Goal: Task Accomplishment & Management: Manage account settings

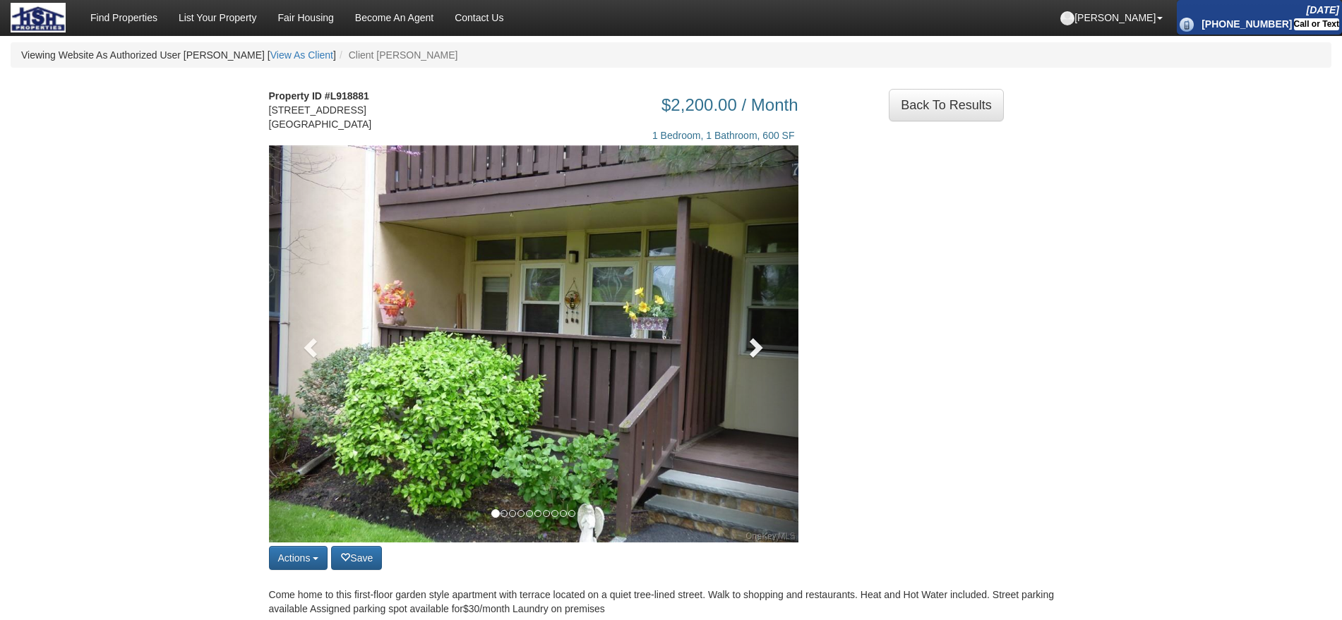
click at [759, 358] on span at bounding box center [754, 347] width 21 height 21
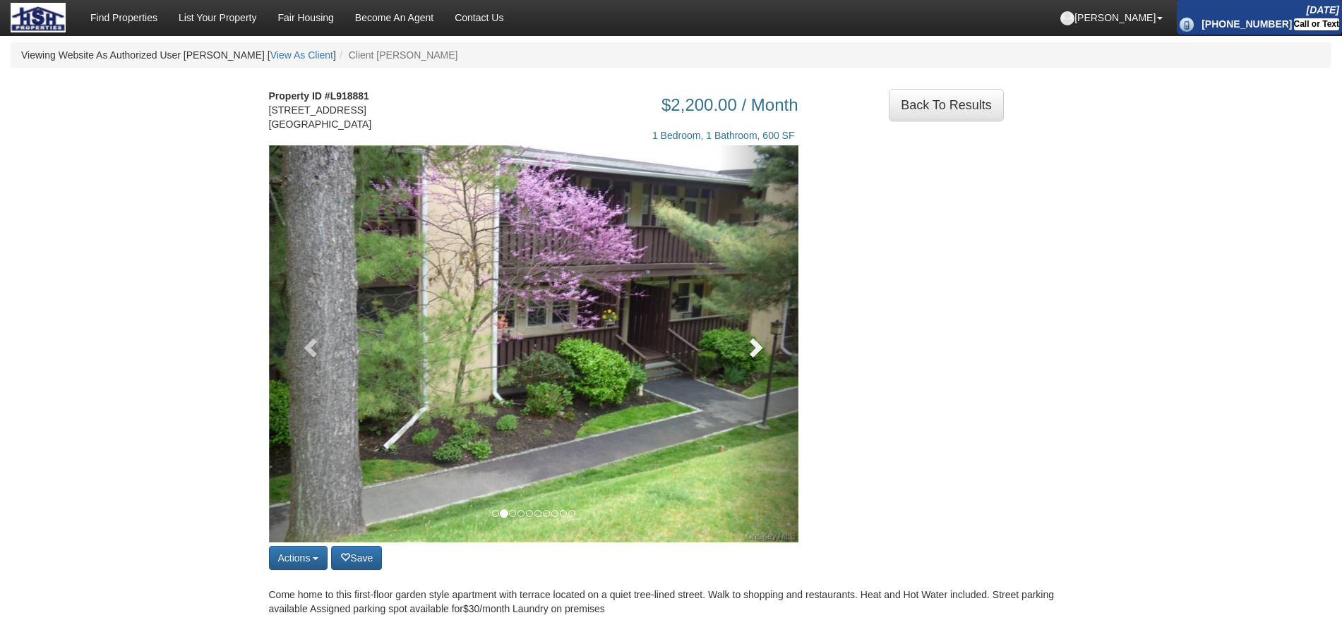
click at [759, 358] on span at bounding box center [754, 347] width 21 height 21
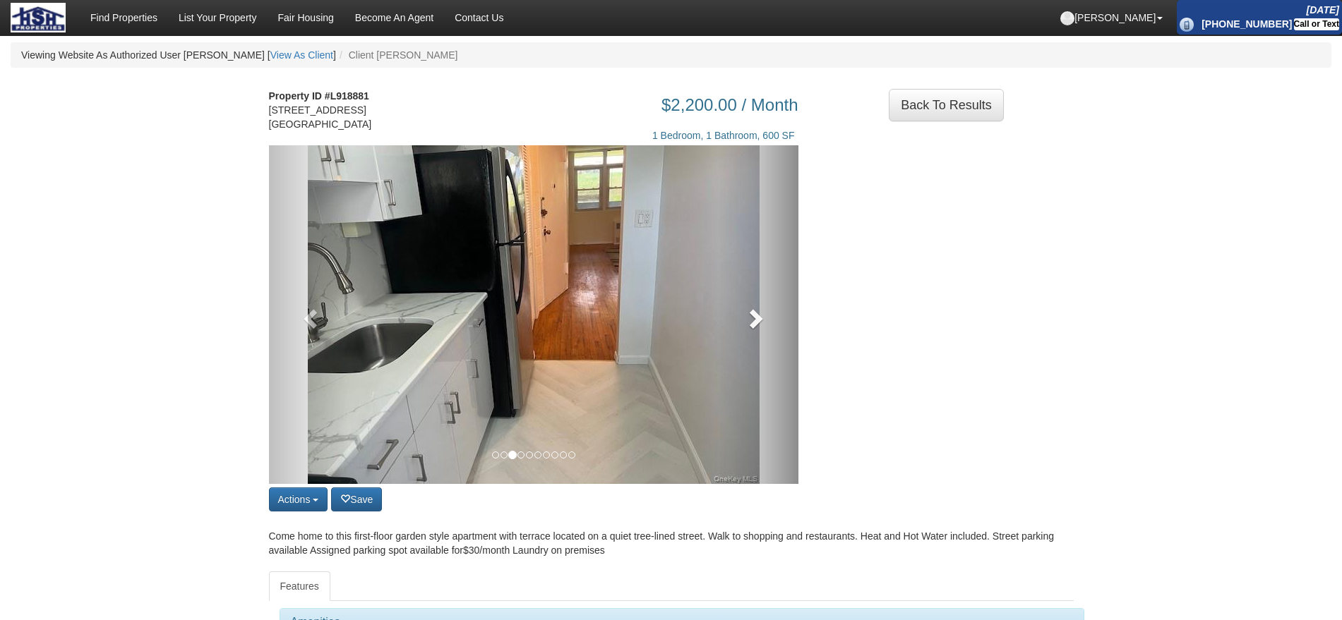
click at [747, 329] on span at bounding box center [754, 318] width 21 height 21
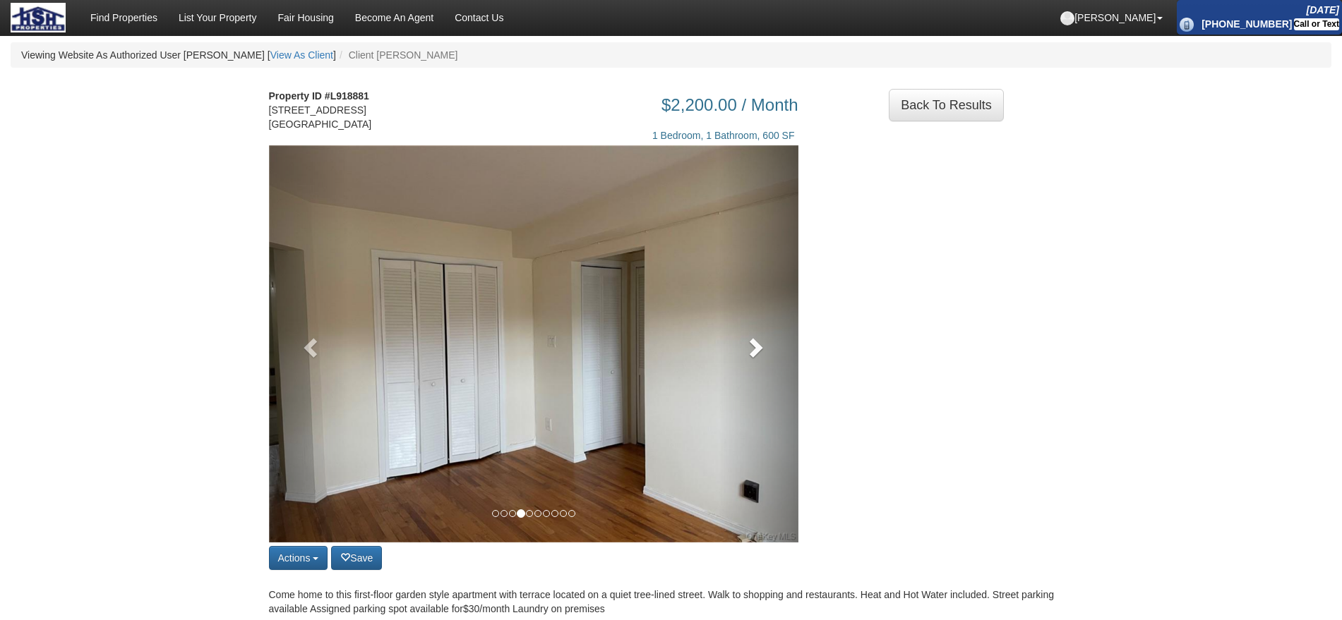
click at [747, 332] on link at bounding box center [759, 343] width 80 height 397
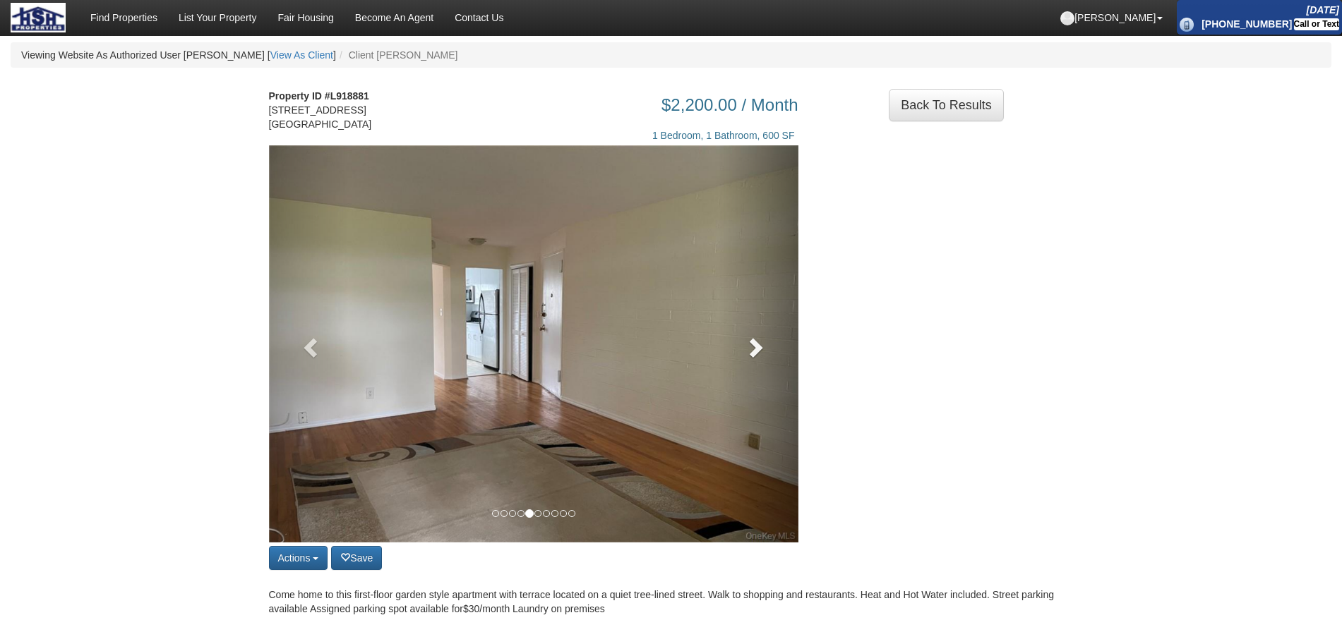
click at [747, 332] on link at bounding box center [759, 343] width 80 height 397
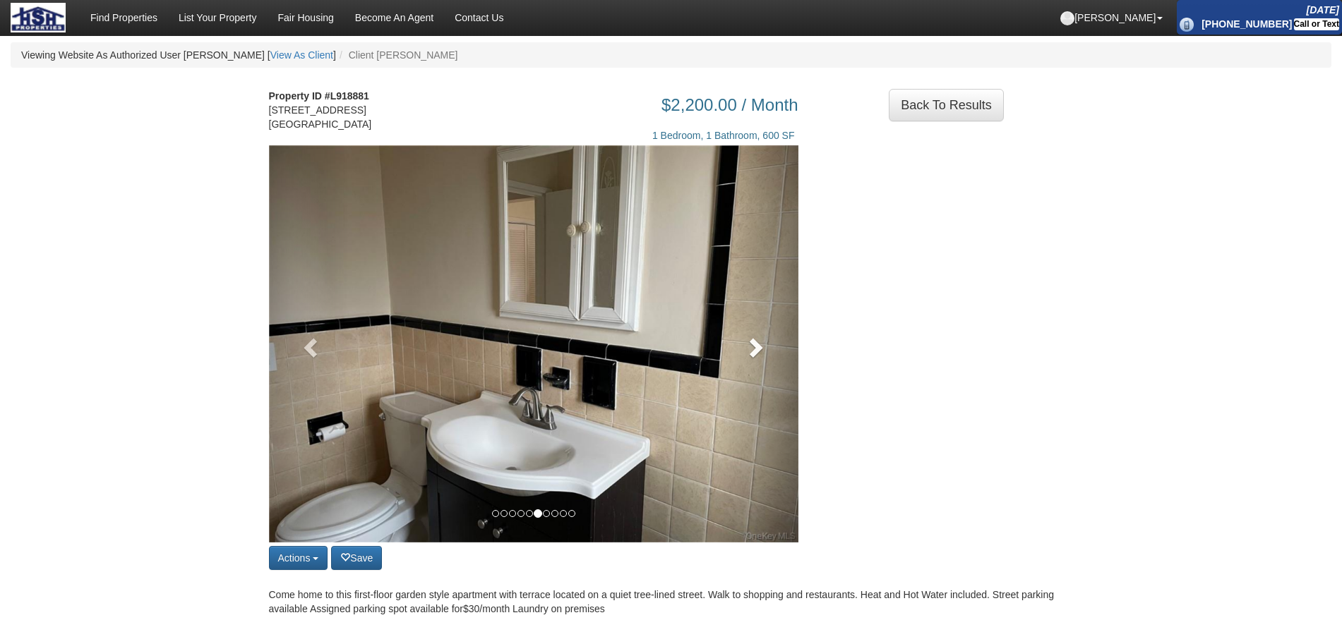
click at [747, 332] on link at bounding box center [759, 343] width 80 height 397
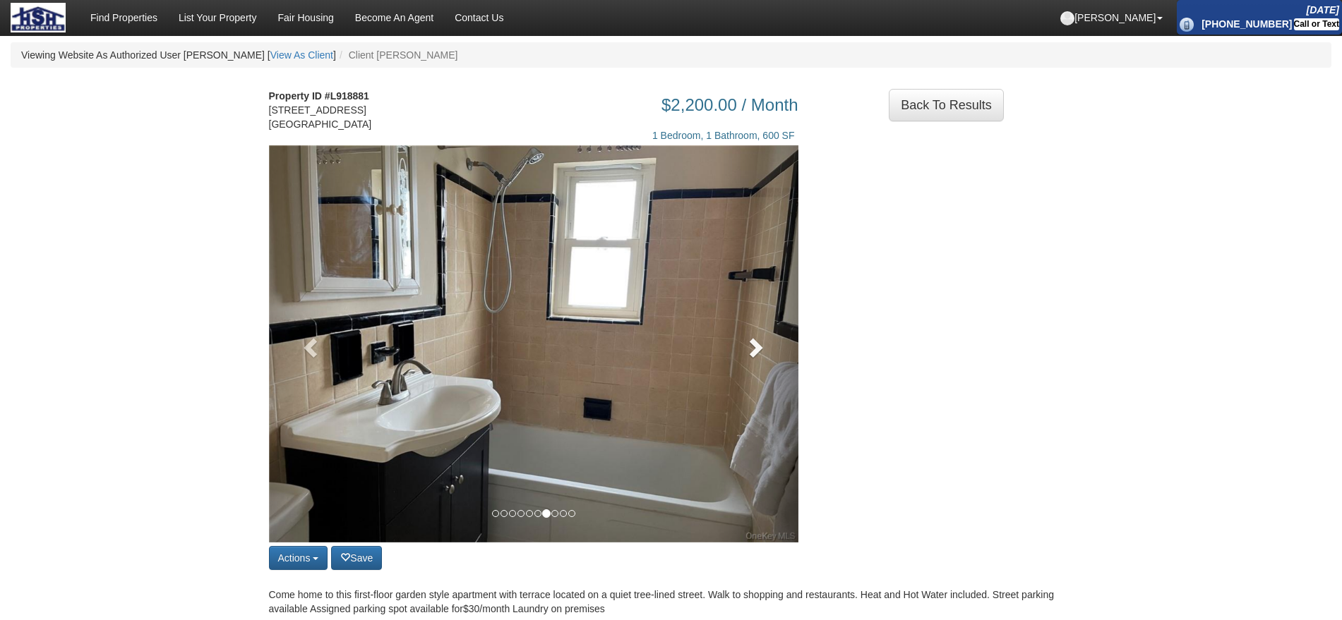
click at [747, 332] on link at bounding box center [759, 343] width 80 height 397
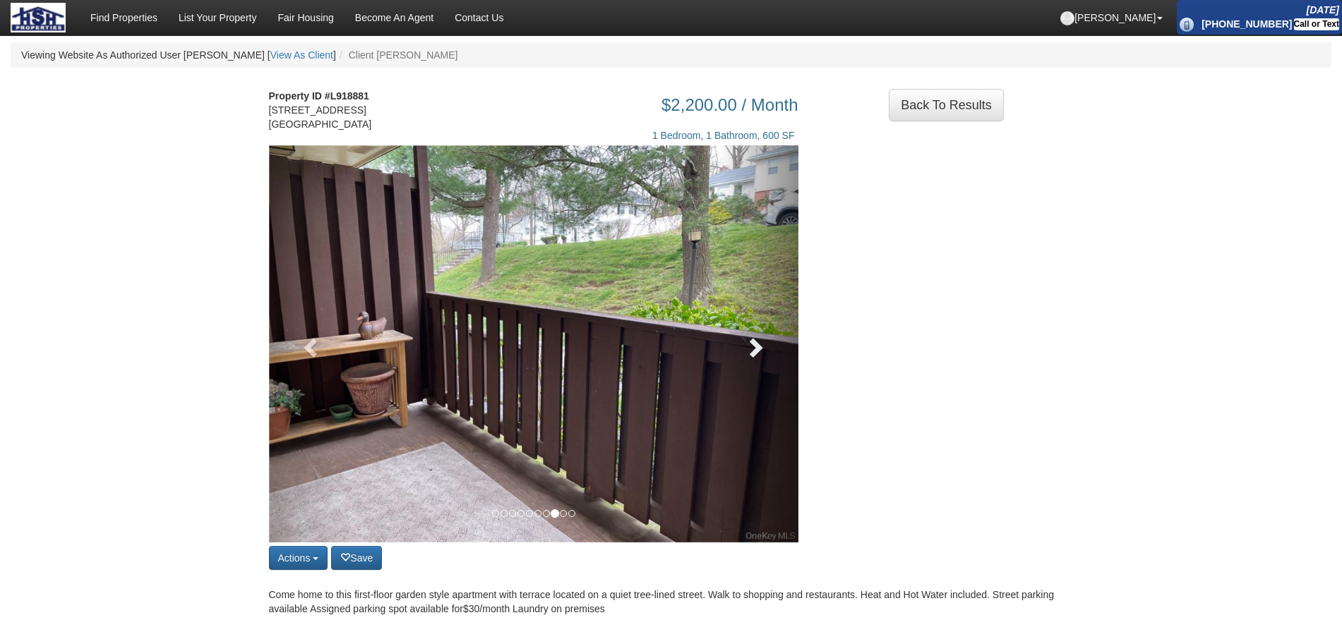
click at [747, 332] on link at bounding box center [759, 343] width 80 height 397
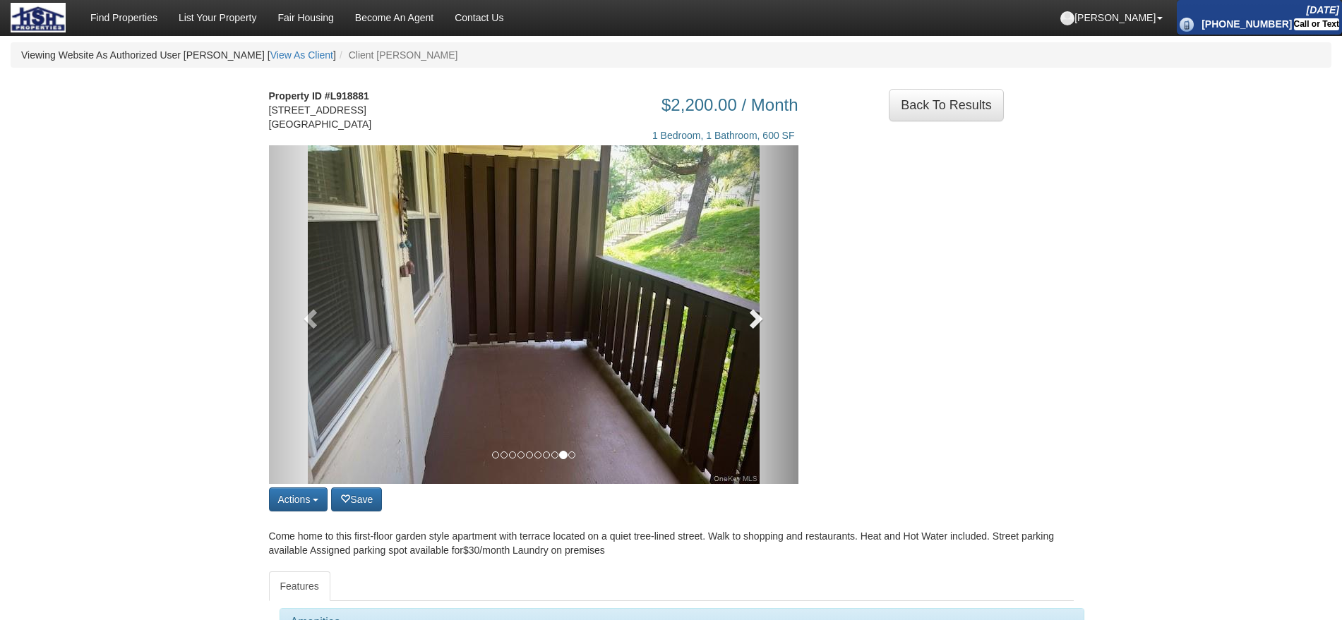
click at [747, 329] on span at bounding box center [754, 318] width 21 height 21
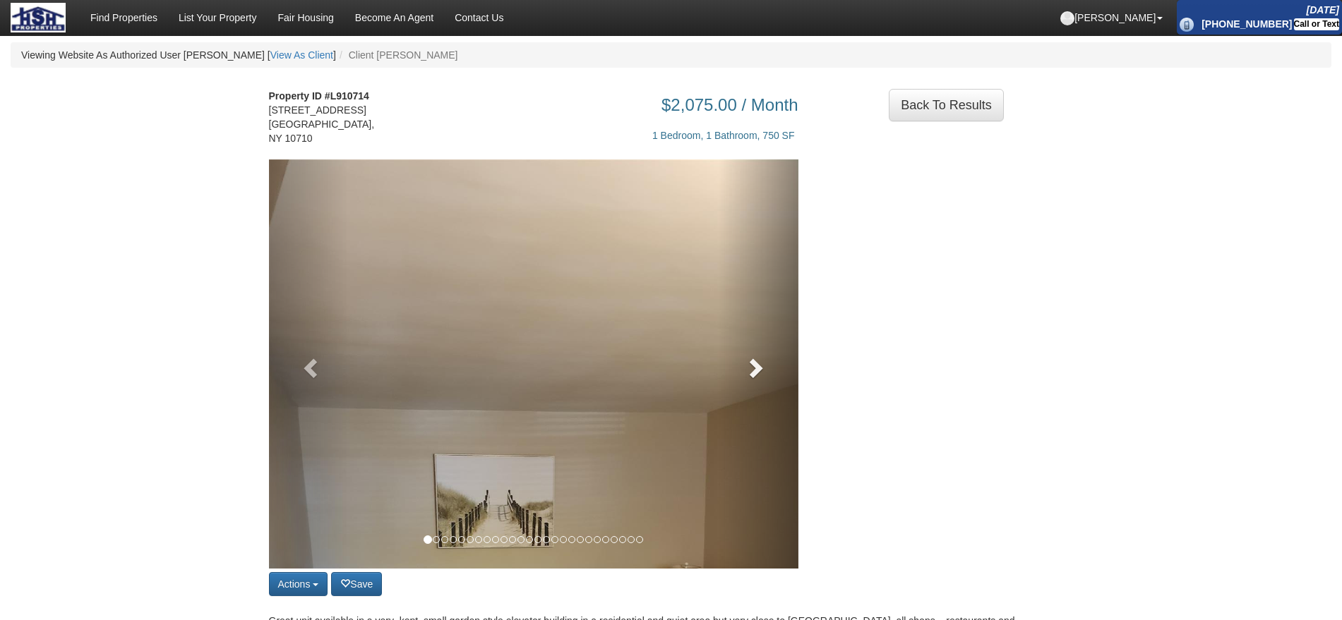
click at [779, 313] on link at bounding box center [759, 364] width 80 height 409
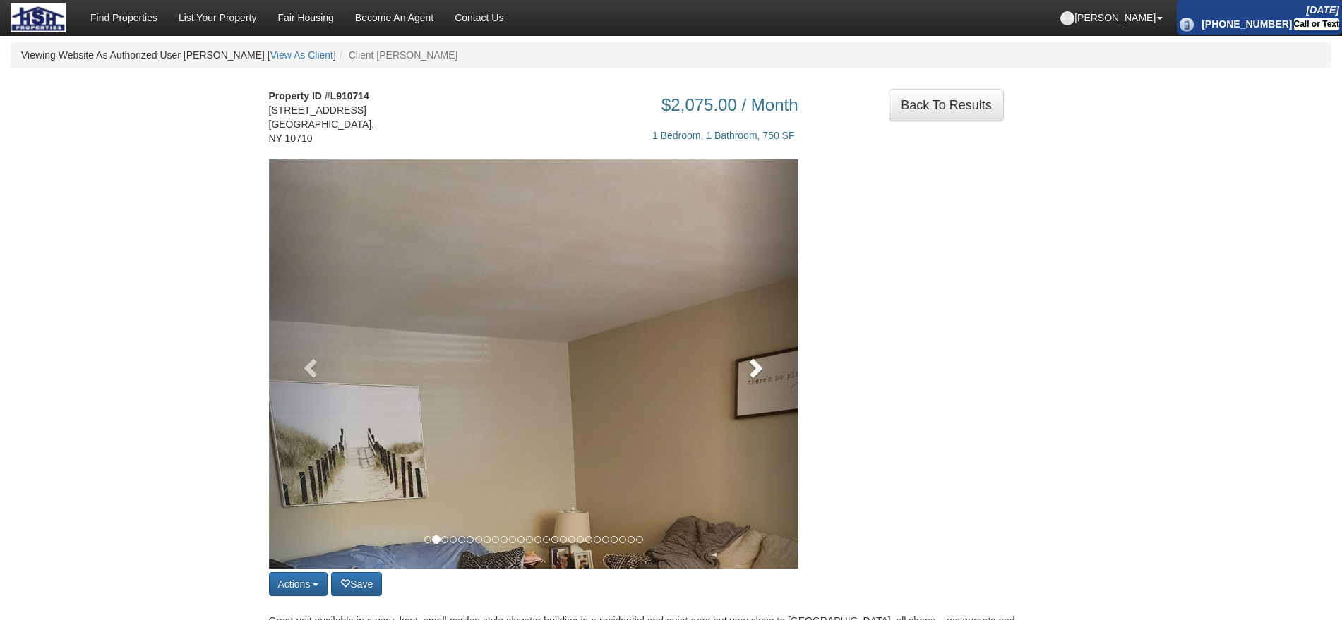
click at [758, 363] on span at bounding box center [754, 367] width 21 height 21
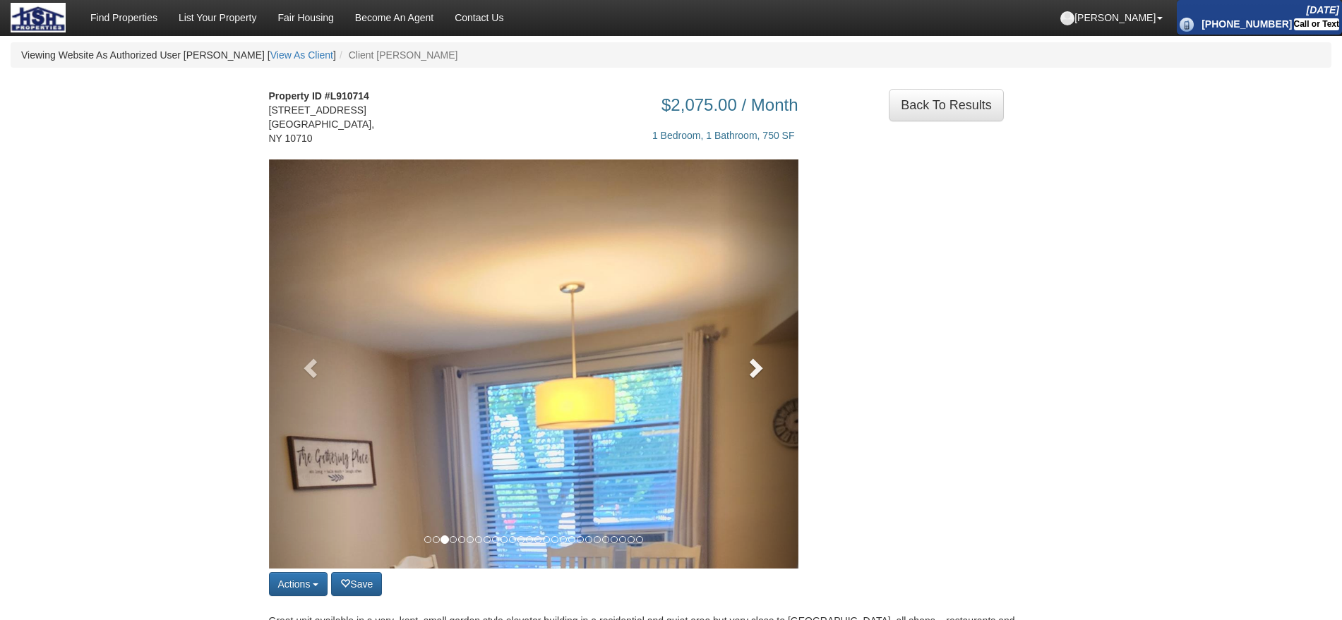
click at [758, 363] on span at bounding box center [754, 367] width 21 height 21
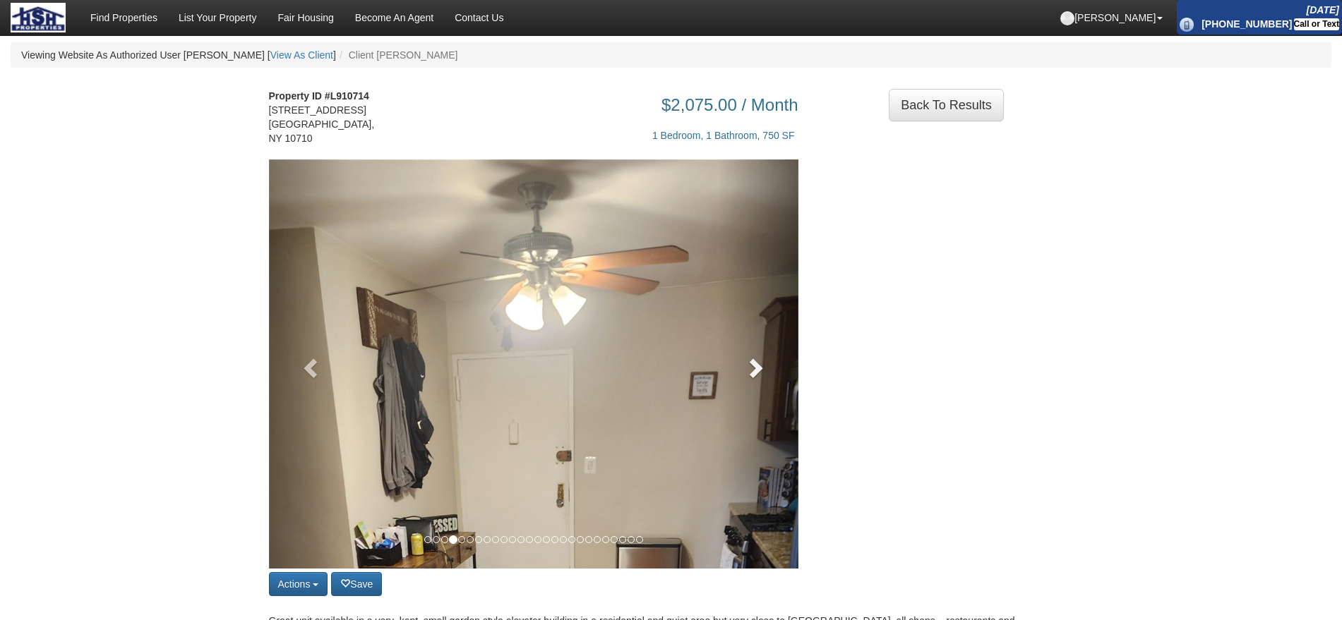
click at [758, 363] on span at bounding box center [754, 367] width 21 height 21
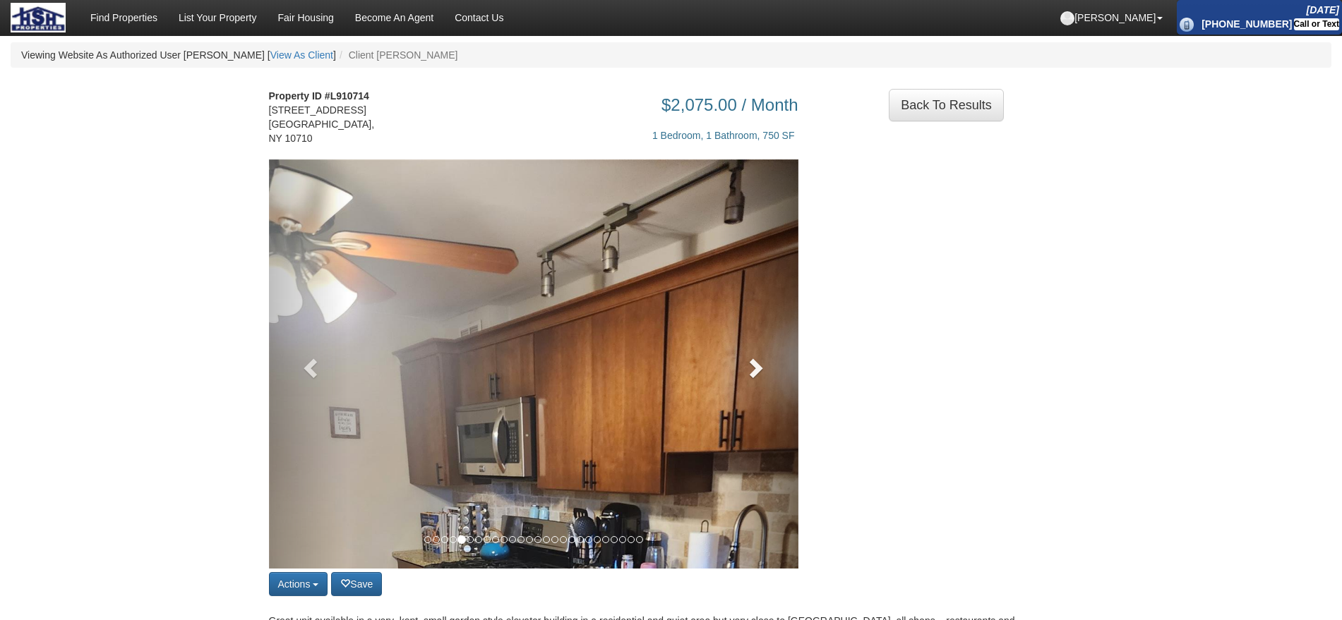
click at [758, 363] on span at bounding box center [754, 367] width 21 height 21
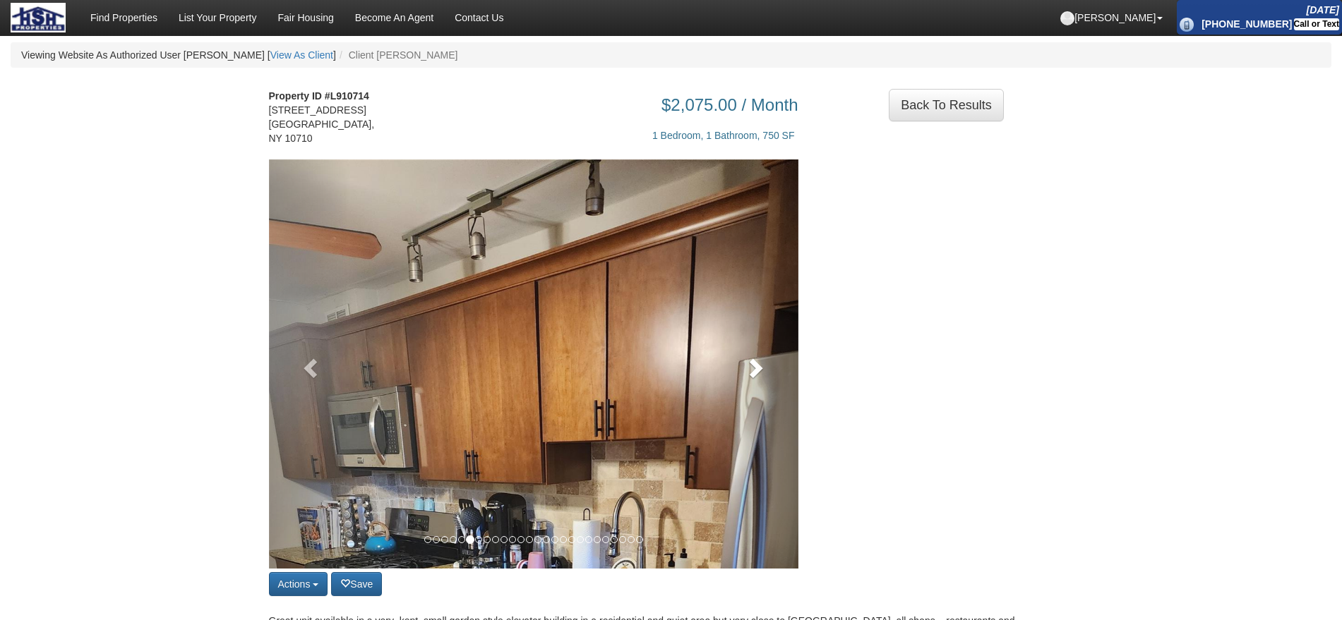
click at [758, 363] on span at bounding box center [754, 367] width 21 height 21
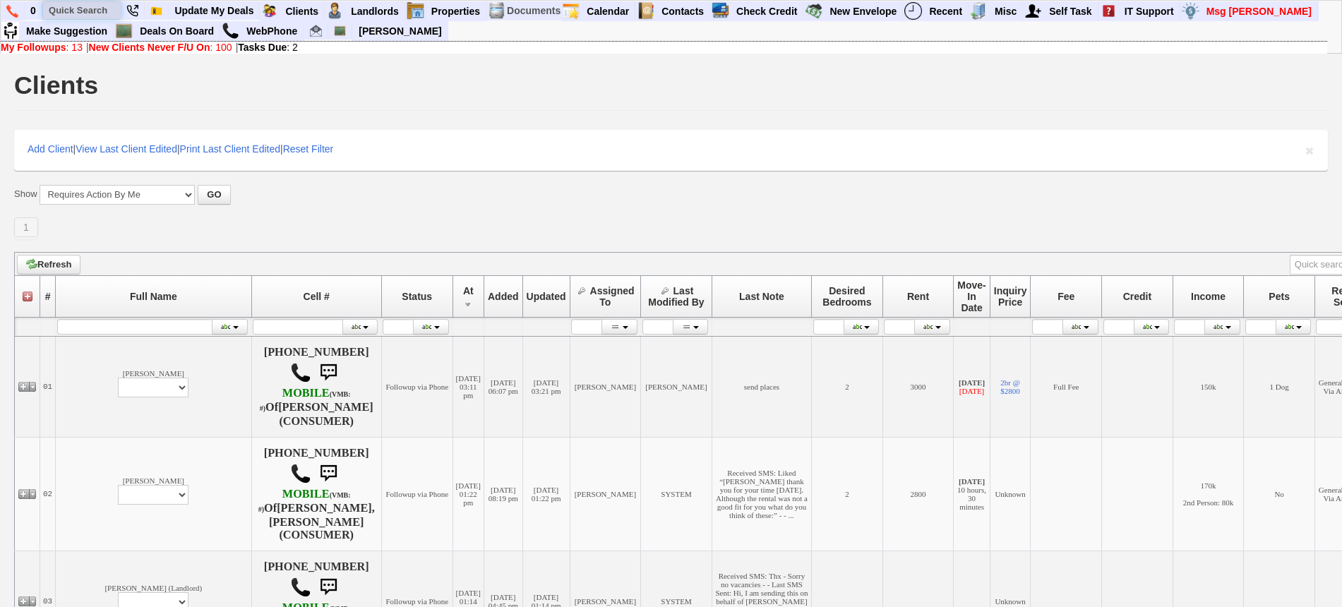
click at [90, 10] on input "text" at bounding box center [82, 10] width 78 height 18
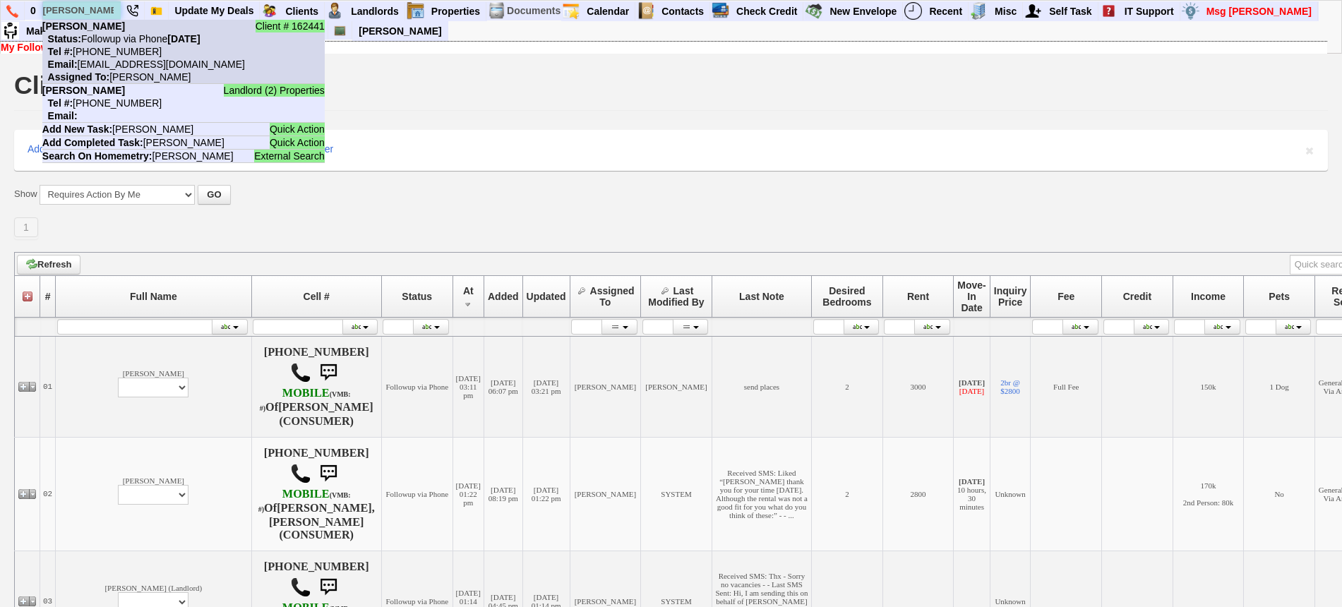
type input "katherine espo"
click at [110, 32] on li "Client # 162441 Katherine Esposito Status: Followup via Phone Thursday, October…" at bounding box center [183, 52] width 282 height 64
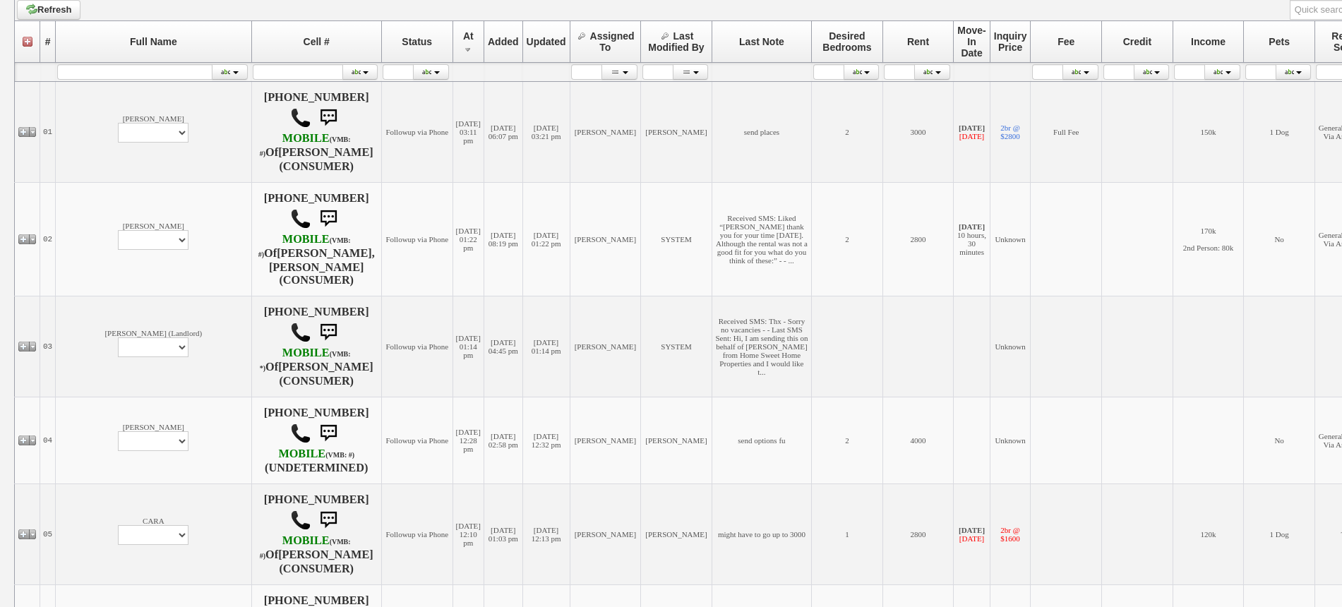
scroll to position [265, 0]
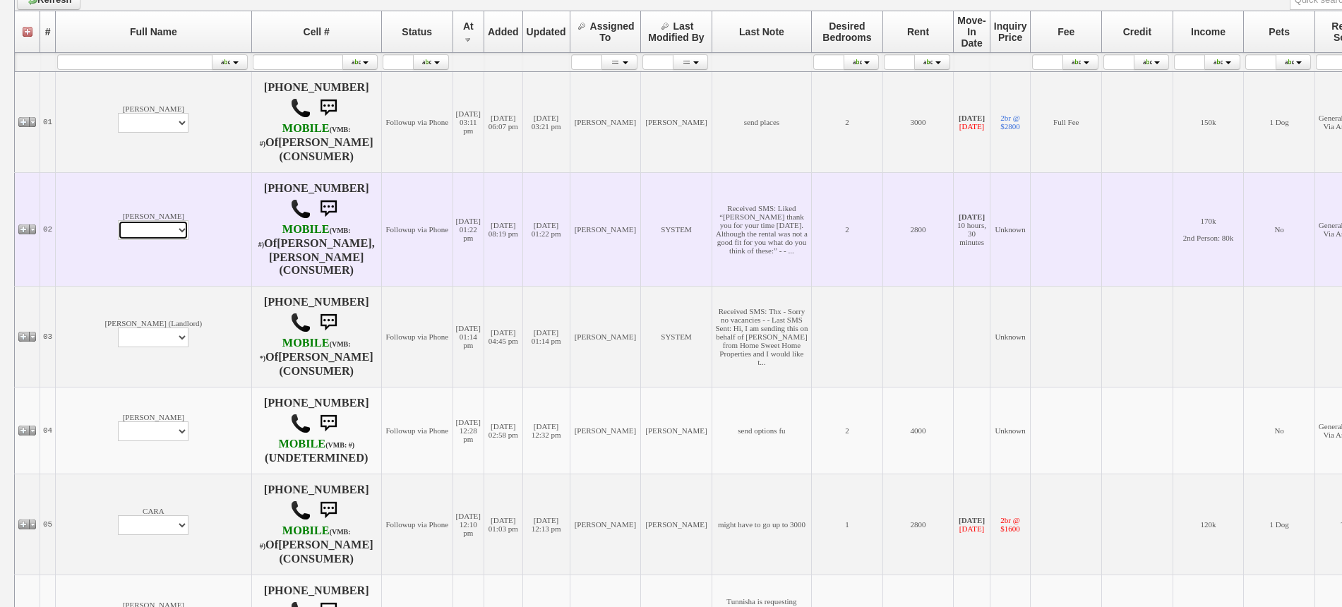
click at [118, 239] on select "Profile Edit Print Email Externally (Will Not Be Tracked In CRM) Closed Deals" at bounding box center [153, 230] width 71 height 20
select select "ChangeURL,/crm/custom/edit_client_form.php?redirect=%2Fcrm%2Fclients.php&id=167…"
click at [118, 225] on select "Profile Edit Print Email Externally (Will Not Be Tracked In CRM) Closed Deals" at bounding box center [153, 230] width 71 height 20
select select
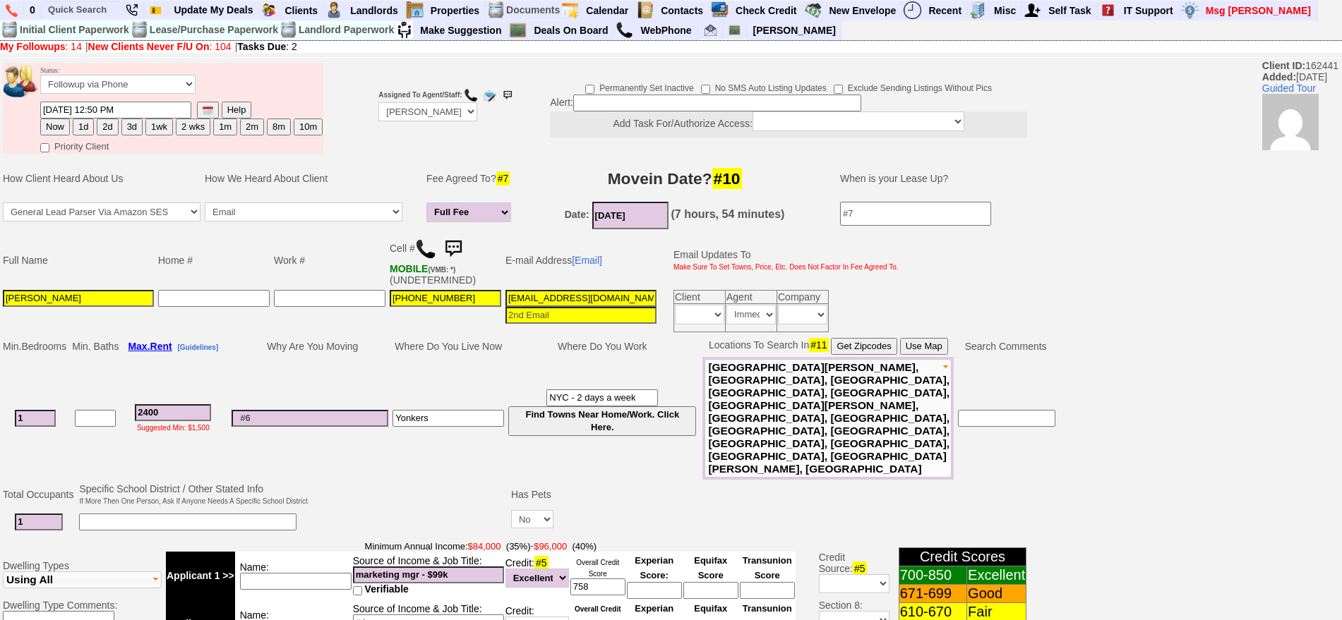
click at [471, 239] on td "Cell # MOBILE (VMB: *) (UNDETERMINED)" at bounding box center [445, 260] width 116 height 55
click at [464, 244] on img at bounding box center [453, 249] width 28 height 28
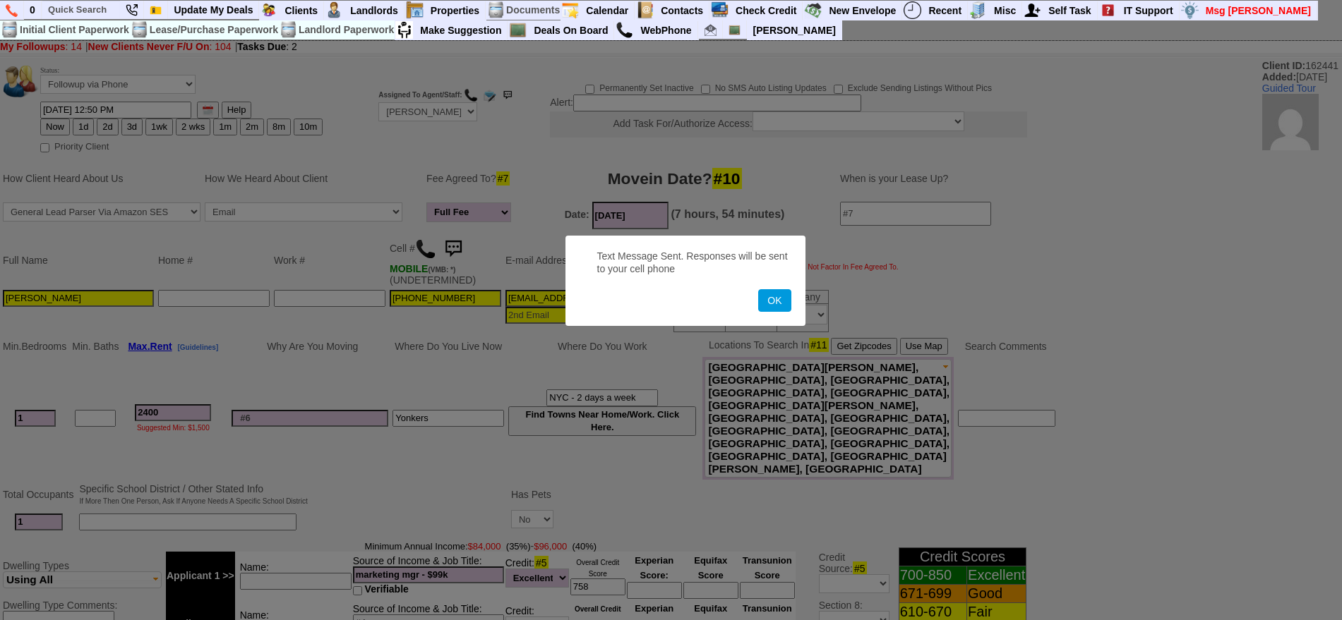
click at [758, 289] on button "OK" at bounding box center [774, 300] width 32 height 23
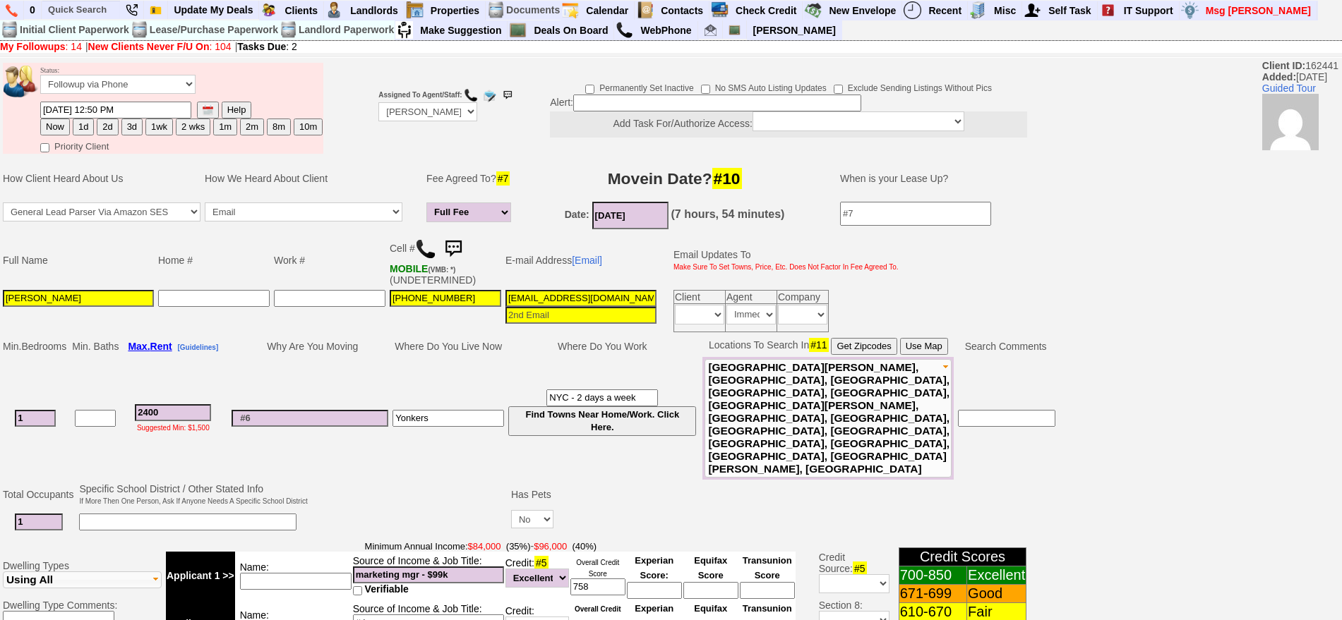
click at [465, 242] on img at bounding box center [453, 249] width 28 height 28
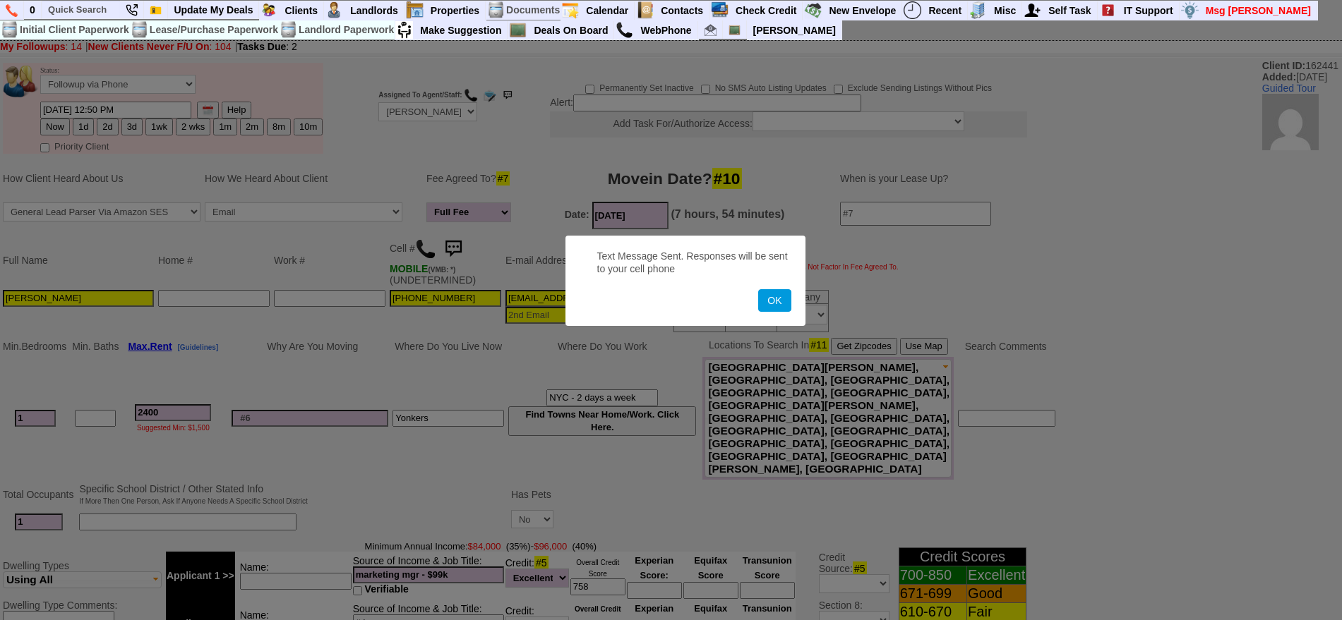
click at [758, 289] on button "OK" at bounding box center [774, 300] width 32 height 23
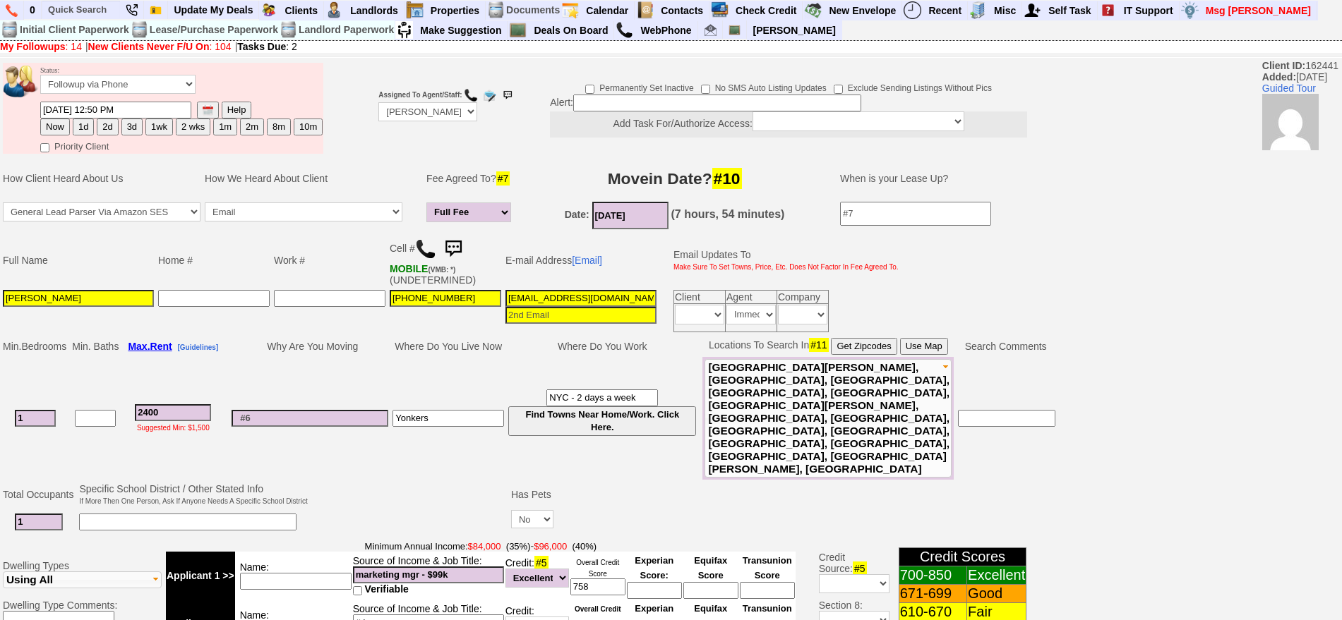
click at [467, 241] on img at bounding box center [453, 249] width 28 height 28
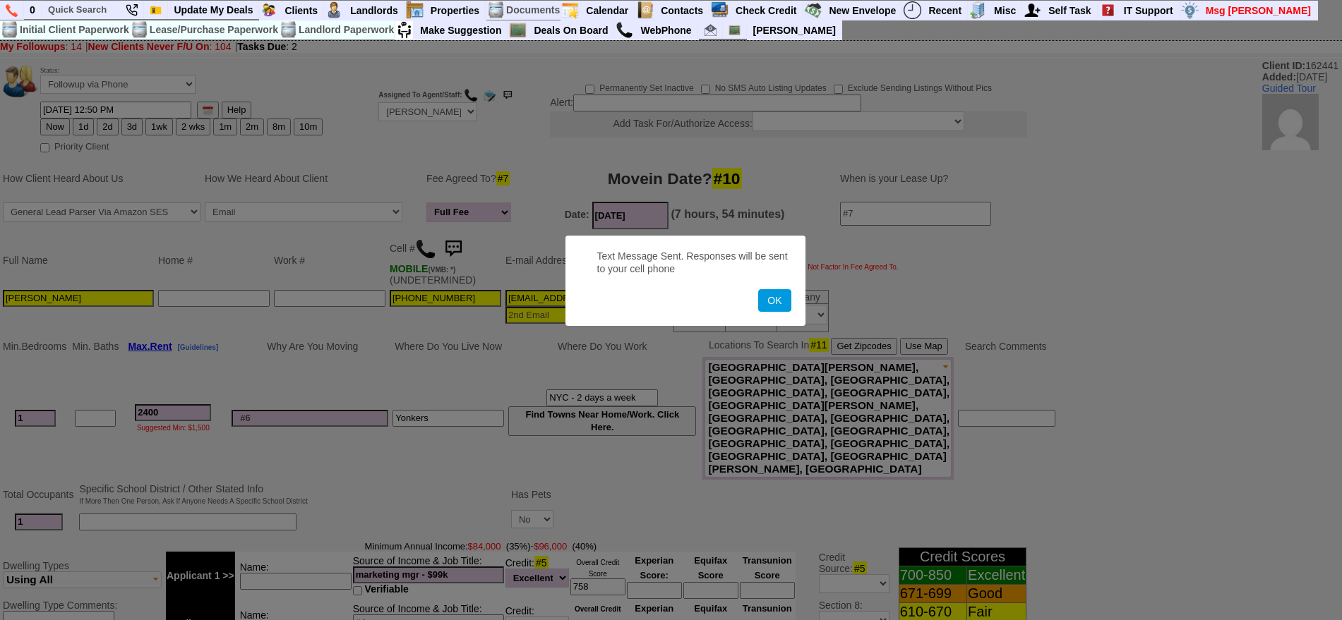
click at [758, 289] on button "OK" at bounding box center [774, 300] width 32 height 23
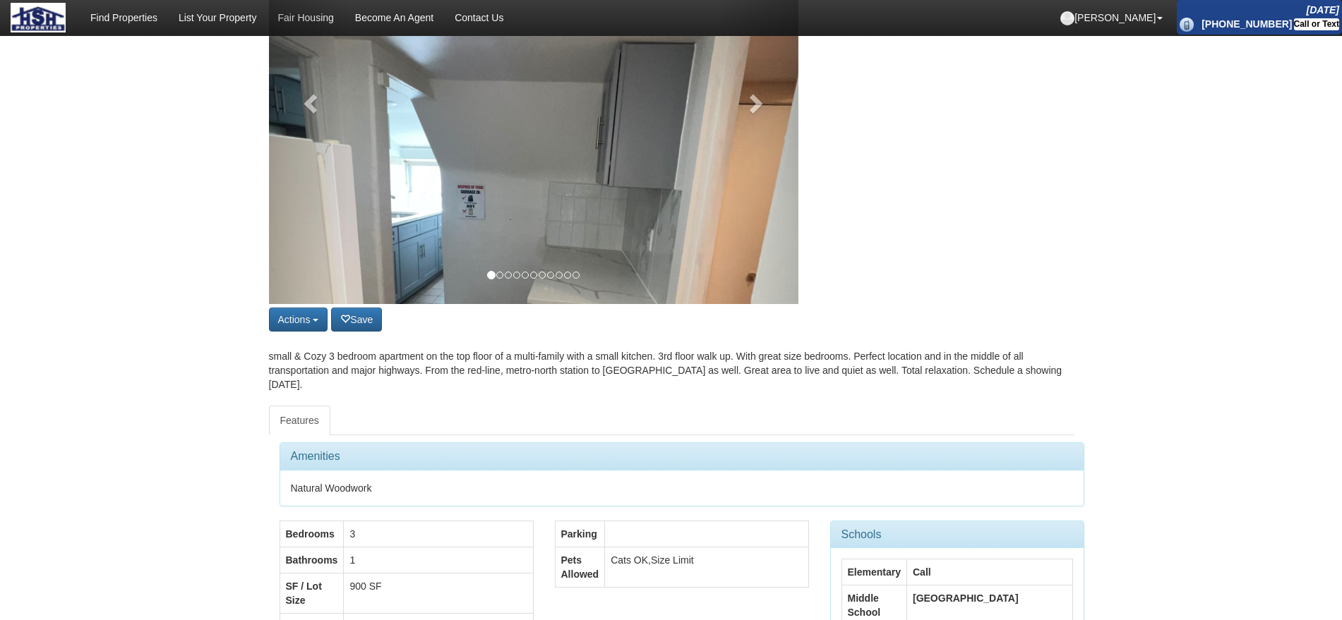
scroll to position [265, 0]
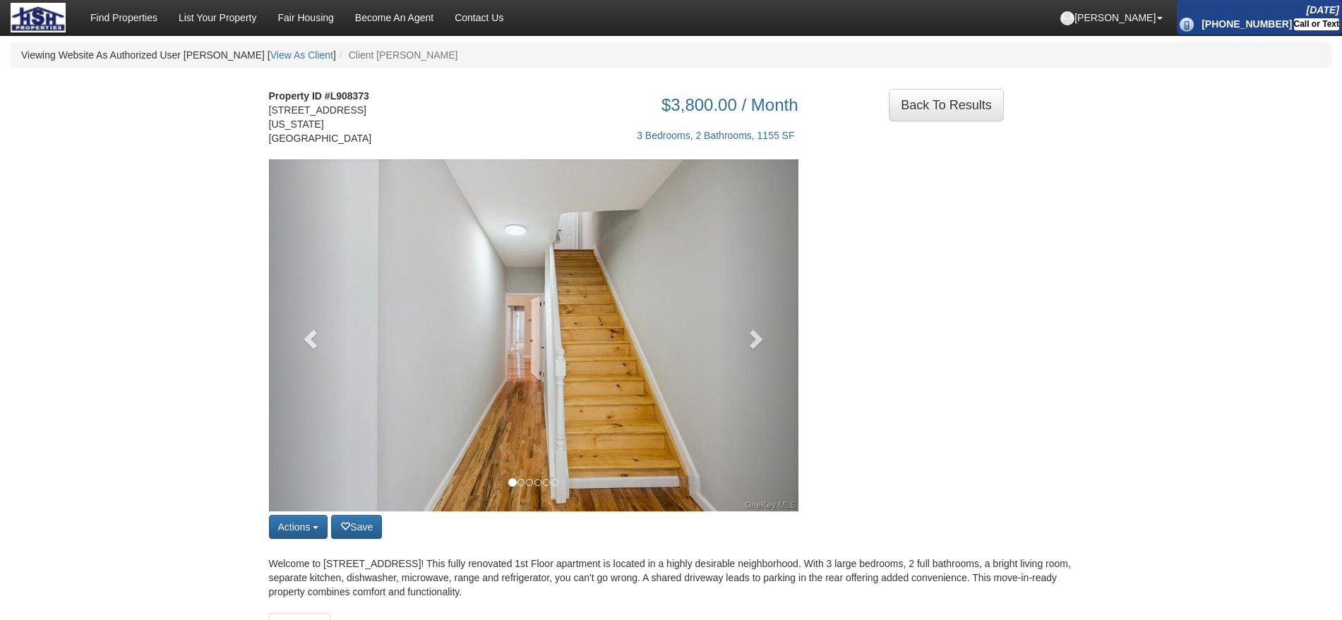
scroll to position [88, 0]
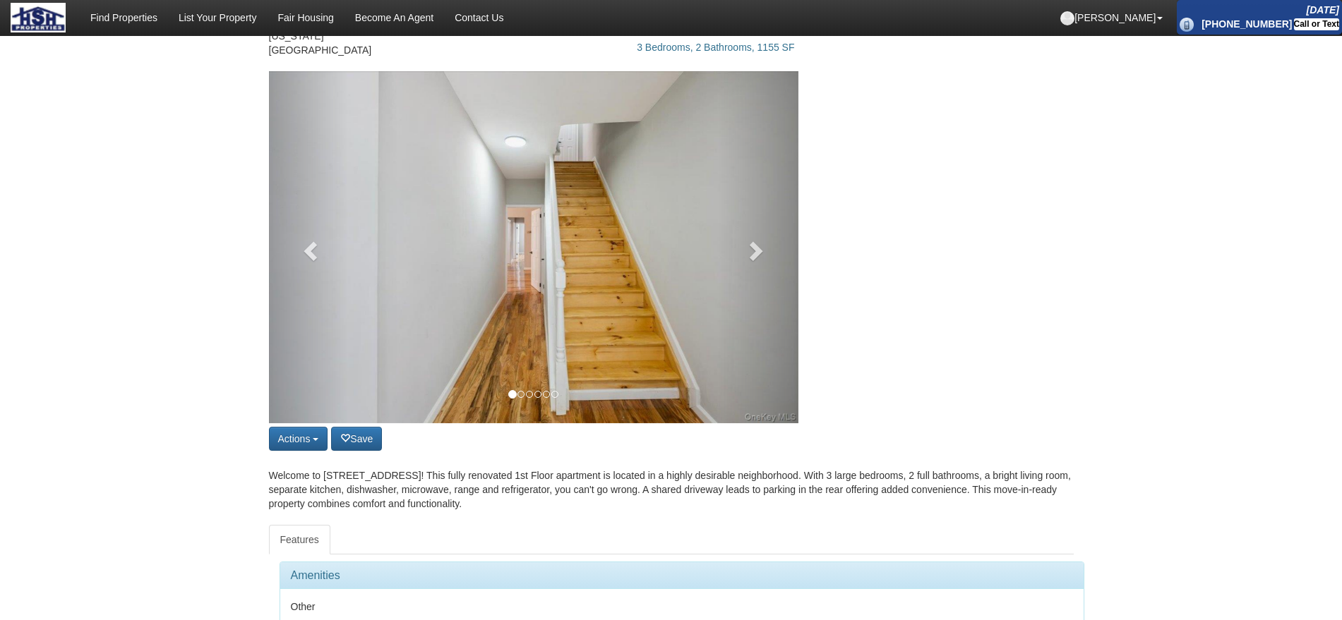
click at [798, 286] on div "Actions Save property Unsave property Back to Results Share on Facebook Share o…" at bounding box center [533, 262] width 551 height 383
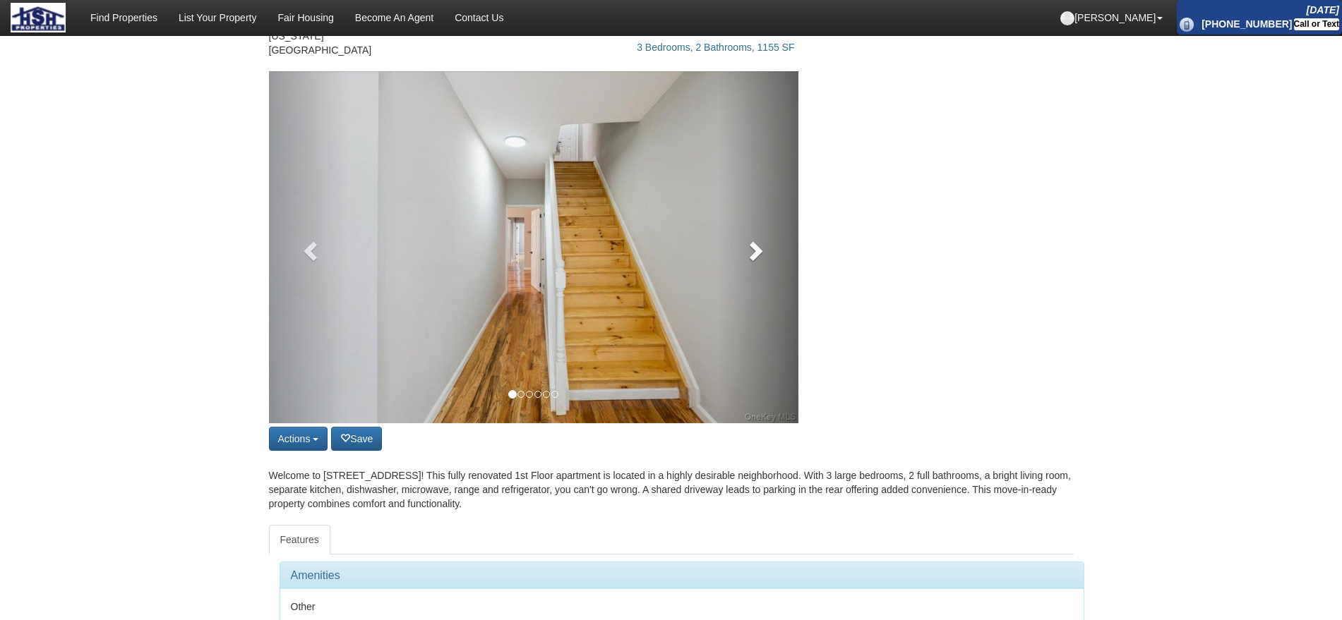
click at [788, 279] on link at bounding box center [759, 247] width 80 height 352
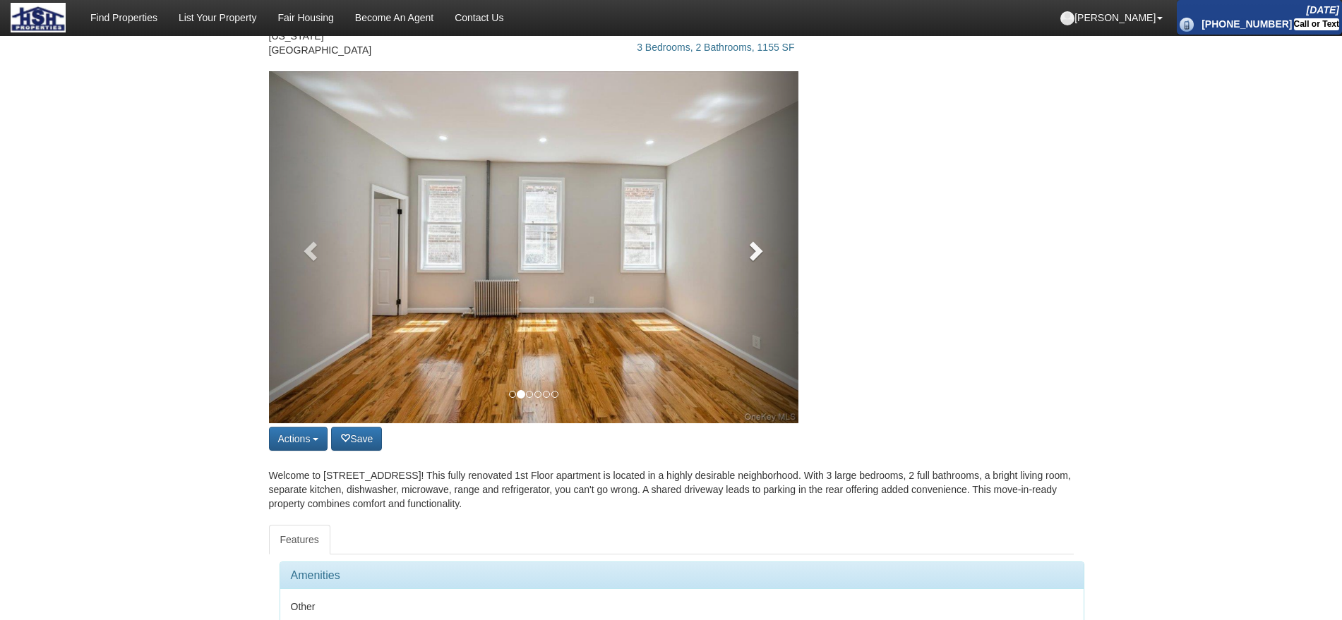
click at [774, 258] on link at bounding box center [759, 247] width 80 height 352
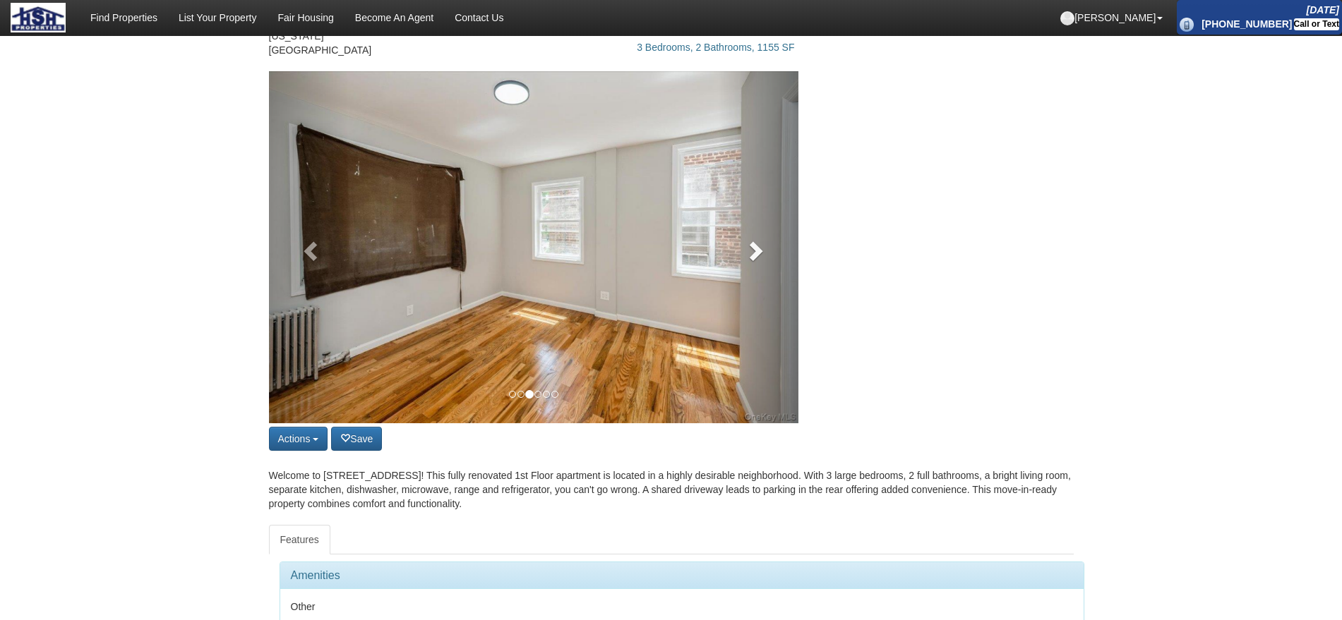
click at [774, 258] on link at bounding box center [759, 247] width 80 height 352
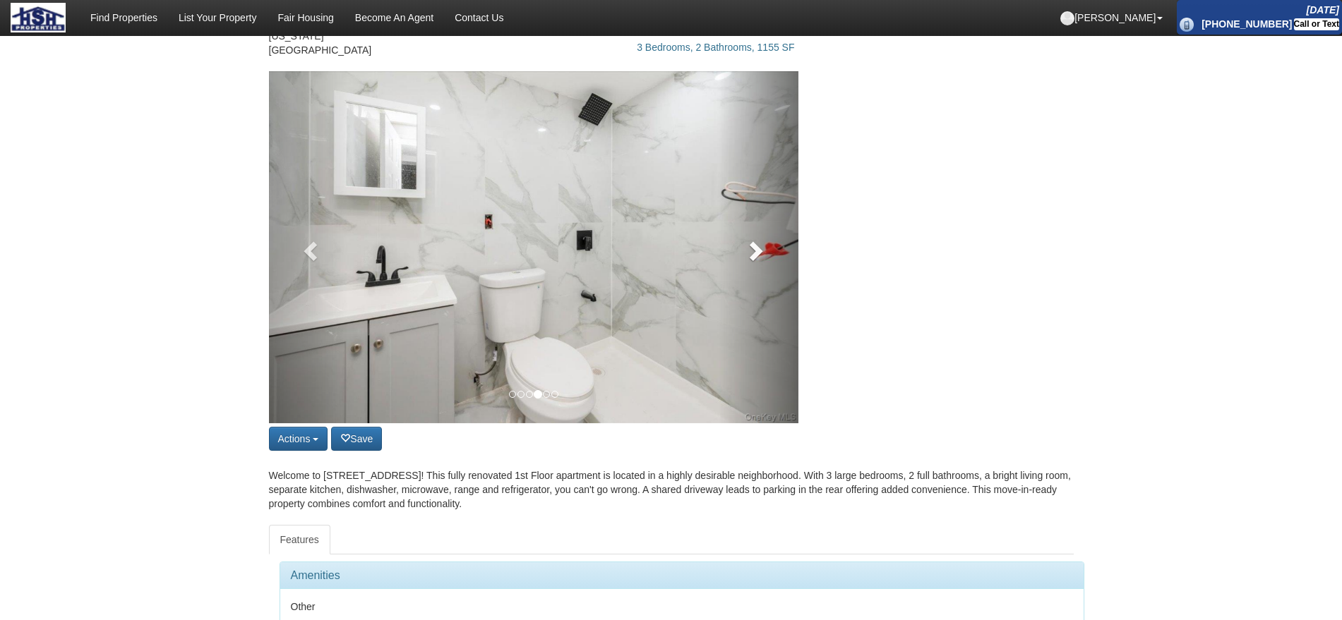
click at [774, 258] on link at bounding box center [759, 247] width 80 height 352
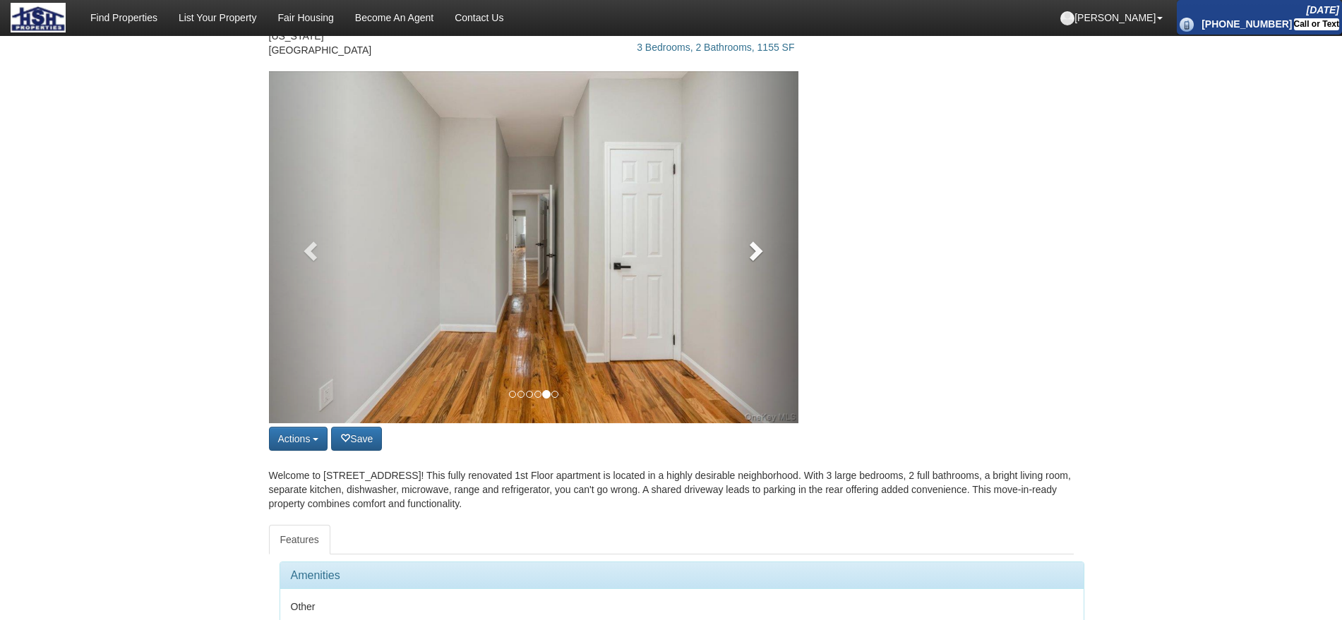
click at [774, 258] on link at bounding box center [759, 247] width 80 height 352
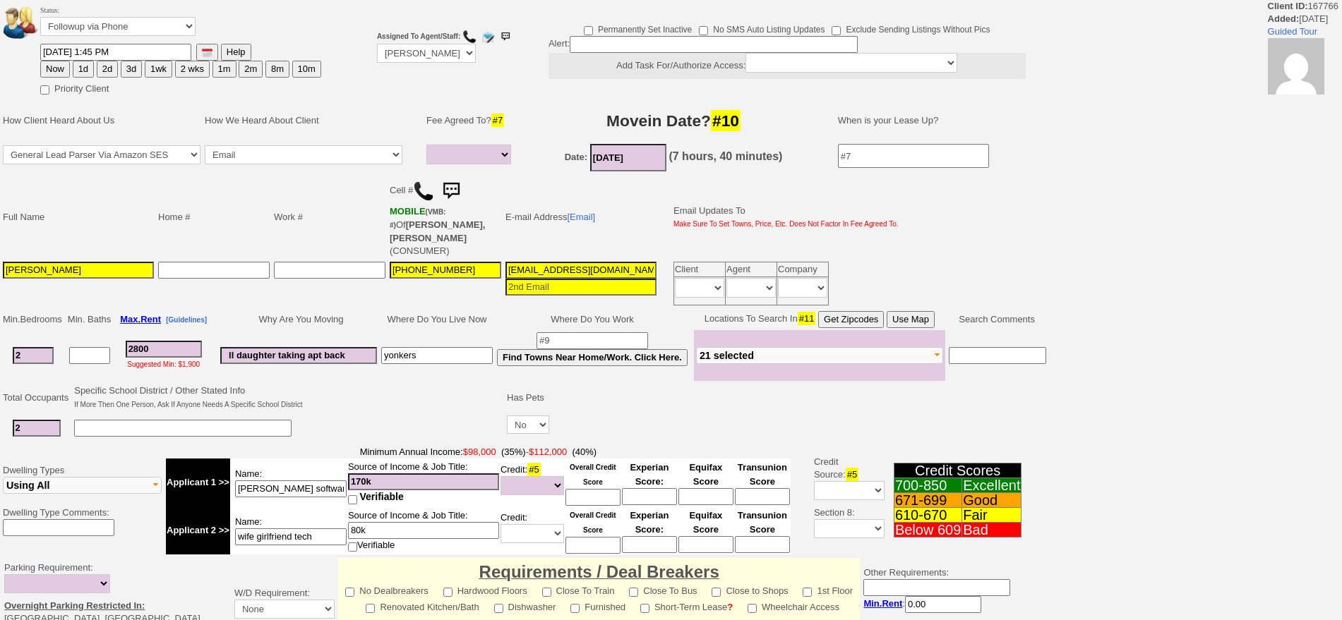
select select
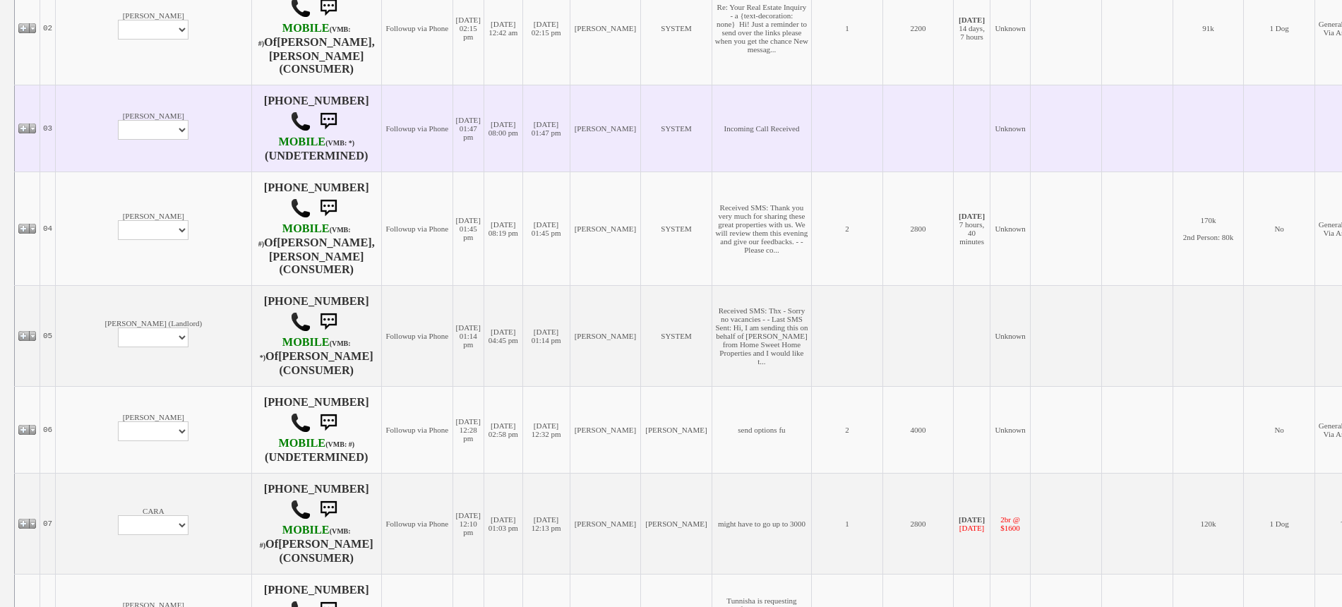
scroll to position [466, 0]
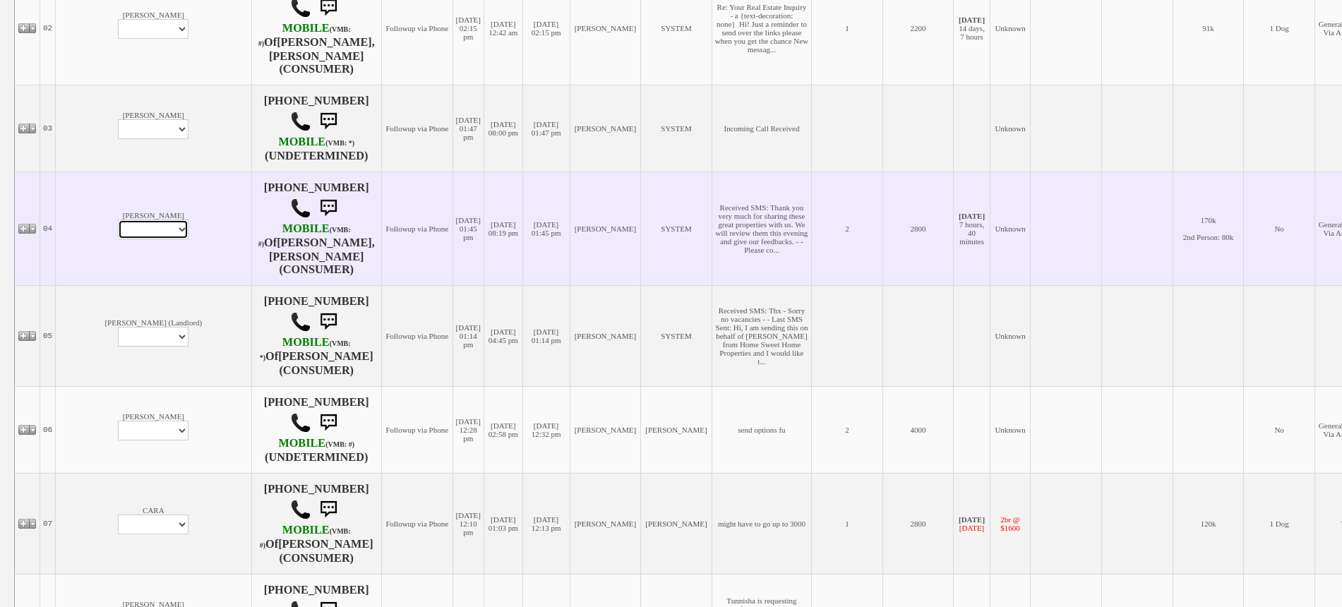
click at [118, 239] on select "Profile Edit Print Email Externally (Will Not Be Tracked In CRM) Closed Deals" at bounding box center [153, 230] width 71 height 20
select select "ChangeURL,/crm/custom/edit_client_form.php?redirect=%2Fcrm%2Fclients.php&id=167…"
click at [118, 239] on select "Profile Edit Print Email Externally (Will Not Be Tracked In CRM) Closed Deals" at bounding box center [153, 230] width 71 height 20
select select
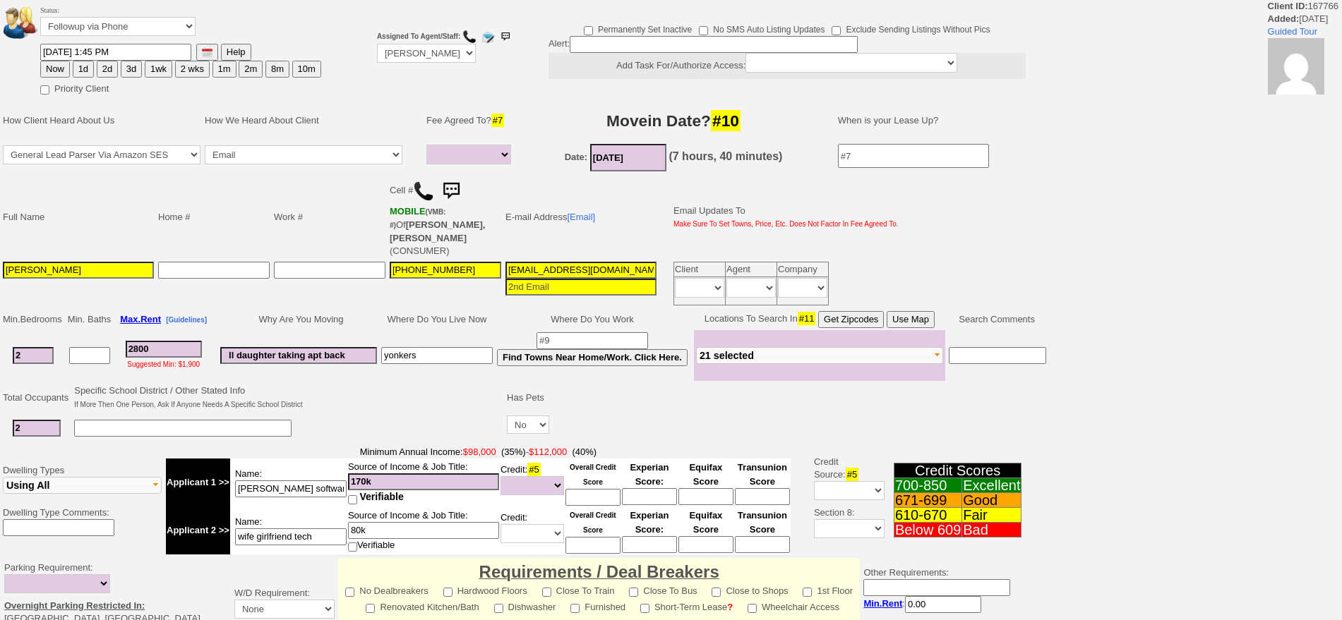
select select
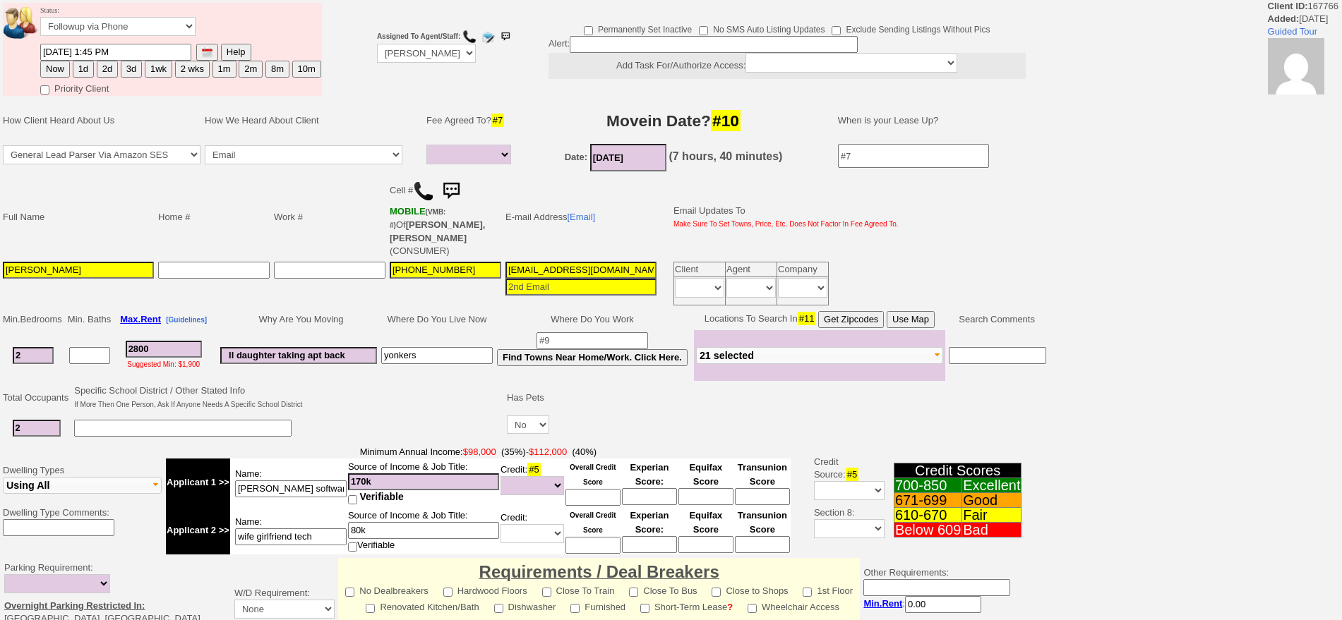
click at [78, 72] on button "1d" at bounding box center [83, 69] width 21 height 17
type input "10/01/2025 04:19 PM"
drag, startPoint x: 1289, startPoint y: 124, endPoint x: 1269, endPoint y: 616, distance: 492.4
click at [1303, 591] on div "Status: Followup via Phone Followup via Email Followup When Section 8 Property …" at bounding box center [671, 501] width 1342 height 1002
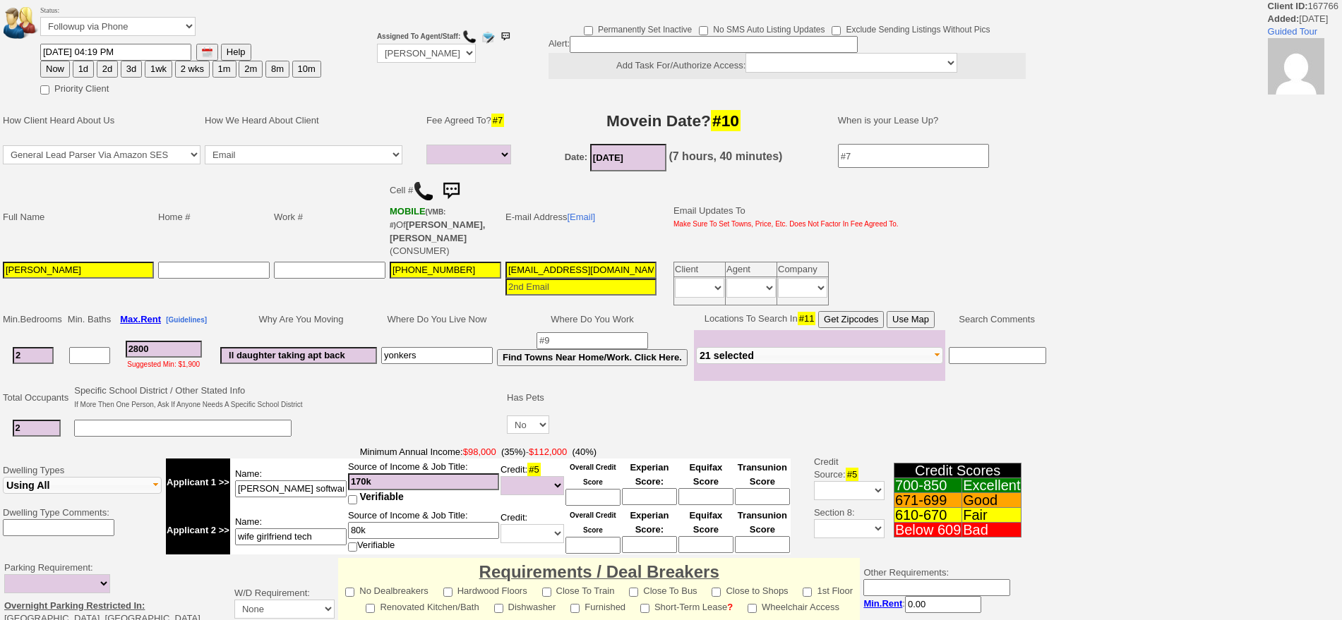
scroll to position [372, 0]
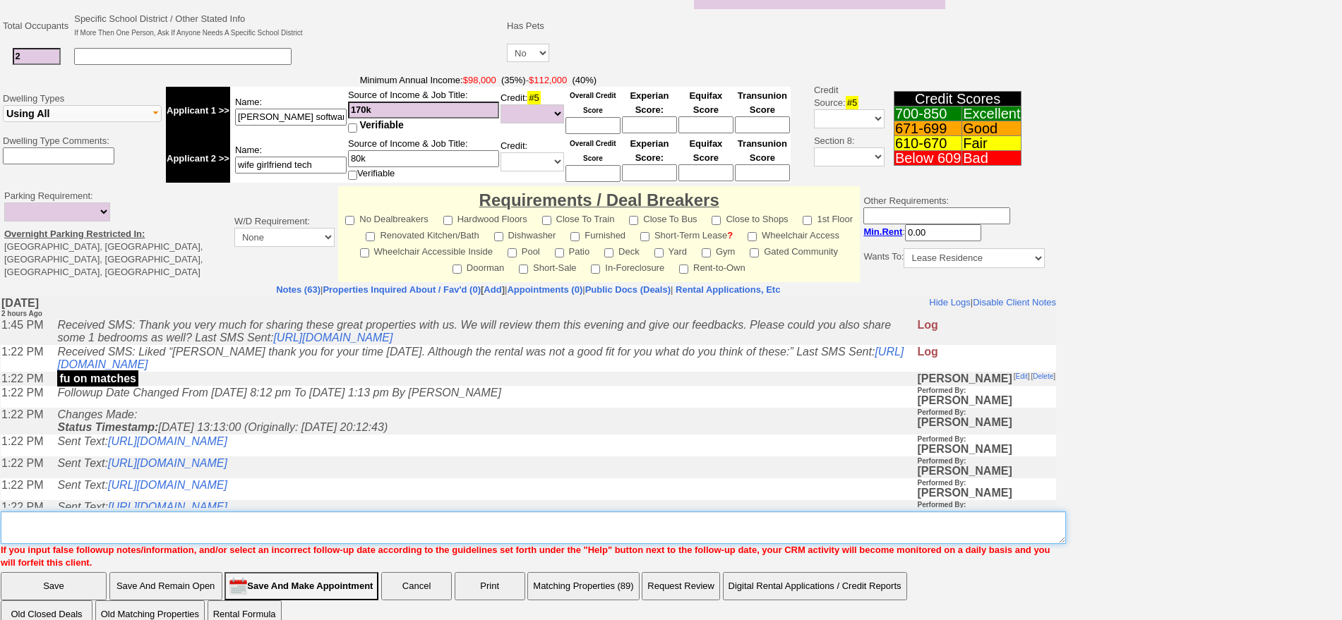
click at [896, 512] on textarea "Insert New Note Here" at bounding box center [533, 528] width 1065 height 32
type textarea "f"
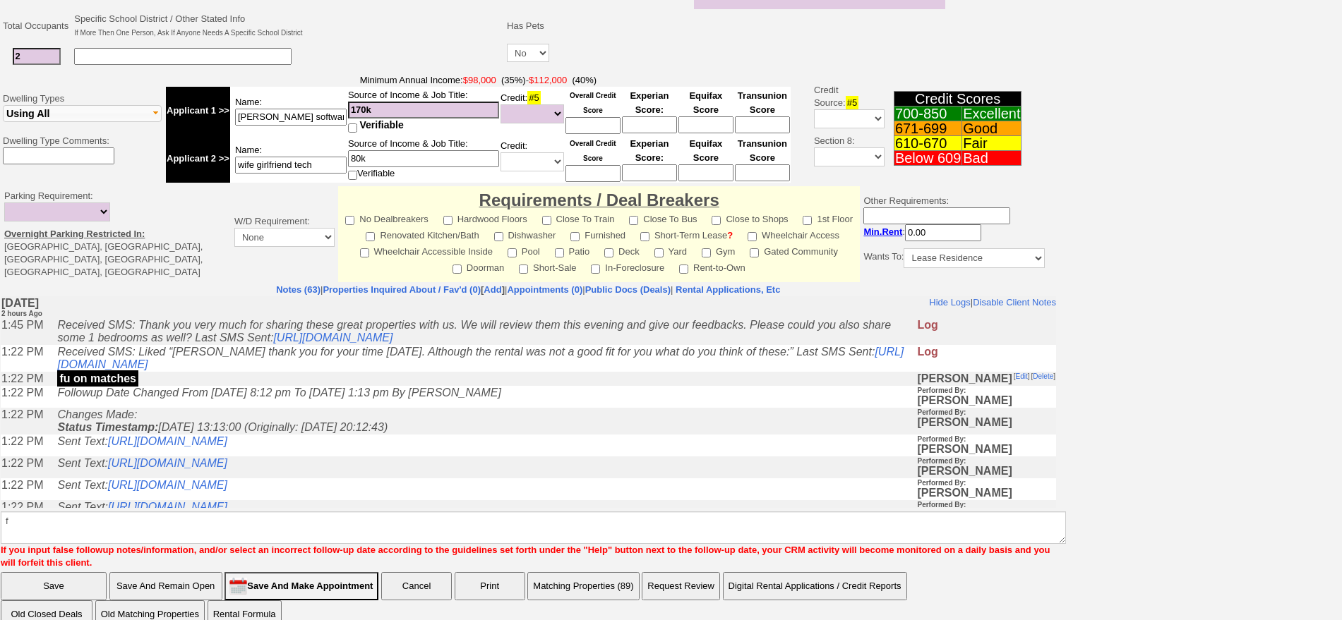
click input "Save" at bounding box center [54, 586] width 106 height 28
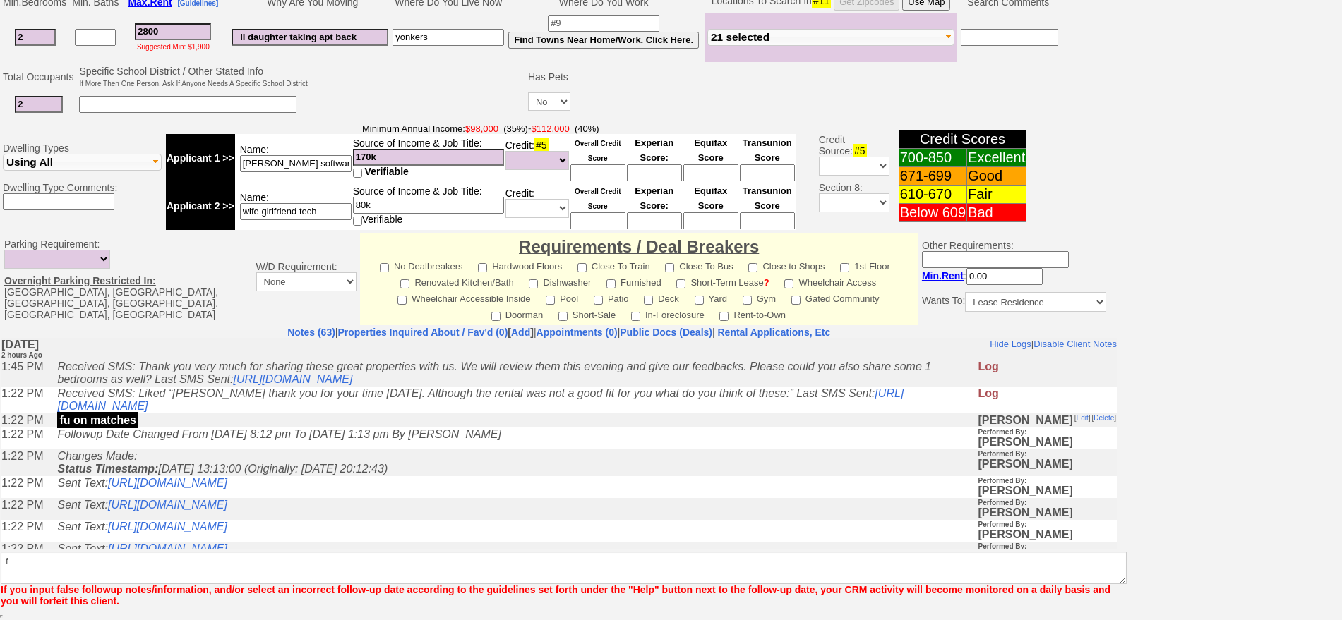
scroll to position [356, 0]
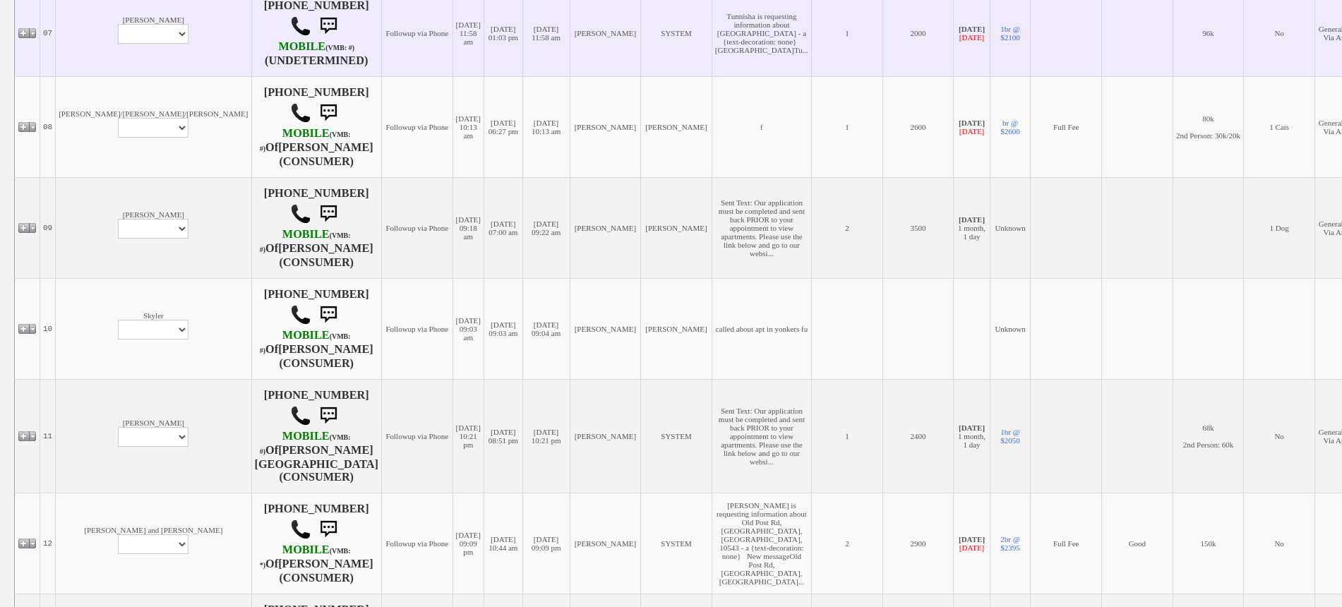
scroll to position [1147, 0]
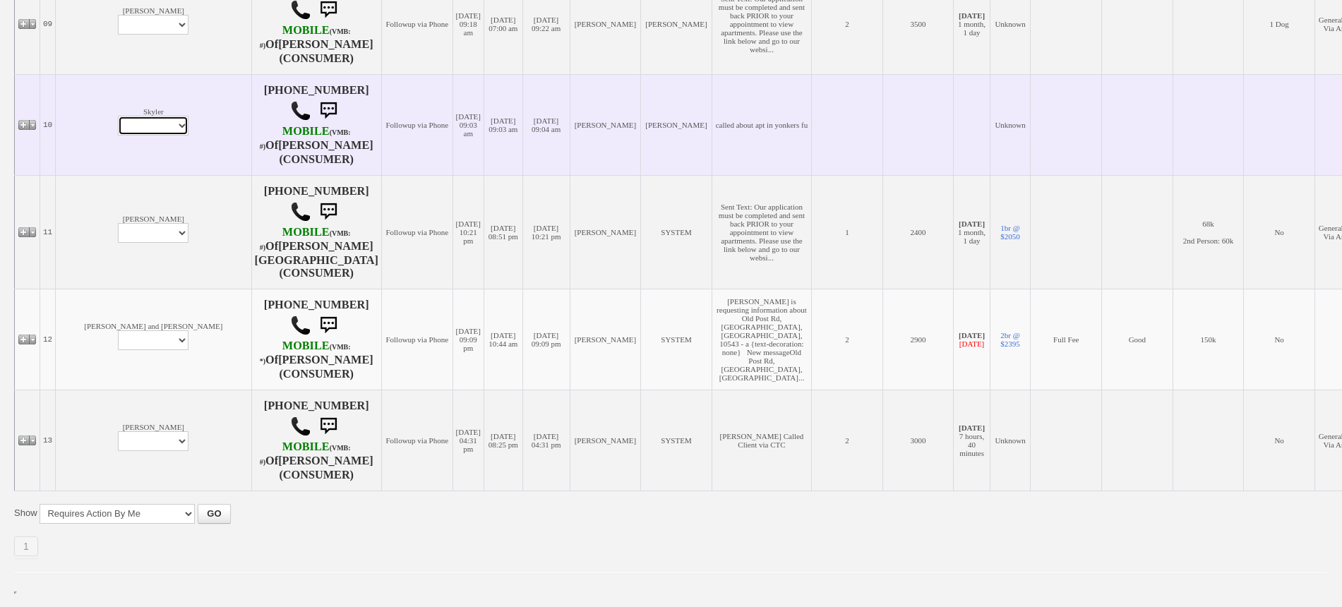
click at [118, 136] on select "Profile Edit Print Closed Deals" at bounding box center [153, 126] width 71 height 20
select select "ChangeURL,/crm/custom/edit_client_form.php?redirect=%2Fcrm%2Fclients.php&id=168…"
click at [118, 136] on select "Profile Edit Print Closed Deals" at bounding box center [153, 126] width 71 height 20
select select
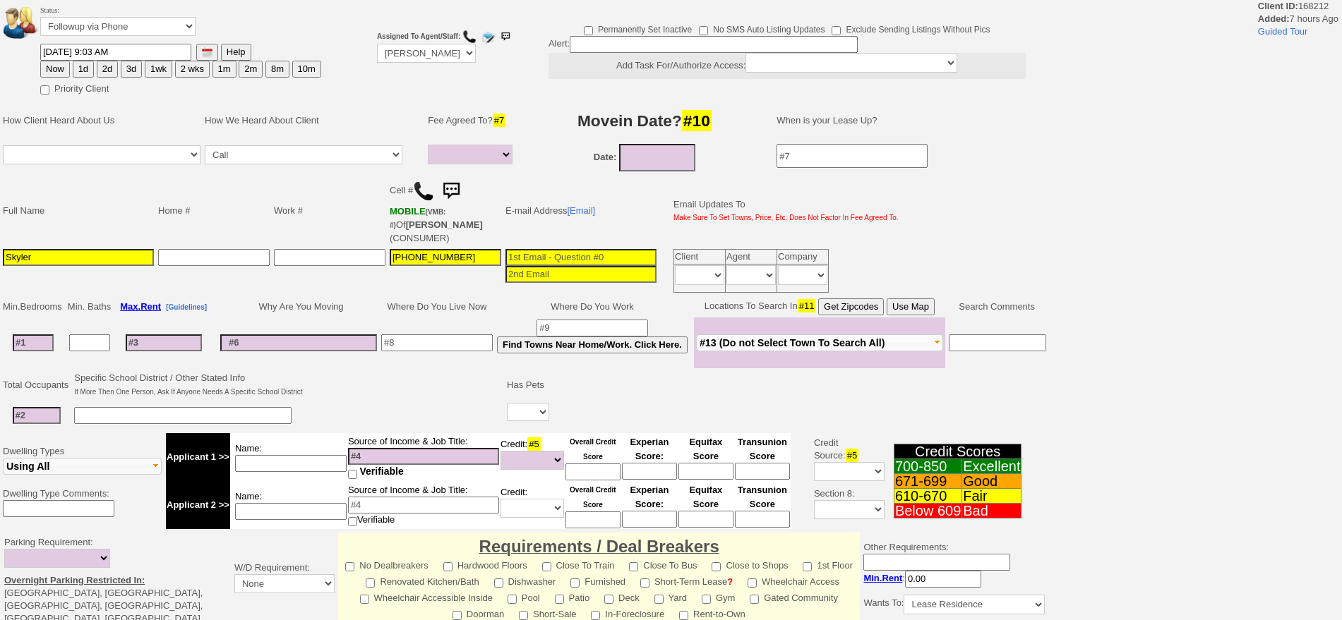
select select
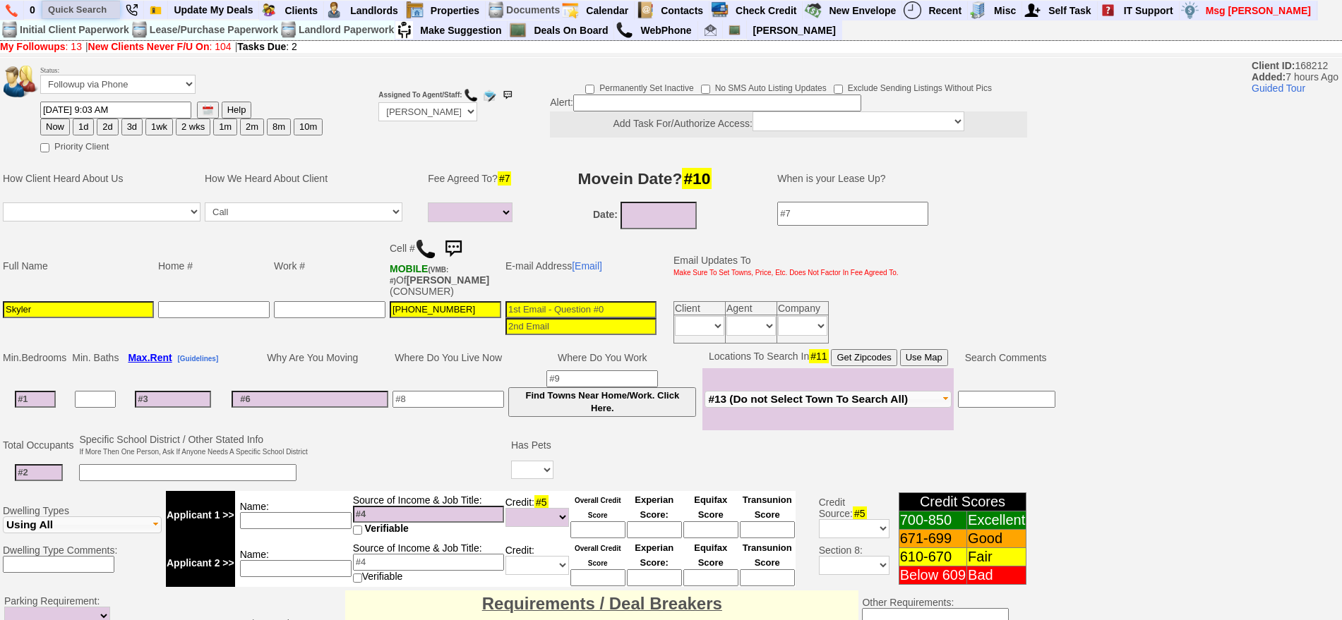
click at [92, 8] on input "text" at bounding box center [81, 10] width 78 height 18
paste input "914) 563-1804 ("
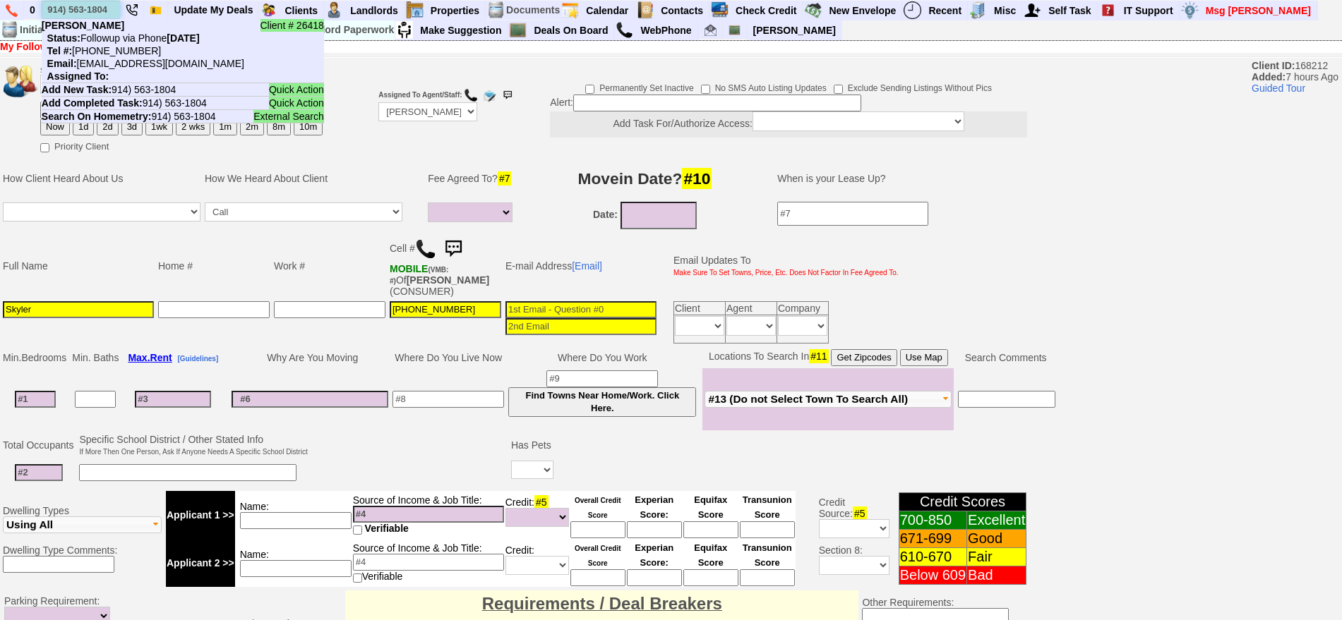
click at [99, 8] on input "914) 563-1804" at bounding box center [81, 10] width 78 height 18
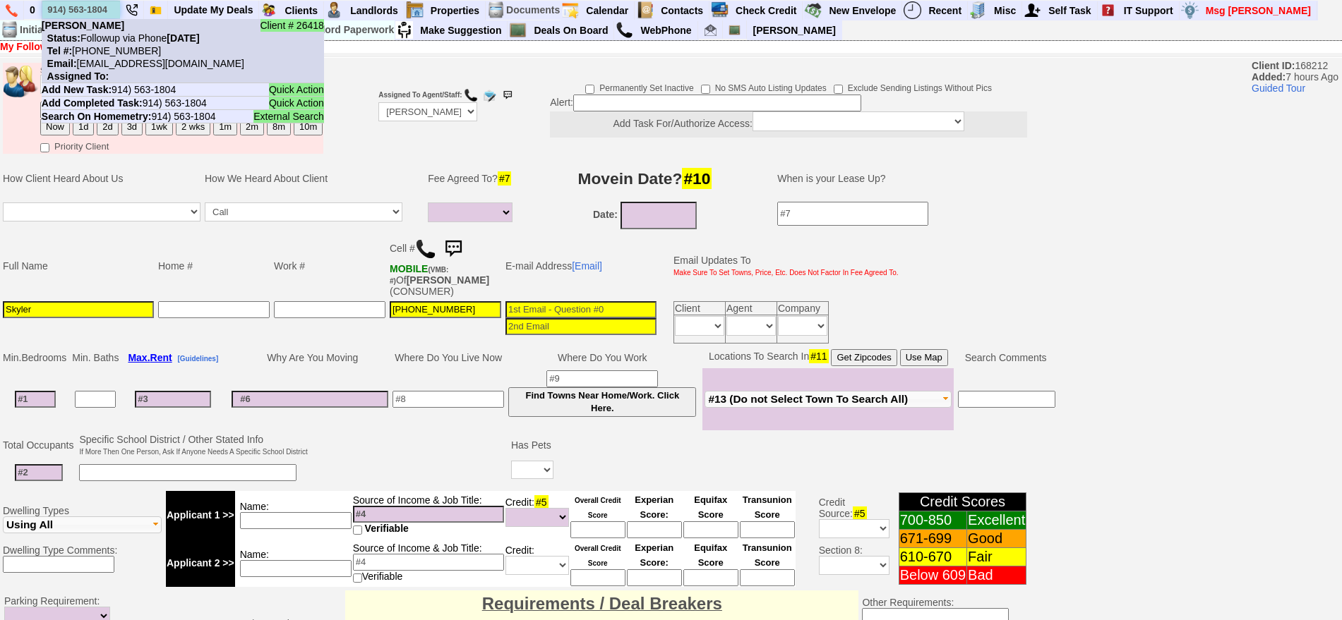
type input "914) 563-1804"
click at [107, 35] on nobr "Status: Followup via Phone Tuesday, September 30th, 2025" at bounding box center [121, 37] width 158 height 11
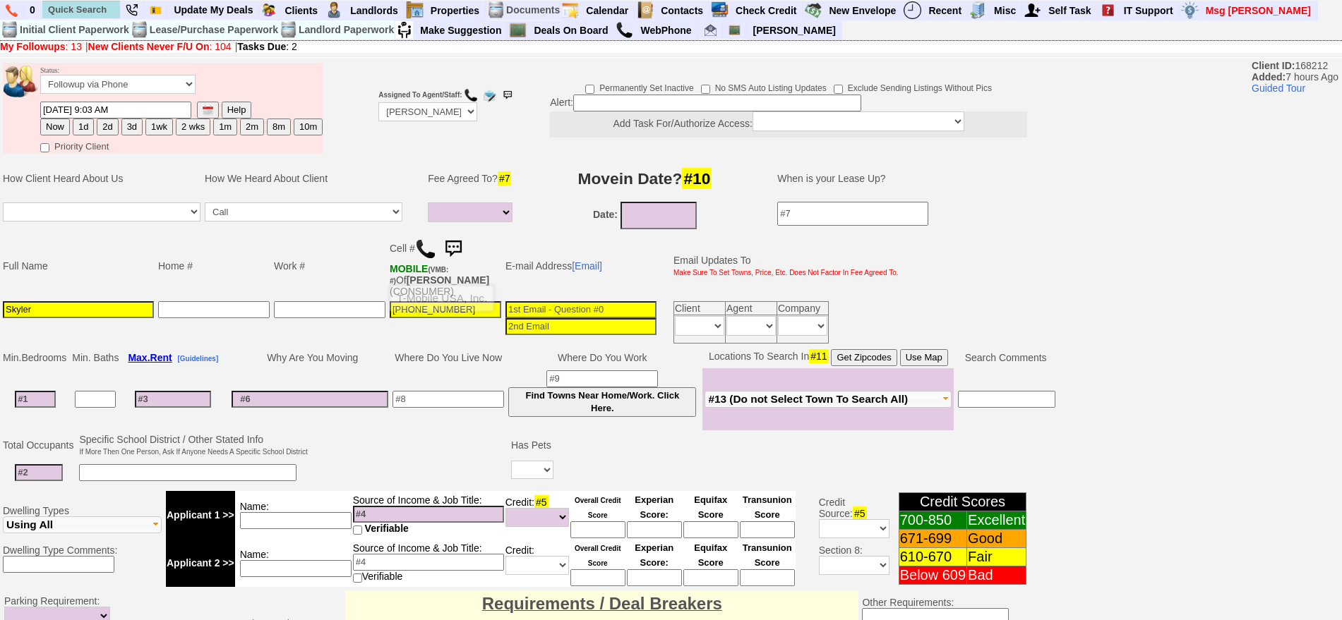
click at [427, 254] on img at bounding box center [425, 249] width 21 height 21
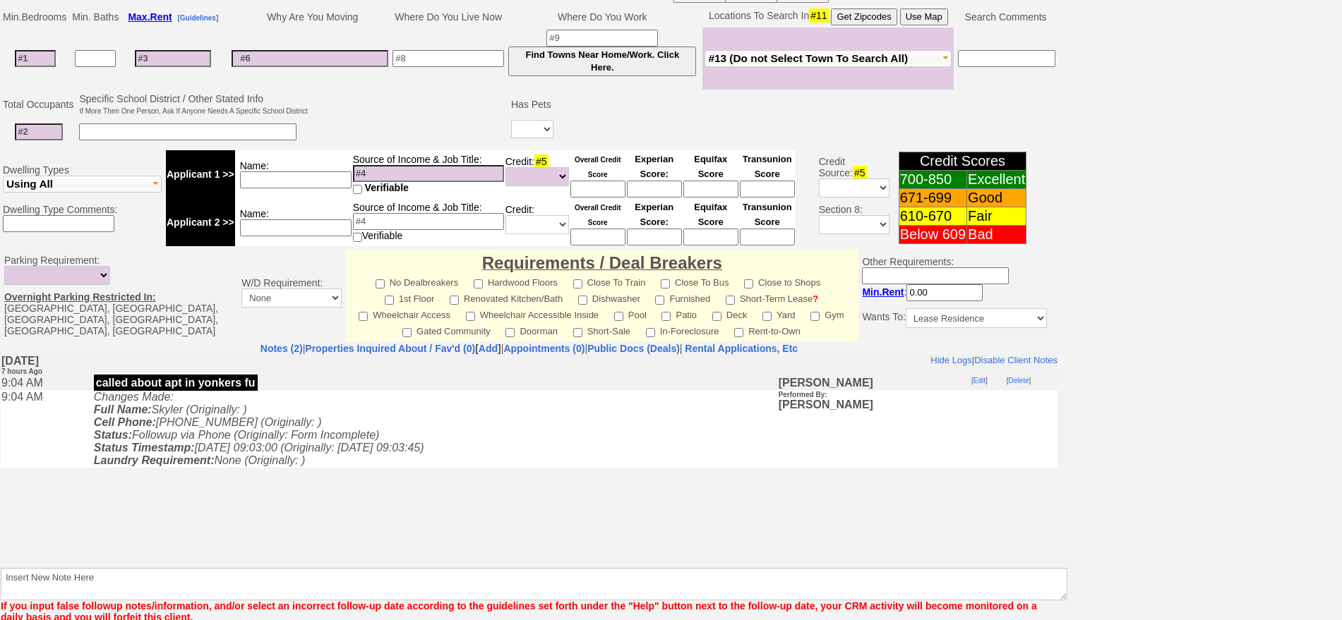
scroll to position [353, 0]
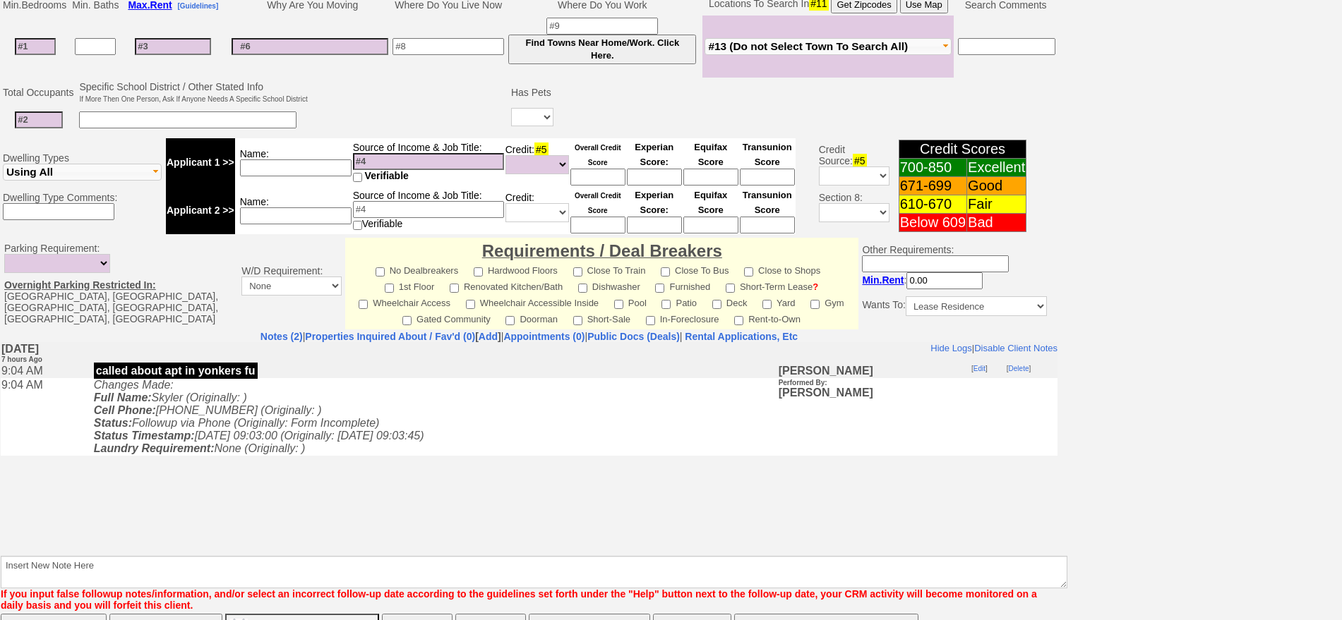
click at [330, 429] on icon "Changes Made: Full Name: Skyler (Originally: ) Cell Phone: 929-759-7041 (Origin…" at bounding box center [259, 416] width 330 height 76
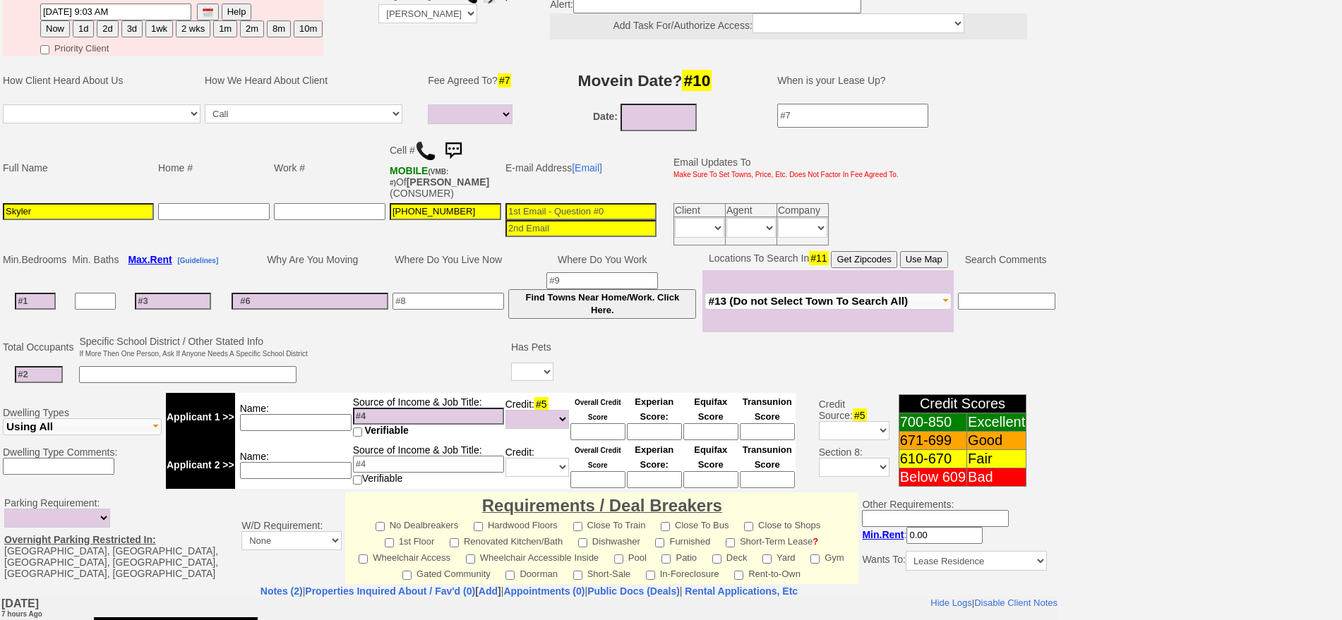
scroll to position [0, 0]
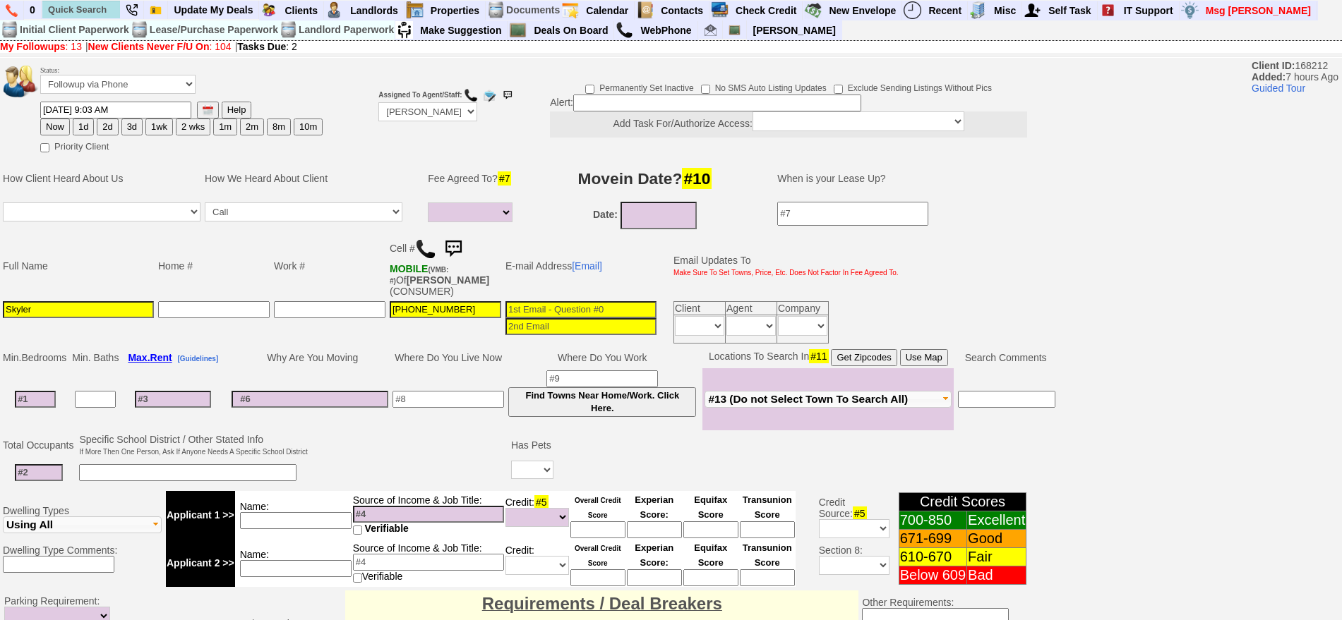
click at [456, 248] on img at bounding box center [453, 249] width 28 height 28
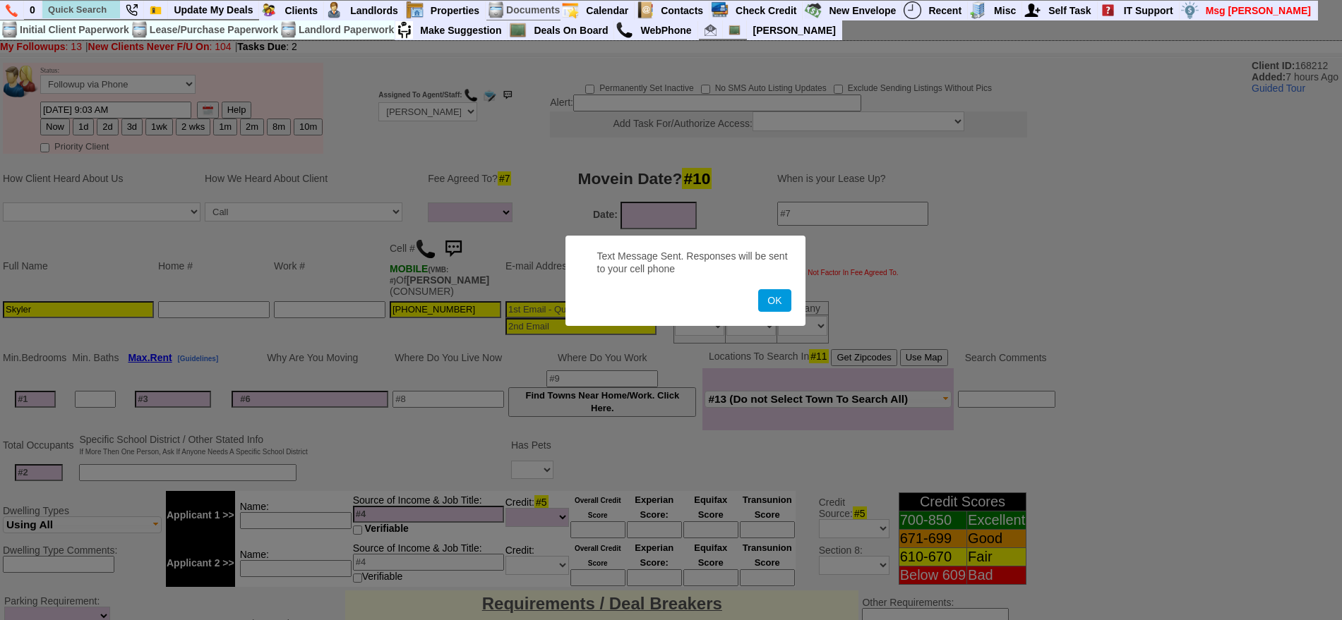
click at [758, 289] on button "OK" at bounding box center [774, 300] width 32 height 23
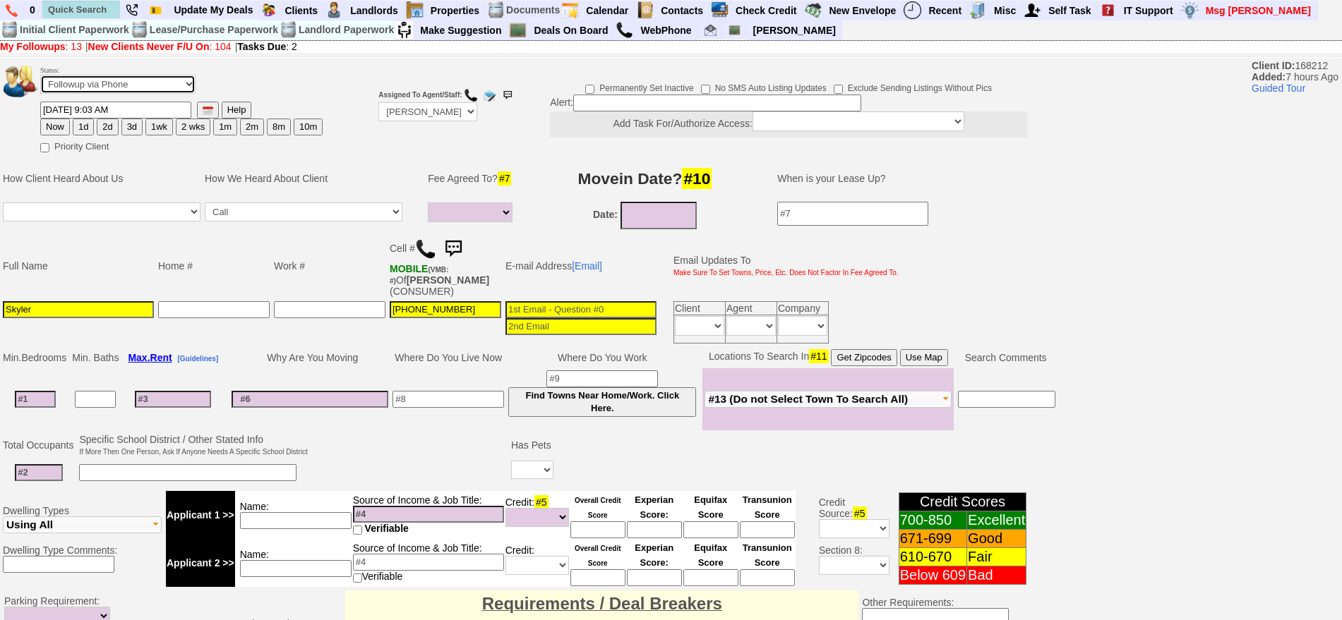
click at [158, 83] on select "Followup via Phone Followup via Email Followup When Section 8 Property Found De…" at bounding box center [117, 84] width 155 height 19
select select "Inactive"
click at [40, 80] on select "Followup via Phone Followup via Email Followup When Section 8 Property Found De…" at bounding box center [117, 84] width 155 height 19
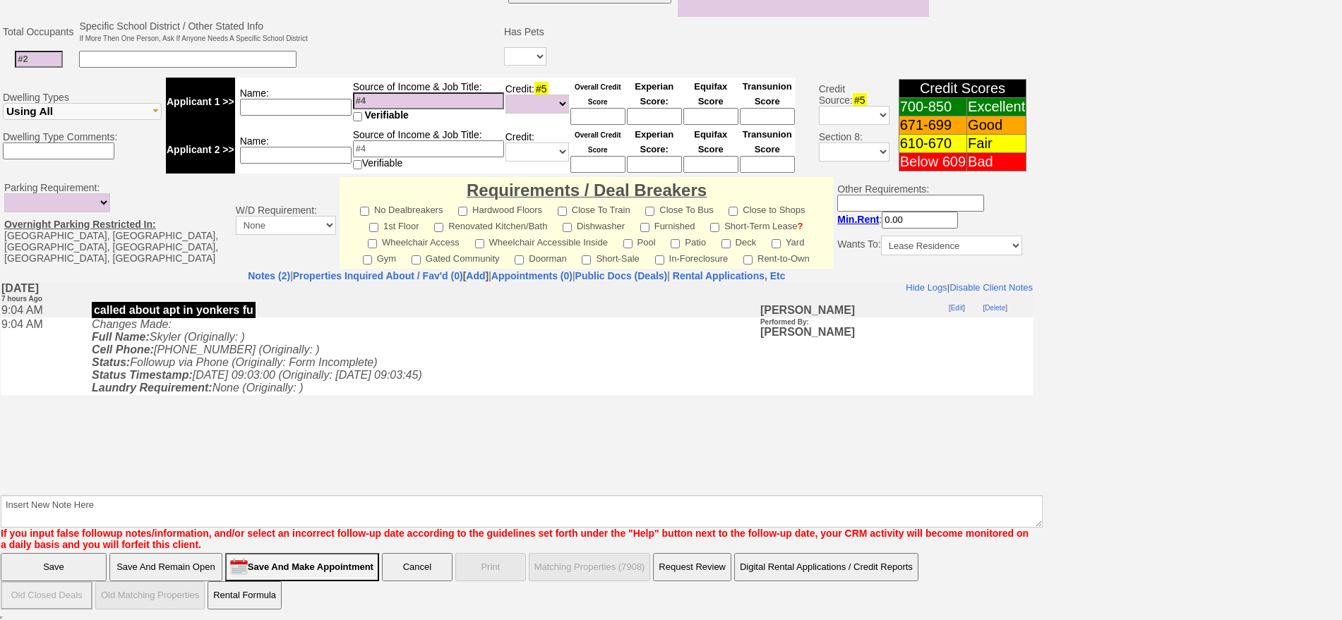
scroll to position [390, 0]
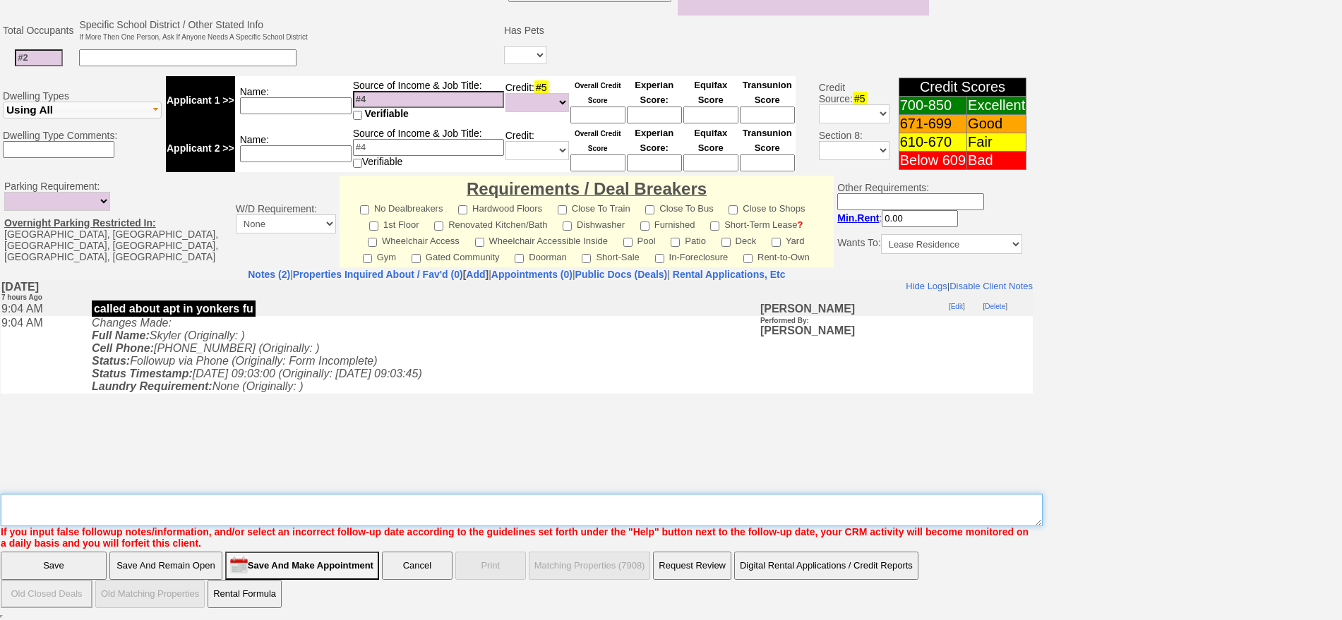
click at [234, 498] on textarea "Insert New Note Here" at bounding box center [522, 510] width 1042 height 32
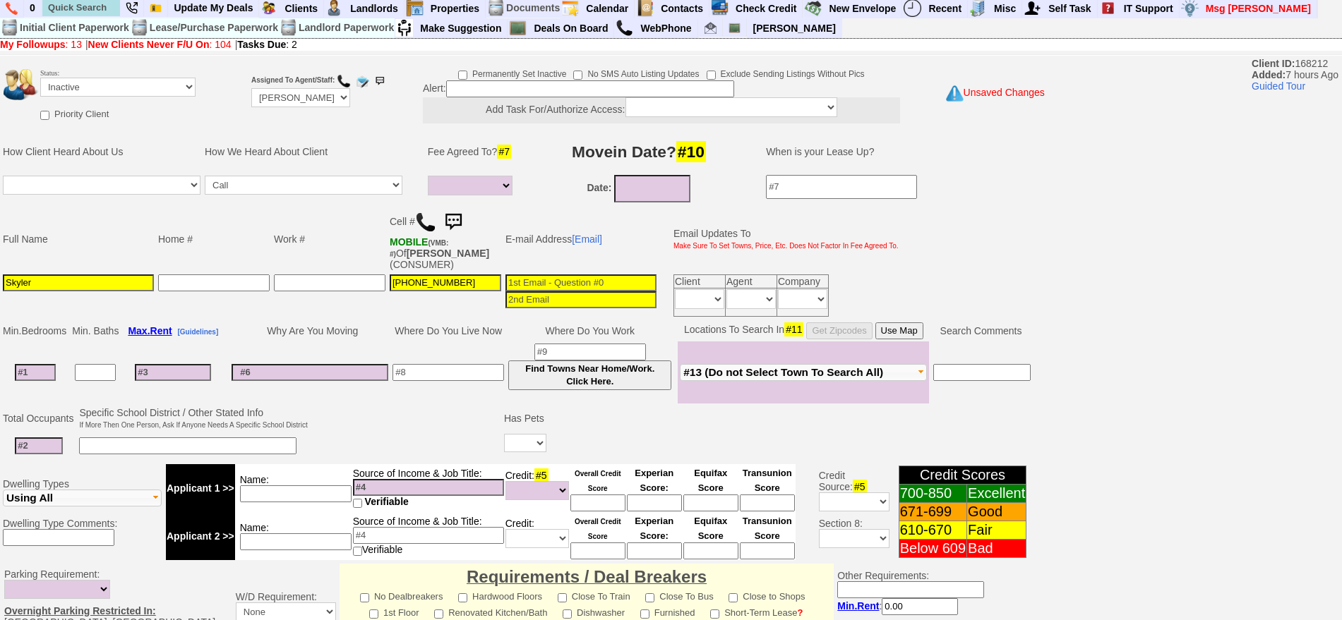
scroll to position [0, 0]
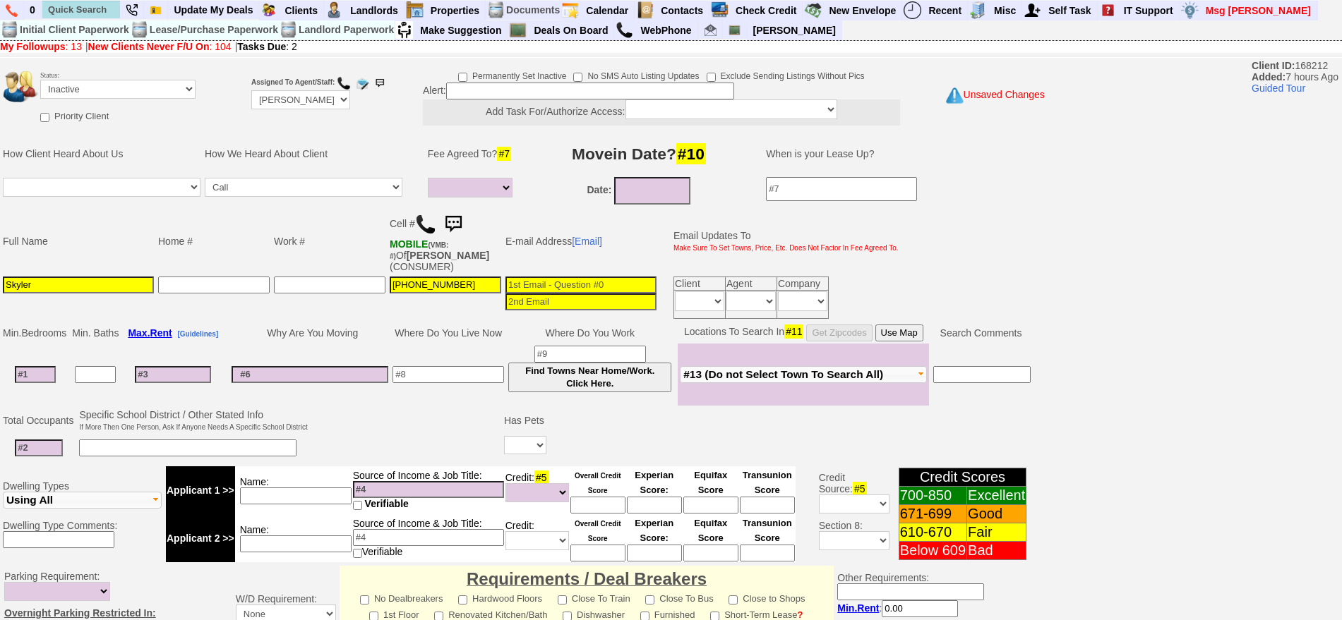
type textarea "called client sent txt ia until response"
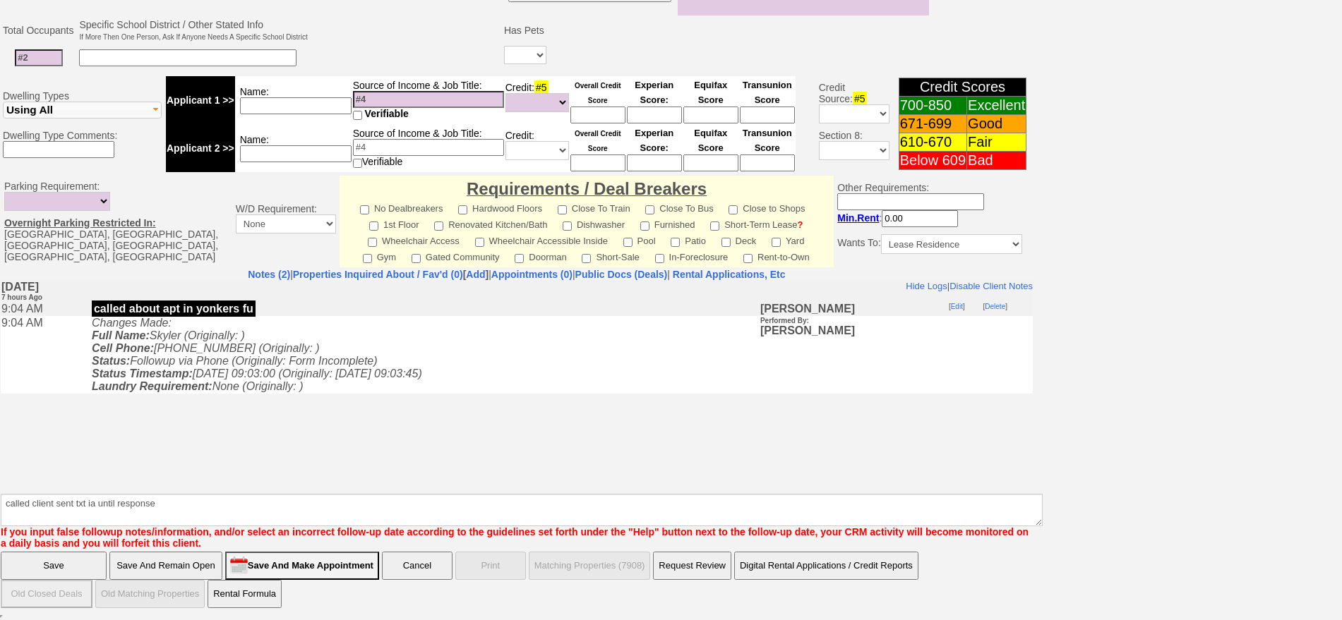
click input "Save And Remain Open" at bounding box center [165, 566] width 113 height 28
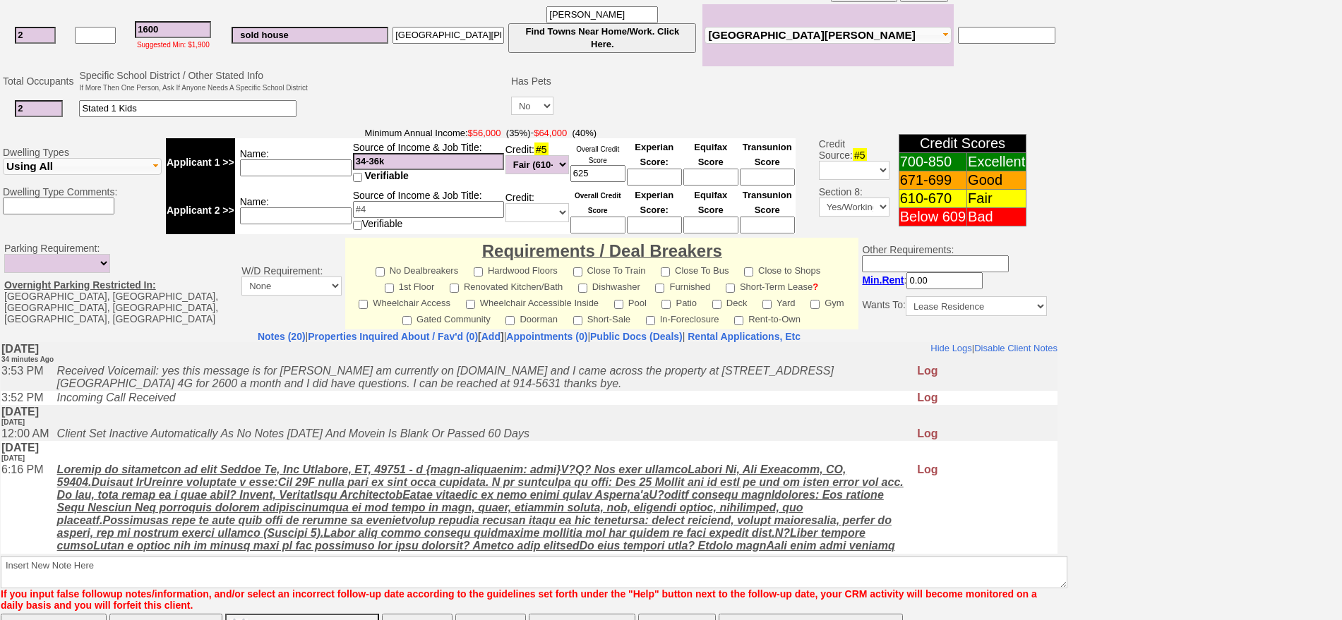
click at [323, 447] on td "[DATE] [DATE]" at bounding box center [529, 451] width 1057 height 22
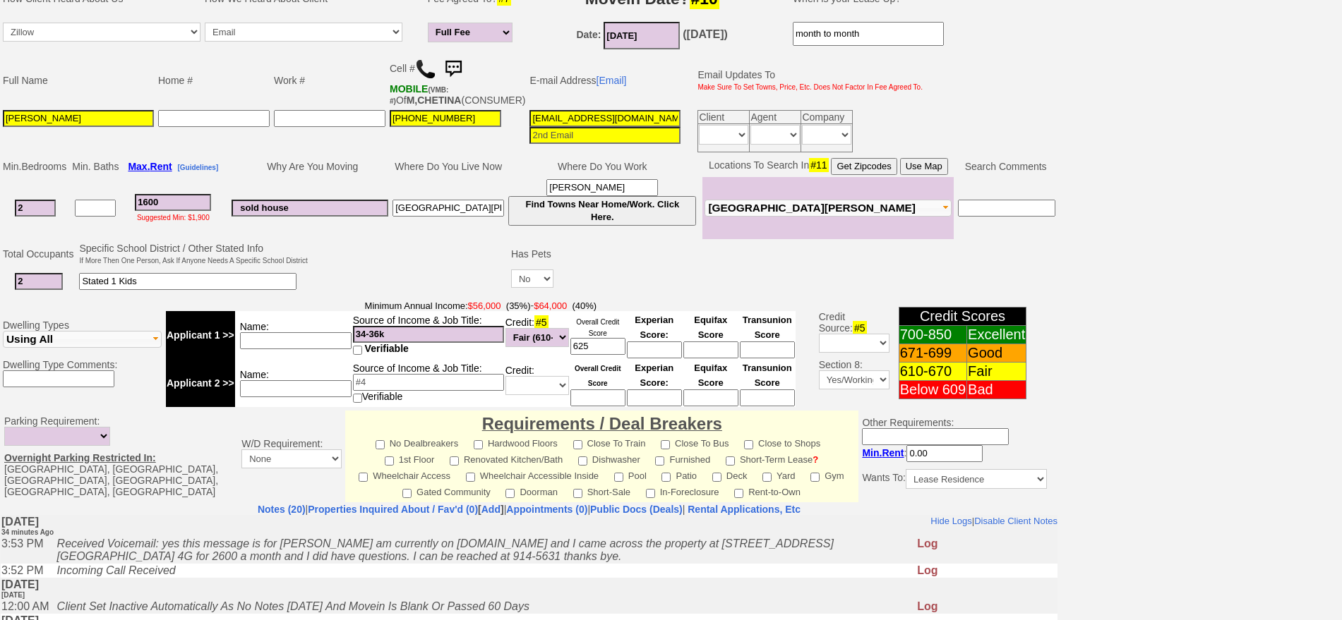
scroll to position [88, 0]
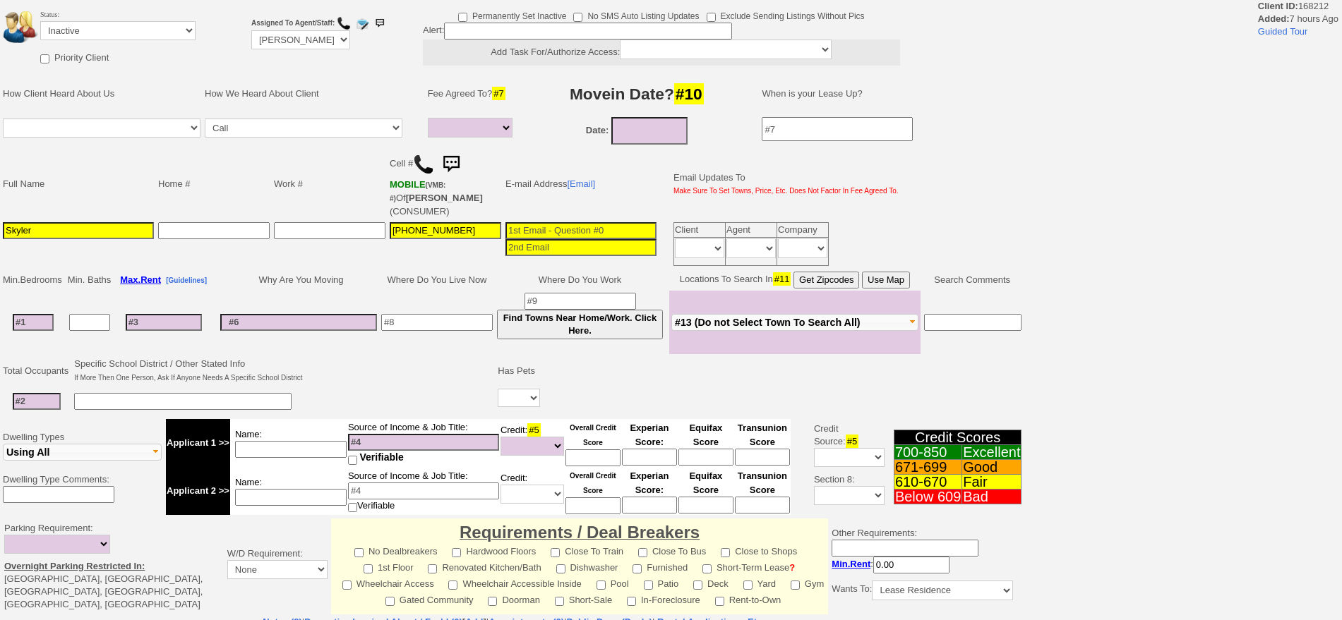
select select
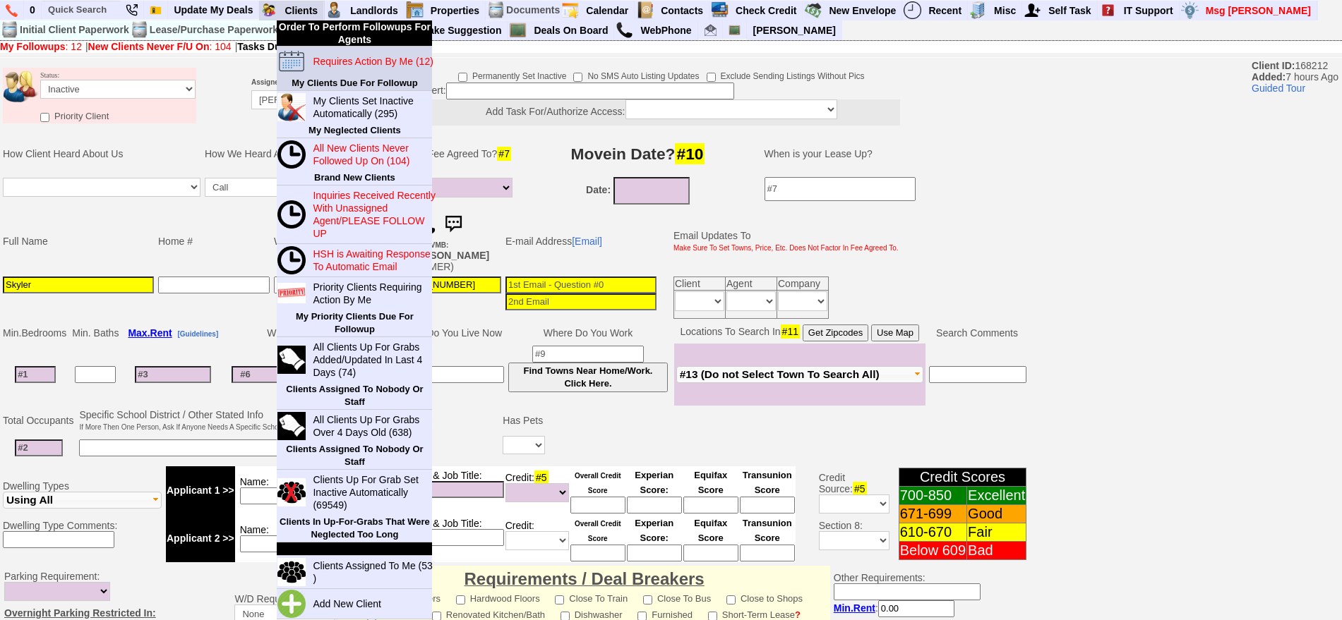
click at [311, 52] on link "Requires Action By Me (12)" at bounding box center [375, 61] width 136 height 18
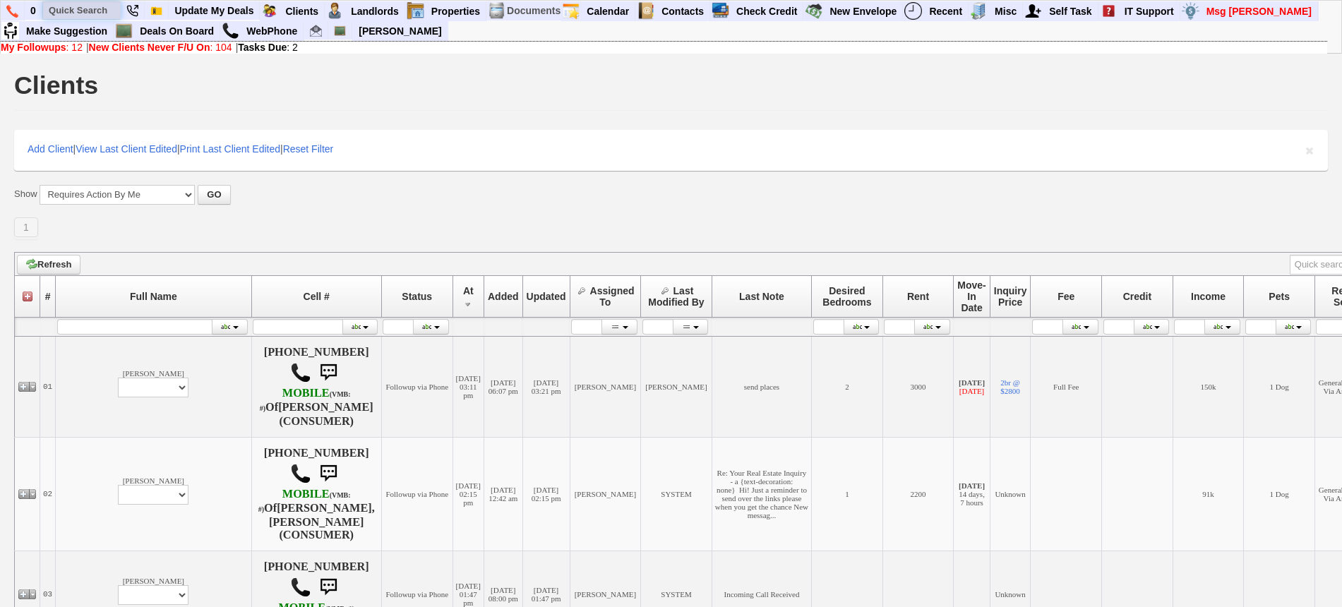
click at [80, 12] on input "text" at bounding box center [82, 10] width 78 height 18
type input "44 [PERSON_NAME]"
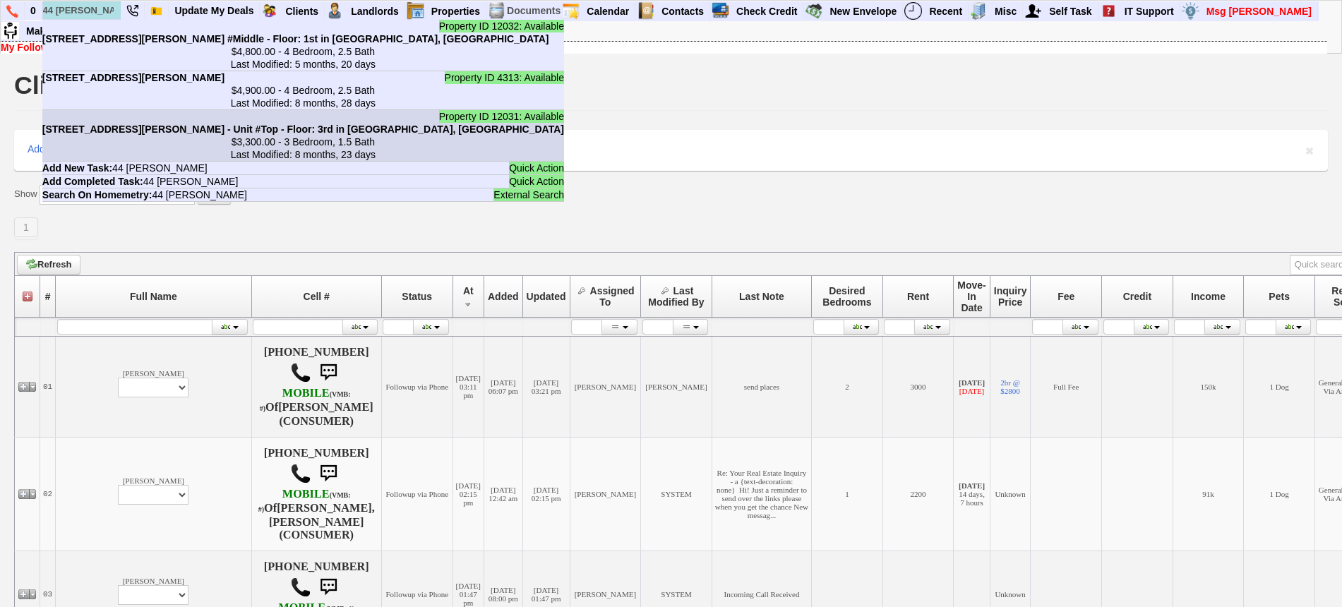
click at [213, 135] on b "[STREET_ADDRESS][PERSON_NAME] - Unit #Top - Floor: 3rd in [GEOGRAPHIC_DATA], [G…" at bounding box center [303, 129] width 522 height 11
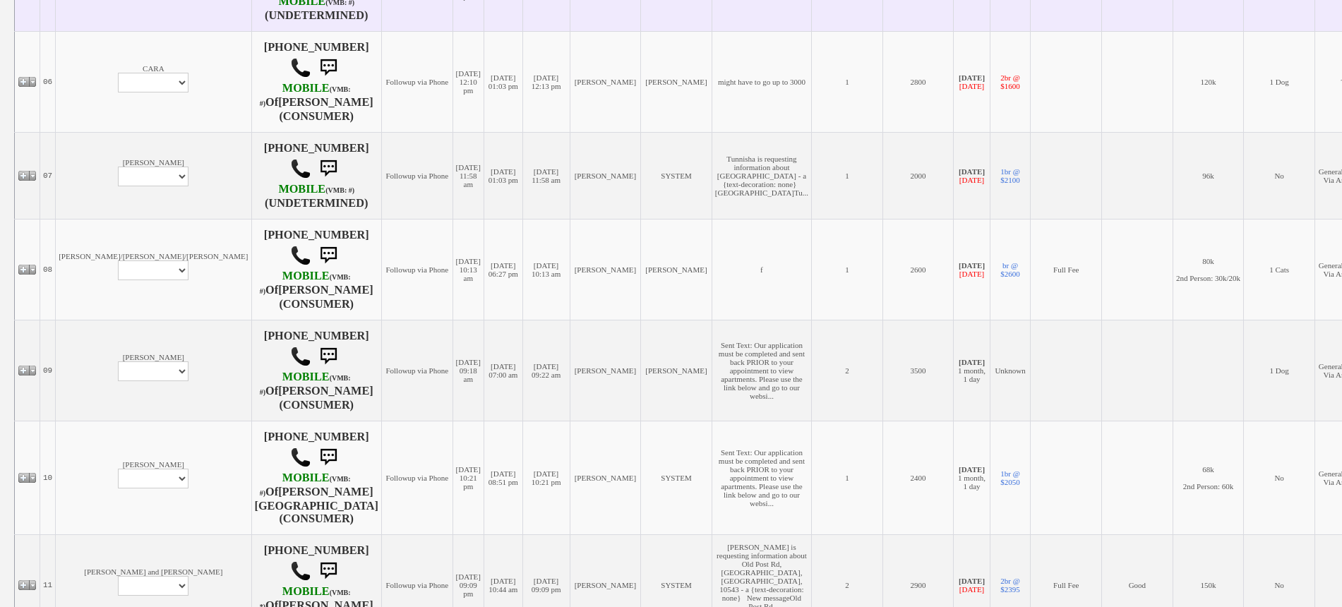
scroll to position [706, 0]
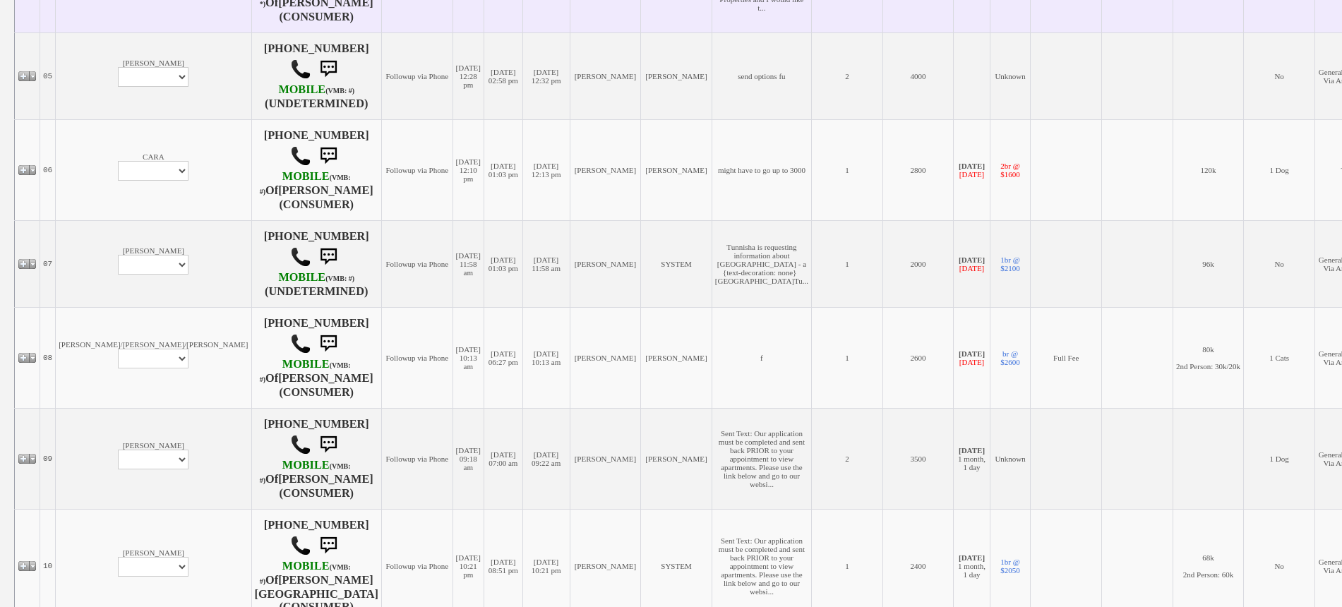
select select "ChangeURL,/crm/custom/edit_client_form.php?redirect=%2Fcrm%2Fclients.php&id=165…"
select select
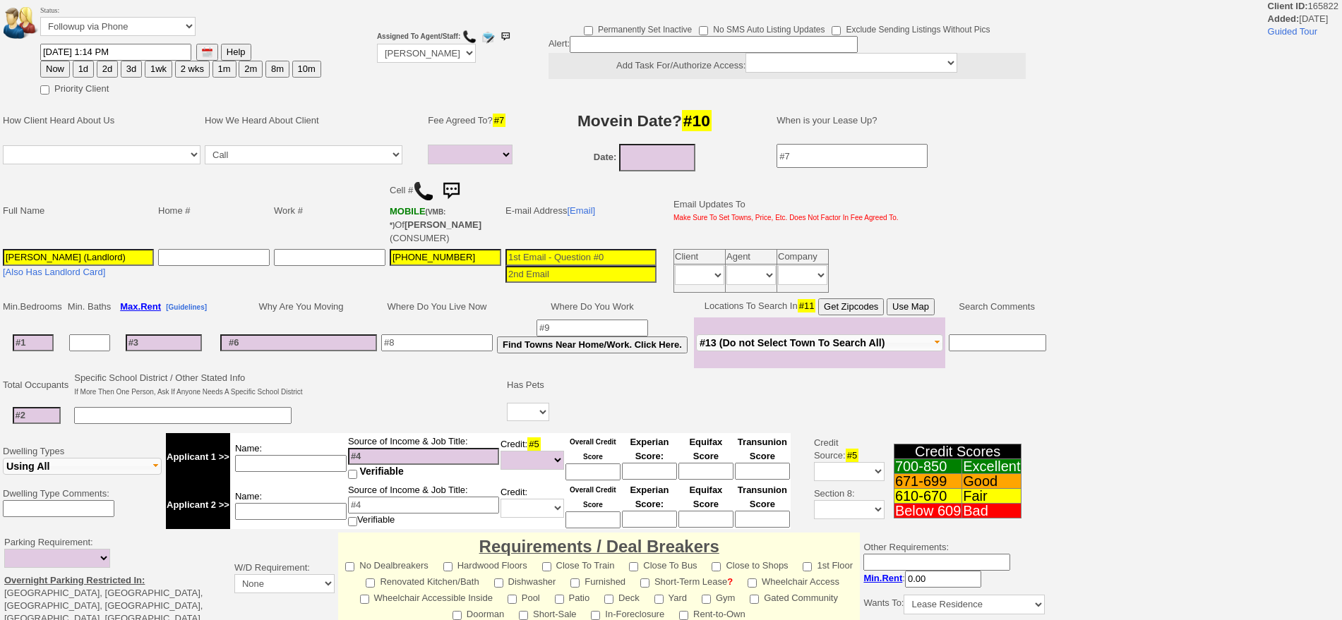
select select
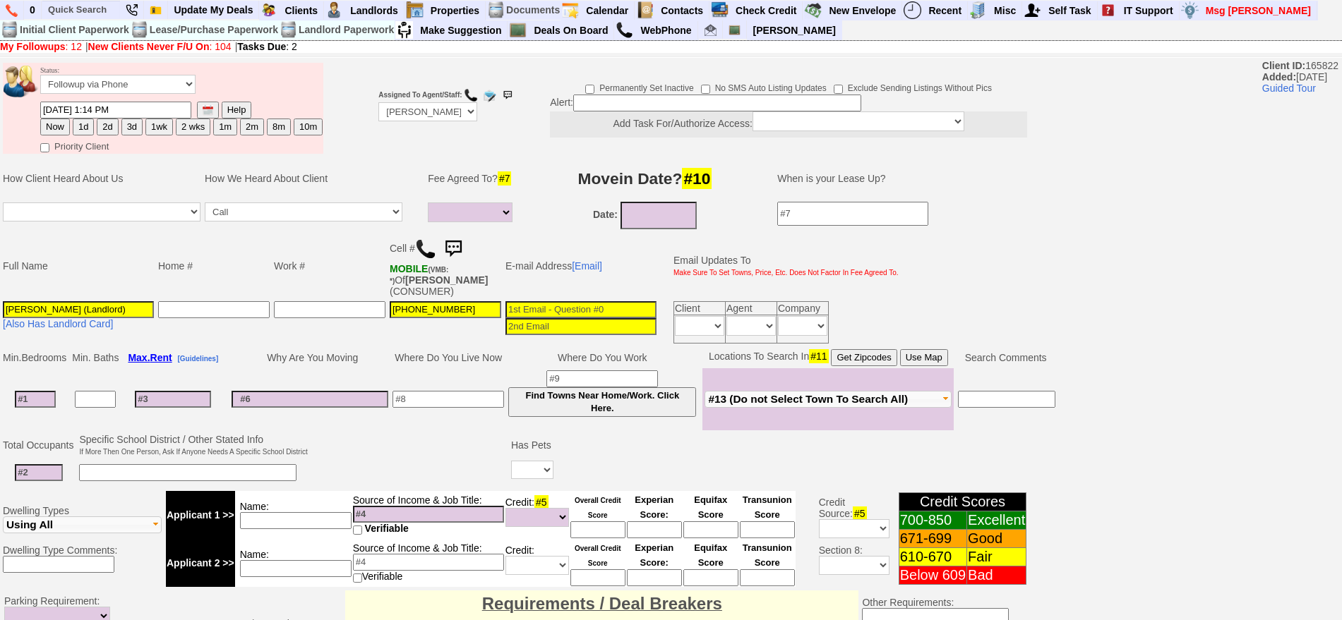
click at [155, 73] on td "Status: Followup via Phone Followup via Email Followup When Section 8 Property …" at bounding box center [182, 82] width 284 height 38
drag, startPoint x: 155, startPoint y: 78, endPoint x: 140, endPoint y: 91, distance: 19.5
click at [155, 80] on select "Followup via Phone Followup via Email Followup When Section 8 Property Found De…" at bounding box center [117, 84] width 155 height 19
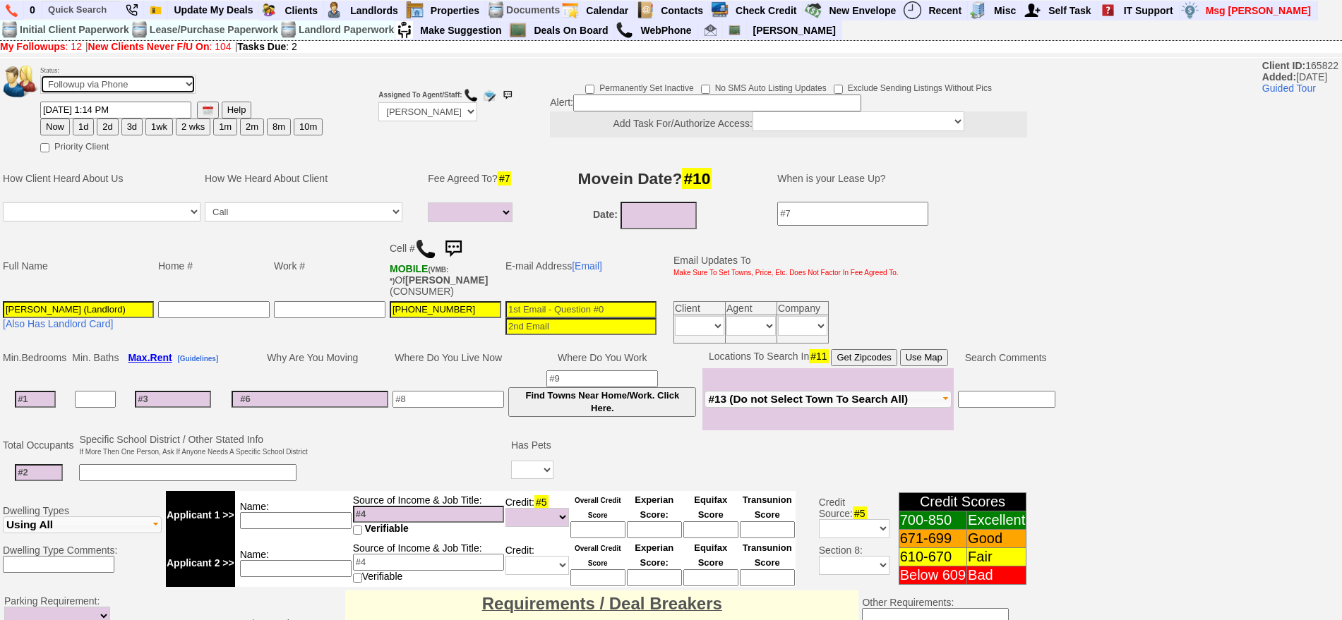
select select "Inactive"
click at [40, 80] on select "Followup via Phone Followup via Email Followup When Section 8 Property Found De…" at bounding box center [117, 84] width 155 height 19
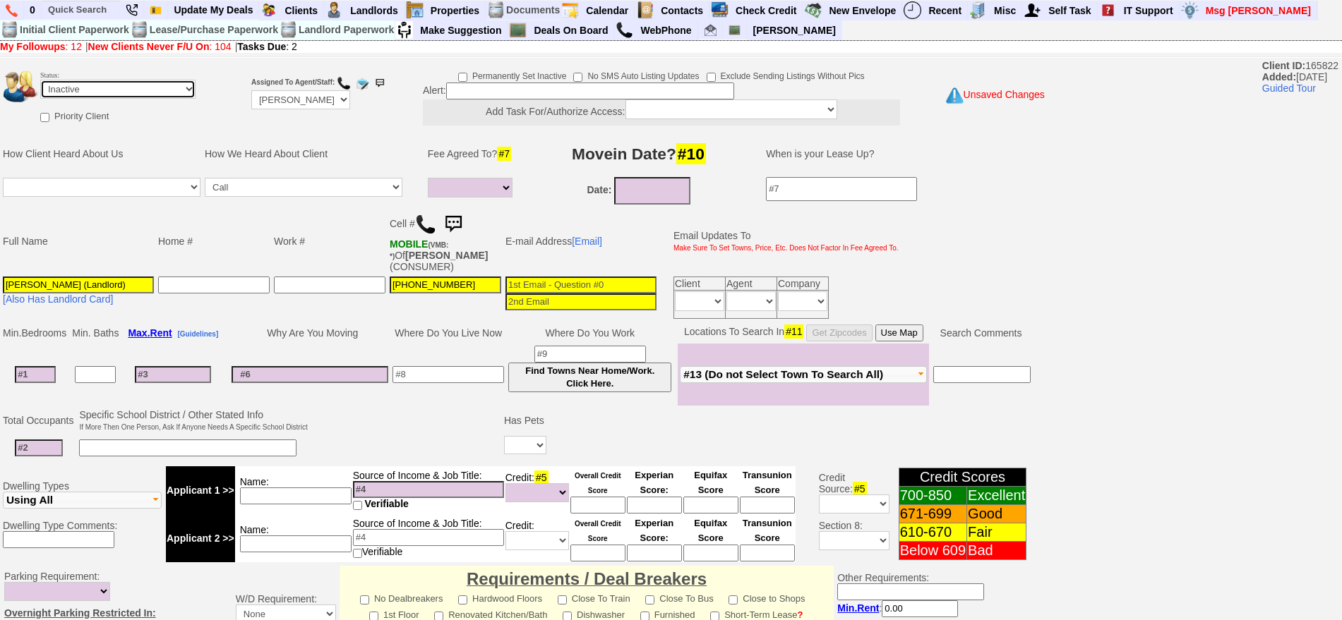
scroll to position [390, 0]
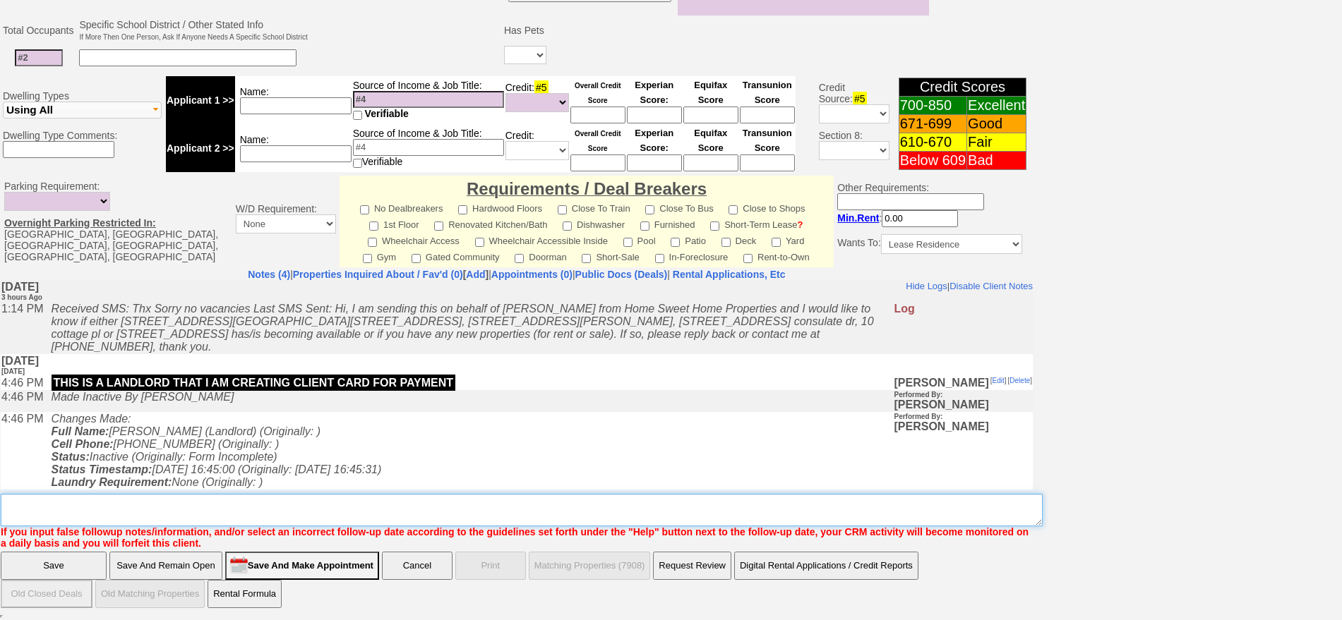
click at [645, 521] on textarea "Insert New Note Here" at bounding box center [522, 510] width 1042 height 32
type textarea "ia"
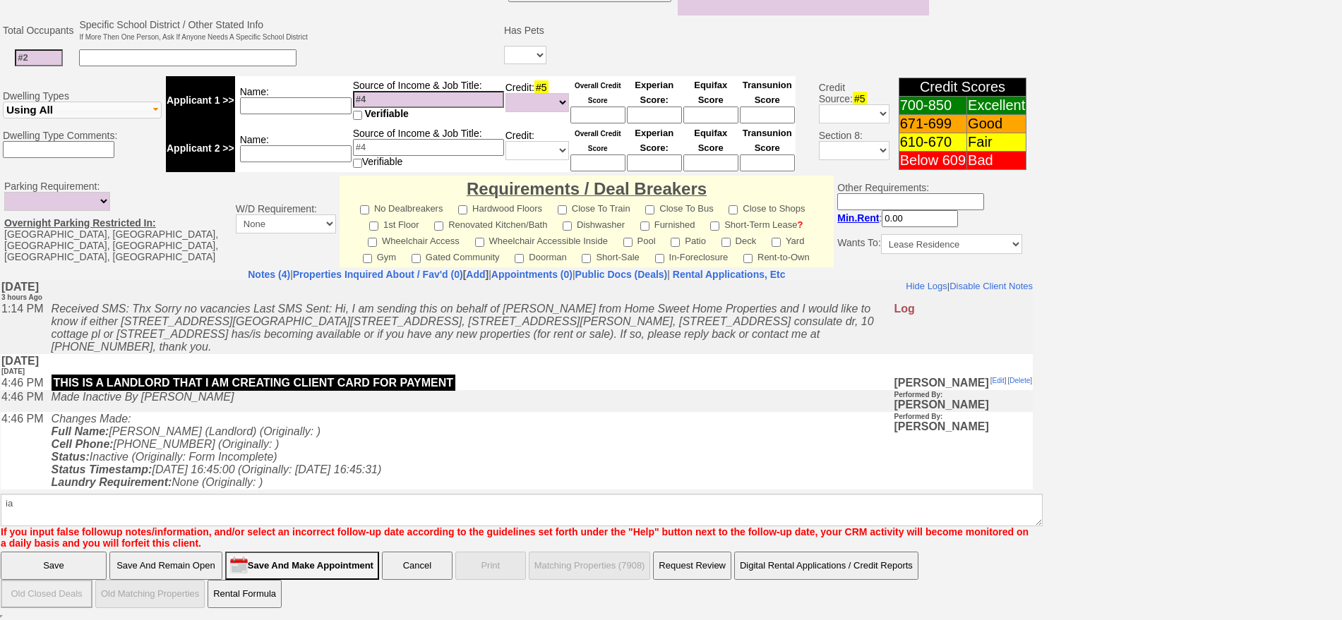
click input "Save" at bounding box center [54, 566] width 106 height 28
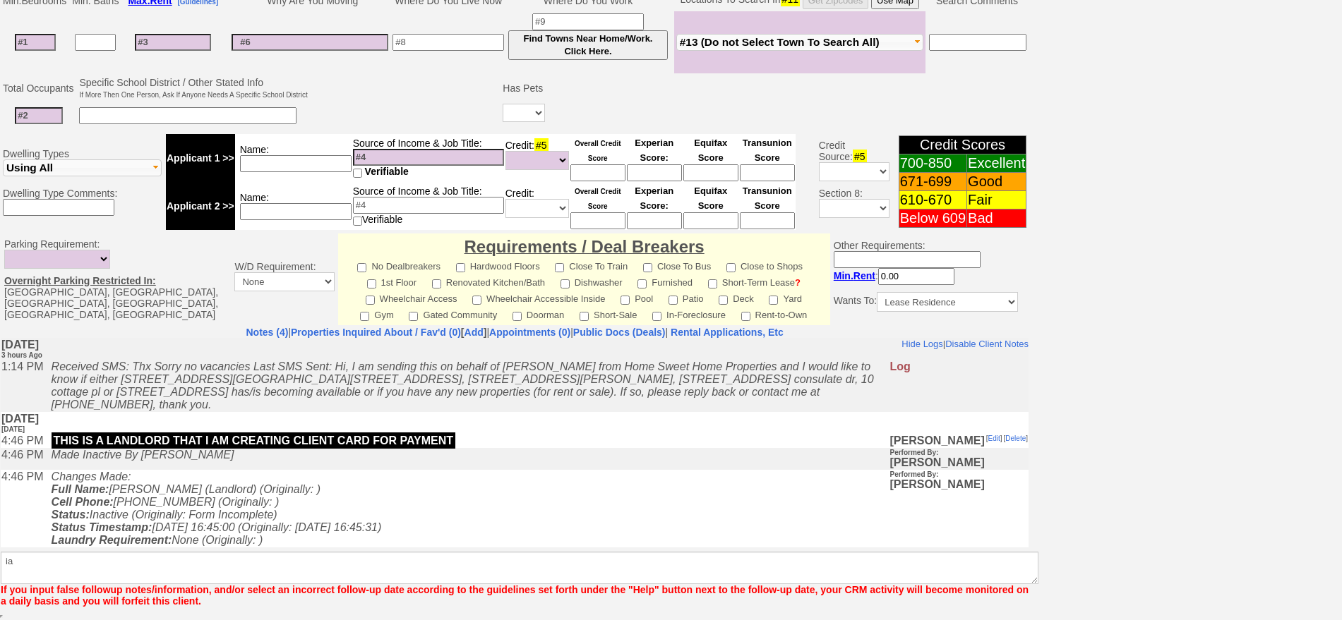
scroll to position [332, 0]
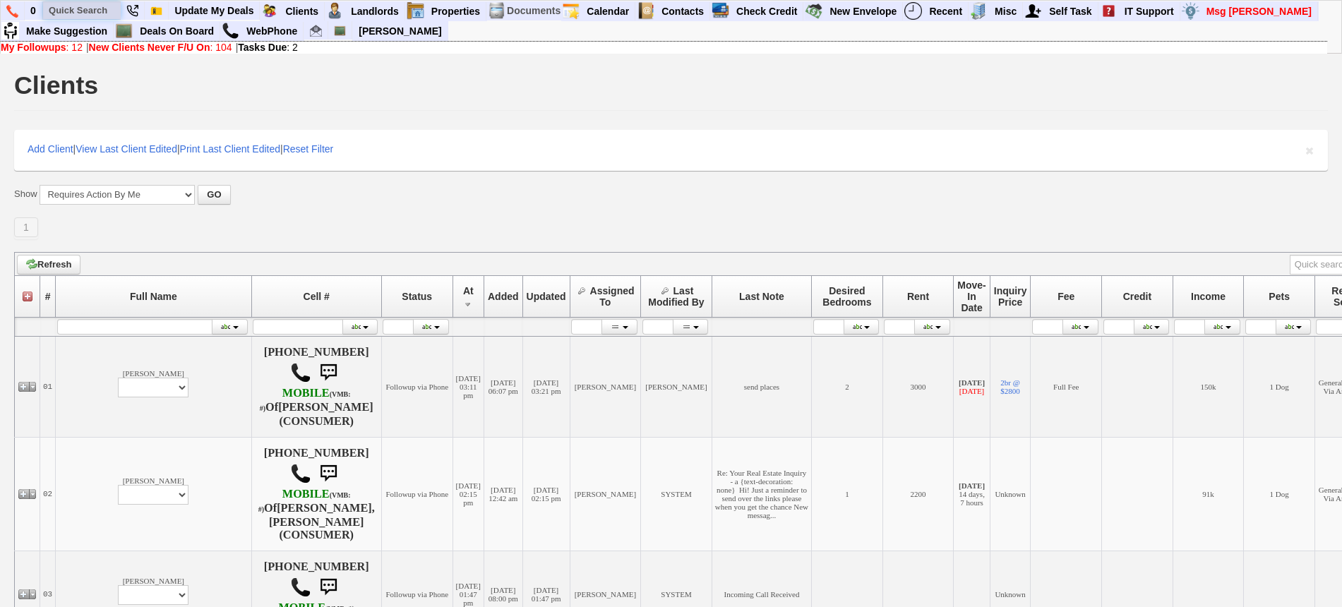
click at [63, 8] on input "text" at bounding box center [82, 10] width 78 height 18
click at [109, 11] on input "20 main st" at bounding box center [82, 10] width 78 height 18
click at [107, 11] on input "20 main st" at bounding box center [82, 10] width 78 height 18
type input "20 main st"
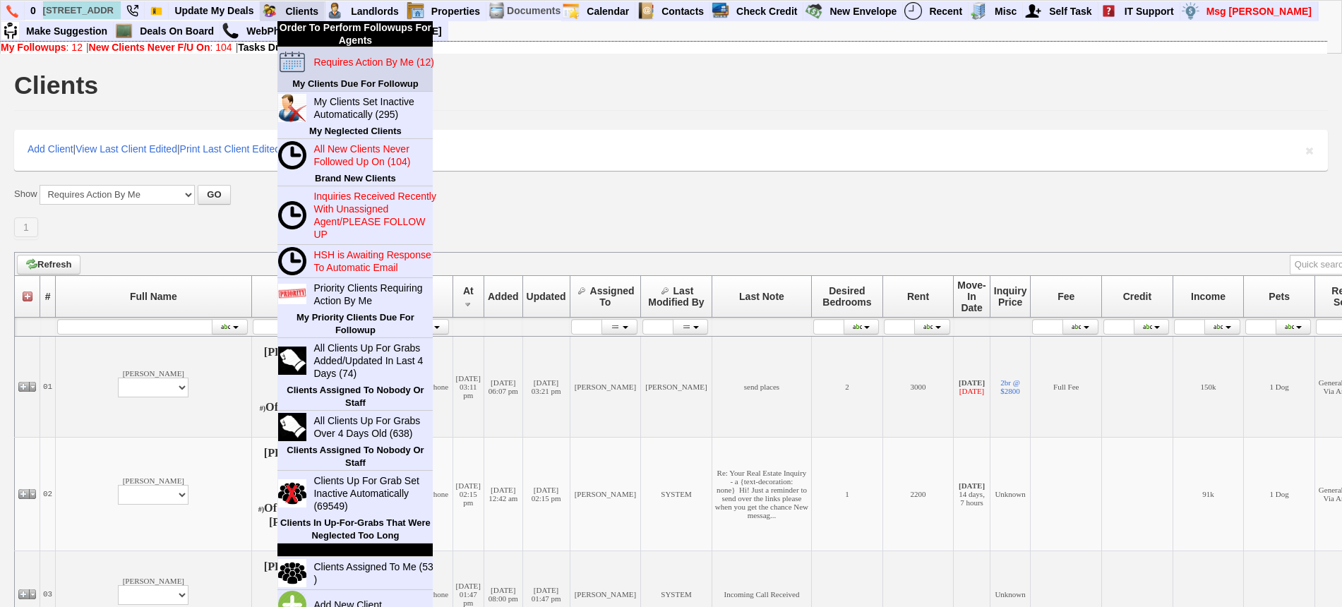
click at [334, 53] on link "Requires Action By Me (12)" at bounding box center [376, 62] width 136 height 18
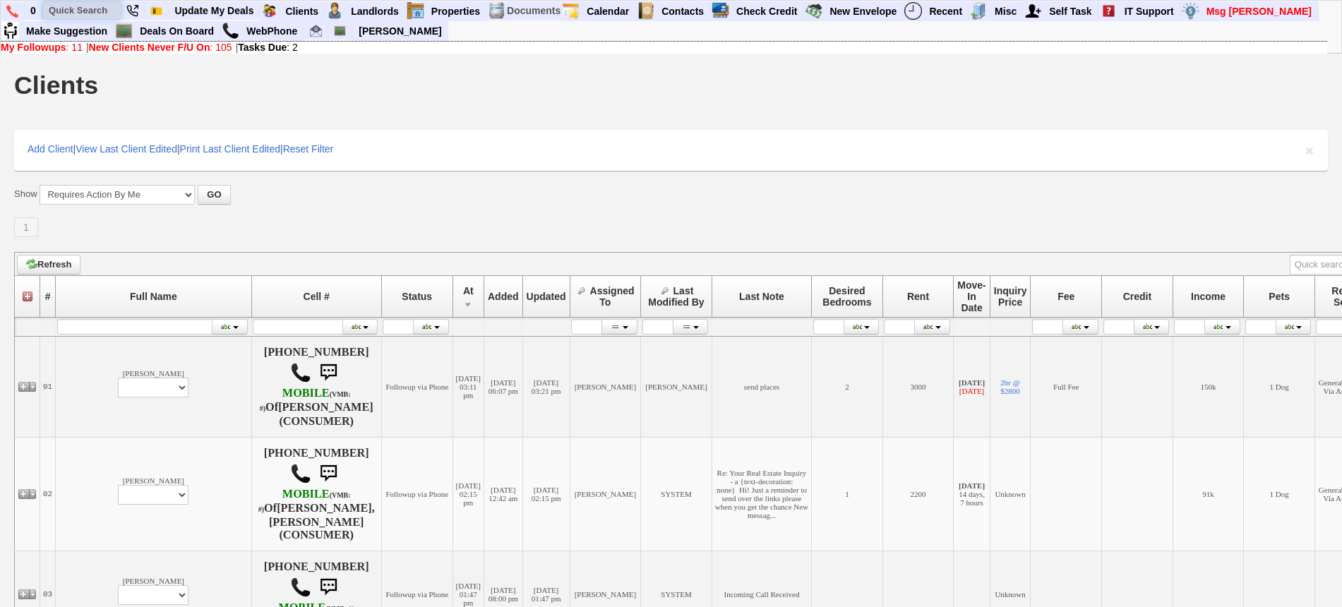
click at [83, 7] on input "text" at bounding box center [82, 10] width 78 height 18
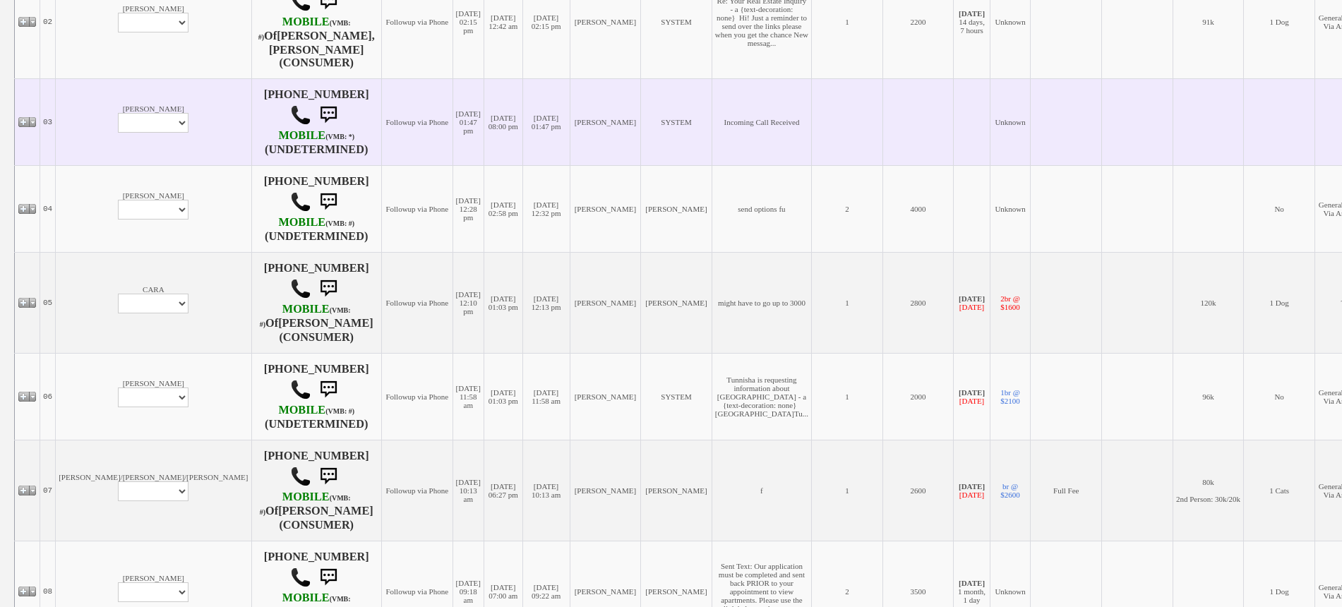
scroll to position [441, 0]
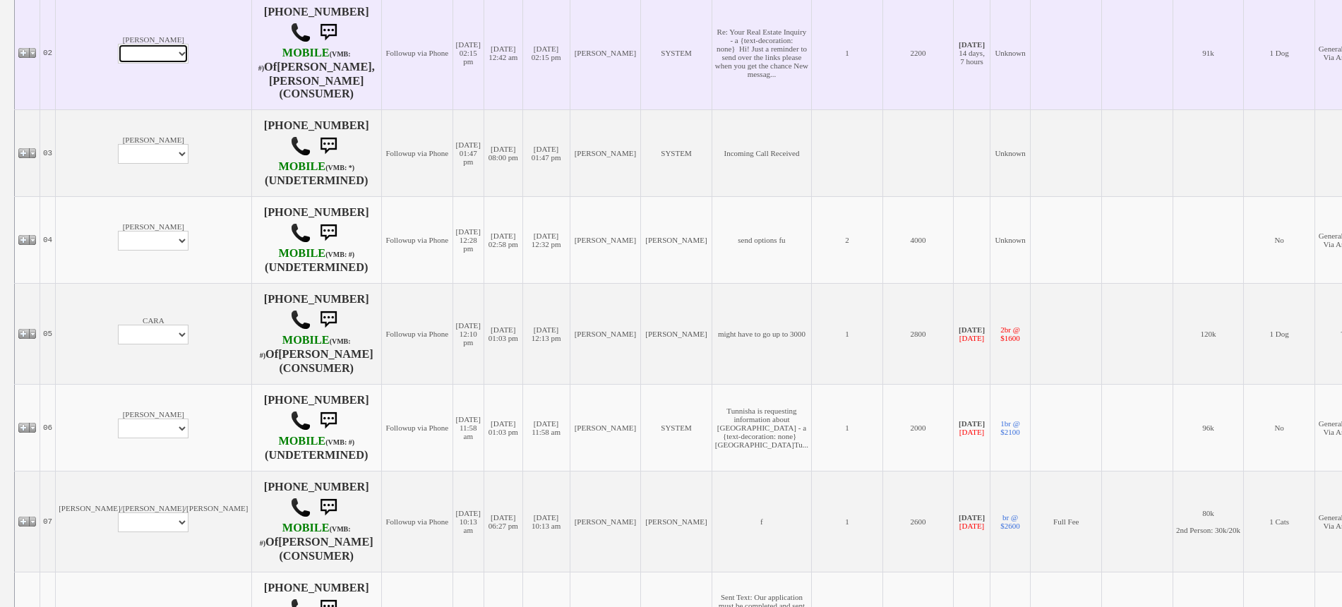
click at [118, 61] on select "Profile Edit Print Email Externally (Will Not Be Tracked In CRM) Closed Deals" at bounding box center [153, 54] width 71 height 20
select select "ChangeURL,/crm/custom/edit_client_form.php?redirect=%2Fcrm%2Fclients.php&id=168…"
click at [118, 53] on select "Profile Edit Print Email Externally (Will Not Be Tracked In CRM) Closed Deals" at bounding box center [153, 54] width 71 height 20
select select
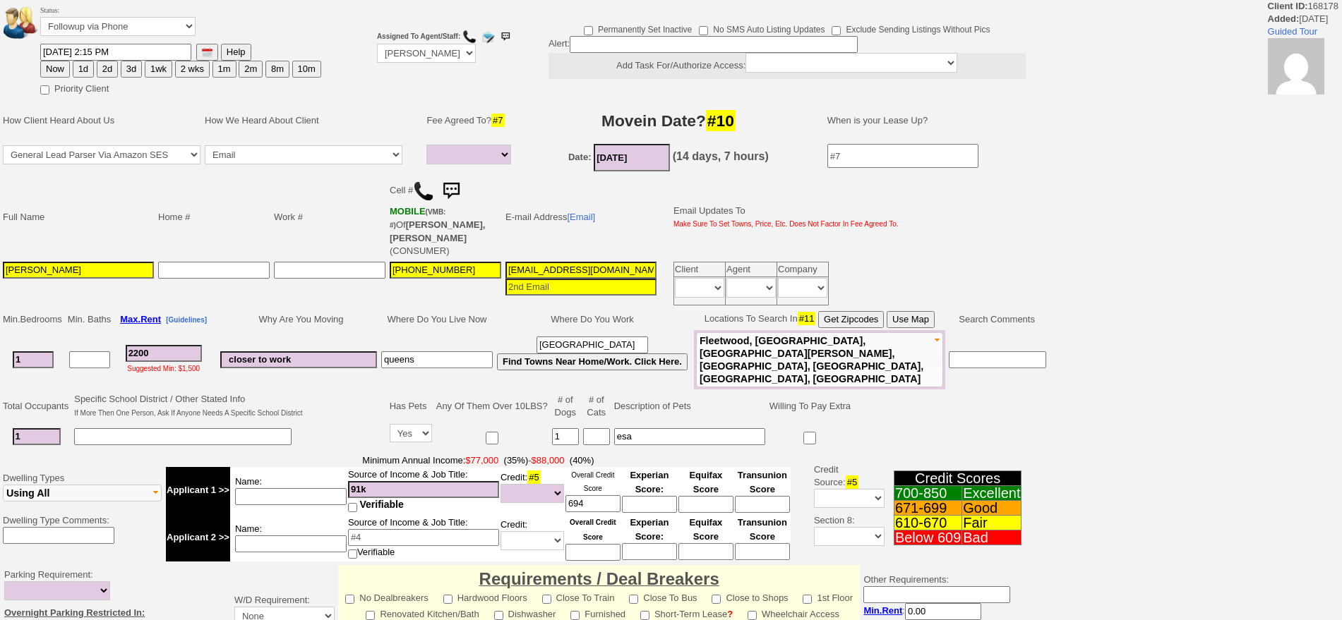
select select
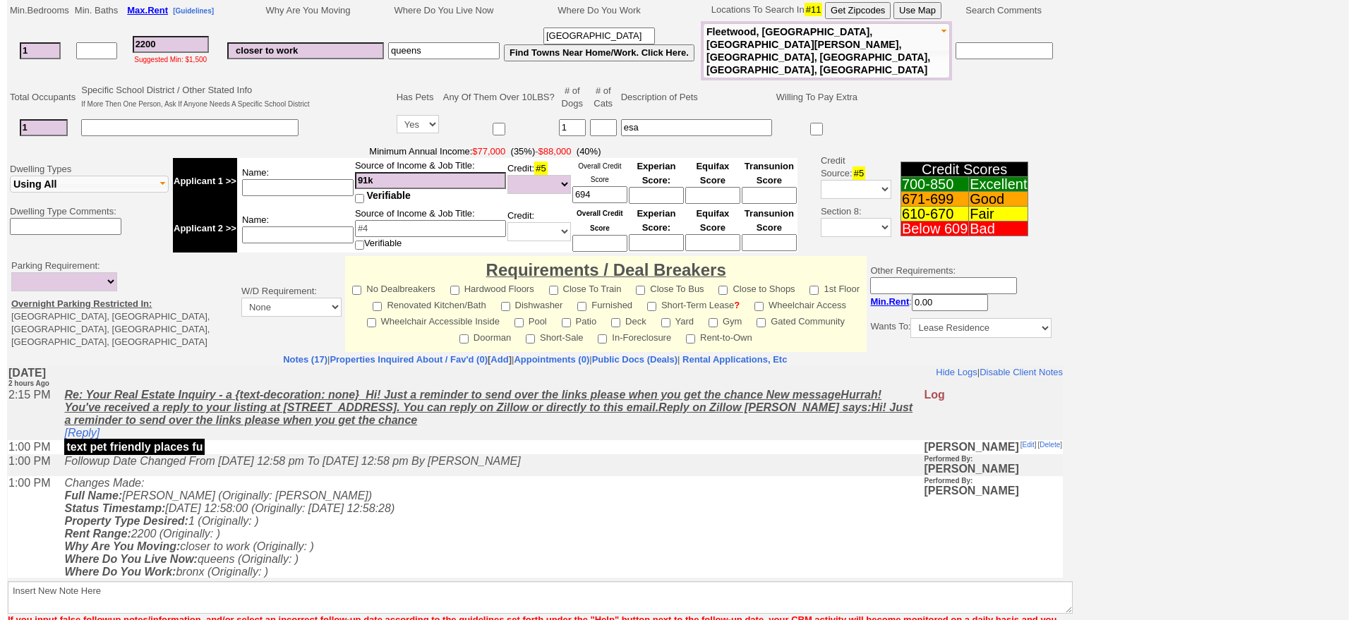
scroll to position [371, 0]
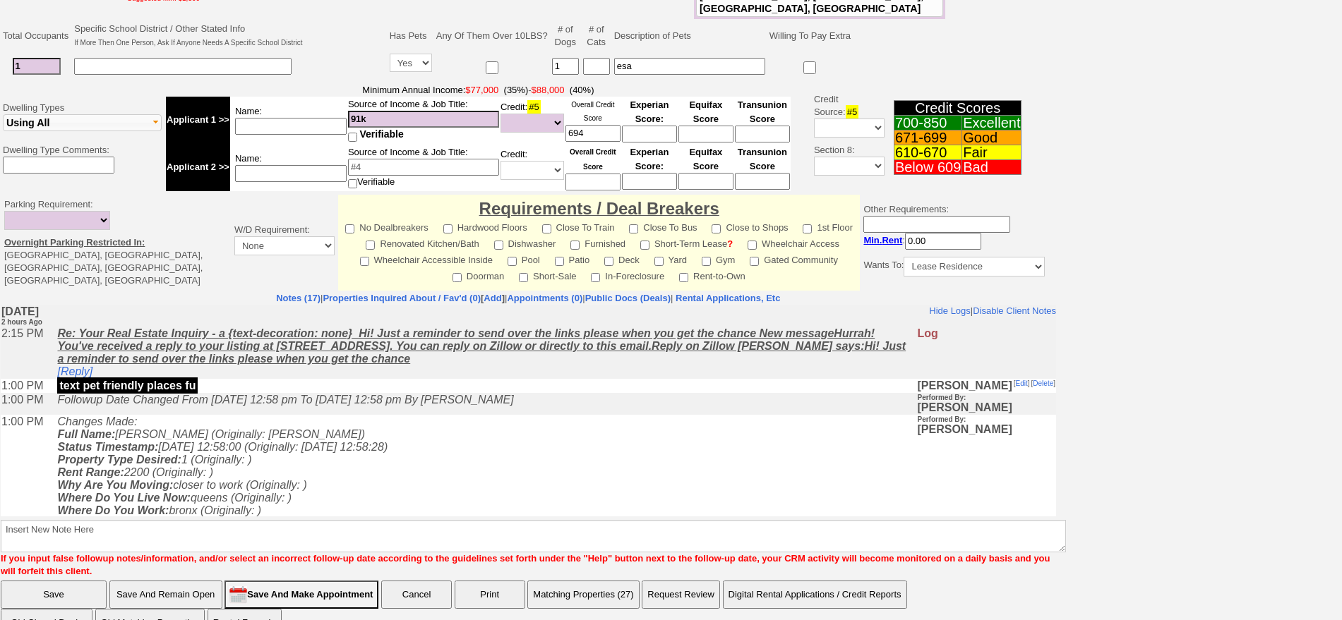
click at [571, 581] on button "Matching Properties (27)" at bounding box center [583, 595] width 112 height 28
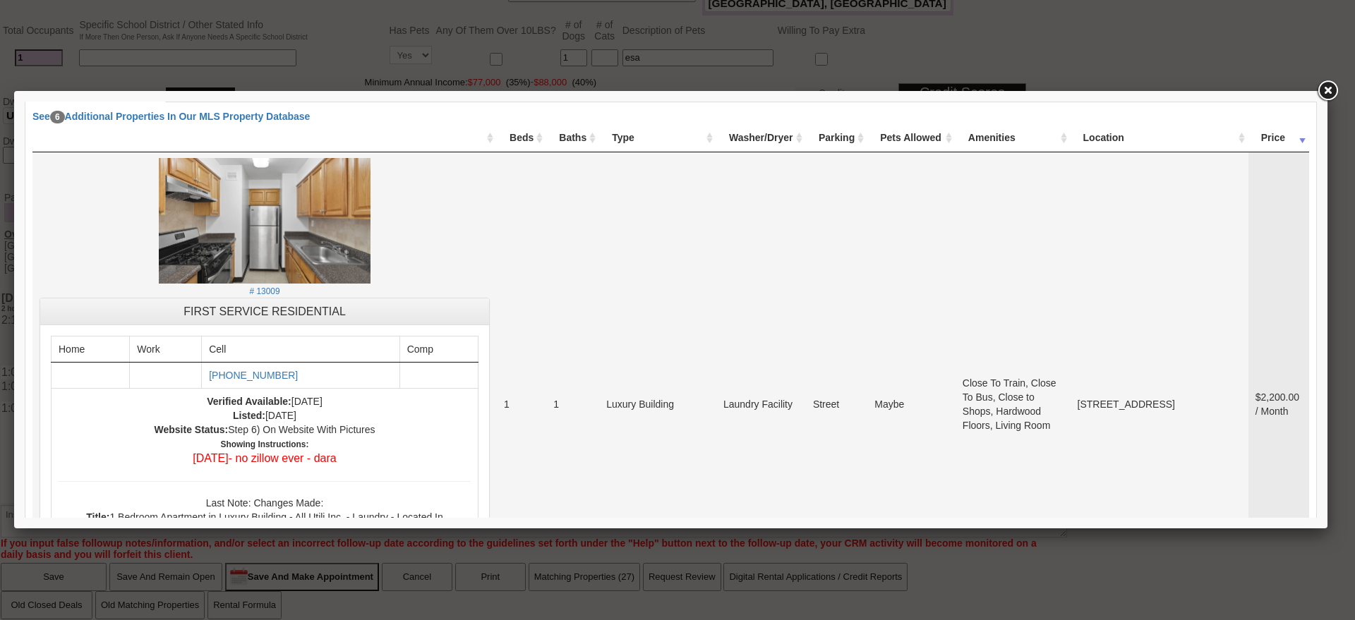
scroll to position [265, 0]
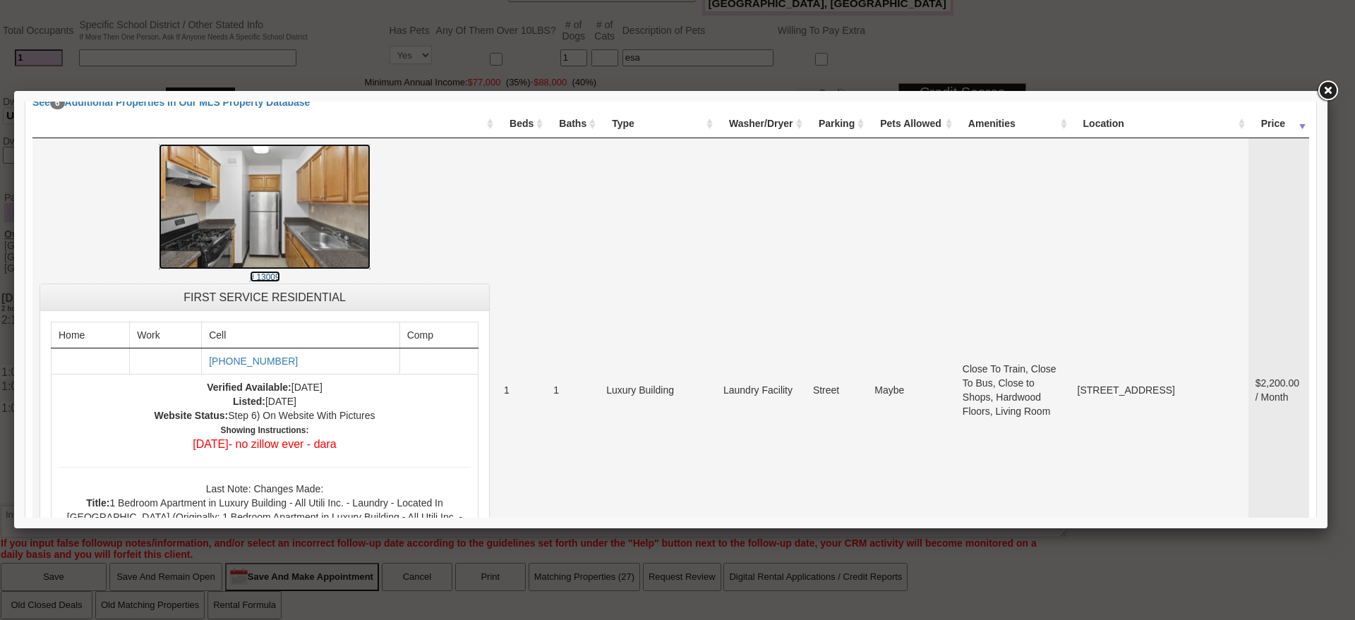
click at [324, 237] on img at bounding box center [265, 207] width 212 height 126
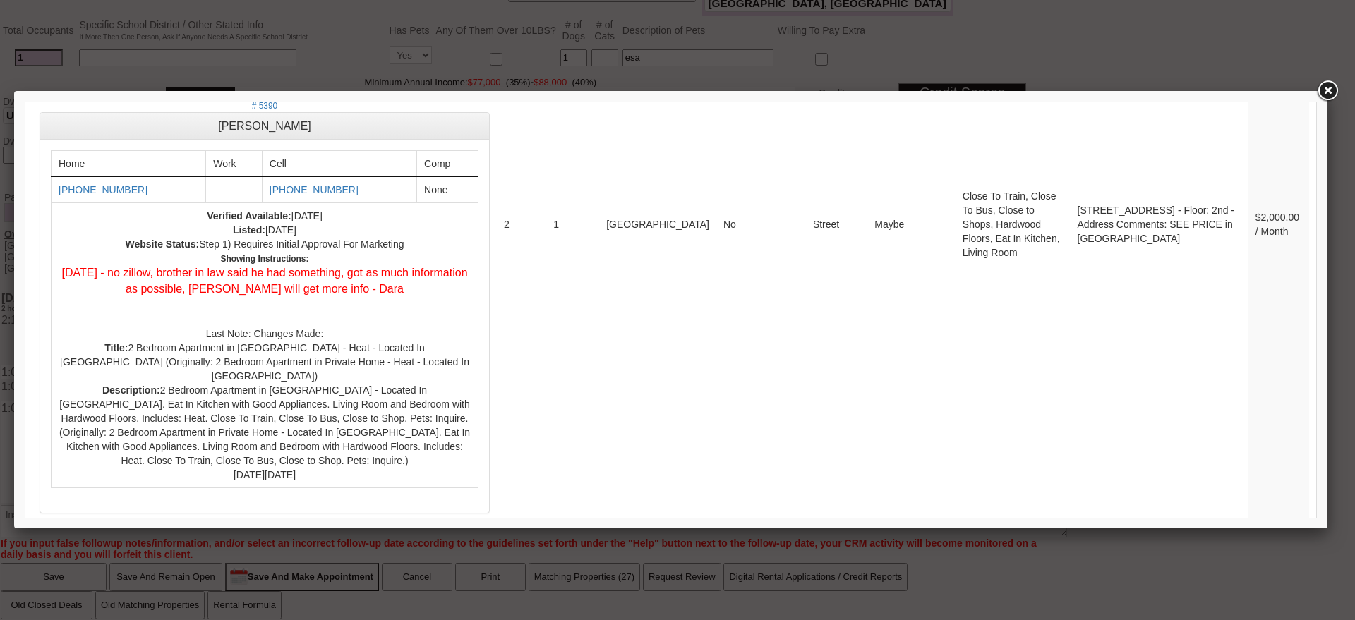
scroll to position [5730, 0]
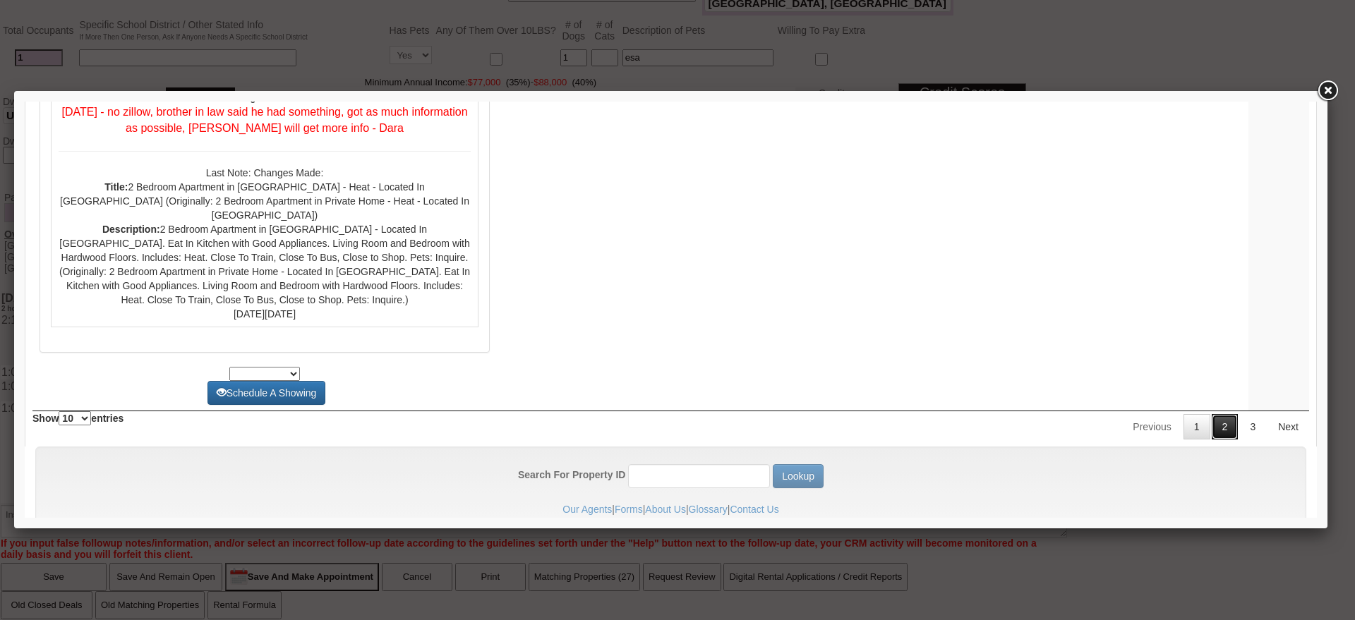
click at [1212, 414] on link "2" at bounding box center [1225, 426] width 27 height 25
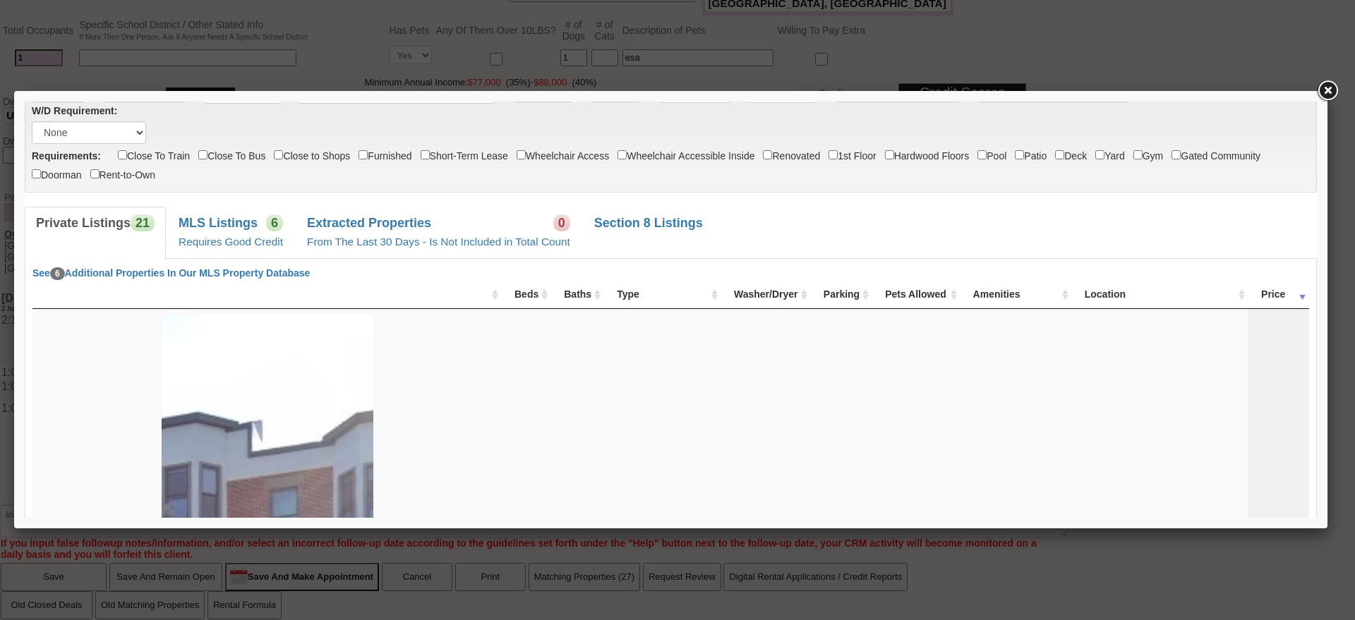
scroll to position [0, 0]
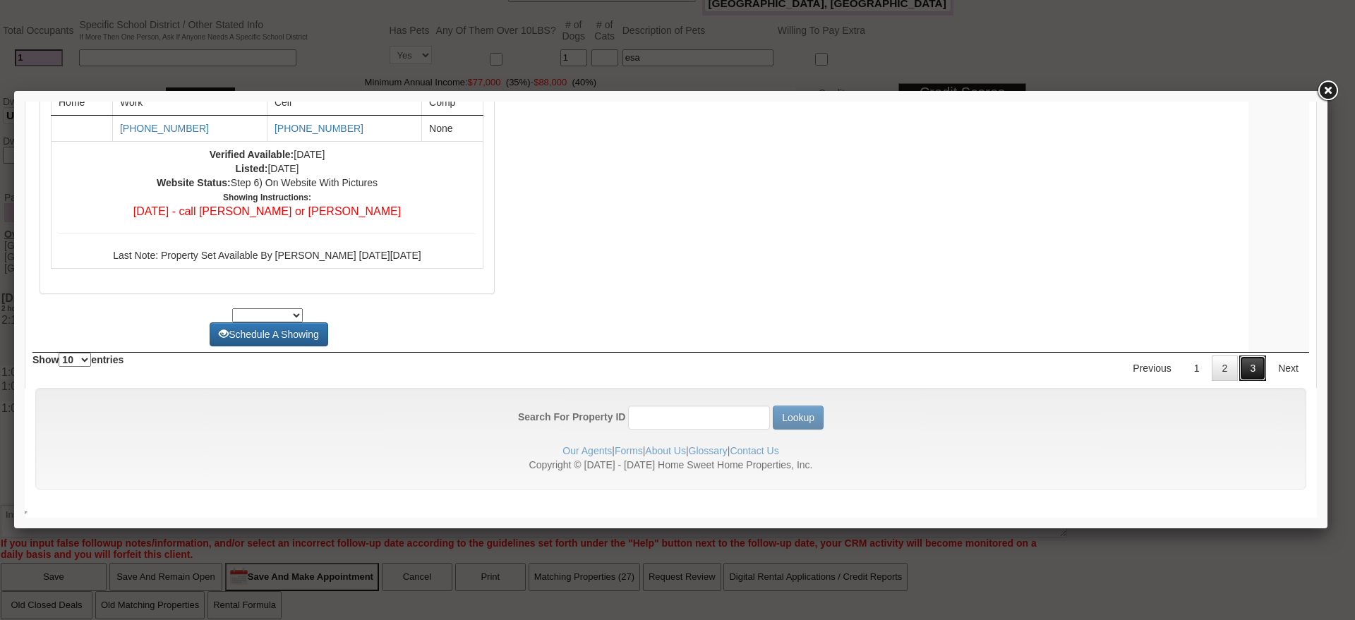
click at [1251, 369] on link "3" at bounding box center [1252, 368] width 27 height 25
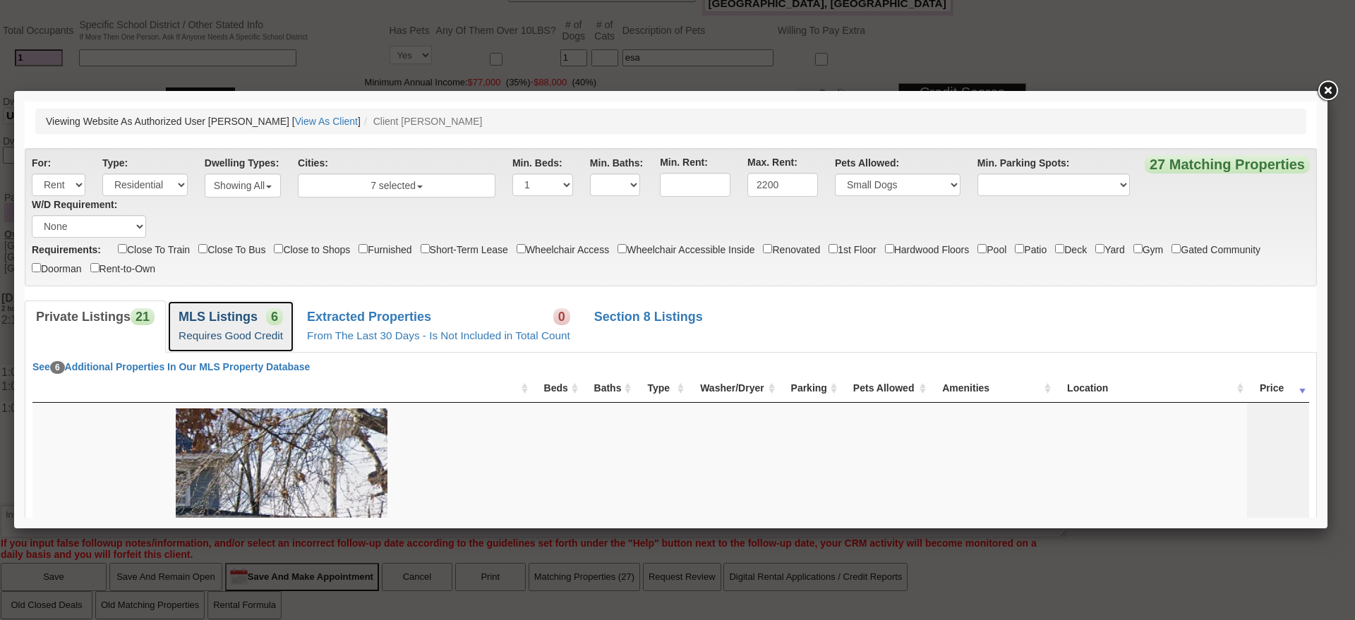
click at [213, 345] on link "MLS Listings 6 Requires Good Credit" at bounding box center [230, 327] width 127 height 52
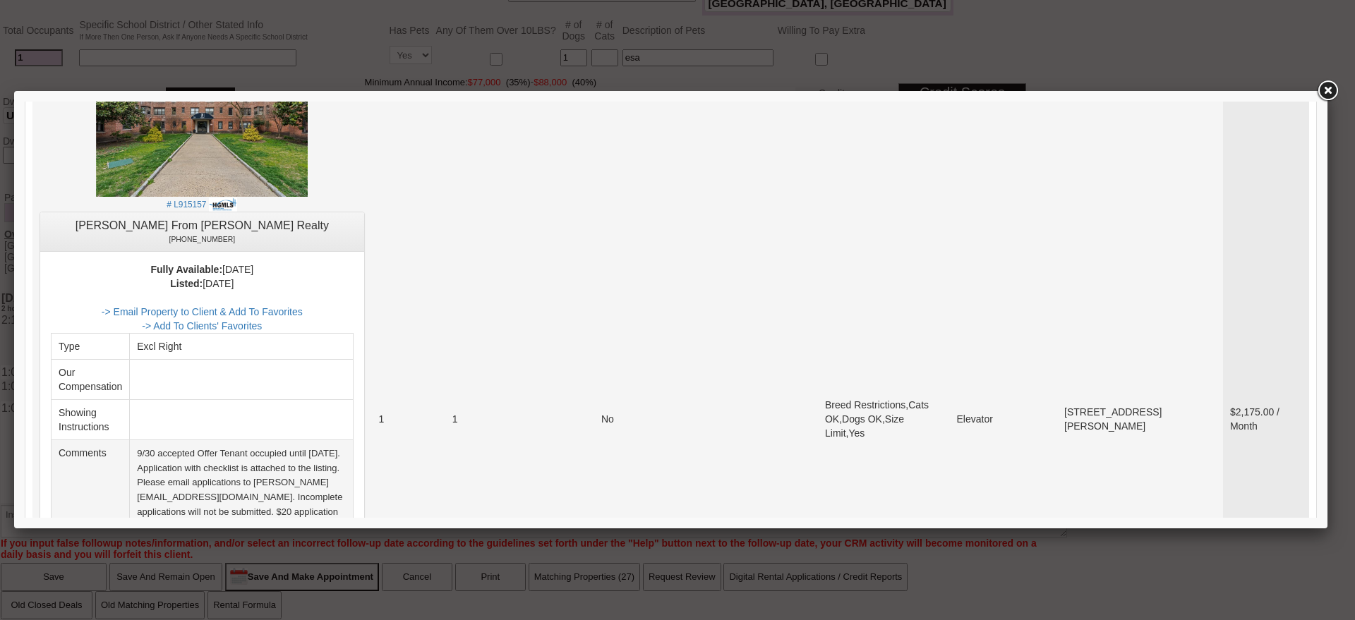
scroll to position [441, 0]
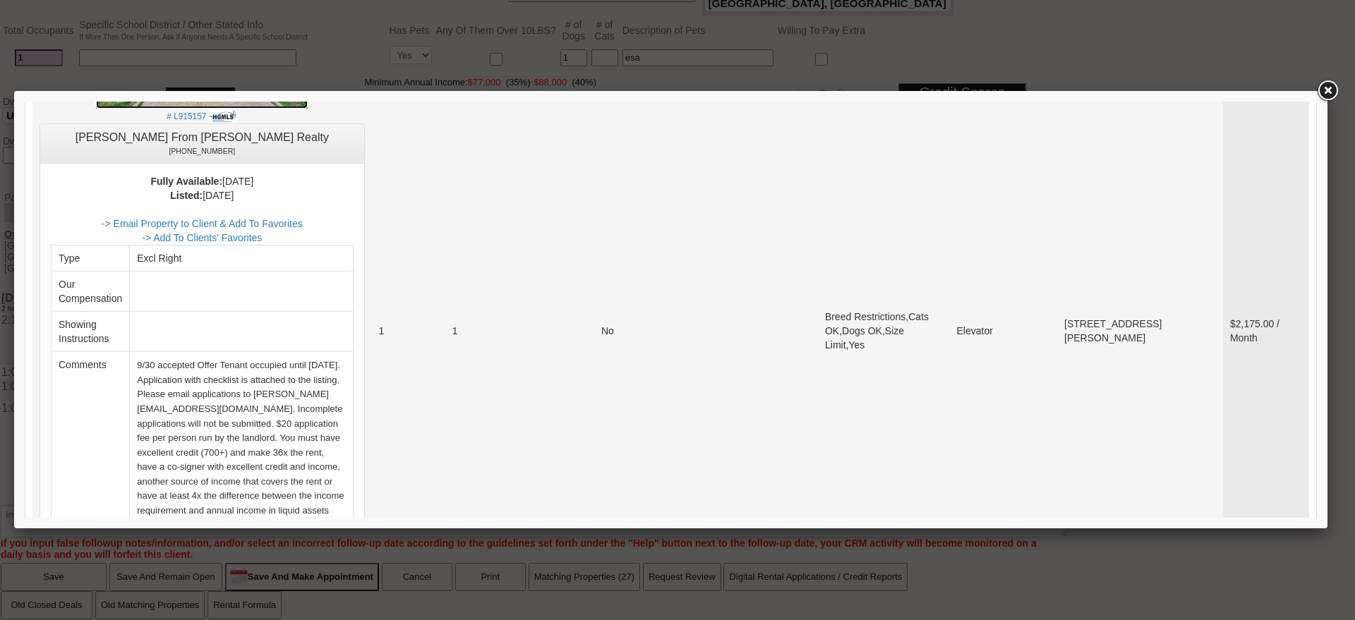
click at [264, 103] on img at bounding box center [202, 38] width 212 height 141
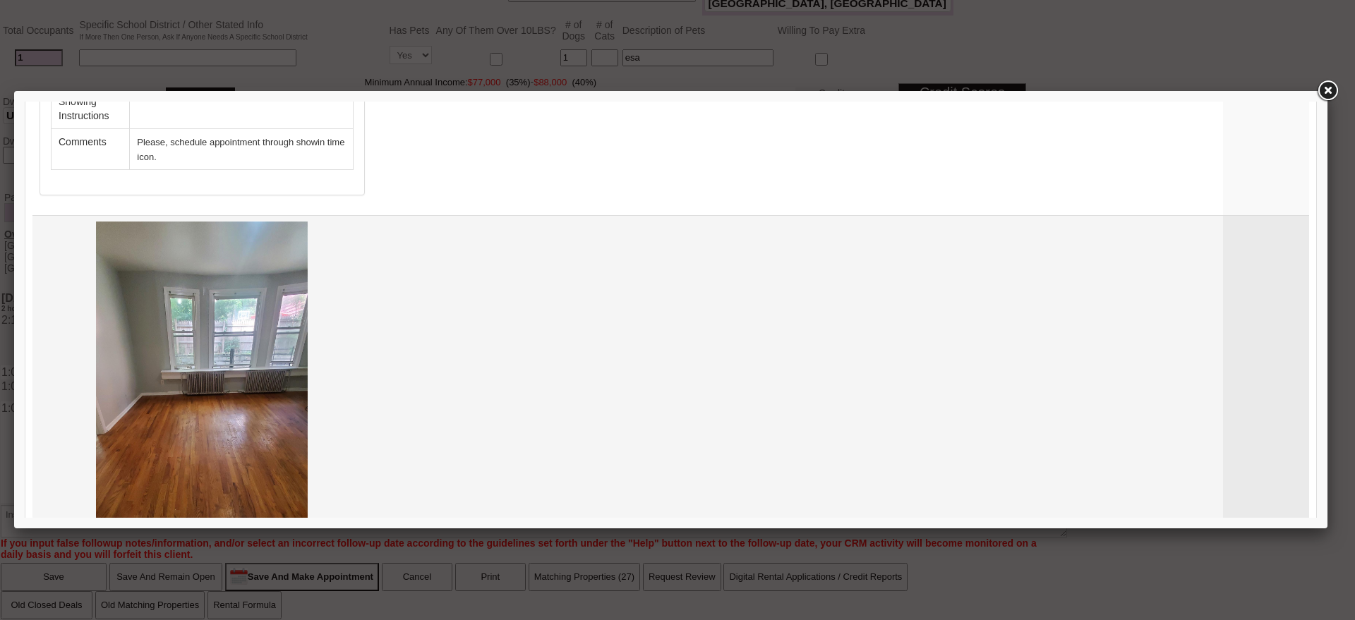
scroll to position [2823, 0]
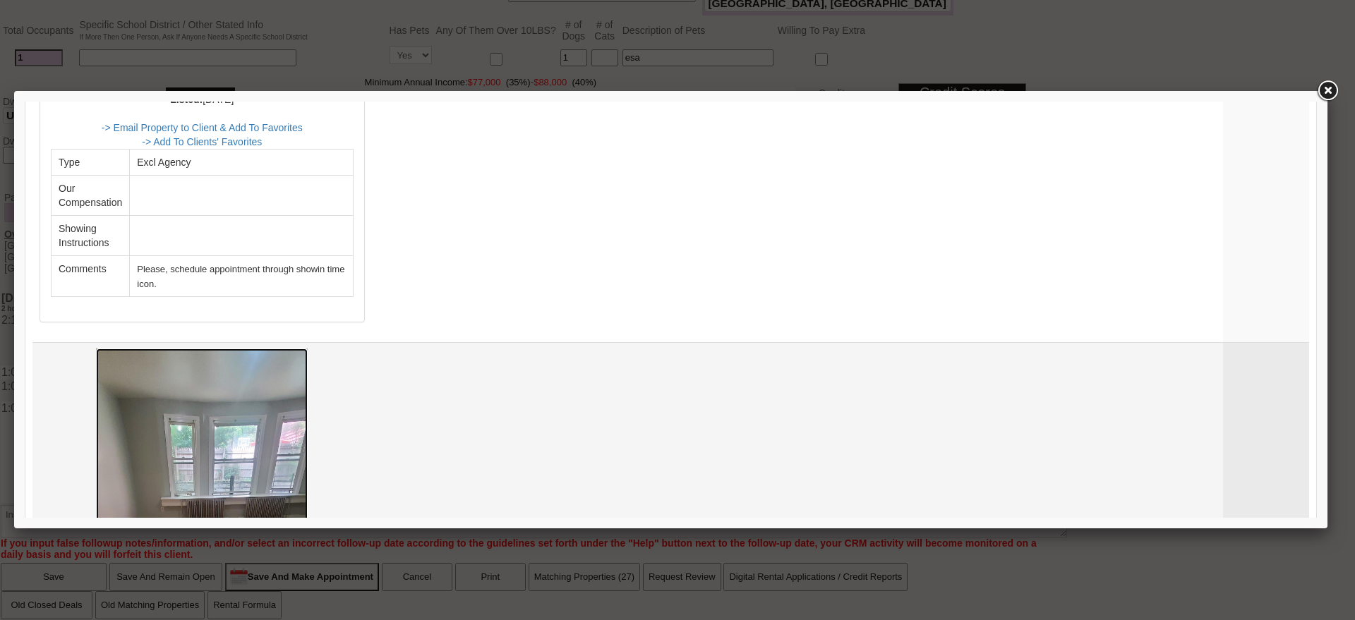
click at [213, 371] on img at bounding box center [202, 537] width 212 height 377
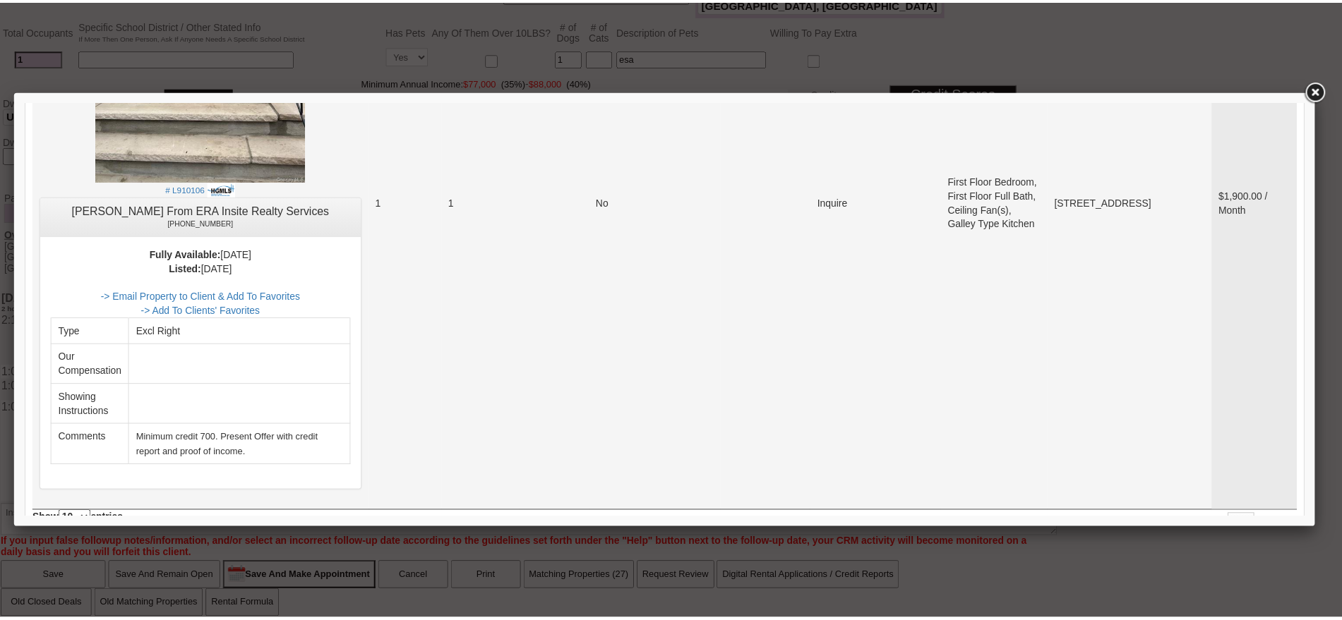
scroll to position [3529, 0]
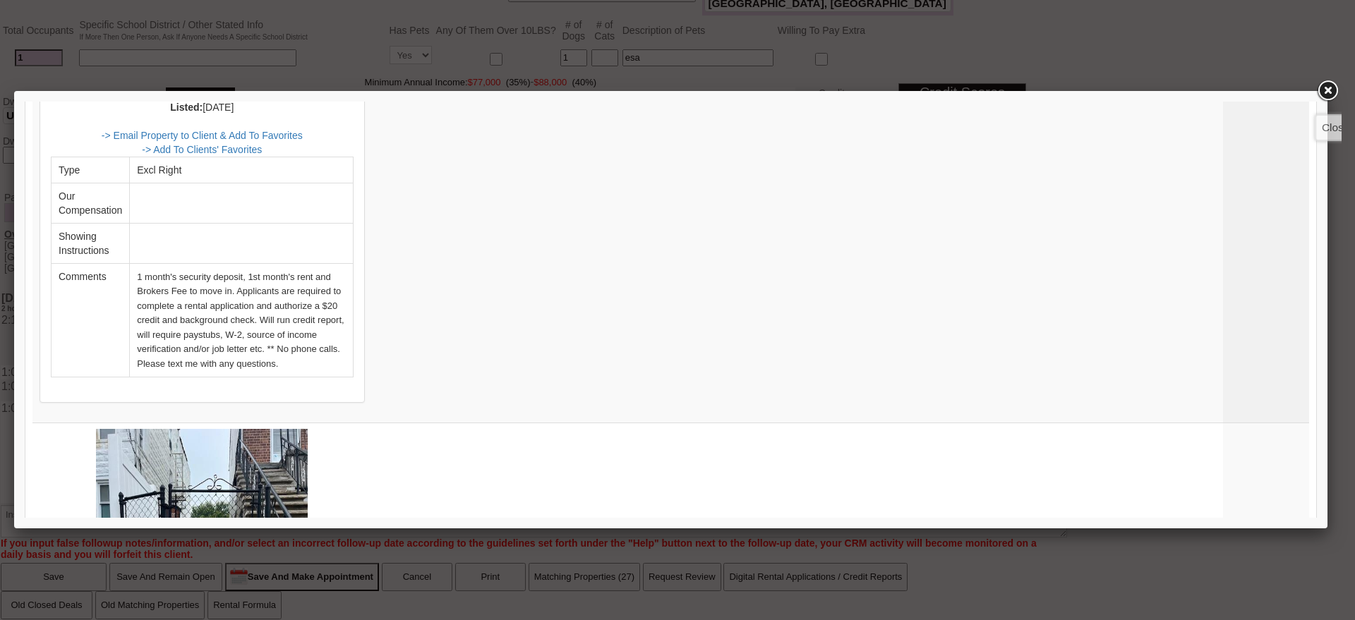
click at [1333, 89] on link at bounding box center [1327, 90] width 25 height 25
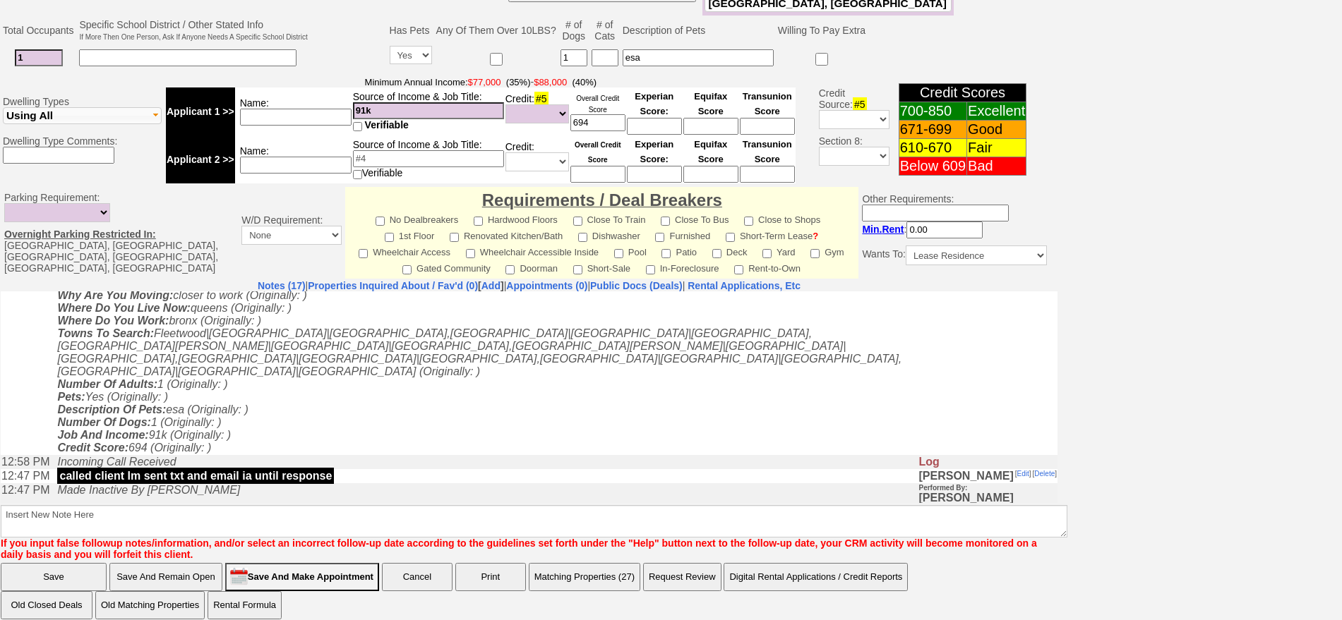
scroll to position [0, 0]
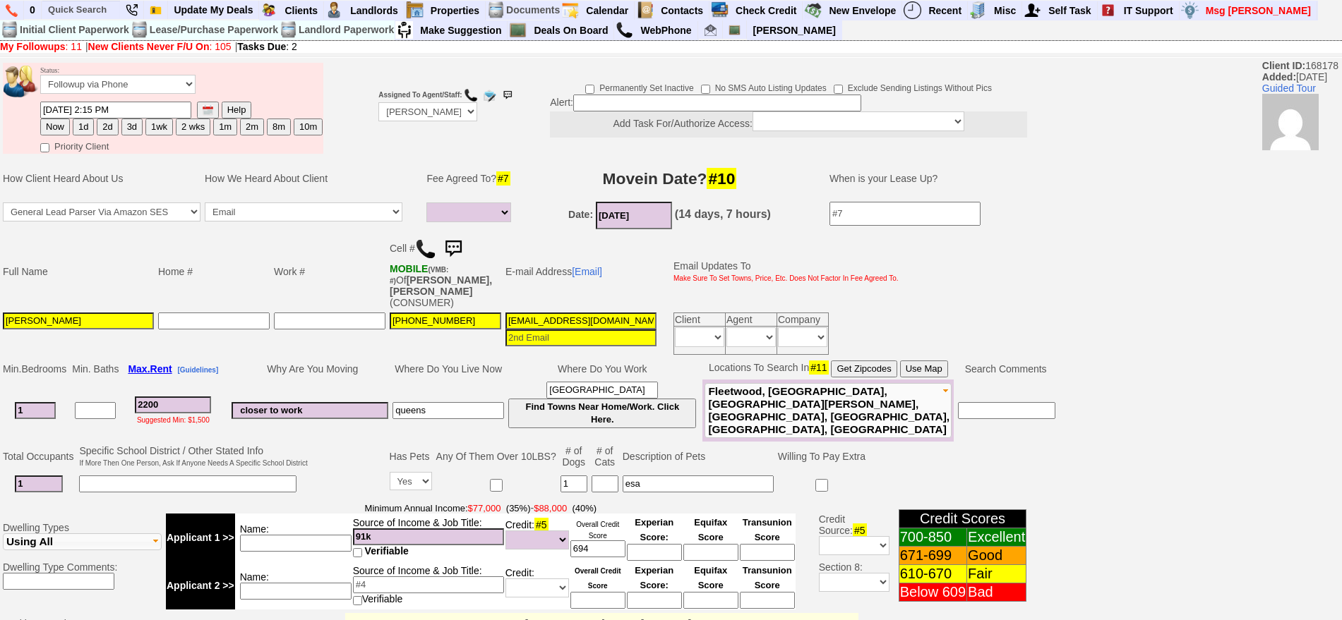
click at [452, 248] on img at bounding box center [453, 249] width 28 height 28
click at [439, 242] on link at bounding box center [453, 247] width 28 height 11
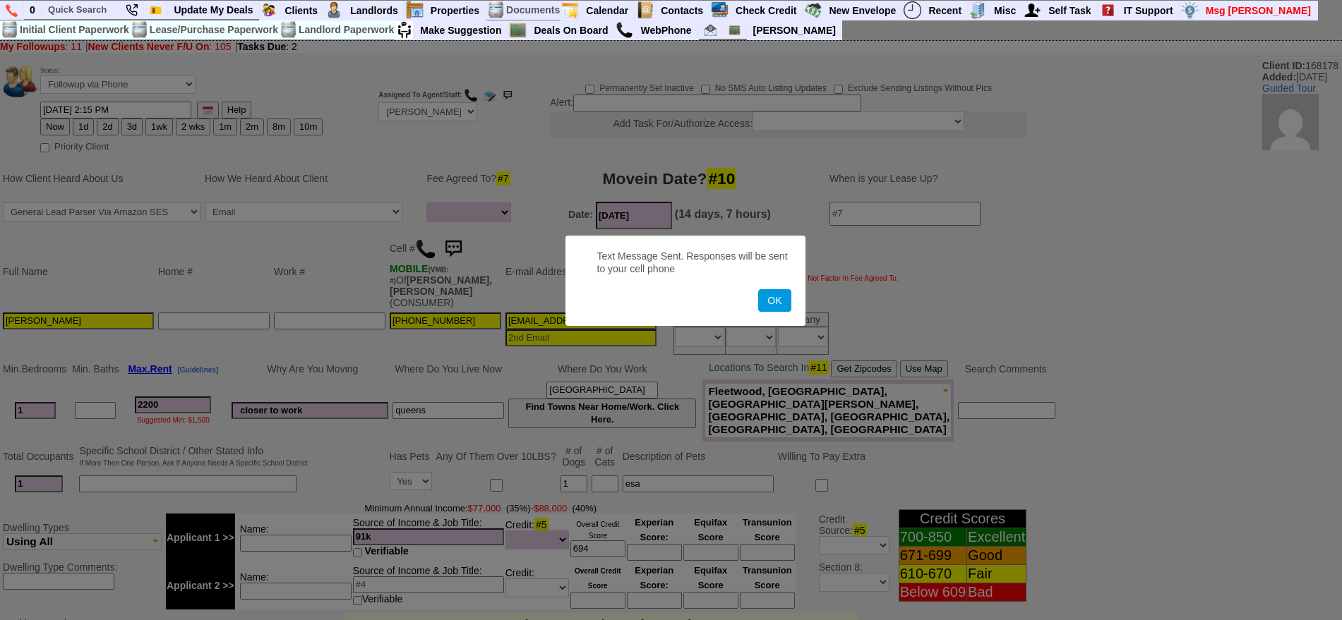
click at [758, 289] on button "OK" at bounding box center [774, 300] width 32 height 23
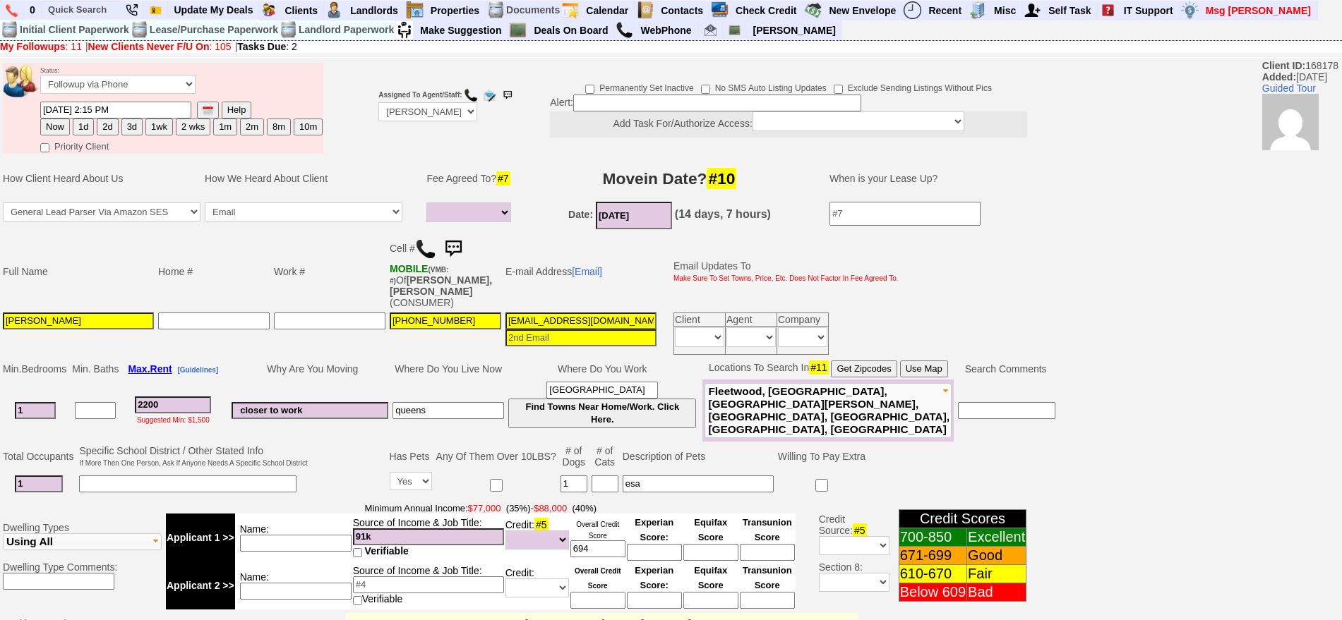
click at [452, 248] on img at bounding box center [453, 249] width 28 height 28
click at [463, 249] on img at bounding box center [453, 249] width 28 height 28
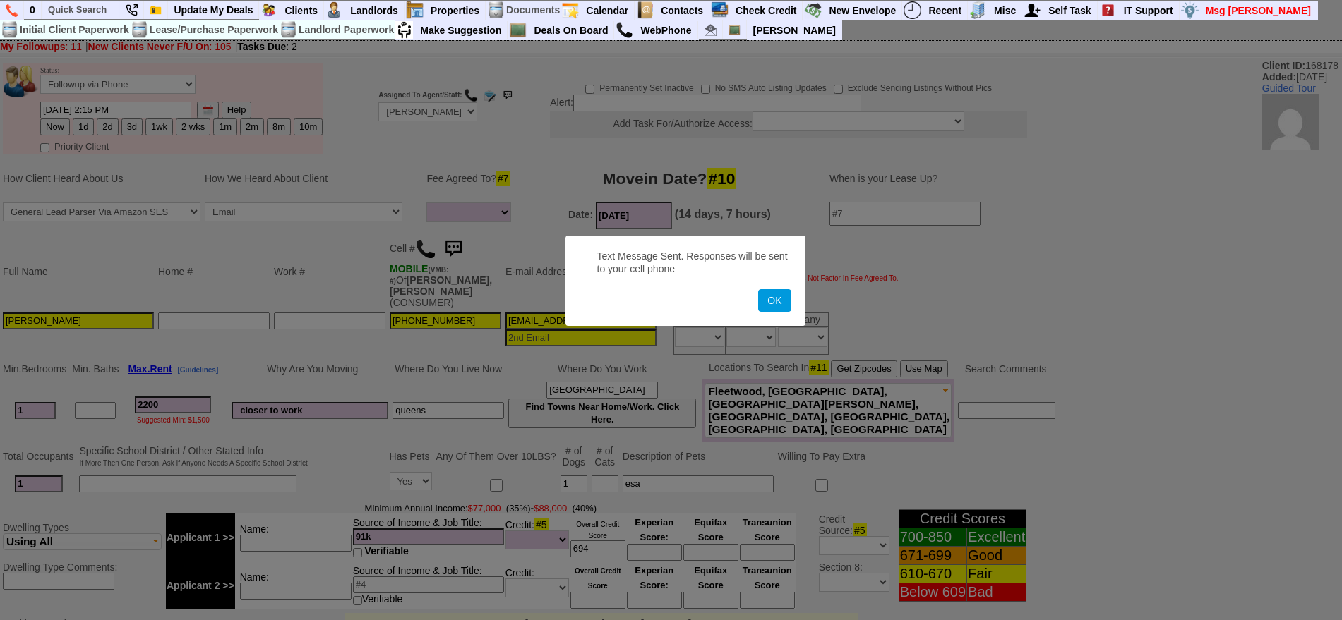
click at [758, 289] on button "OK" at bounding box center [774, 300] width 32 height 23
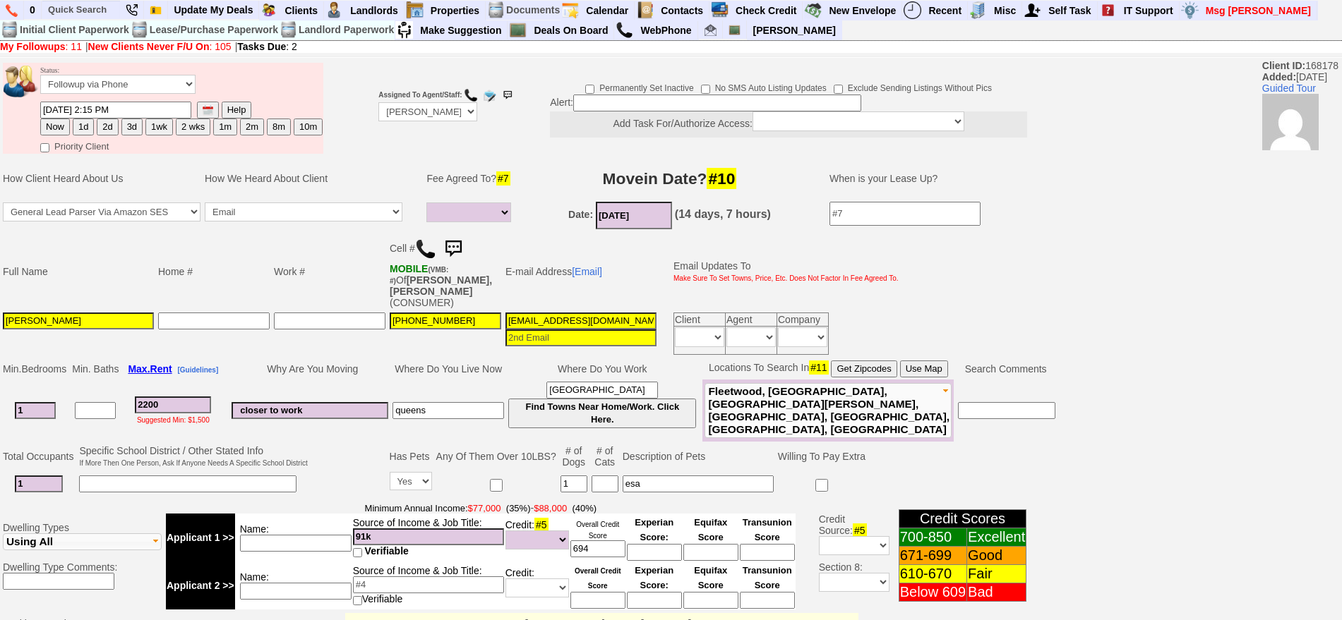
click at [460, 241] on img at bounding box center [453, 249] width 28 height 28
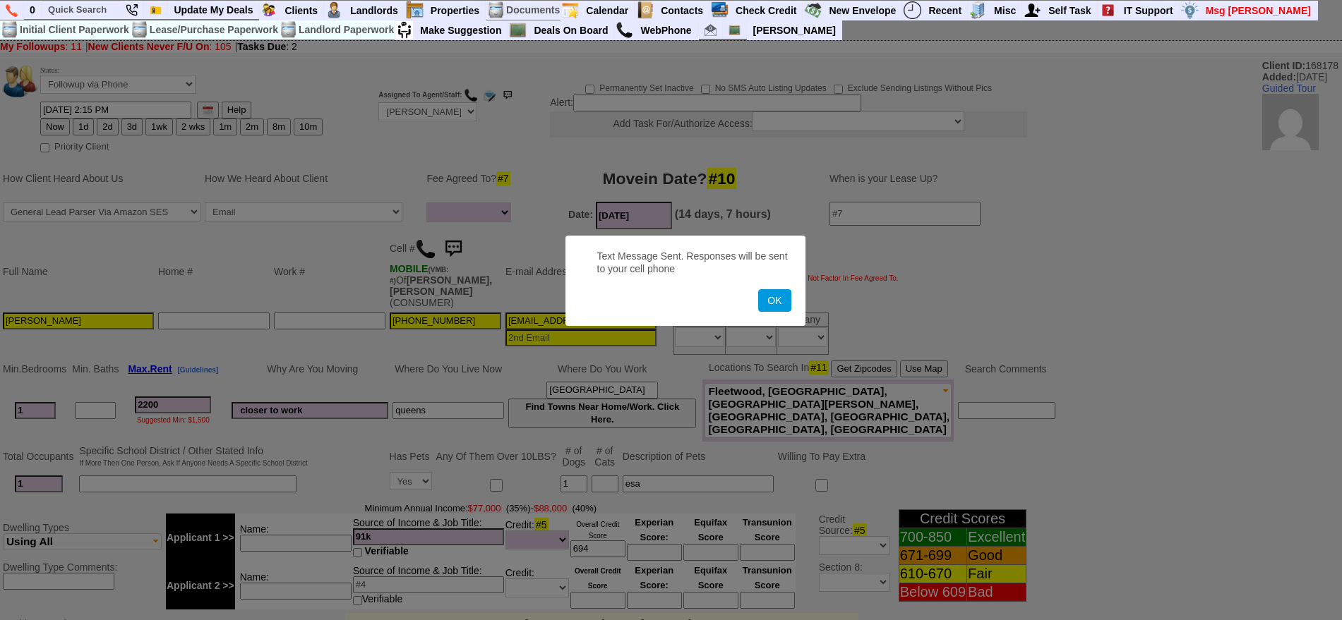
click at [758, 289] on button "OK" at bounding box center [774, 300] width 32 height 23
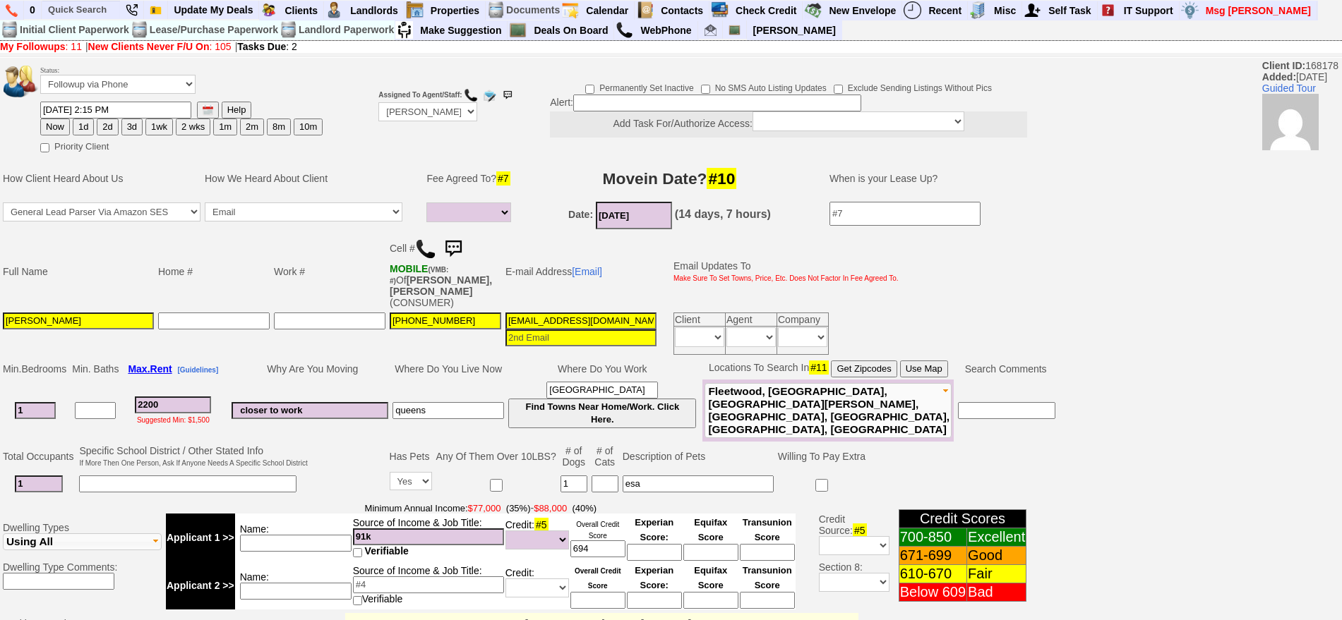
click at [456, 241] on img at bounding box center [453, 249] width 28 height 28
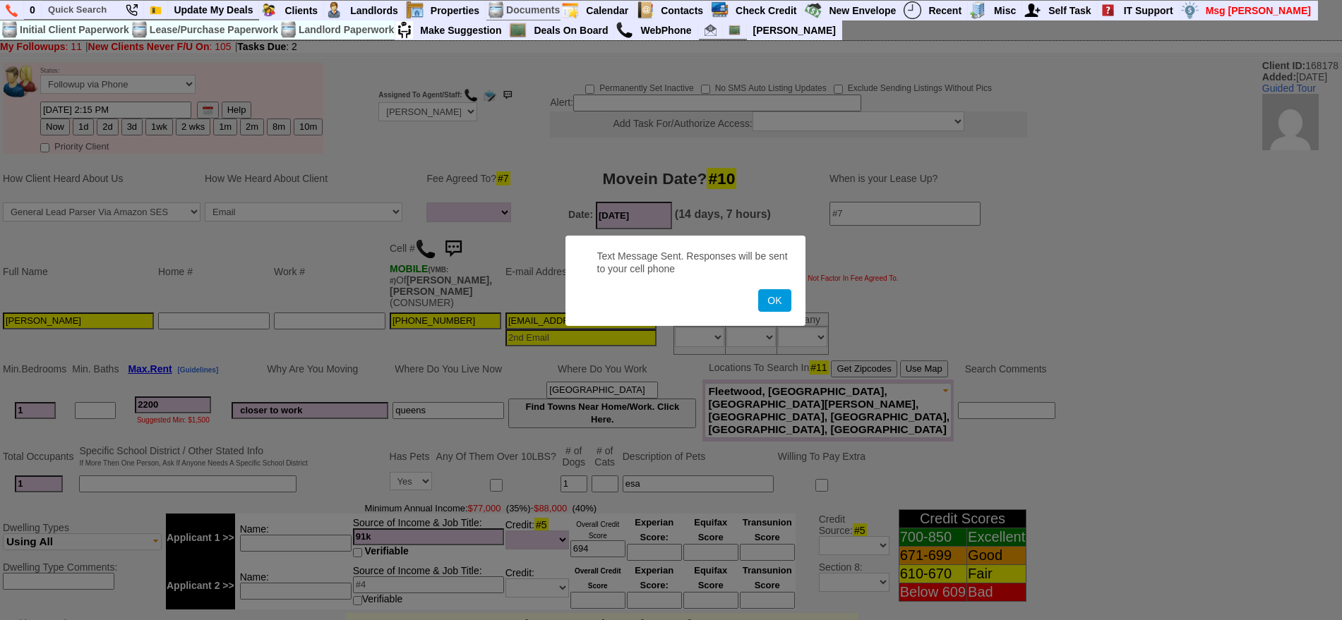
click at [758, 289] on button "OK" at bounding box center [774, 300] width 32 height 23
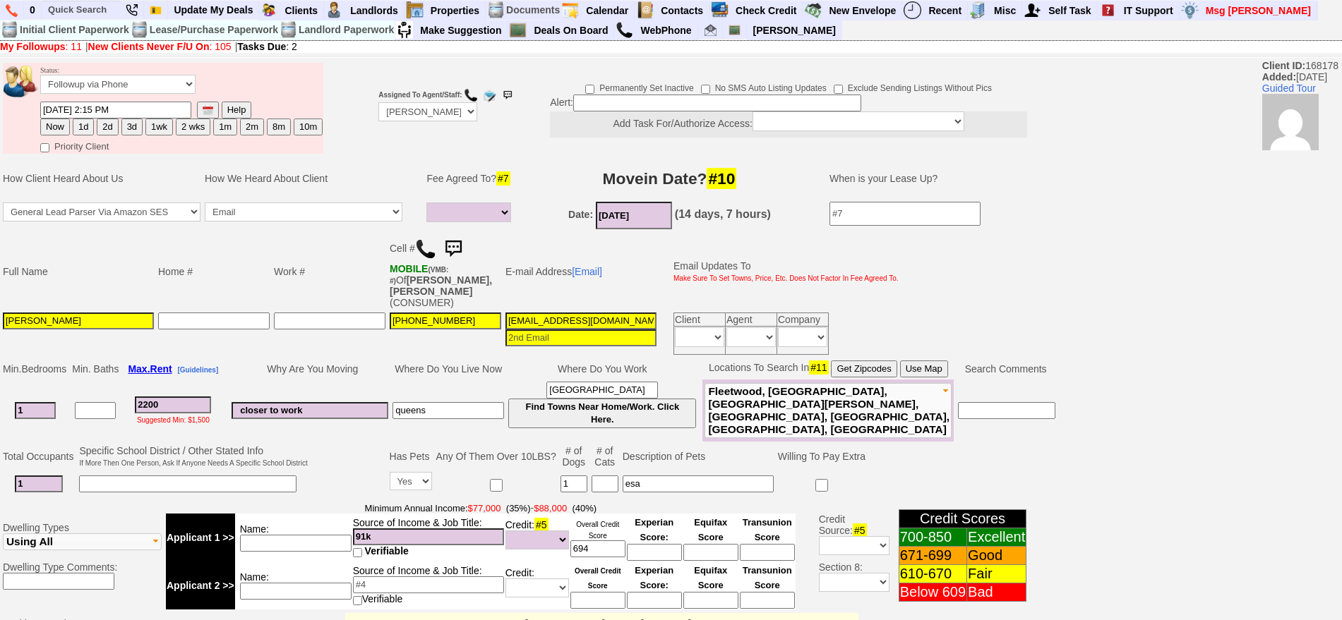
click at [87, 124] on button "1d" at bounding box center [83, 127] width 21 height 17
type input "10/01/2025 04:47 PM"
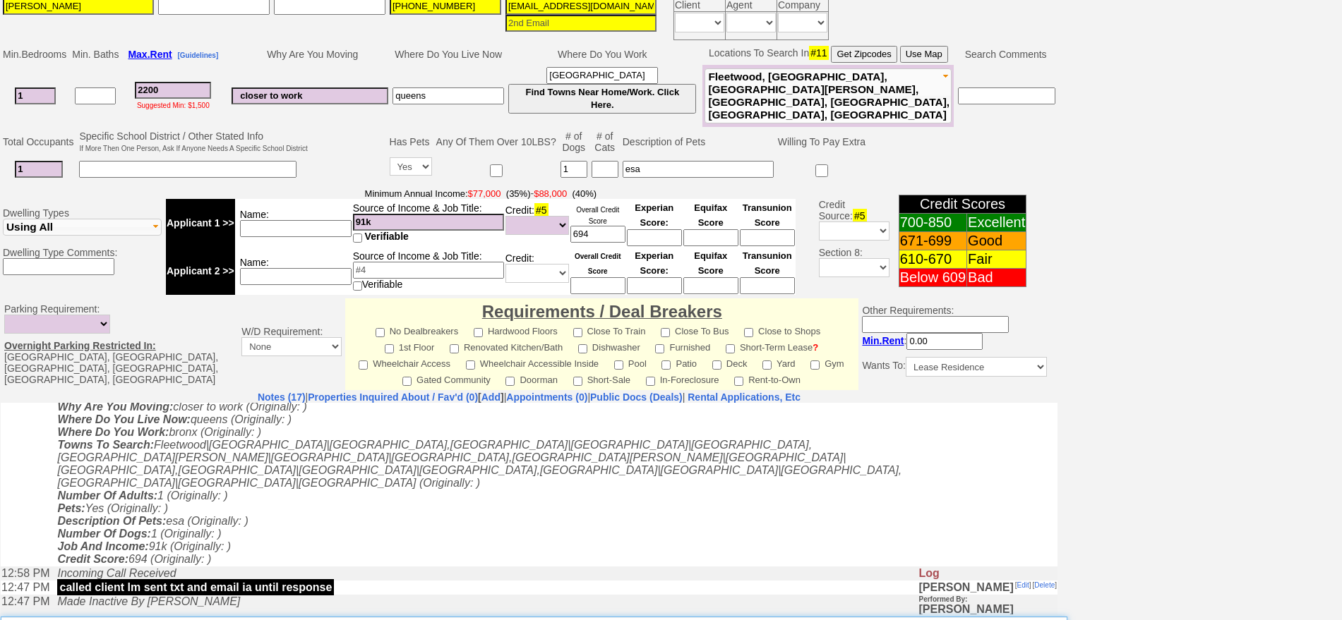
type textarea "fu on matches"
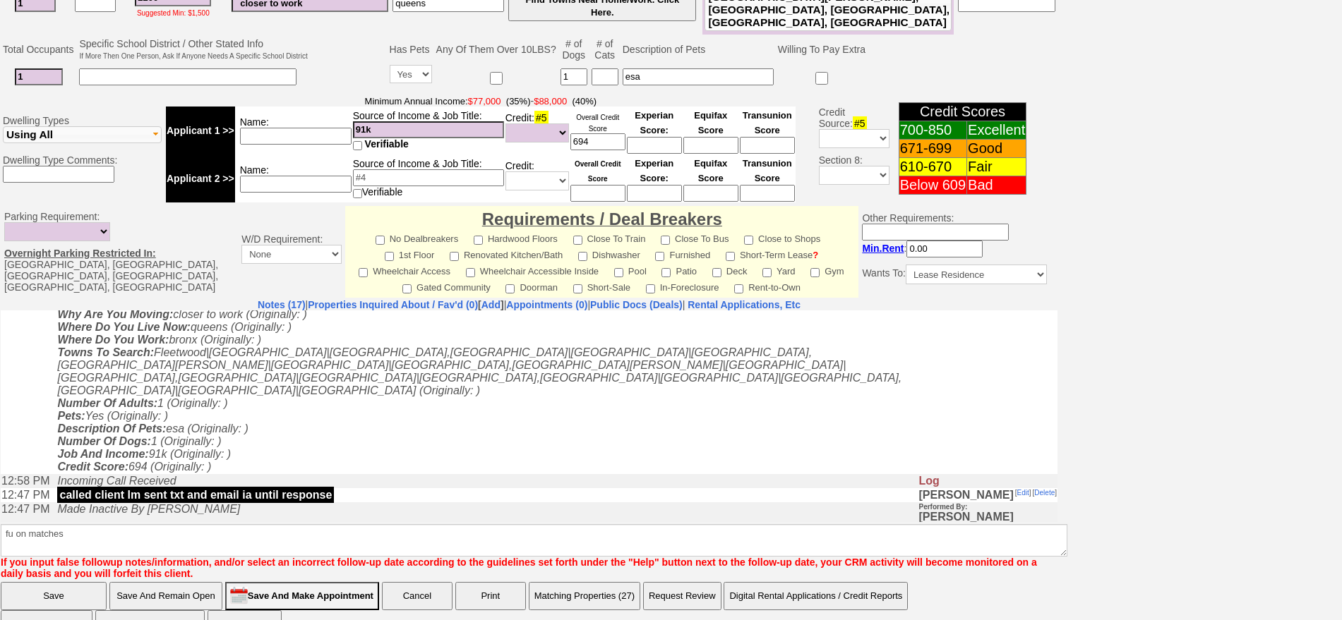
click input "Save" at bounding box center [54, 596] width 106 height 28
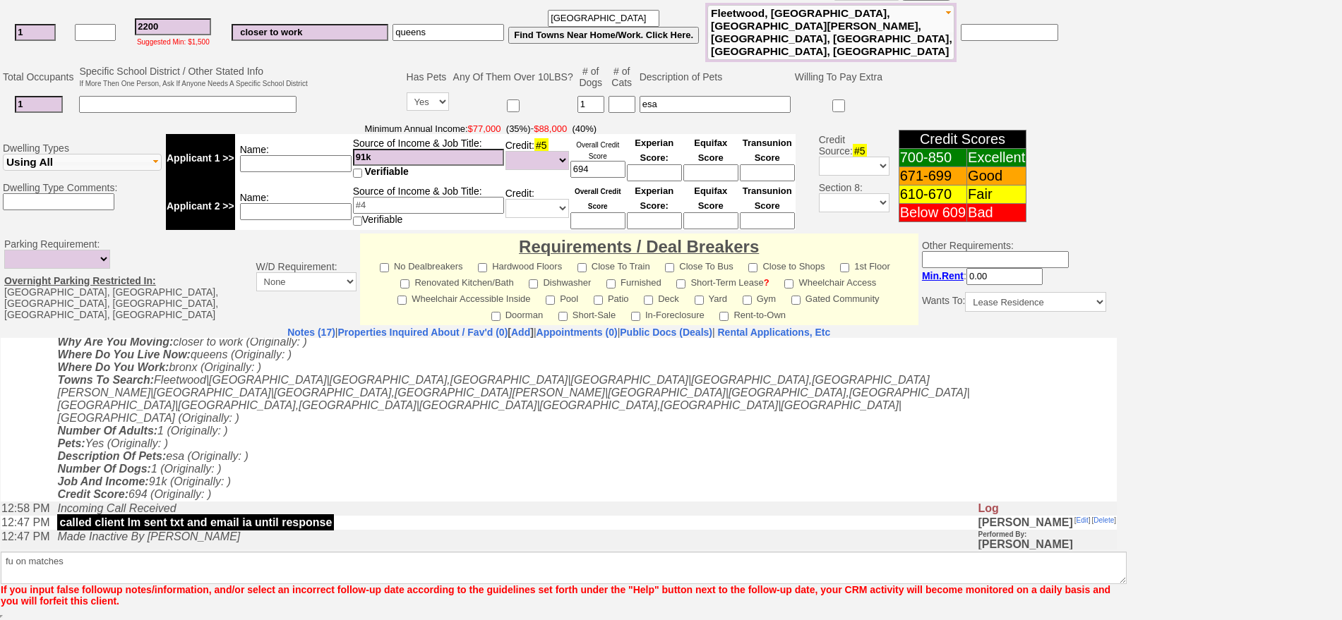
scroll to position [356, 0]
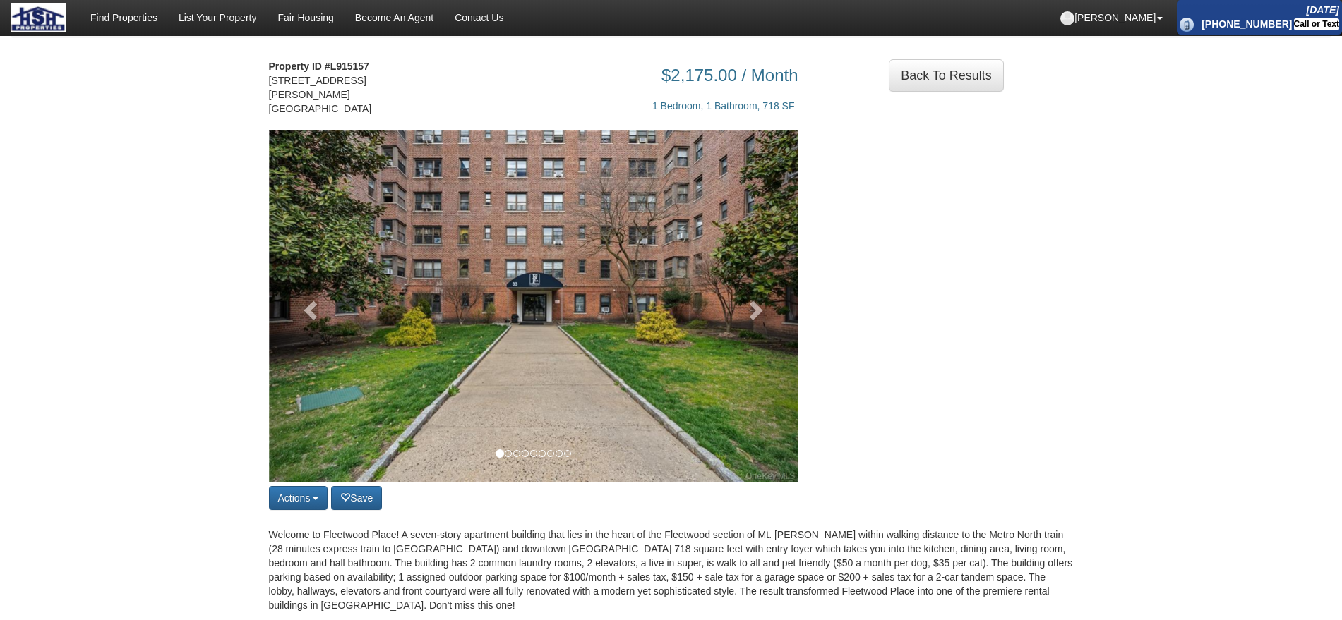
scroll to position [992, 0]
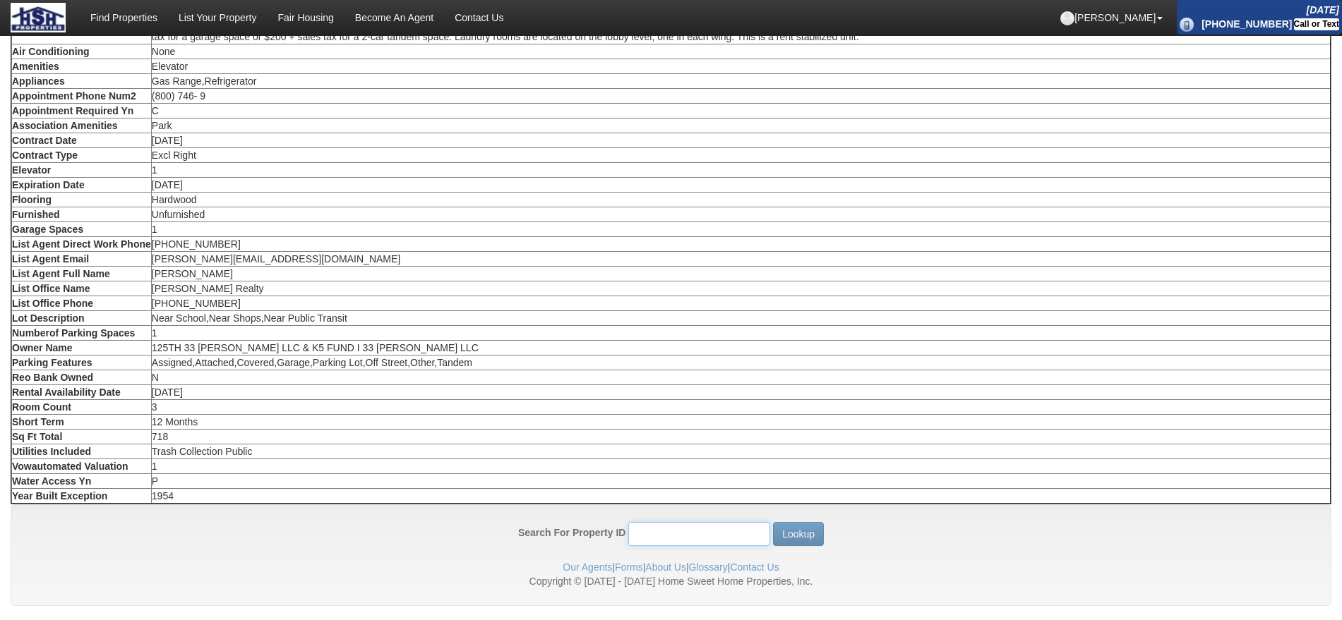
click at [710, 522] on input "Search For Property ID" at bounding box center [699, 534] width 142 height 24
type input "13009"
click at [773, 522] on button "Lookup" at bounding box center [798, 534] width 51 height 24
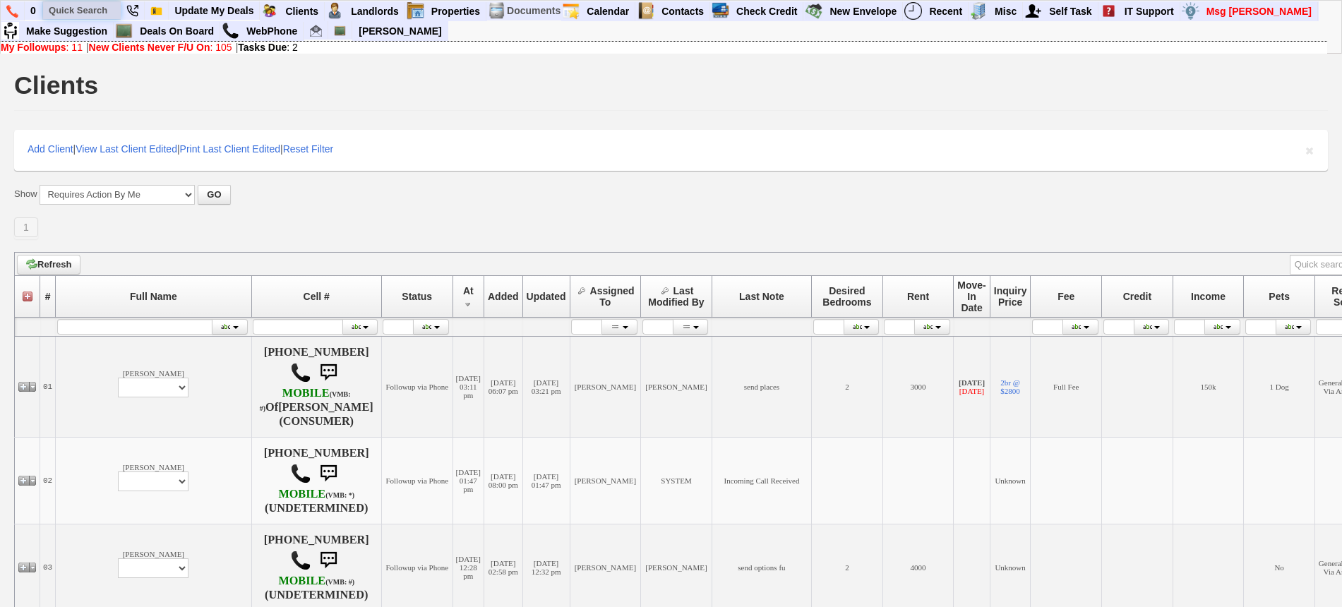
click at [76, 4] on input "text" at bounding box center [82, 10] width 78 height 18
paste input "929) 446-5558"
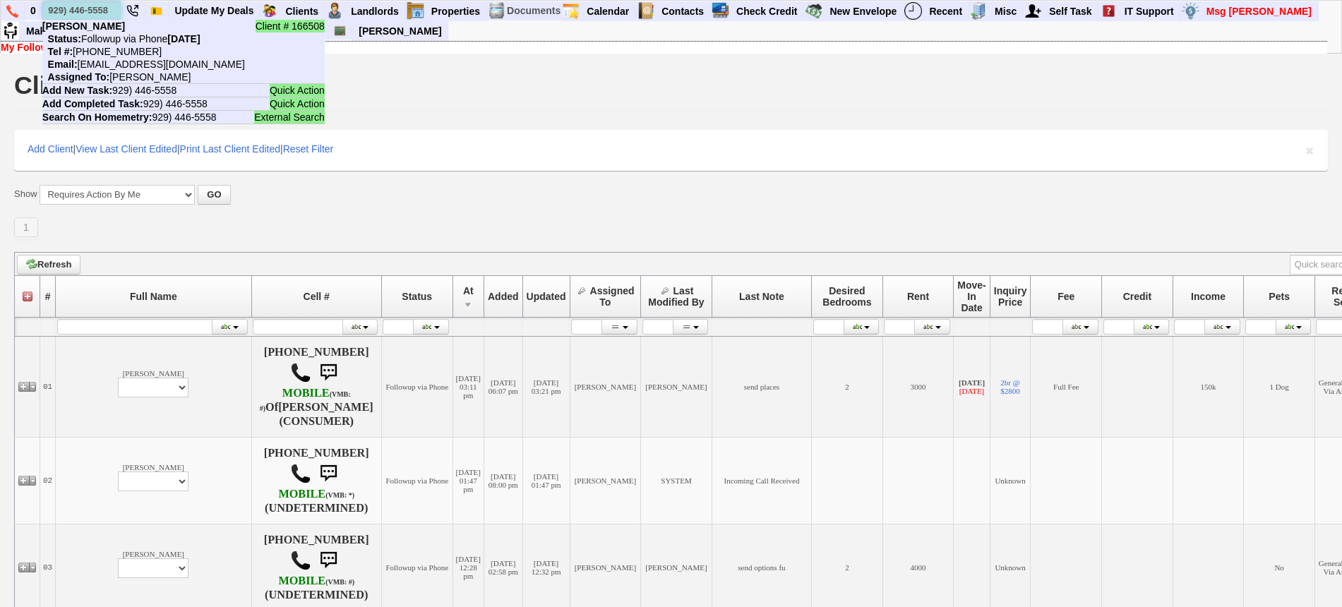
click at [80, 4] on input "929) 446-5558" at bounding box center [82, 10] width 78 height 18
paste input "609) 240-1856"
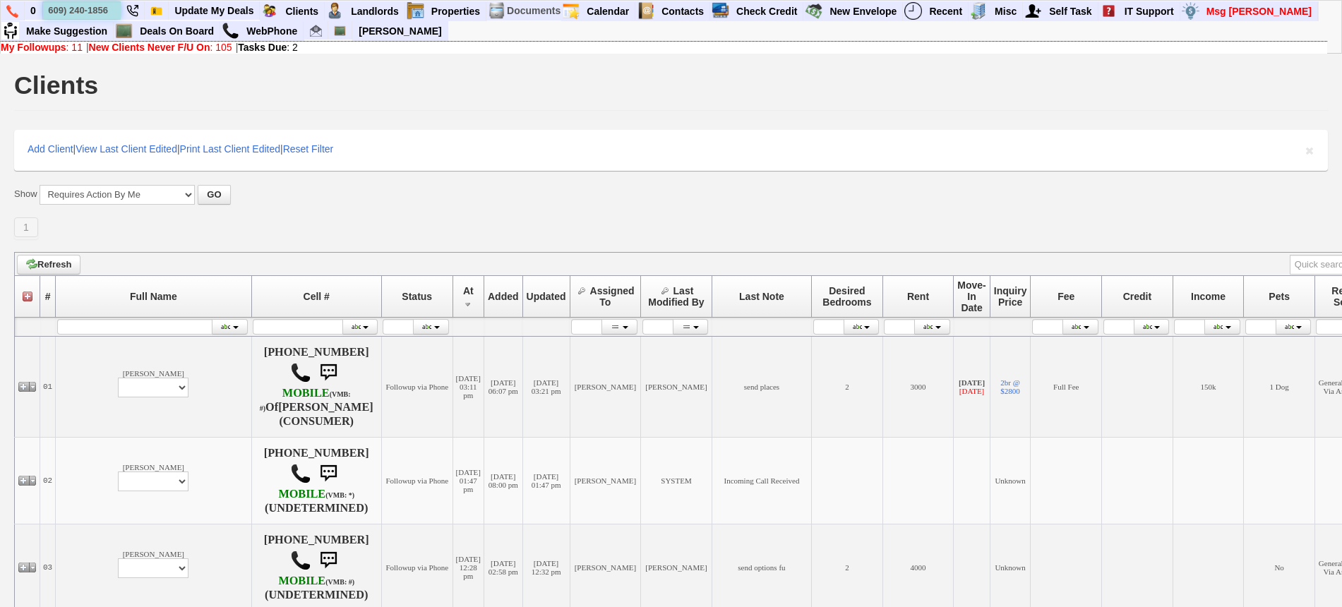
click at [107, 10] on input "609) 240-1856" at bounding box center [82, 10] width 78 height 18
type input "609) 240-1856"
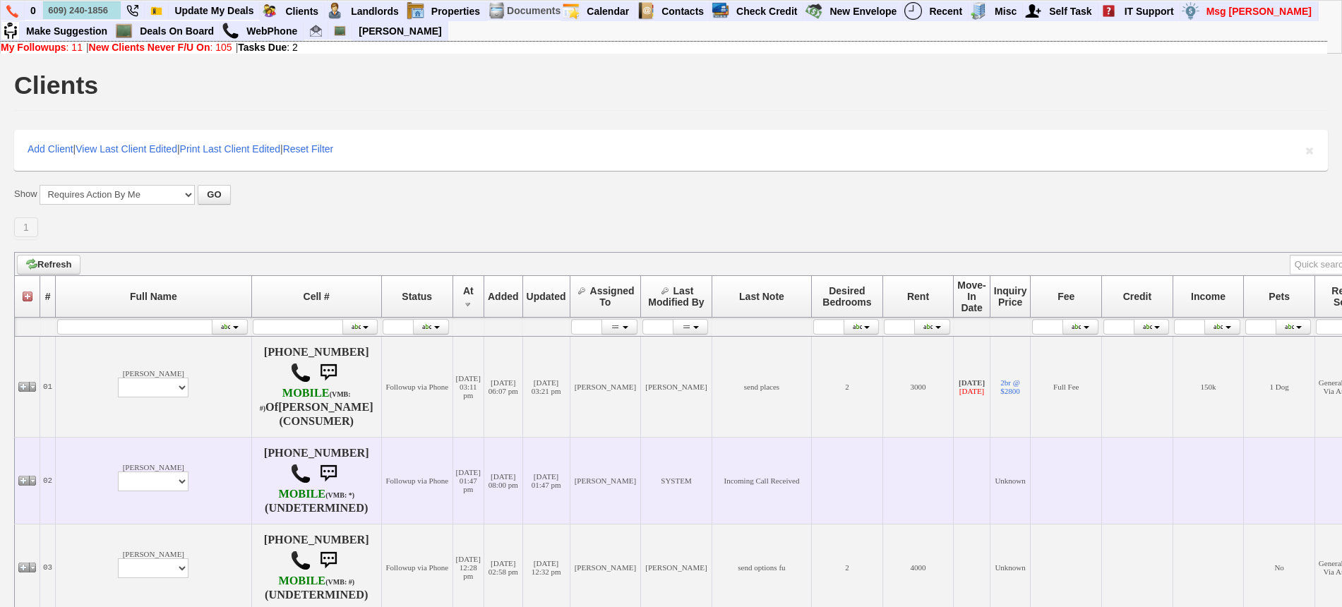
click at [103, 490] on td "abigail sefah Profile Edit Print Email Externally (Will Not Be Tracked In CRM) …" at bounding box center [154, 480] width 196 height 87
click at [118, 474] on select "Profile Edit Print Email Externally (Will Not Be Tracked In CRM) Closed Deals" at bounding box center [153, 481] width 71 height 20
select select "ChangeURL,/crm/custom/edit_client_form.php?redirect=%2Fcrm%2Fclients.php&id=168…"
click at [118, 471] on select "Profile Edit Print Email Externally (Will Not Be Tracked In CRM) Closed Deals" at bounding box center [153, 481] width 71 height 20
select select
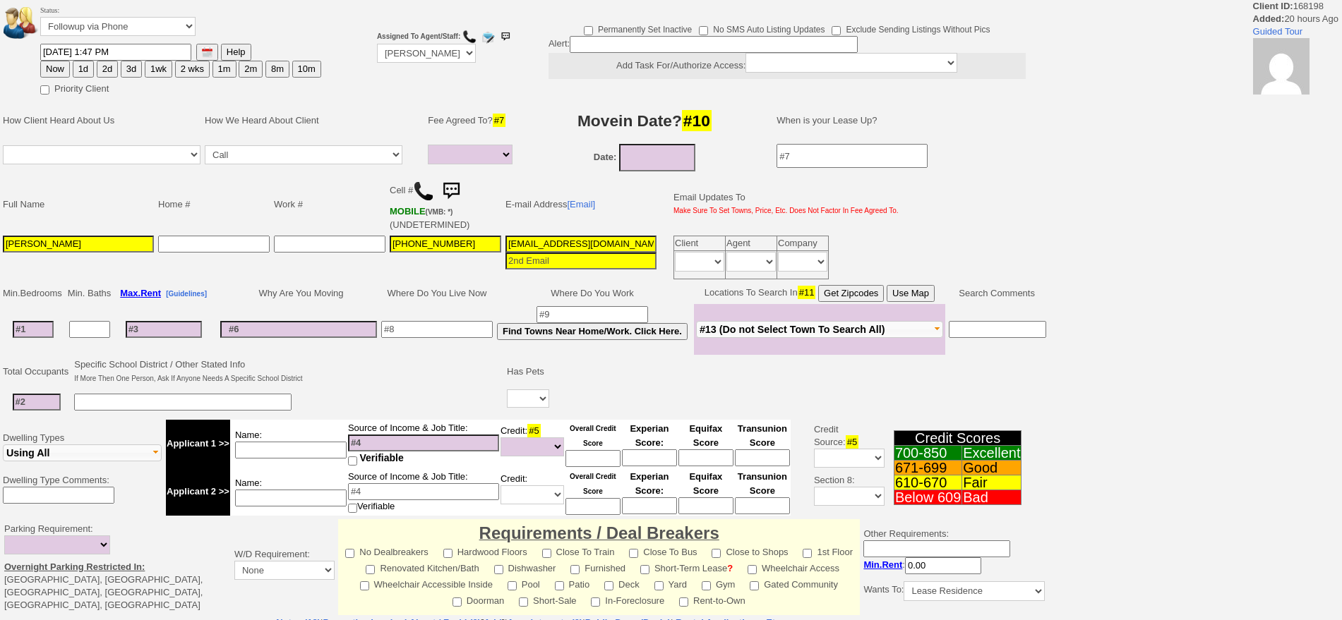
select select
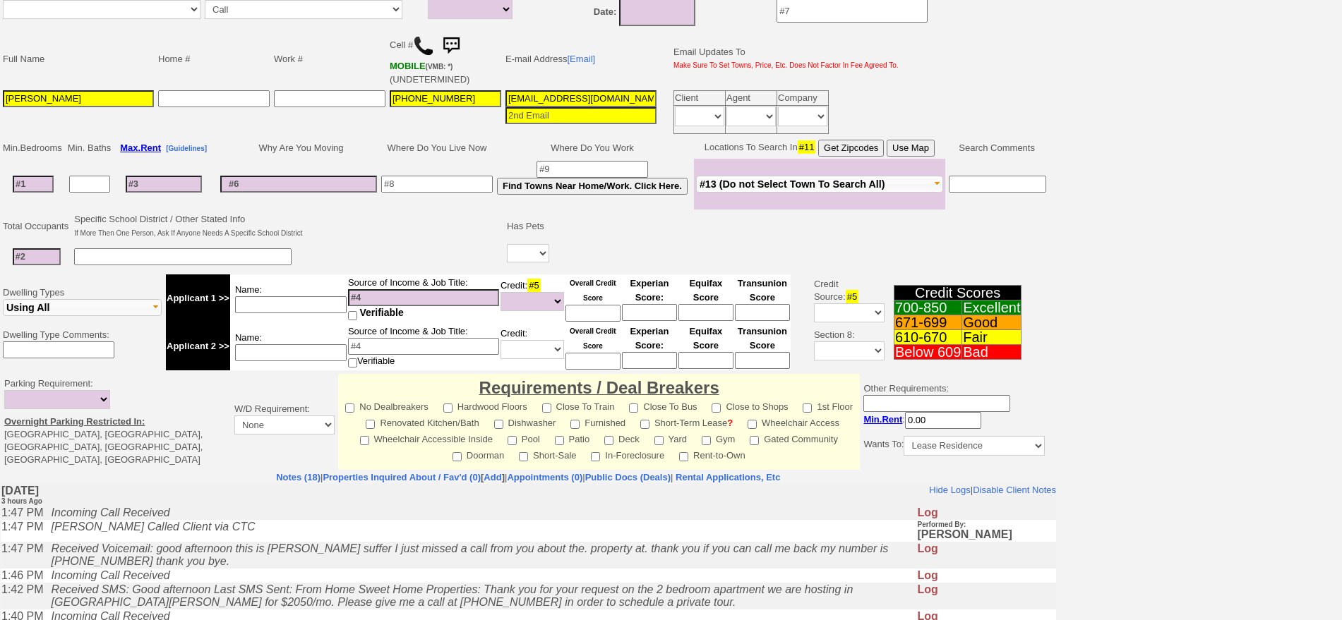
scroll to position [347, 0]
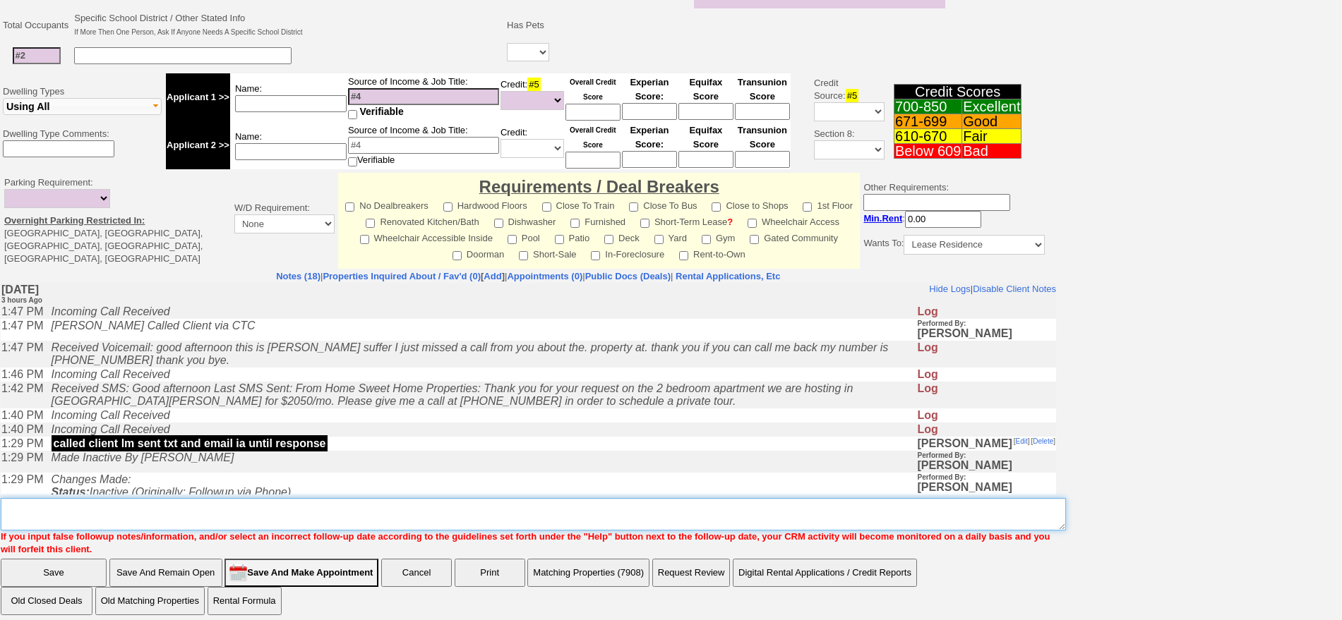
click at [256, 507] on textarea "Insert New Note Here" at bounding box center [533, 514] width 1065 height 32
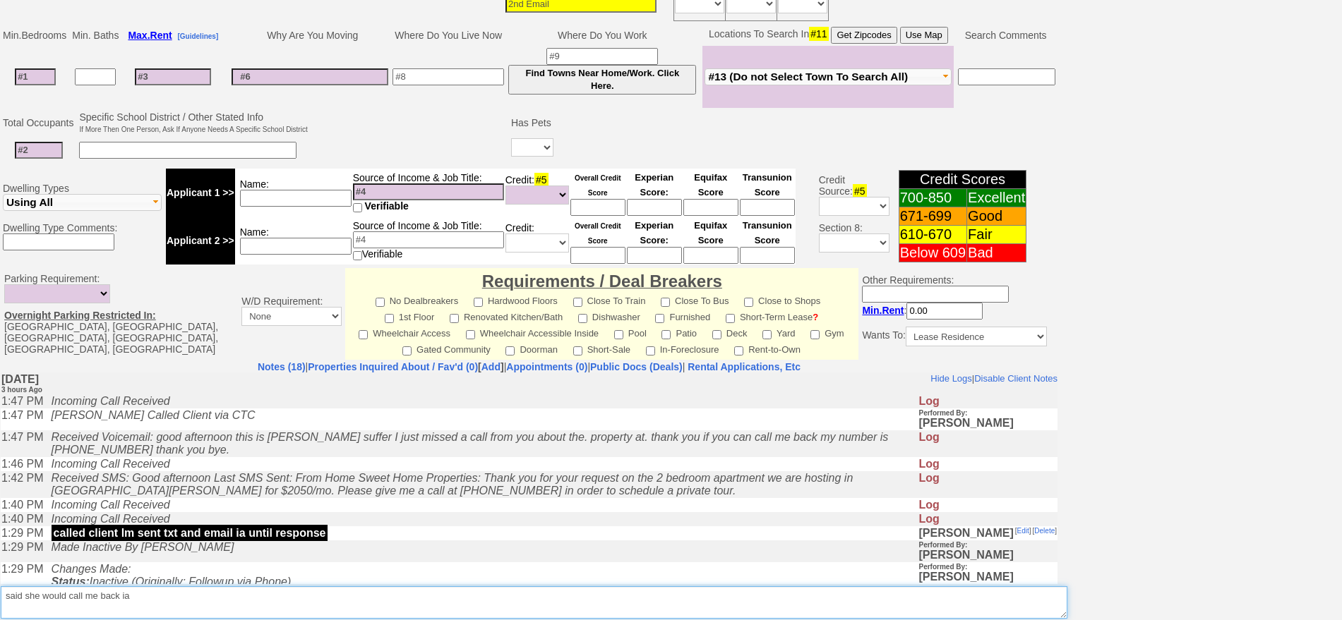
scroll to position [0, 0]
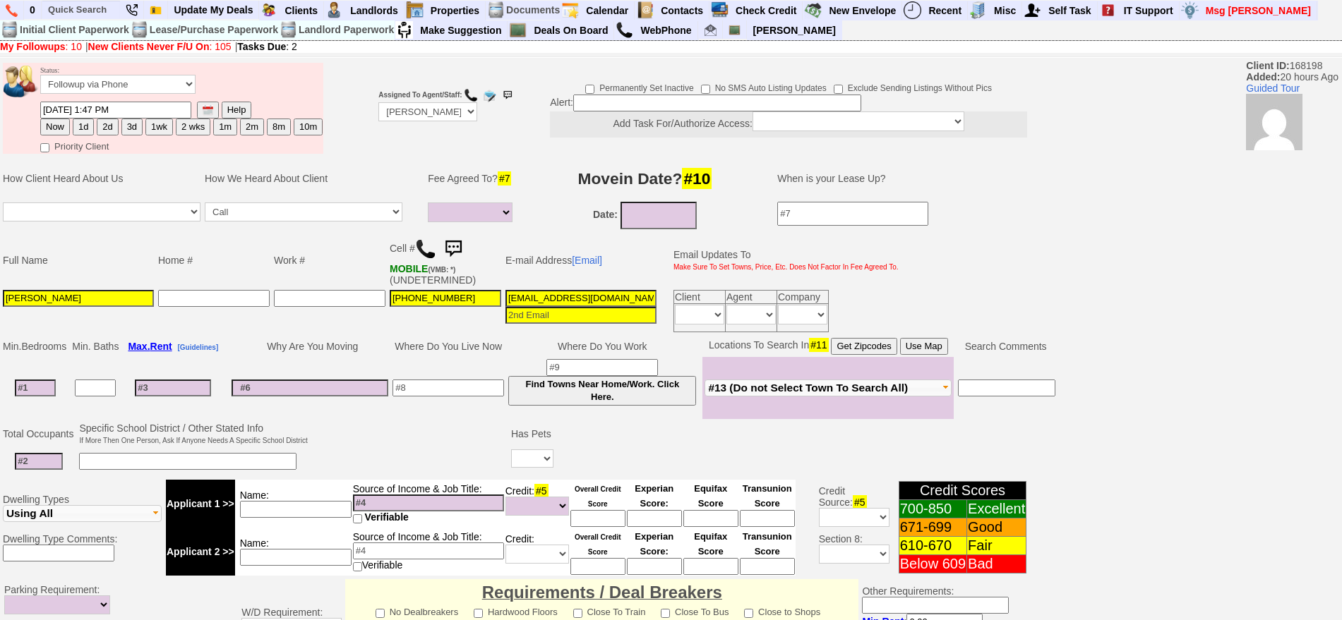
type textarea "said she would call me back ia"
click at [105, 85] on select "Followup via Phone Followup via Email Followup When Section 8 Property Found De…" at bounding box center [117, 84] width 155 height 19
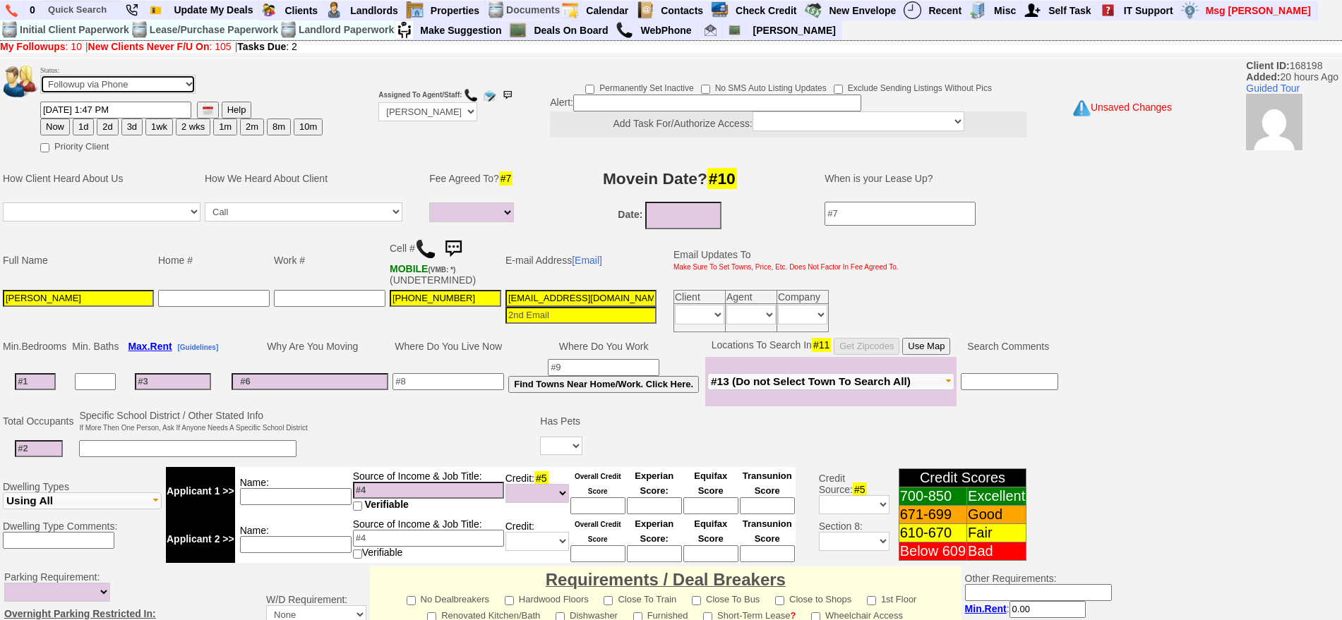
select select "Inactive"
click at [40, 80] on select "Followup via Phone Followup via Email Followup When Section 8 Property Found De…" at bounding box center [117, 84] width 155 height 19
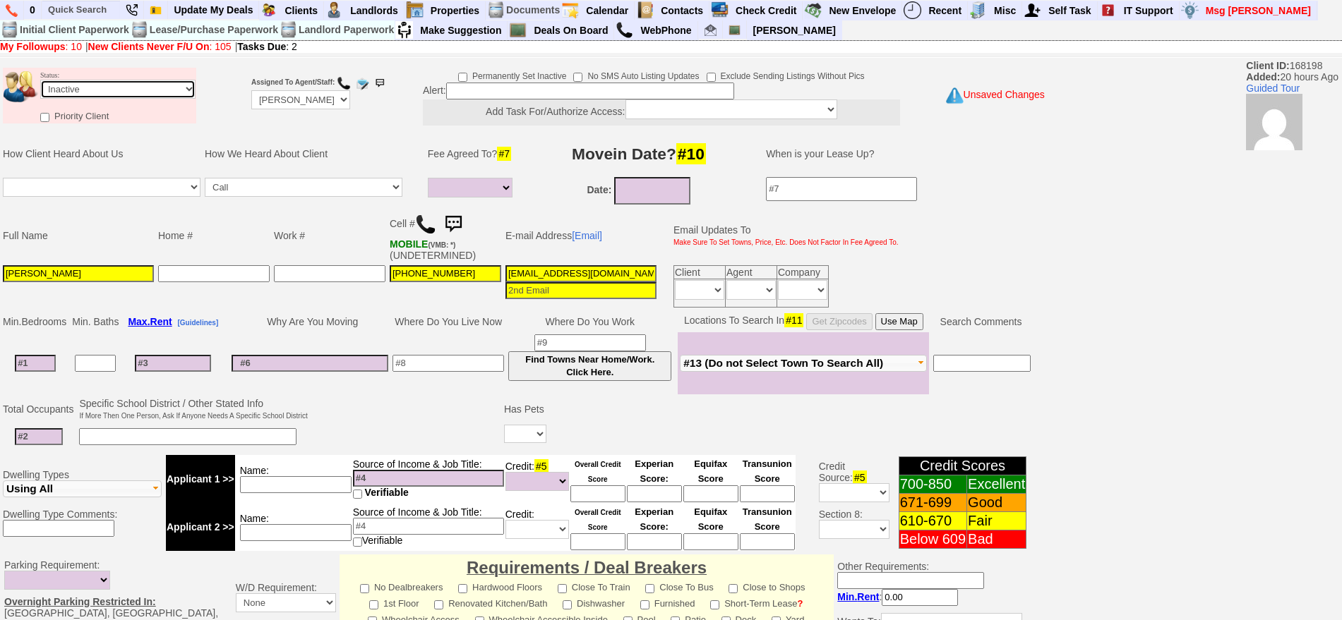
scroll to position [379, 0]
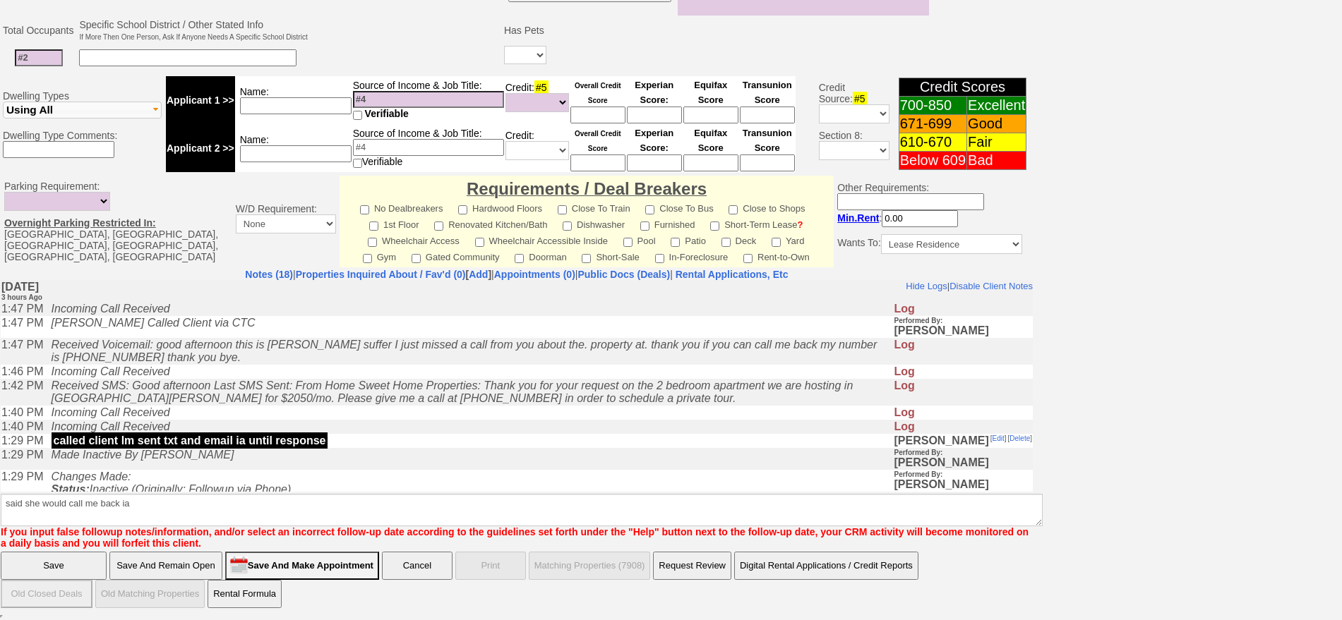
click at [75, 562] on input "Save" at bounding box center [54, 566] width 106 height 28
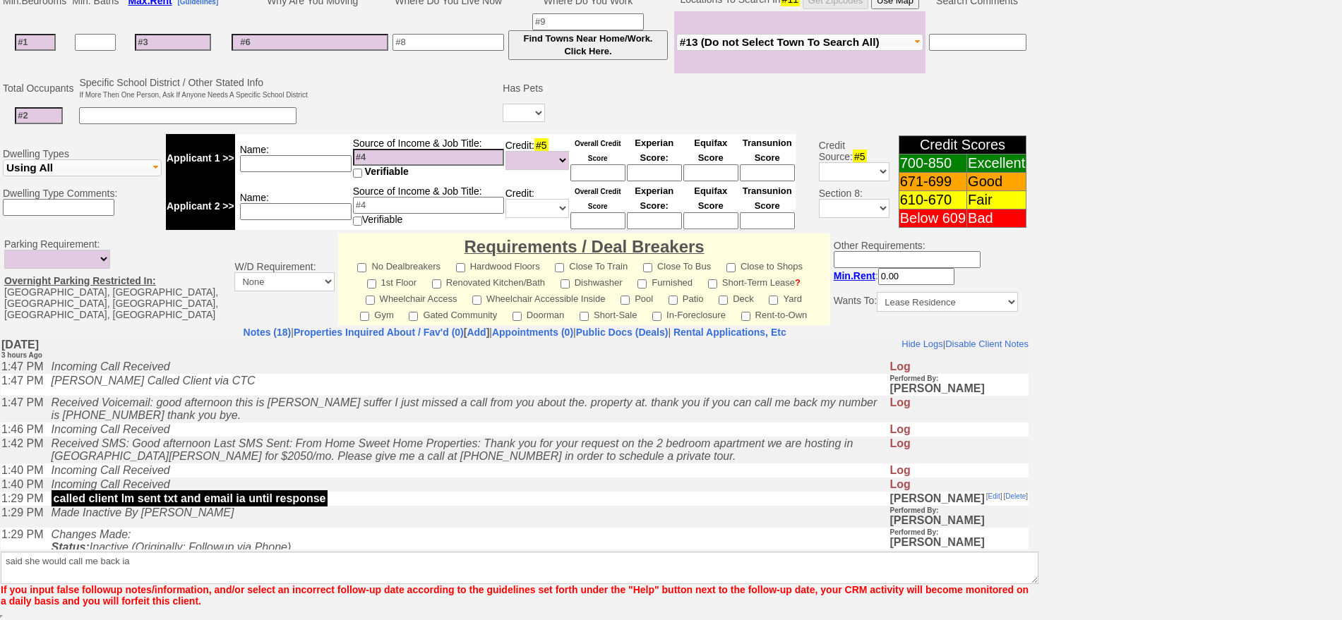
scroll to position [321, 0]
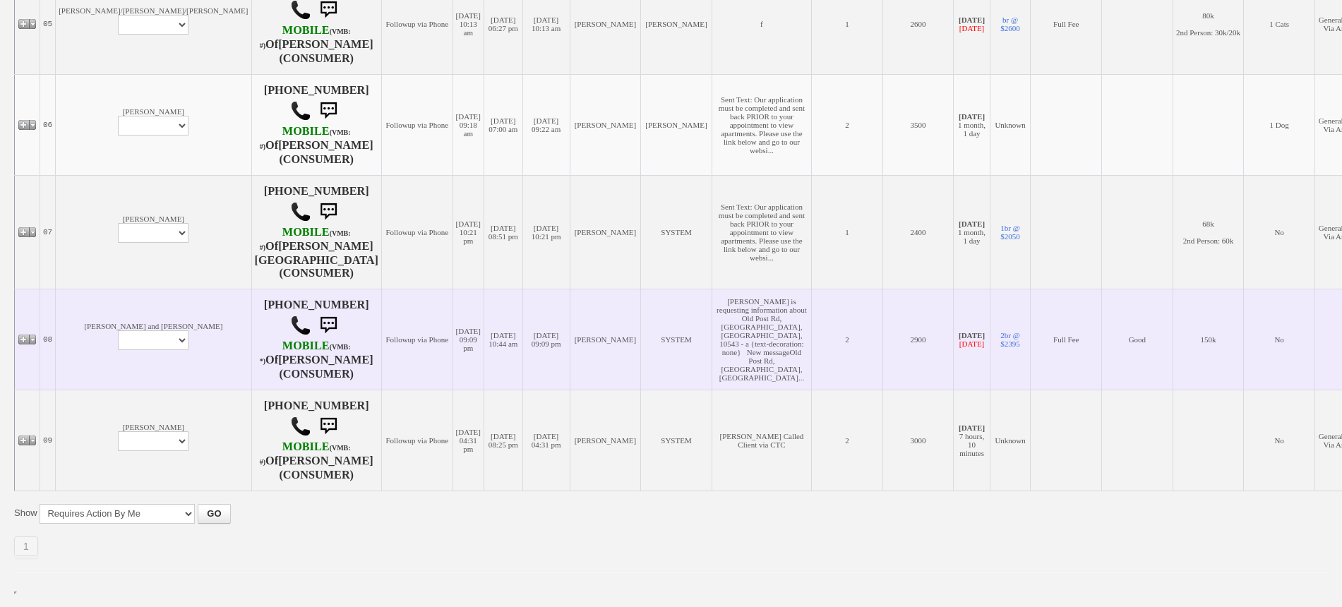
scroll to position [897, 0]
click at [107, 382] on td "[PERSON_NAME] and [PERSON_NAME] Profile Edit Print Email Externally (Will Not B…" at bounding box center [154, 339] width 196 height 101
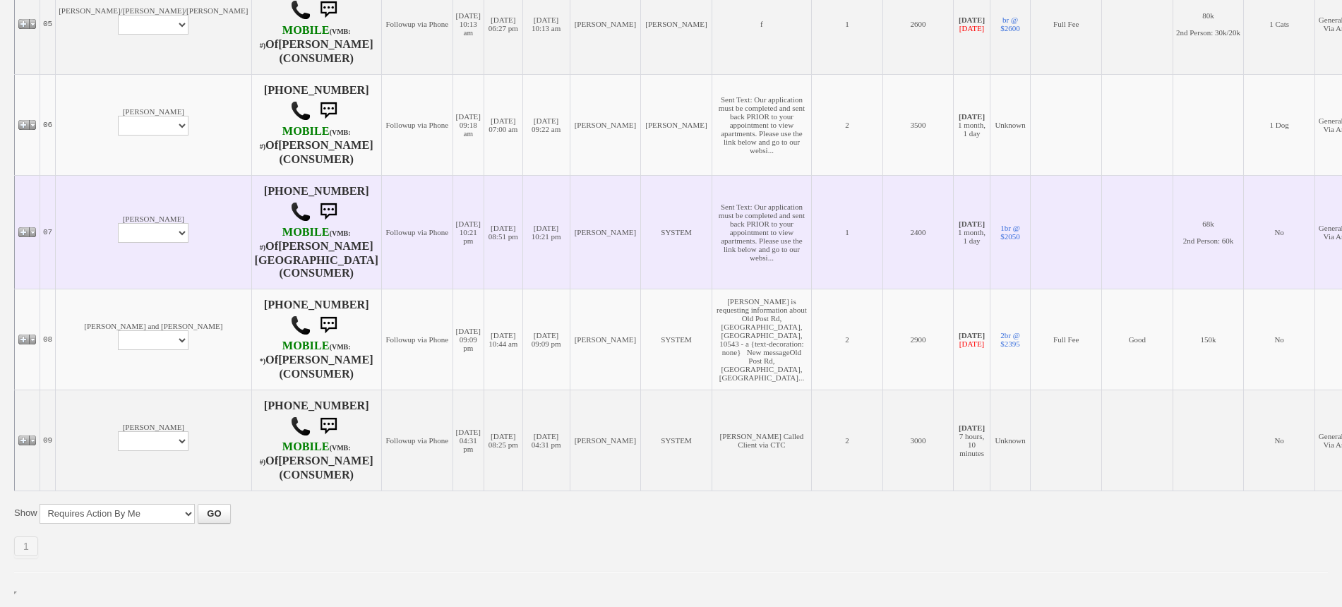
click at [105, 193] on td "[PERSON_NAME] Profile Edit Print Email Externally (Will Not Be Tracked In CRM) …" at bounding box center [154, 232] width 196 height 114
click at [118, 223] on select "Profile Edit Print Email Externally (Will Not Be Tracked In CRM) Closed Deals" at bounding box center [153, 233] width 71 height 20
select select "ChangeURL,/crm/custom/edit_client_form.php?redirect=%2Fcrm%2Fclients.php&id=164…"
click at [118, 223] on select "Profile Edit Print Email Externally (Will Not Be Tracked In CRM) Closed Deals" at bounding box center [153, 233] width 71 height 20
select select
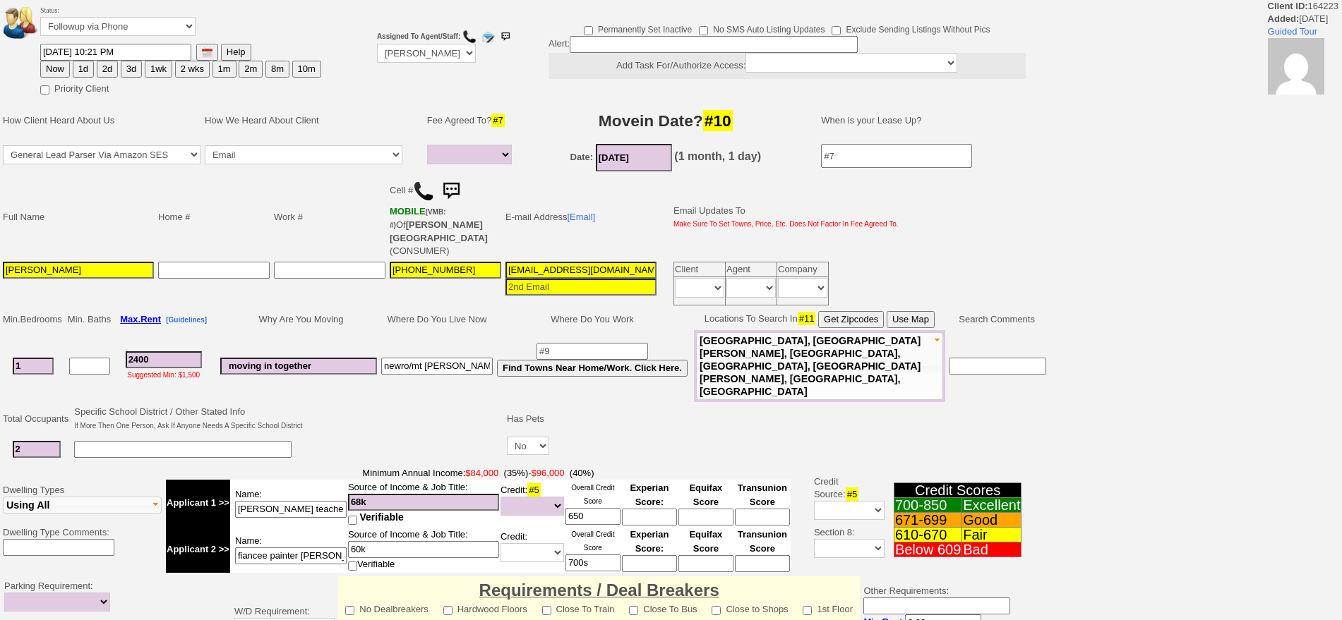
select select
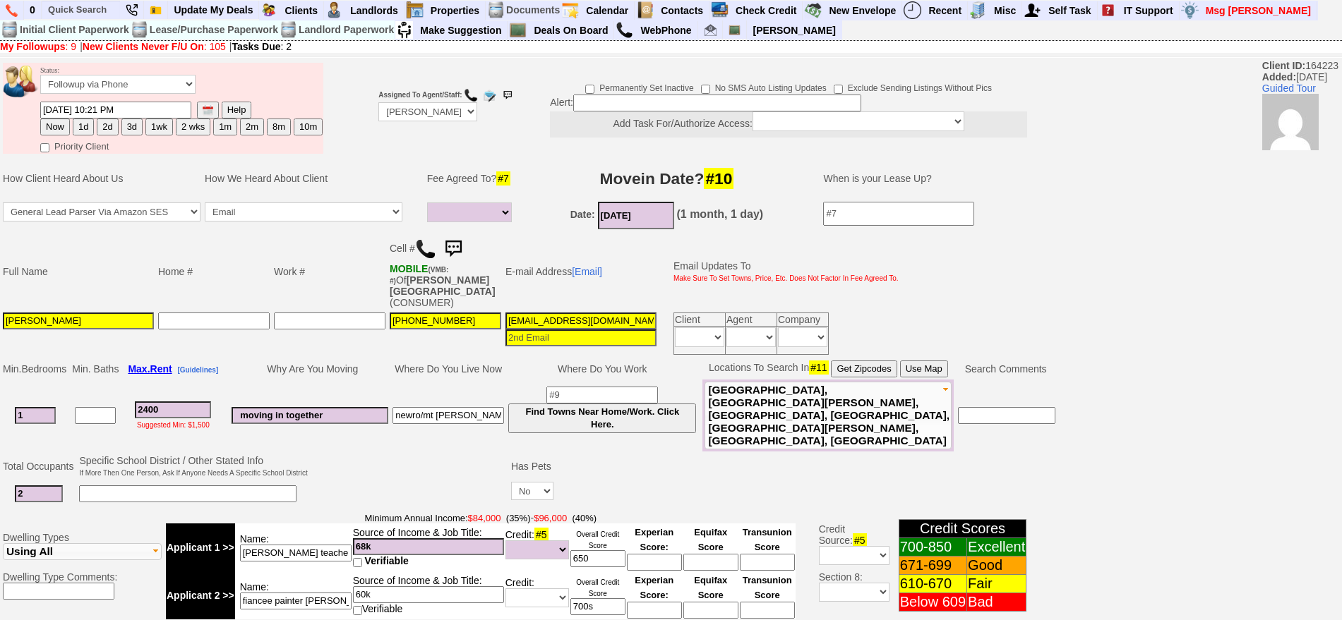
click at [426, 250] on img at bounding box center [425, 249] width 21 height 21
click at [91, 127] on button "1d" at bounding box center [83, 127] width 21 height 17
type input "10/01/2025 04:49 PM"
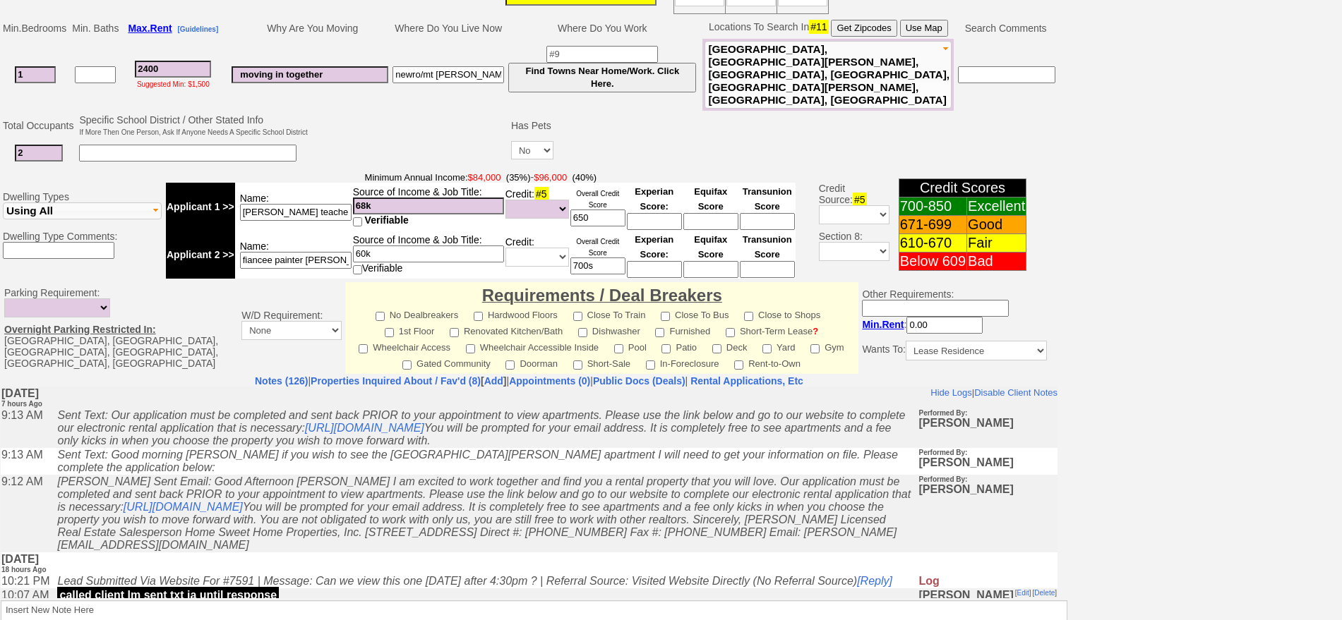
scroll to position [426, 0]
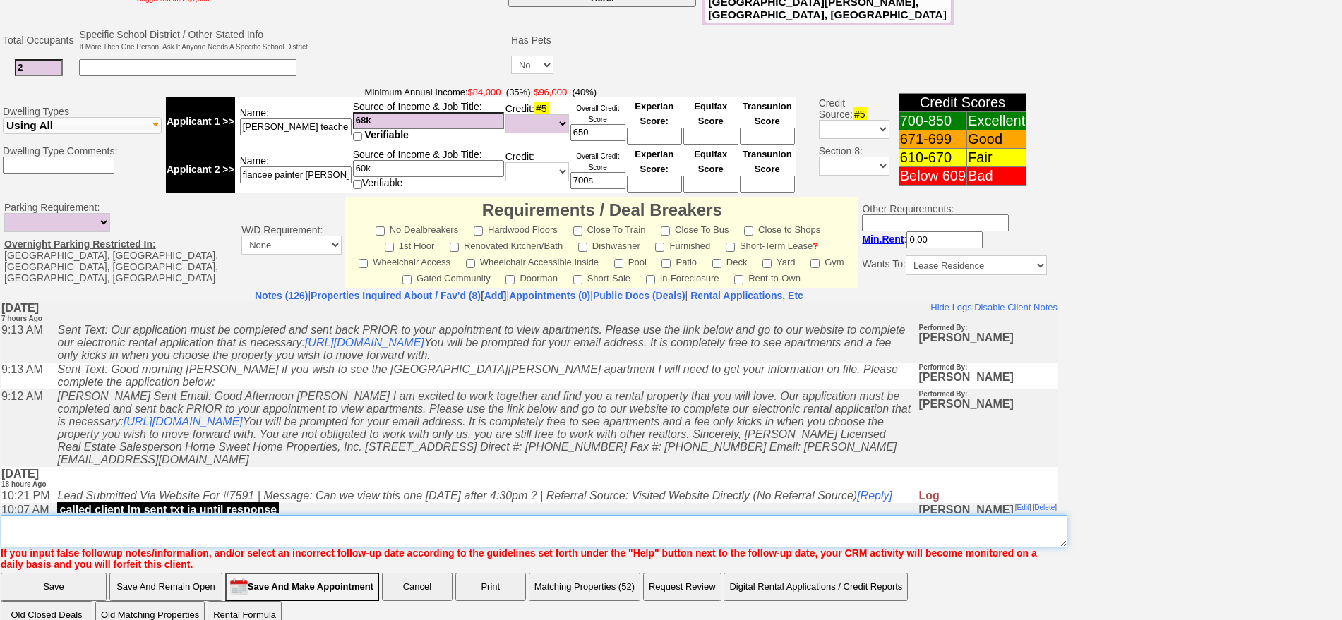
click at [528, 515] on textarea "Insert New Note Here" at bounding box center [534, 531] width 1066 height 32
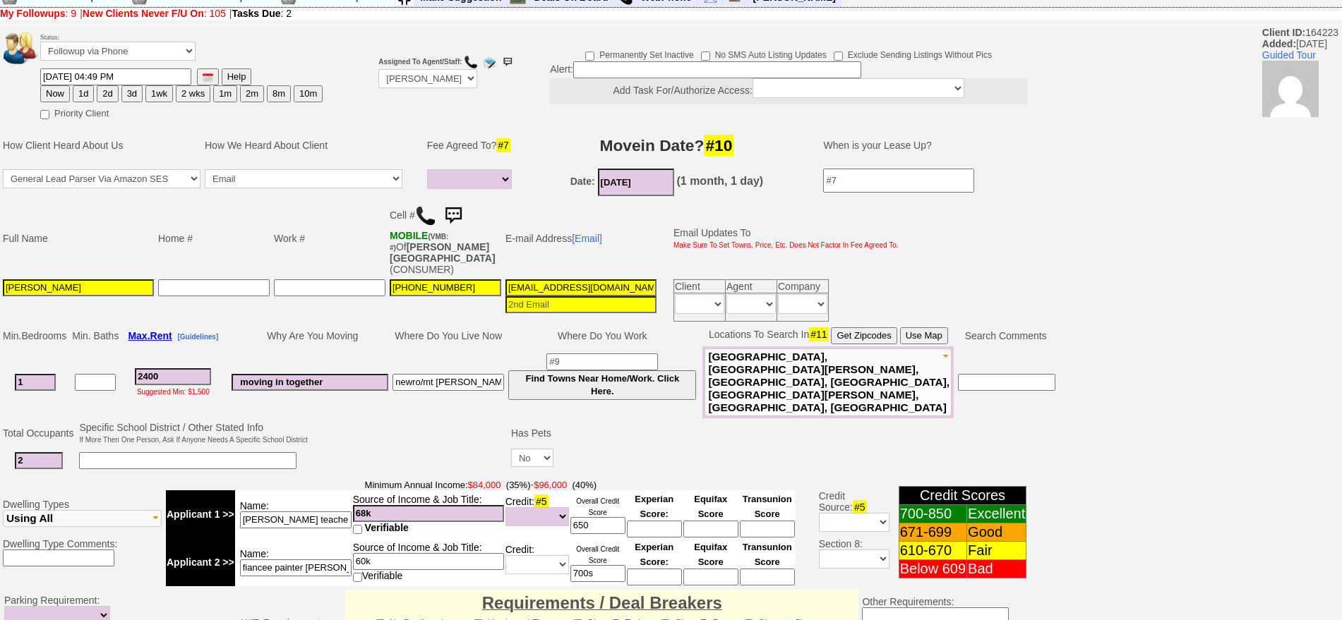
scroll to position [0, 0]
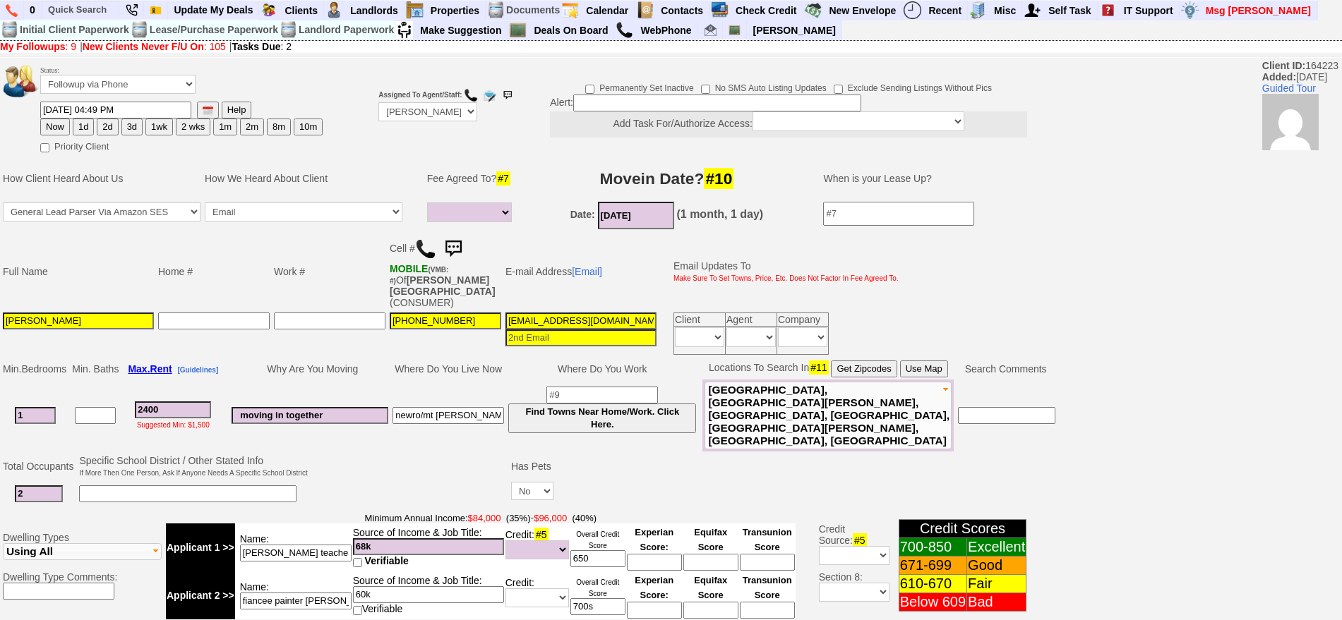
type textarea "called client lm"
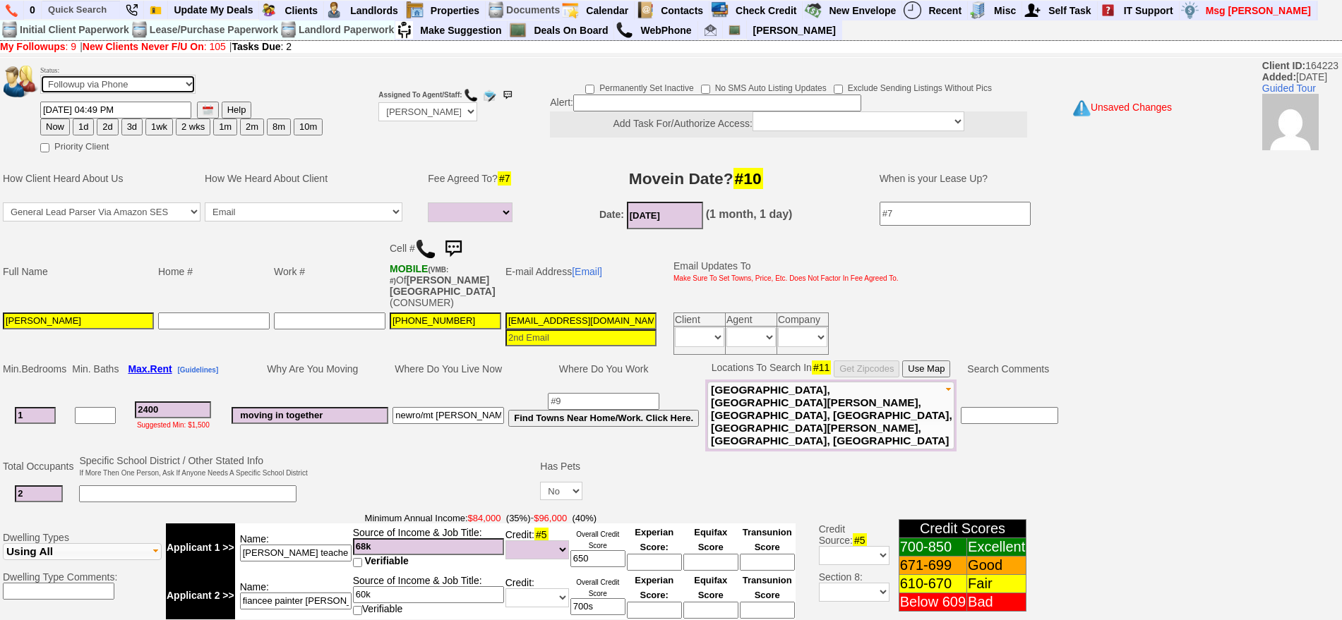
click at [155, 90] on select "Followup via Phone Followup via Email Followup When Section 8 Property Found De…" at bounding box center [117, 84] width 155 height 19
select select "Inactive"
click at [40, 80] on select "Followup via Phone Followup via Email Followup When Section 8 Property Found De…" at bounding box center [117, 84] width 155 height 19
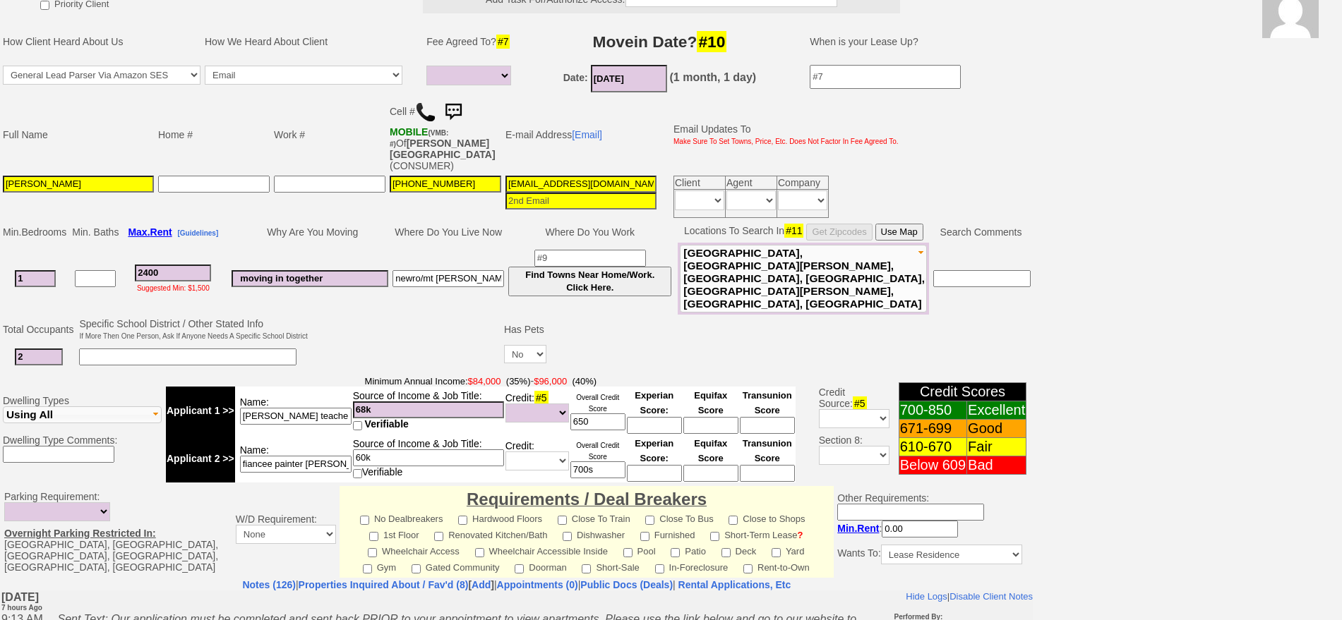
scroll to position [402, 0]
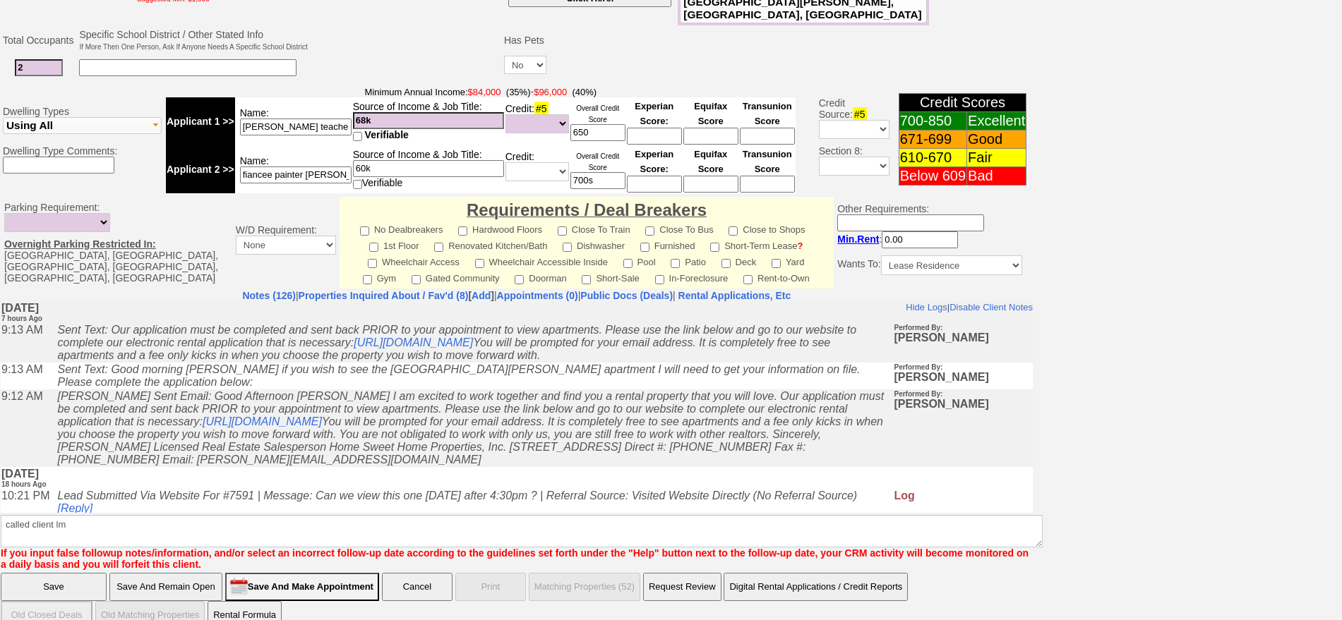
click at [135, 504] on b "Insert New Note Here If you input false followup notes/information, and/or sele…" at bounding box center [522, 537] width 1042 height 66
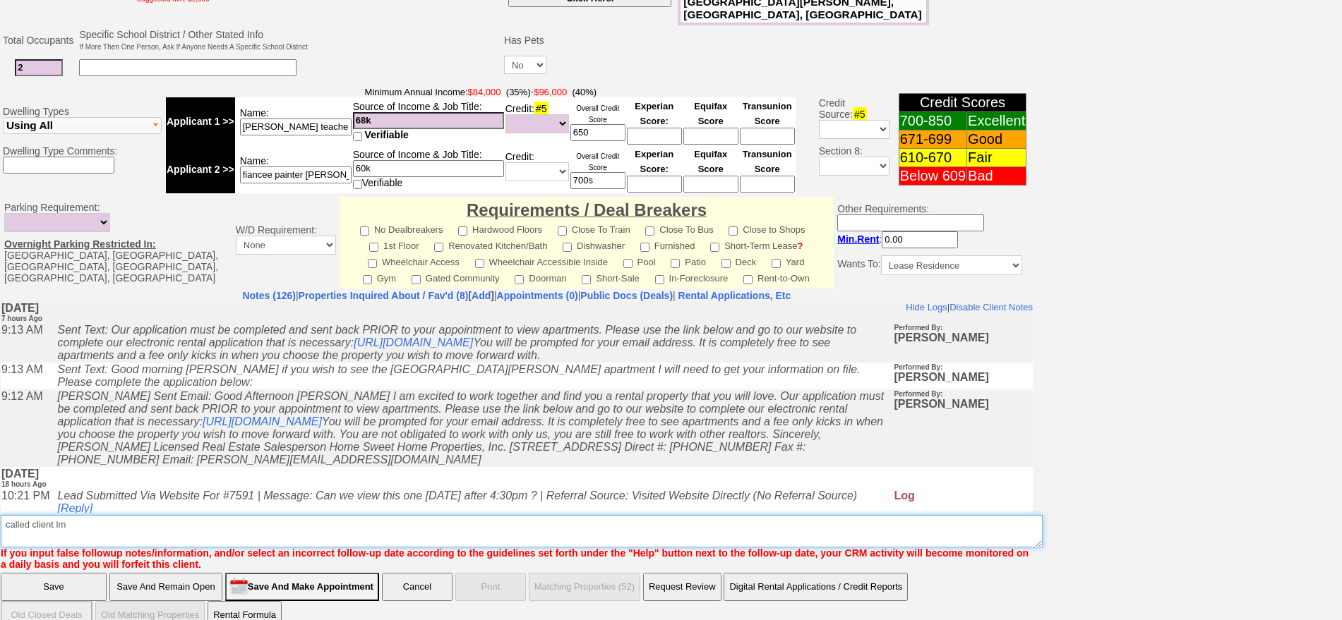
click at [150, 515] on textarea "Insert New Note Here" at bounding box center [522, 531] width 1042 height 32
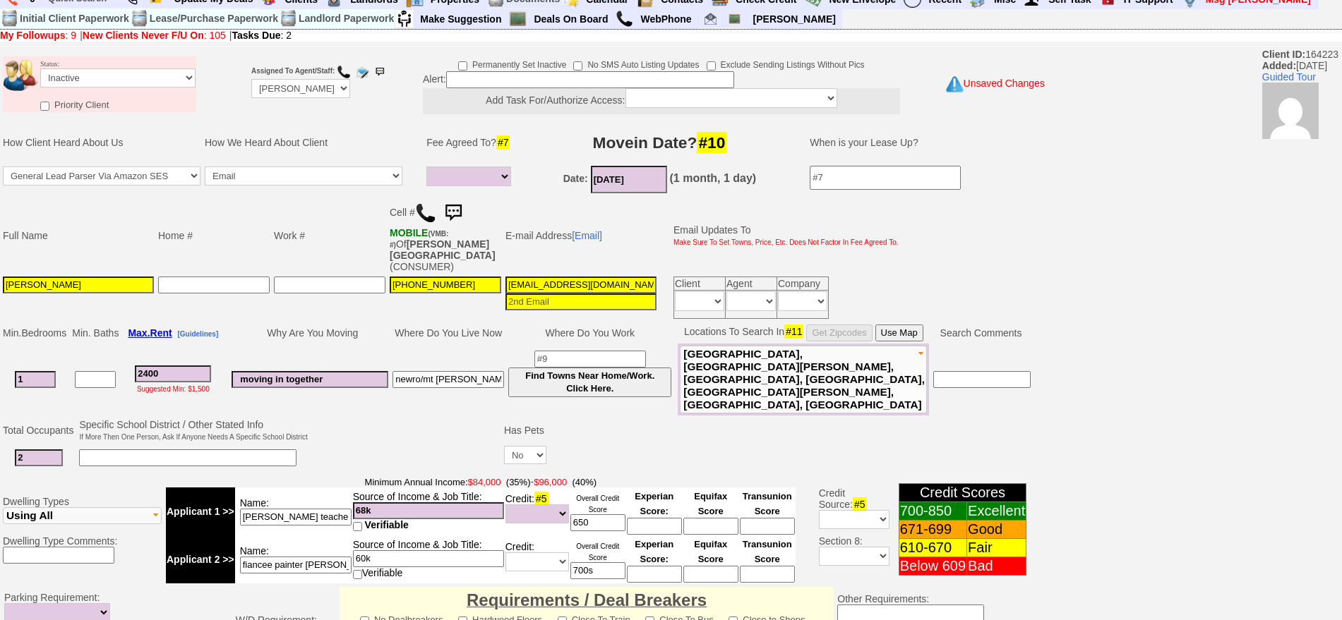
scroll to position [0, 0]
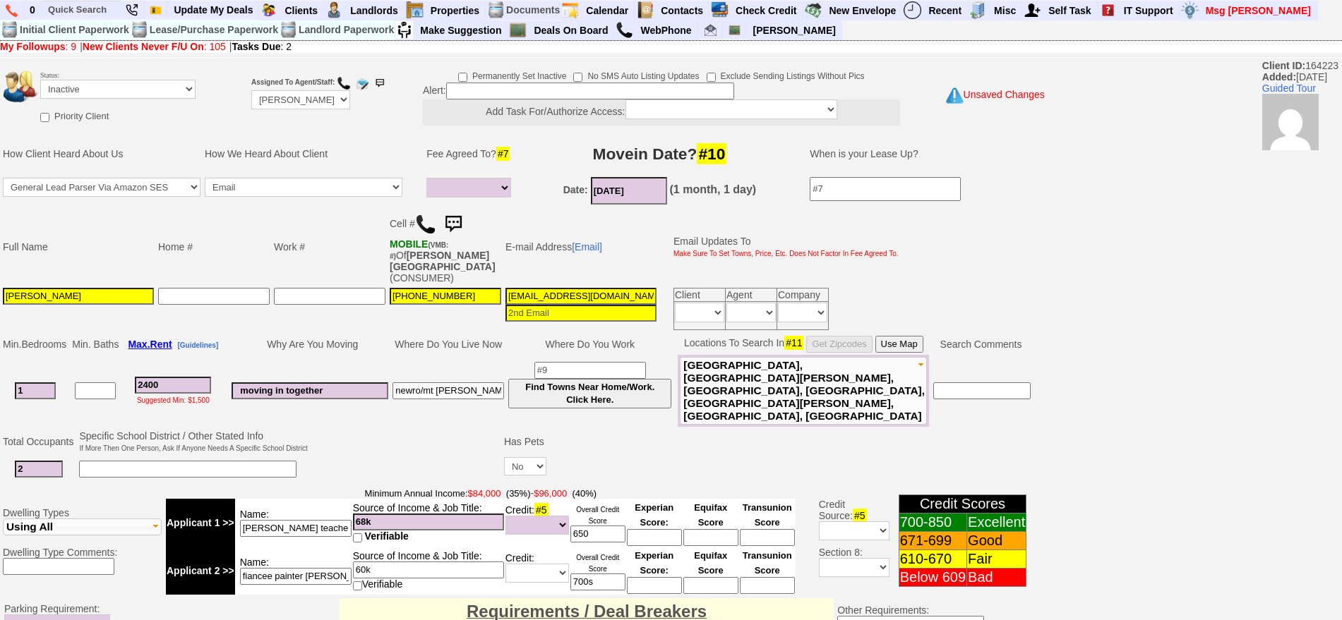
type textarea "called client lm ia until response"
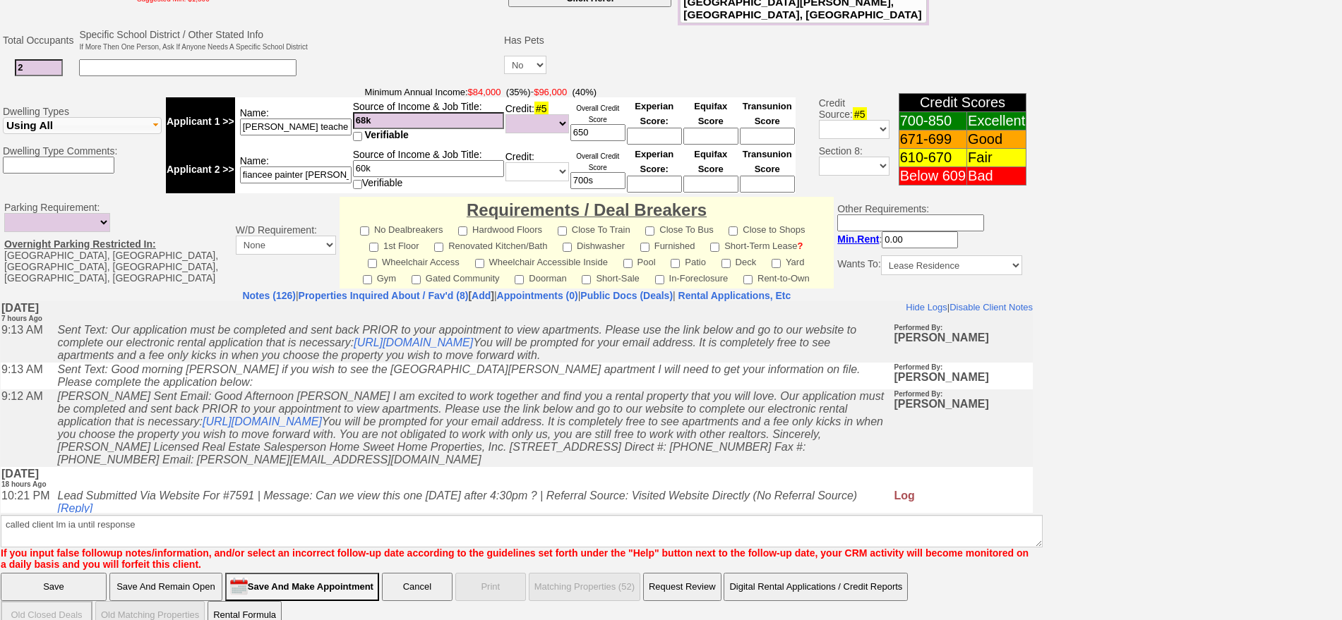
click input "Save" at bounding box center [54, 587] width 106 height 28
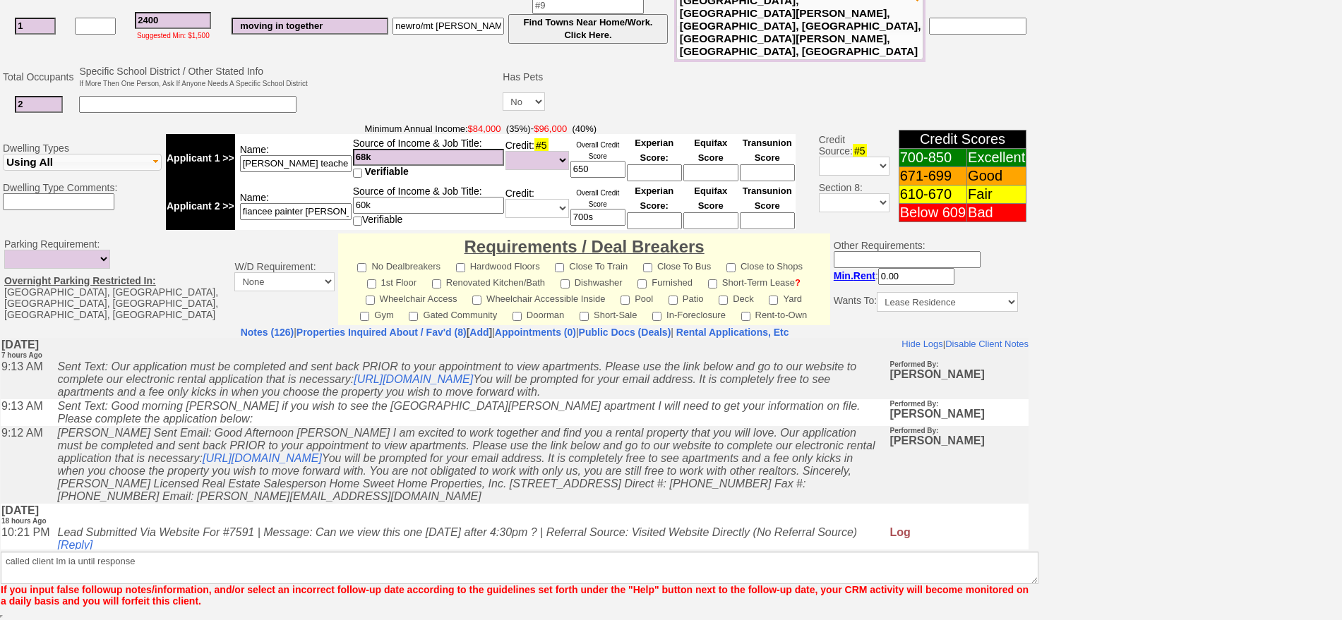
scroll to position [344, 0]
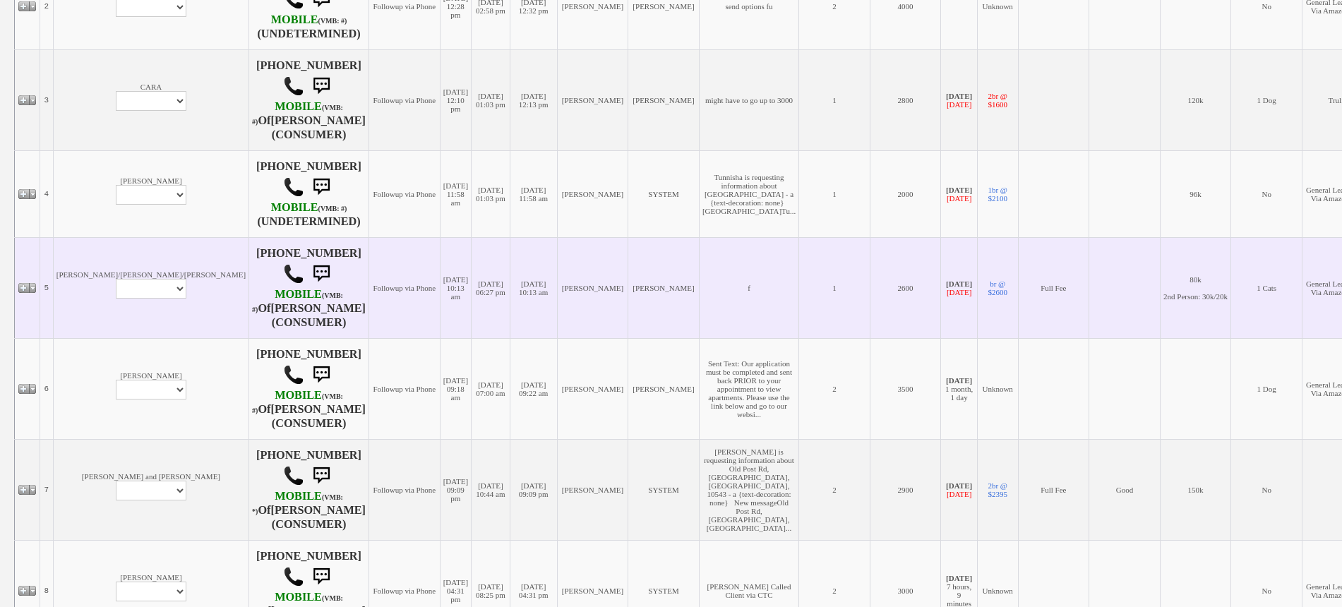
scroll to position [529, 0]
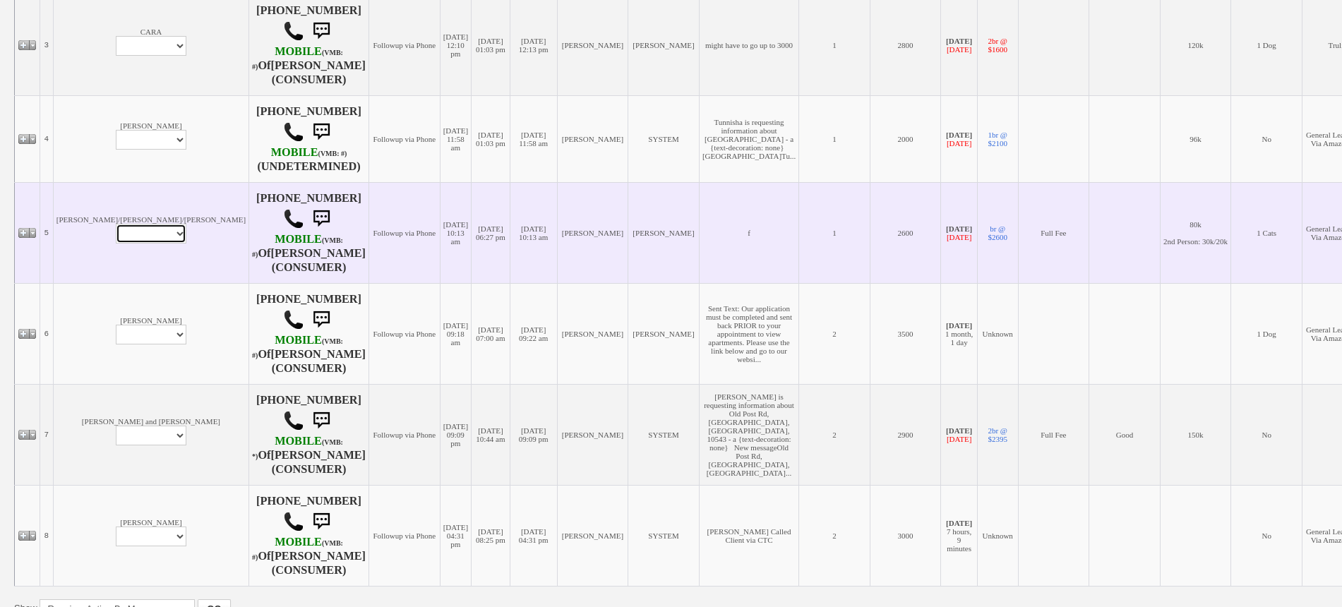
click at [116, 244] on select "Profile Edit Print Email Externally (Will Not Be Tracked In CRM) Closed Deals" at bounding box center [151, 234] width 71 height 20
select select "ChangeURL,/crm/custom/edit_client_form.php?redirect=%2Fcrm%2Fclients.php&id=128…"
click at [116, 244] on select "Profile Edit Print Email Externally (Will Not Be Tracked In CRM) Closed Deals" at bounding box center [151, 234] width 71 height 20
select select
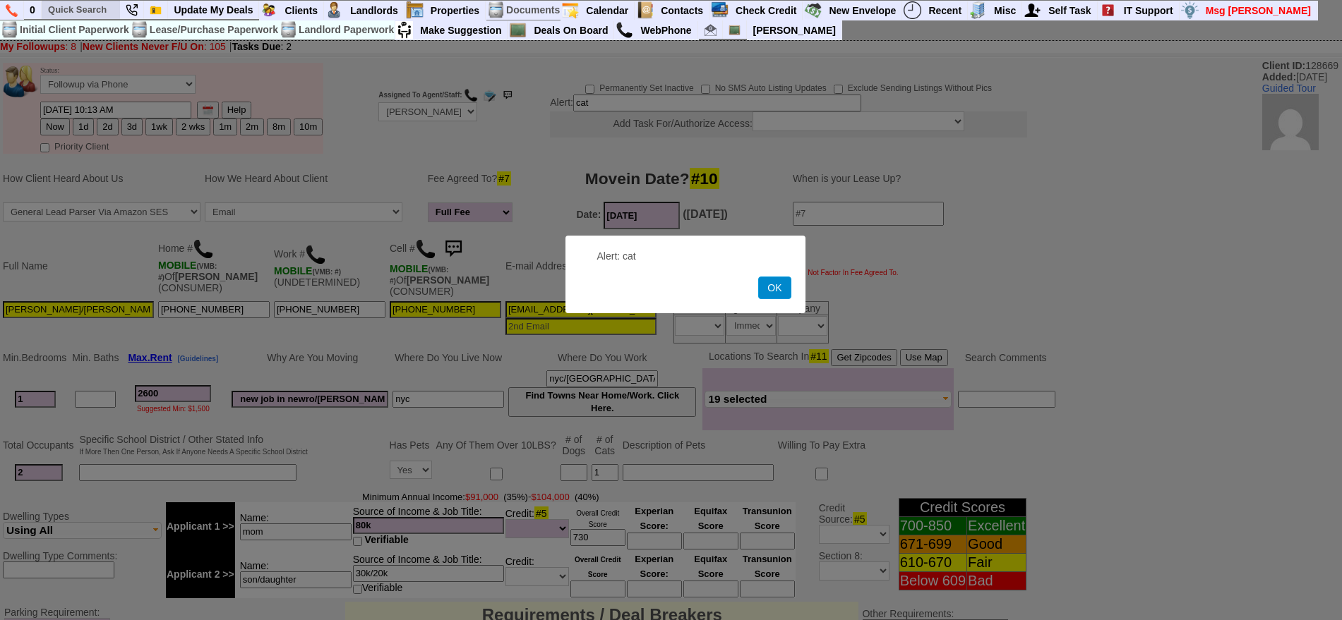
click at [107, 11] on input "text" at bounding box center [81, 10] width 78 height 18
click at [767, 292] on button "OK" at bounding box center [774, 288] width 32 height 23
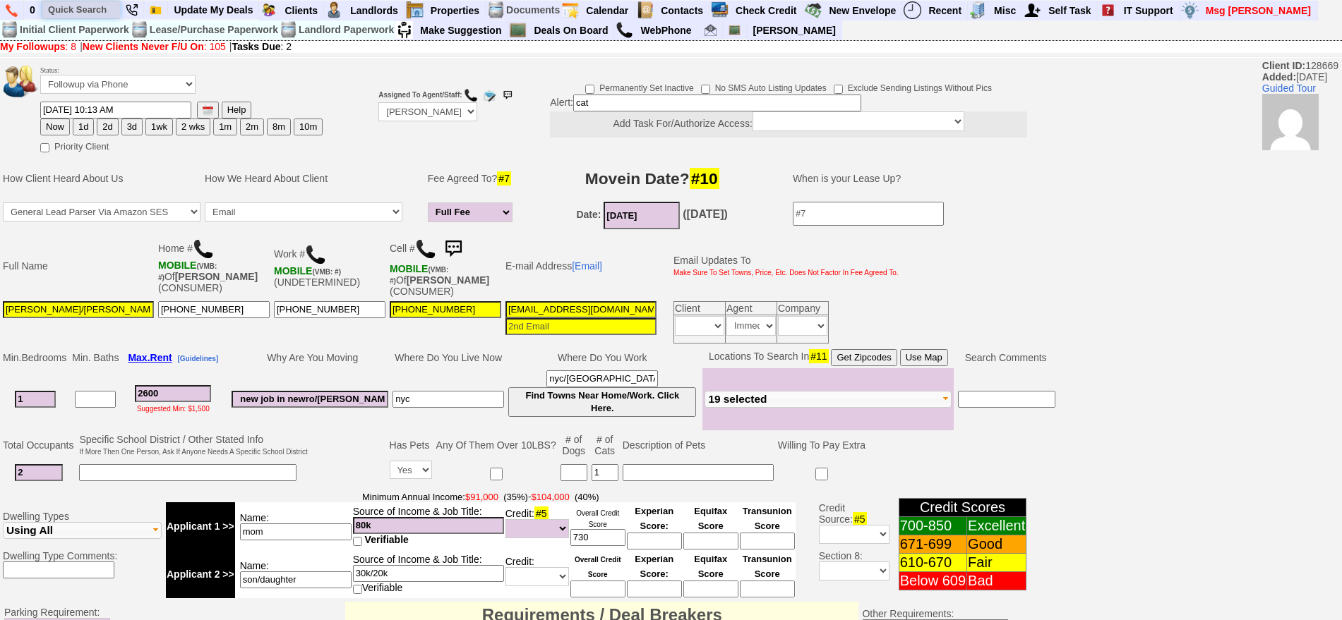
click at [57, 8] on input "text" at bounding box center [81, 10] width 78 height 18
paste input "914) 310-7540"
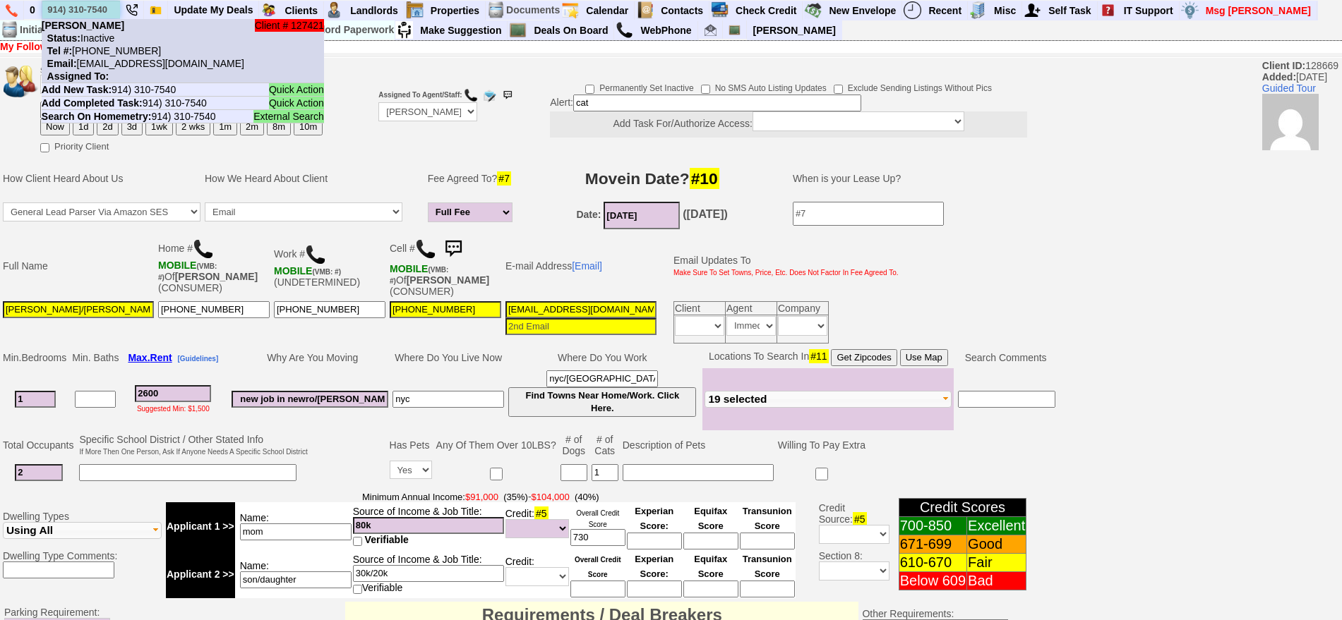
type input "914) 310-7540"
click at [128, 41] on li "Client # 127421 Melany Oliveros Status: Inactive Tel #: 914-310-7540 Email: mel…" at bounding box center [183, 51] width 282 height 64
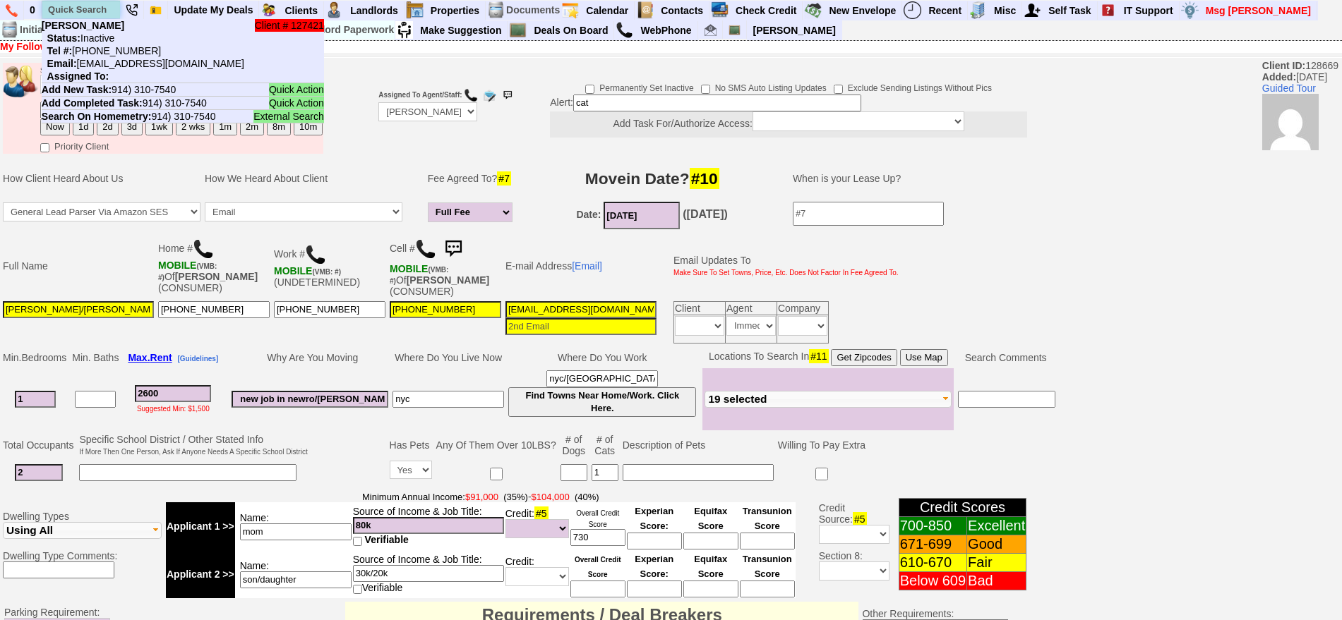
click at [84, 10] on input "text" at bounding box center [81, 10] width 78 height 18
paste input "718) 734-7738"
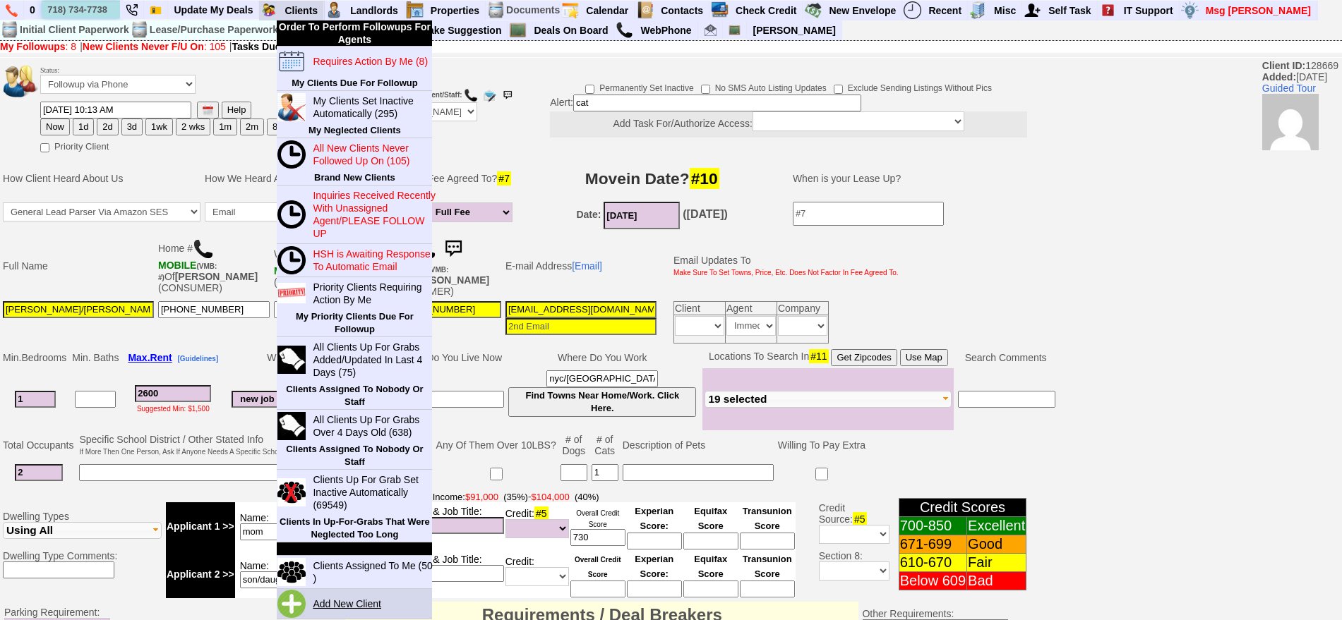
type input "718) 734-7738"
click at [319, 595] on link "Add New Client" at bounding box center [352, 604] width 91 height 18
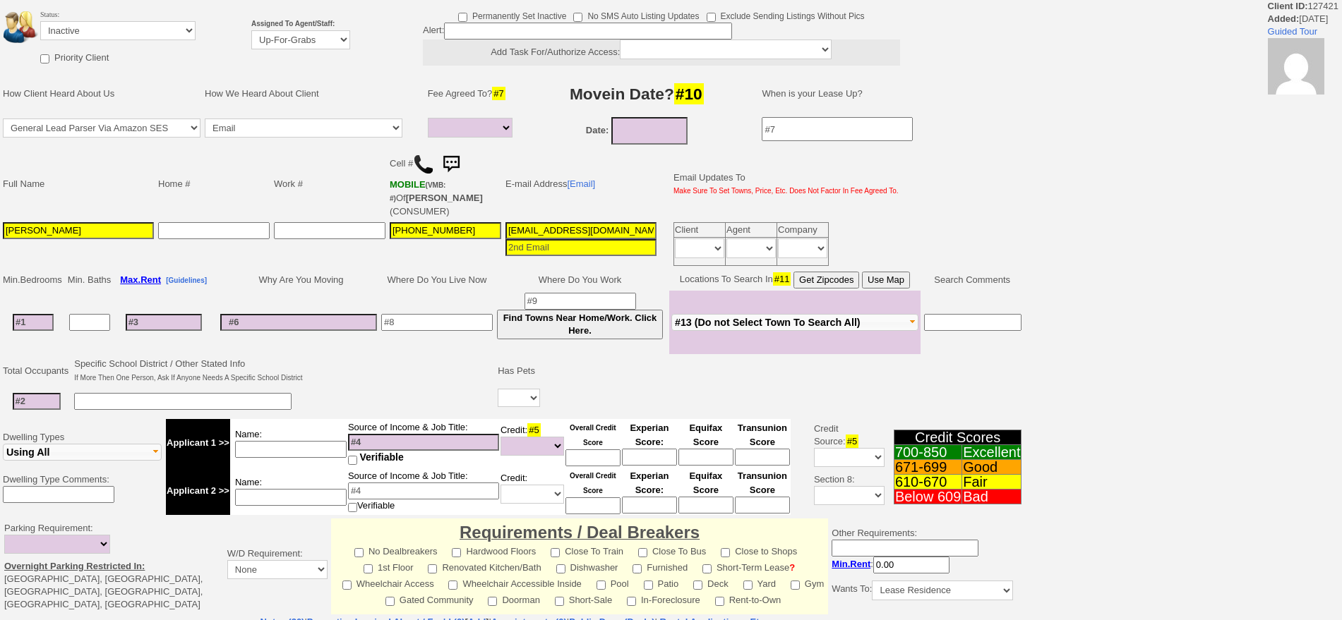
select select
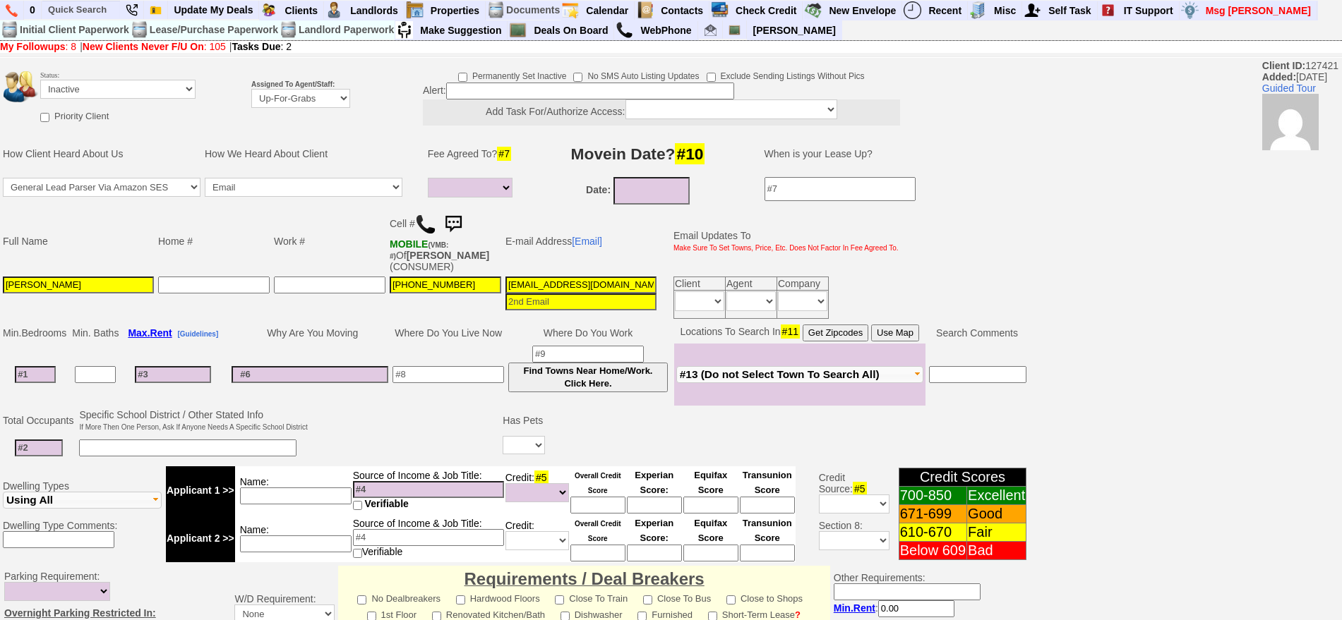
click at [590, 275] on td "[EMAIL_ADDRESS][DOMAIN_NAME]" at bounding box center [580, 298] width 155 height 47
click at [587, 283] on input "[EMAIL_ADDRESS][DOMAIN_NAME]" at bounding box center [580, 285] width 151 height 17
click at [587, 283] on input "melanyoliveros150@icloud.com" at bounding box center [580, 285] width 151 height 17
paste input "1@gmail"
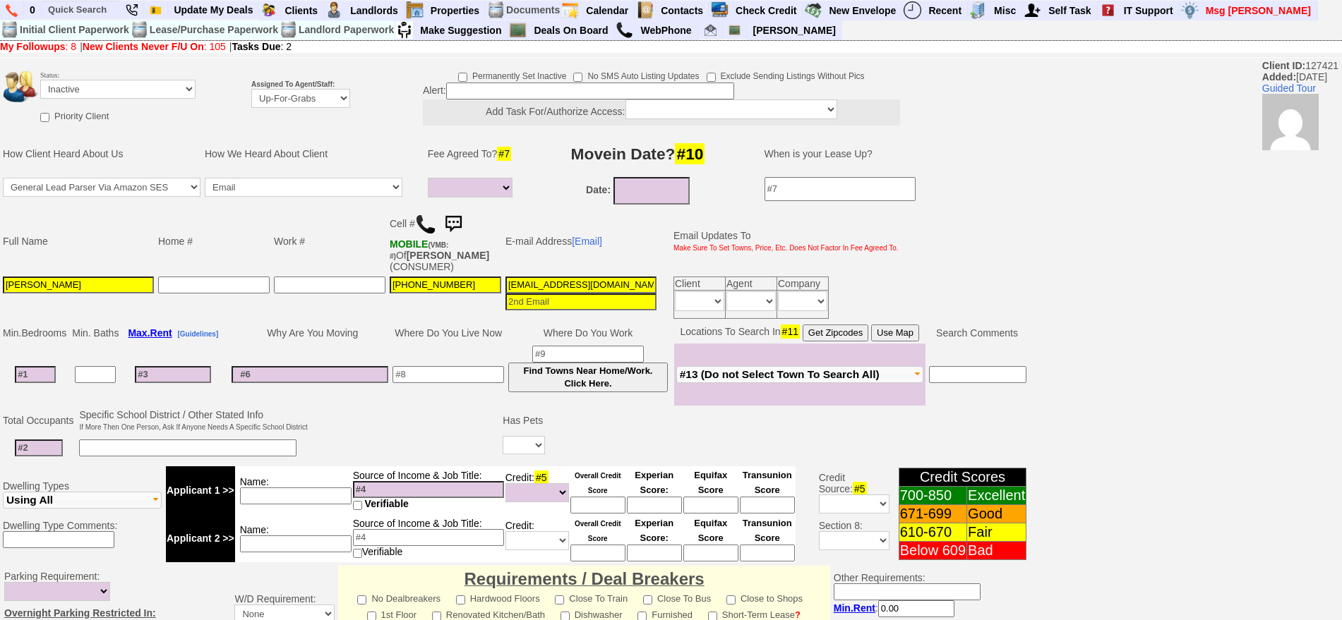
type input "melanyoliveros151@gmail.com"
click at [77, 73] on td "Status: Followup via Phone Followup via Email Followup When Section 8 Property …" at bounding box center [118, 87] width 157 height 38
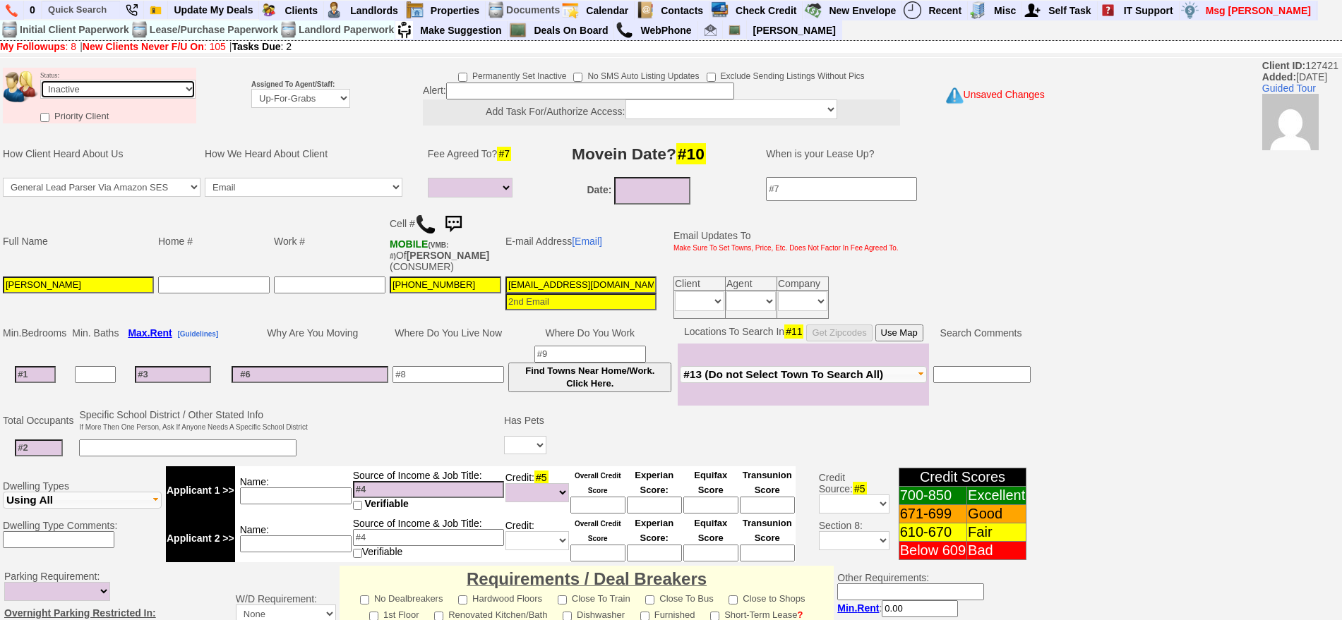
click at [85, 80] on select "Followup via Phone Followup via Email Followup When Section 8 Property Found De…" at bounding box center [117, 89] width 155 height 19
select select "Followup via Phone"
click at [40, 80] on select "Followup via Phone Followup via Email Followup When Section 8 Property Found De…" at bounding box center [117, 89] width 155 height 19
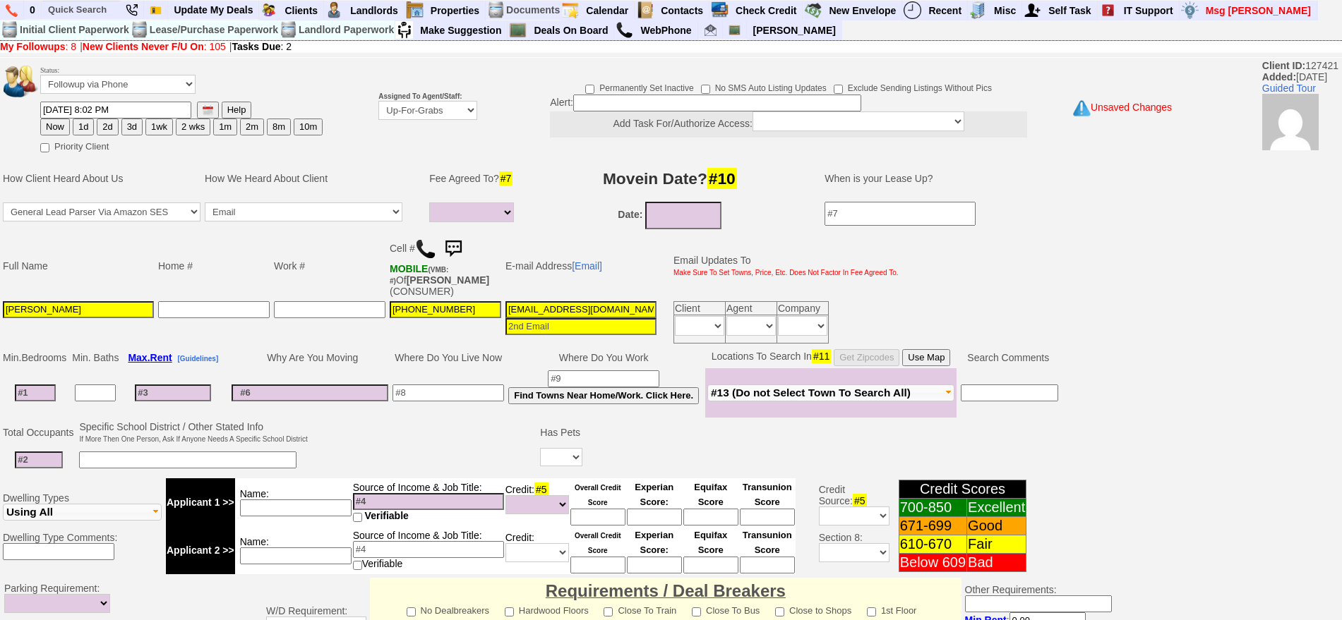
click at [83, 127] on button "1d" at bounding box center [83, 127] width 21 height 17
type input "10/01/2025 04:51 PM"
click at [380, 114] on select "Up-For-Grabs ***** STAFF ***** Bob Bruno 914-419-3579 Cristy Liberto 914-486-10…" at bounding box center [427, 110] width 99 height 19
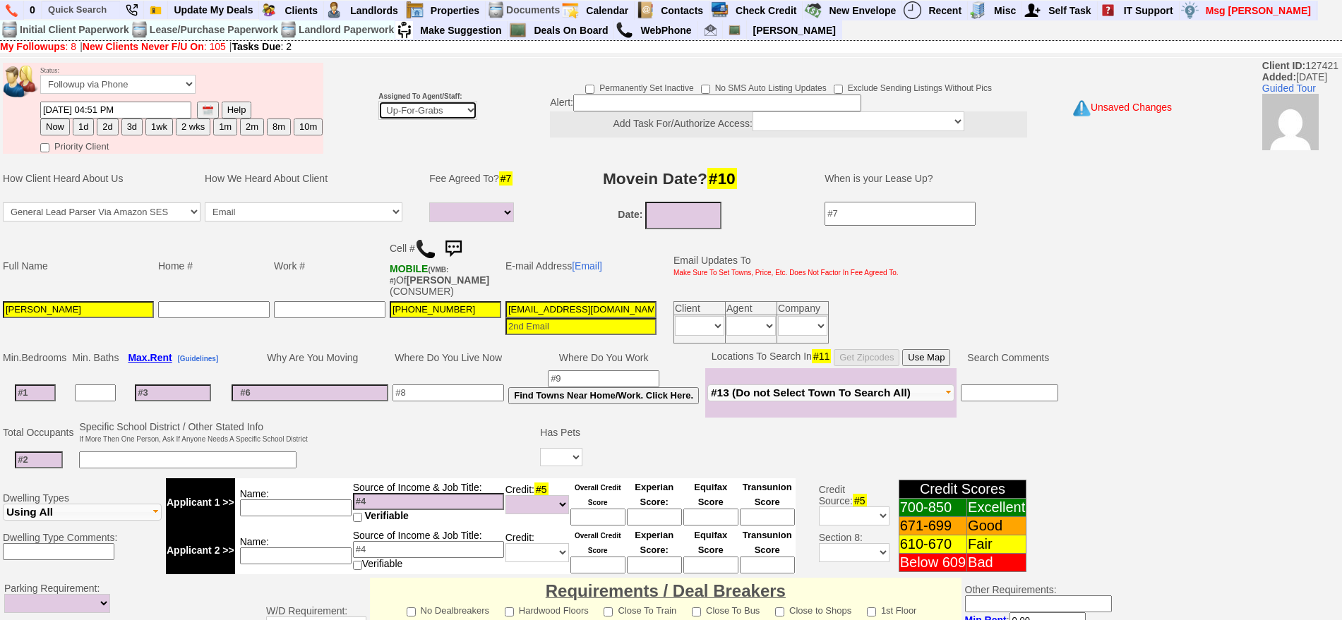
select select "148"
click at [378, 101] on select "Up-For-Grabs ***** STAFF ***** Bob Bruno 914-419-3579 Cristy Liberto 914-486-10…" at bounding box center [427, 110] width 99 height 19
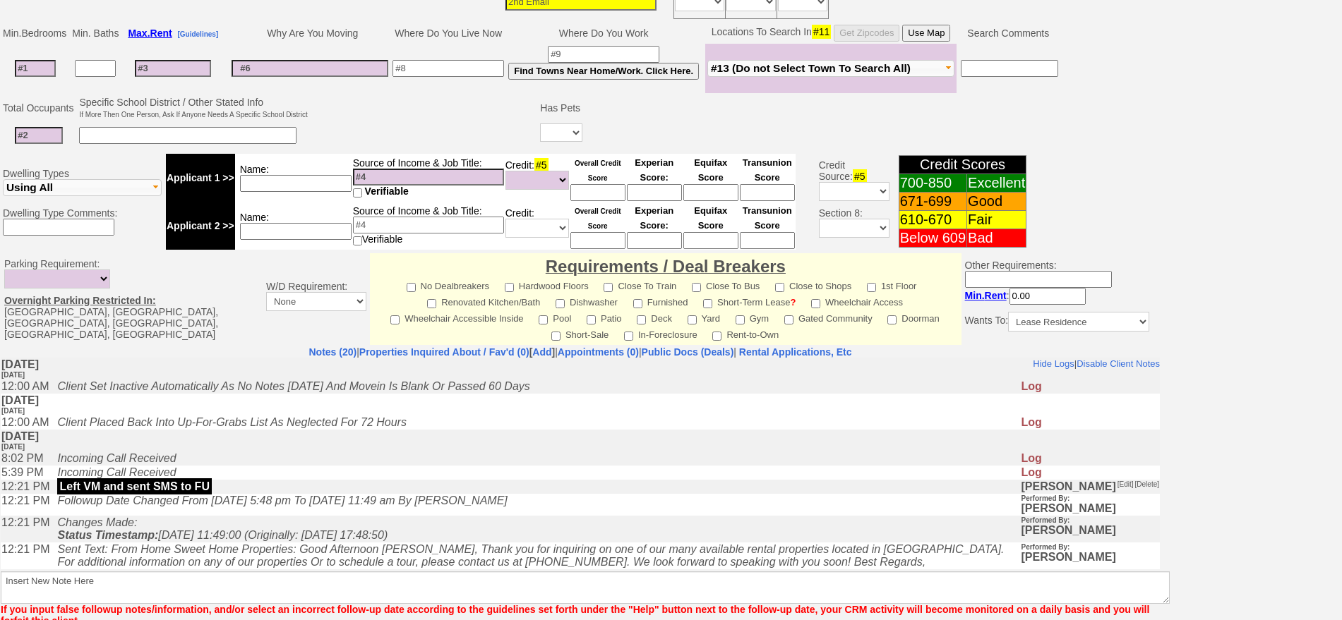
scroll to position [396, 0]
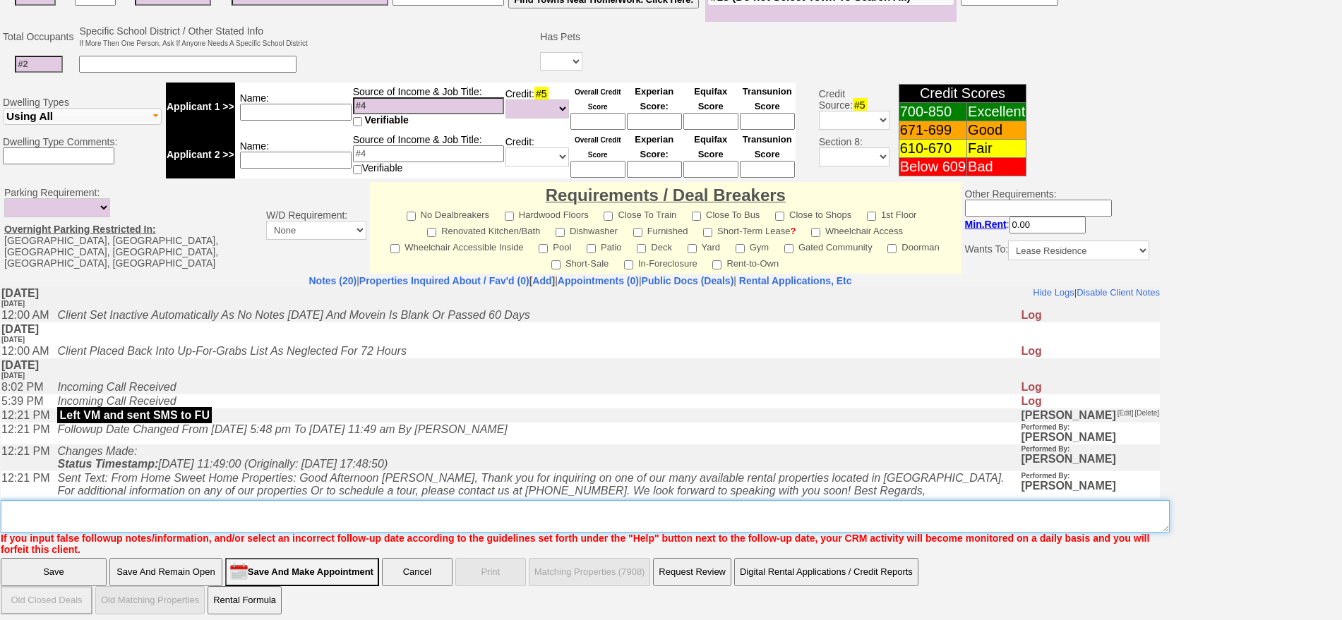
click at [707, 509] on textarea "Insert New Note Here" at bounding box center [585, 516] width 1169 height 32
type textarea "210 4g ld fu"
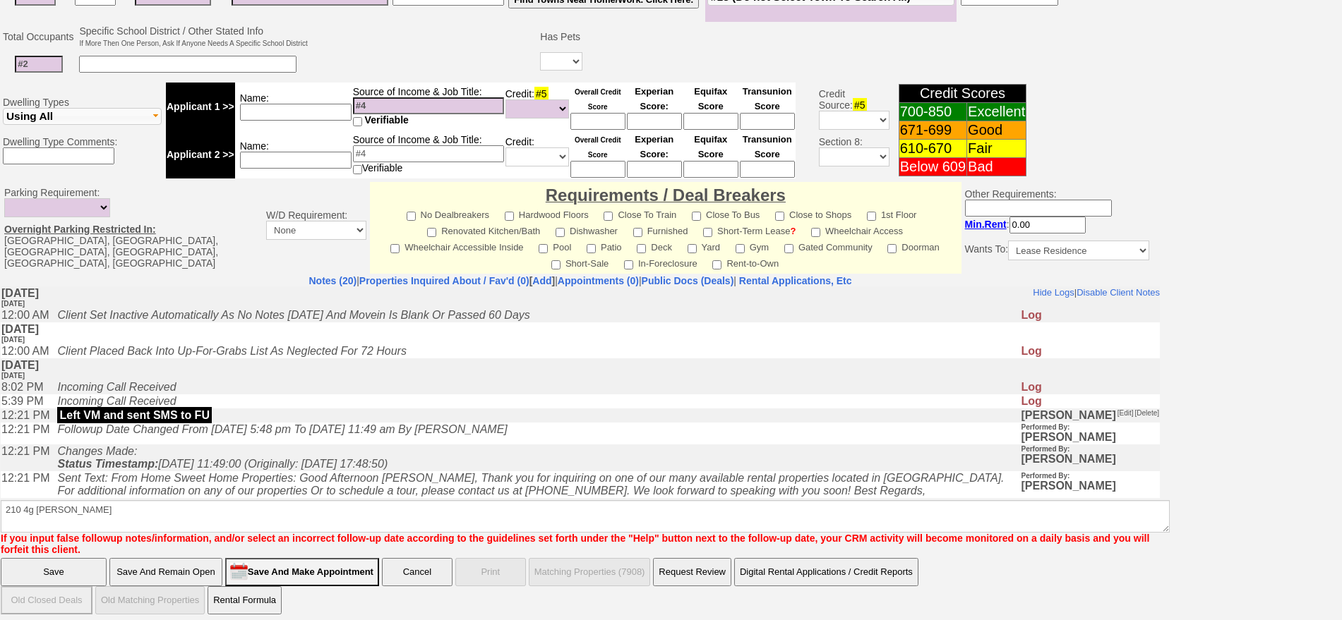
click input "Save" at bounding box center [54, 572] width 106 height 28
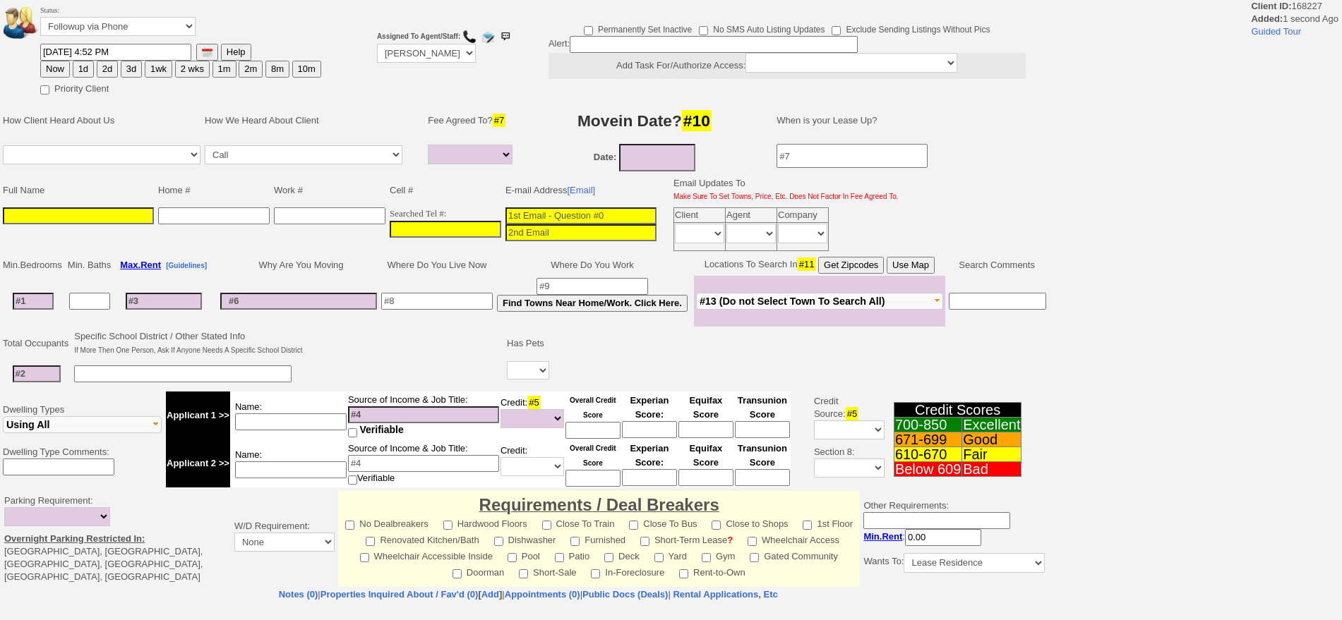
select select
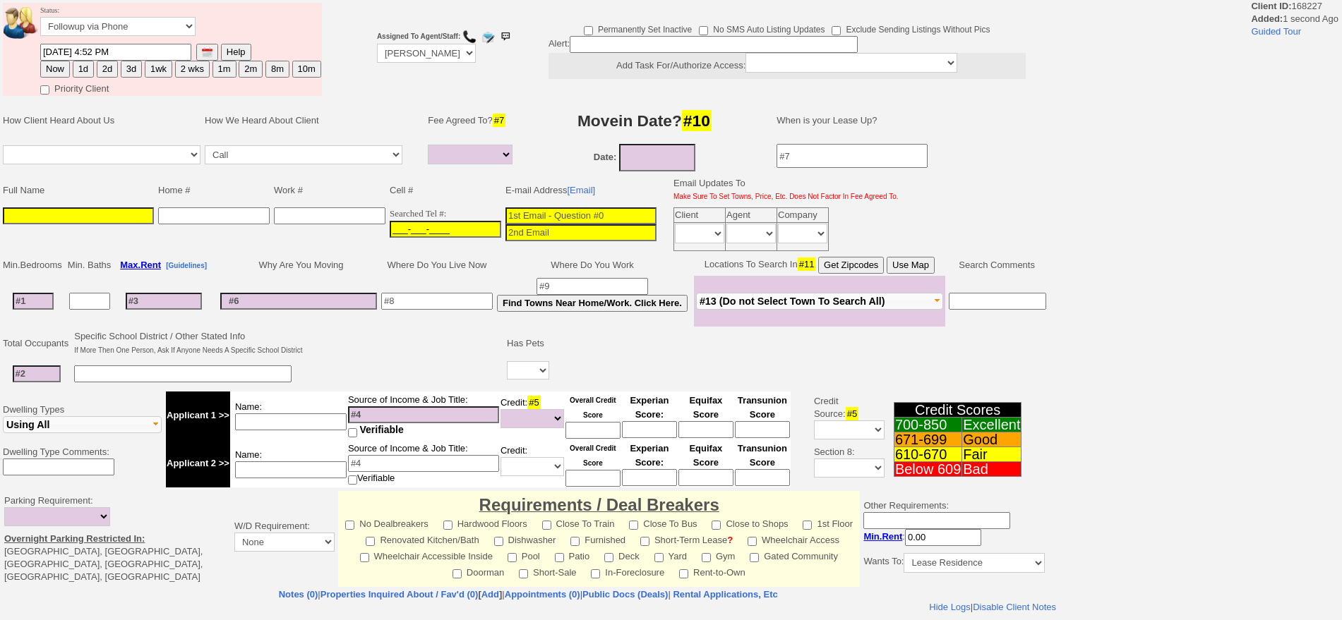
click at [443, 234] on input "___-___-____" at bounding box center [446, 229] width 112 height 17
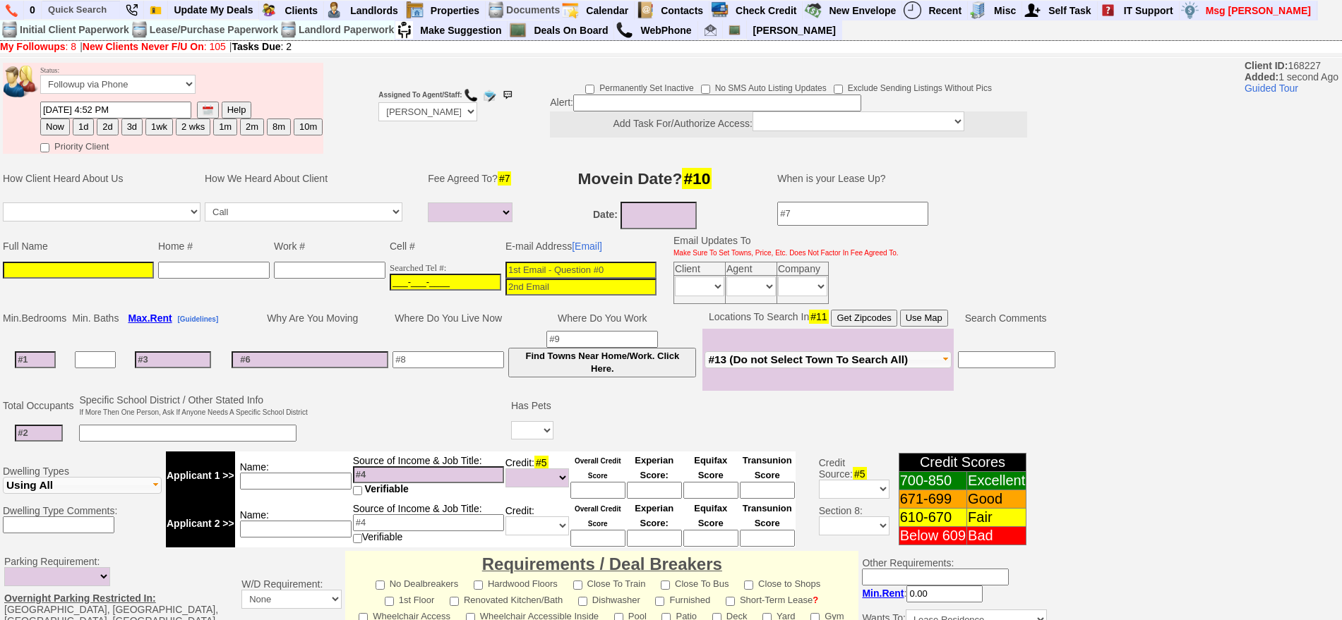
paste input "718-734-7738"
type input "718-734-7738"
click at [99, 268] on input at bounding box center [78, 270] width 151 height 17
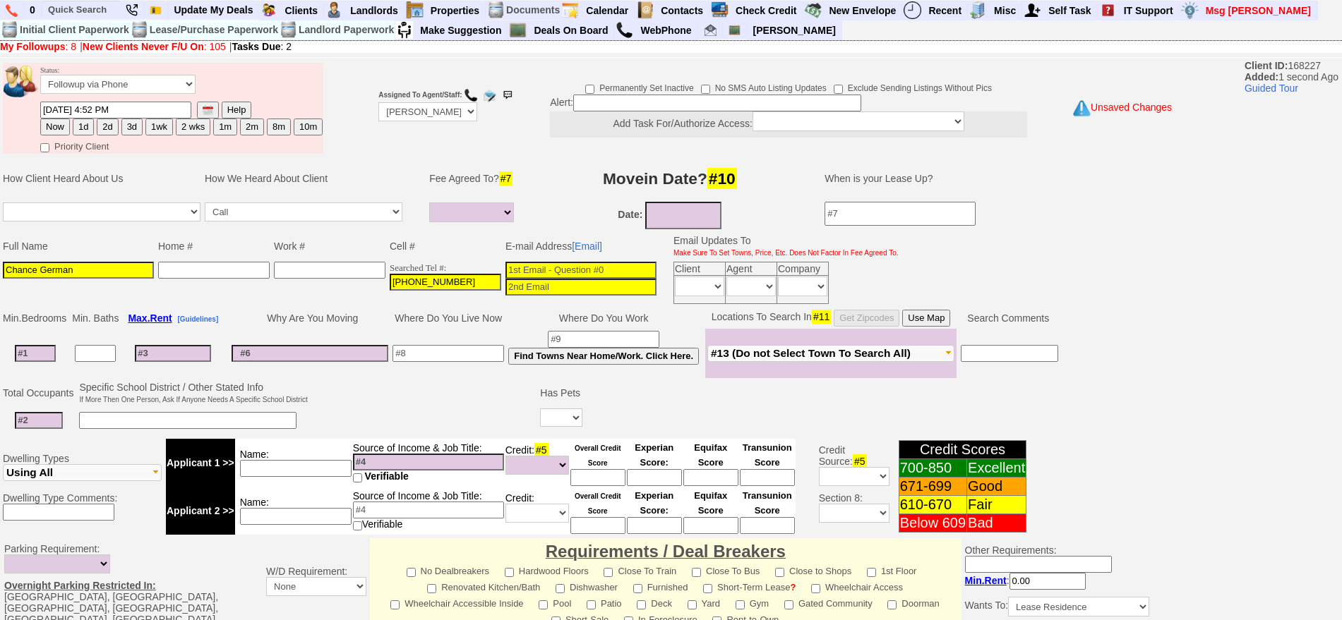
type input "Chance German"
drag, startPoint x: 78, startPoint y: 124, endPoint x: 112, endPoint y: 129, distance: 34.9
click at [78, 124] on button "1d" at bounding box center [83, 127] width 21 height 17
type input "10/01/2025 04:52 PM"
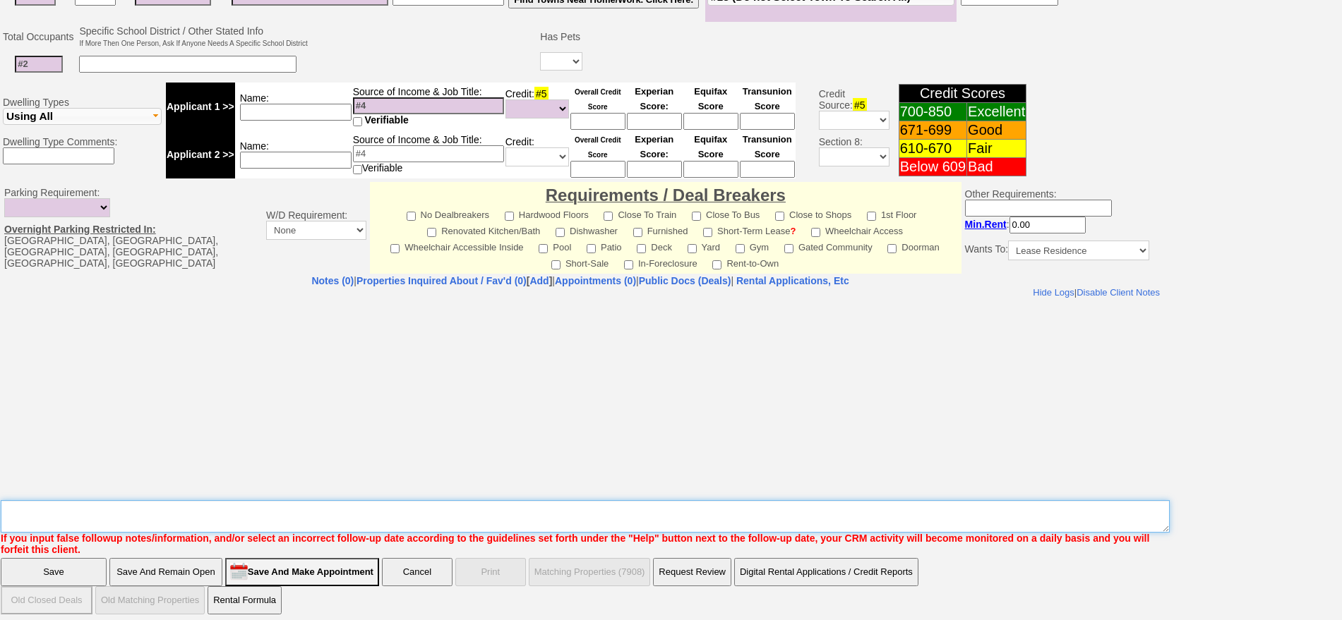
click at [673, 517] on textarea "Insert New Note Here" at bounding box center [585, 516] width 1169 height 32
type textarea "501 2f ld called in fu"
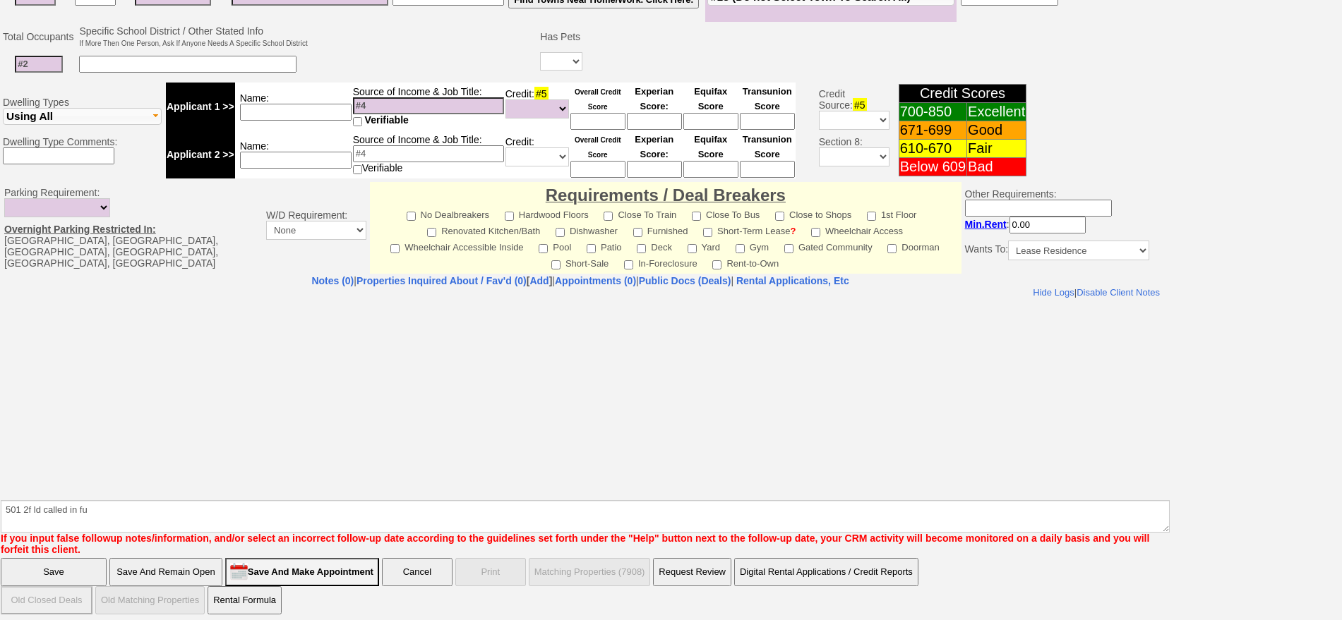
click input "Save" at bounding box center [54, 572] width 106 height 28
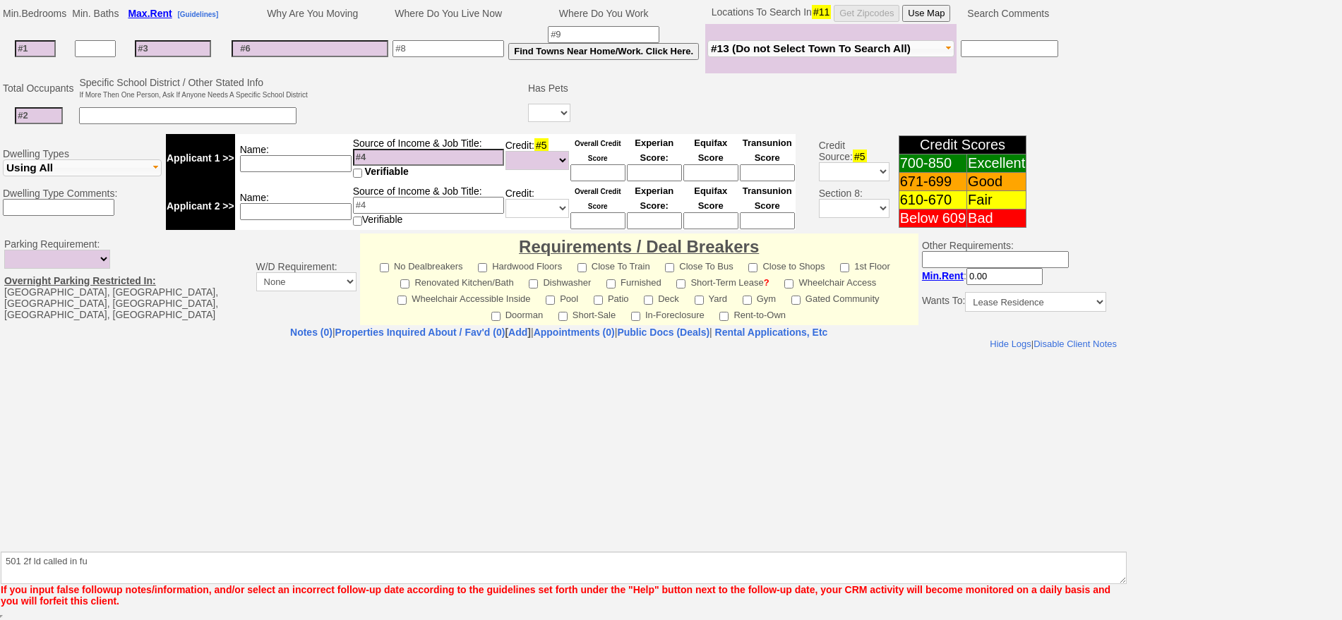
scroll to position [305, 0]
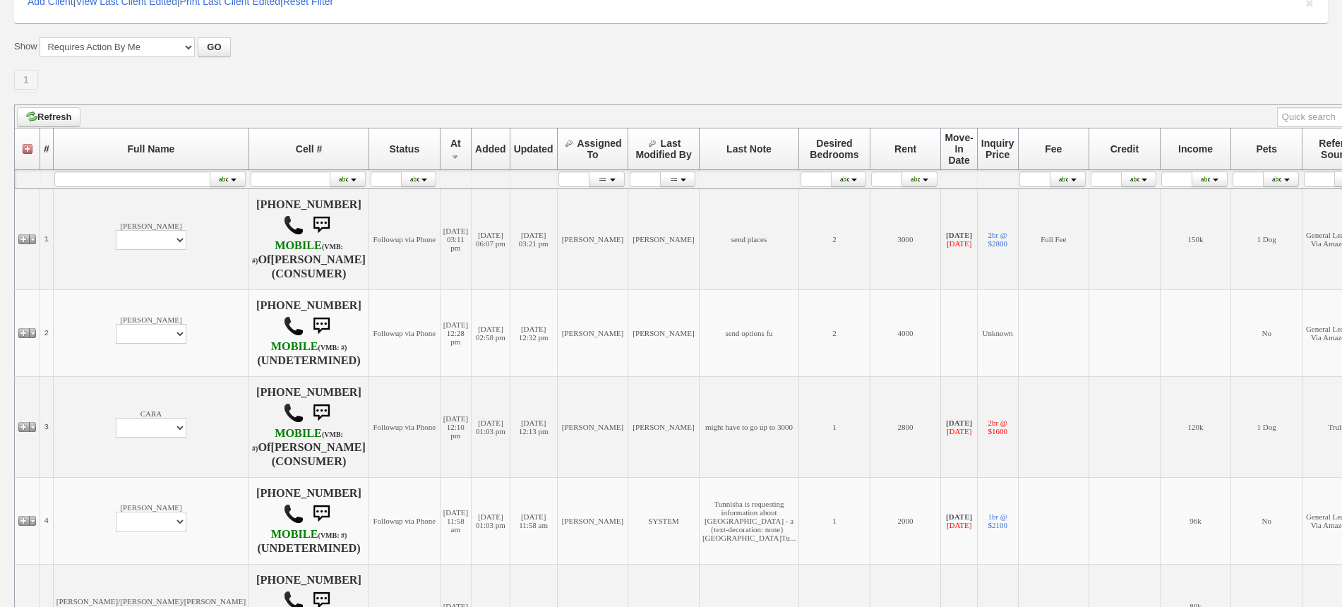
scroll to position [353, 0]
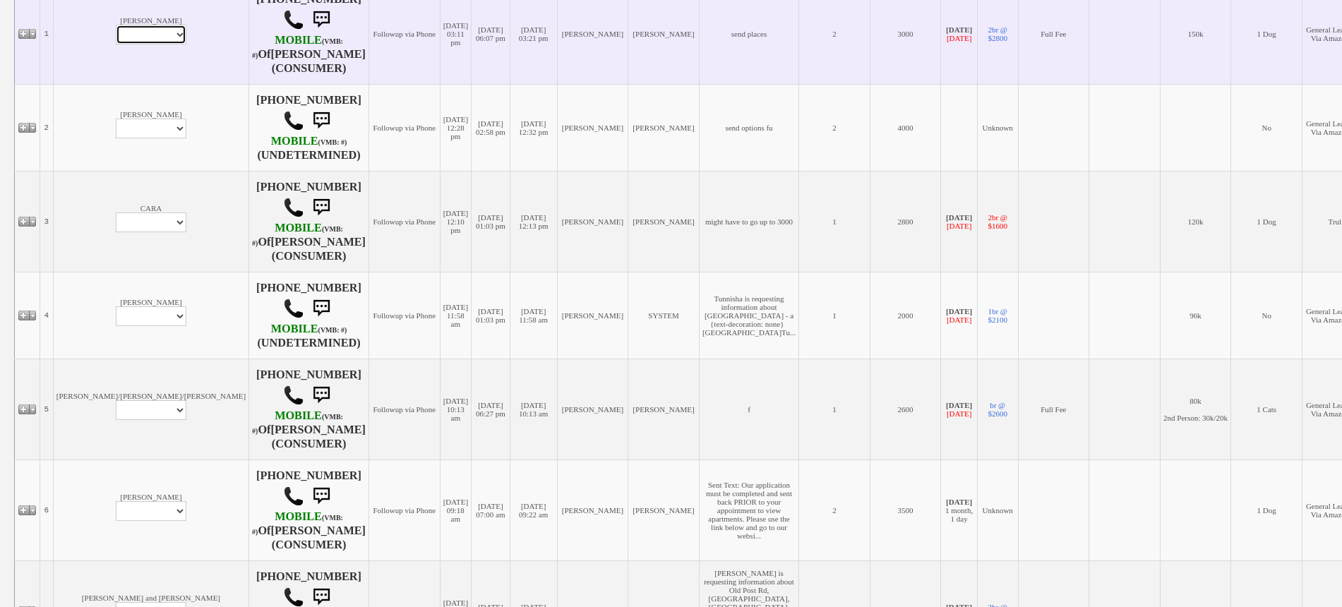
click at [116, 34] on select "Profile Edit Print Email Externally (Will Not Be Tracked In CRM) Closed Deals" at bounding box center [151, 35] width 71 height 20
select select "ChangeURL,/crm/custom/edit_client_form.php?redirect=%2Fcrm%2Fclients.php&id=118…"
click at [116, 25] on select "Profile Edit Print Email Externally (Will Not Be Tracked In CRM) Closed Deals" at bounding box center [151, 35] width 71 height 20
select select
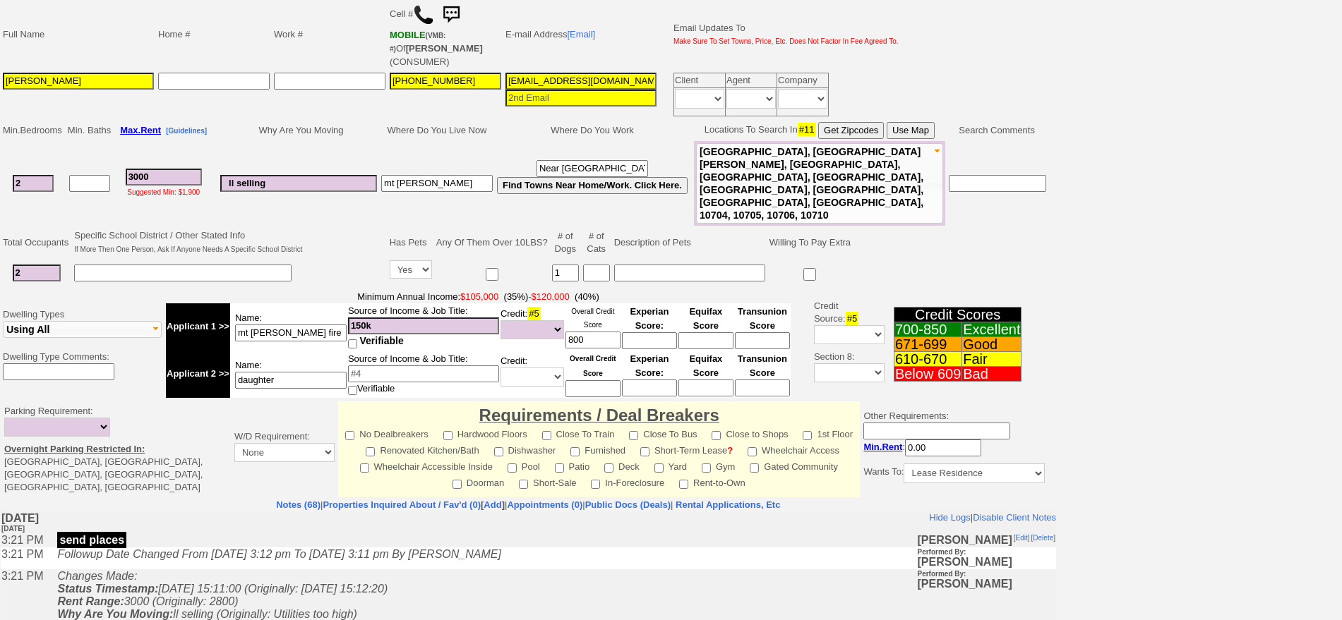
scroll to position [353, 0]
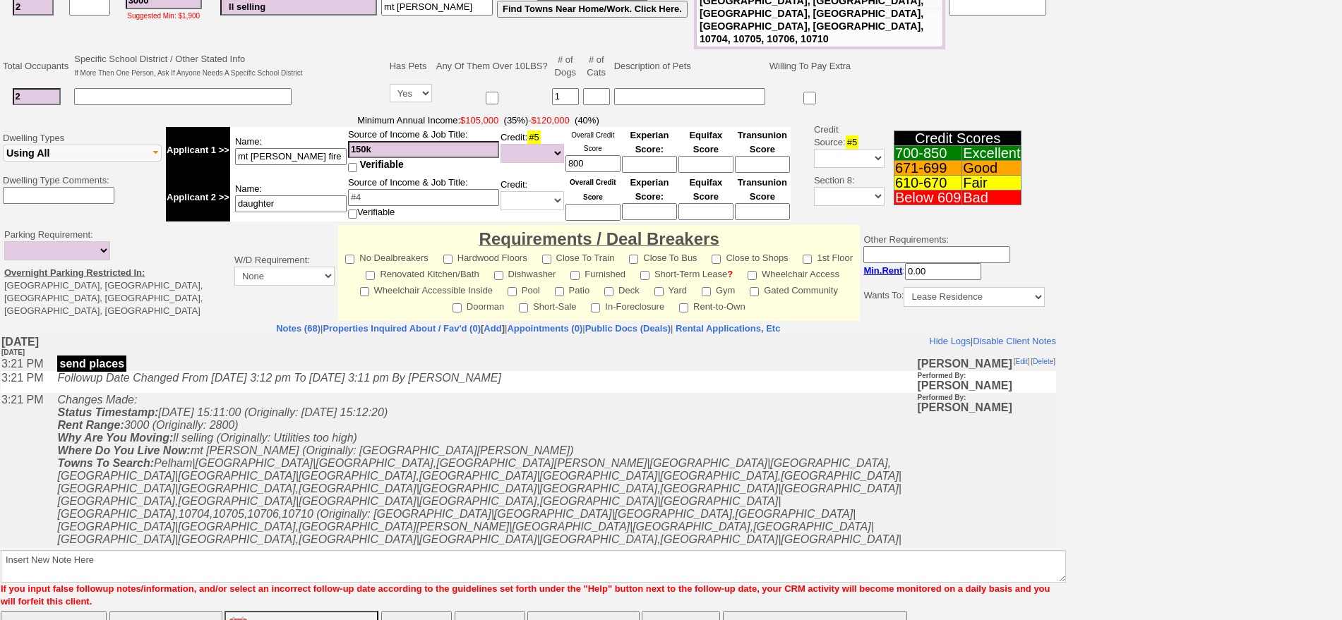
click at [538, 484] on icon "Changes Made: Status Timestamp: 2025-09-30 15:11:00 (Originally: 2025-09-29 15:…" at bounding box center [479, 501] width 845 height 215
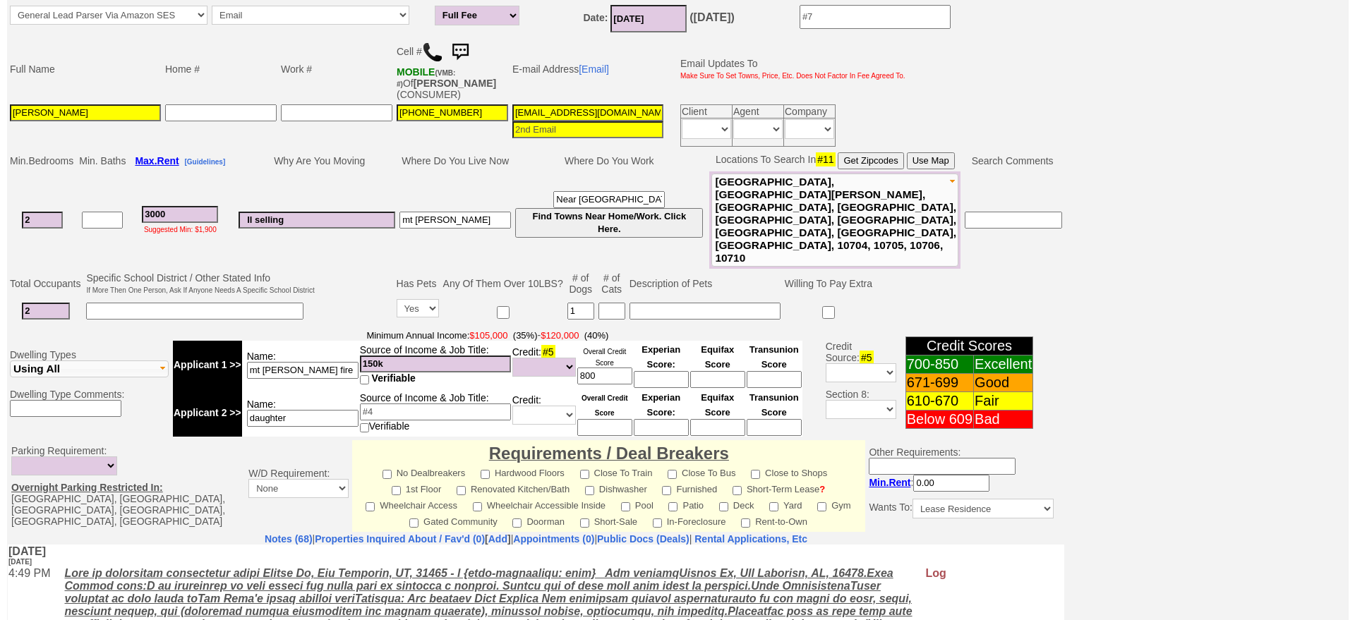
scroll to position [426, 0]
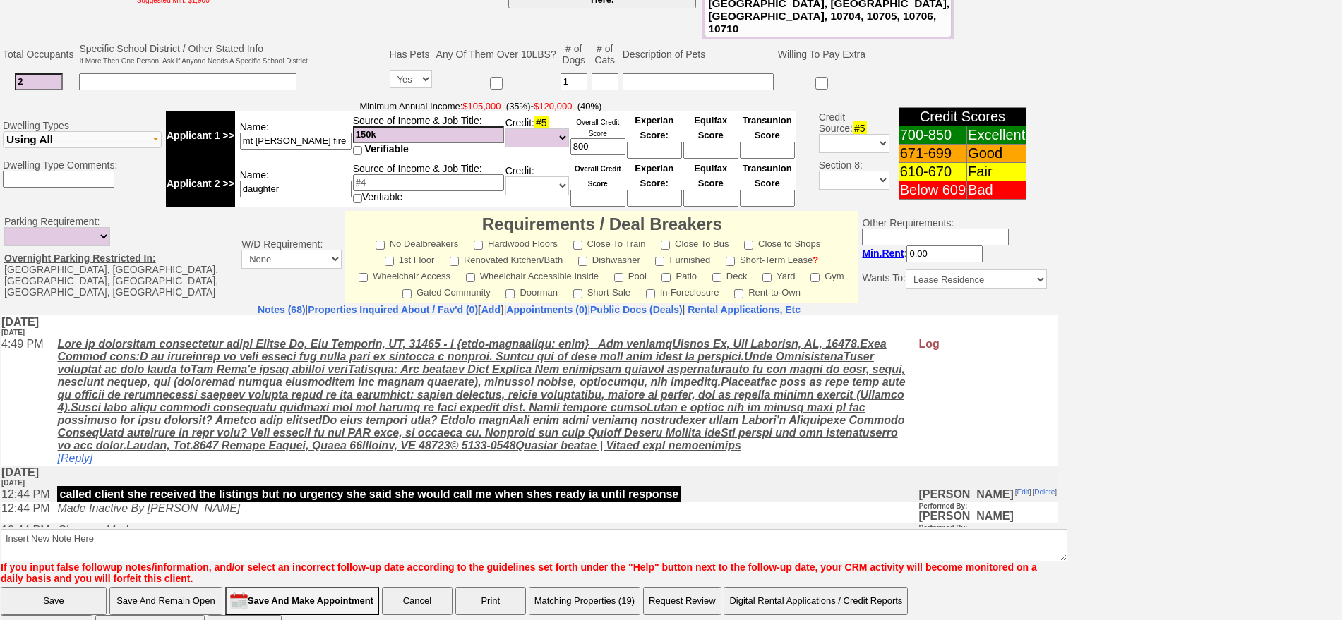
click at [589, 587] on button "Matching Properties (19)" at bounding box center [585, 601] width 112 height 28
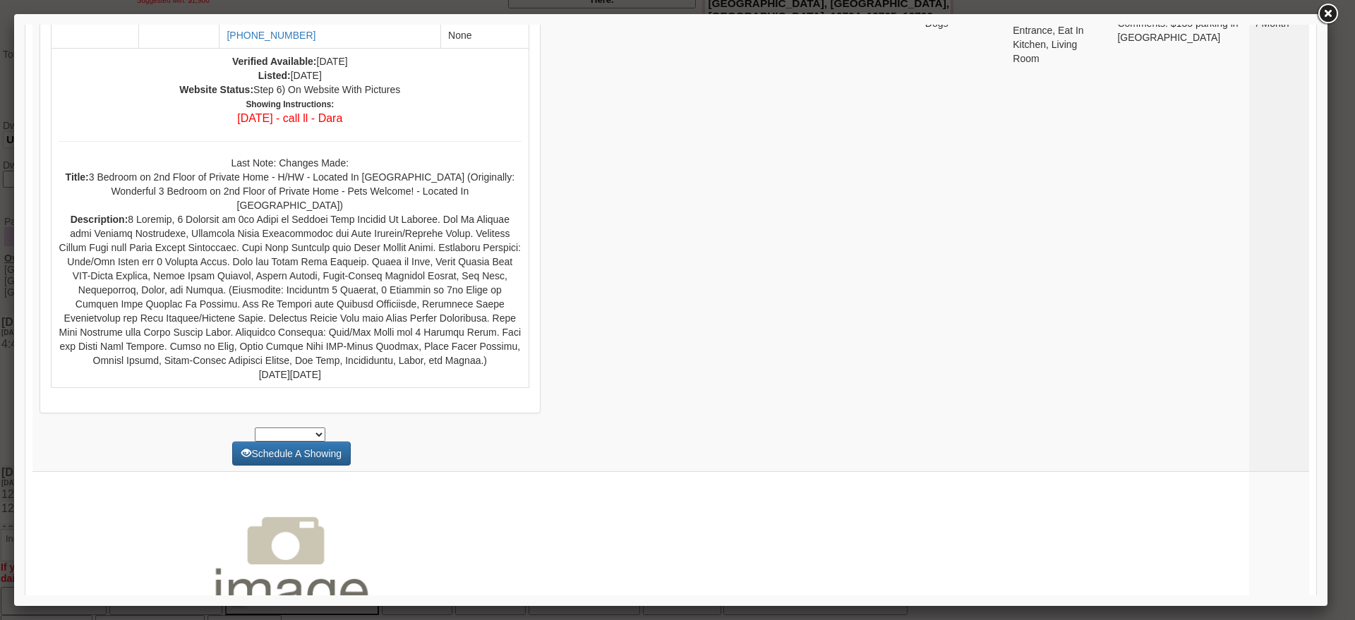
scroll to position [0, 0]
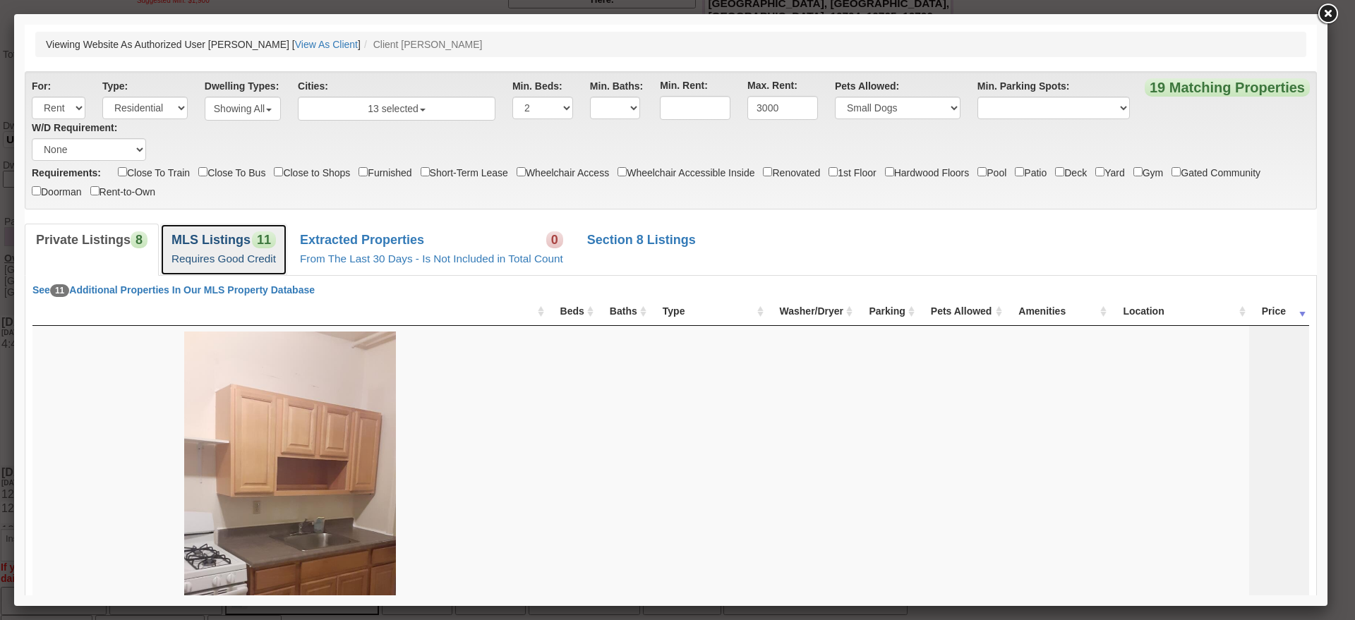
click at [268, 235] on span "11" at bounding box center [264, 240] width 24 height 17
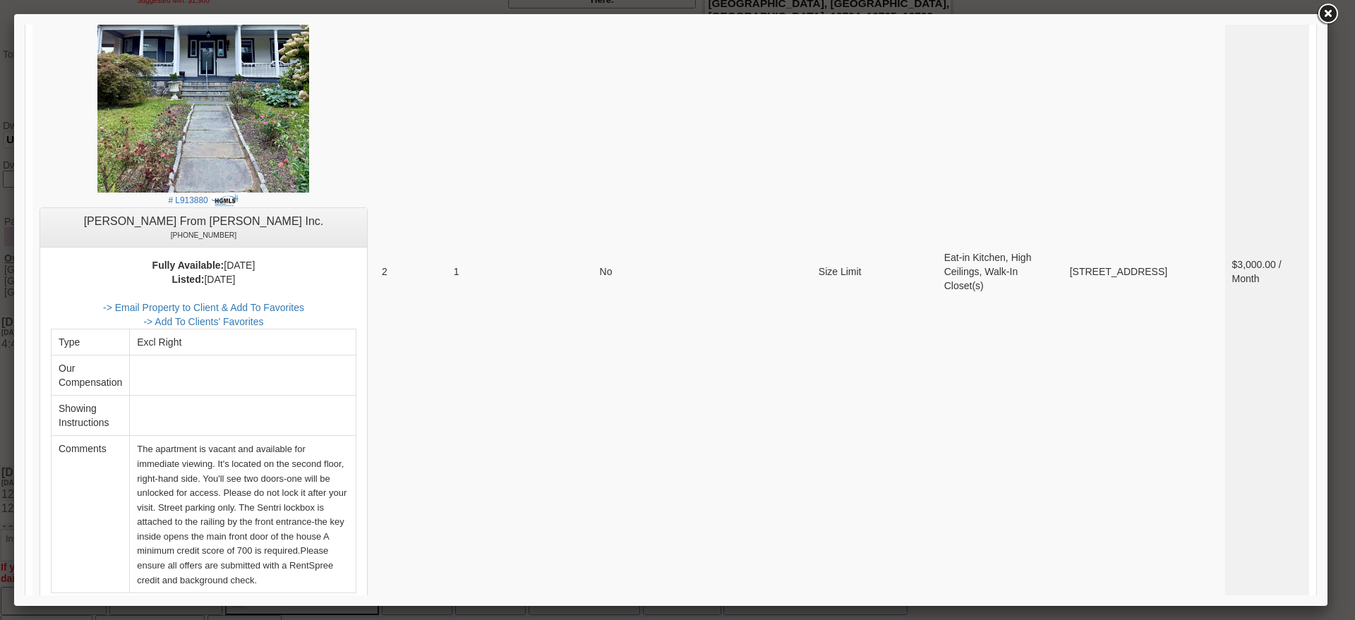
scroll to position [1765, 0]
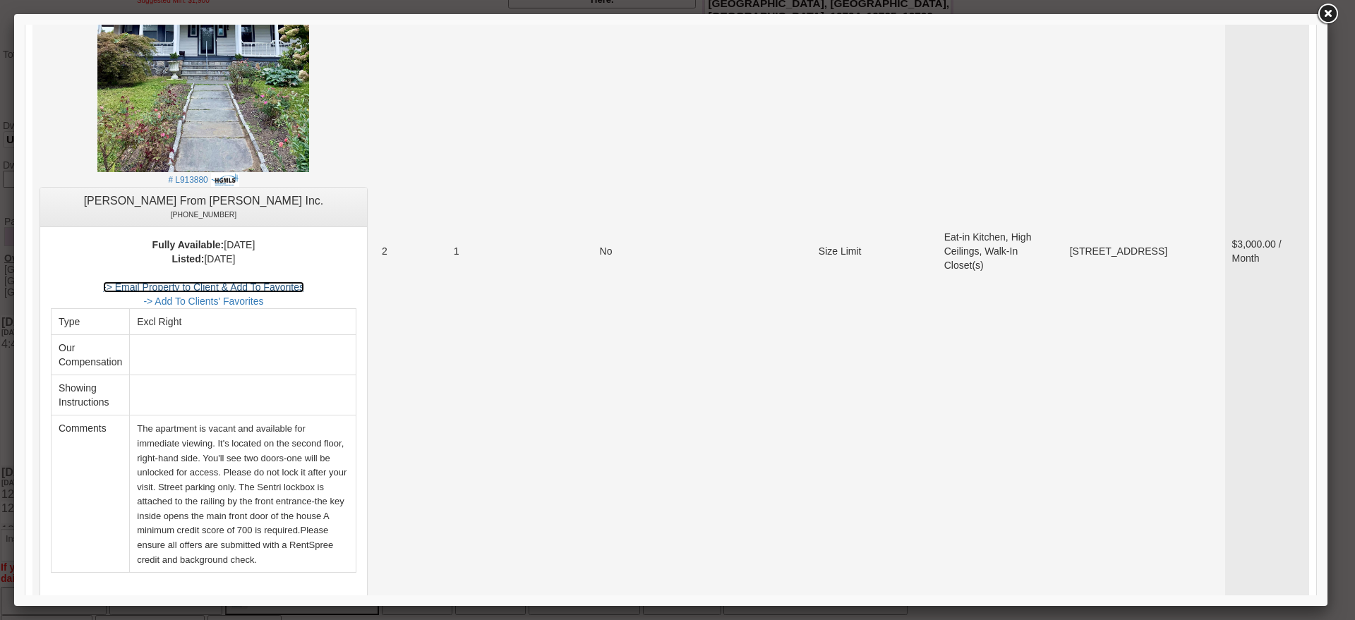
click at [289, 290] on link "-> Email Property to Client & Add To Favorites" at bounding box center [203, 287] width 201 height 11
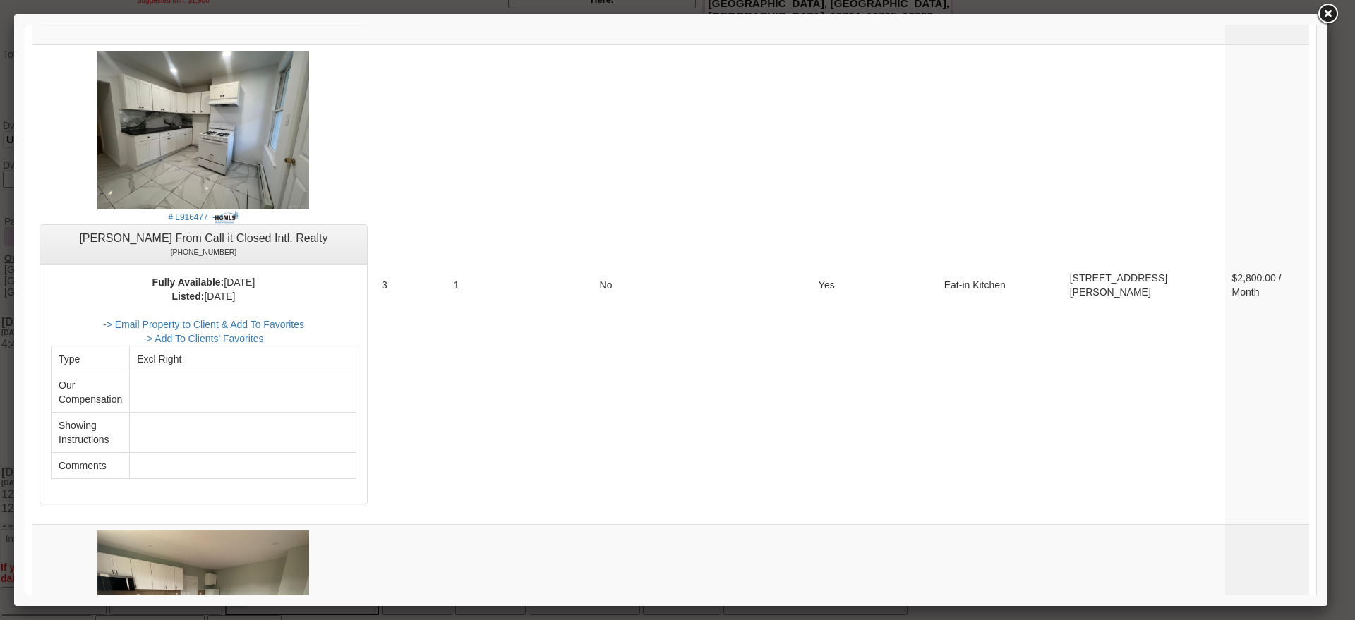
scroll to position [4323, 0]
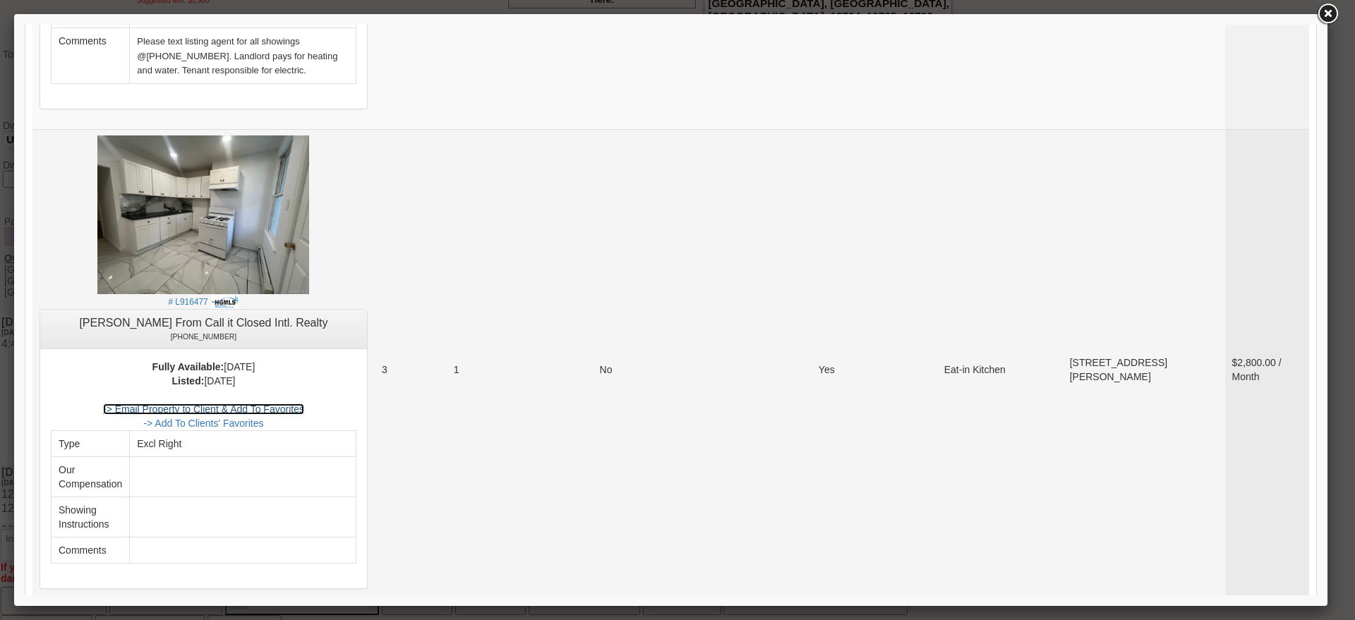
click at [296, 404] on link "-> Email Property to Client & Add To Favorites" at bounding box center [203, 409] width 201 height 11
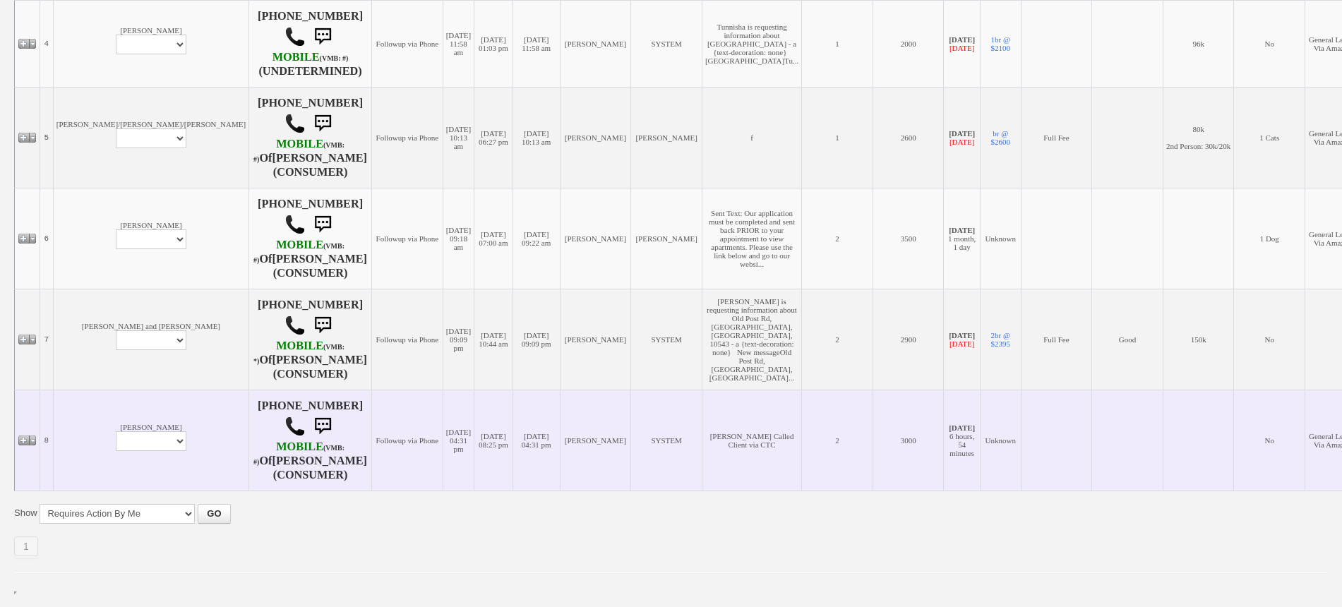
scroll to position [779, 0]
click at [116, 445] on select "Profile Edit Print Email Externally (Will Not Be Tracked In CRM) Closed Deals" at bounding box center [151, 441] width 71 height 20
select select "ChangeURL,/crm/custom/edit_client_form.php?redirect=%2Fcrm%2Fclients.php&id=166…"
click at [116, 433] on select "Profile Edit Print Email Externally (Will Not Be Tracked In CRM) Closed Deals" at bounding box center [151, 441] width 71 height 20
select select
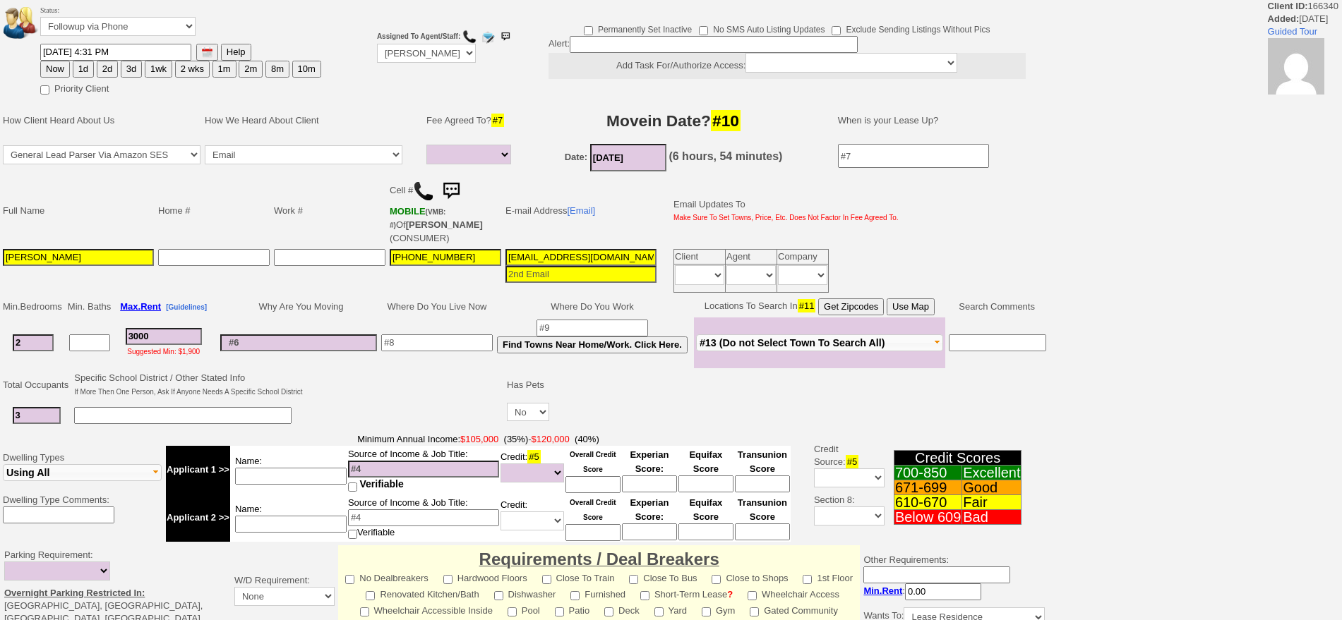
select select
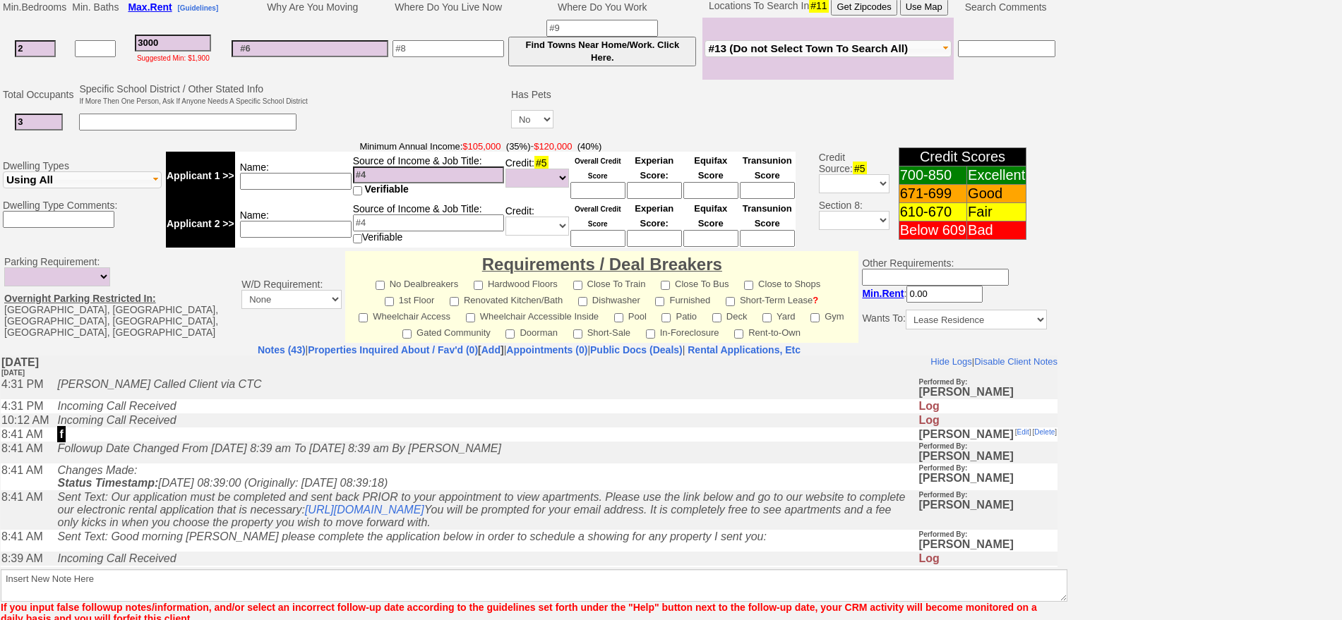
scroll to position [353, 0]
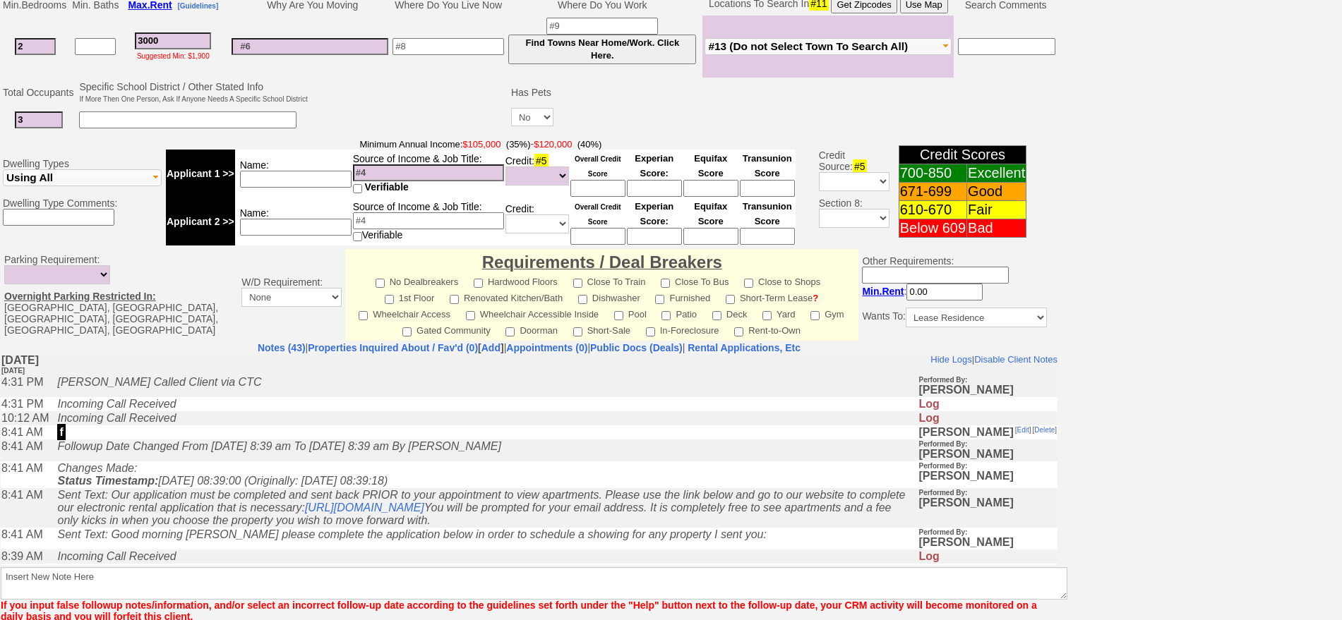
click at [357, 424] on td "Incoming Call Received" at bounding box center [483, 418] width 867 height 14
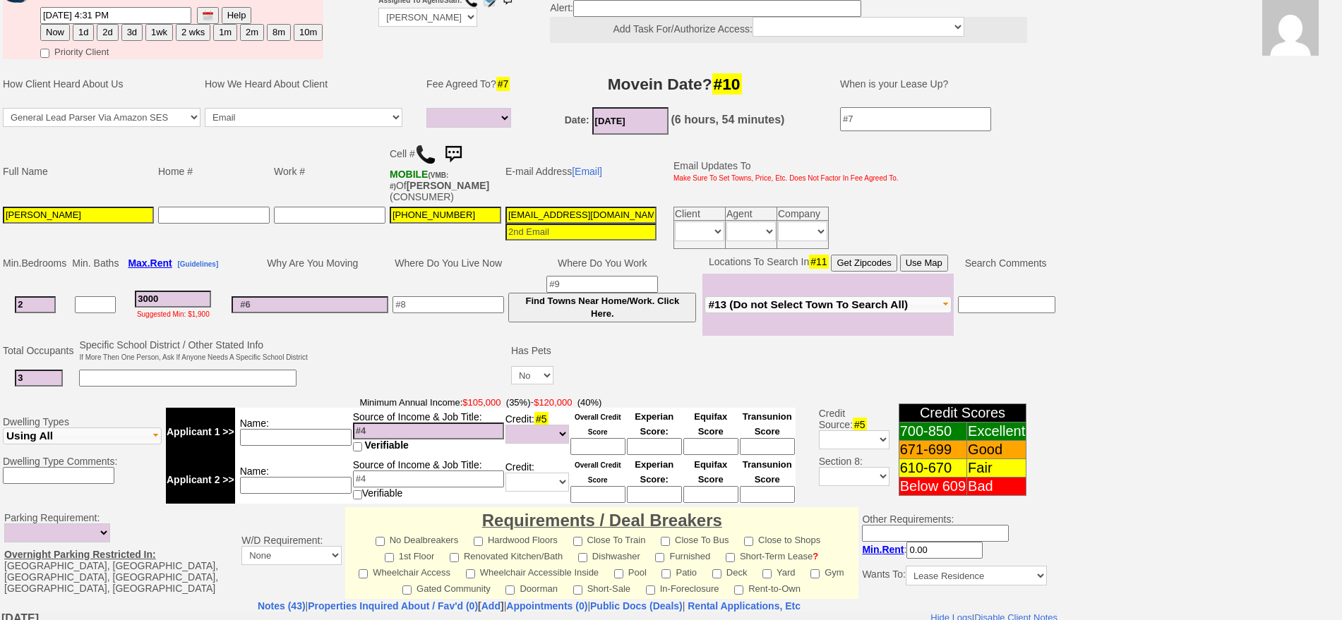
scroll to position [0, 0]
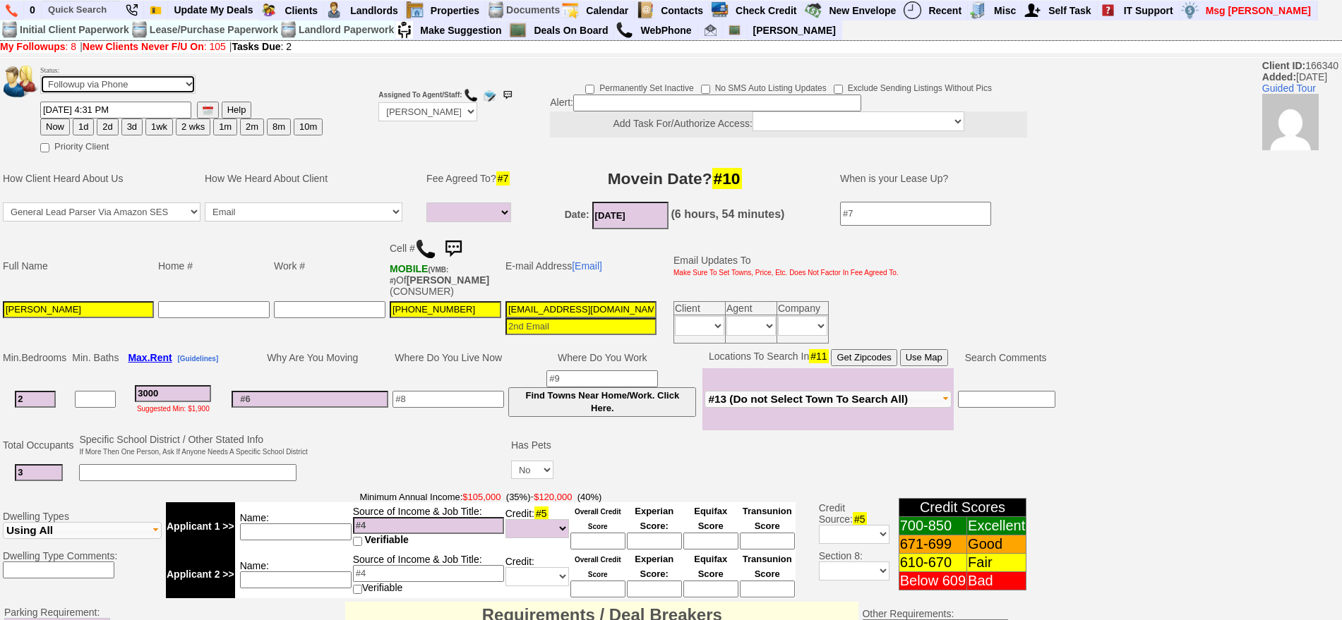
click at [109, 75] on select "Followup via Phone Followup via Email Followup When Section 8 Property Found De…" at bounding box center [117, 84] width 155 height 19
select select "Inactive"
click at [40, 80] on select "Followup via Phone Followup via Email Followup When Section 8 Property Found De…" at bounding box center [117, 84] width 155 height 19
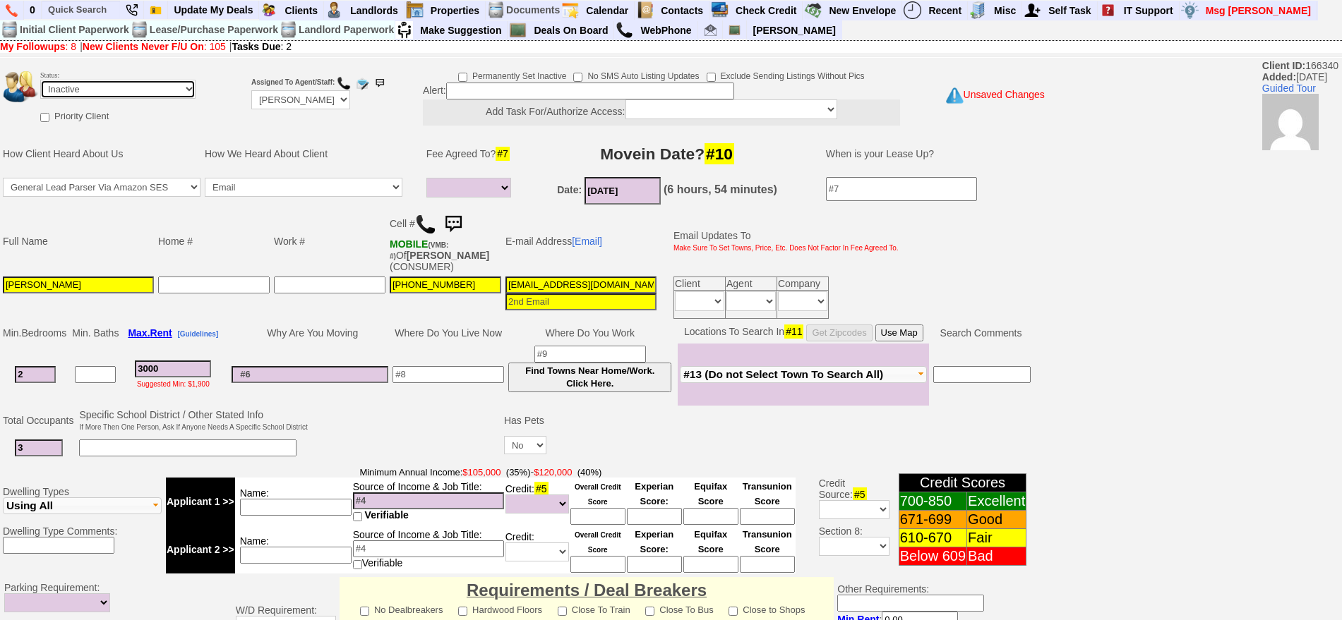
scroll to position [402, 0]
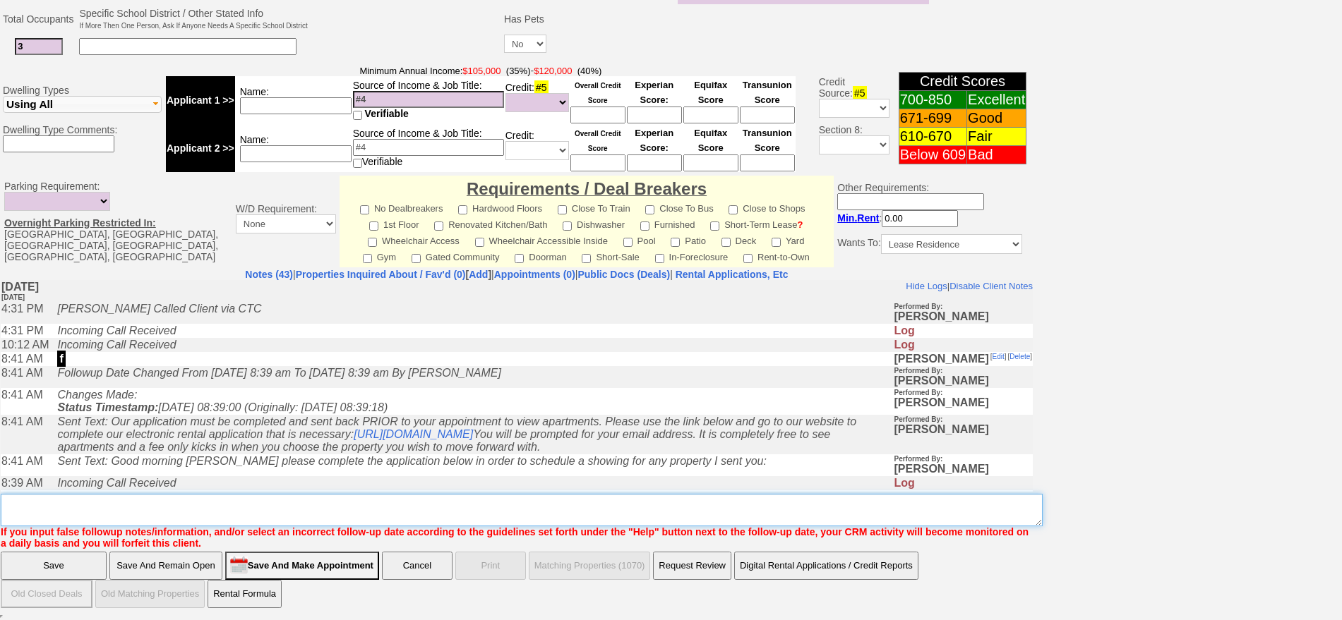
click at [861, 495] on textarea "Insert New Note Here" at bounding box center [522, 510] width 1042 height 32
type textarea "ia"
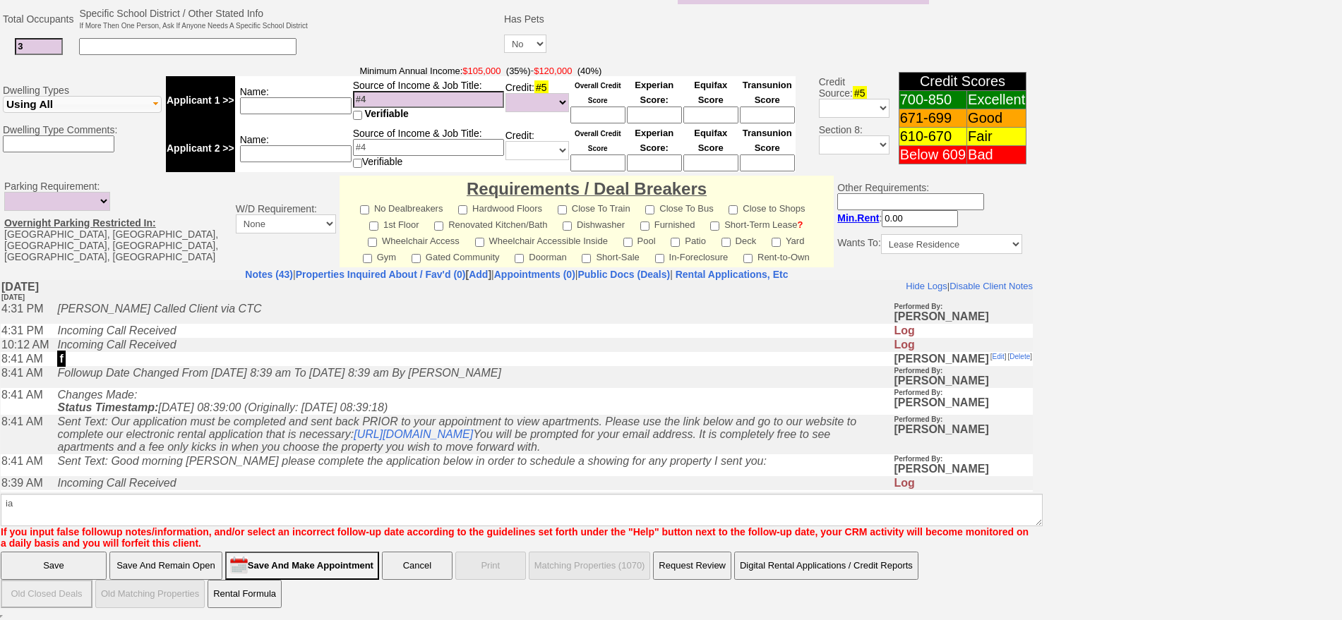
click input "Save" at bounding box center [54, 566] width 106 height 28
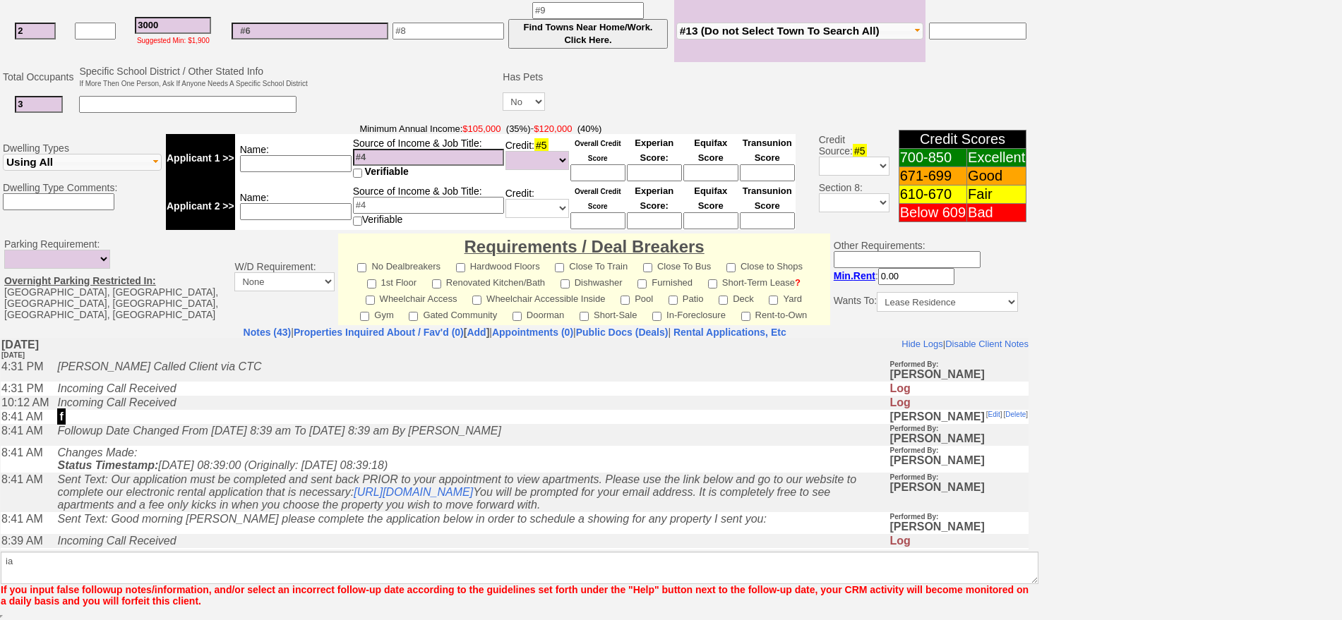
scroll to position [344, 0]
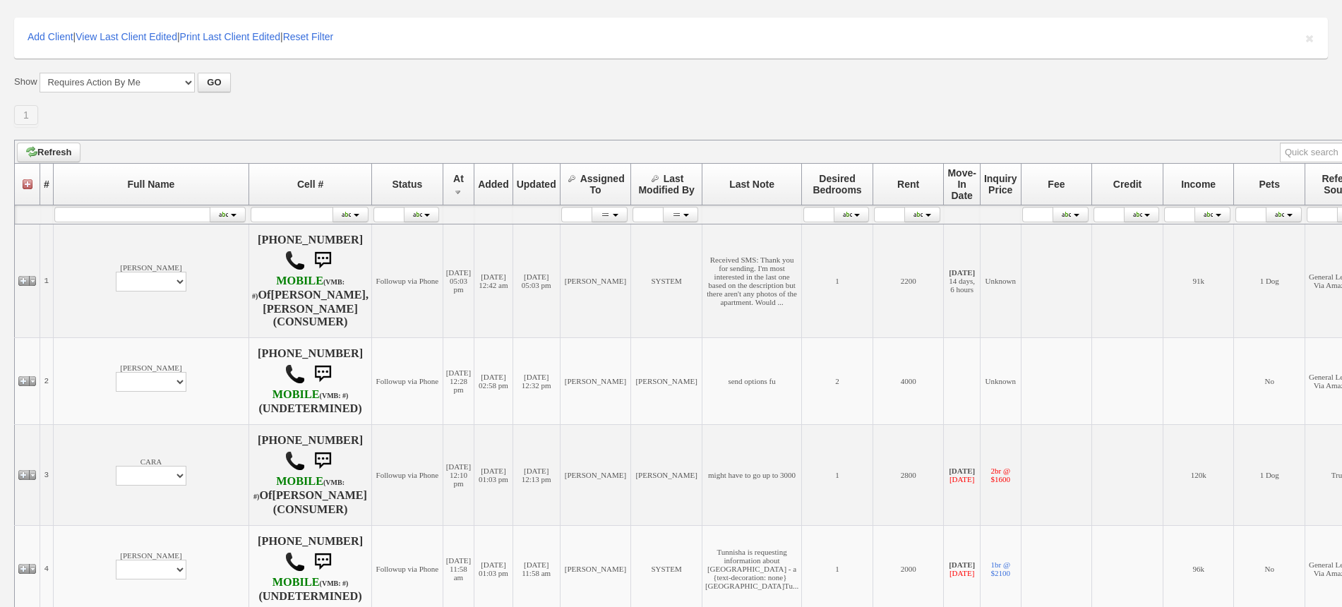
scroll to position [353, 0]
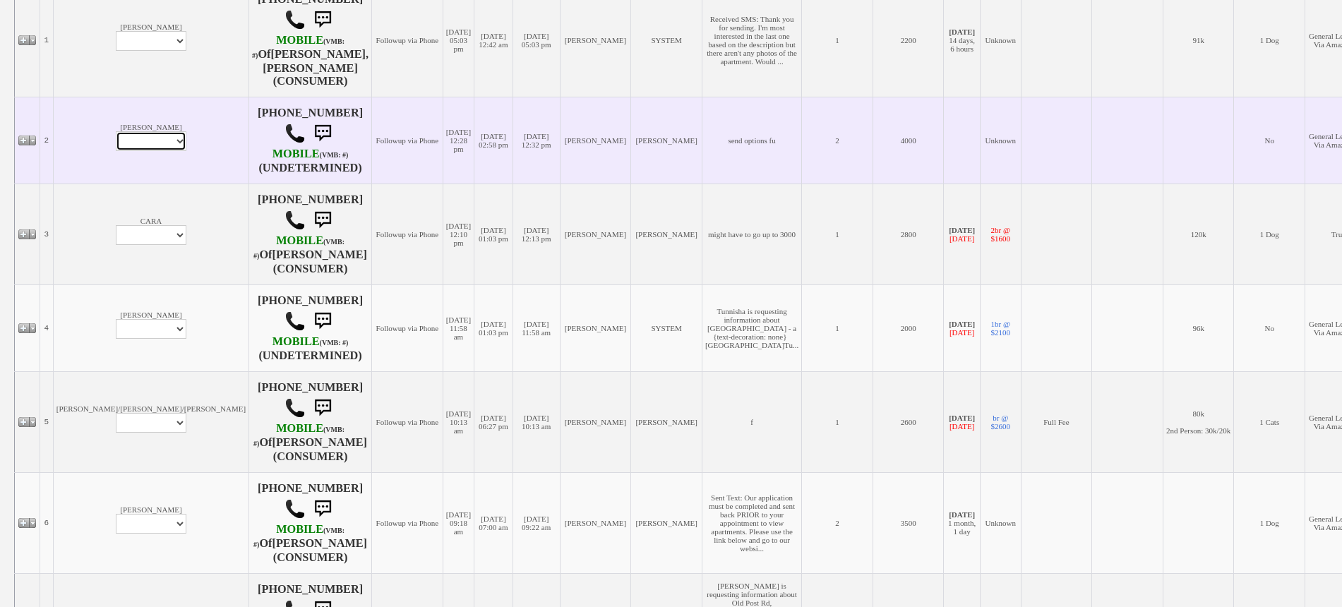
click at [116, 151] on select "Profile Edit Print Email Externally (Will Not Be Tracked In CRM) Closed Deals" at bounding box center [151, 141] width 71 height 20
select select "ChangeURL,/crm/custom/edit_client_form.php?redirect=%2Fcrm%2Fclients.php&id=168…"
click at [116, 151] on select "Profile Edit Print Email Externally (Will Not Be Tracked In CRM) Closed Deals" at bounding box center [151, 141] width 71 height 20
select select
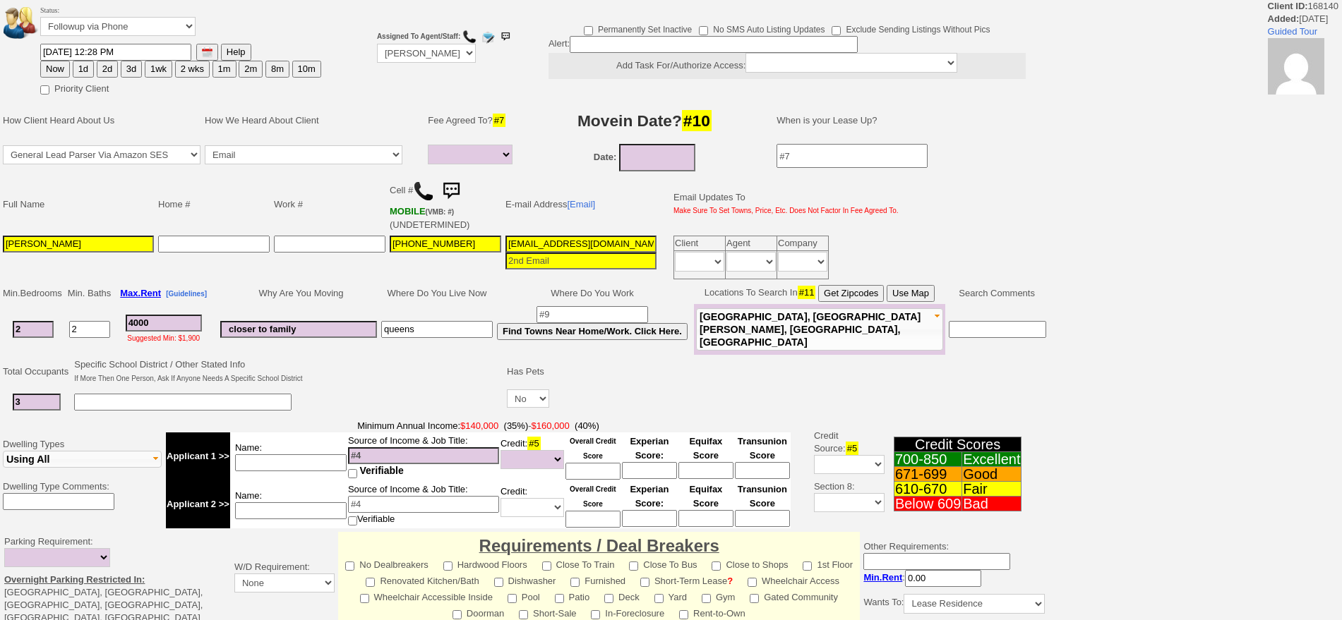
select select
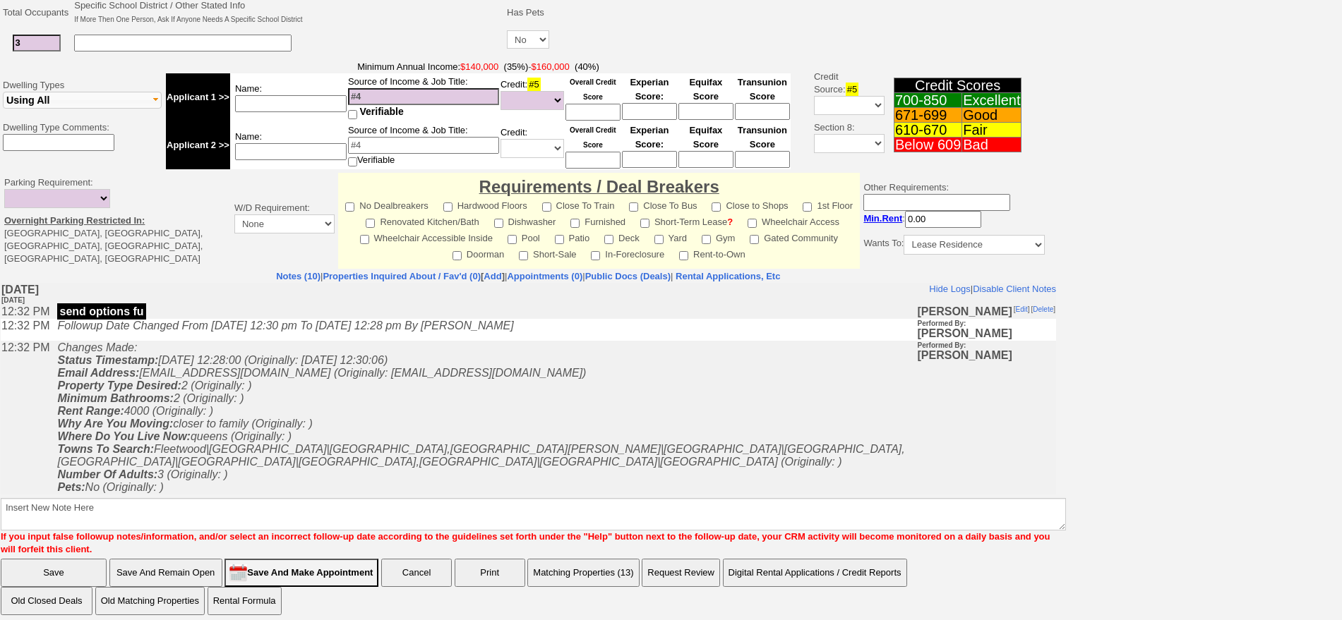
click at [618, 570] on button "Matching Properties (13)" at bounding box center [583, 573] width 112 height 28
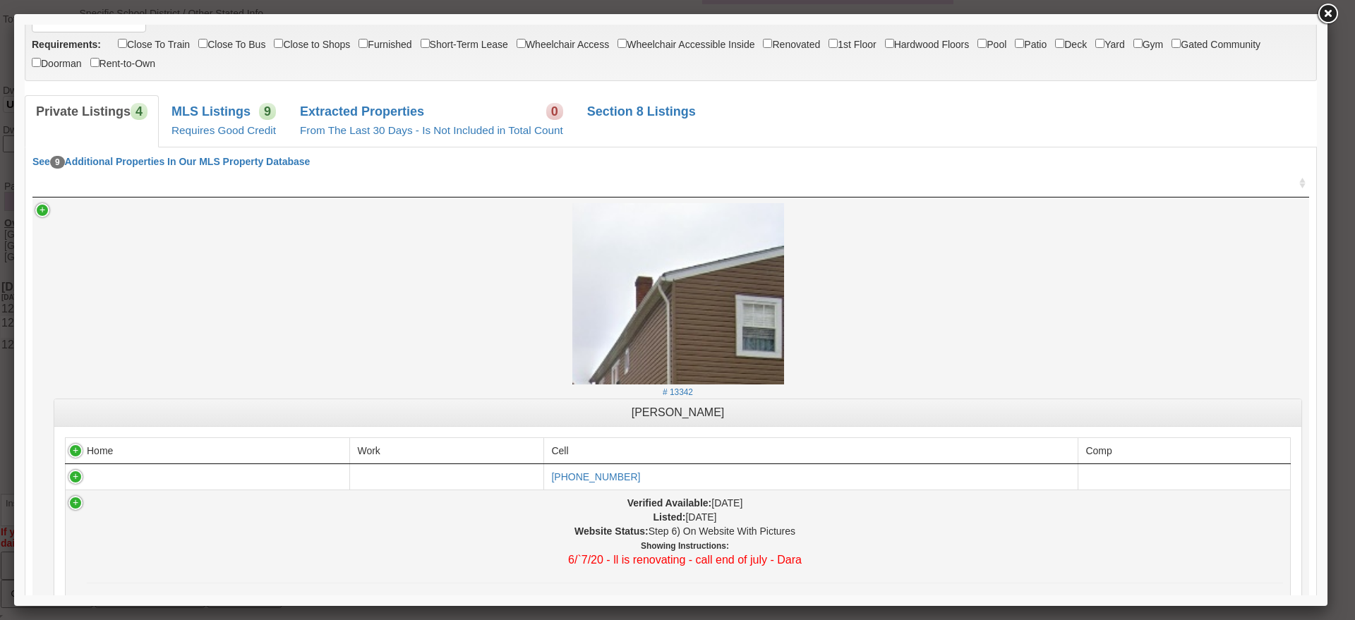
scroll to position [441, 0]
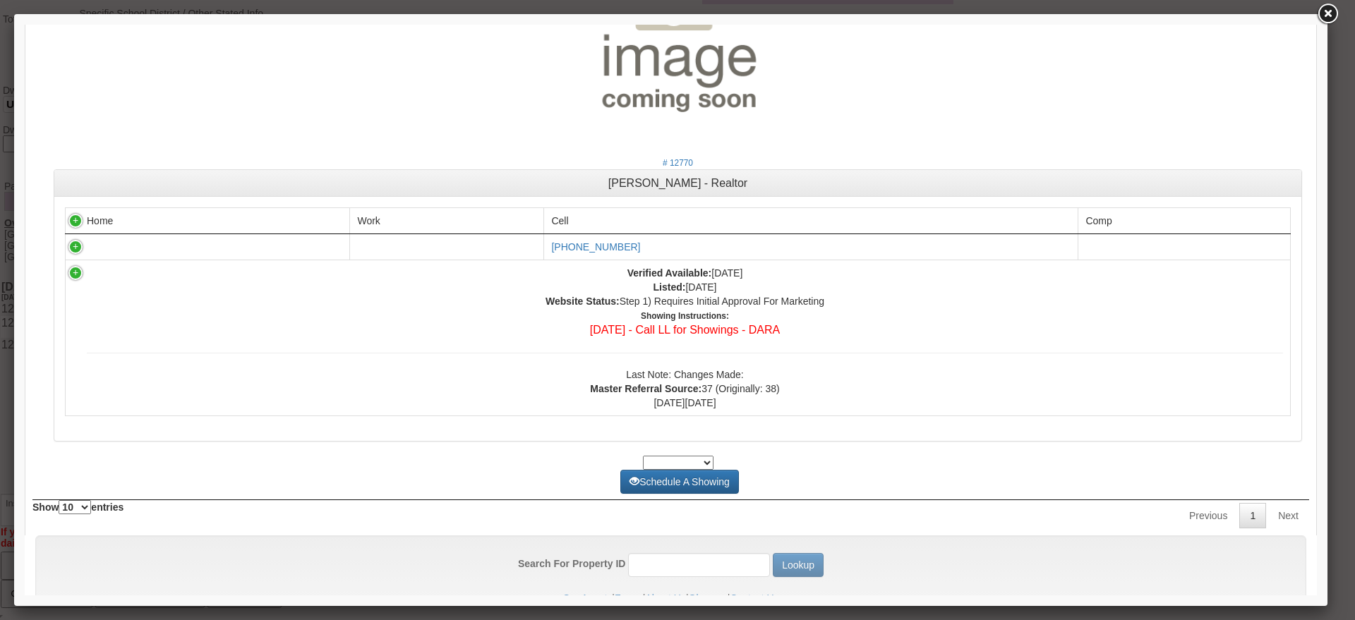
scroll to position [2068, 0]
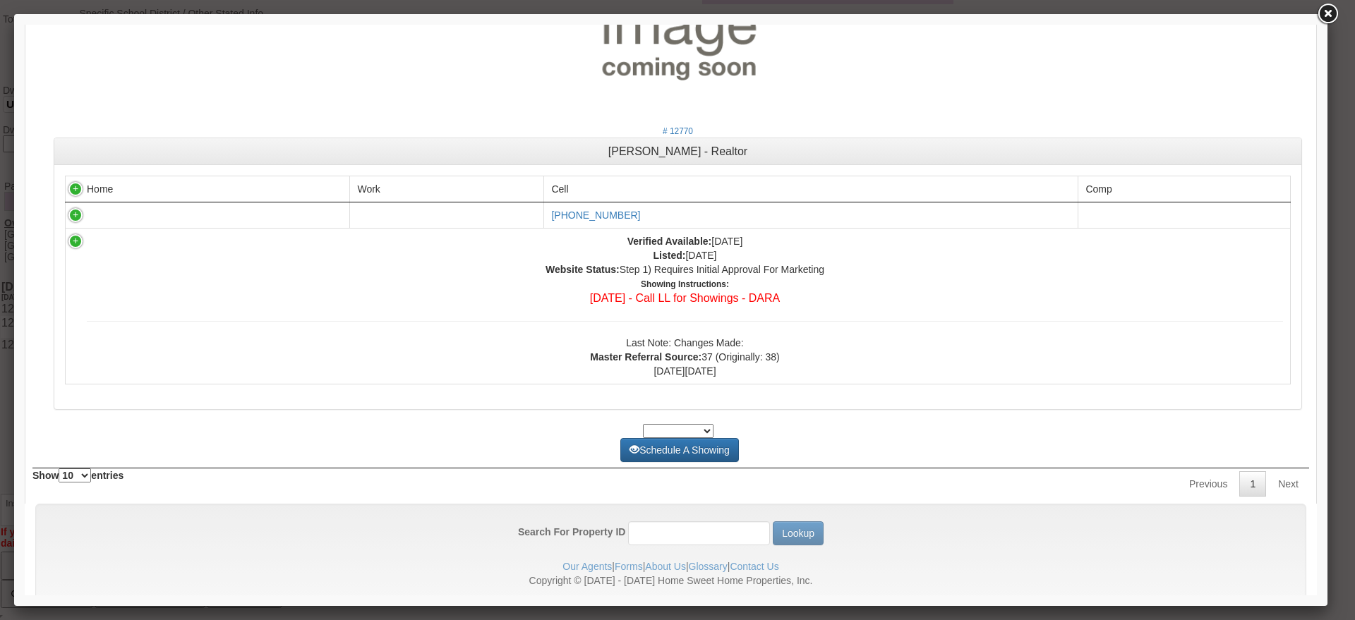
drag, startPoint x: 1309, startPoint y: 282, endPoint x: 1347, endPoint y: 527, distance: 248.6
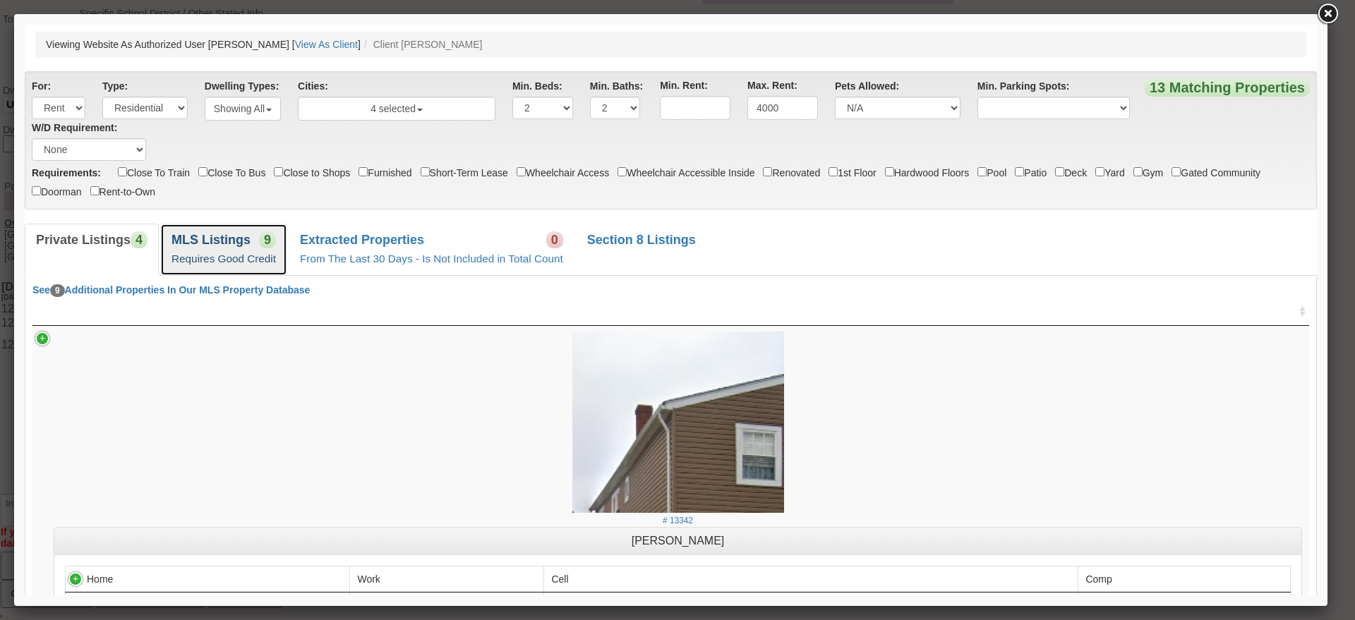
click at [212, 241] on b "MLS Listings" at bounding box center [211, 240] width 79 height 14
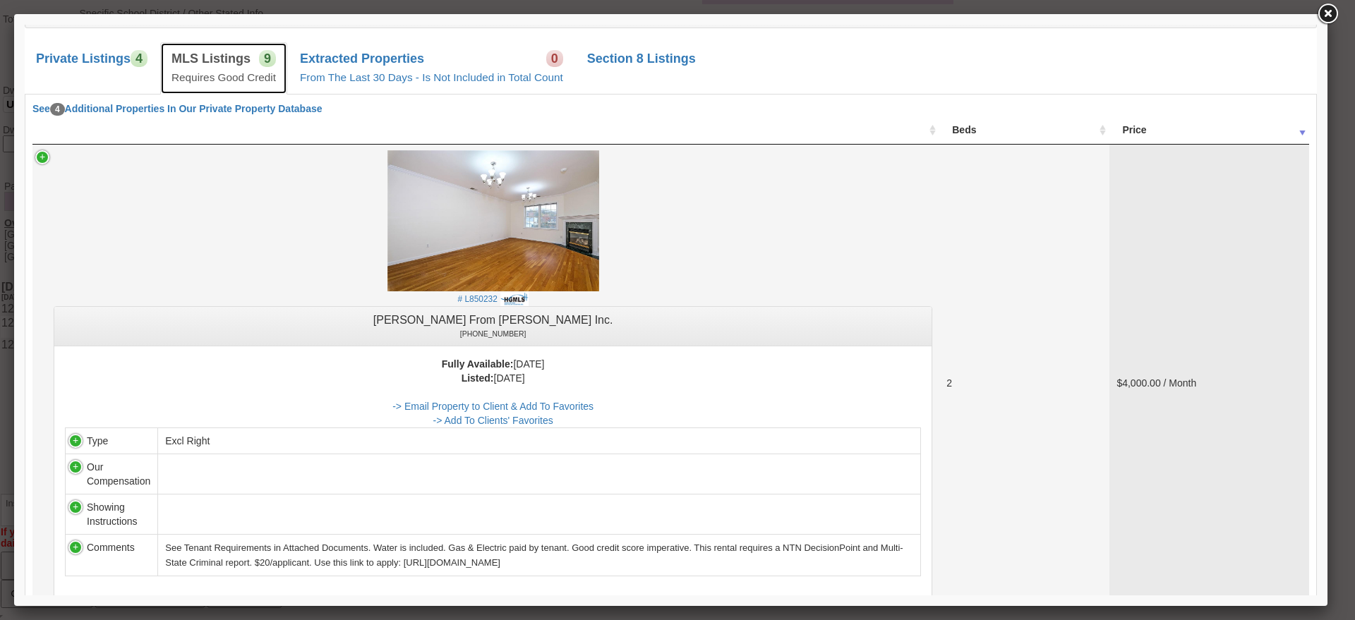
scroll to position [176, 0]
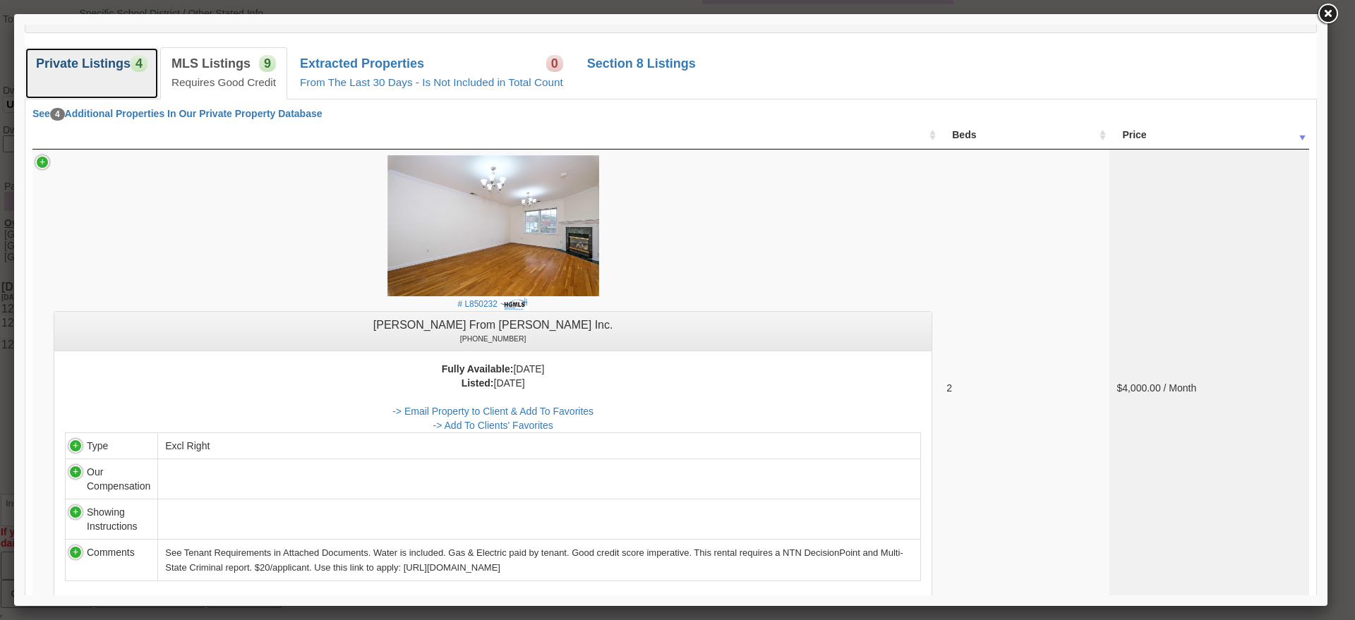
click at [104, 70] on b "Private Listings" at bounding box center [83, 63] width 95 height 14
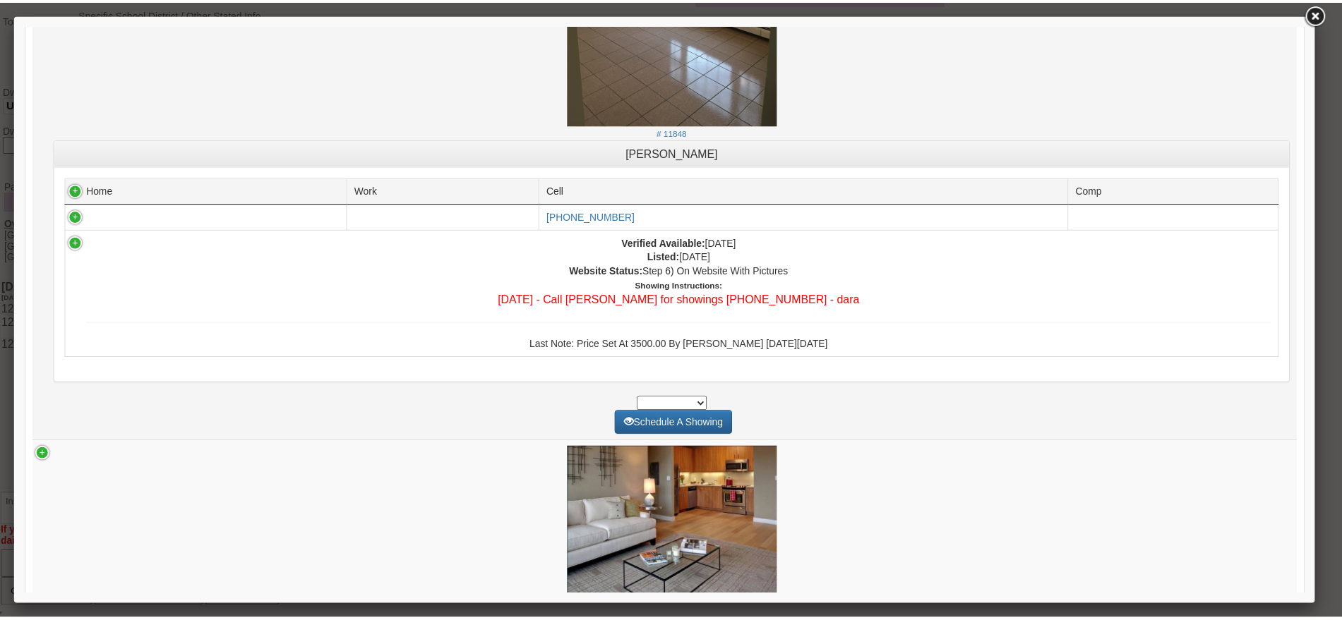
scroll to position [1059, 0]
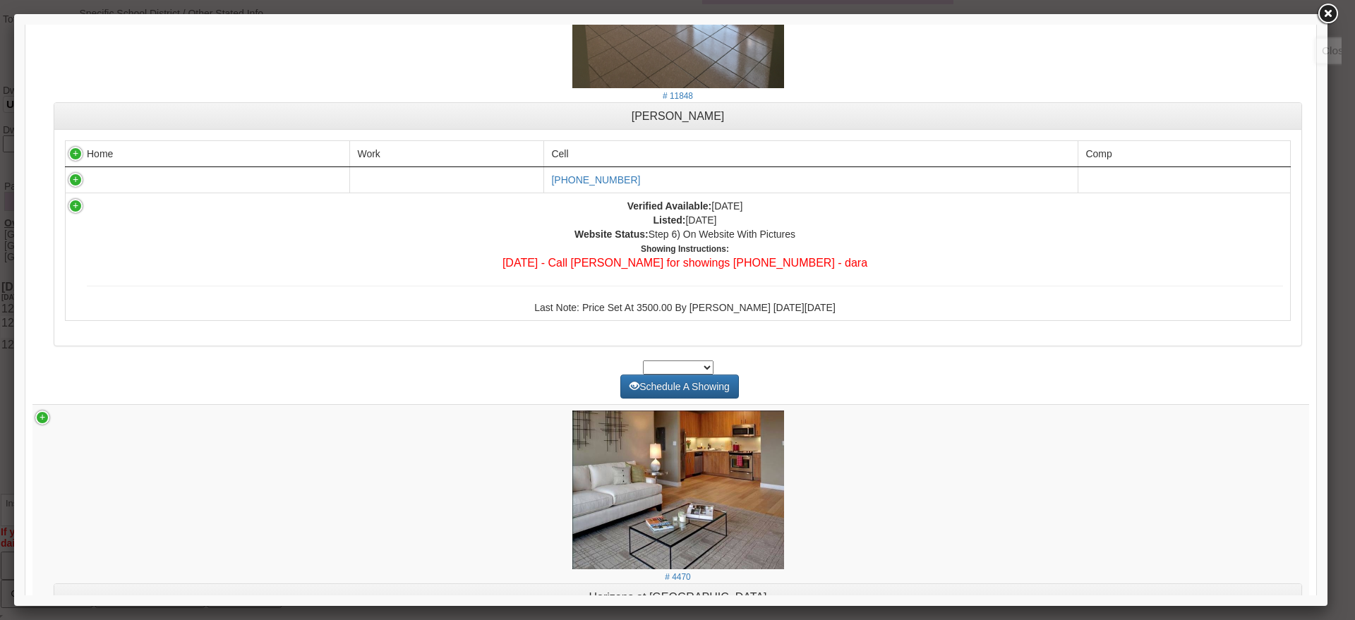
click at [1324, 18] on link at bounding box center [1327, 13] width 25 height 25
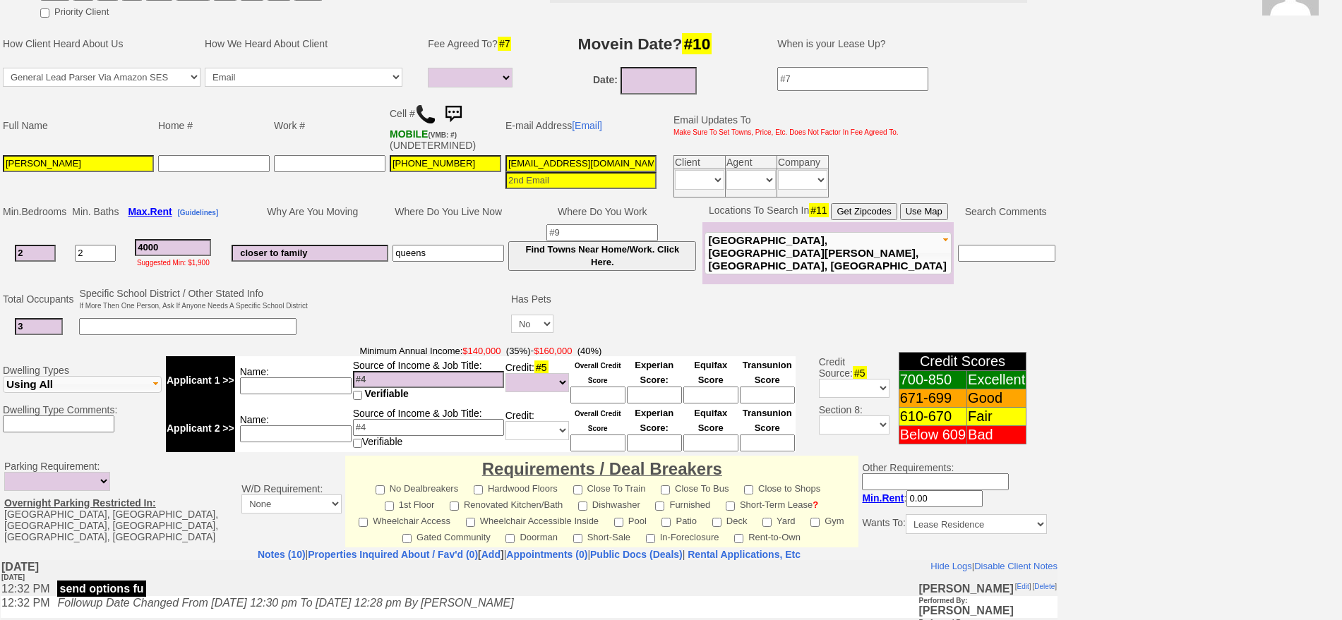
scroll to position [0, 0]
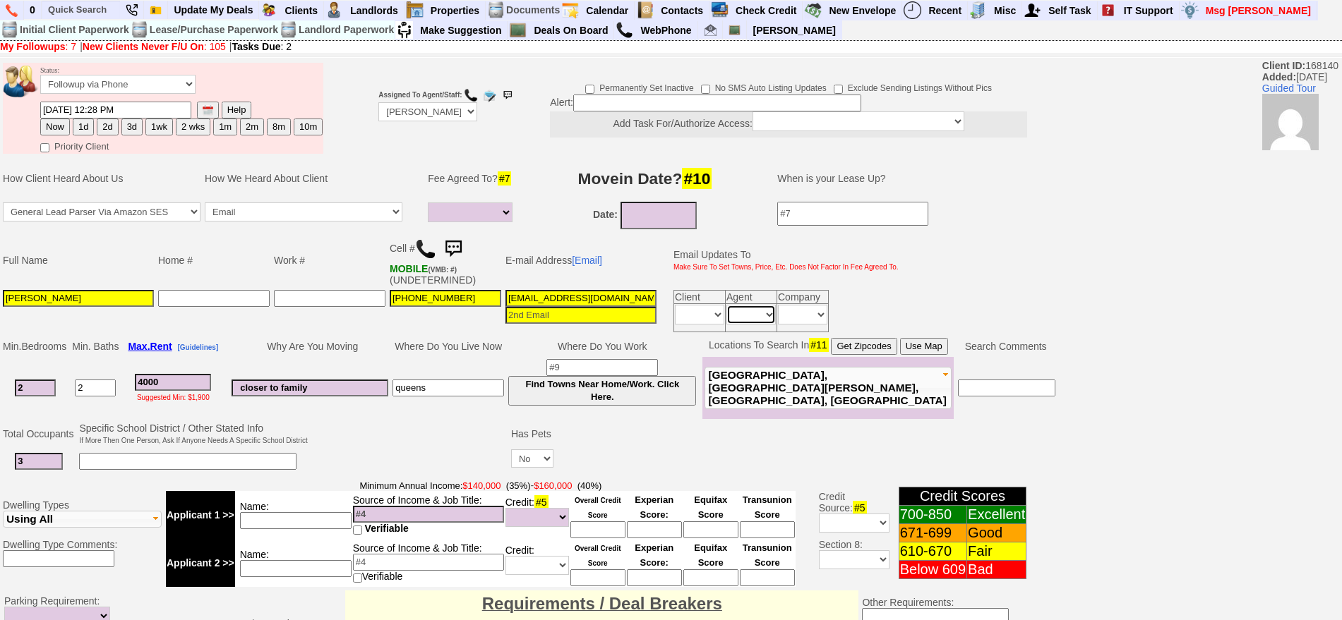
click at [744, 317] on select "Immediately Daily" at bounding box center [750, 315] width 49 height 20
click at [693, 318] on select "Immediately Daily" at bounding box center [699, 315] width 49 height 20
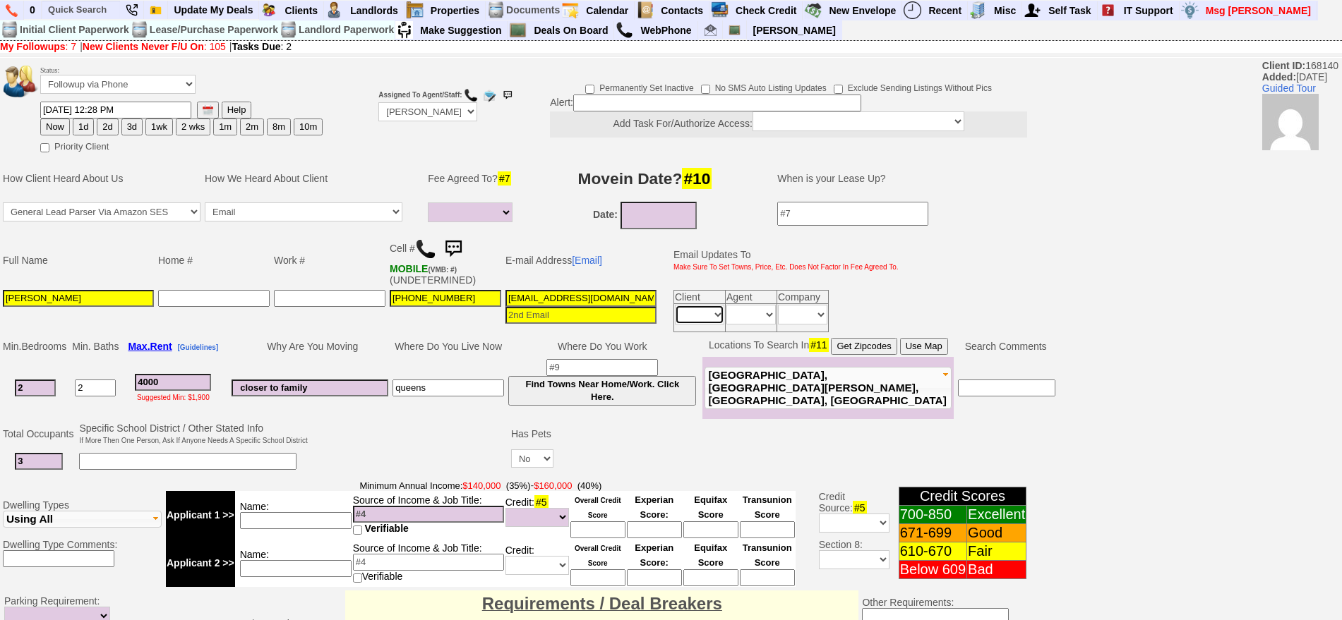
select select "Immediately"
click at [675, 305] on select "Immediately Daily" at bounding box center [699, 315] width 49 height 20
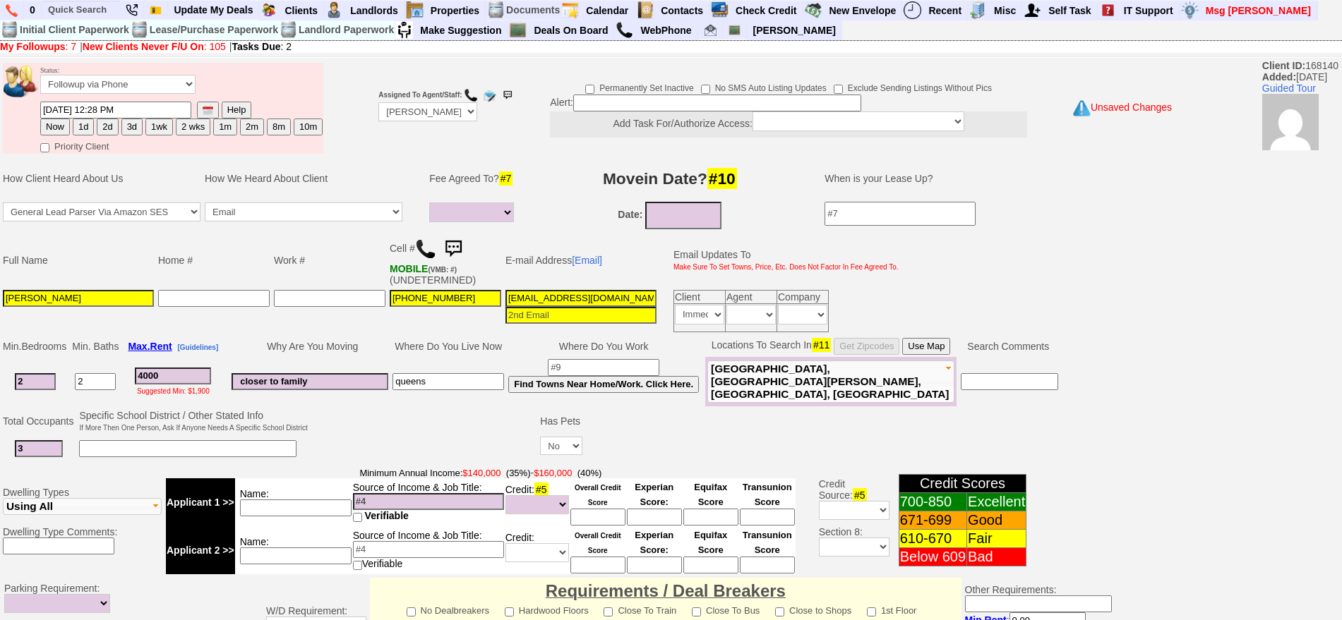
click at [85, 130] on button "1d" at bounding box center [83, 127] width 21 height 17
type input "10/01/2025 05:05 PM"
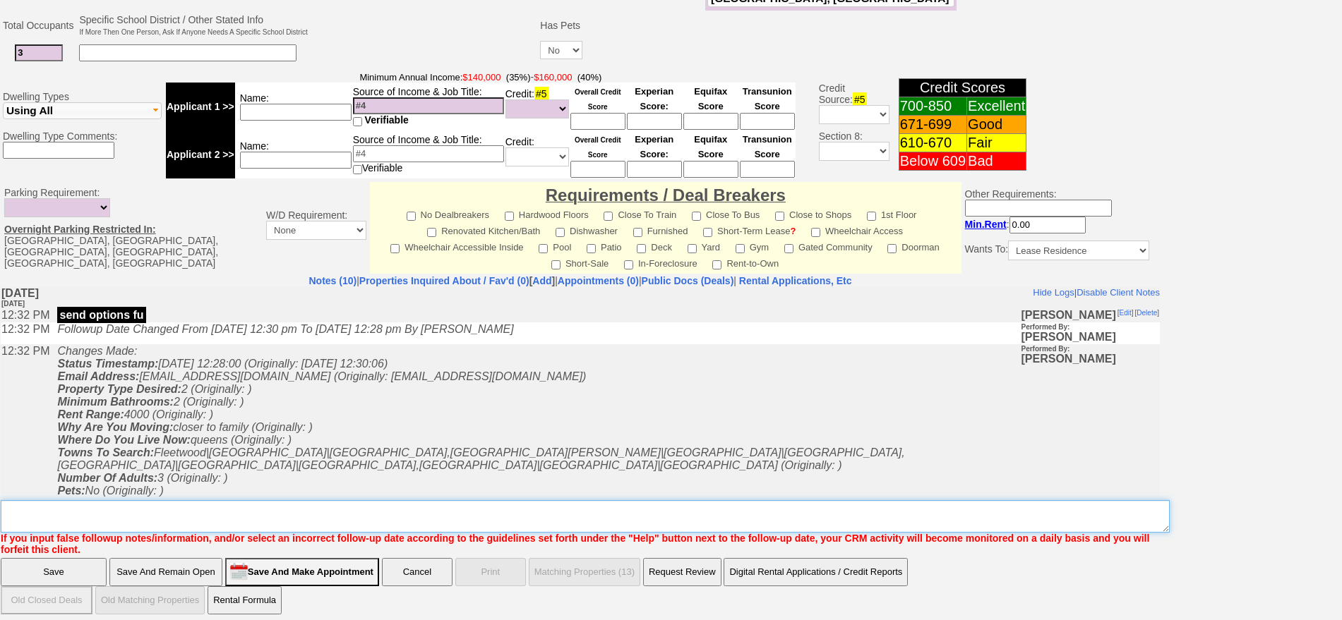
click at [658, 507] on textarea "Insert New Note Here" at bounding box center [585, 516] width 1169 height 32
type textarea "on auto fu"
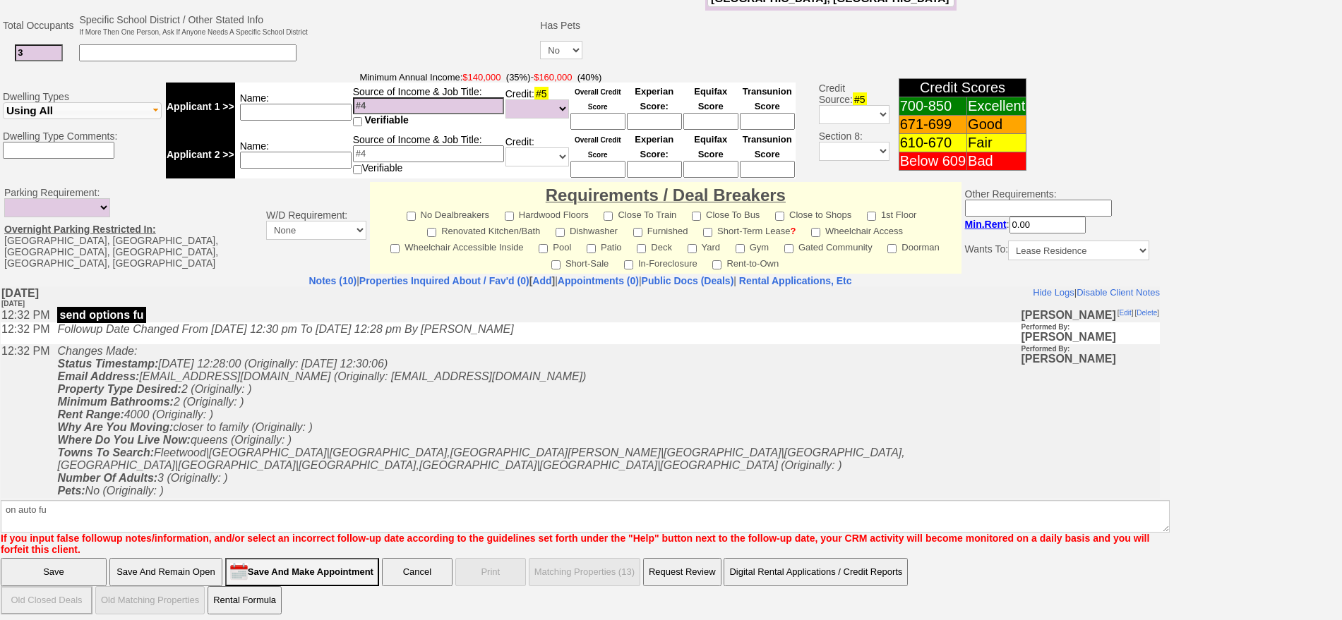
click input "Save" at bounding box center [54, 572] width 106 height 28
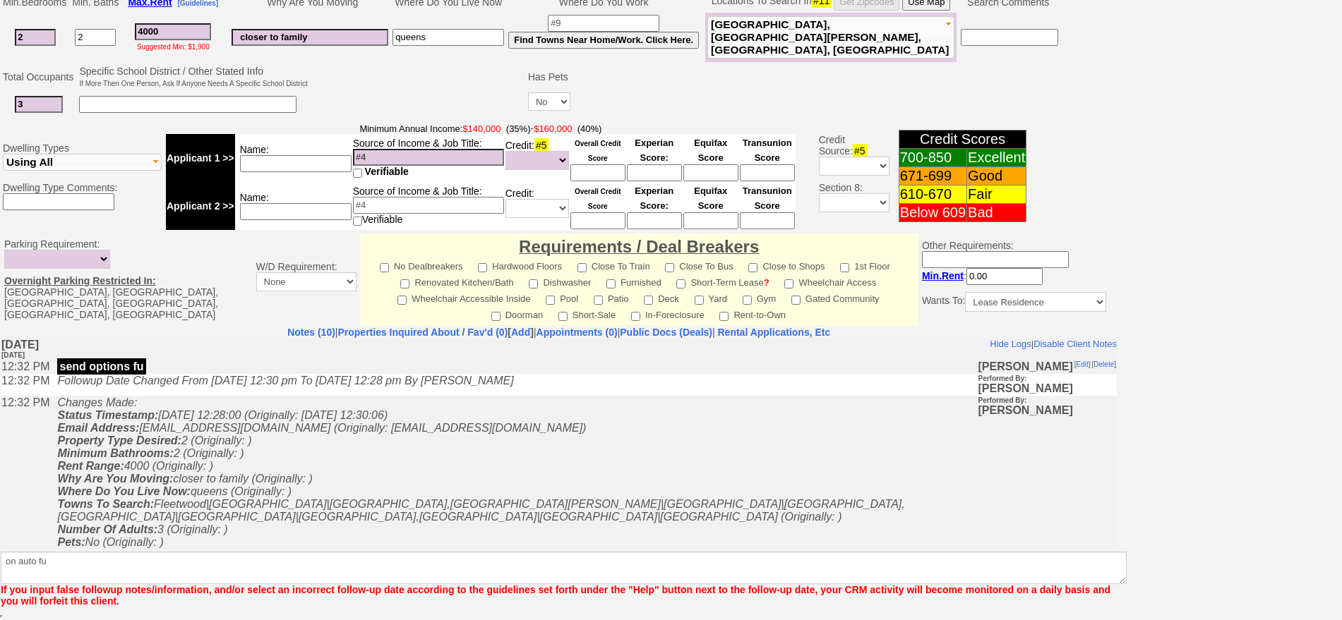
scroll to position [344, 0]
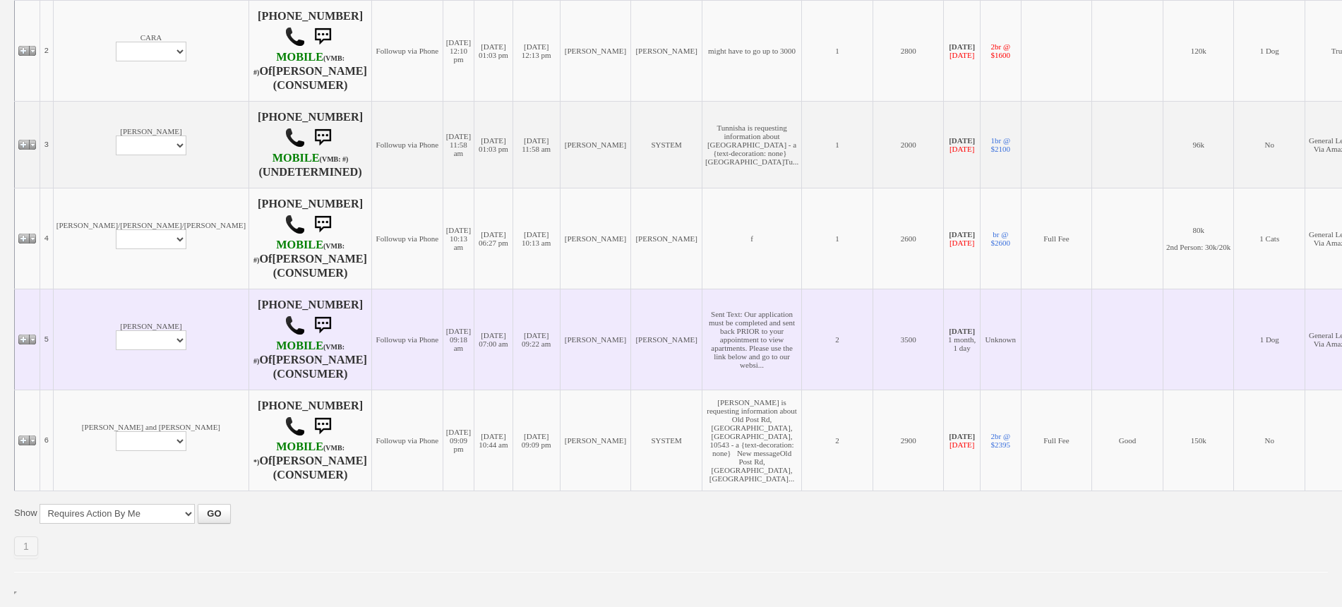
scroll to position [593, 0]
click at [92, 330] on td "[PERSON_NAME] Profile Edit Print Email Externally (Will Not Be Tracked In CRM) …" at bounding box center [151, 339] width 196 height 101
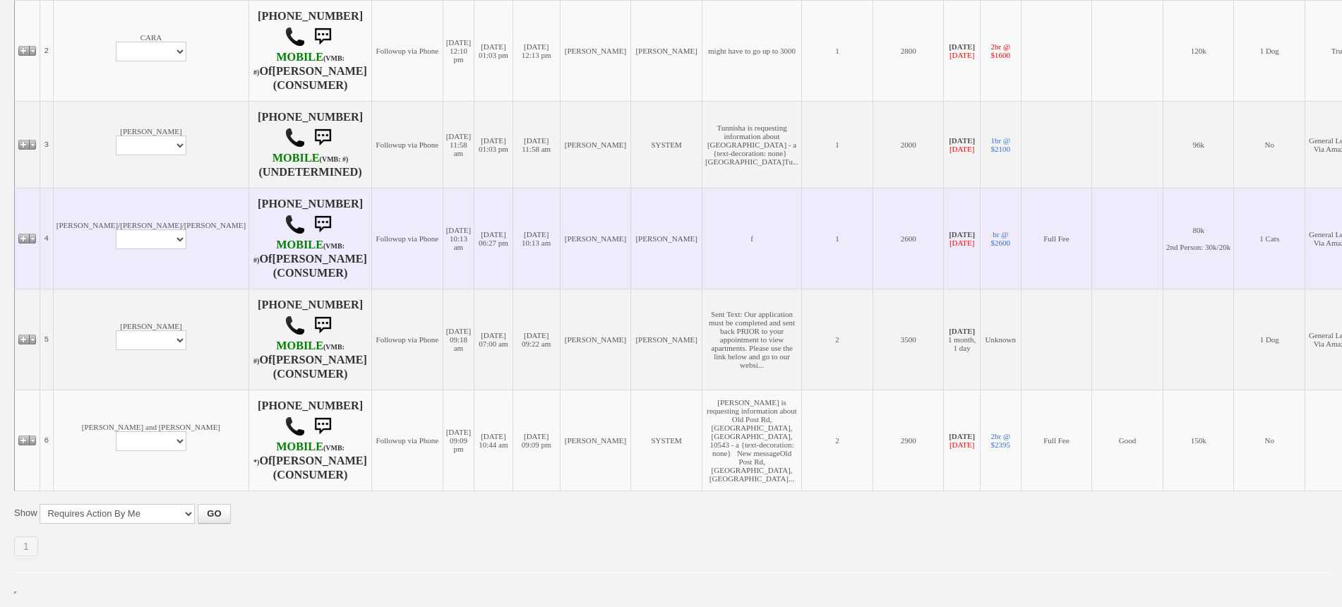
scroll to position [416, 0]
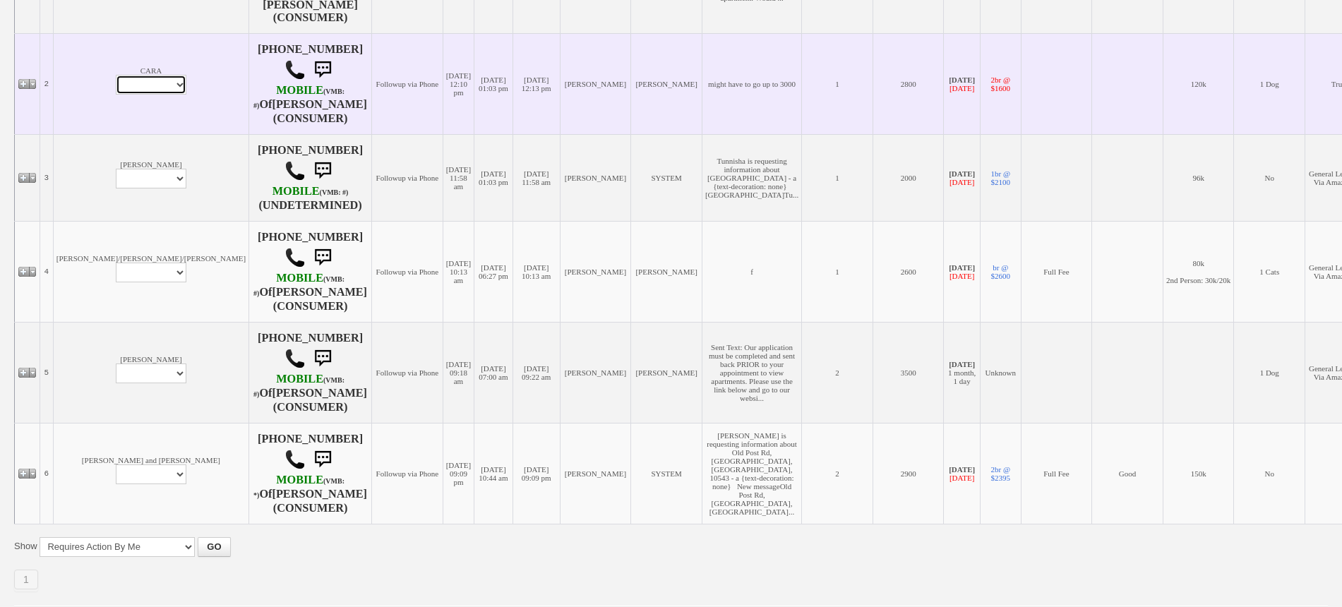
click at [116, 95] on select "Profile Edit Print Email Externally (Will Not Be Tracked In CRM) Closed Deals" at bounding box center [151, 85] width 71 height 20
select select "ChangeURL,/crm/custom/edit_client_form.php?redirect=%2Fcrm%2Fclients.php&id=332…"
click at [116, 95] on select "Profile Edit Print Email Externally (Will Not Be Tracked In CRM) Closed Deals" at bounding box center [151, 85] width 71 height 20
select select
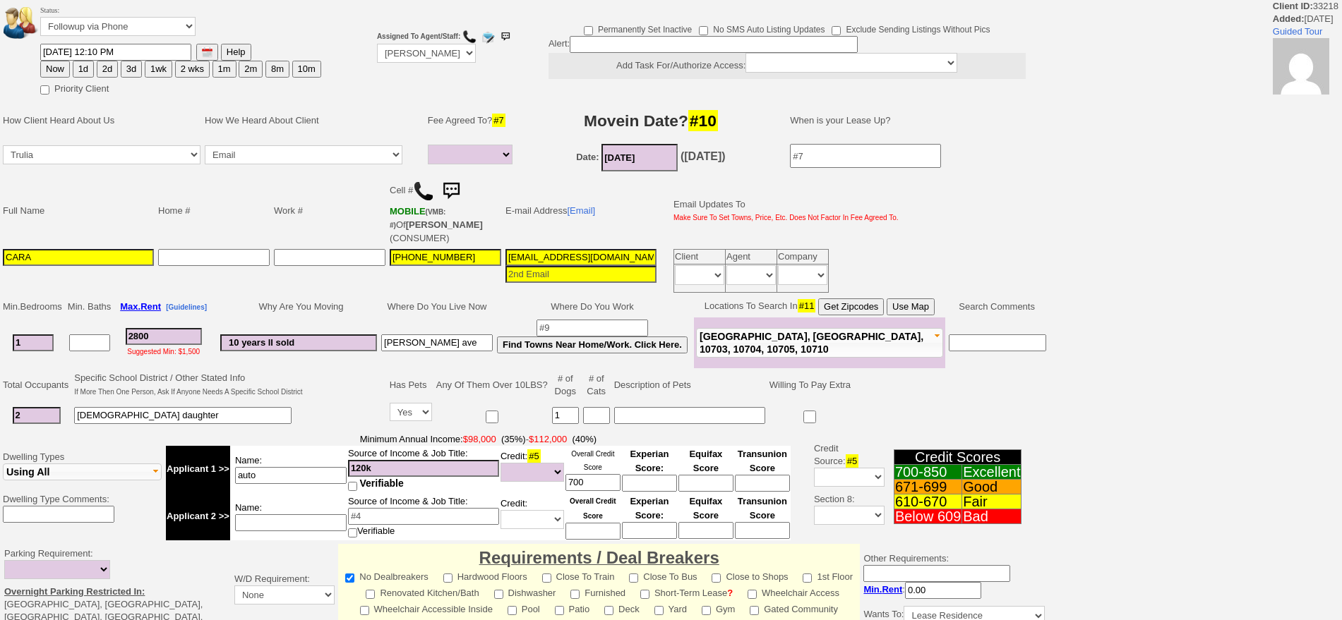
select select
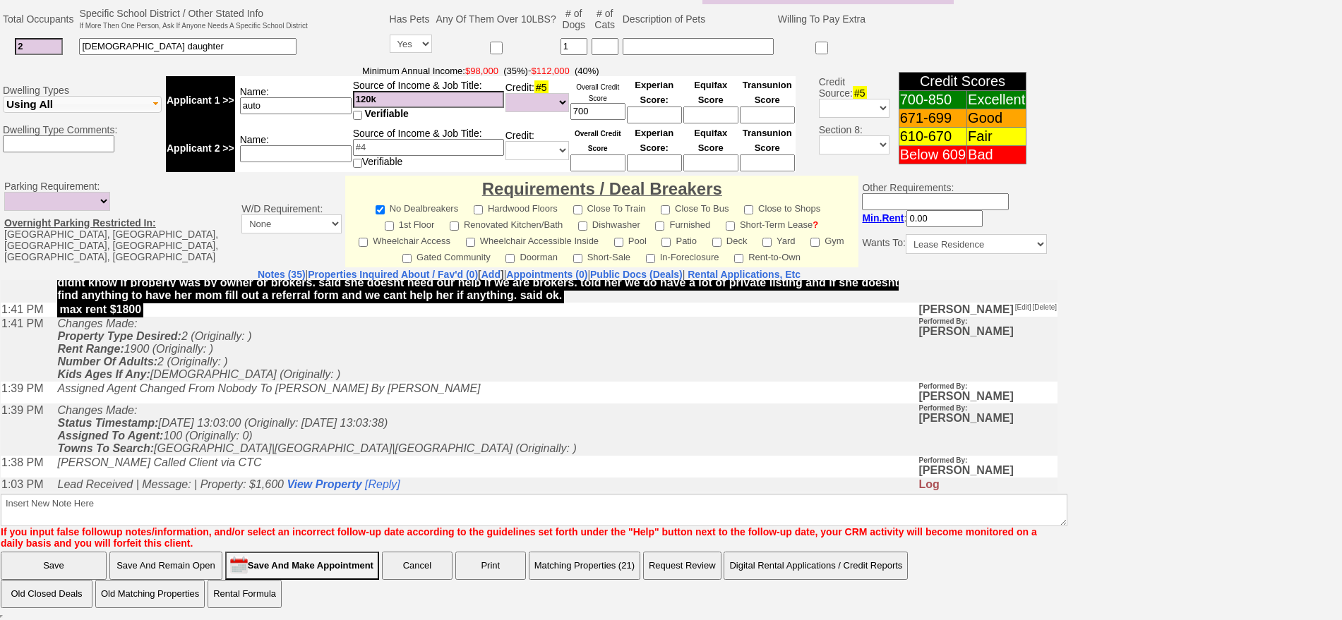
scroll to position [1326, 0]
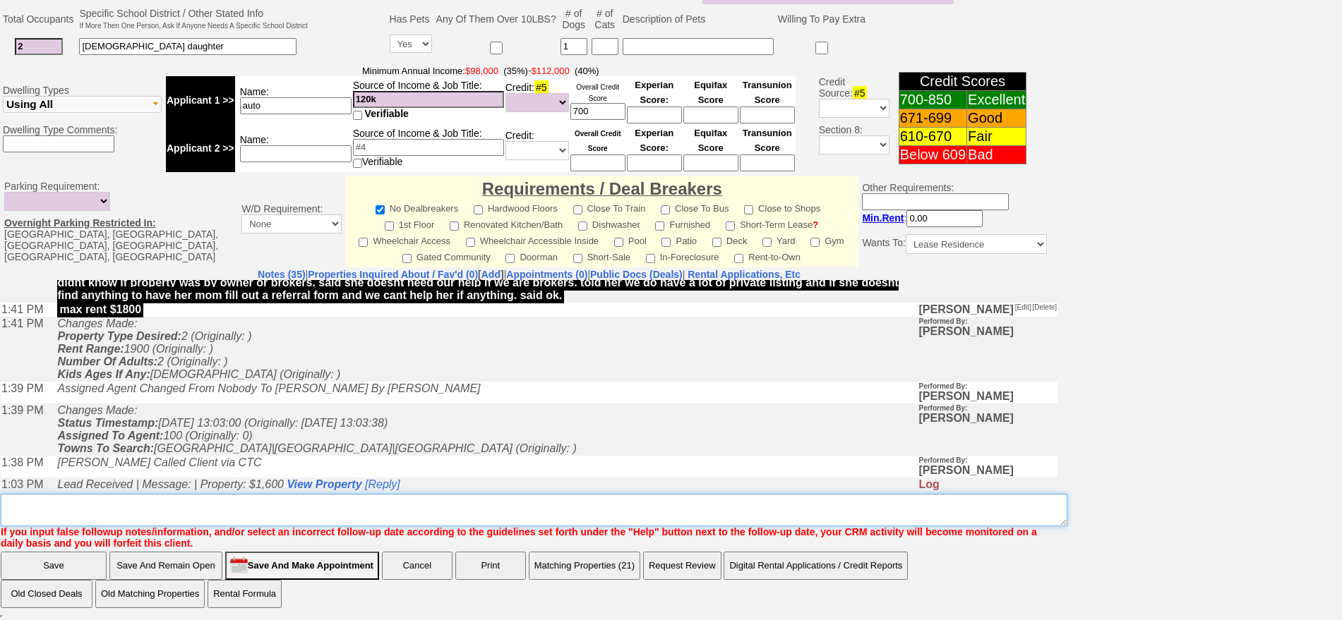
click at [968, 510] on textarea "Insert New Note Here" at bounding box center [534, 510] width 1066 height 32
type textarea "super picky and unrealistic"
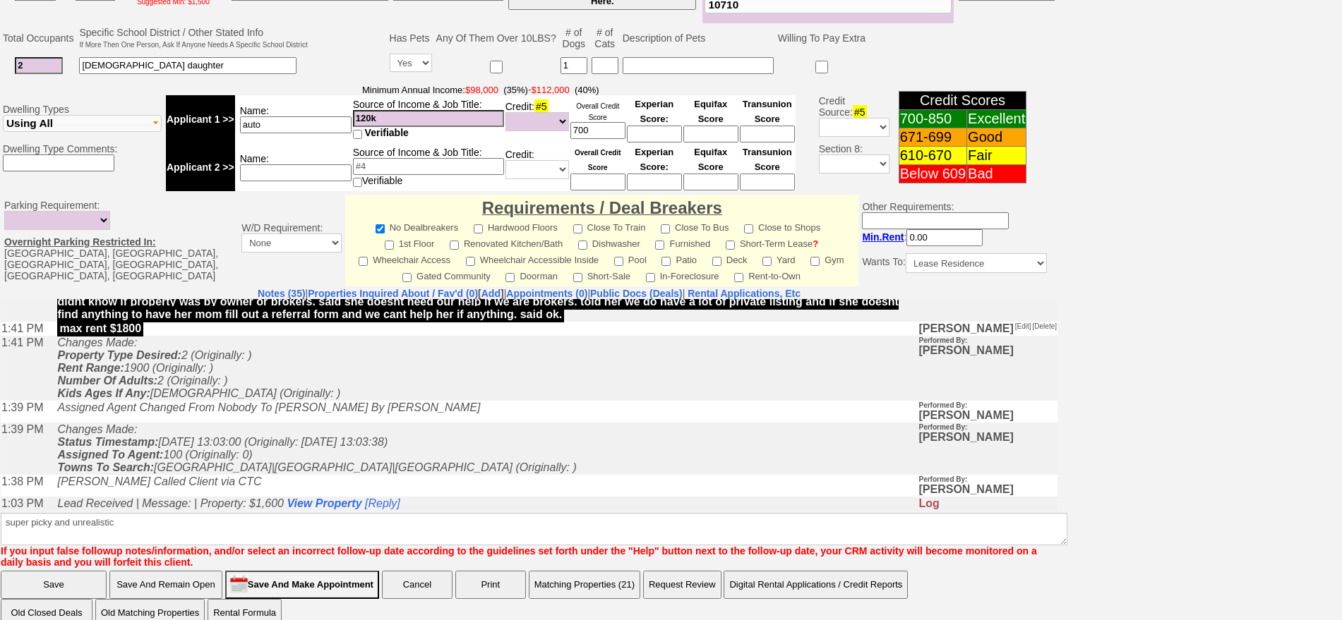
scroll to position [1262, 0]
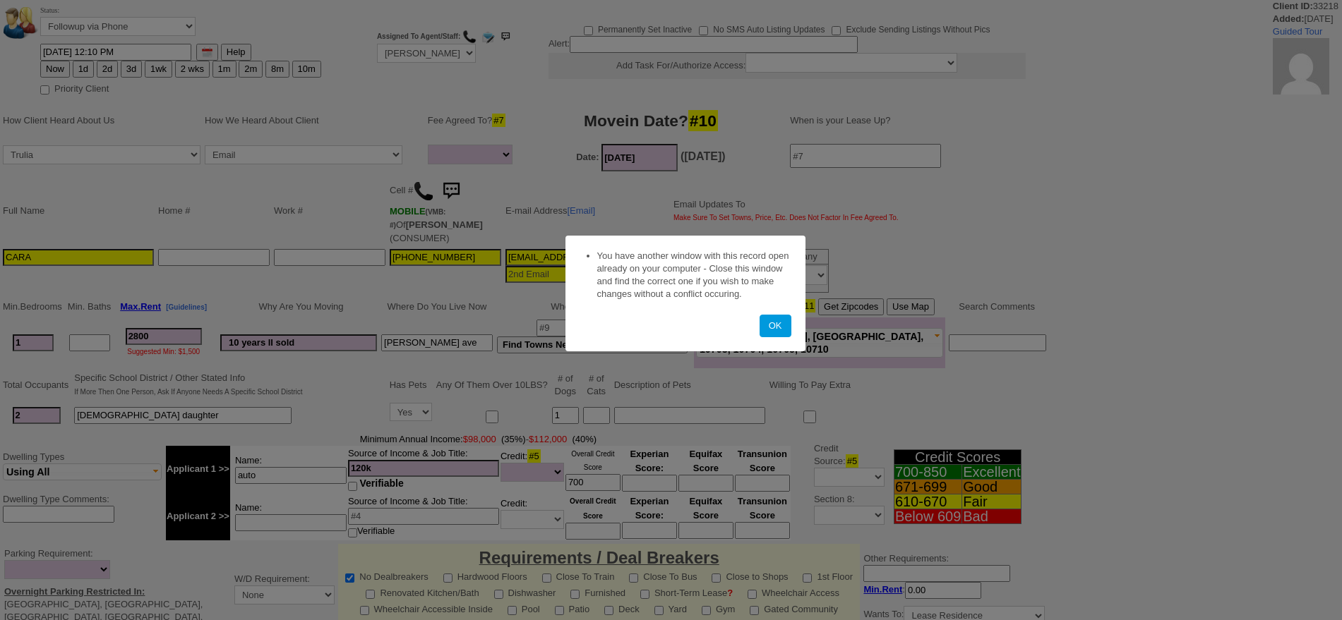
select select
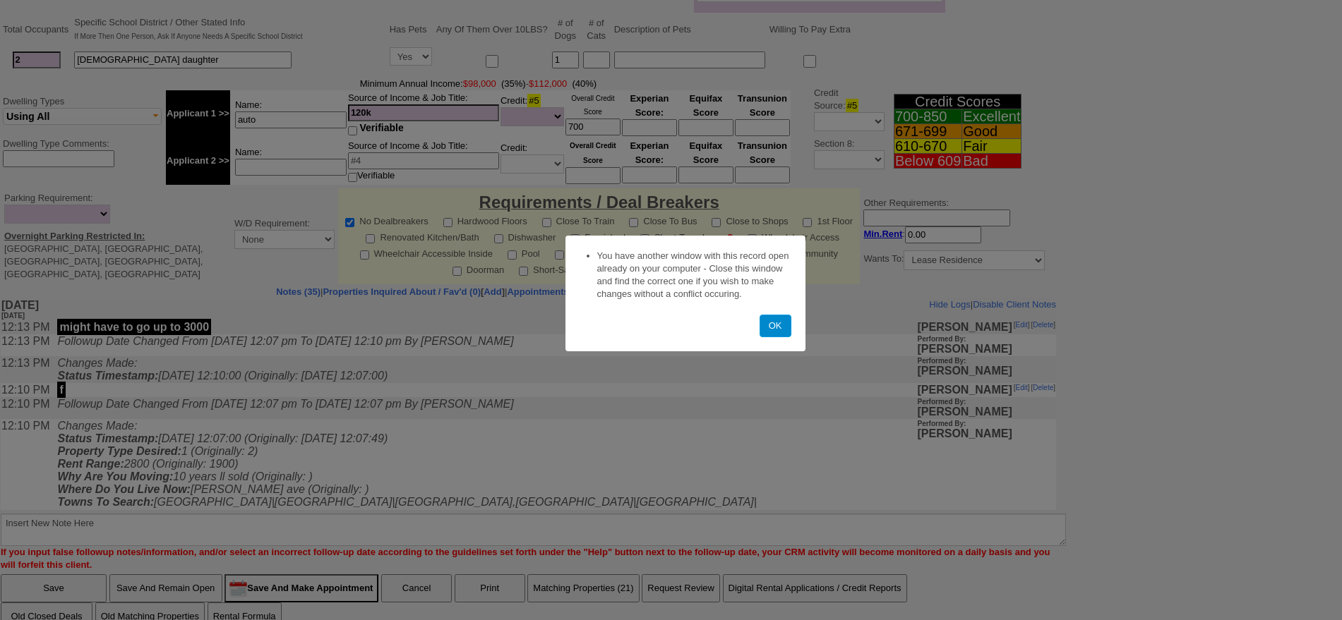
click at [776, 333] on button "OK" at bounding box center [775, 326] width 32 height 23
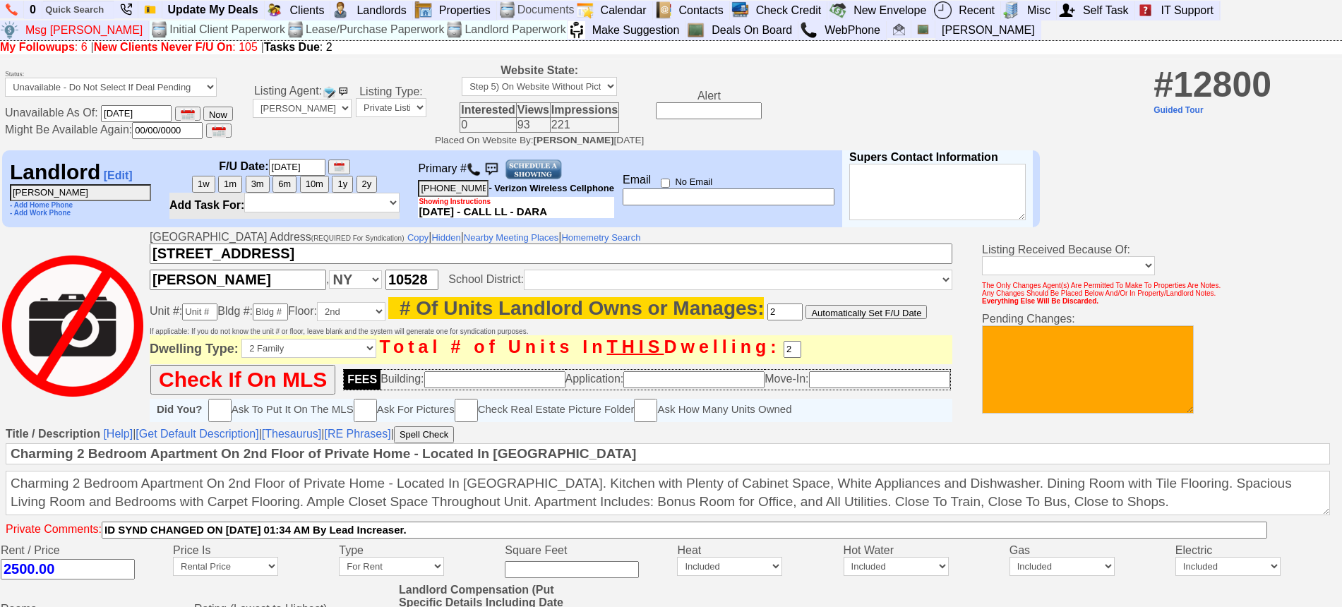
scroll to position [538, 0]
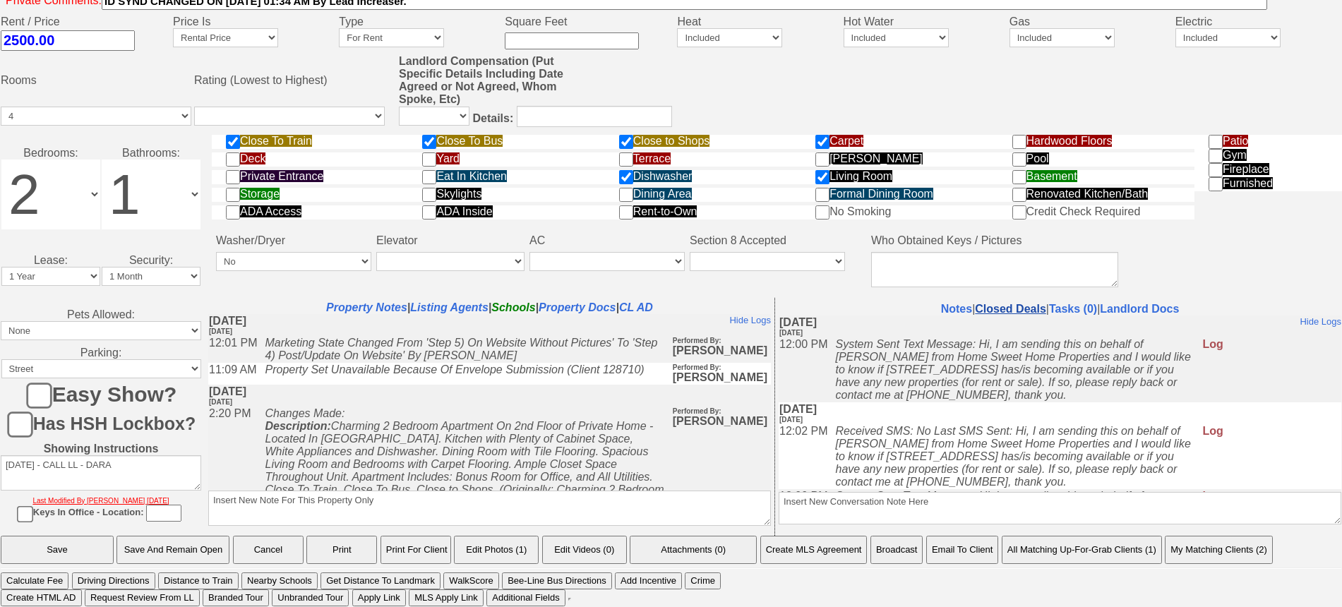
click at [990, 308] on link "Closed Deals" at bounding box center [1010, 309] width 71 height 12
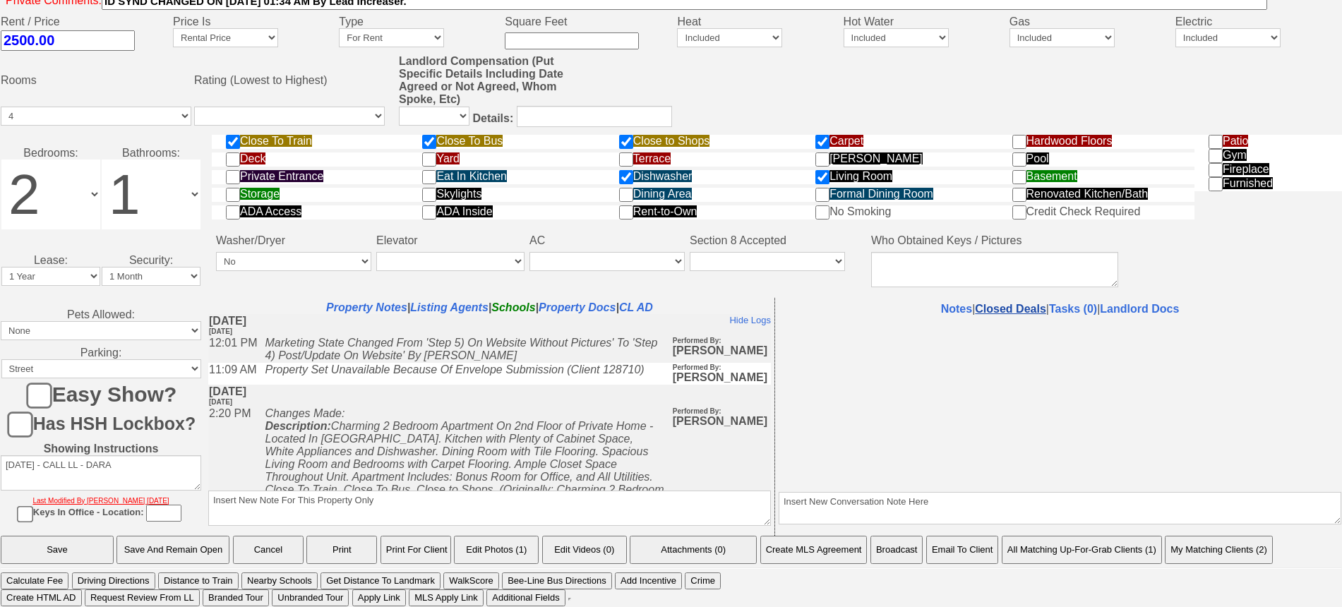
select select "50"
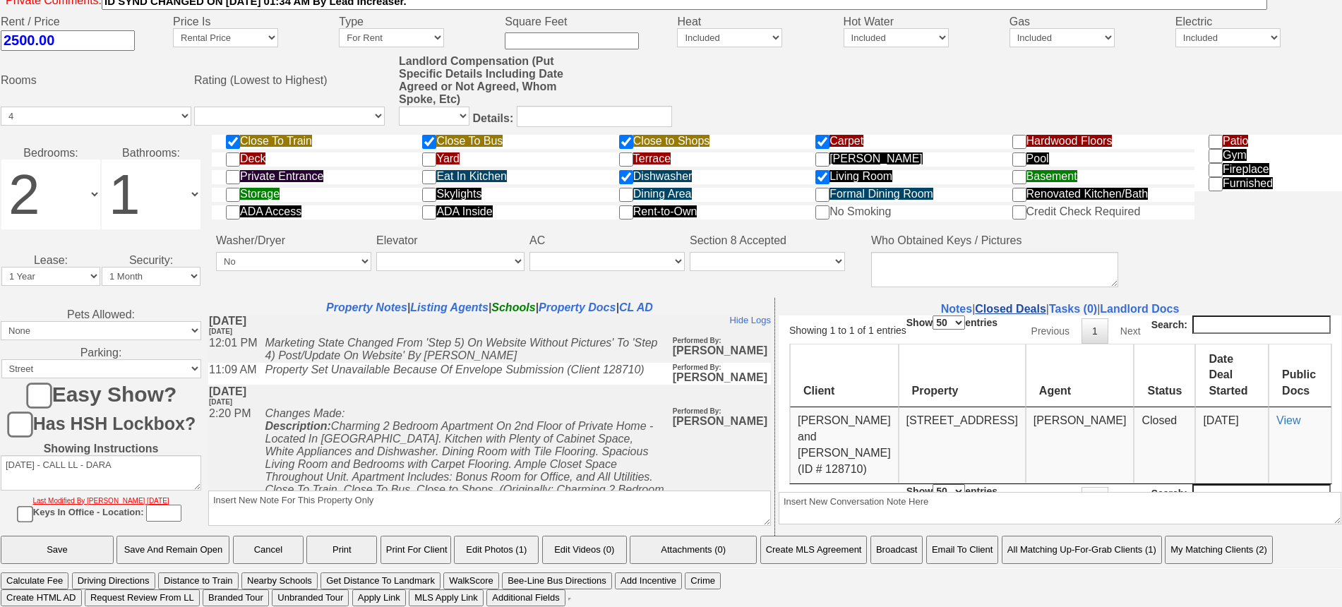
scroll to position [0, 0]
click at [1073, 414] on link "View" at bounding box center [1288, 420] width 24 height 12
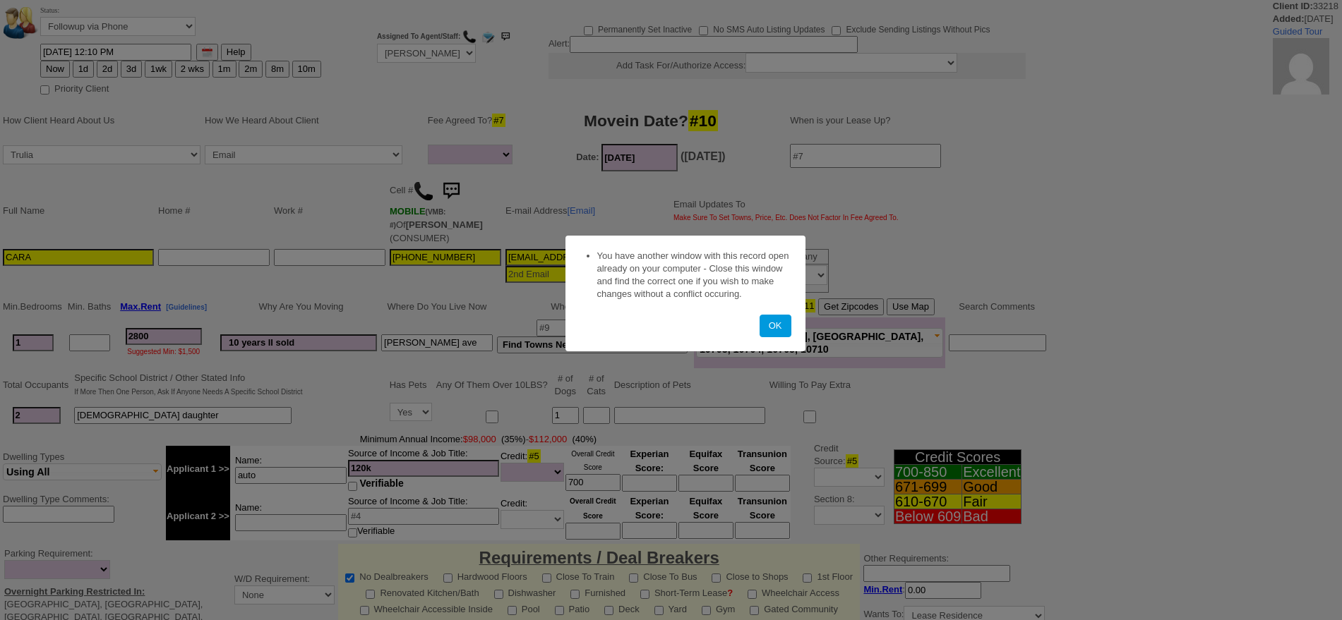
select select
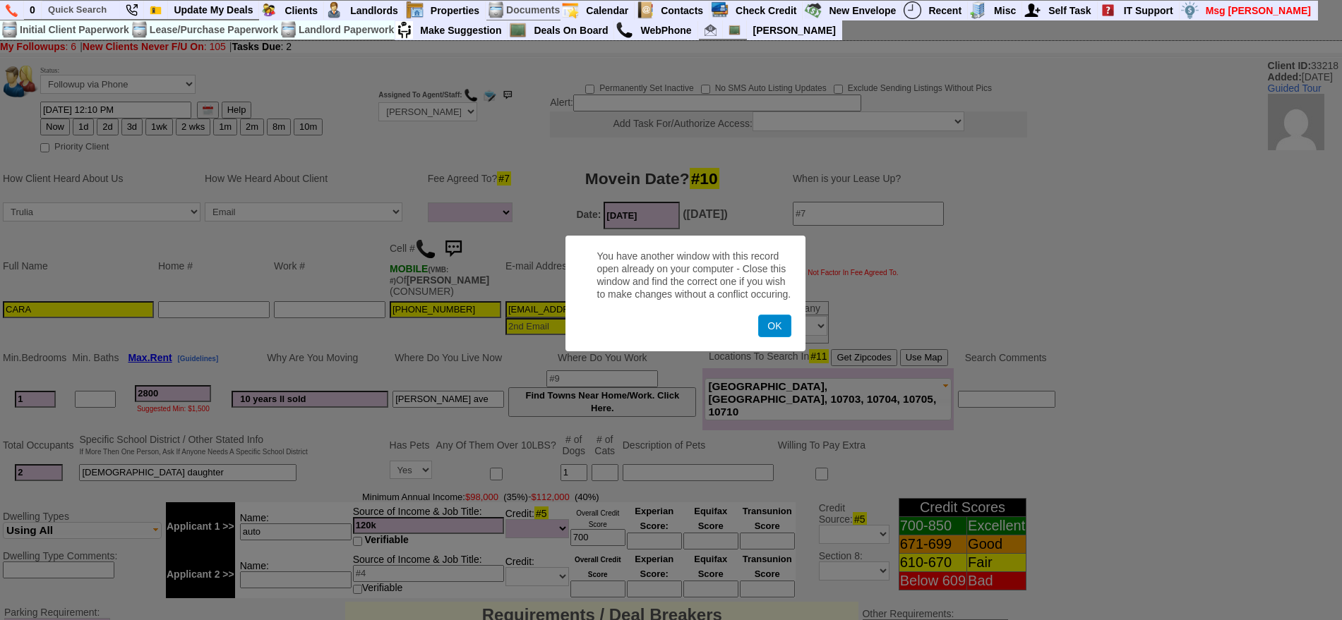
click at [771, 330] on button "OK" at bounding box center [774, 326] width 32 height 23
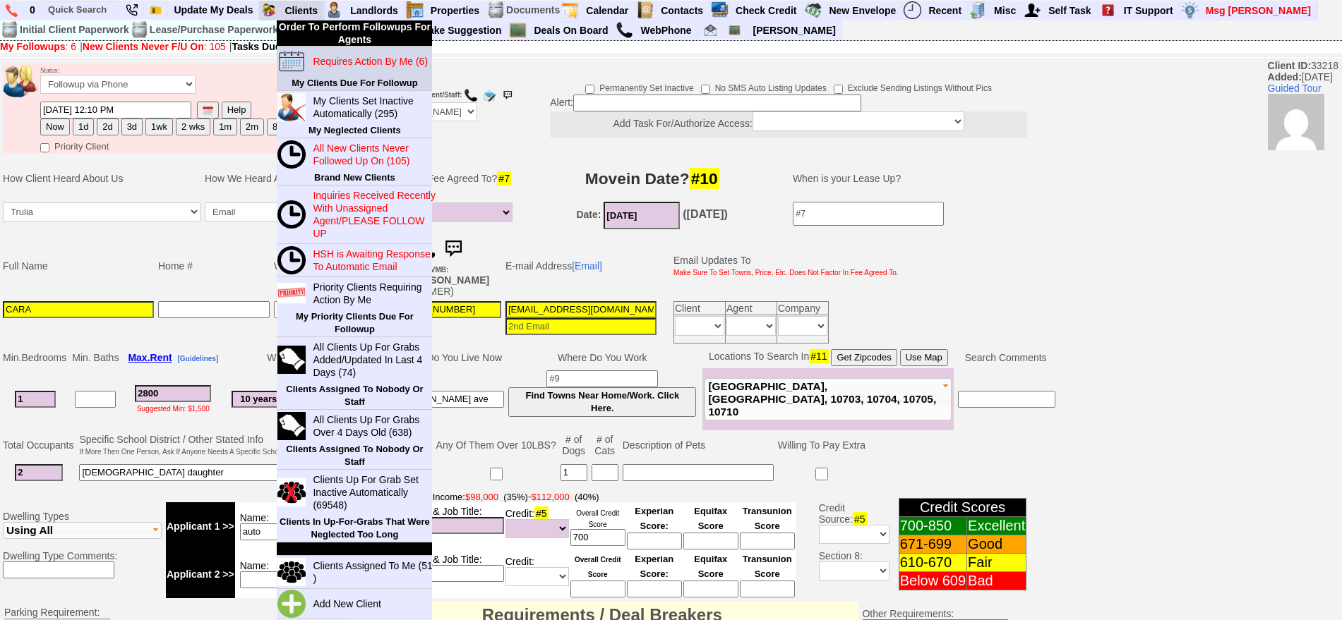
click at [347, 65] on blink "Requires Action By Me (6)" at bounding box center [370, 61] width 115 height 11
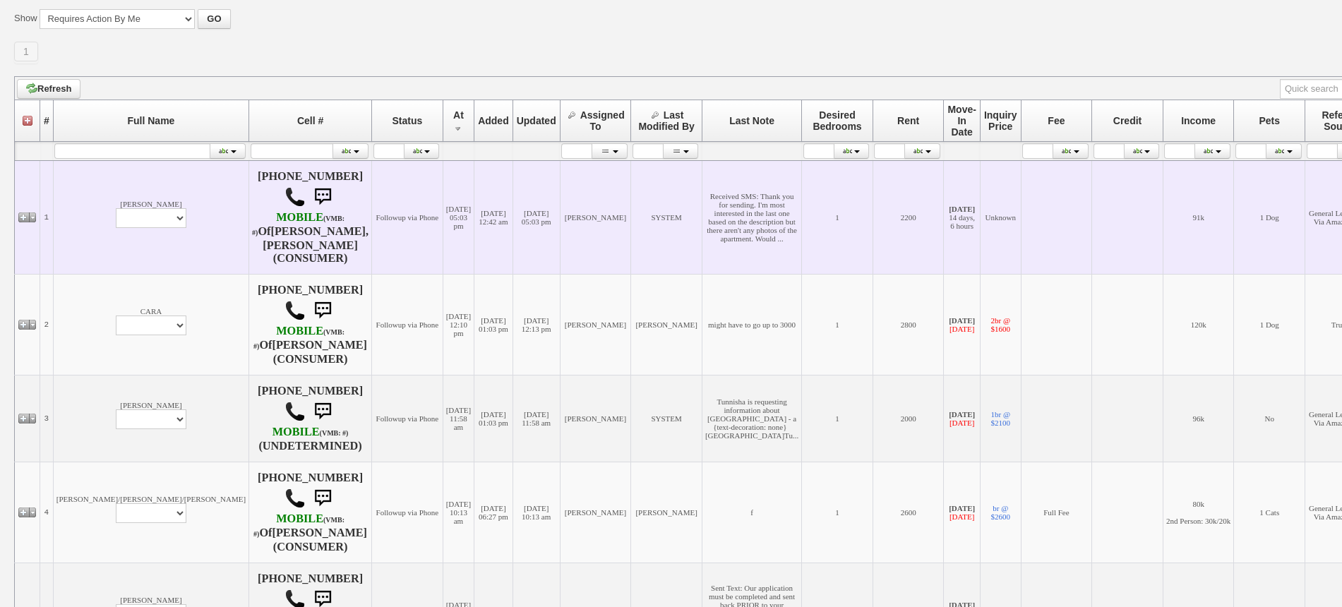
scroll to position [176, 0]
click at [116, 227] on select "Profile Edit Print Email Externally (Will Not Be Tracked In CRM) Closed Deals" at bounding box center [151, 218] width 71 height 20
select select "ChangeURL,/crm/custom/edit_client_form.php?redirect=%2Fcrm%2Fclients.php&id=168…"
click at [116, 218] on select "Profile Edit Print Email Externally (Will Not Be Tracked In CRM) Closed Deals" at bounding box center [151, 218] width 71 height 20
select select
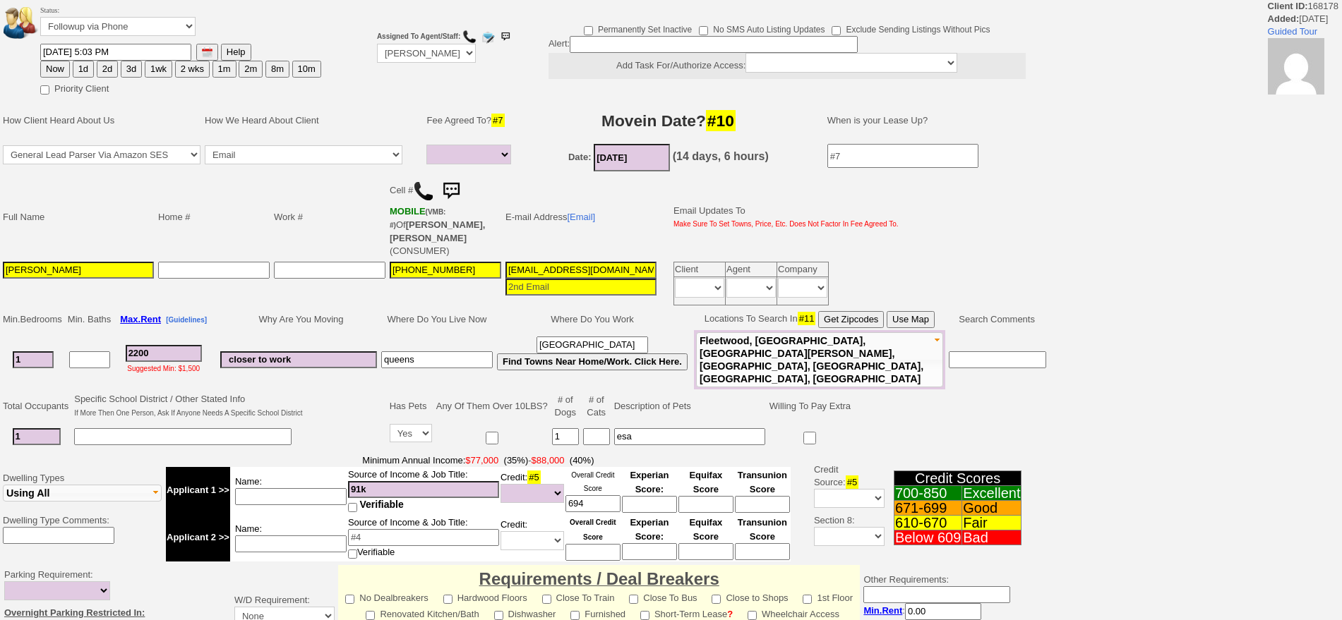
select select
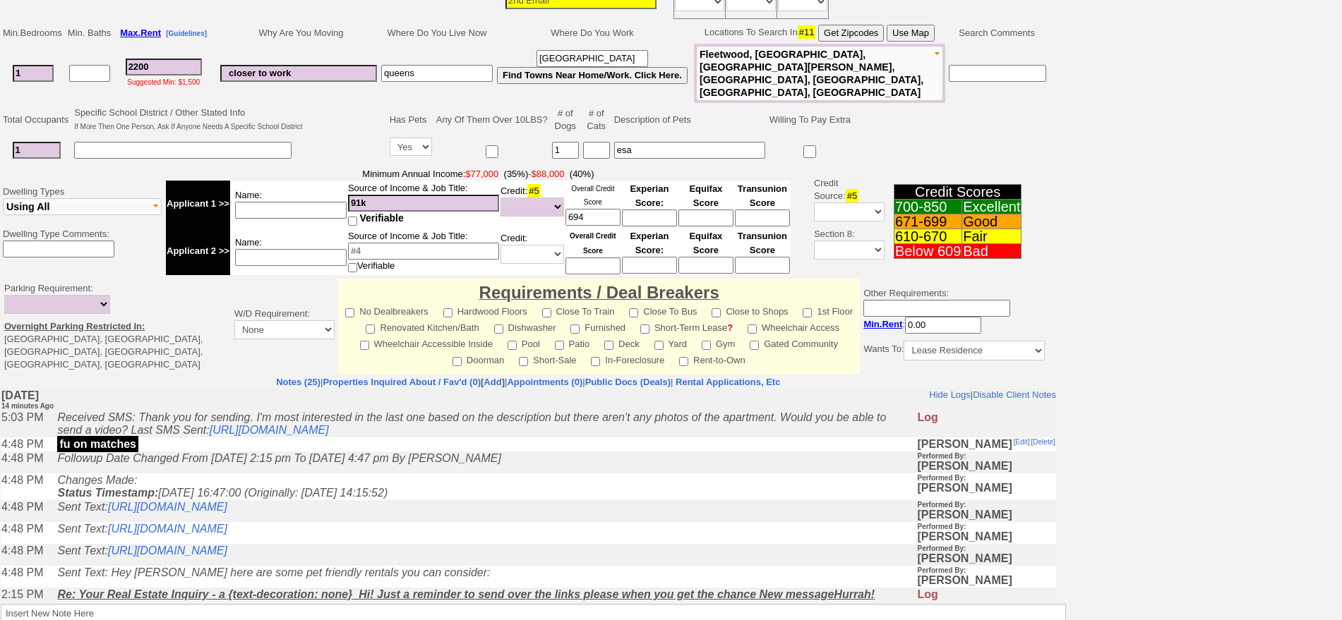
scroll to position [371, 0]
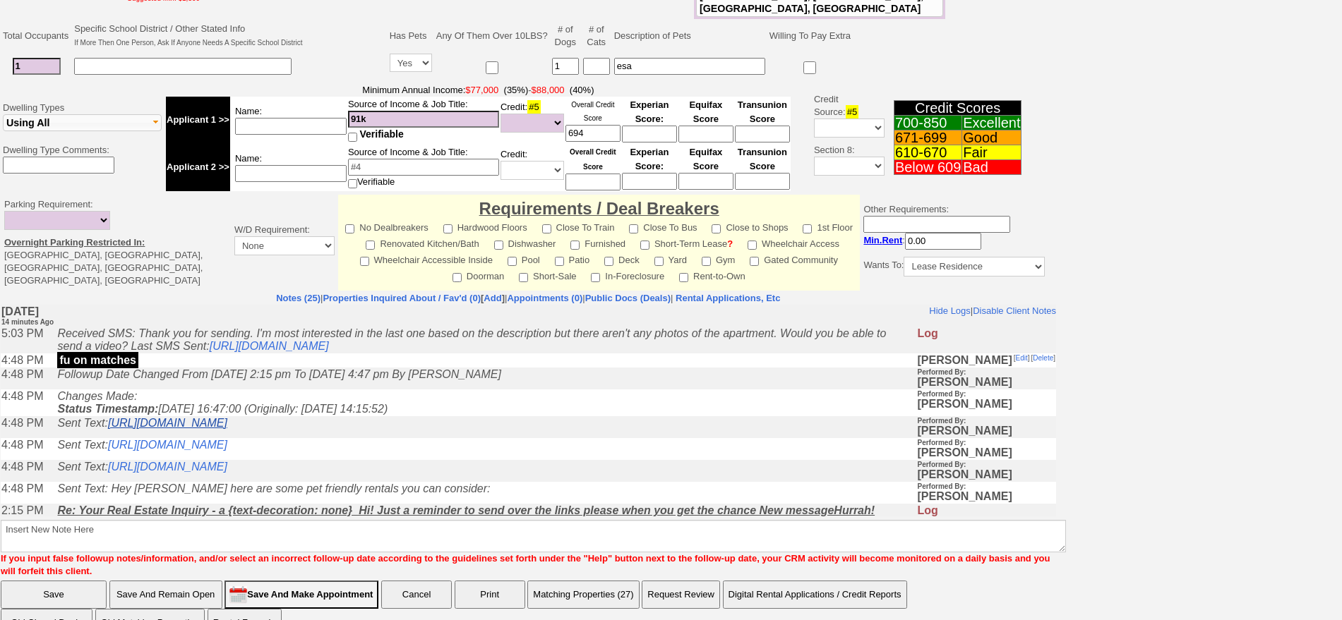
click at [227, 426] on link "[URL][DOMAIN_NAME]" at bounding box center [167, 423] width 119 height 12
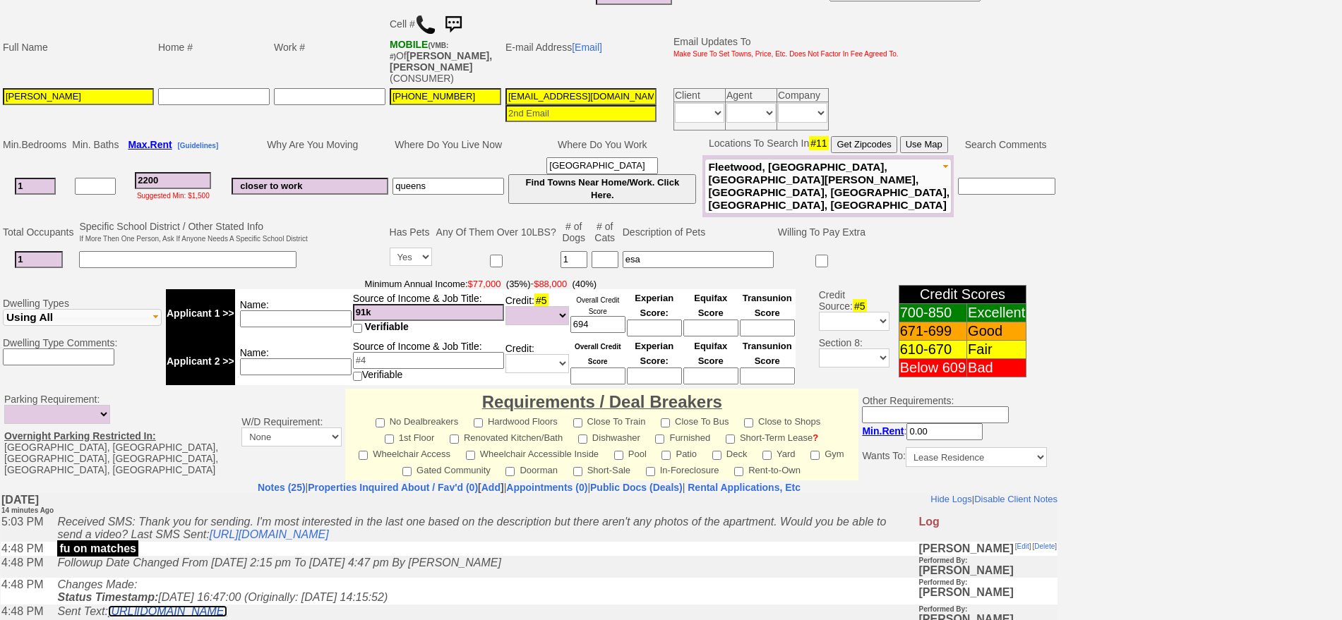
scroll to position [73, 0]
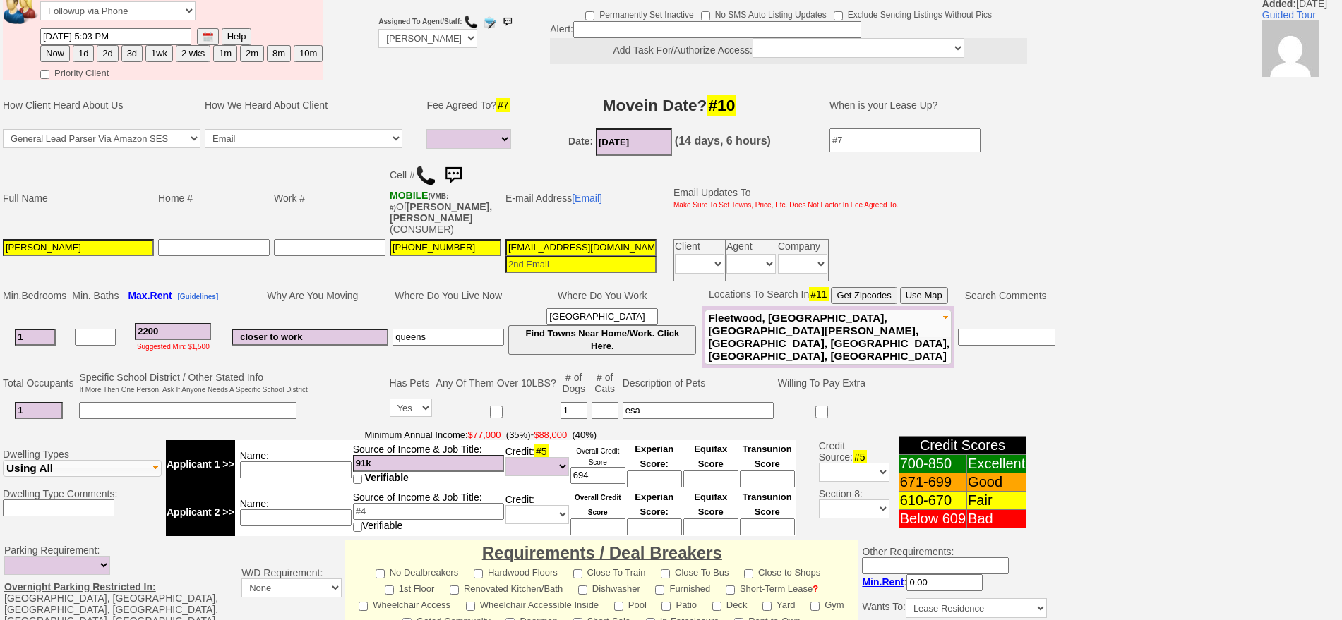
click at [459, 165] on img at bounding box center [453, 176] width 28 height 28
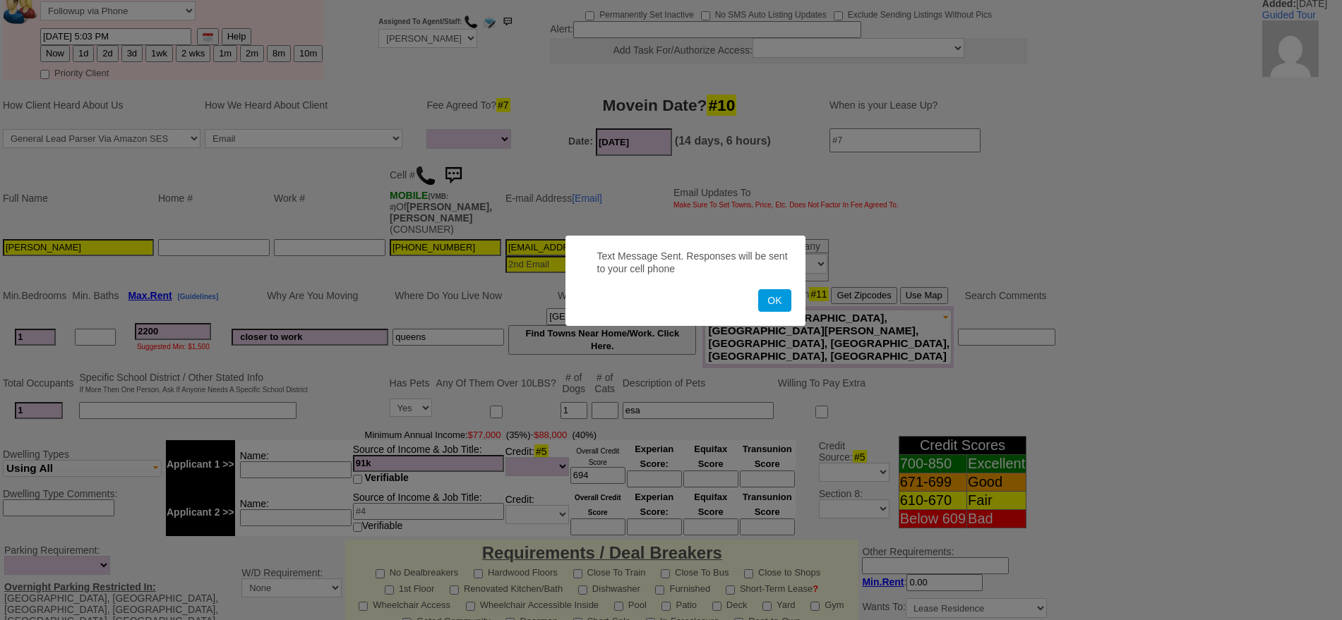
click at [758, 289] on button "OK" at bounding box center [774, 300] width 32 height 23
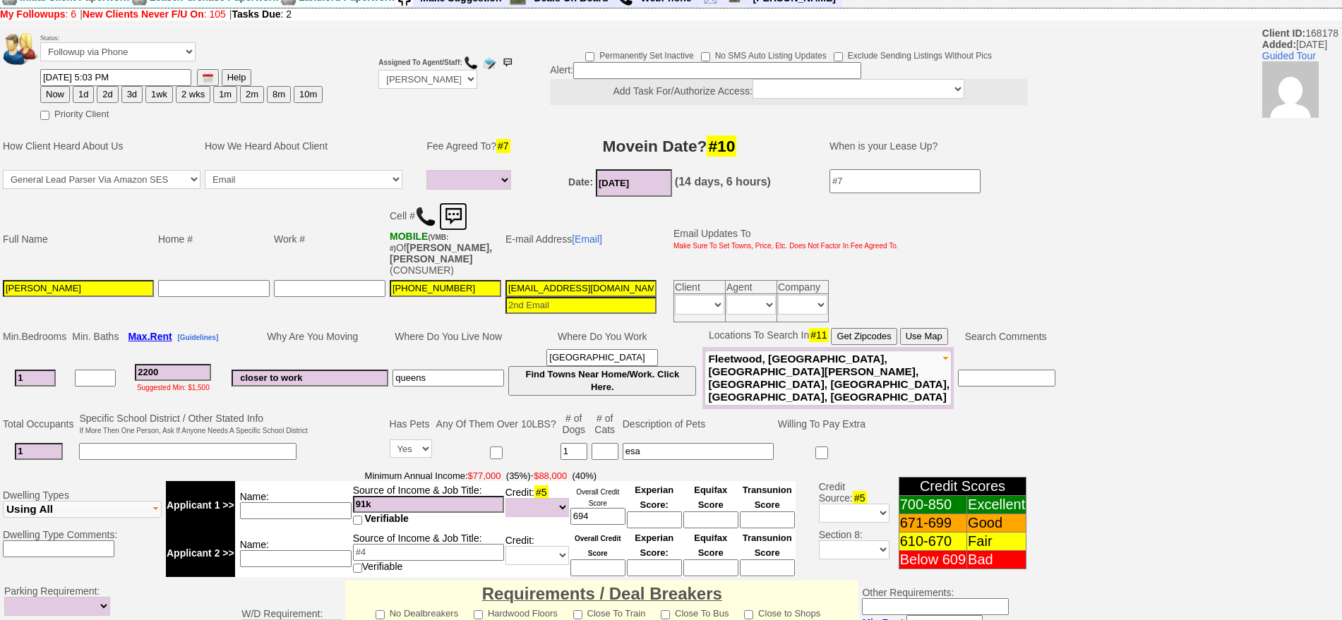
scroll to position [0, 0]
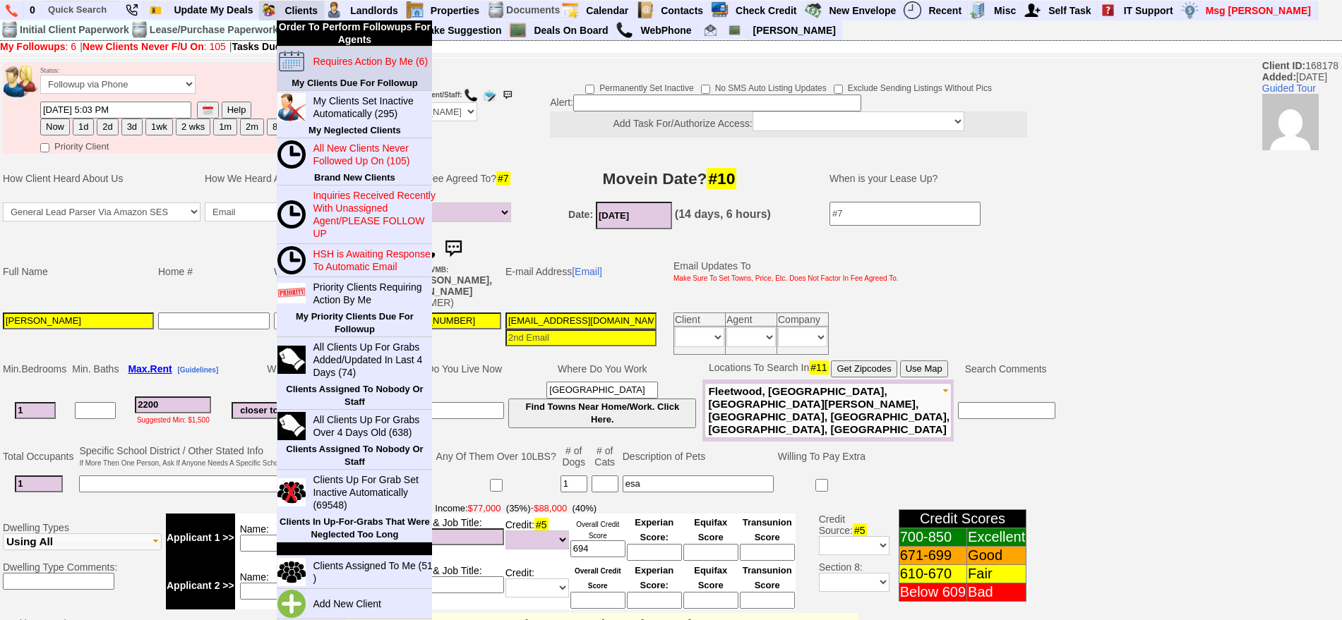
click at [339, 67] on link "Requires Action By Me (6)" at bounding box center [375, 61] width 136 height 18
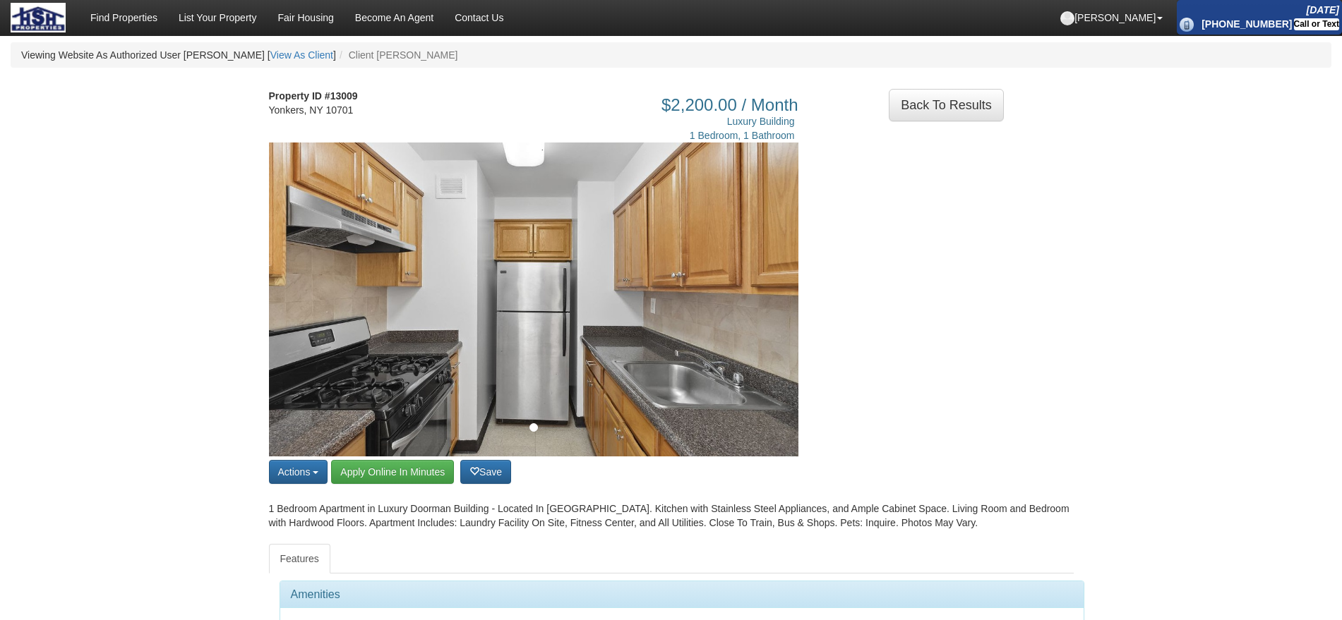
click at [752, 306] on img at bounding box center [533, 300] width 529 height 314
click at [795, 294] on img at bounding box center [533, 300] width 529 height 314
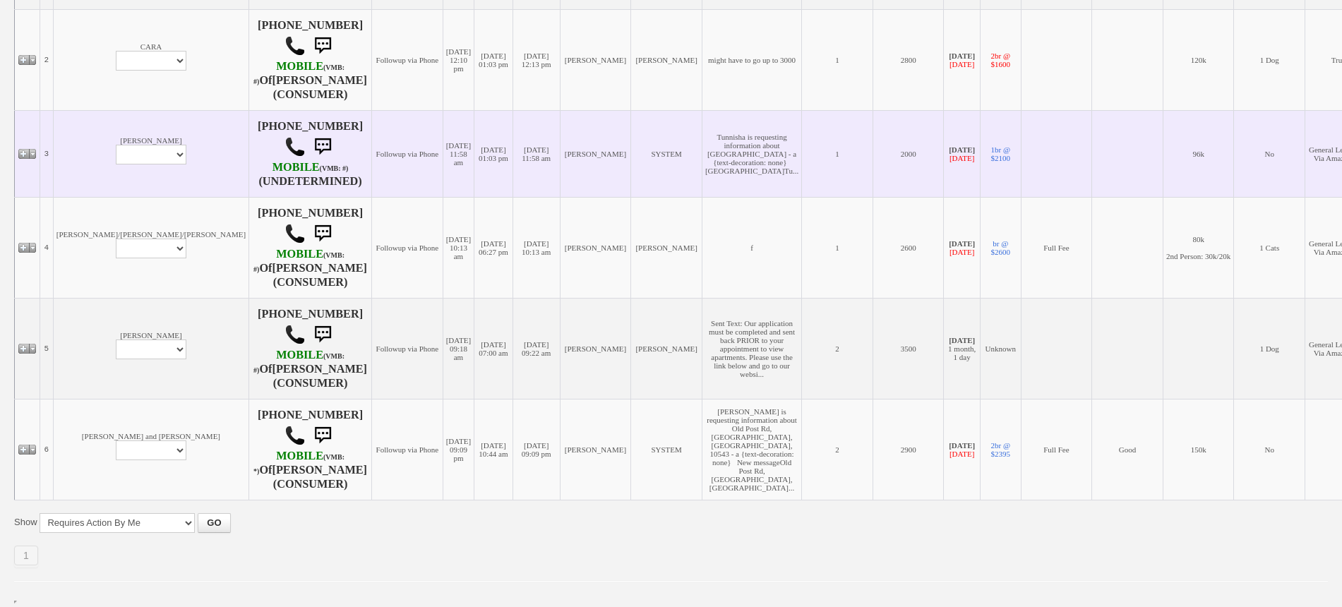
scroll to position [441, 0]
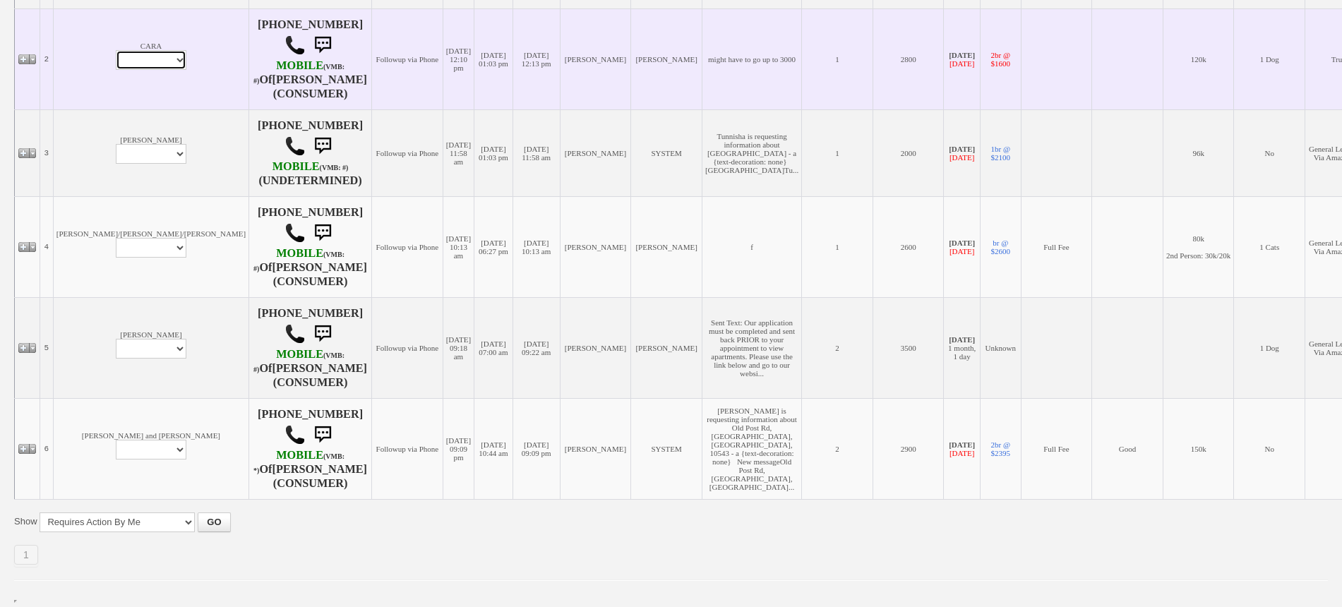
click at [116, 52] on select "Profile Edit Print Email Externally (Will Not Be Tracked In CRM) Closed Deals" at bounding box center [151, 60] width 71 height 20
select select "ChangeURL,/crm/custom/edit_client_form.php?redirect=%2Fcrm%2Fclients.php&id=332…"
click at [116, 50] on select "Profile Edit Print Email Externally (Will Not Be Tracked In CRM) Closed Deals" at bounding box center [151, 60] width 71 height 20
select select
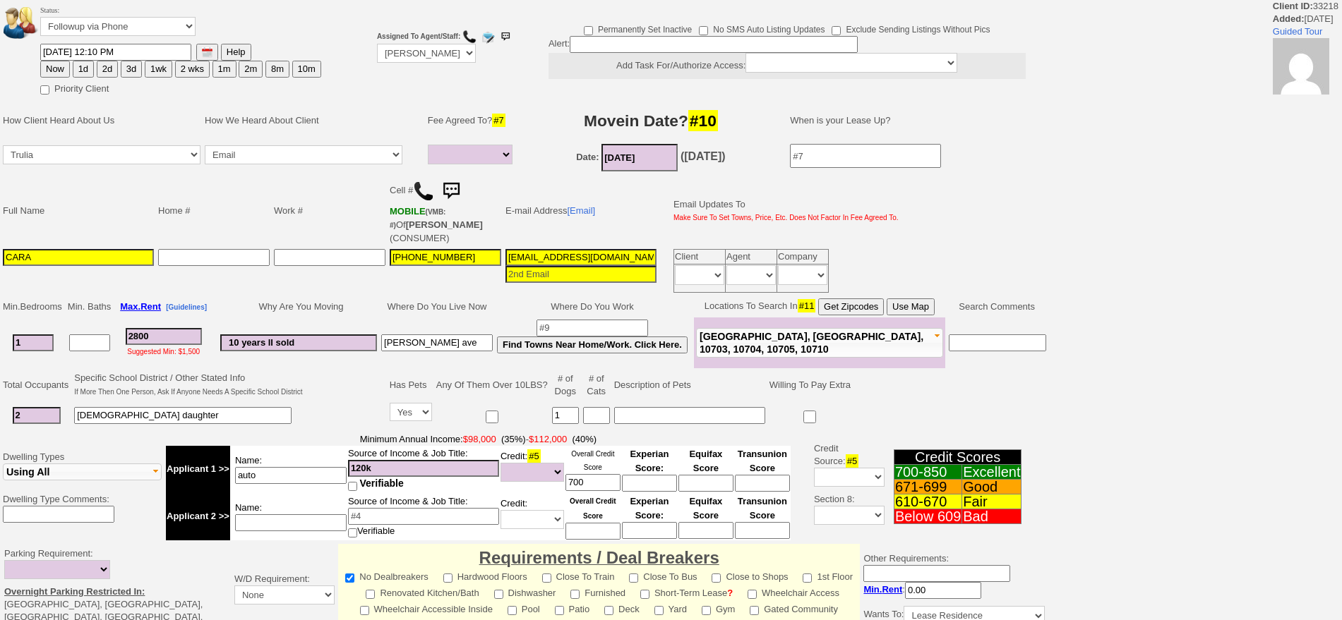
select select
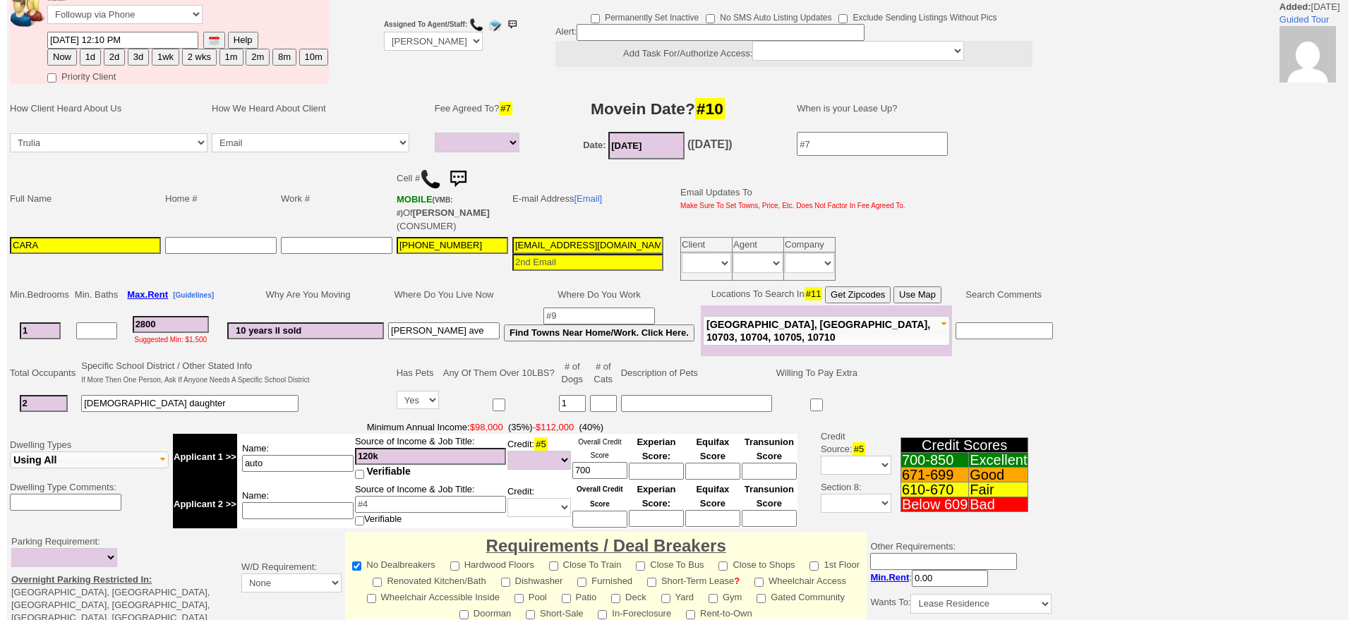
scroll to position [371, 0]
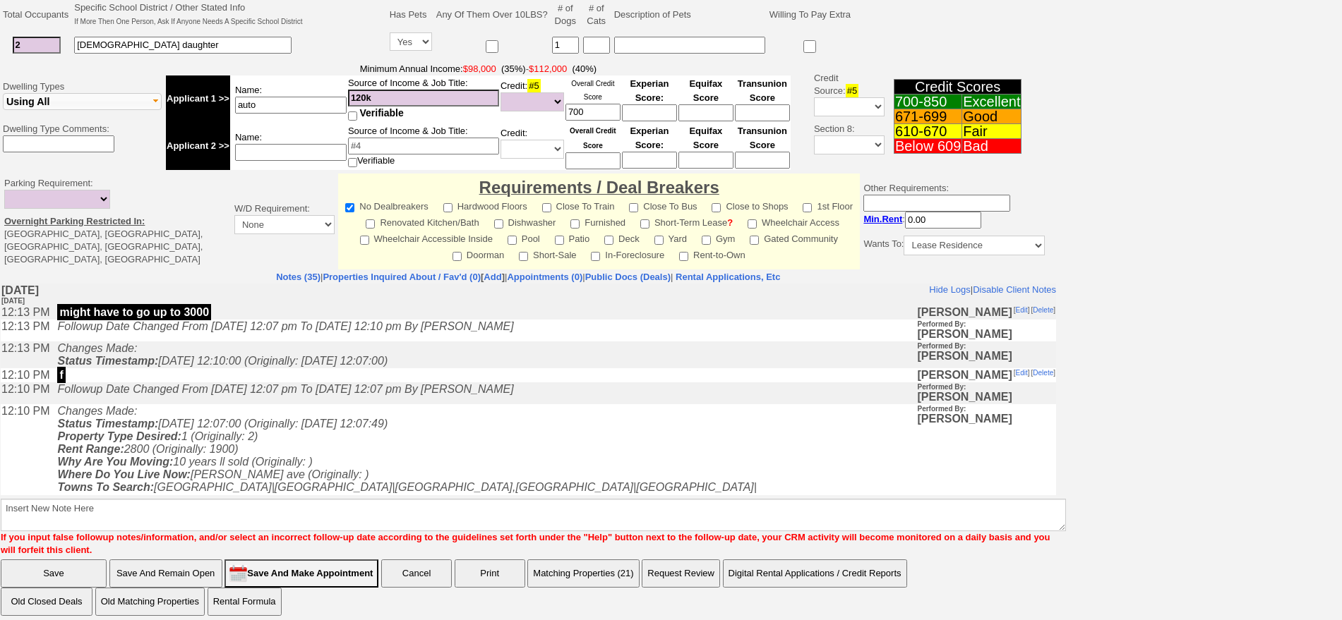
click at [611, 563] on button "Matching Properties (21)" at bounding box center [583, 574] width 112 height 28
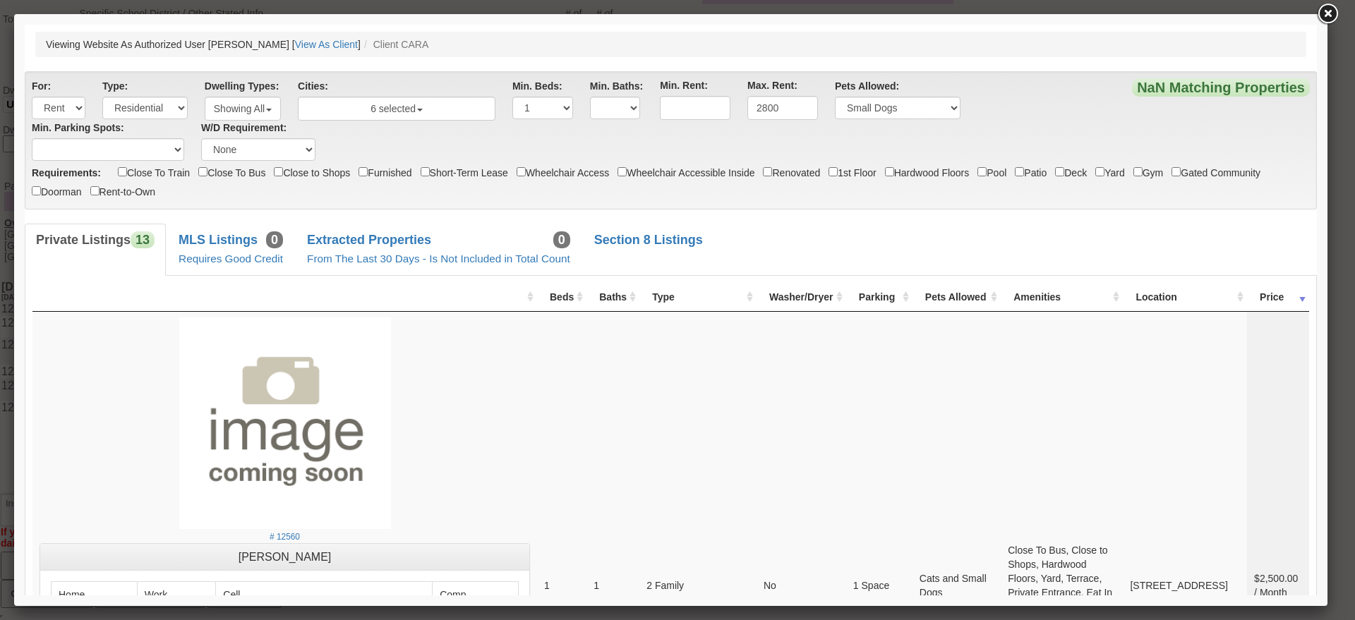
scroll to position [0, 0]
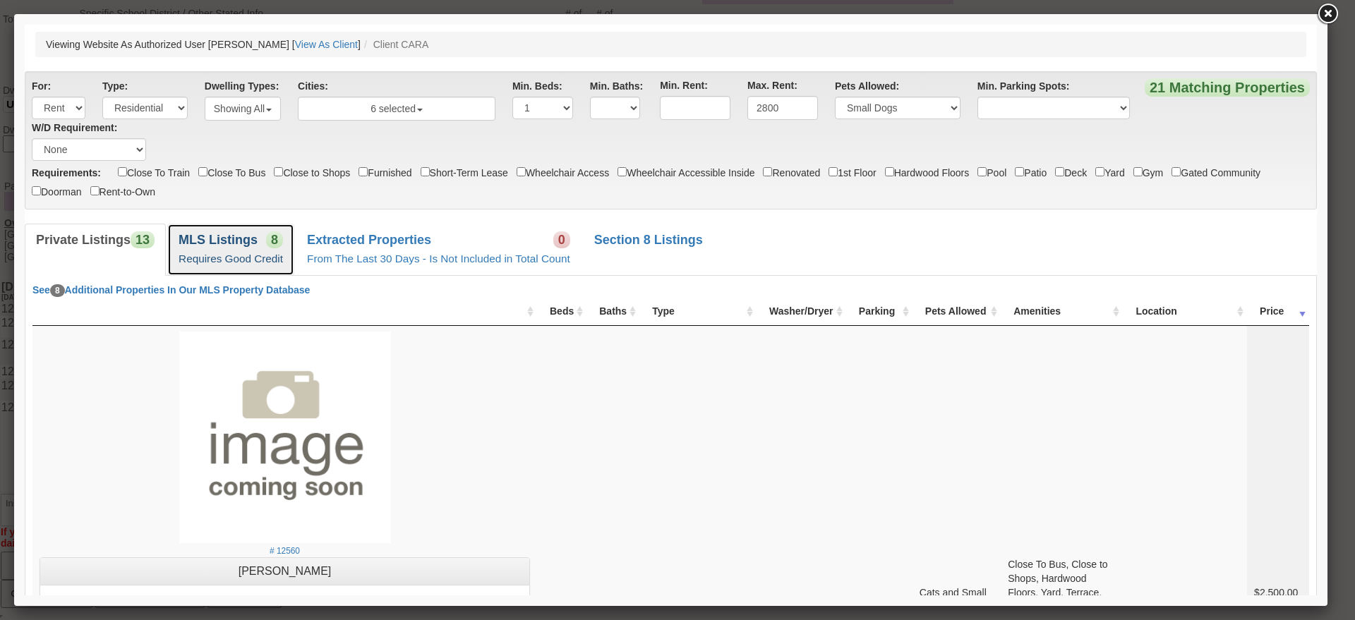
click at [266, 253] on small "Requires Good Credit" at bounding box center [231, 259] width 104 height 12
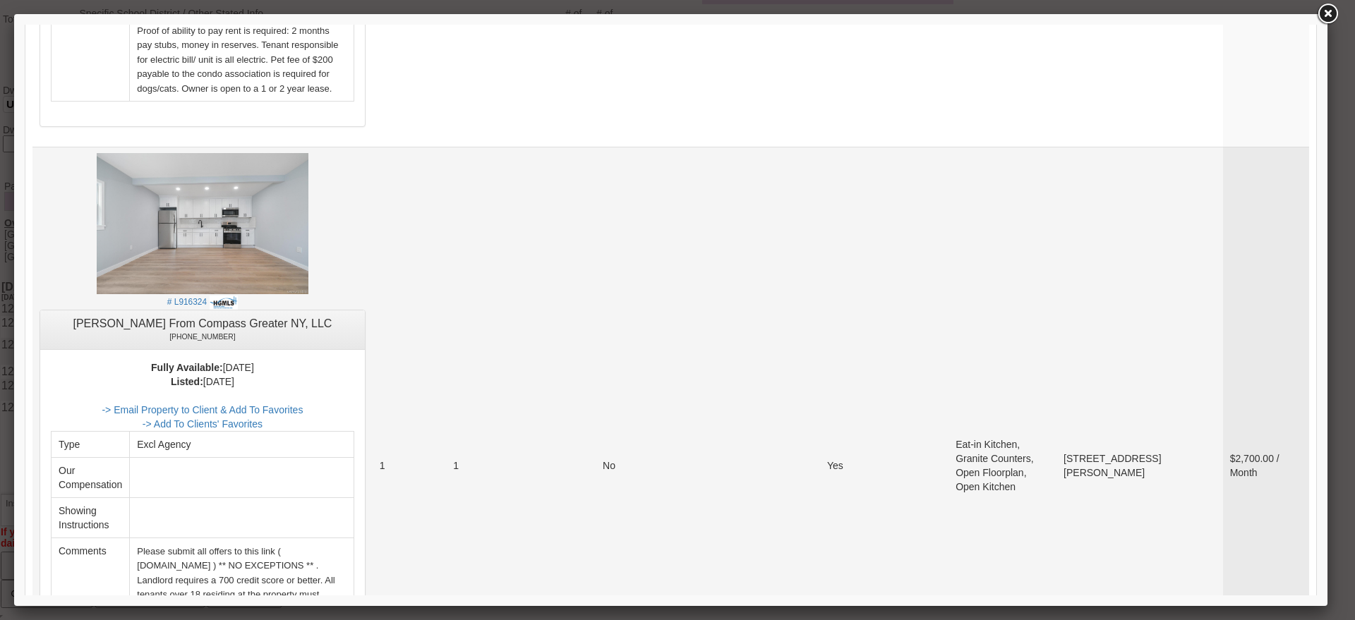
scroll to position [2206, 0]
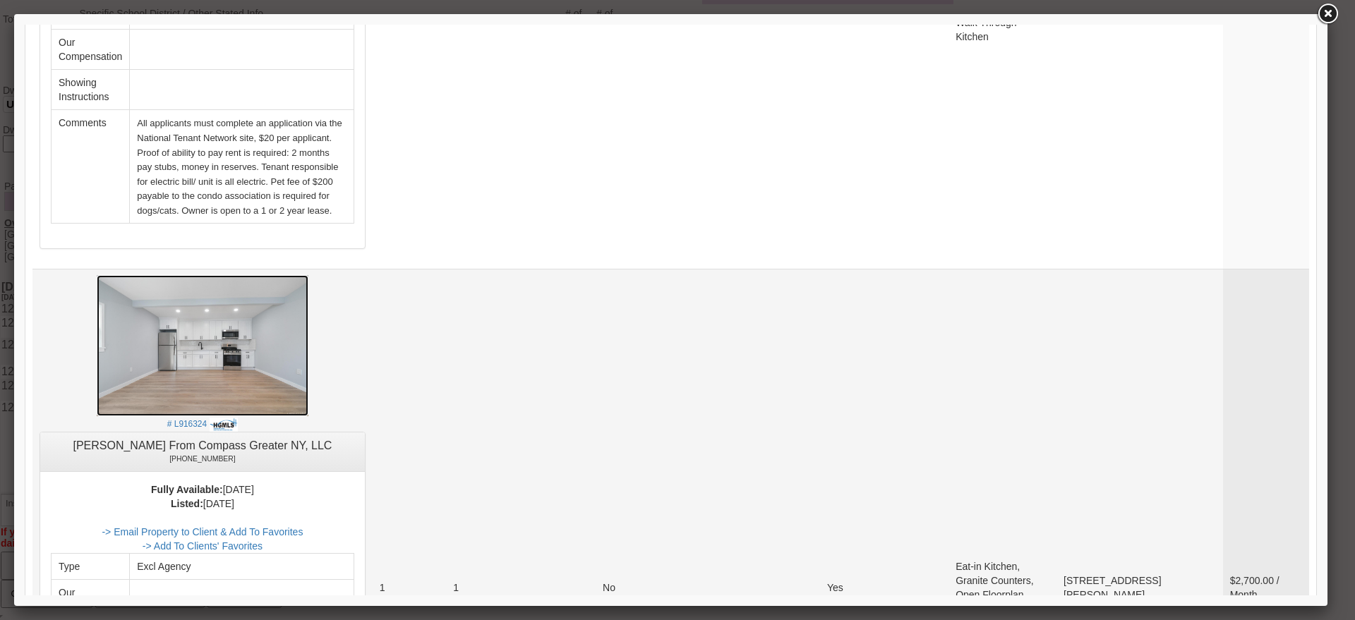
click at [258, 318] on img at bounding box center [203, 345] width 212 height 141
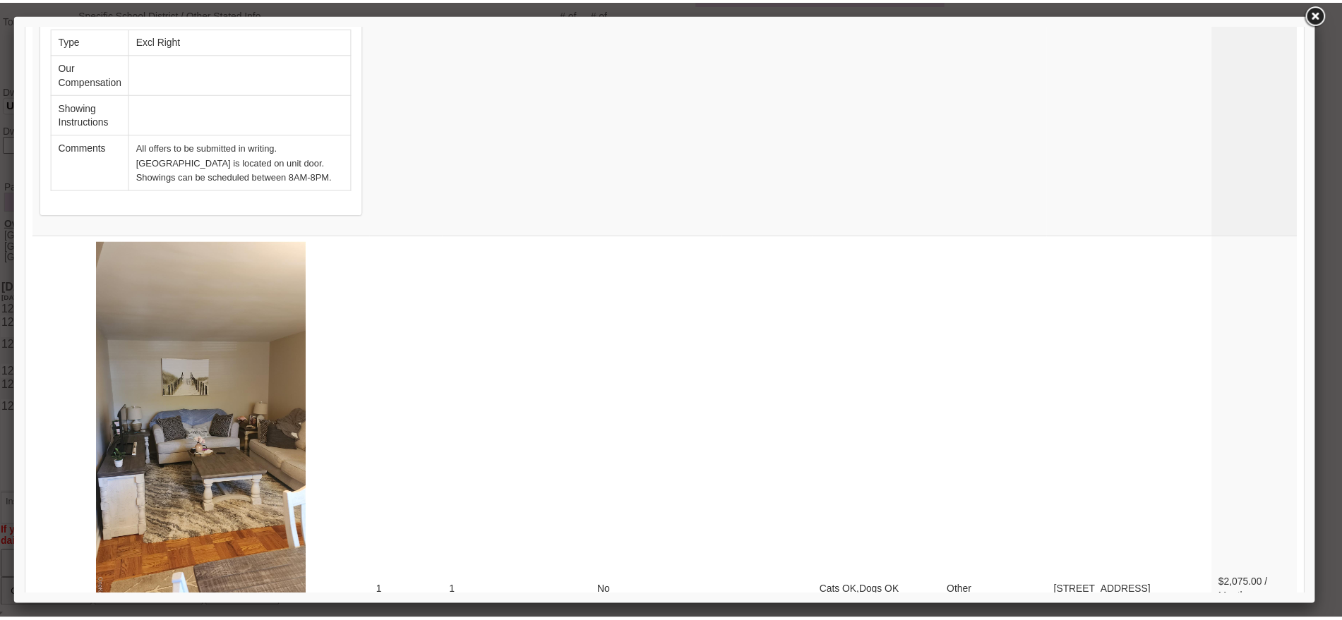
scroll to position [4411, 0]
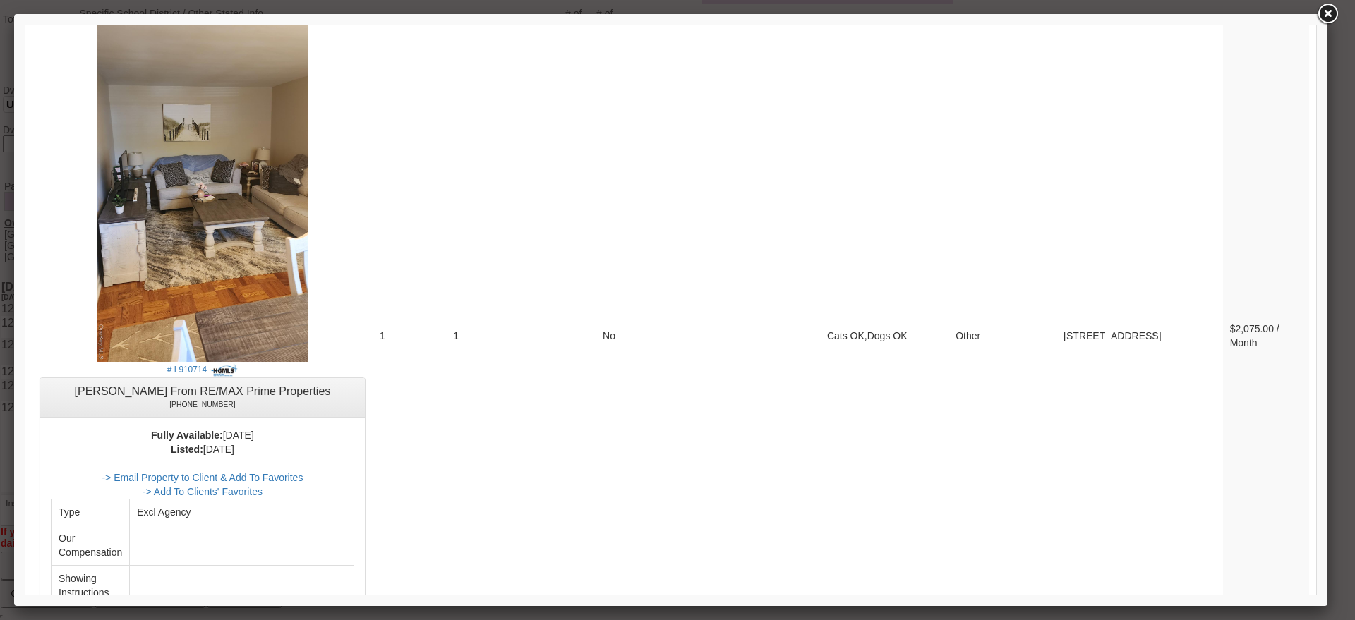
click at [1327, 16] on link at bounding box center [1327, 13] width 25 height 25
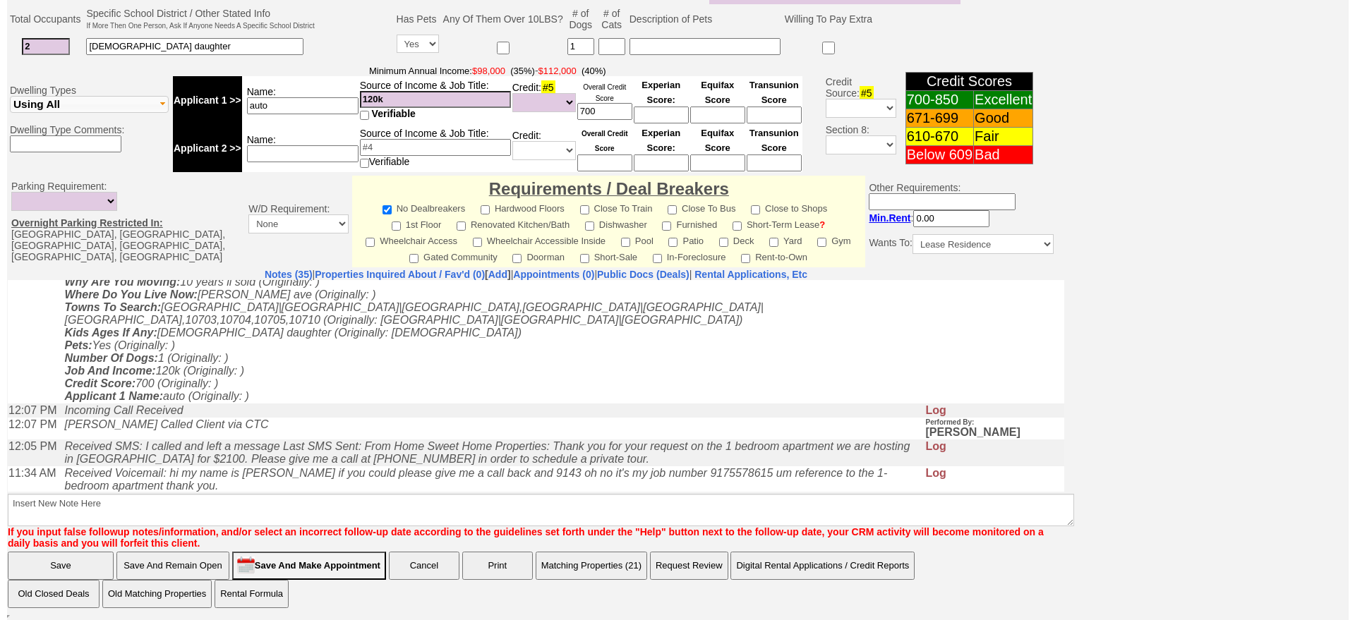
scroll to position [0, 0]
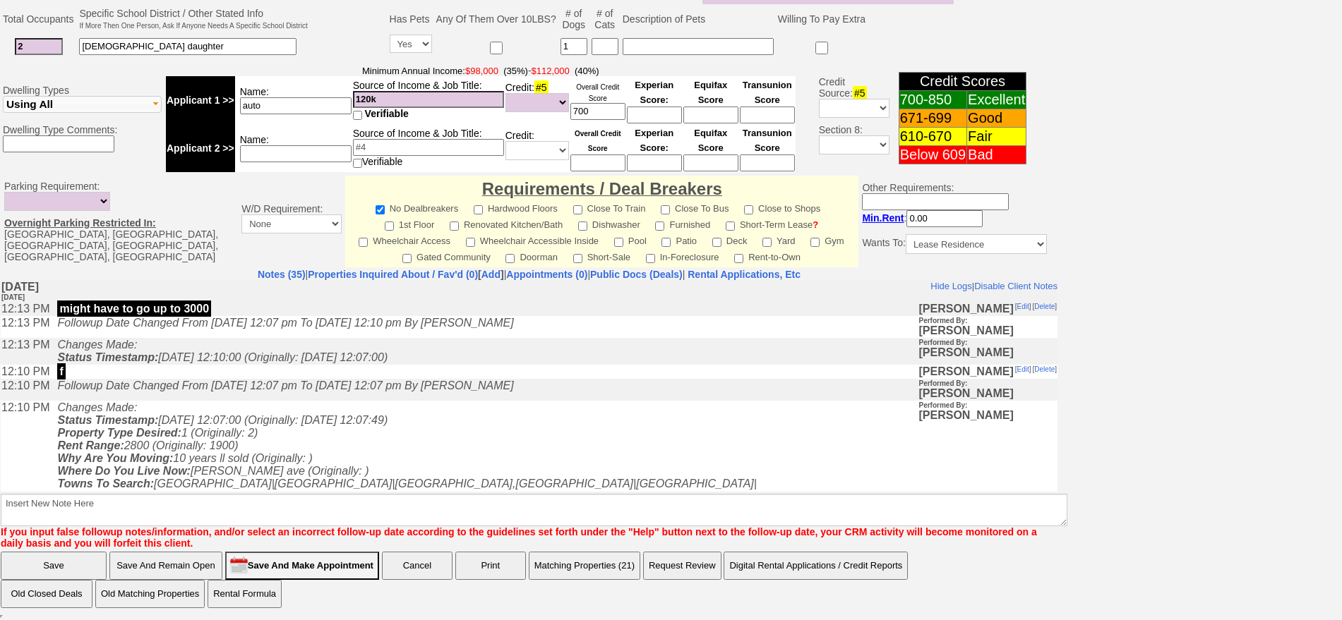
click at [606, 572] on button "Matching Properties (21)" at bounding box center [585, 566] width 112 height 28
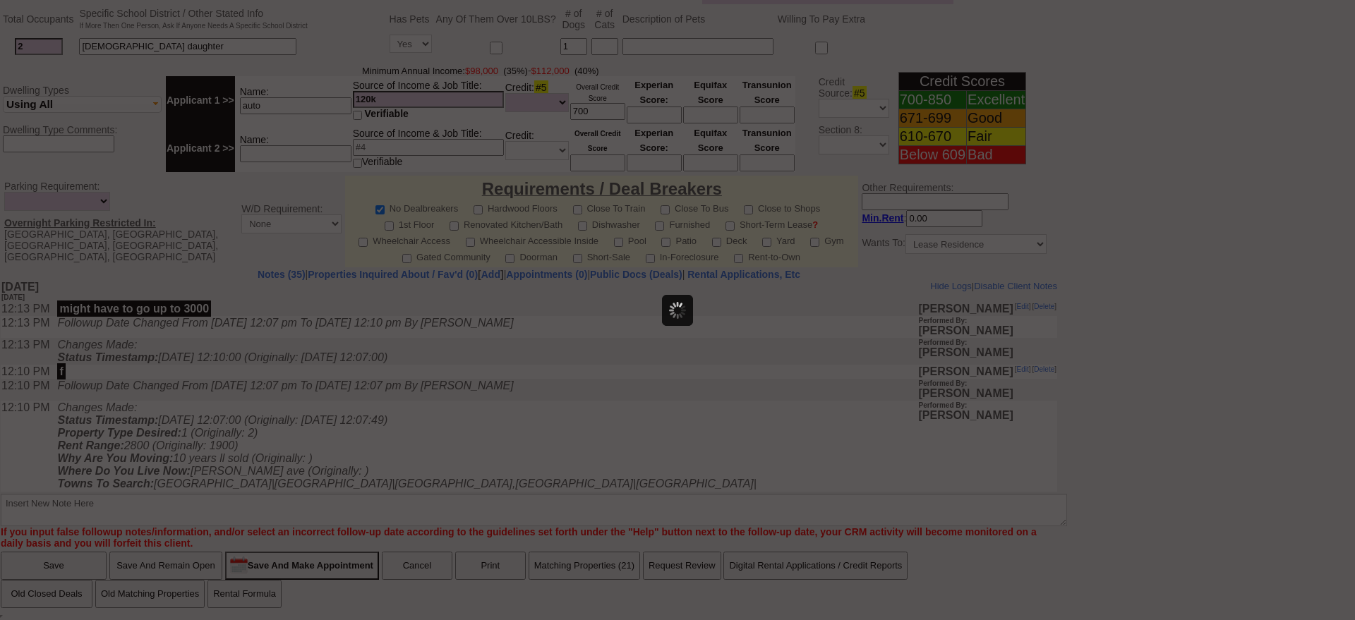
select select
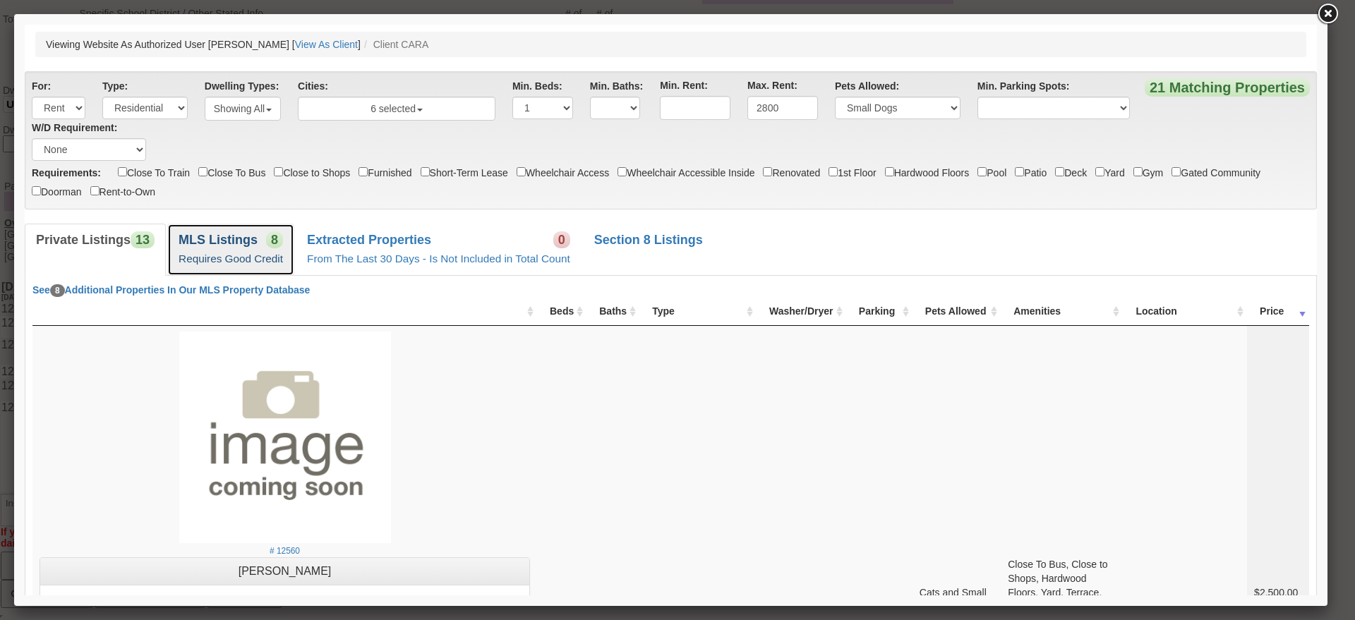
click at [252, 251] on link "MLS Listings 8 Requires Good Credit" at bounding box center [230, 250] width 127 height 52
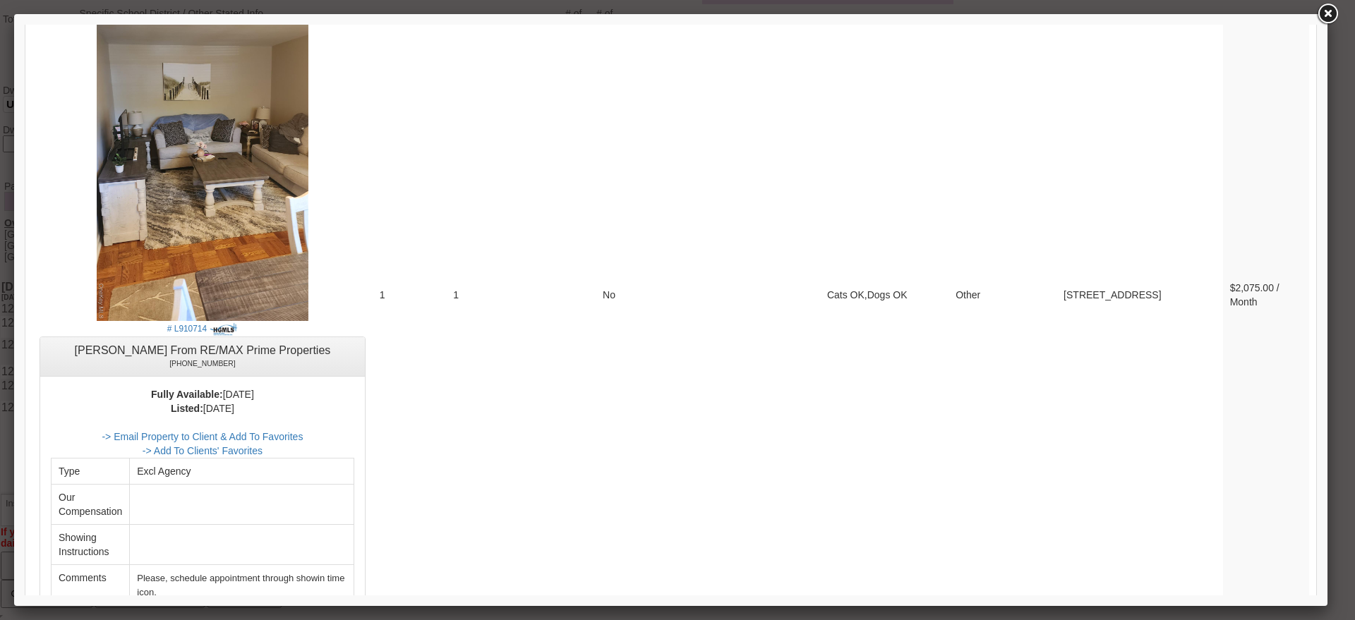
scroll to position [4459, 0]
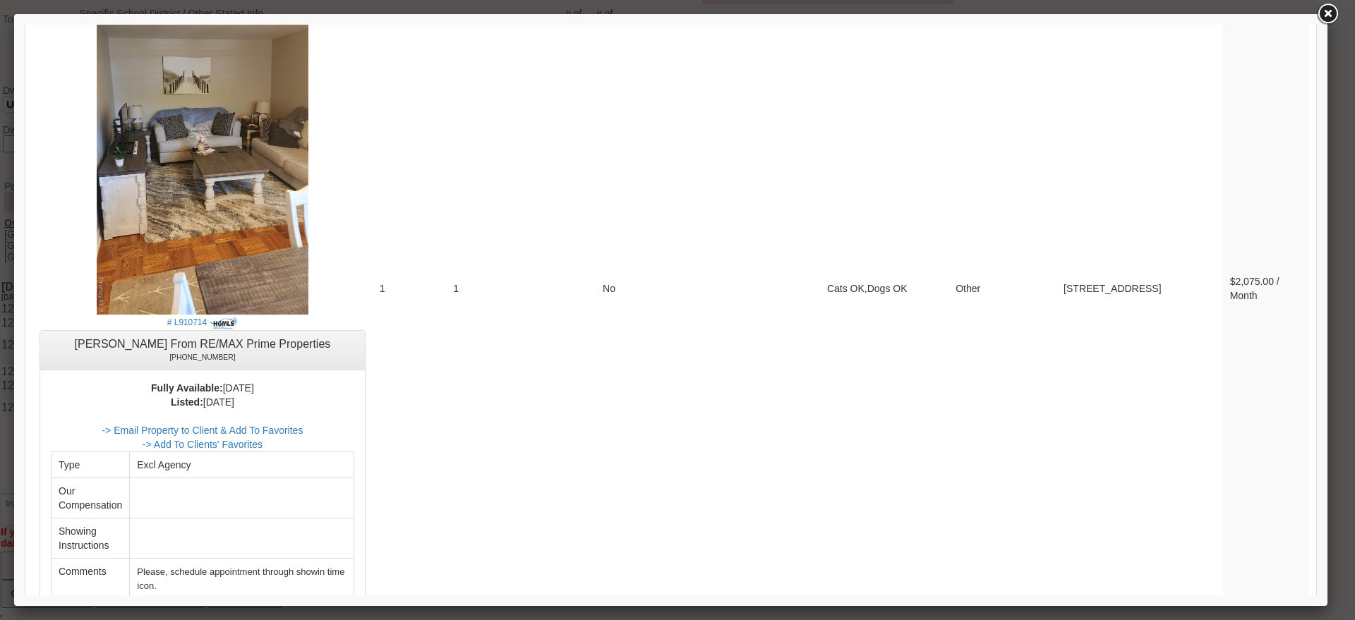
drag, startPoint x: 1310, startPoint y: 116, endPoint x: 1343, endPoint y: 558, distance: 443.1
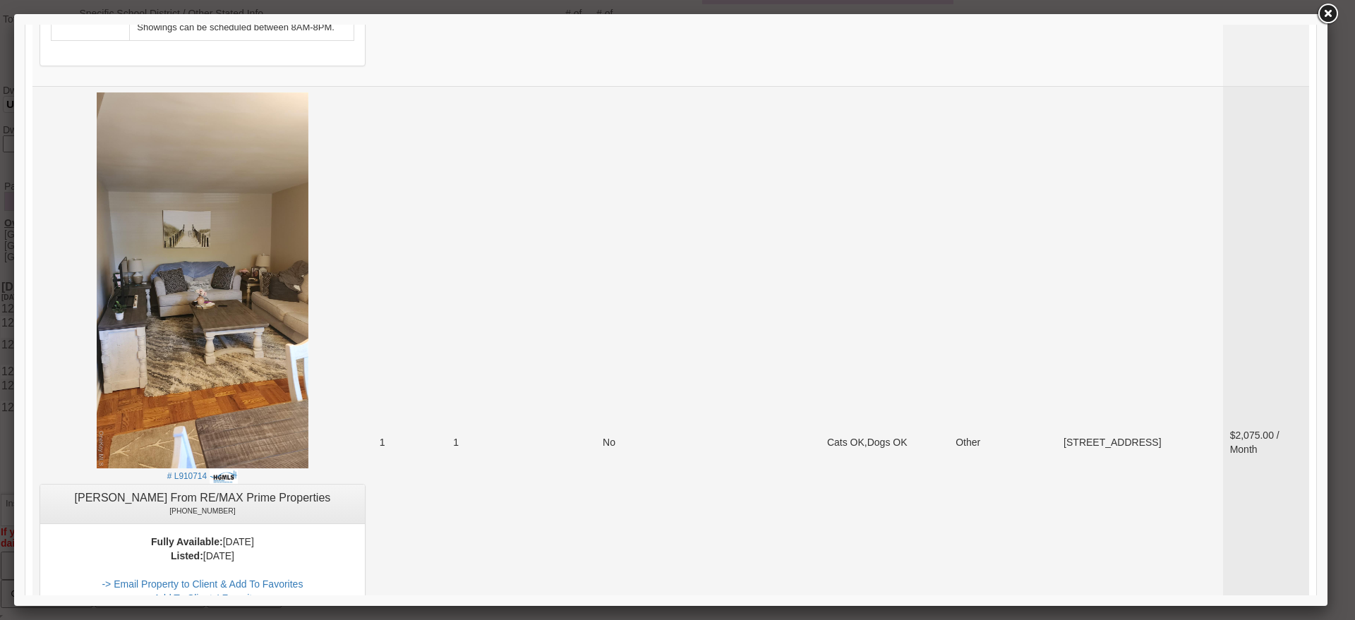
scroll to position [4194, 0]
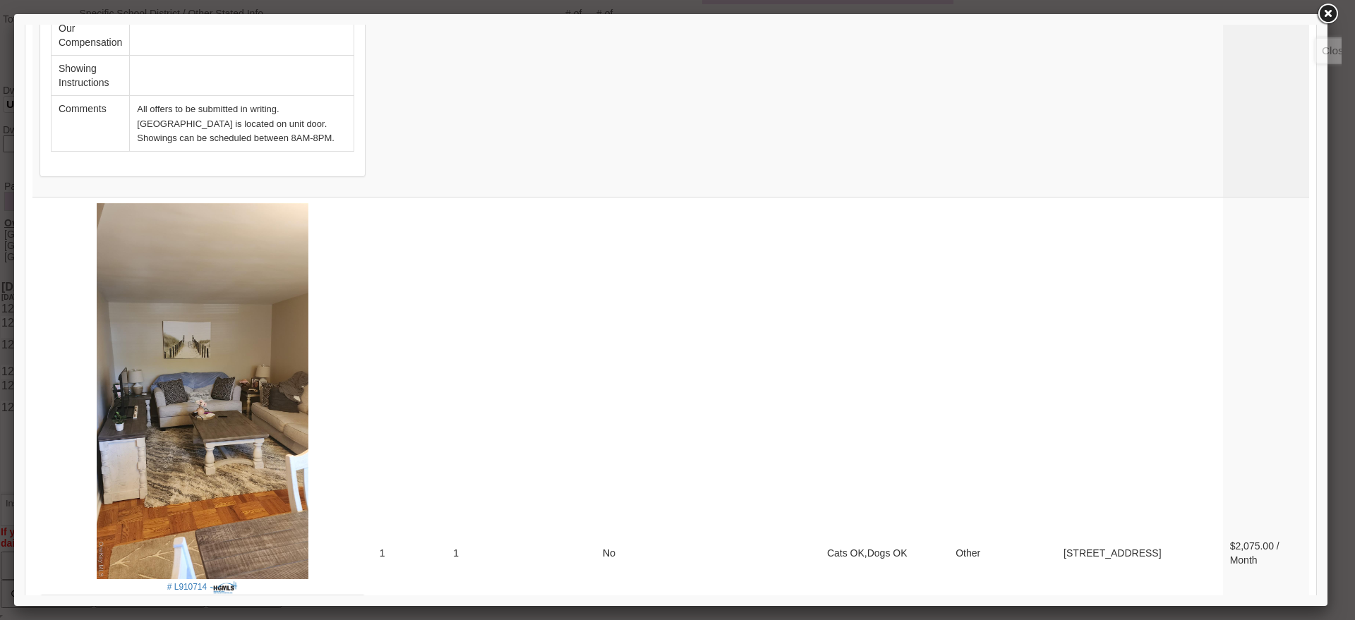
click at [1331, 10] on link at bounding box center [1327, 13] width 25 height 25
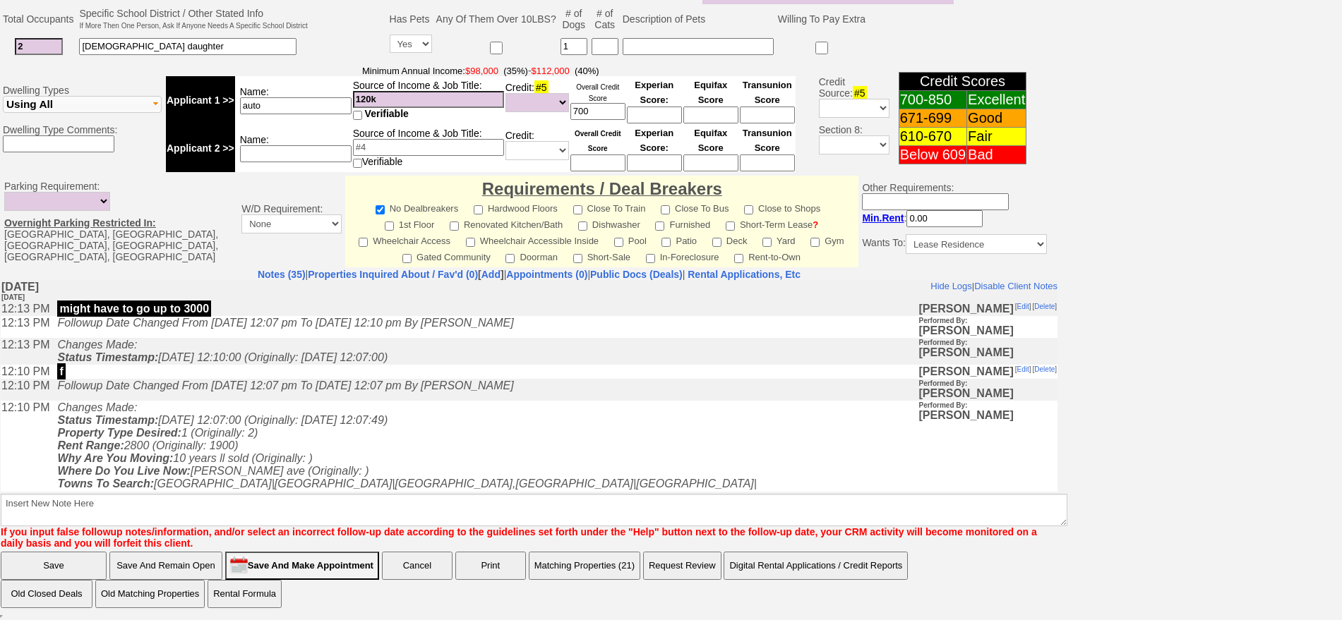
click at [579, 568] on button "Matching Properties (21)" at bounding box center [585, 566] width 112 height 28
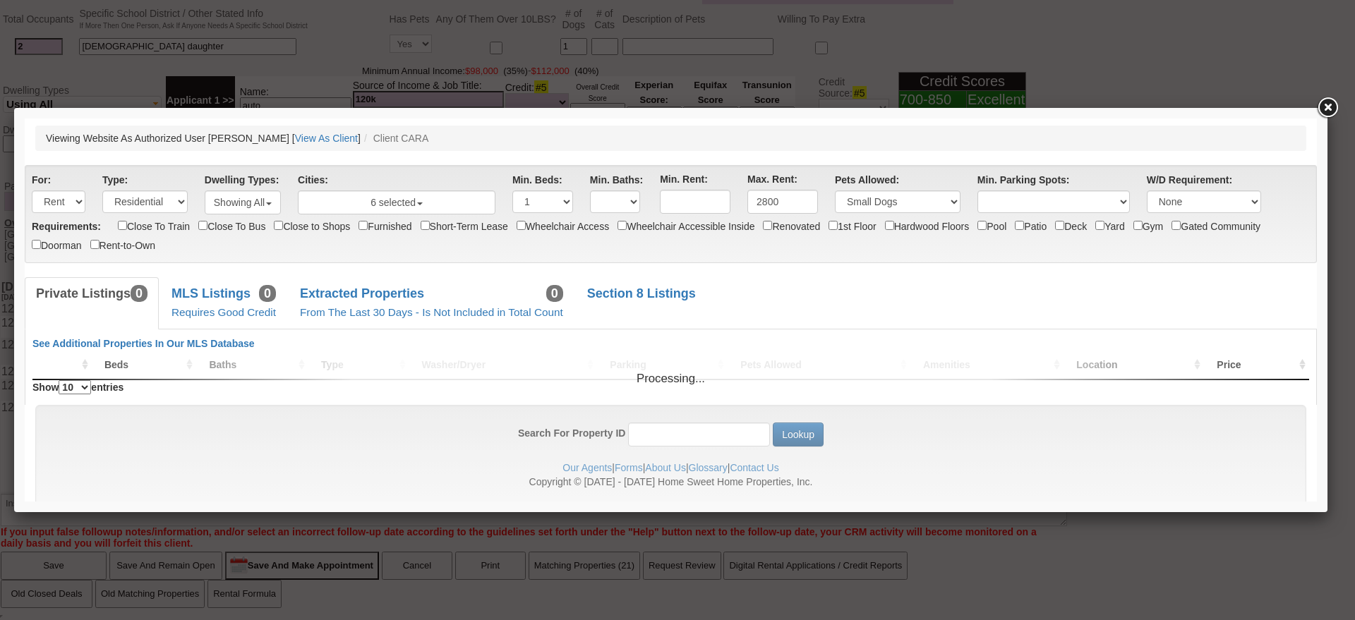
scroll to position [0, 0]
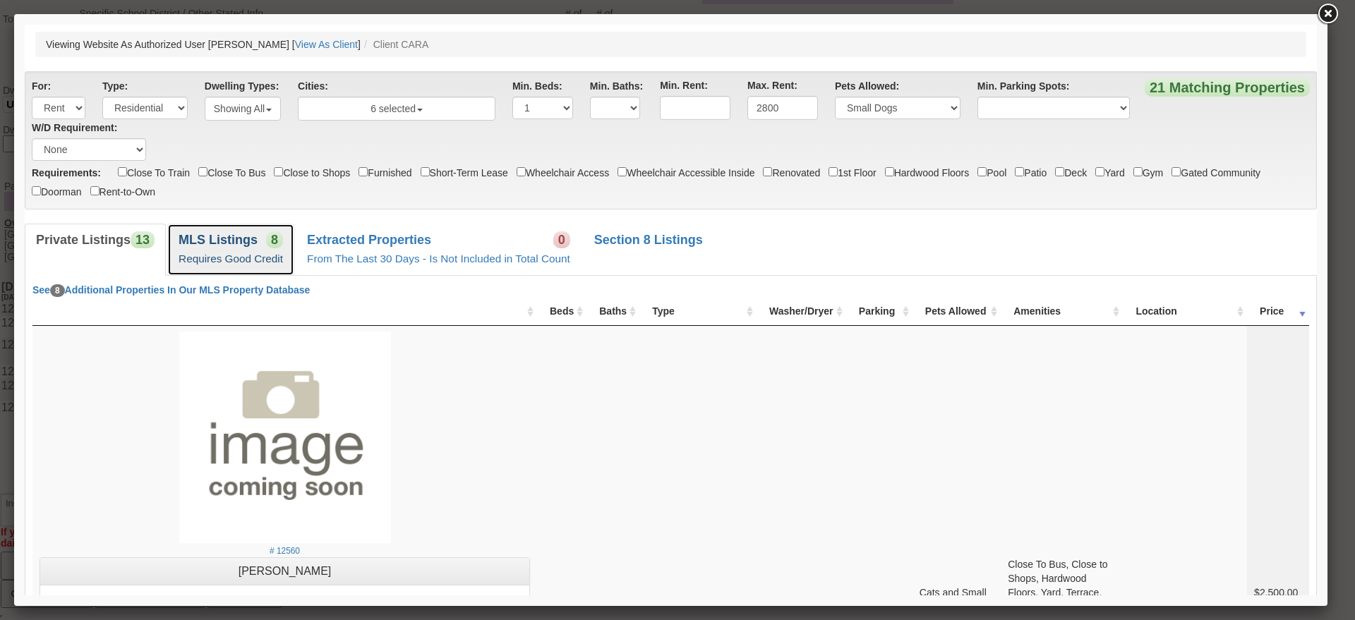
click at [215, 231] on link "MLS Listings 8 Requires Good Credit" at bounding box center [230, 250] width 127 height 52
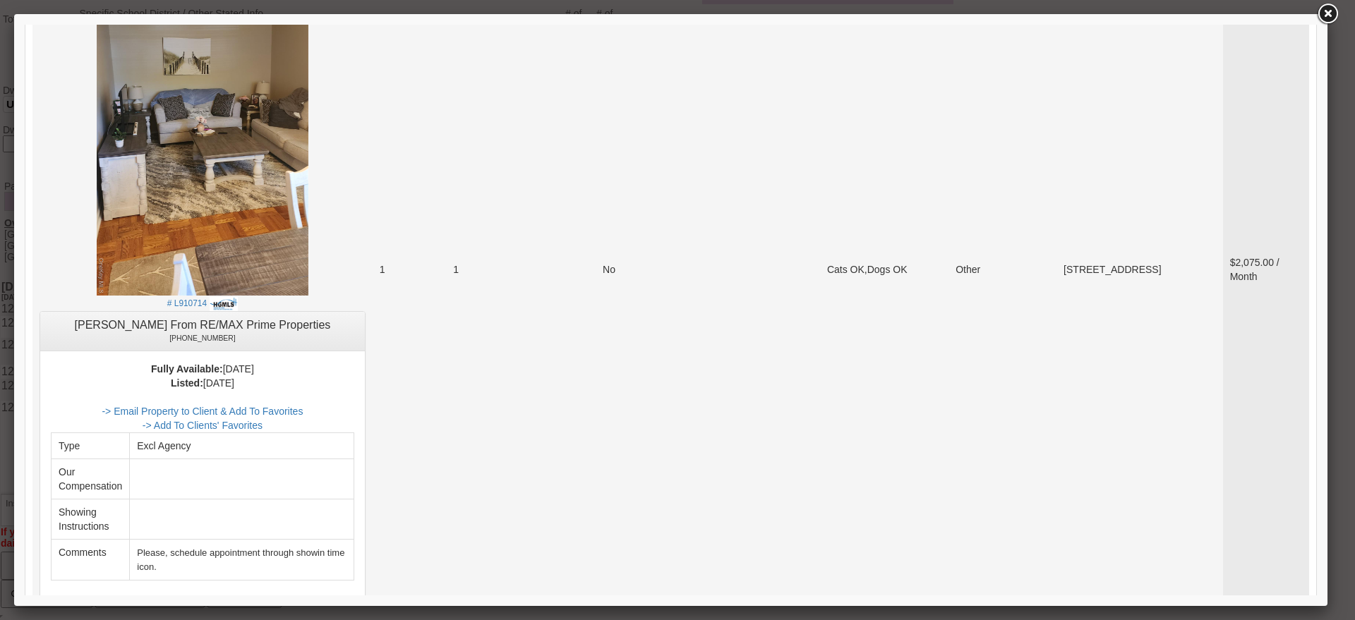
scroll to position [4342, 0]
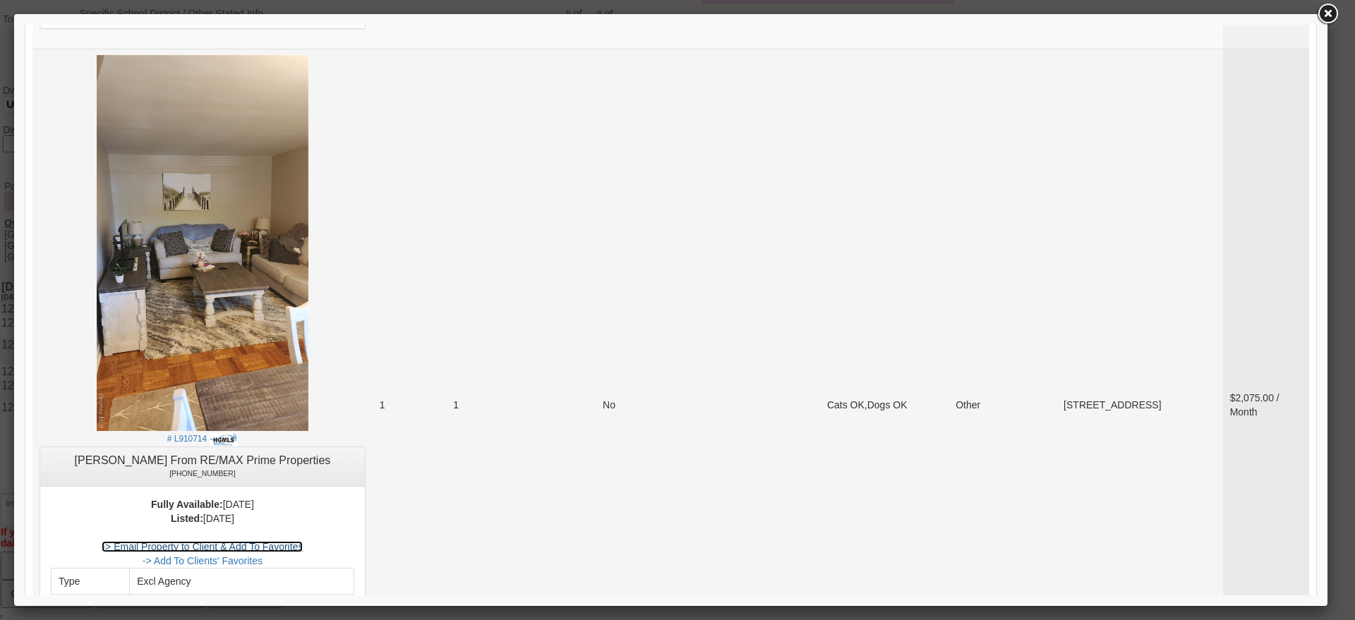
click at [303, 541] on link "-> Email Property to Client & Add To Favorites" at bounding box center [202, 546] width 201 height 11
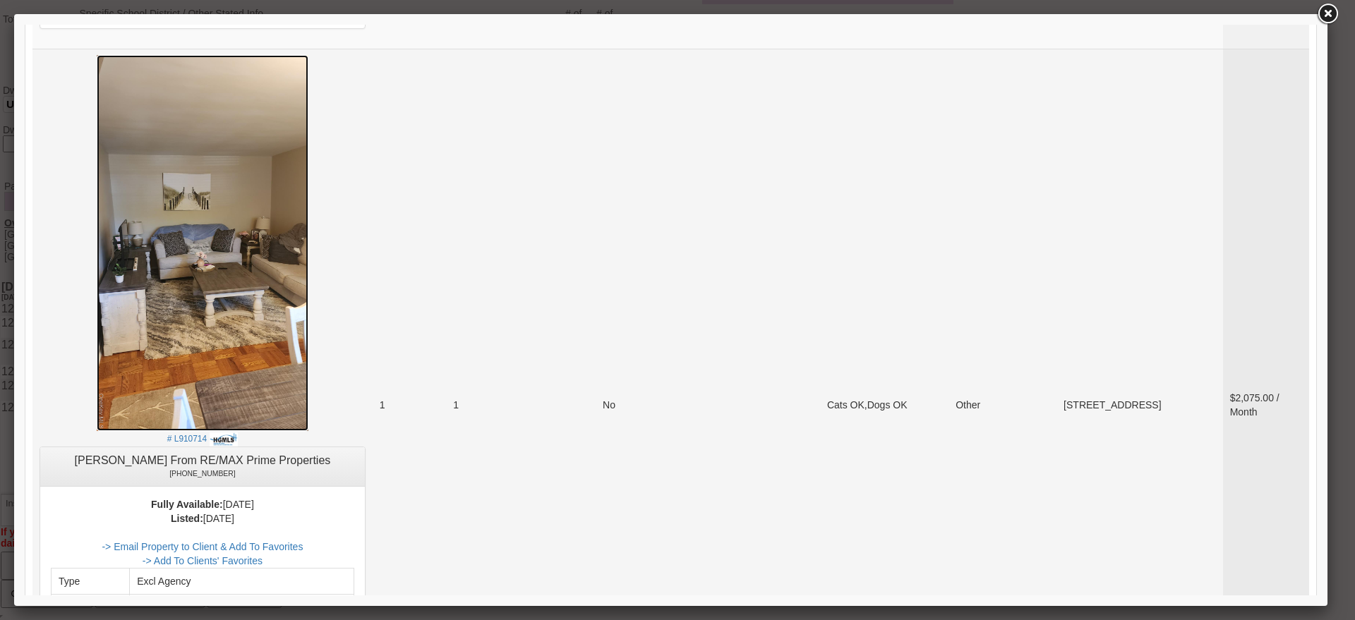
click at [242, 138] on img at bounding box center [203, 243] width 212 height 376
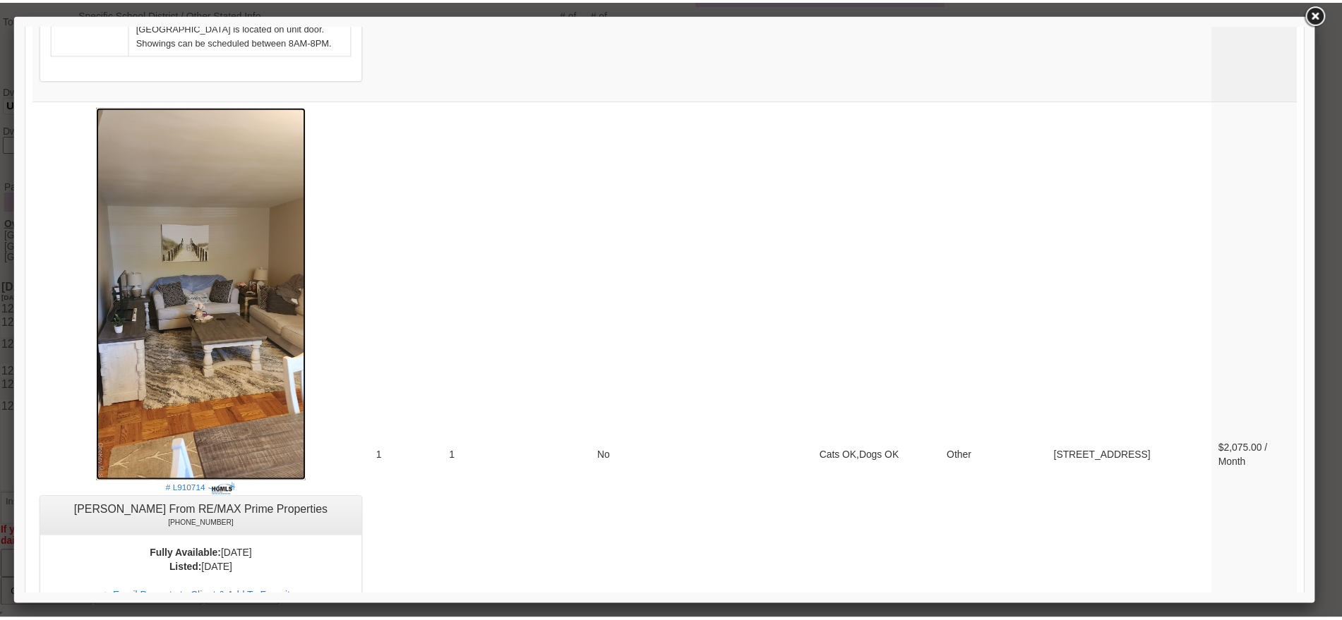
scroll to position [4254, 0]
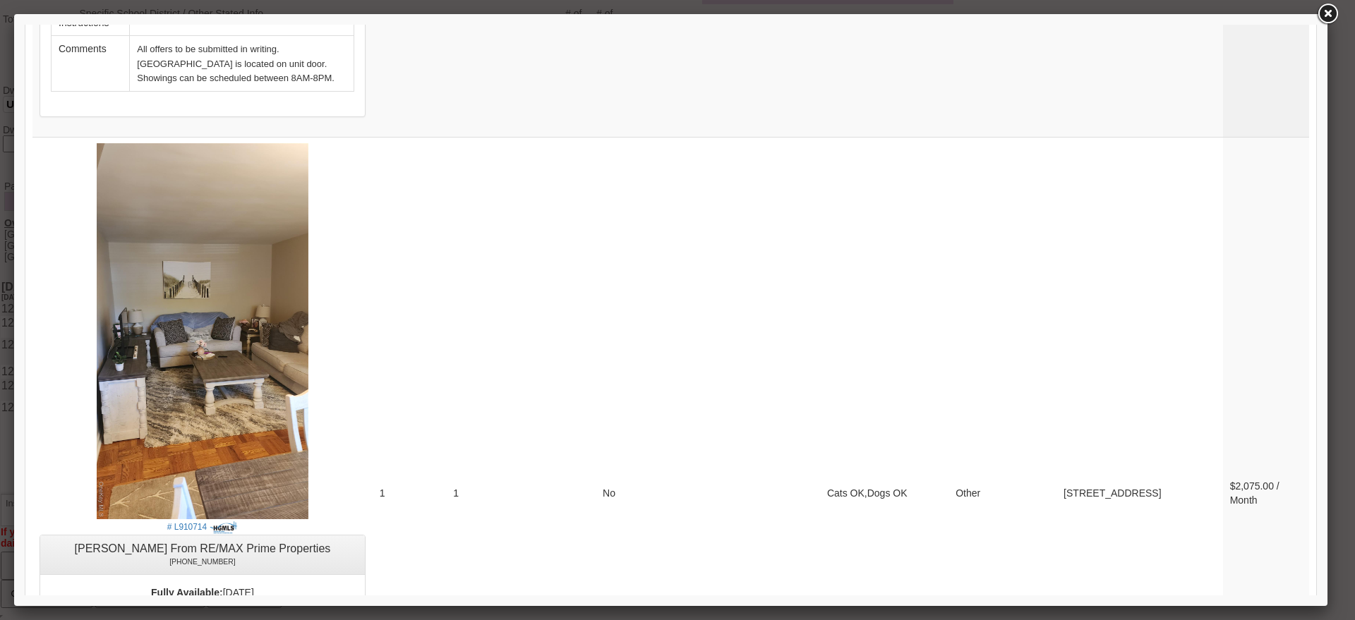
click at [1321, 10] on link at bounding box center [1327, 13] width 25 height 25
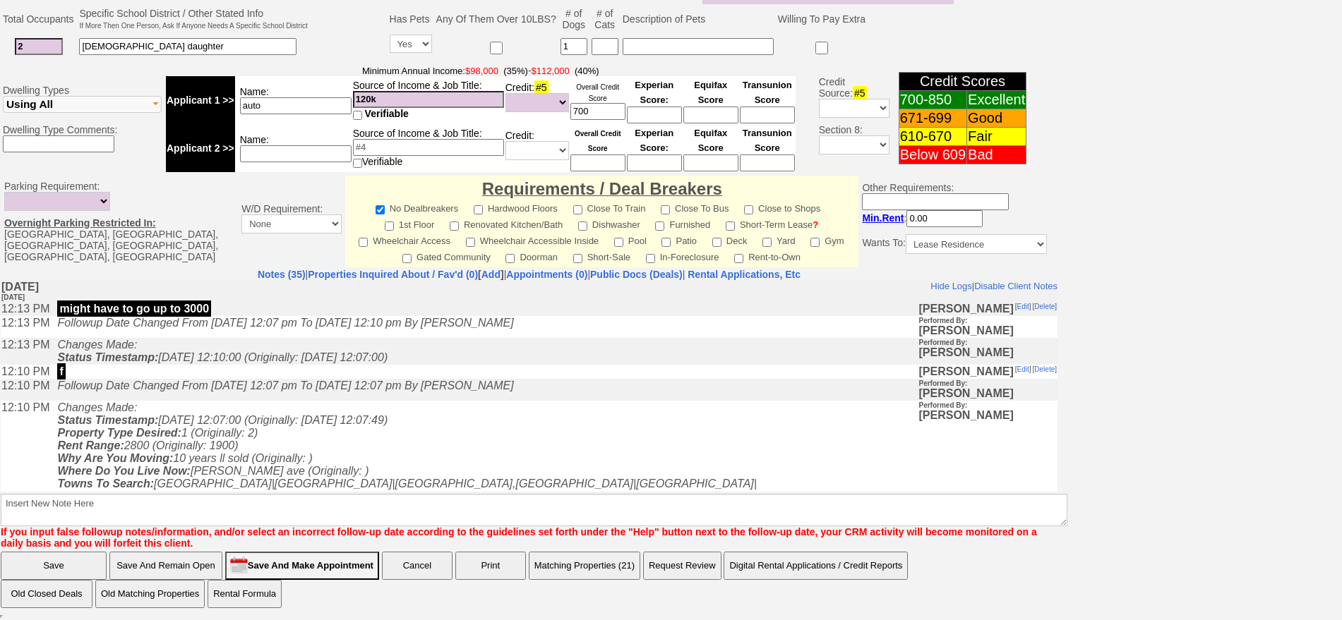
scroll to position [0, 0]
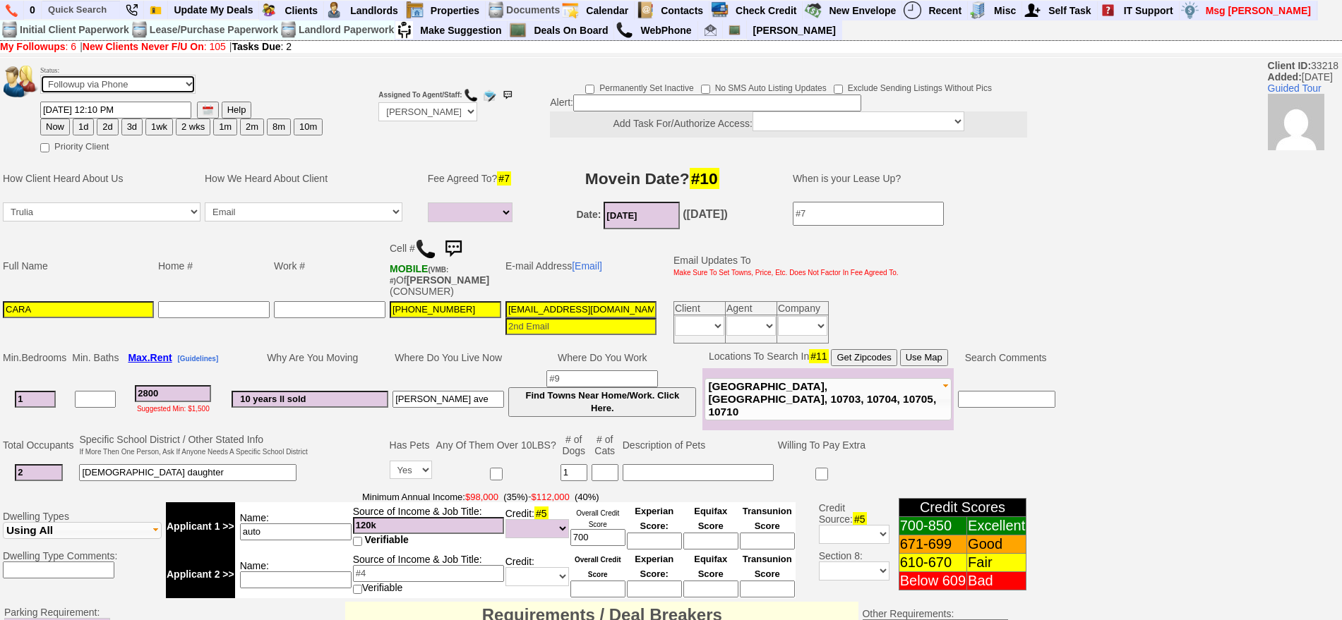
click at [130, 84] on select "Followup via Phone Followup via Email Followup When Section 8 Property Found De…" at bounding box center [117, 84] width 155 height 19
select select "Inactive"
click at [40, 80] on select "Followup via Phone Followup via Email Followup When Section 8 Property Found De…" at bounding box center [117, 84] width 155 height 19
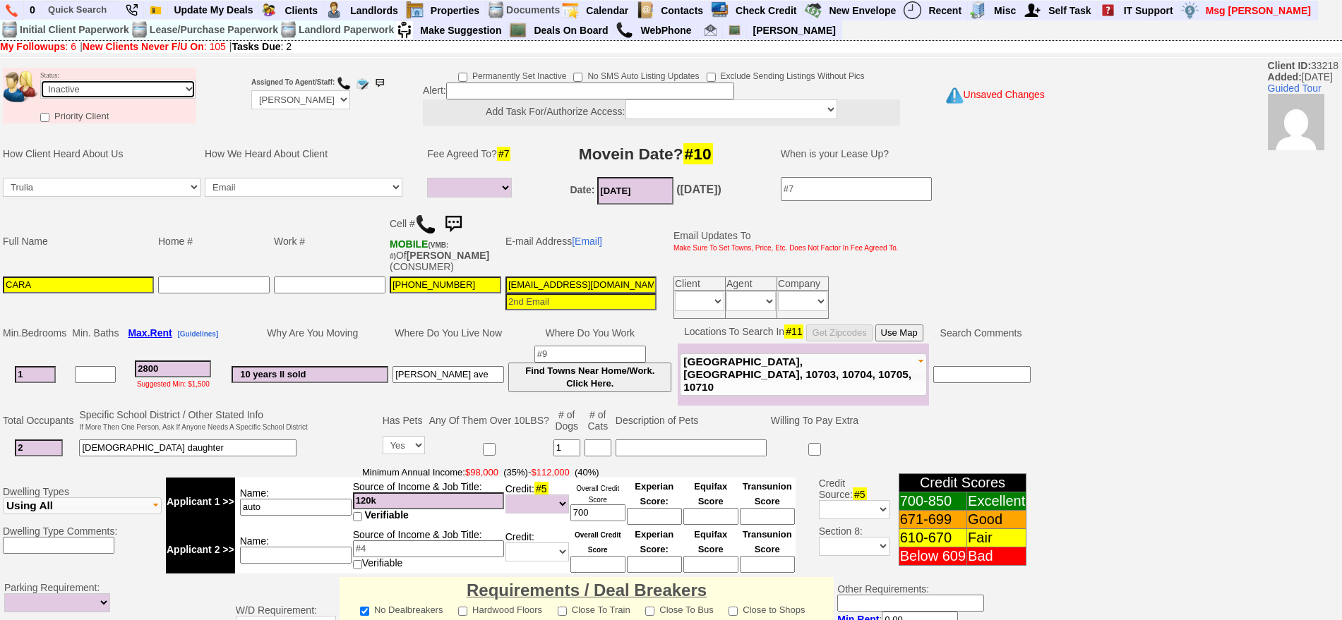
scroll to position [402, 0]
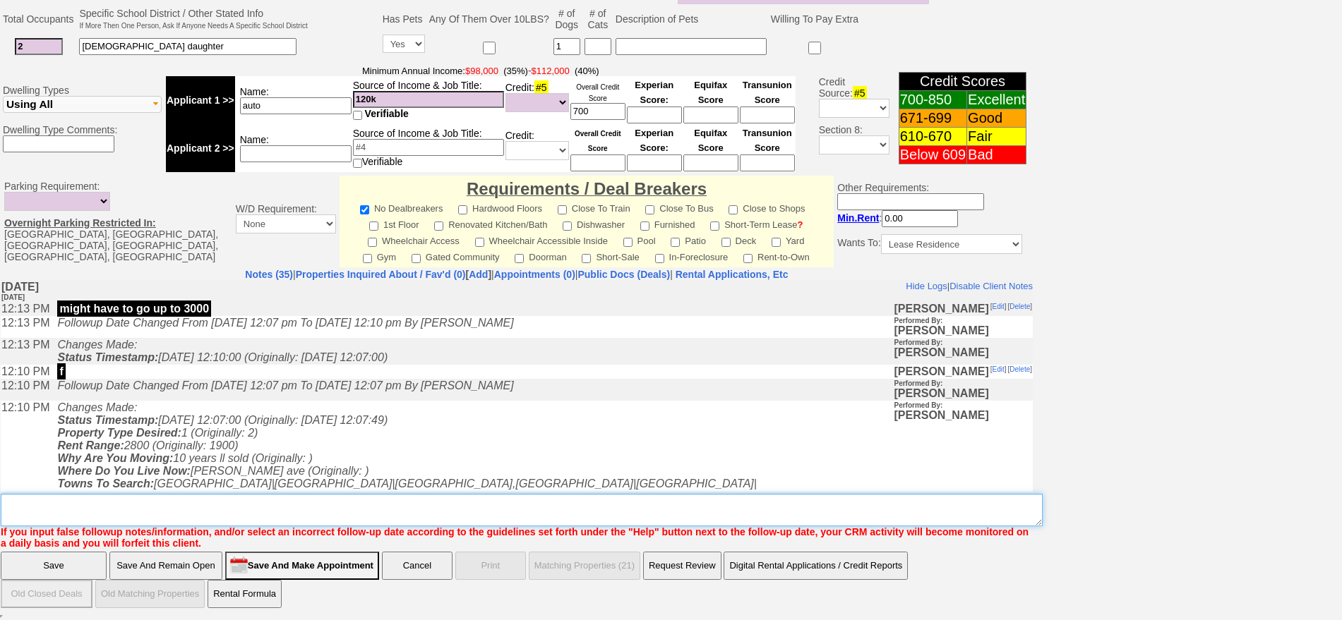
click at [552, 507] on textarea "Insert New Note Here" at bounding box center [522, 510] width 1042 height 32
click at [220, 507] on textarea "Insert New Note Here" at bounding box center [522, 510] width 1042 height 32
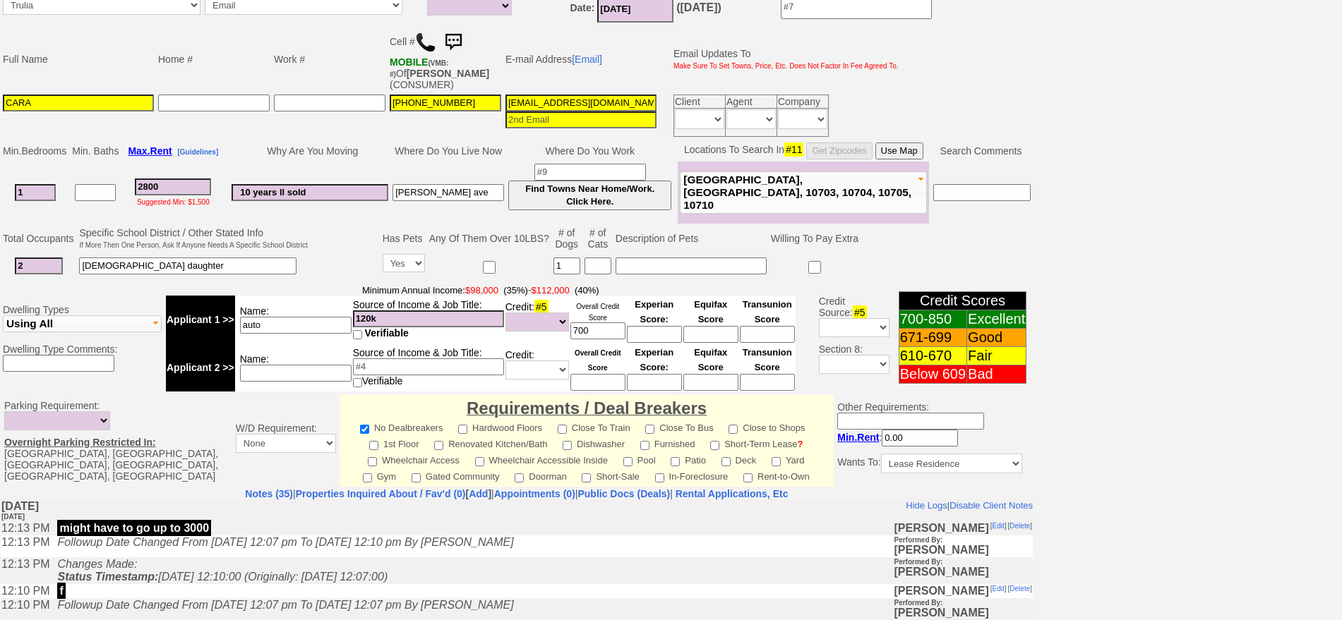
scroll to position [0, 0]
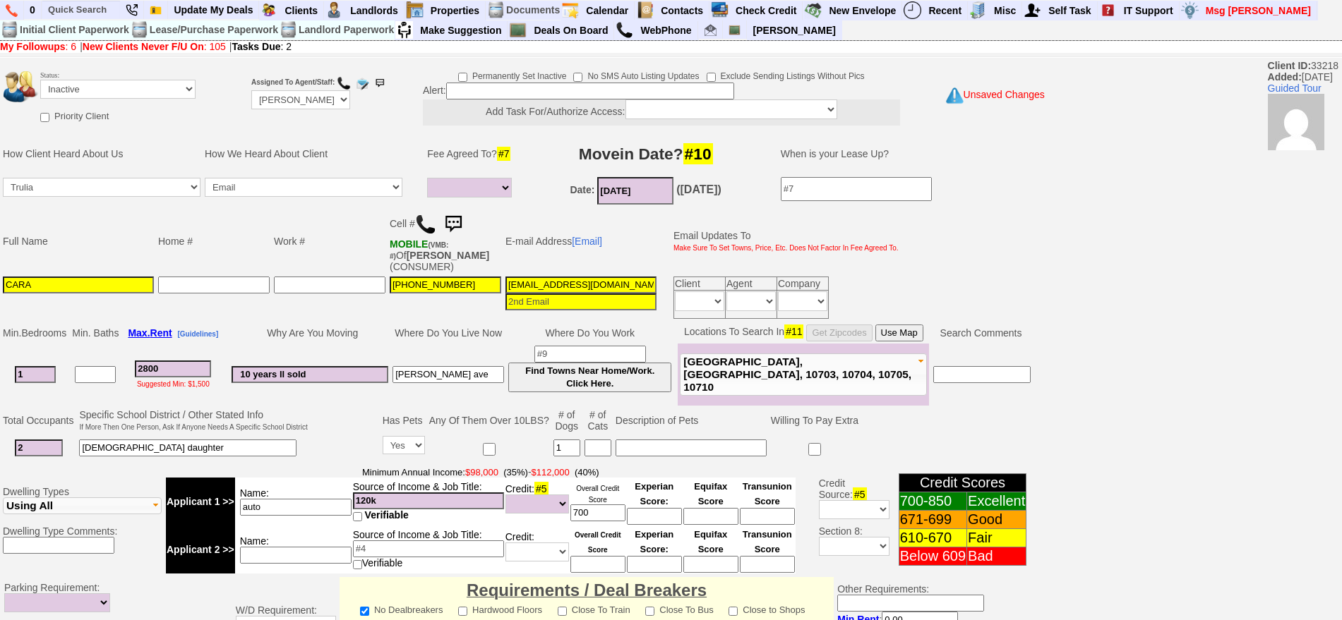
type textarea "high expectations sent one place ia"
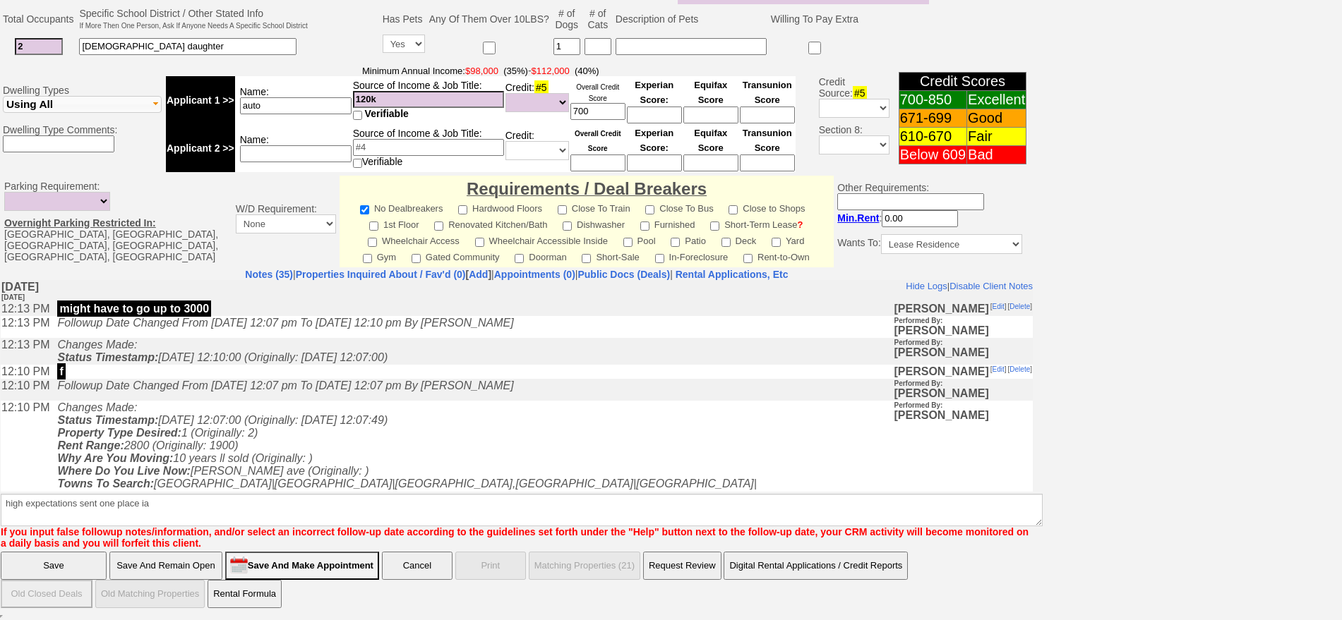
click input "Save" at bounding box center [54, 566] width 106 height 28
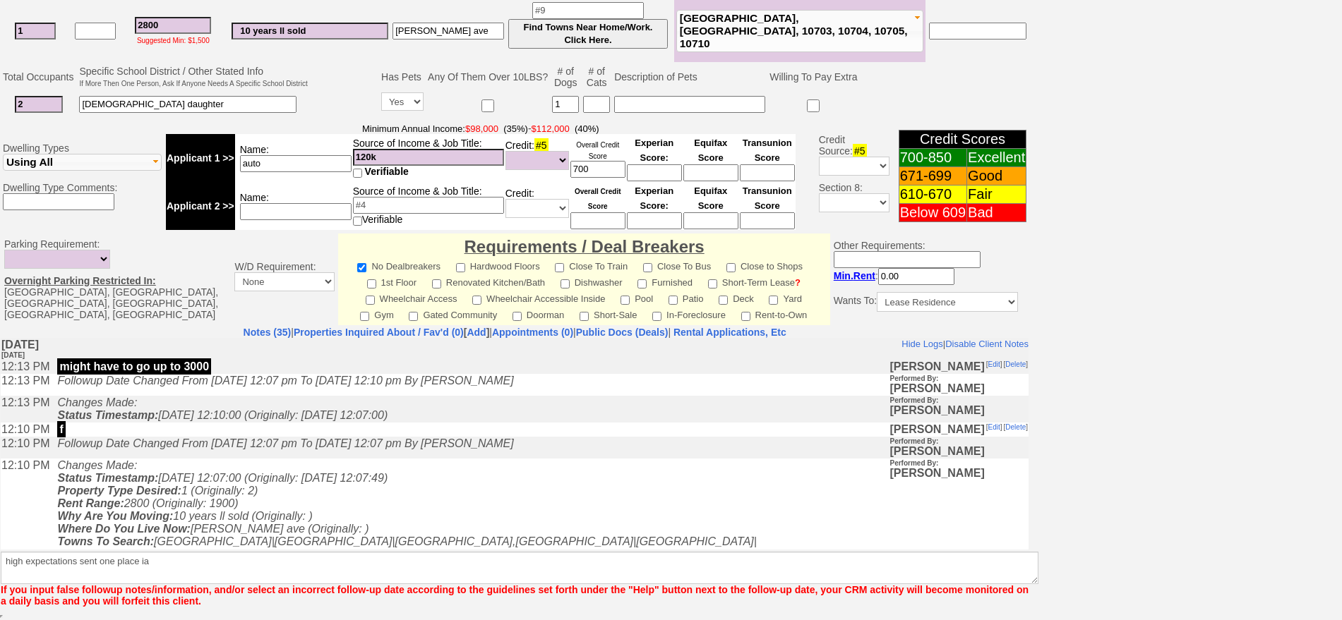
scroll to position [344, 0]
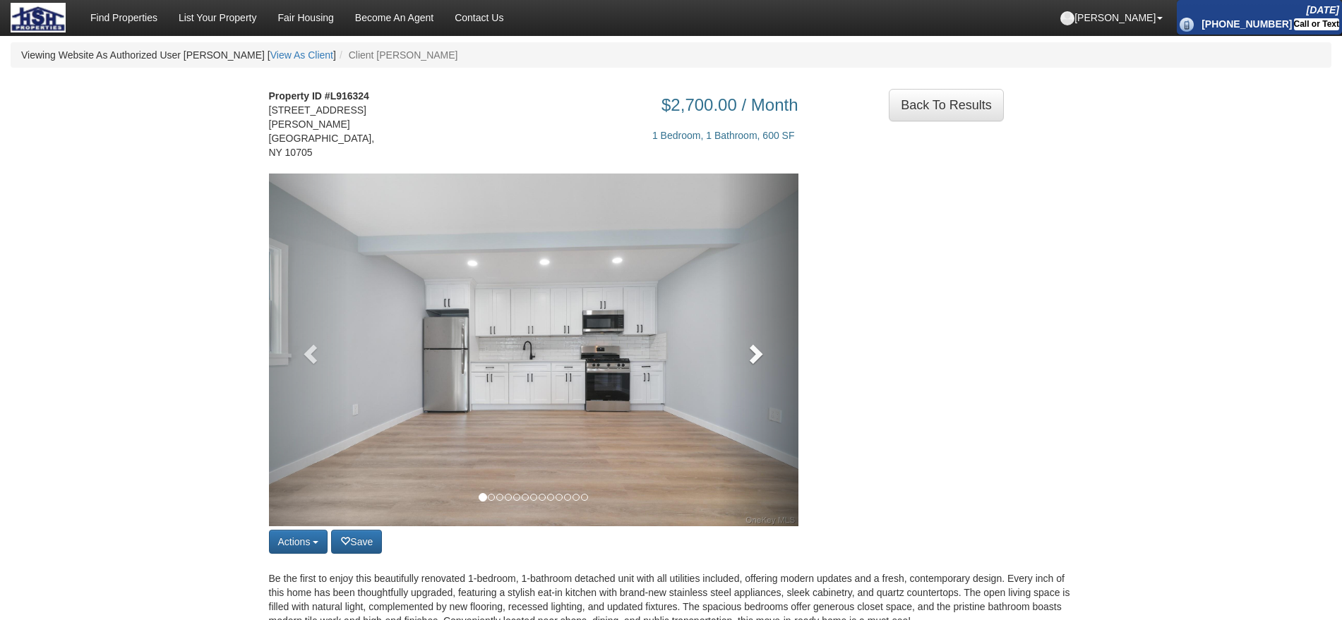
click at [735, 339] on link at bounding box center [759, 350] width 80 height 353
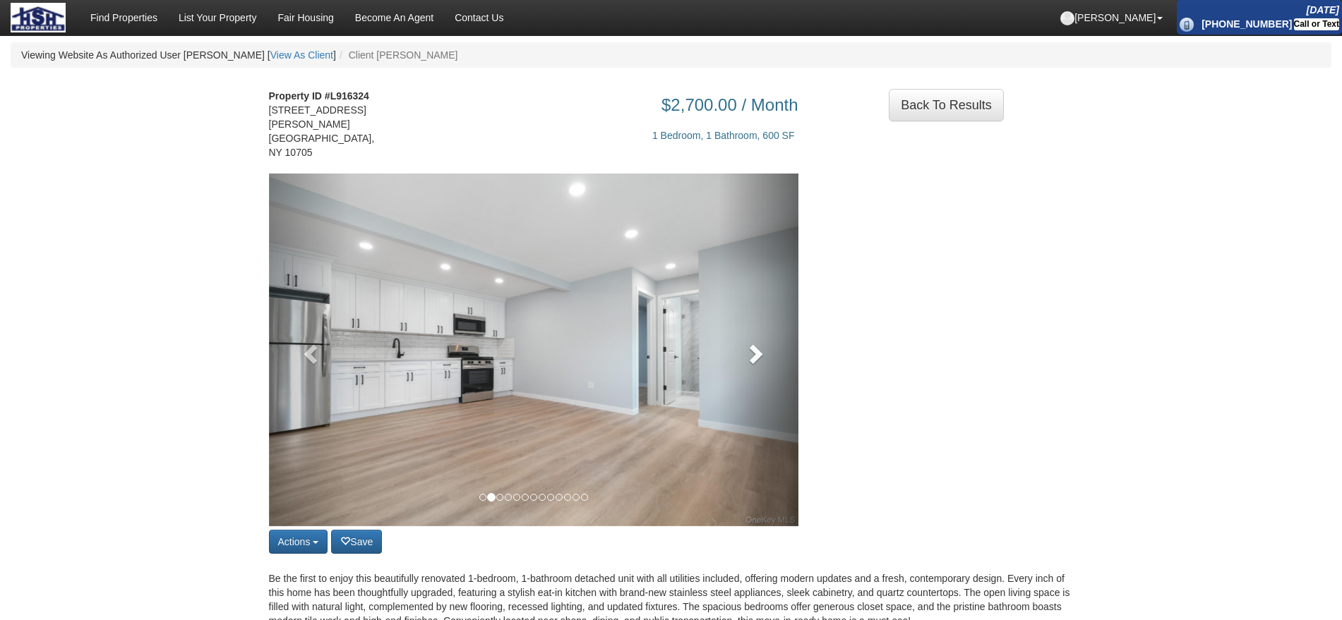
click at [735, 339] on link at bounding box center [759, 350] width 80 height 353
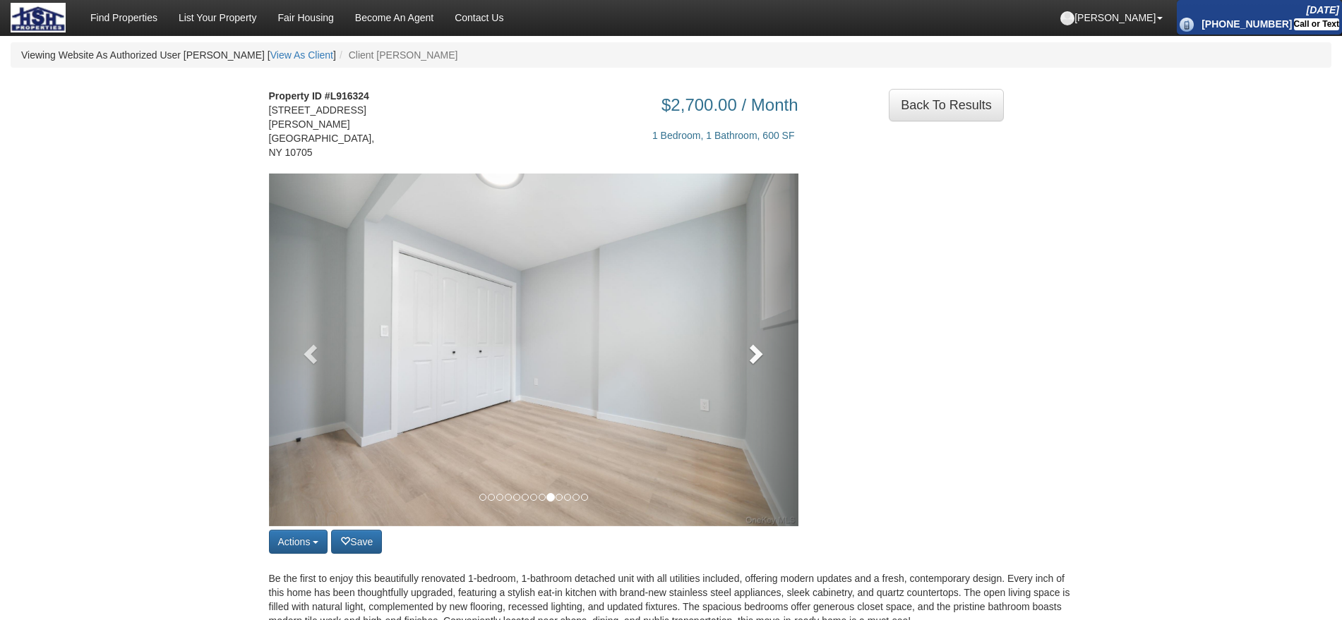
click at [744, 354] on link at bounding box center [759, 350] width 80 height 353
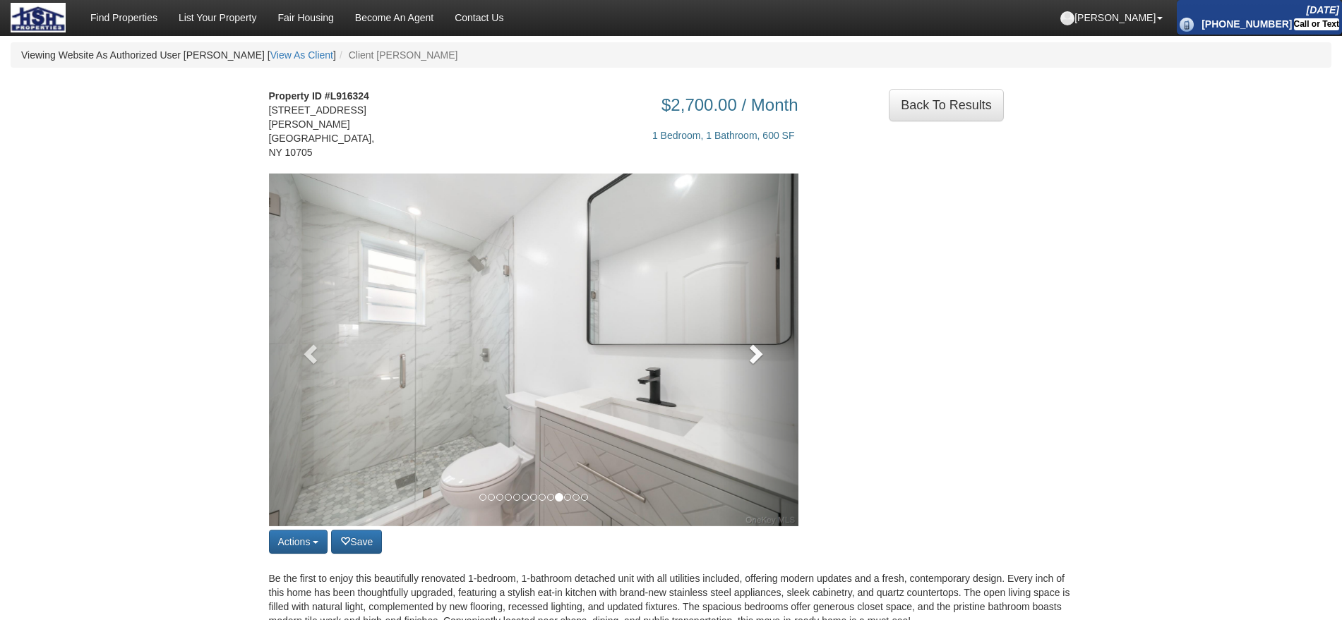
click at [744, 354] on link at bounding box center [759, 350] width 80 height 353
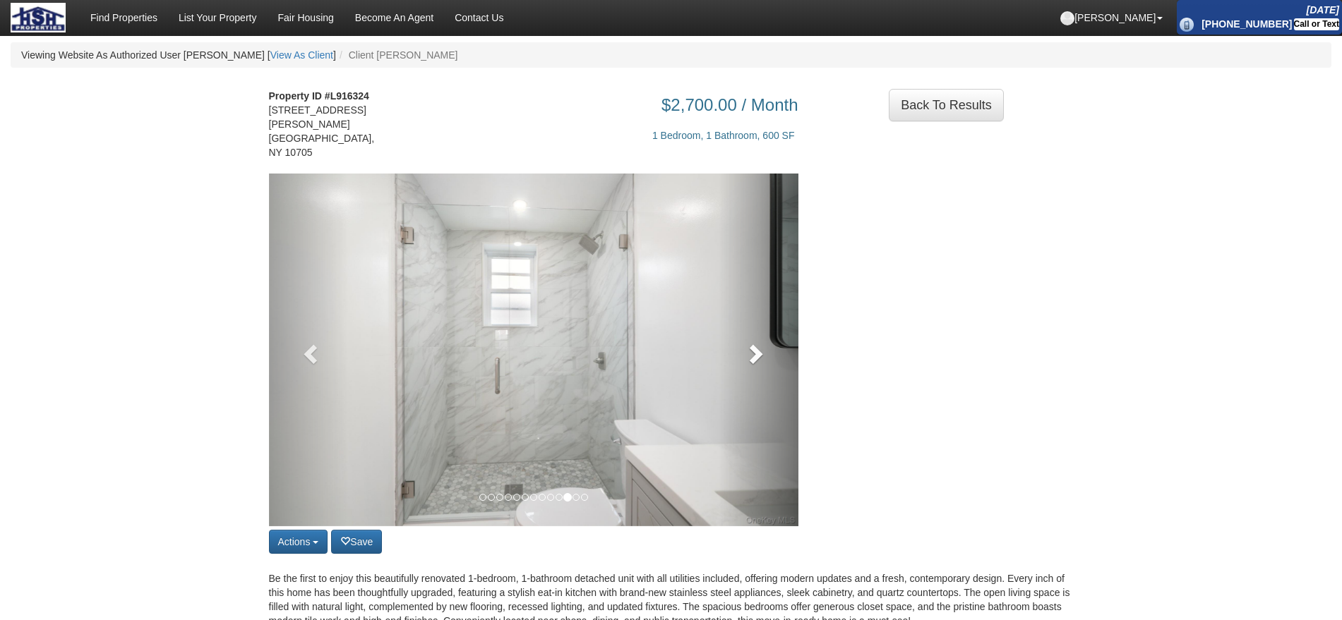
click at [744, 354] on link at bounding box center [759, 350] width 80 height 353
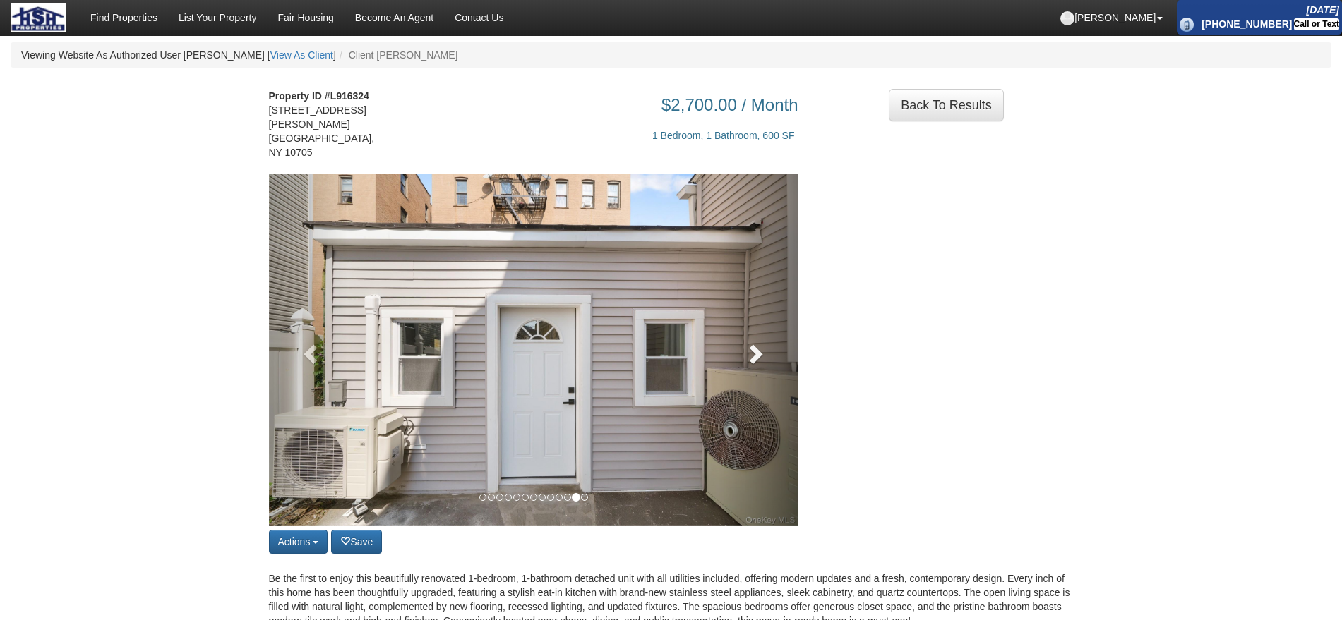
click at [744, 354] on link at bounding box center [759, 350] width 80 height 353
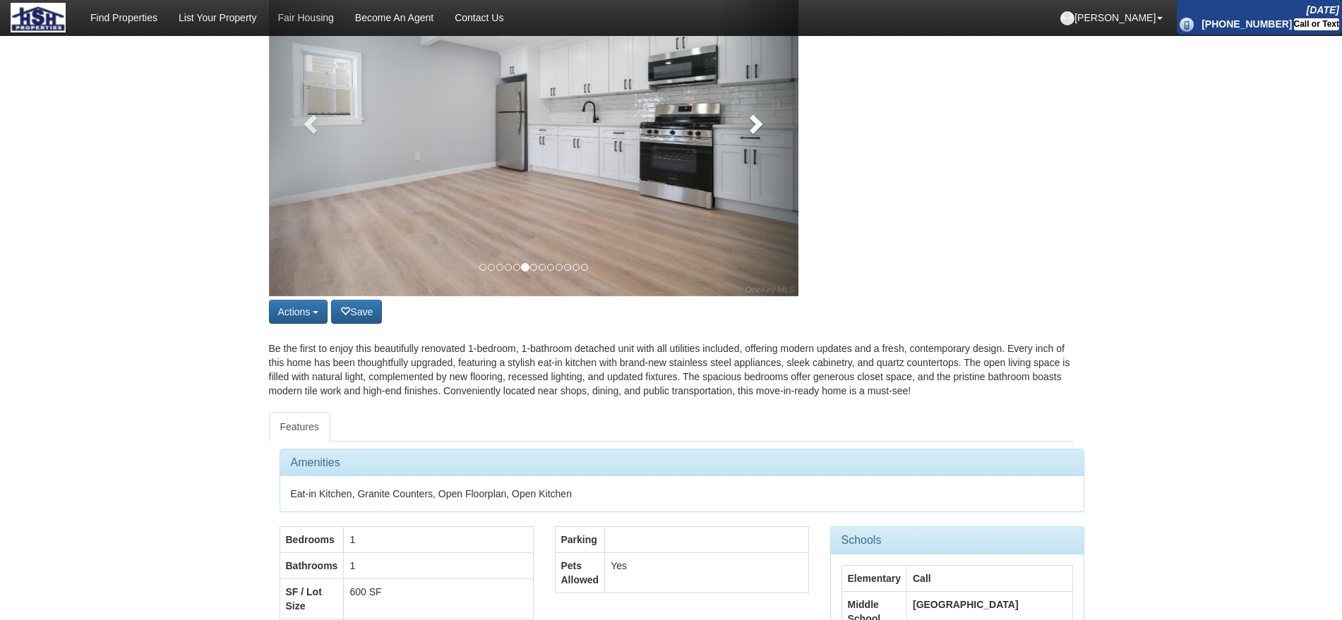
scroll to position [265, 0]
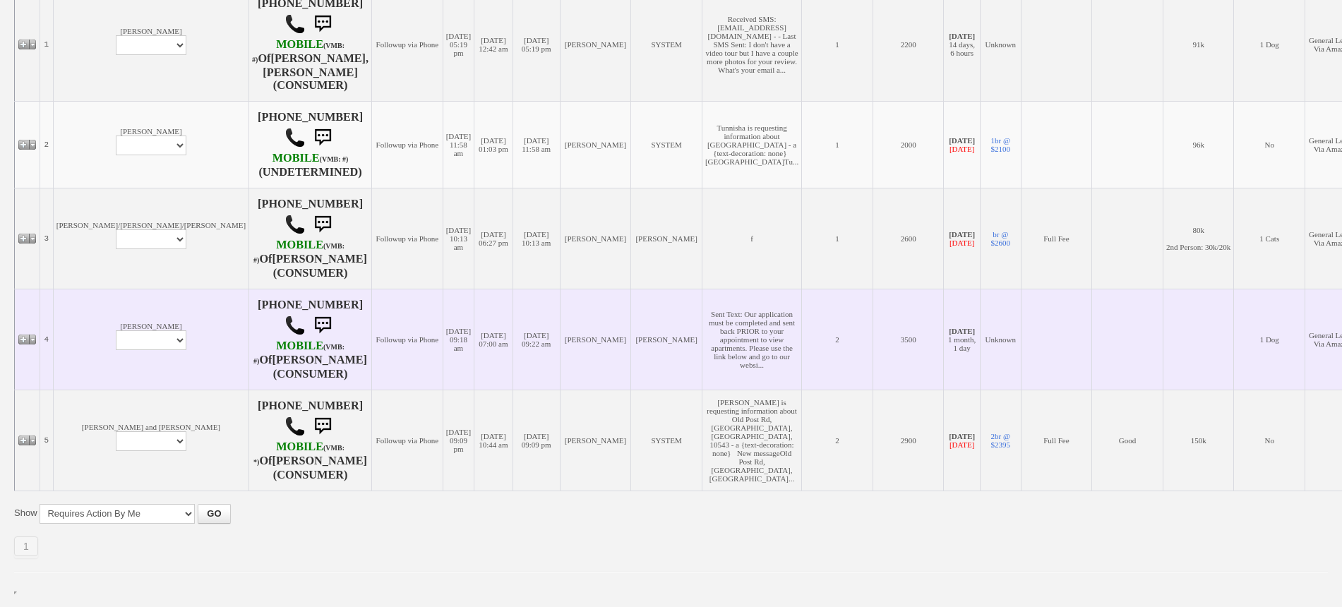
scroll to position [179, 0]
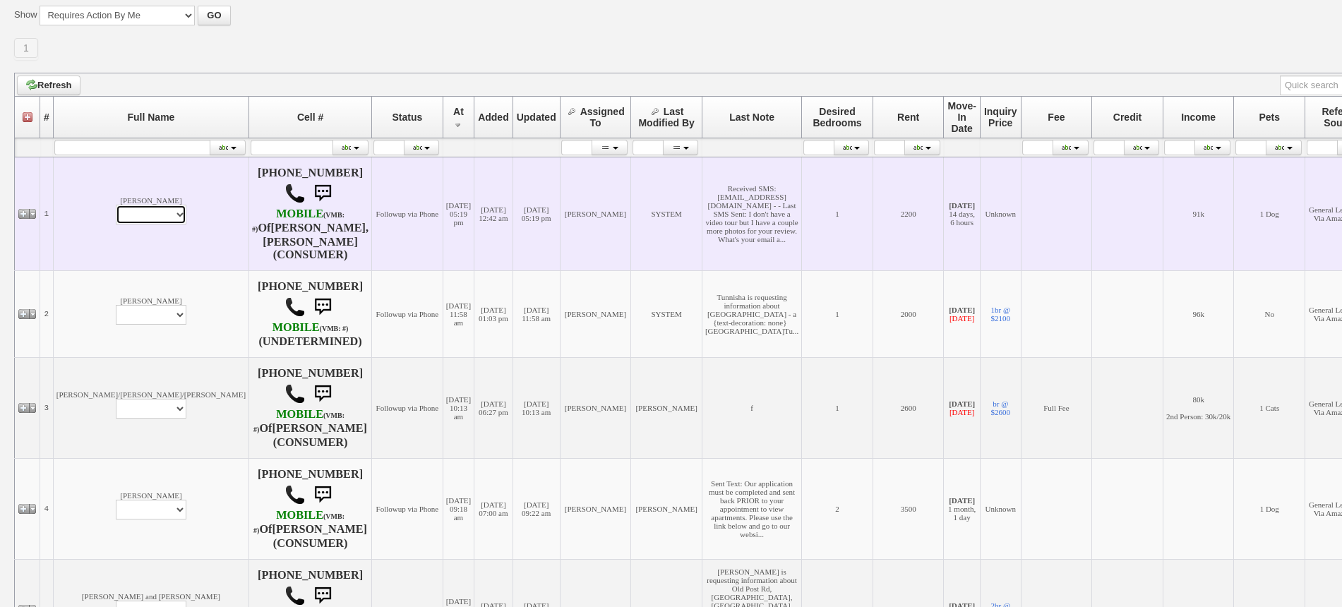
click at [116, 205] on select "Profile Edit Print Email Externally (Will Not Be Tracked In CRM) Closed Deals" at bounding box center [151, 215] width 71 height 20
select select "ChangeURL,/crm/custom/edit_client_form.php?redirect=%2Fcrm%2Fclients.php&id=168…"
click at [116, 205] on select "Profile Edit Print Email Externally (Will Not Be Tracked In CRM) Closed Deals" at bounding box center [151, 215] width 71 height 20
select select
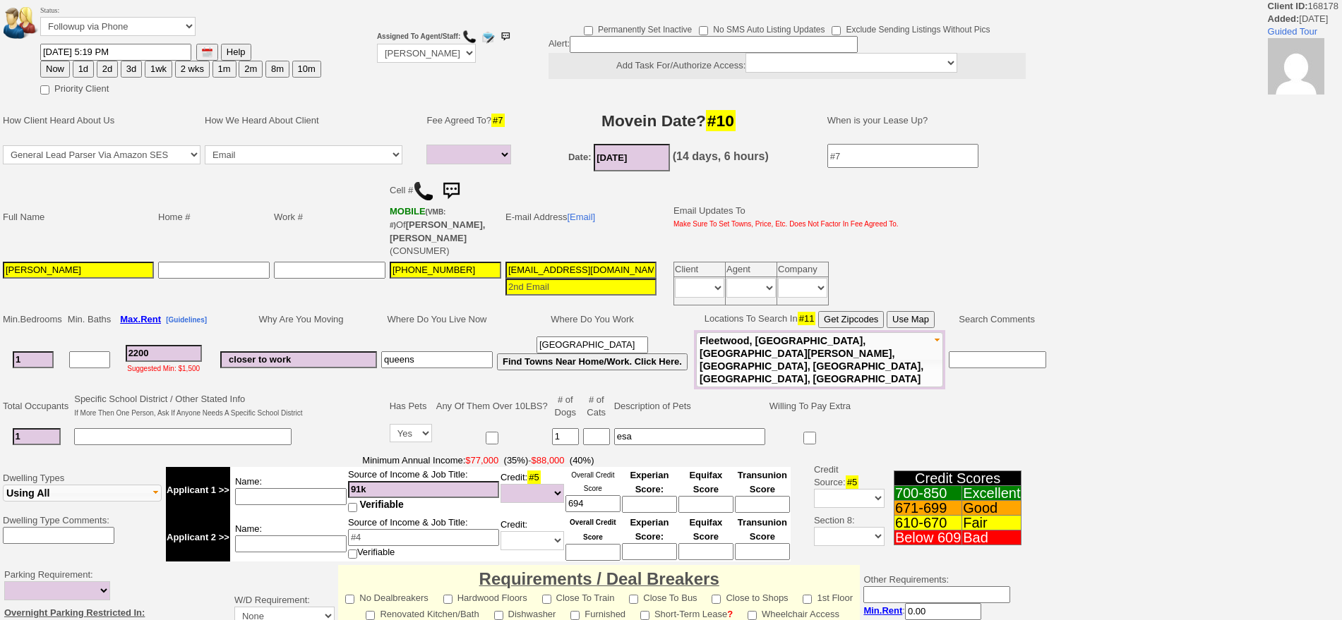
select select
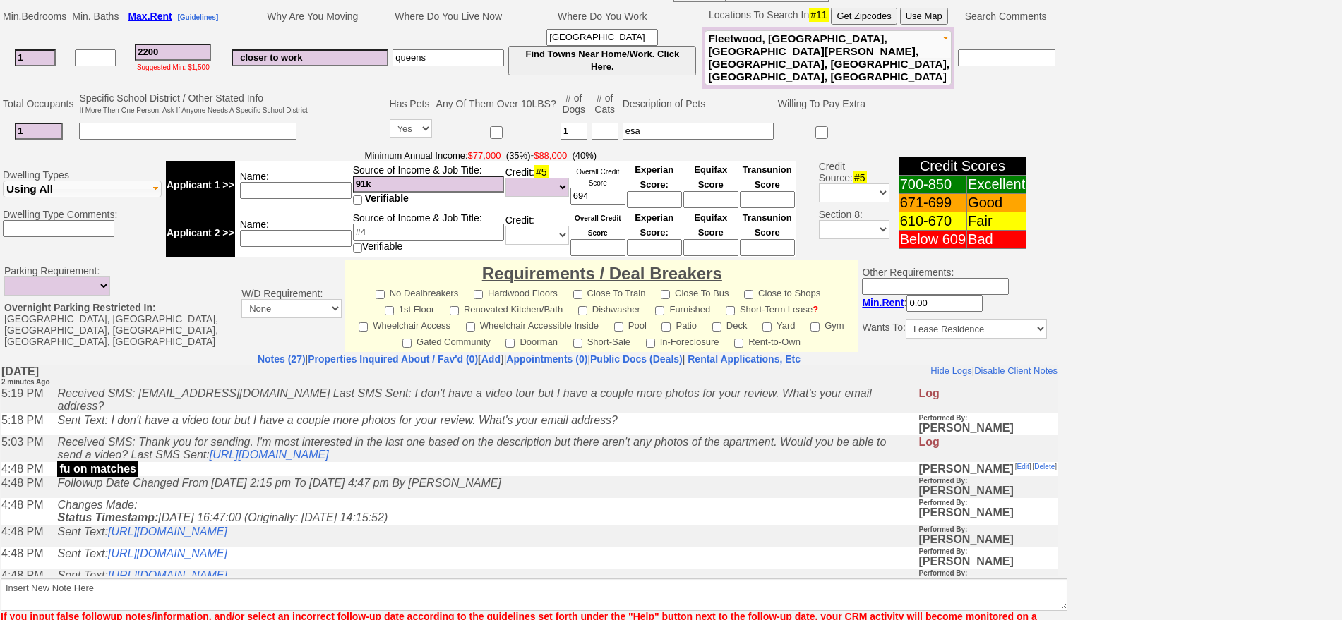
scroll to position [404, 0]
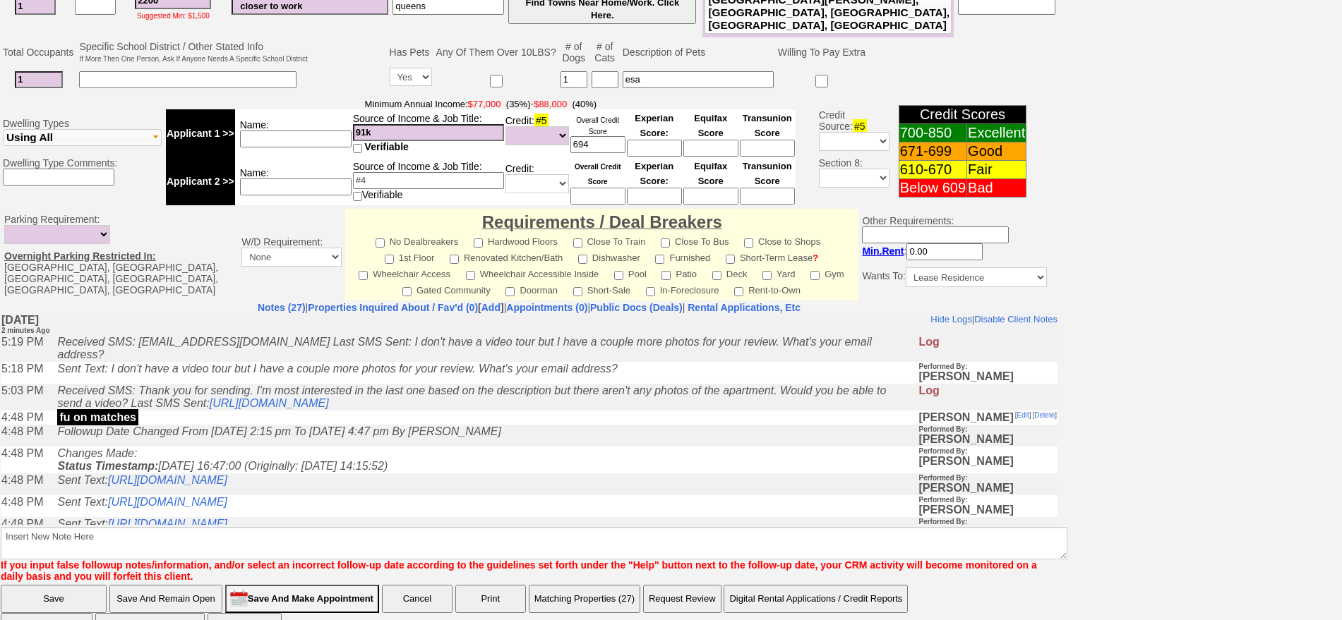
click at [258, 330] on td "[DATE] 2 minutes Ago" at bounding box center [529, 324] width 1057 height 22
drag, startPoint x: 259, startPoint y: 343, endPoint x: 144, endPoint y: 340, distance: 115.1
click at [144, 340] on icon "Received SMS: [EMAIL_ADDRESS][DOMAIN_NAME] Last SMS Sent: I don't have a video …" at bounding box center [464, 347] width 814 height 25
copy icon "[EMAIL_ADDRESS][DOMAIN_NAME]"
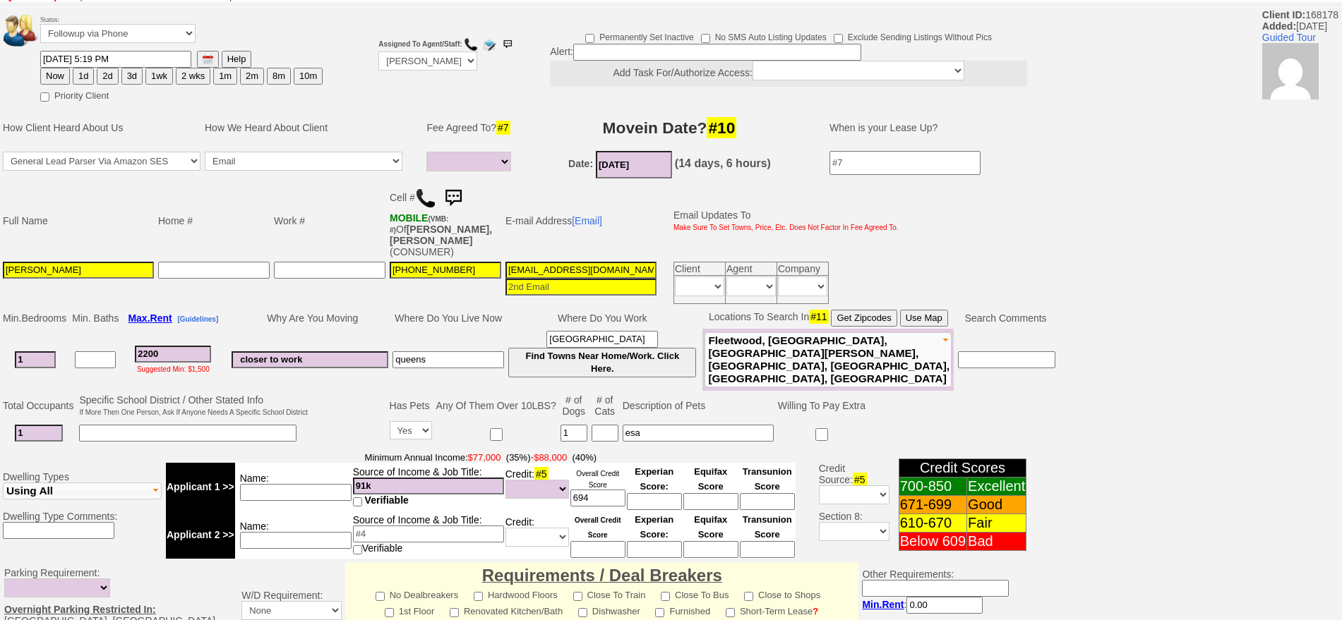
scroll to position [0, 0]
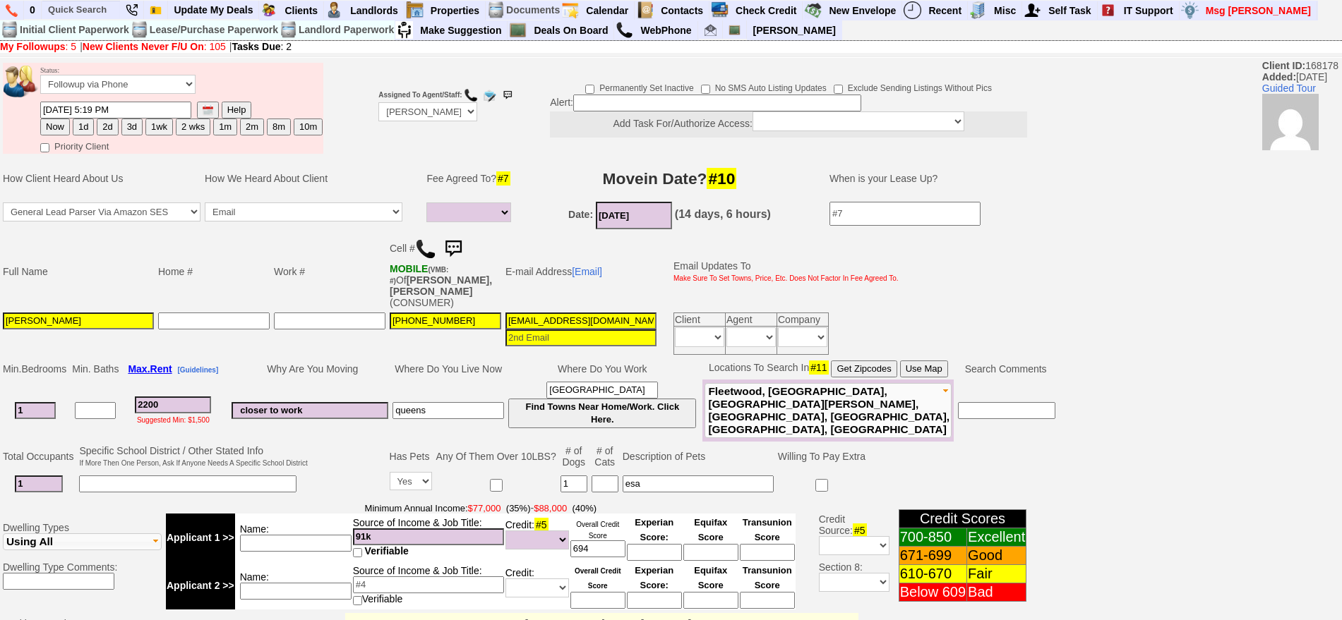
click at [569, 313] on input "[EMAIL_ADDRESS][DOMAIN_NAME]" at bounding box center [580, 321] width 151 height 17
paste input "[EMAIL_ADDRESS]"
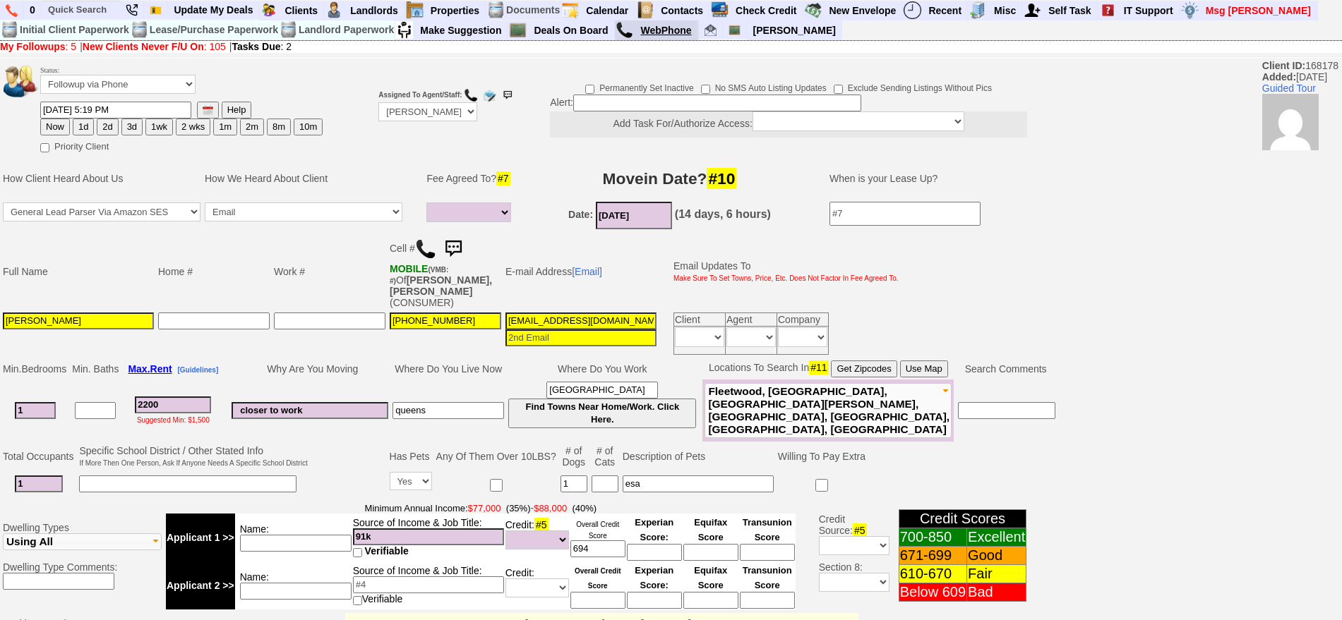
type input "[EMAIL_ADDRESS][DOMAIN_NAME]"
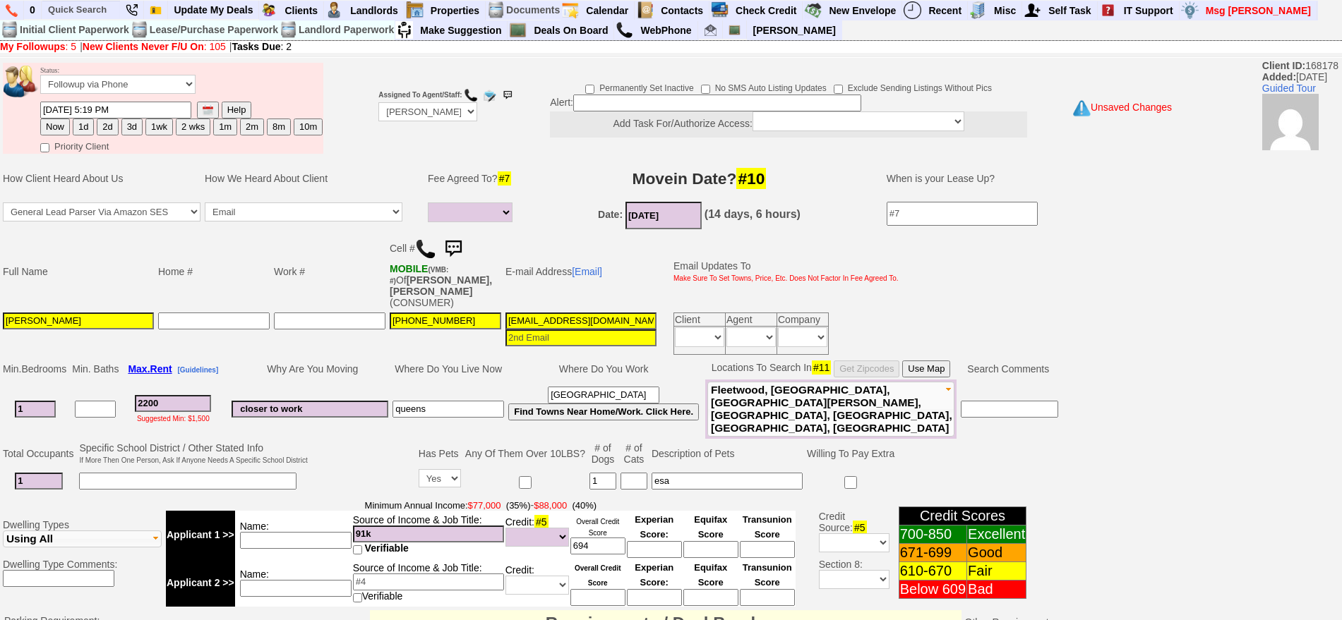
click at [91, 125] on button "1d" at bounding box center [83, 127] width 21 height 17
type input "10/01/2025 05:21 PM"
click at [459, 250] on img at bounding box center [453, 249] width 28 height 28
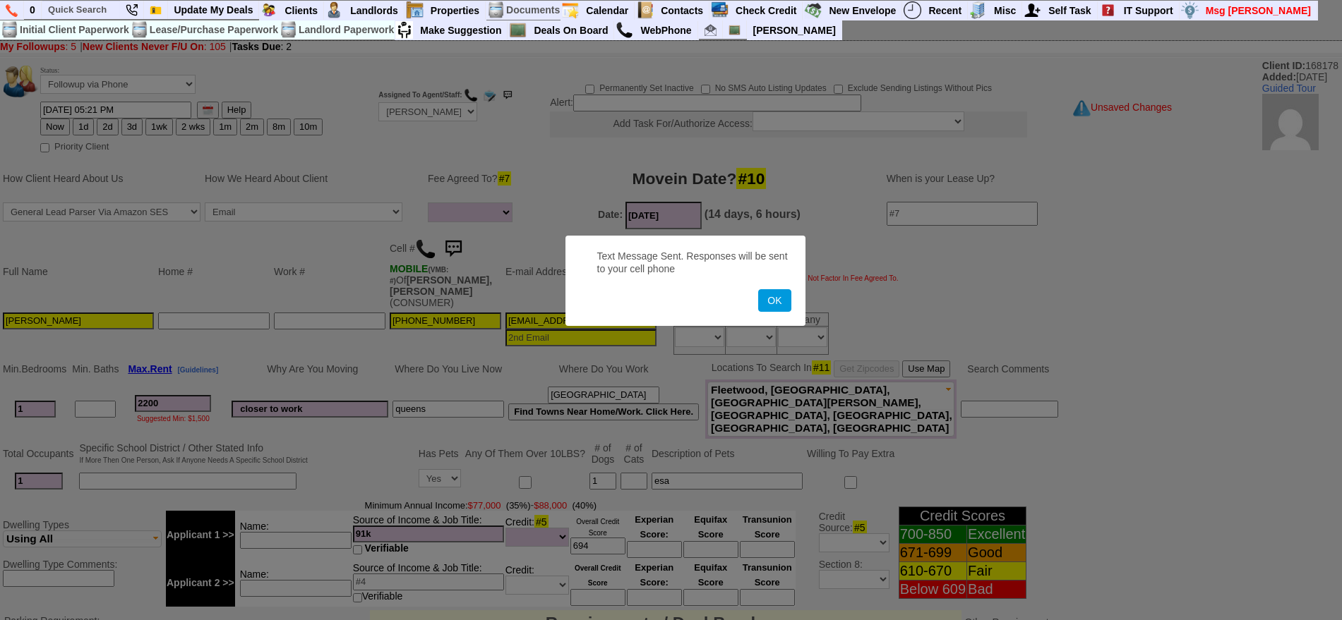
click at [758, 289] on button "OK" at bounding box center [774, 300] width 32 height 23
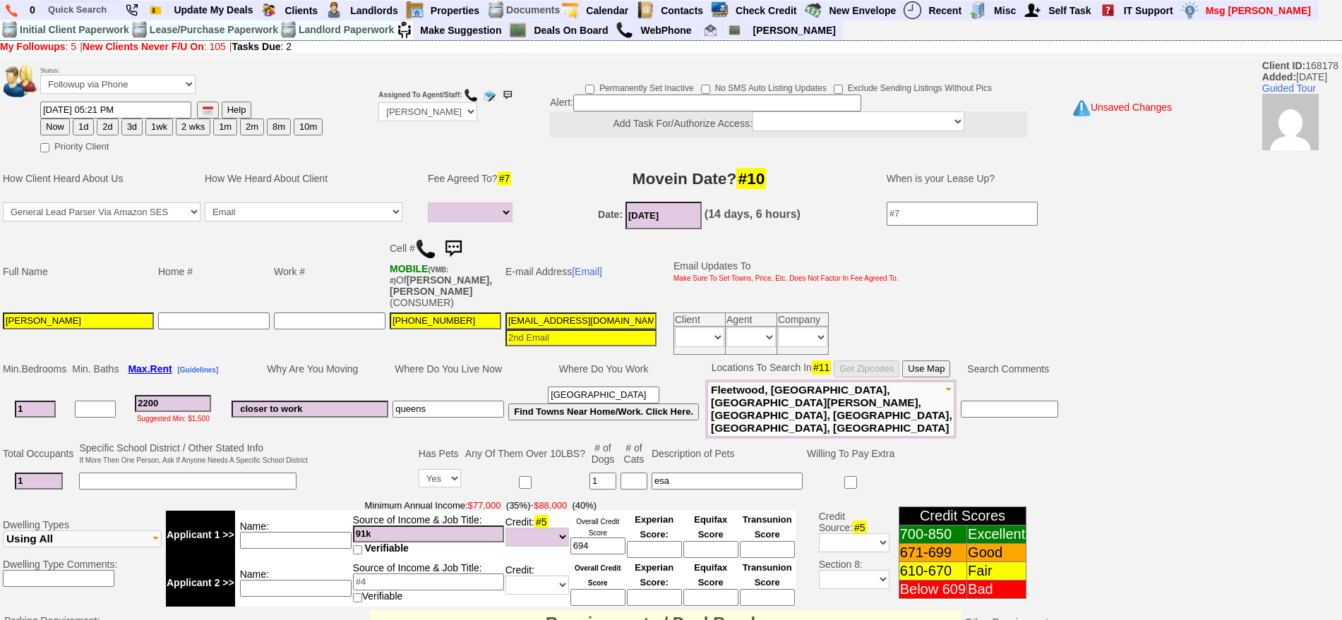
click at [101, 128] on button "2d" at bounding box center [107, 127] width 21 height 17
type input "10/02/2025 05:21 PM"
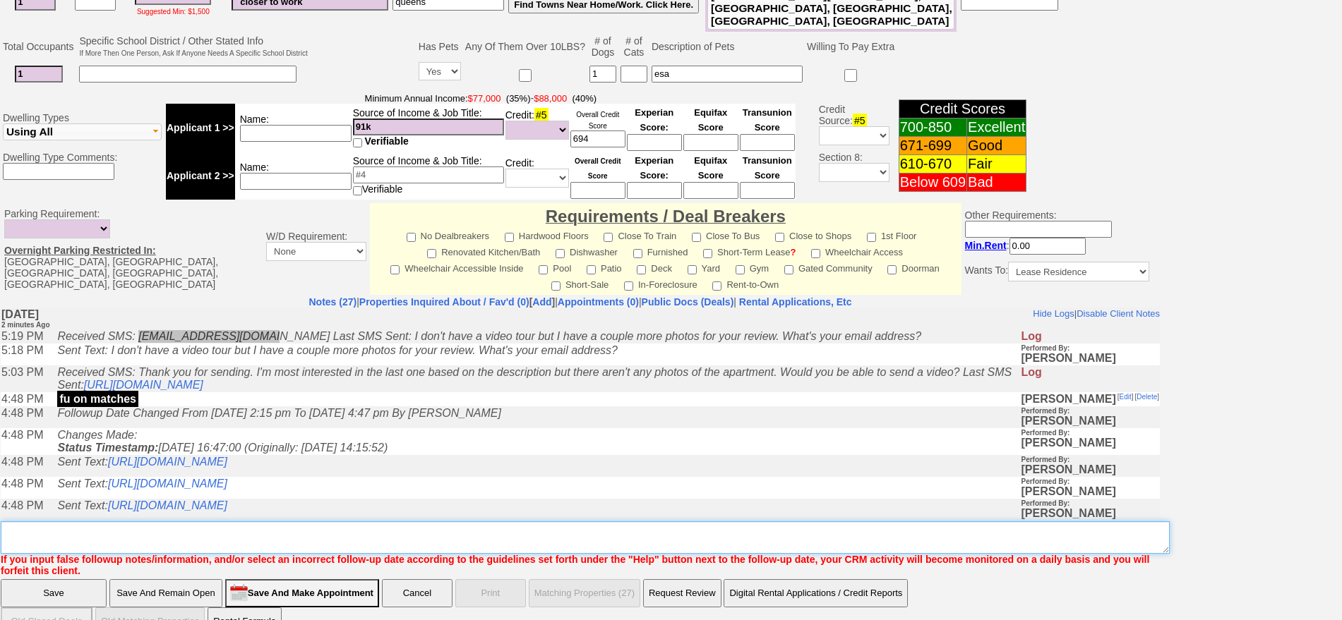
click at [579, 522] on textarea "Insert New Note Here" at bounding box center [585, 538] width 1169 height 32
type textarea "f"
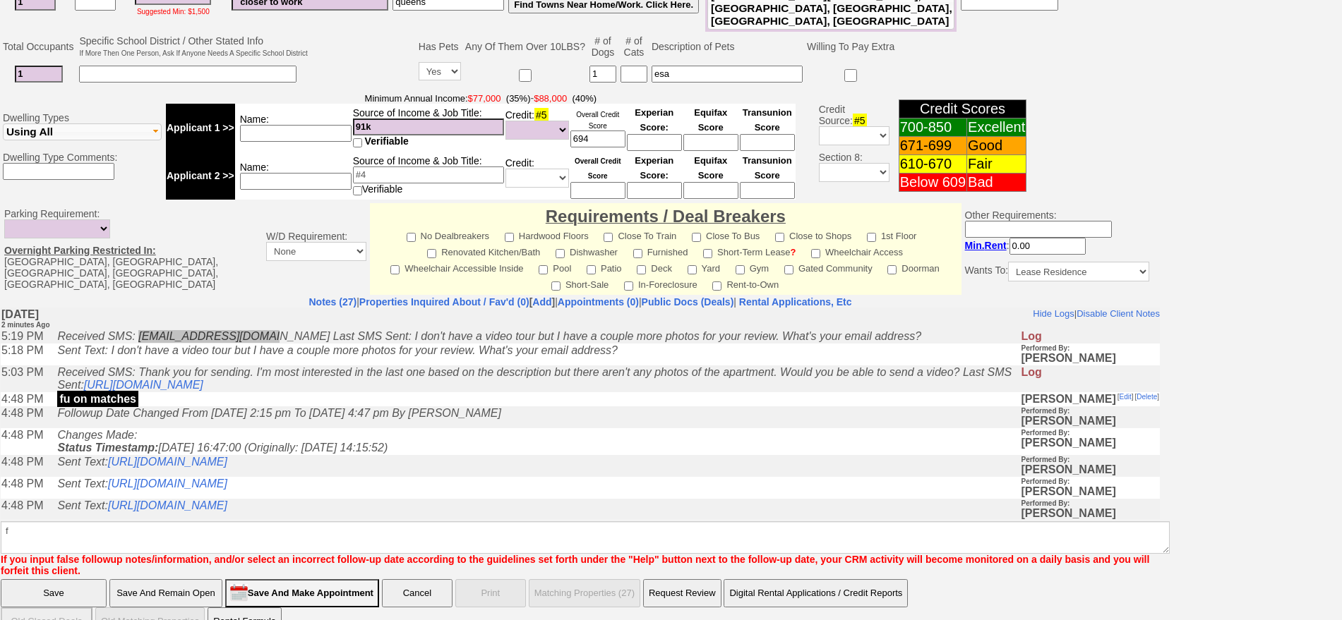
click input "Save" at bounding box center [54, 593] width 106 height 28
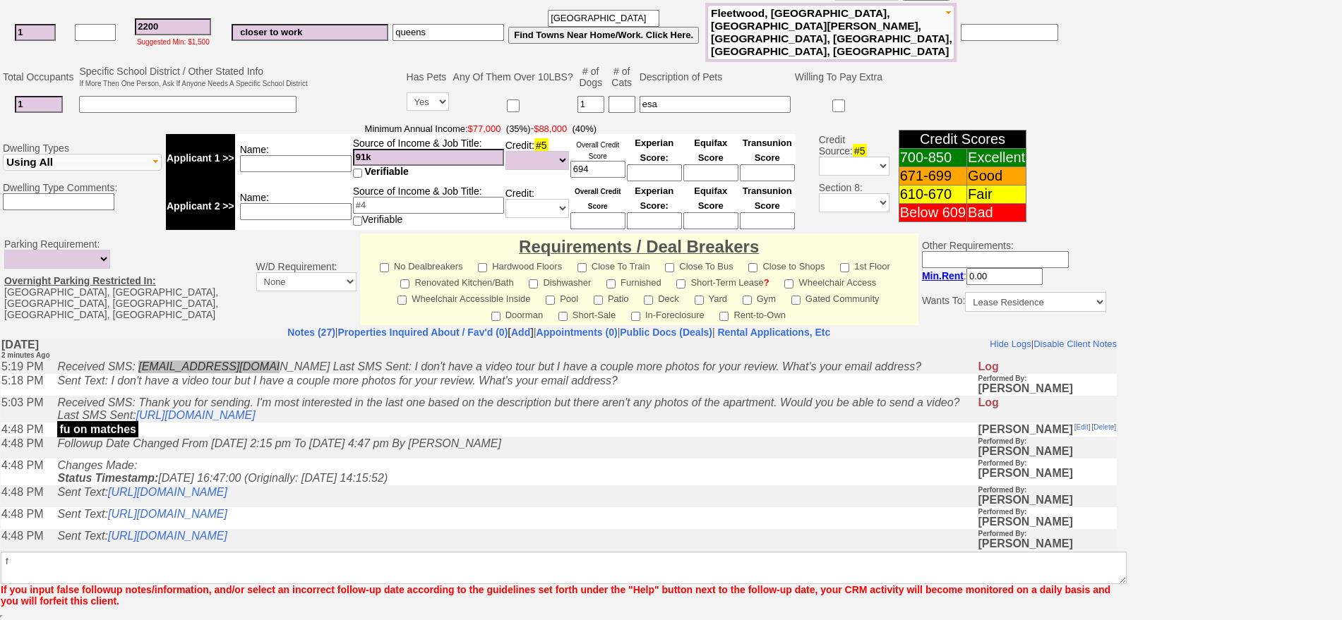
scroll to position [356, 0]
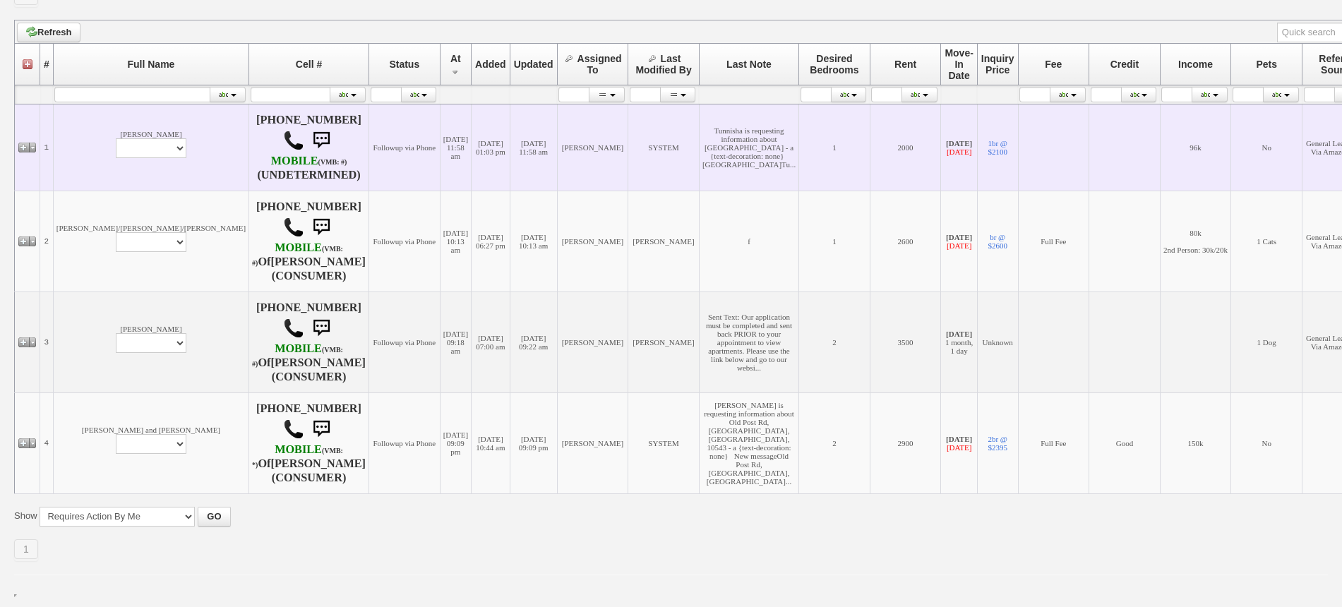
scroll to position [265, 0]
click at [116, 143] on select "Profile Edit Print Email Externally (Will Not Be Tracked In CRM) Closed Deals" at bounding box center [151, 146] width 71 height 20
select select "ChangeURL,/crm/custom/edit_client_form.php?redirect=%2Fcrm%2Fclients.php&id=142…"
click at [116, 136] on select "Profile Edit Print Email Externally (Will Not Be Tracked In CRM) Closed Deals" at bounding box center [151, 146] width 71 height 20
select select
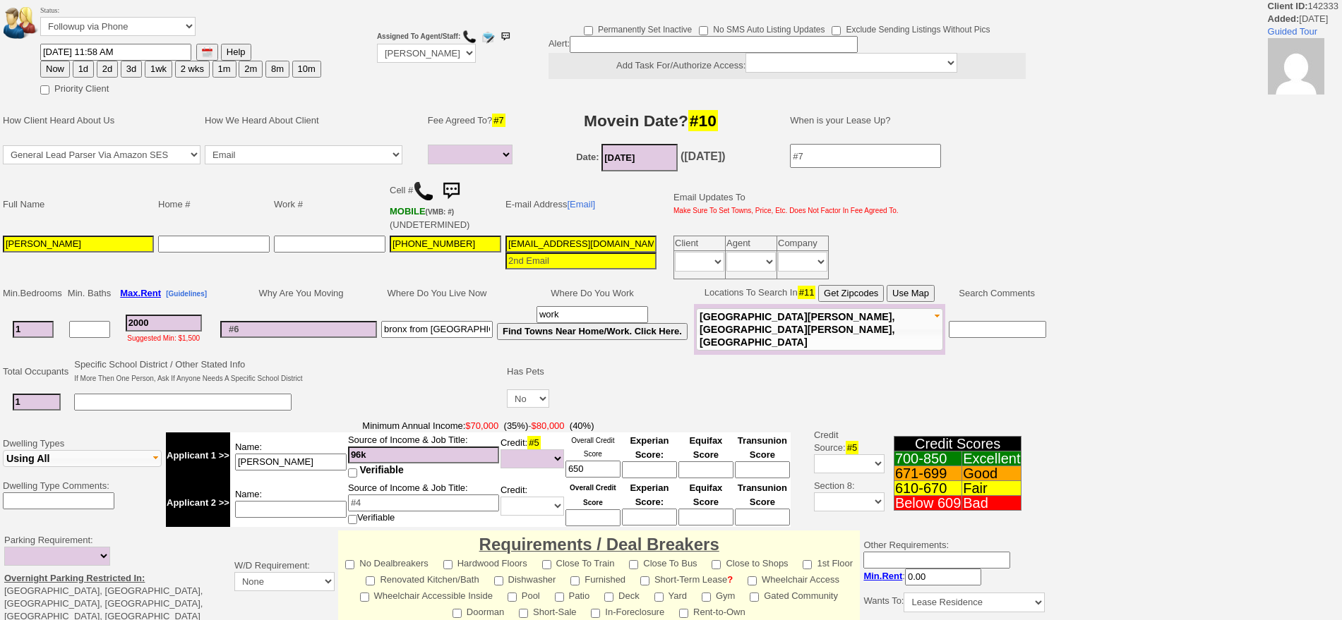
select select
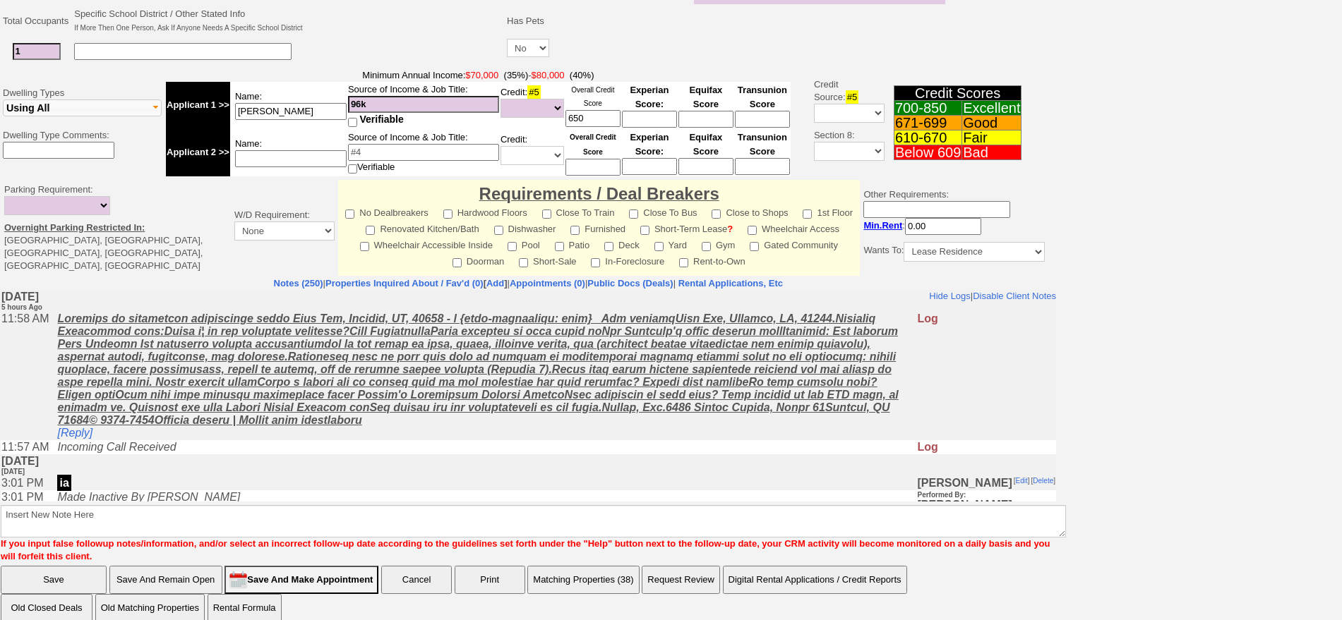
scroll to position [358, 0]
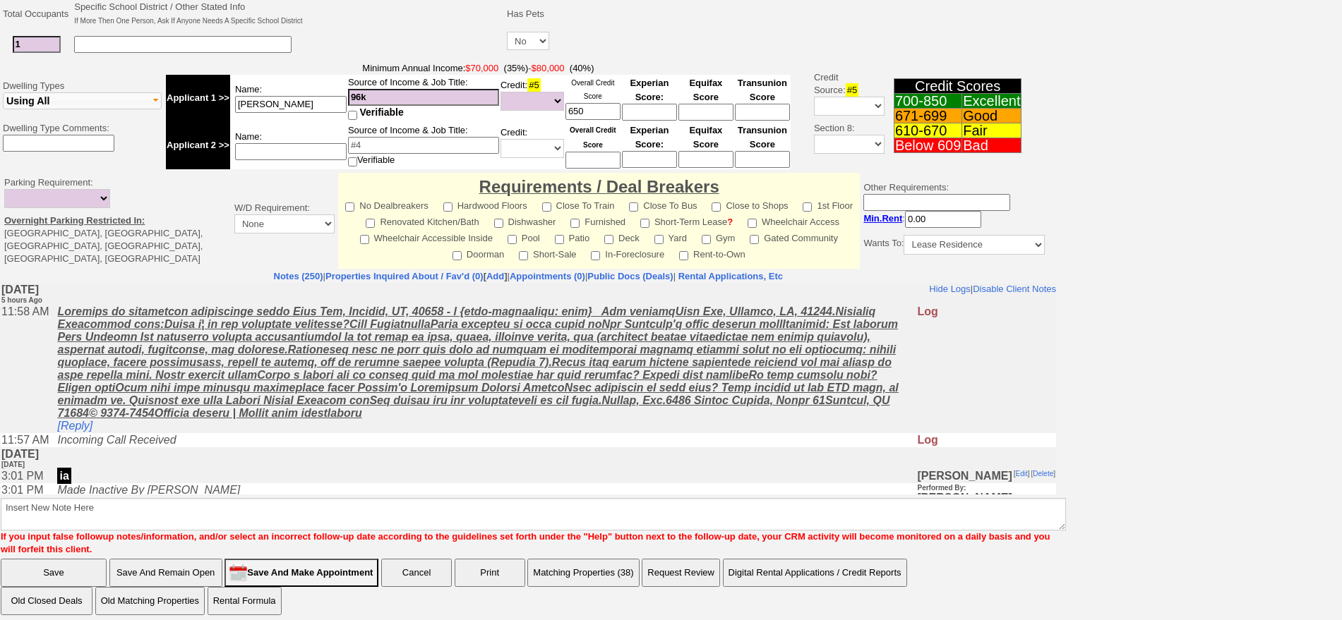
click at [338, 452] on td "[DATE] [DATE]" at bounding box center [528, 458] width 1055 height 22
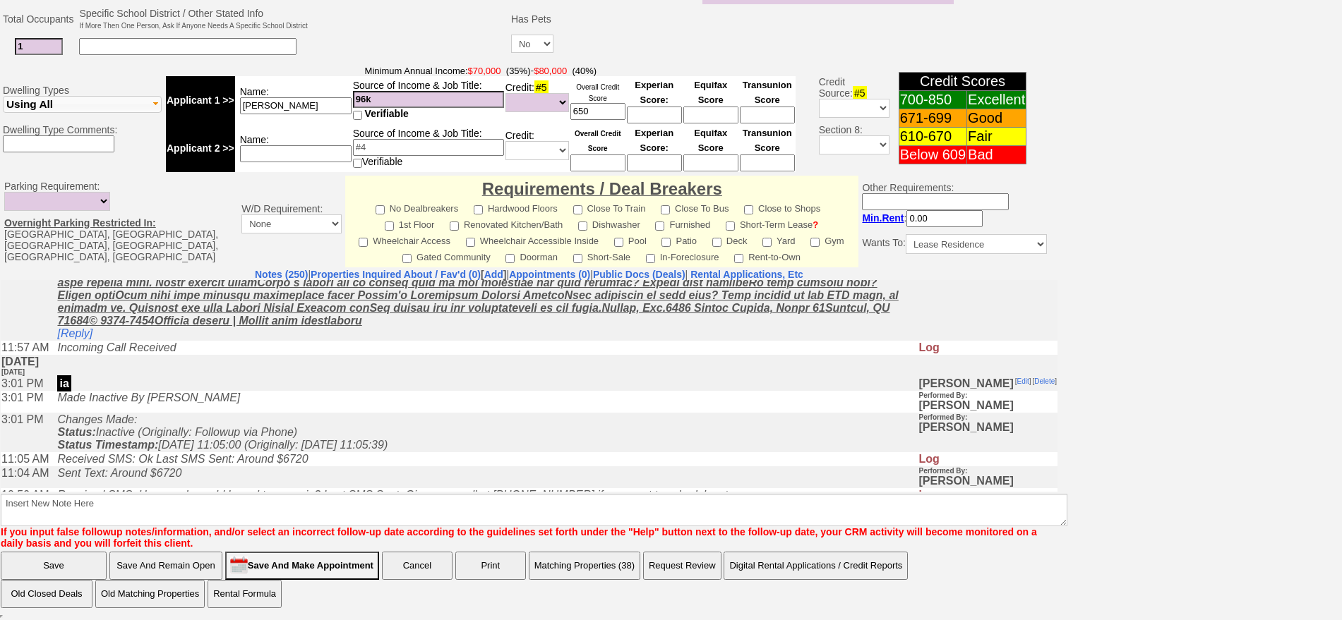
scroll to position [0, 0]
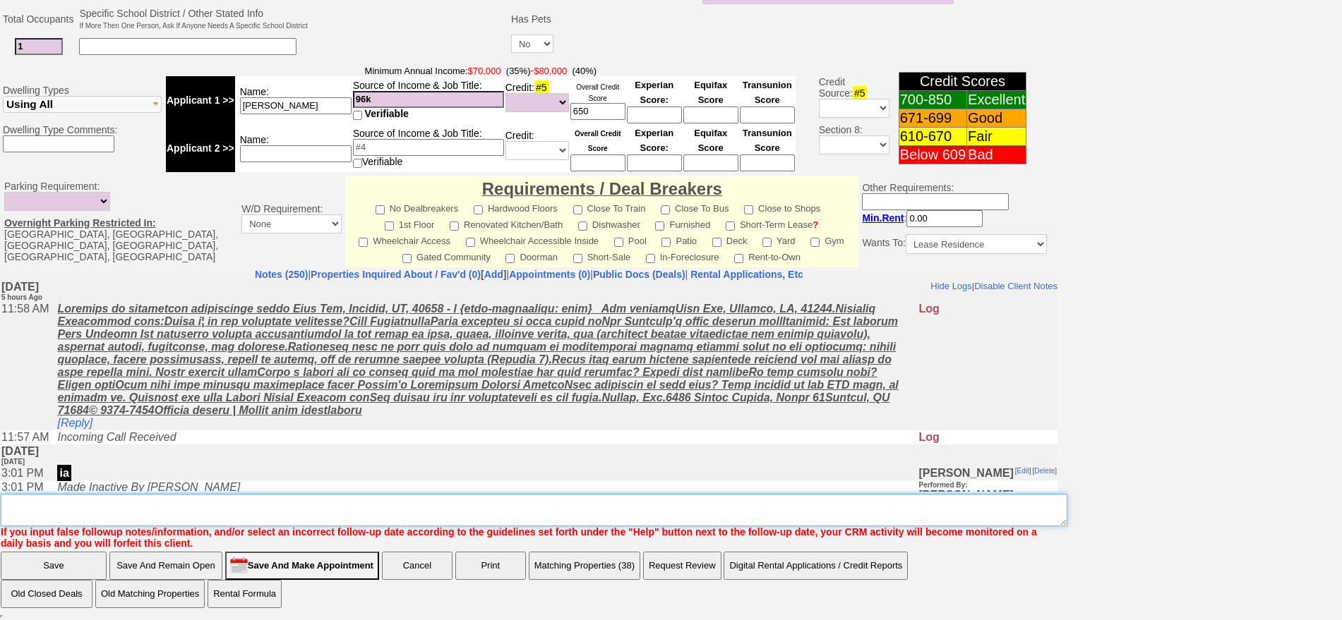
click at [299, 500] on textarea "Insert New Note Here" at bounding box center [534, 510] width 1066 height 32
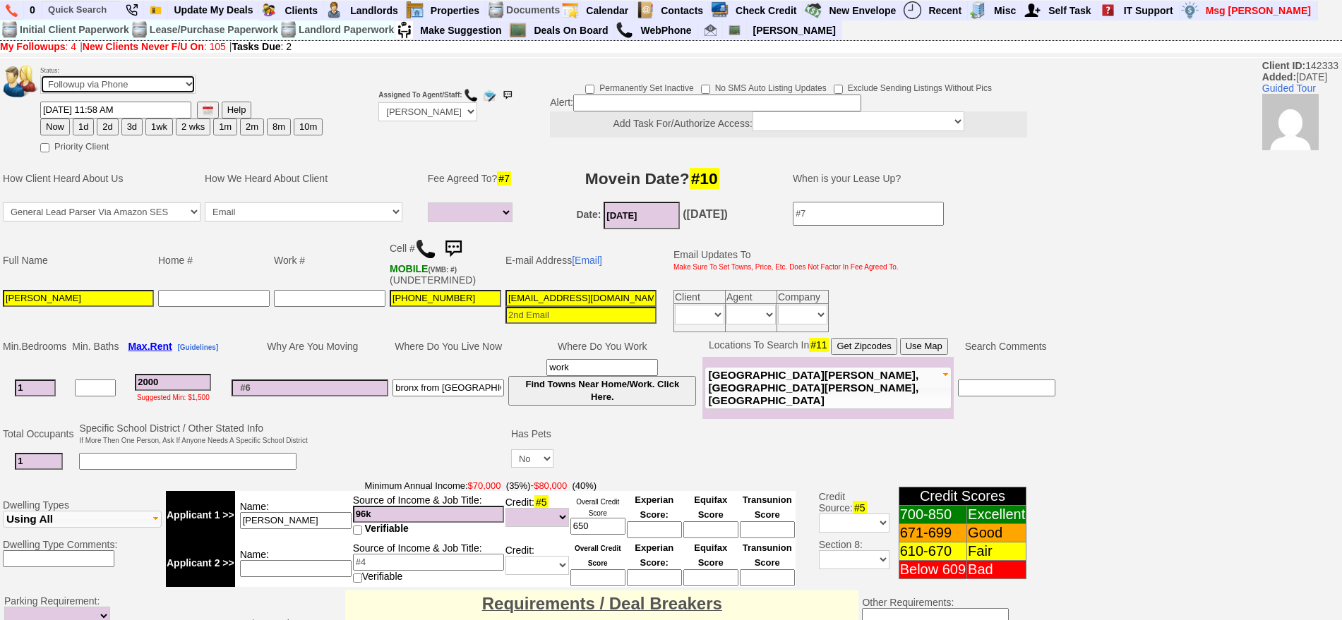
click at [121, 84] on select "Followup via Phone Followup via Email Followup When Section 8 Property Found De…" at bounding box center [117, 84] width 155 height 19
select select "Inactive"
click at [40, 80] on select "Followup via Phone Followup via Email Followup When Section 8 Property Found De…" at bounding box center [117, 84] width 155 height 19
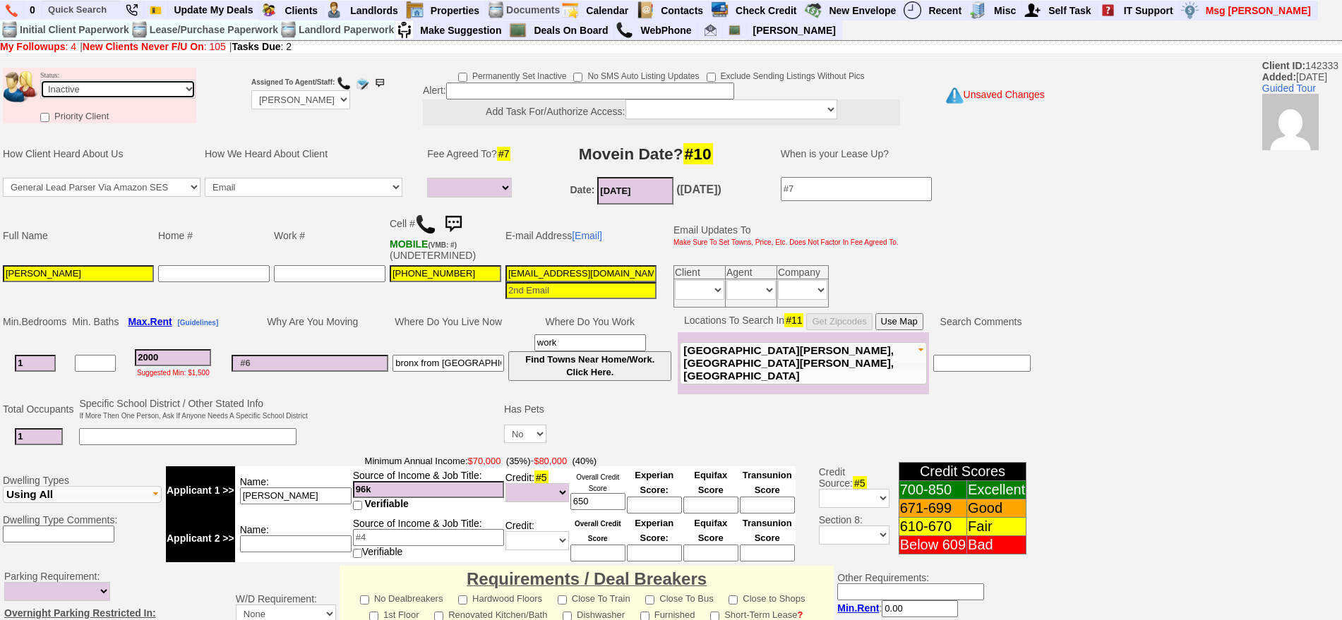
scroll to position [390, 0]
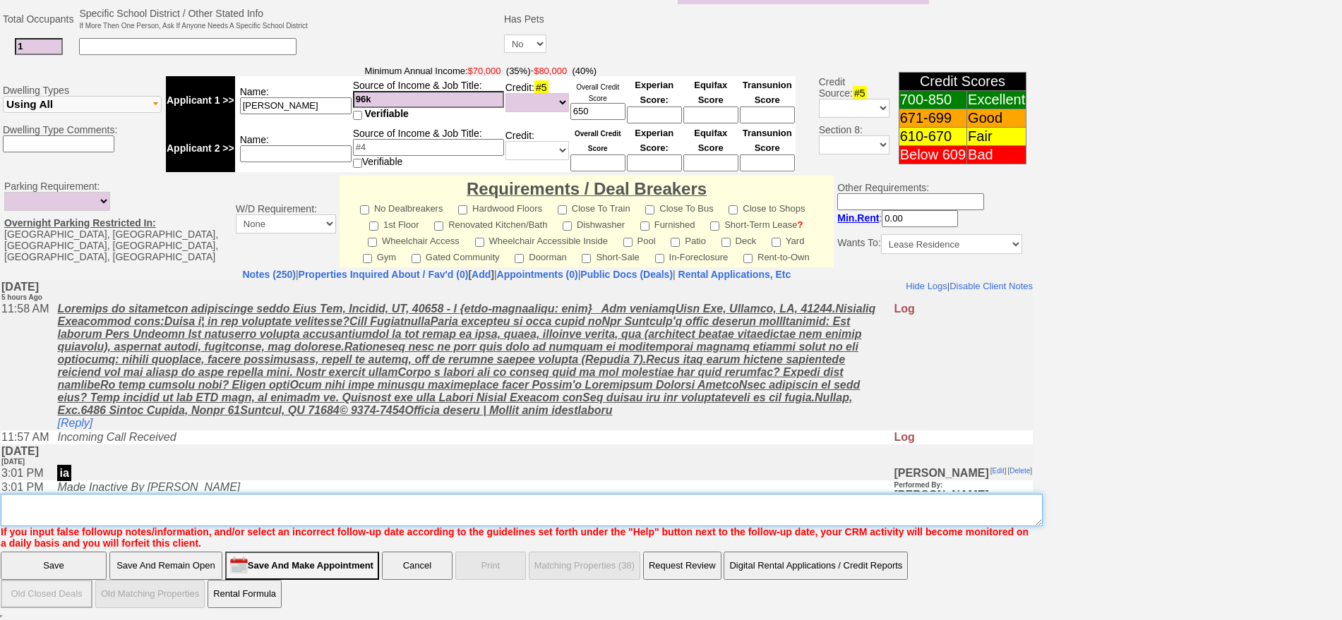
click at [537, 497] on textarea "Insert New Note Here" at bounding box center [522, 510] width 1042 height 32
type textarea "ia"
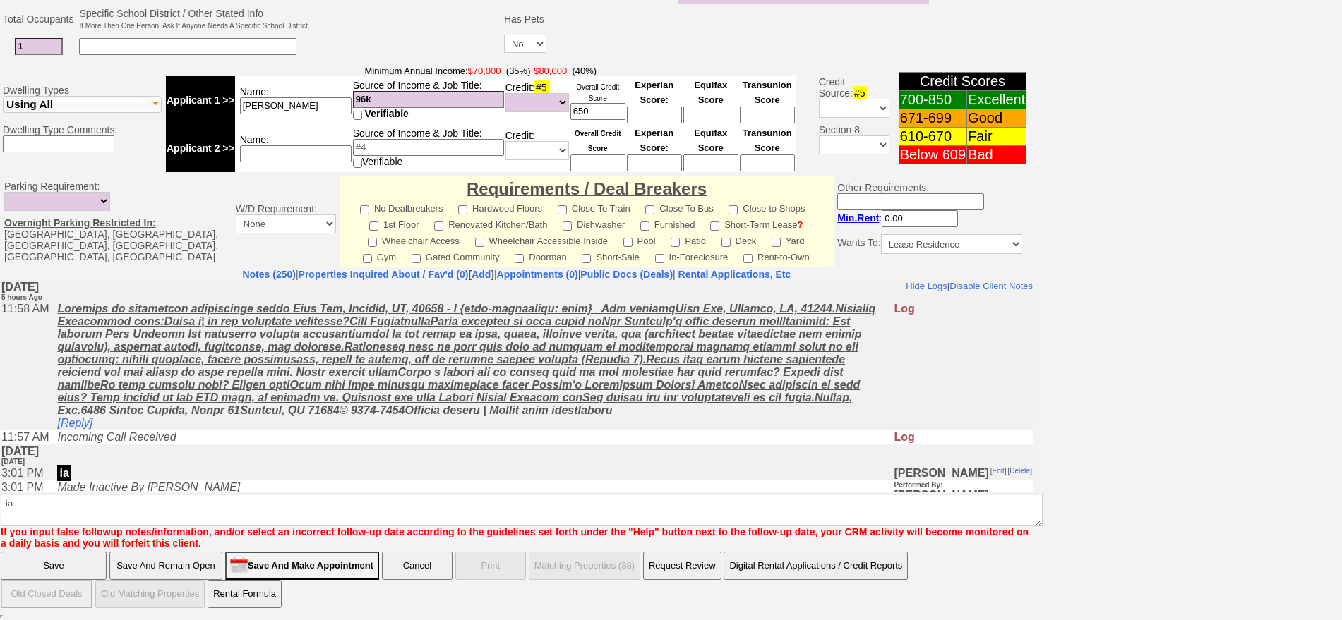
click input "Save" at bounding box center [54, 566] width 106 height 28
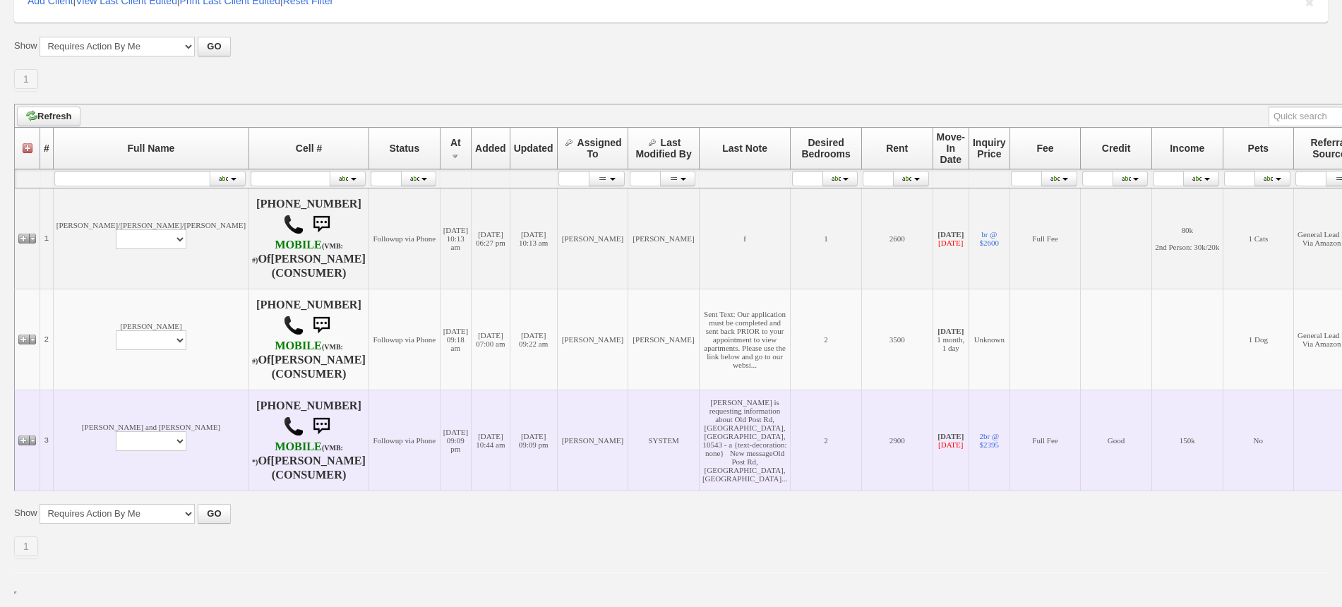
scroll to position [277, 0]
click at [116, 435] on select "Profile Edit Print Email Externally (Will Not Be Tracked In CRM) Closed Deals" at bounding box center [151, 441] width 71 height 20
select select "ChangeURL,/crm/custom/edit_client_form.php?redirect=%2Fcrm%2Fclients.php&id=128…"
click at [116, 431] on select "Profile Edit Print Email Externally (Will Not Be Tracked In CRM) Closed Deals" at bounding box center [151, 441] width 71 height 20
select select
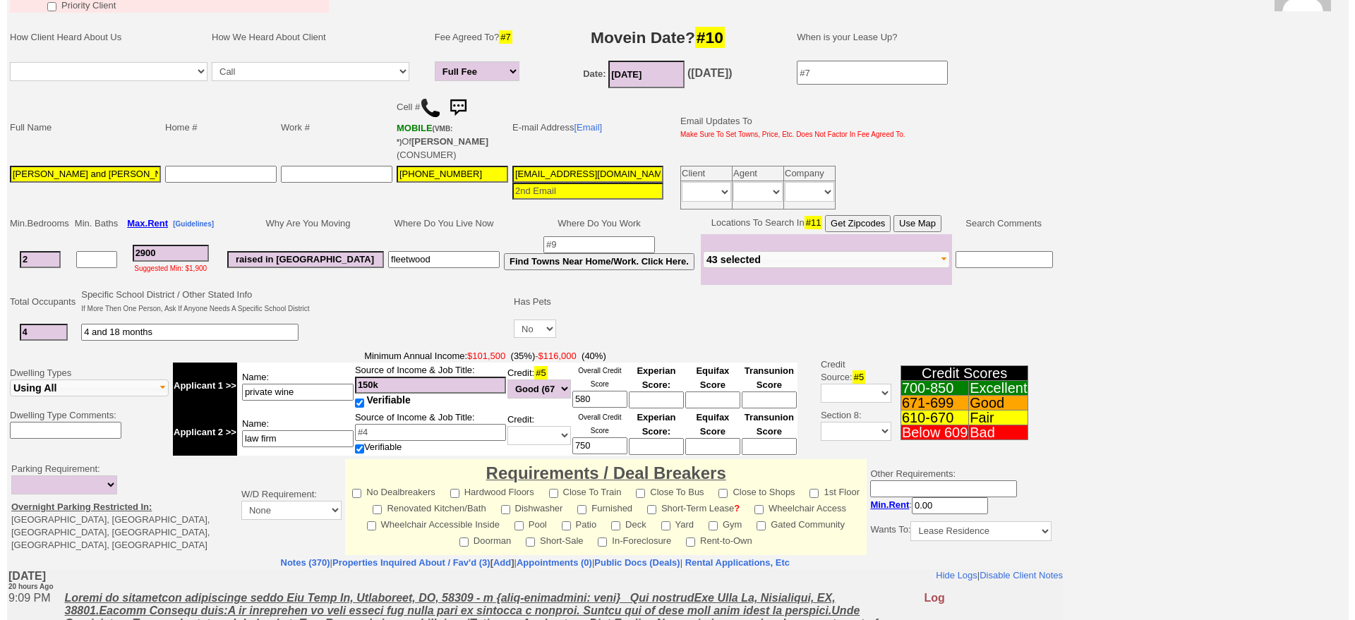
scroll to position [369, 0]
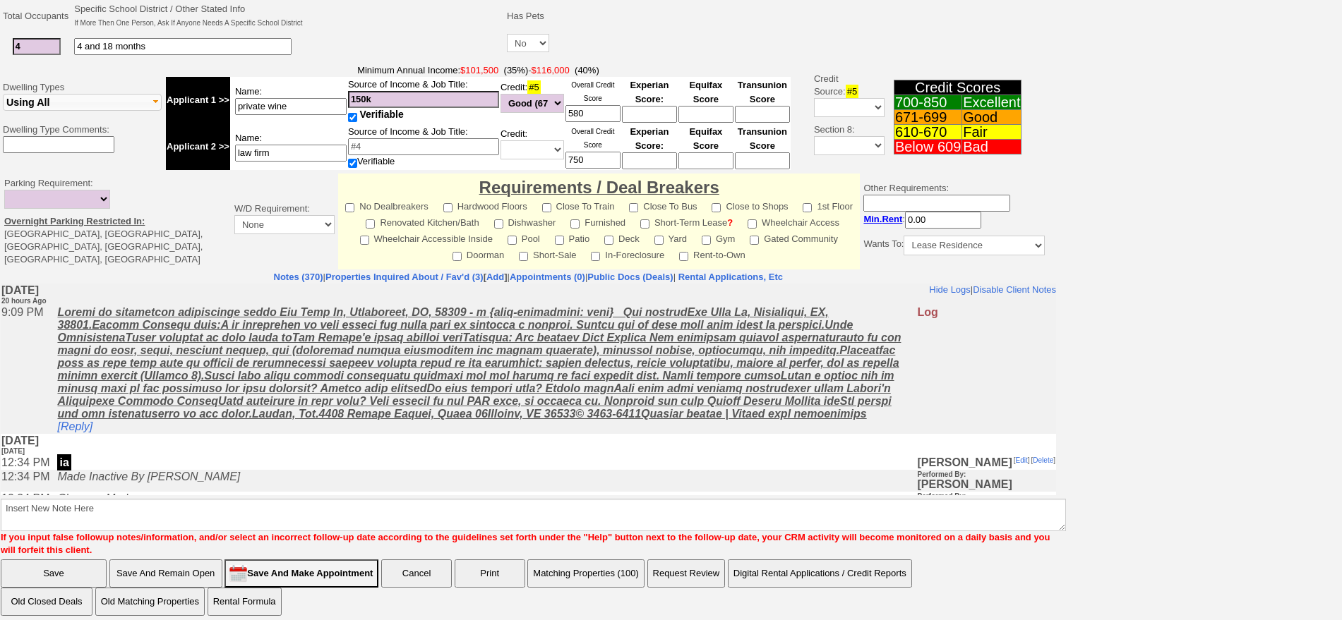
click at [588, 560] on button "Matching Properties (100)" at bounding box center [585, 574] width 117 height 28
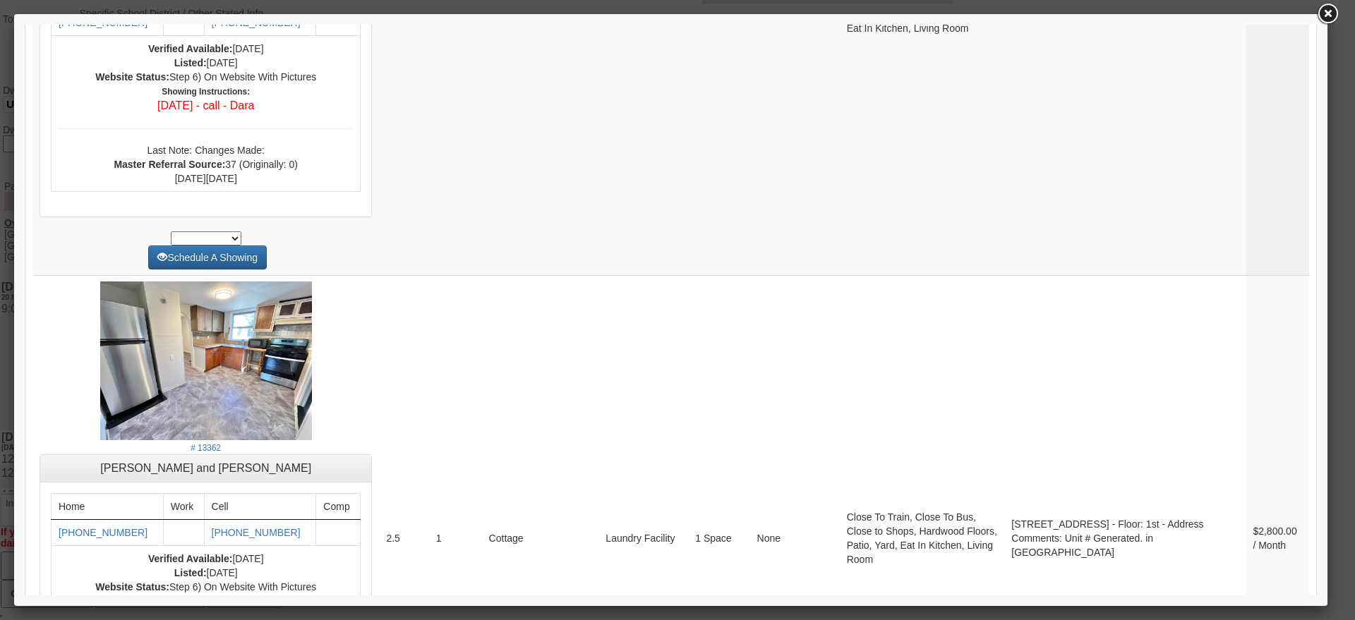
scroll to position [5533, 0]
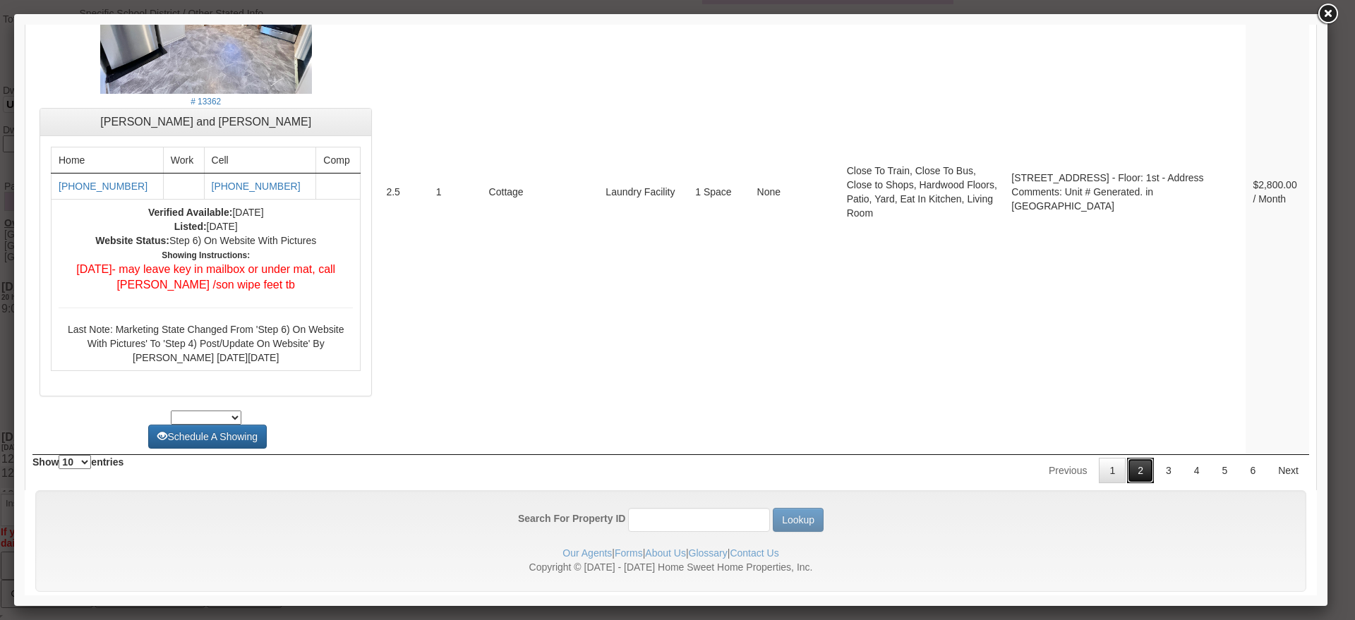
click at [1127, 458] on link "2" at bounding box center [1140, 470] width 27 height 25
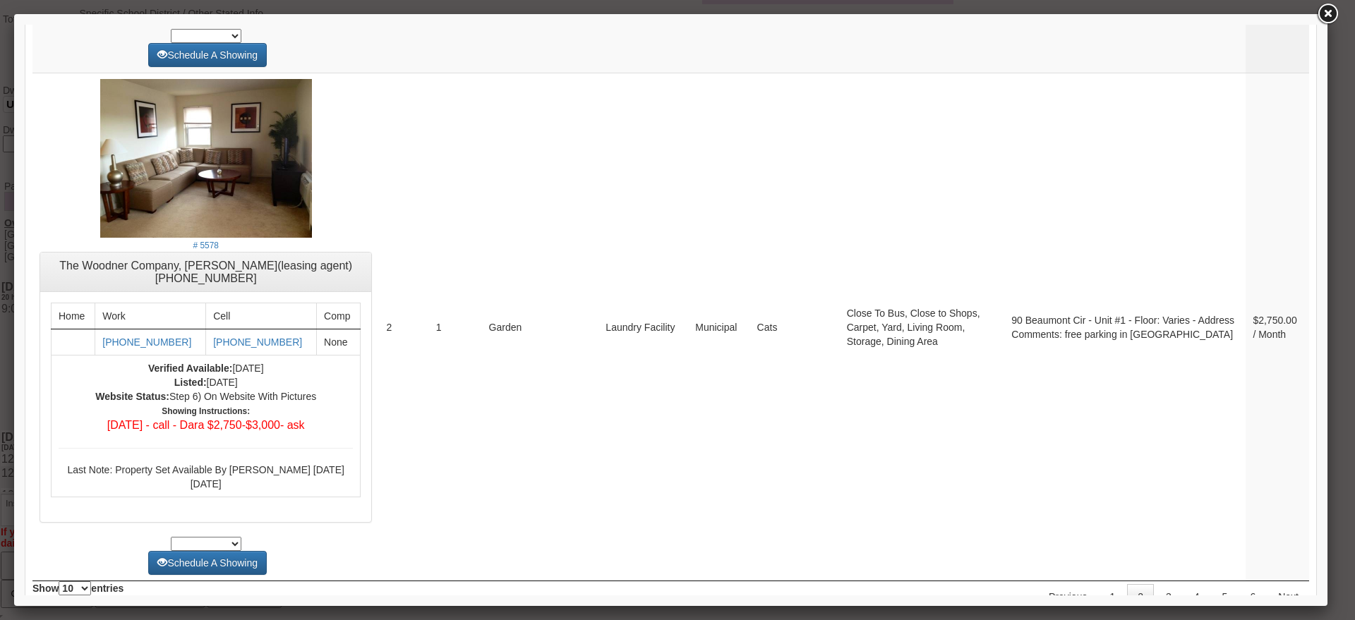
scroll to position [5935, 0]
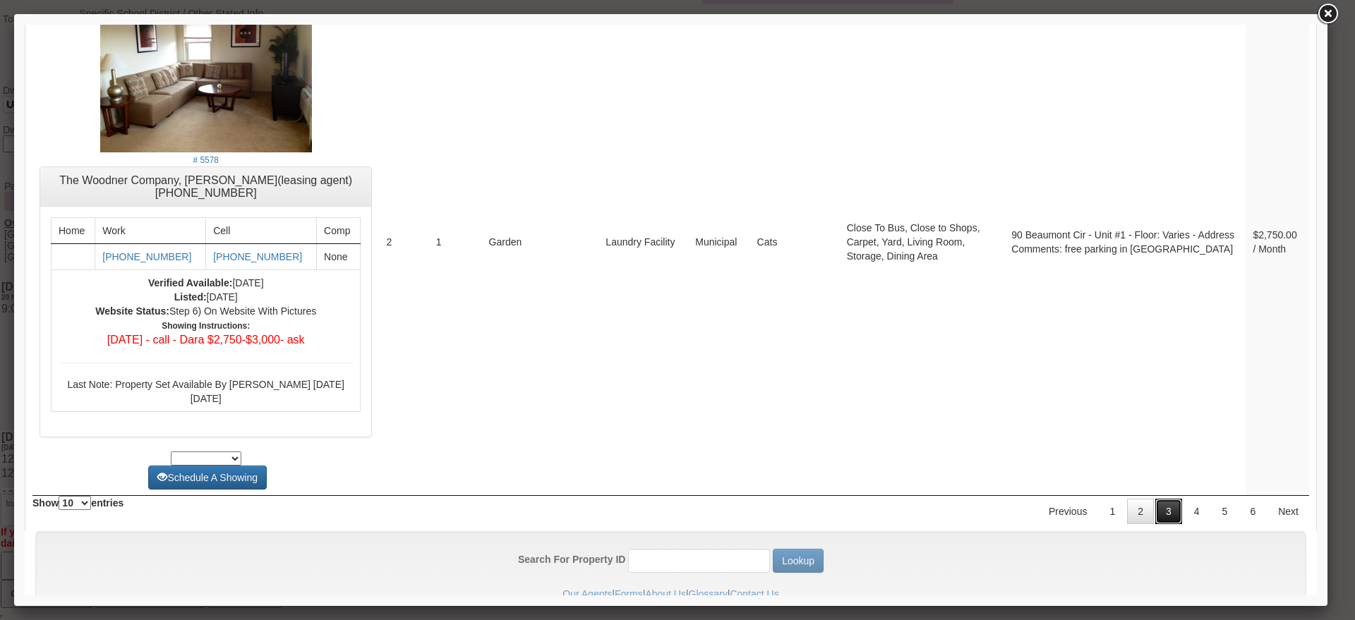
click at [1155, 499] on link "3" at bounding box center [1168, 511] width 27 height 25
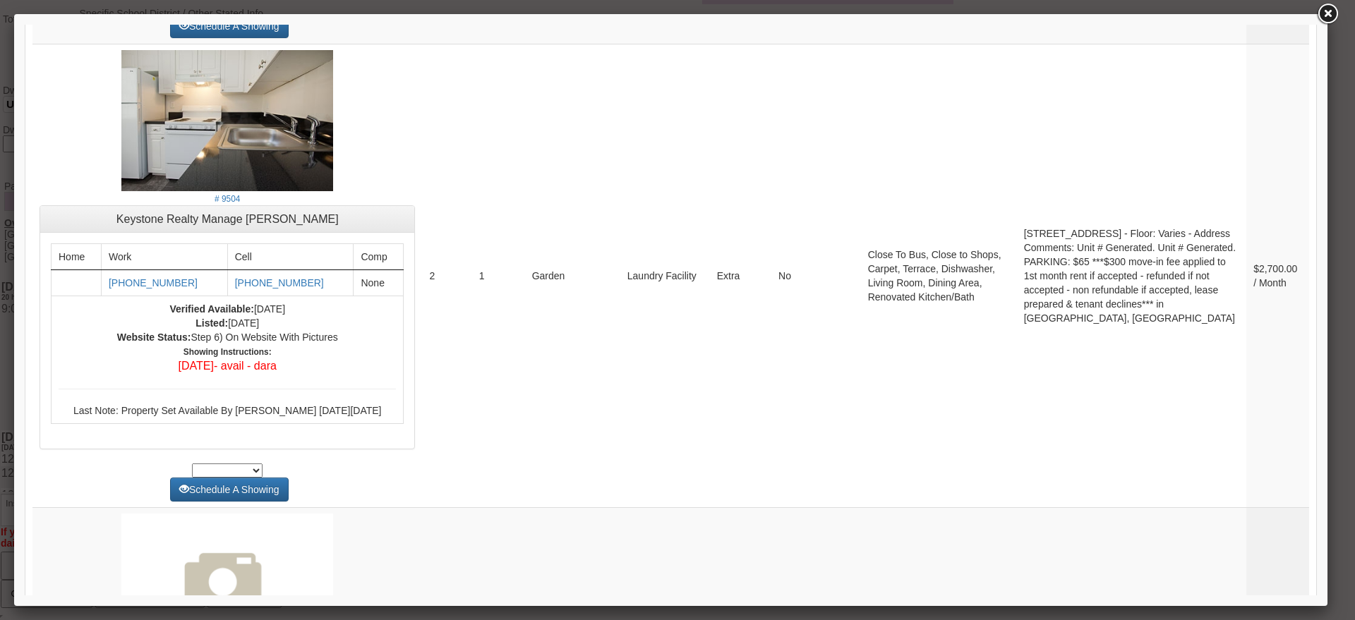
scroll to position [5465, 0]
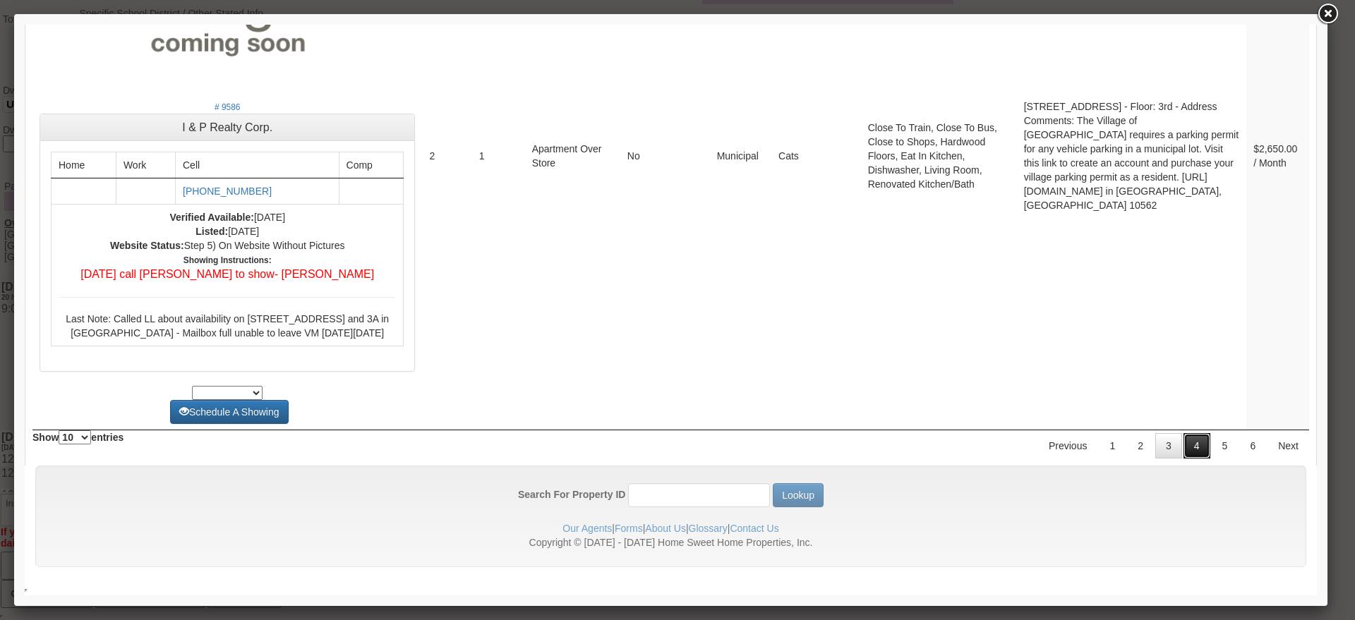
click at [1184, 438] on link "4" at bounding box center [1197, 445] width 27 height 25
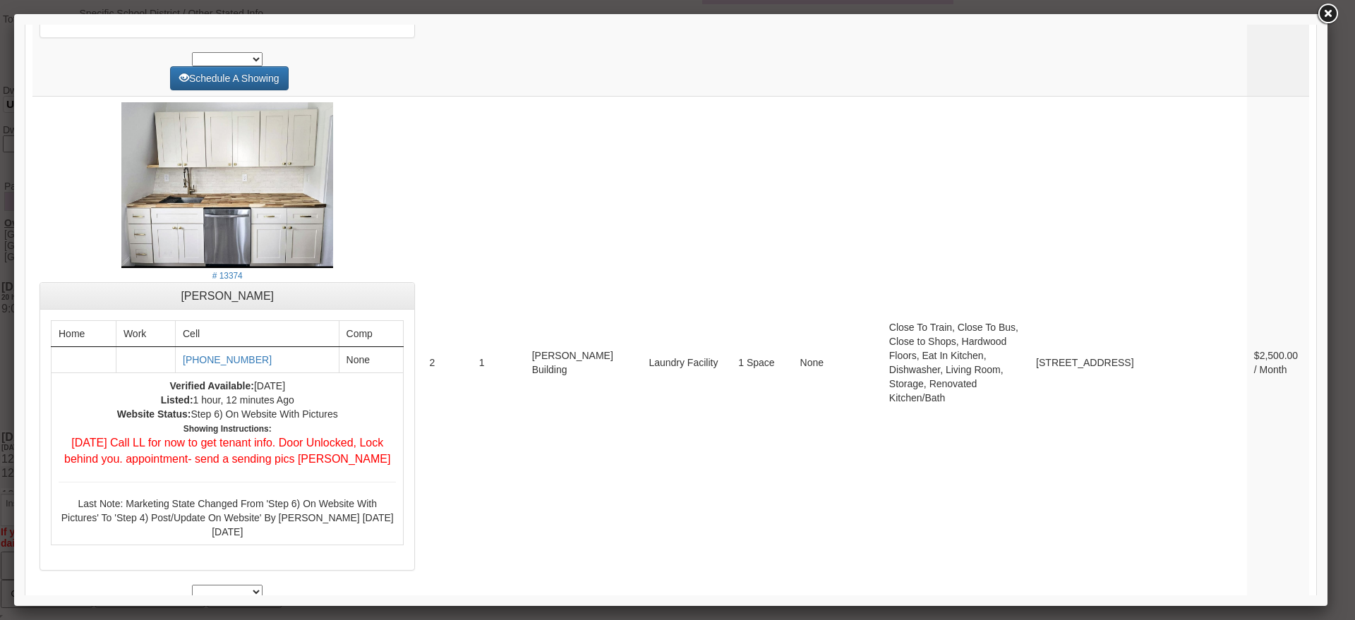
scroll to position [5815, 0]
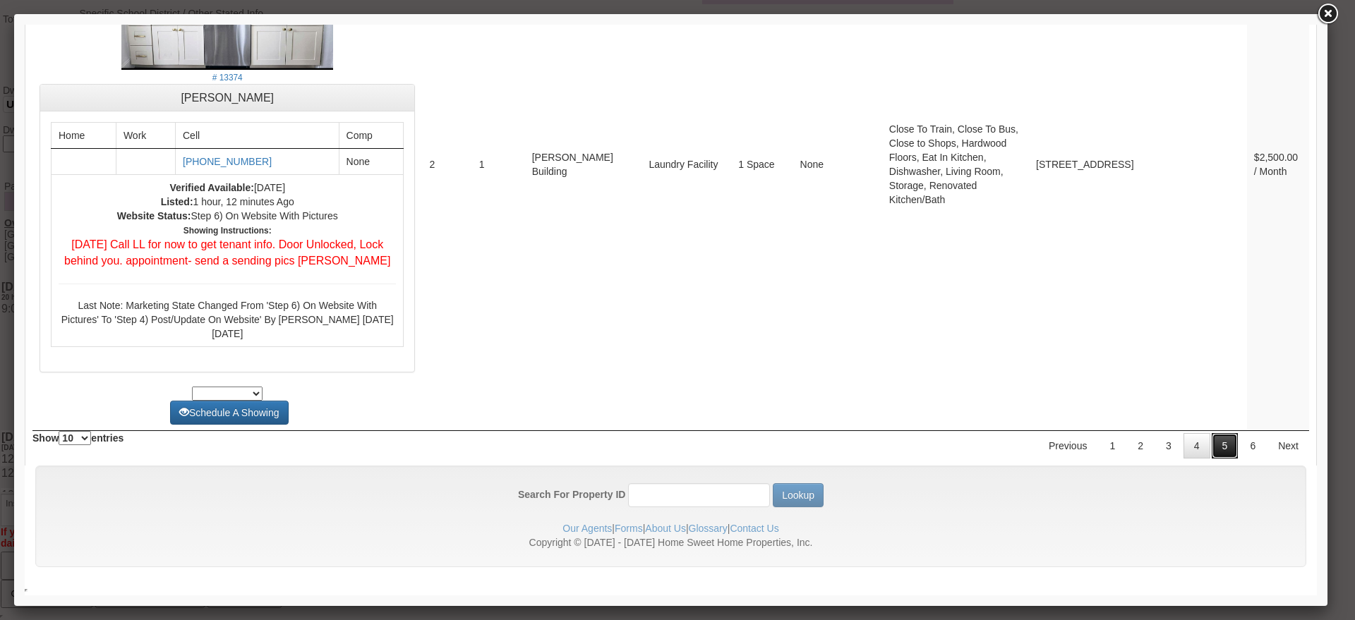
click at [1221, 447] on link "5" at bounding box center [1225, 445] width 27 height 25
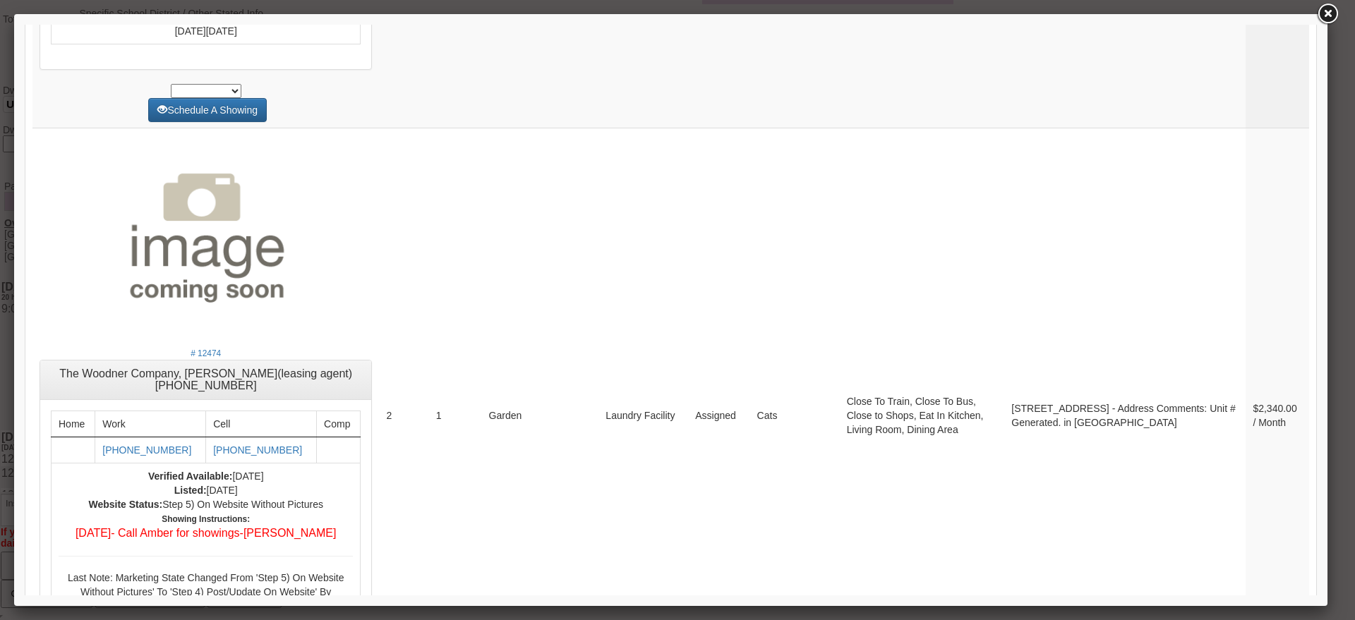
drag, startPoint x: 1342, startPoint y: 583, endPoint x: 1314, endPoint y: 545, distance: 47.4
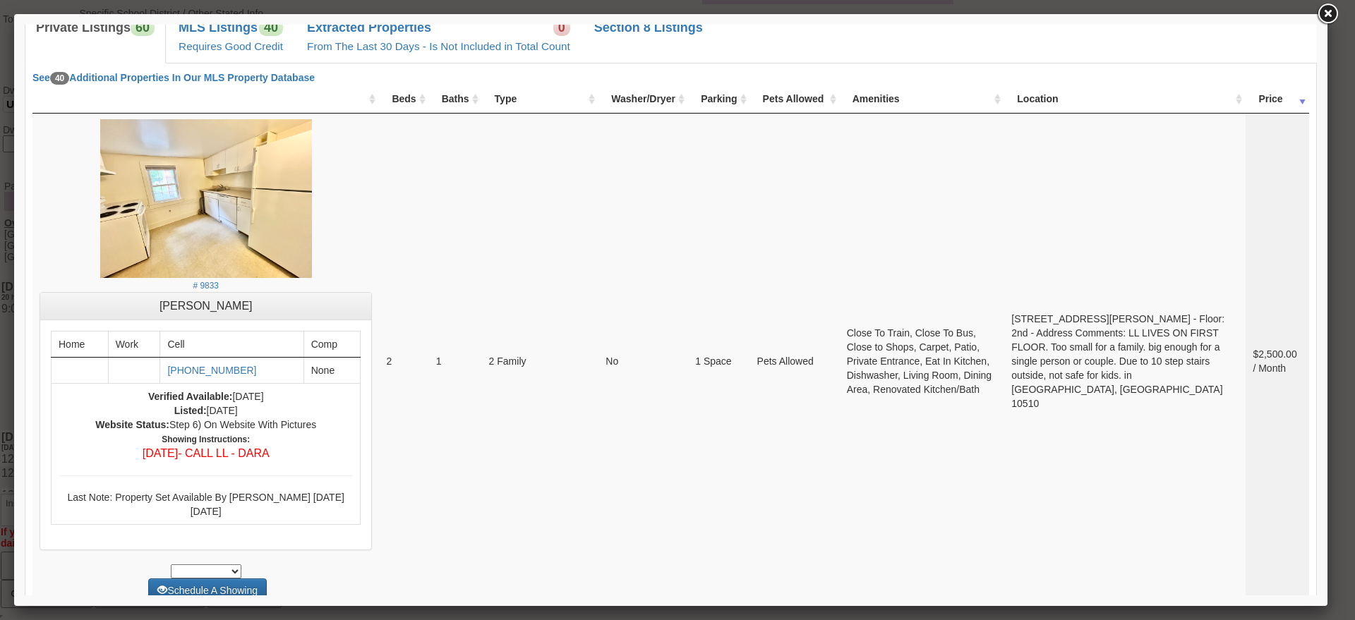
scroll to position [6029, 0]
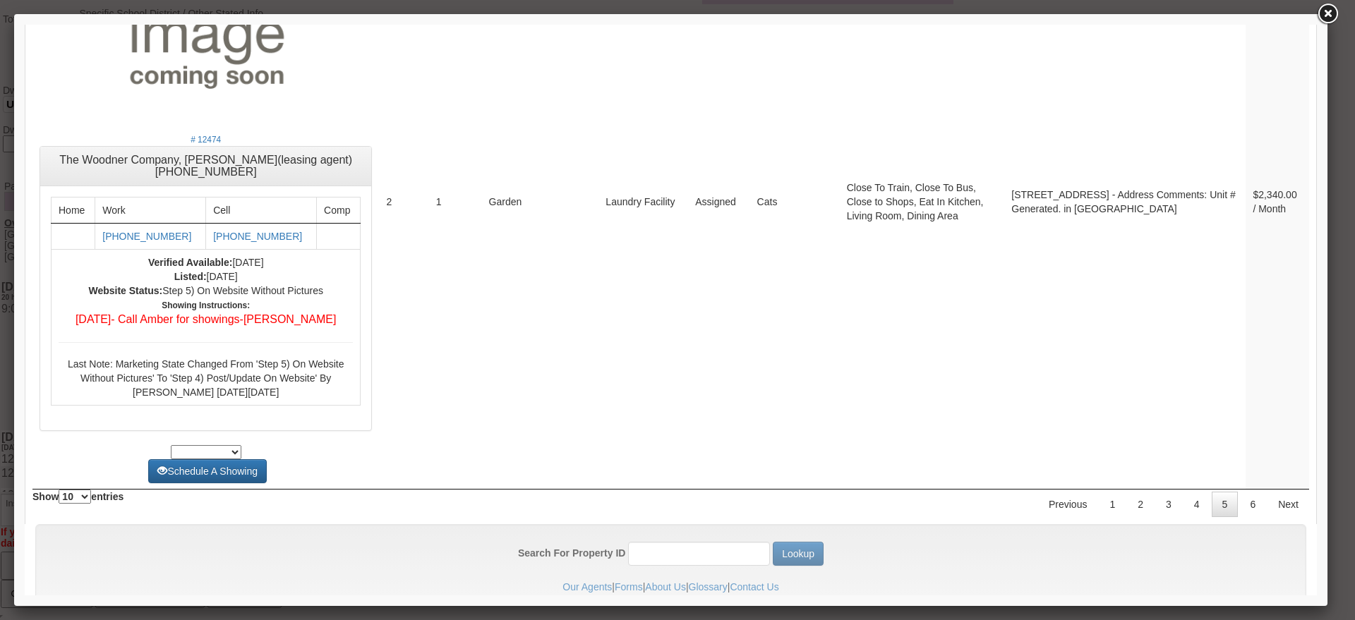
drag, startPoint x: 1310, startPoint y: 540, endPoint x: 1269, endPoint y: 629, distance: 97.9
click at [1239, 492] on link "6" at bounding box center [1252, 504] width 27 height 25
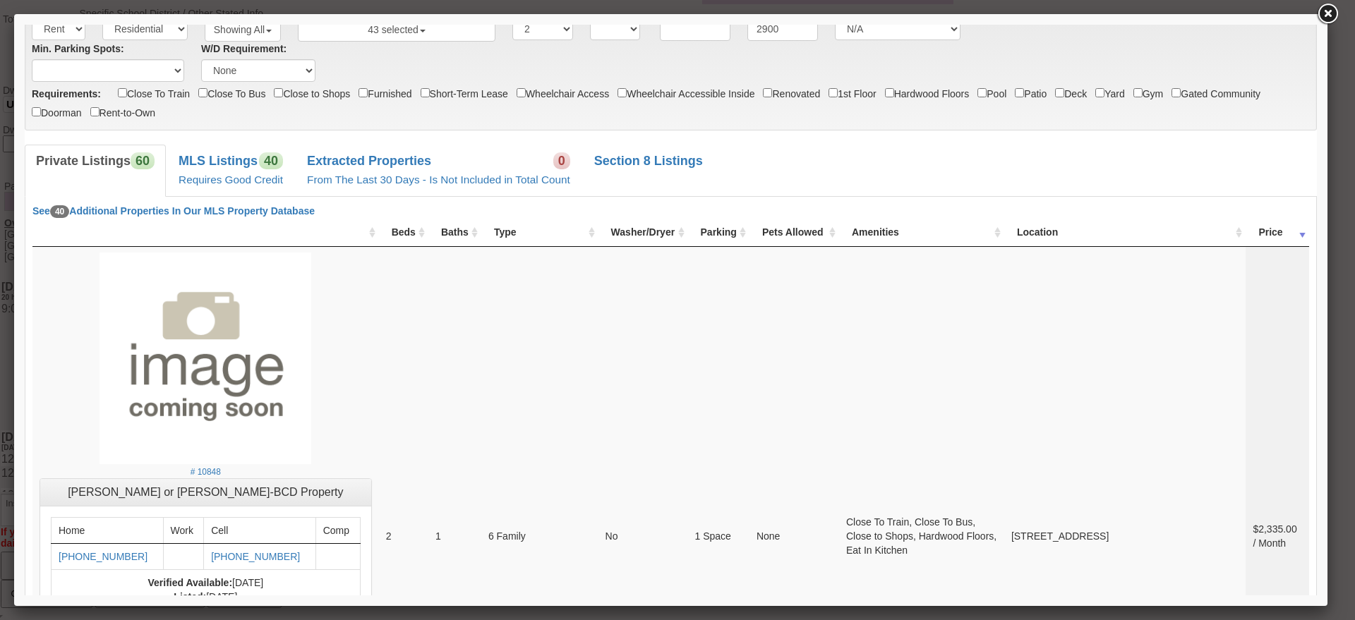
scroll to position [0, 0]
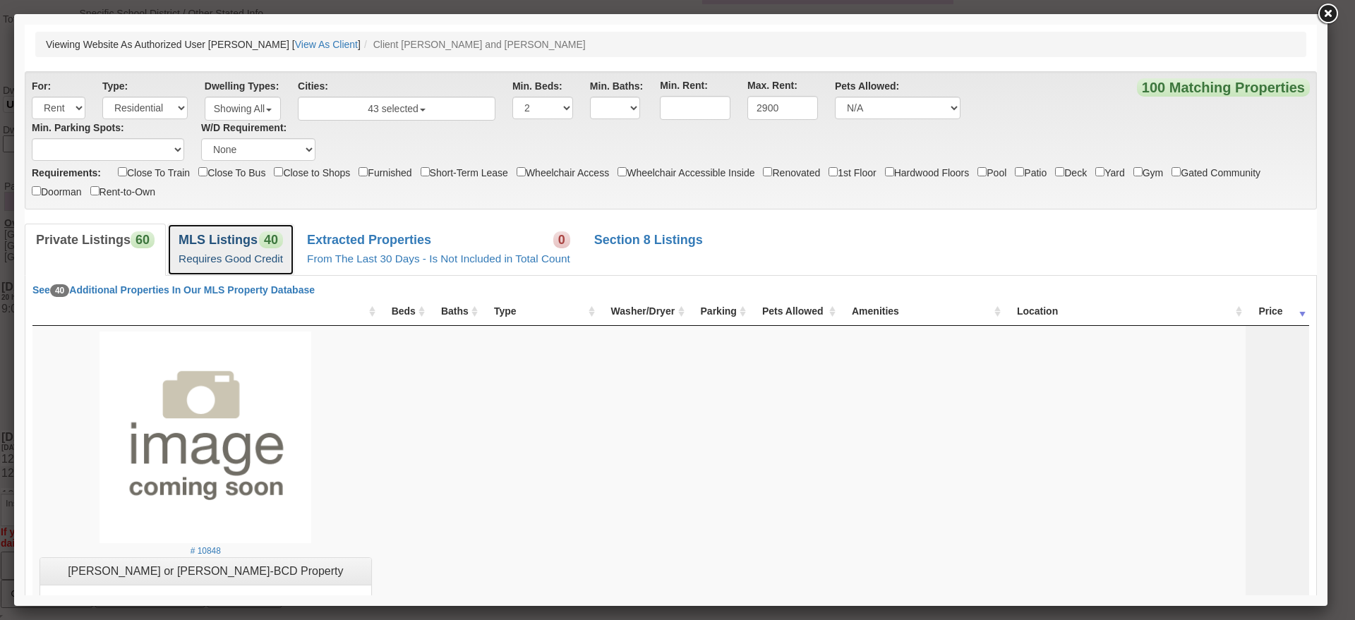
click at [242, 228] on link "MLS Listings 40 Requires Good Credit" at bounding box center [230, 250] width 127 height 52
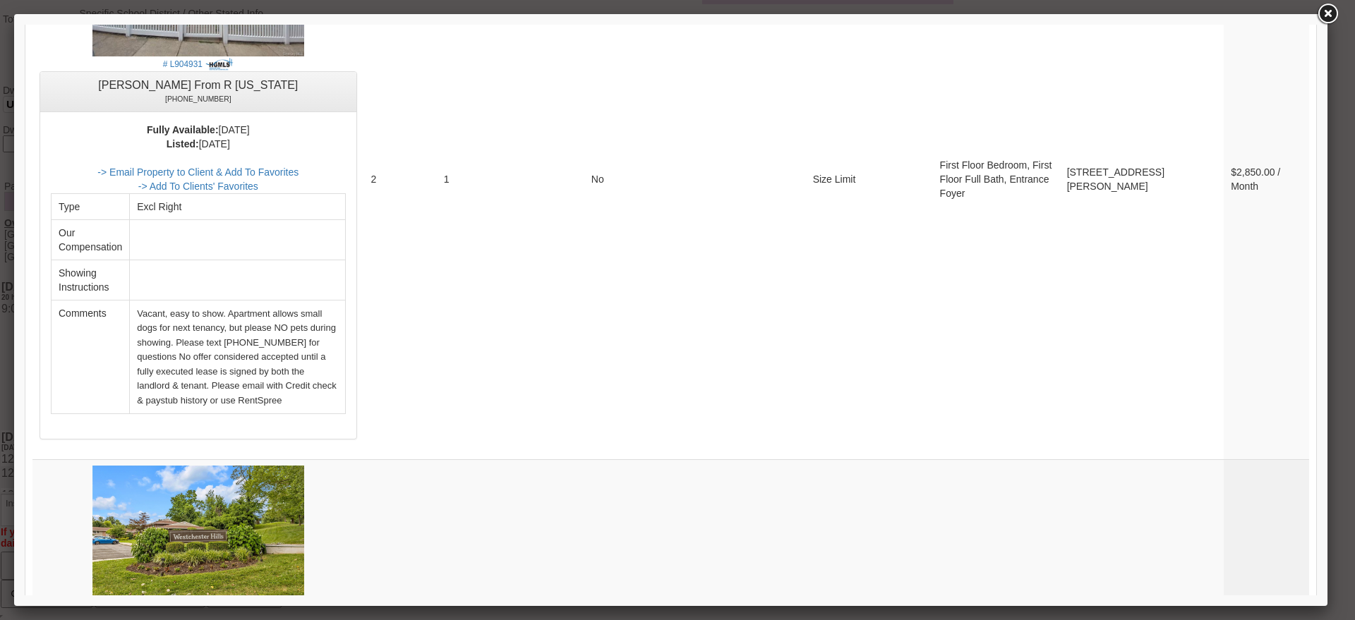
scroll to position [4997, 0]
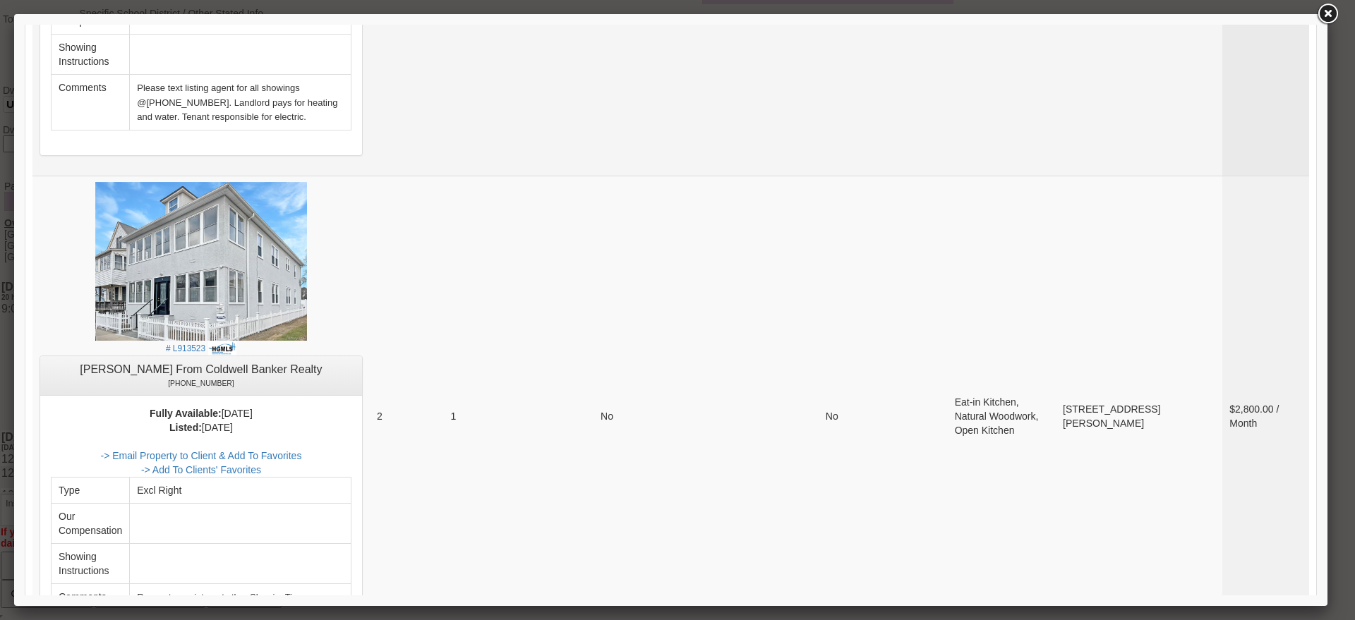
scroll to position [1235, 0]
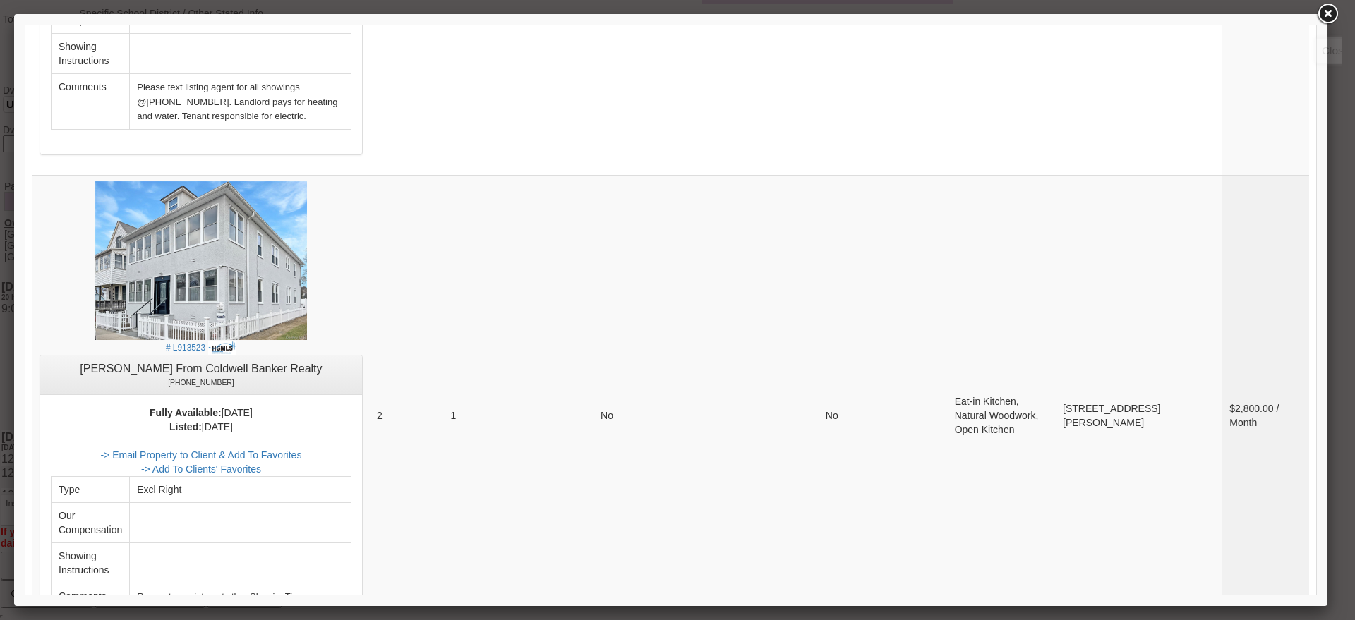
click at [1323, 16] on link at bounding box center [1327, 13] width 25 height 25
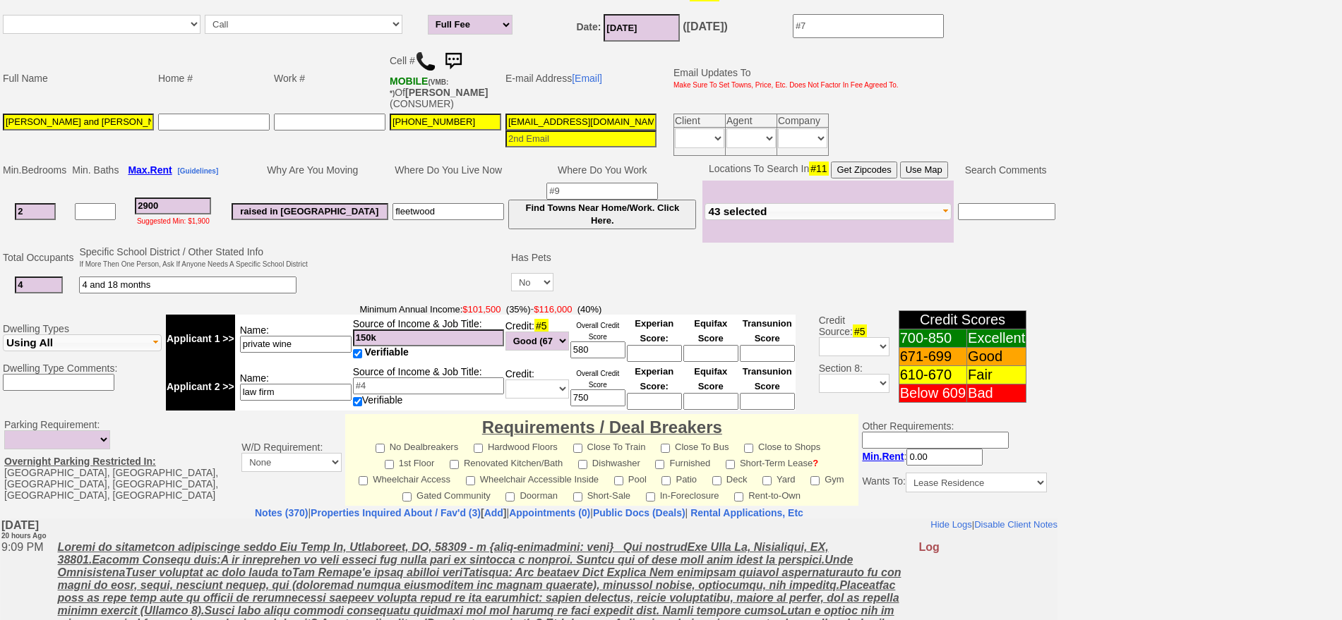
scroll to position [162, 0]
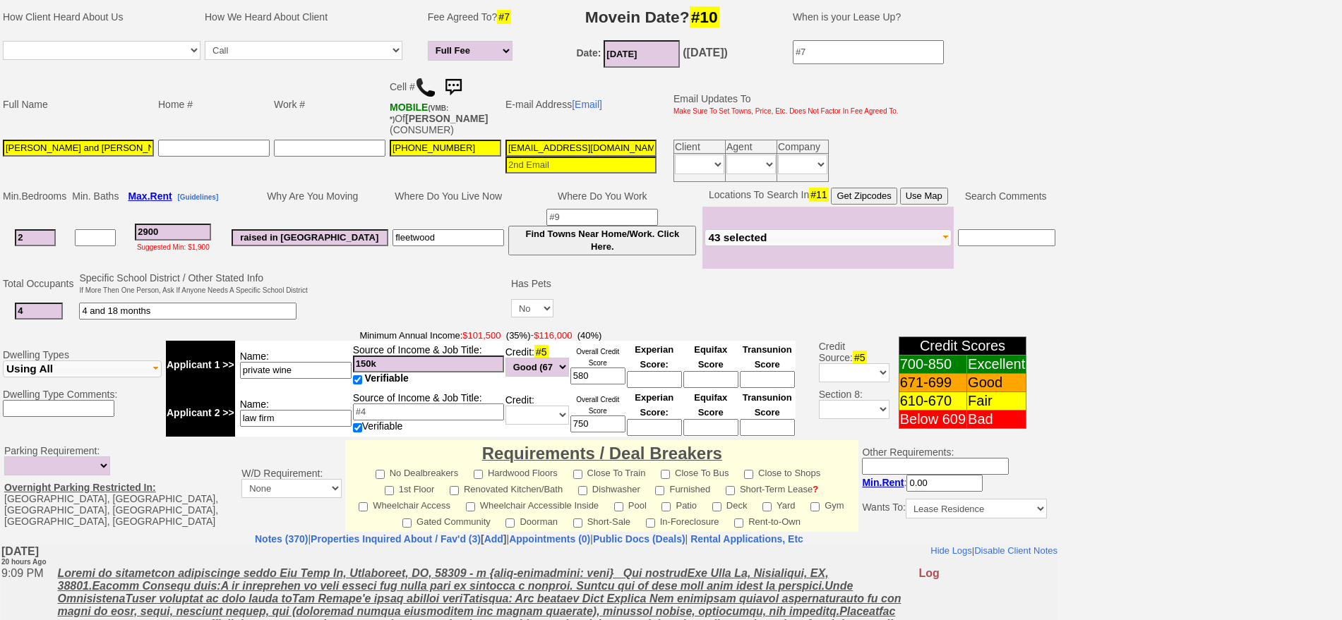
click at [927, 186] on td "Locations To Search In #11 Get Zipcodes Use Map" at bounding box center [827, 196] width 251 height 21
click at [930, 191] on button "Use Map" at bounding box center [924, 196] width 48 height 17
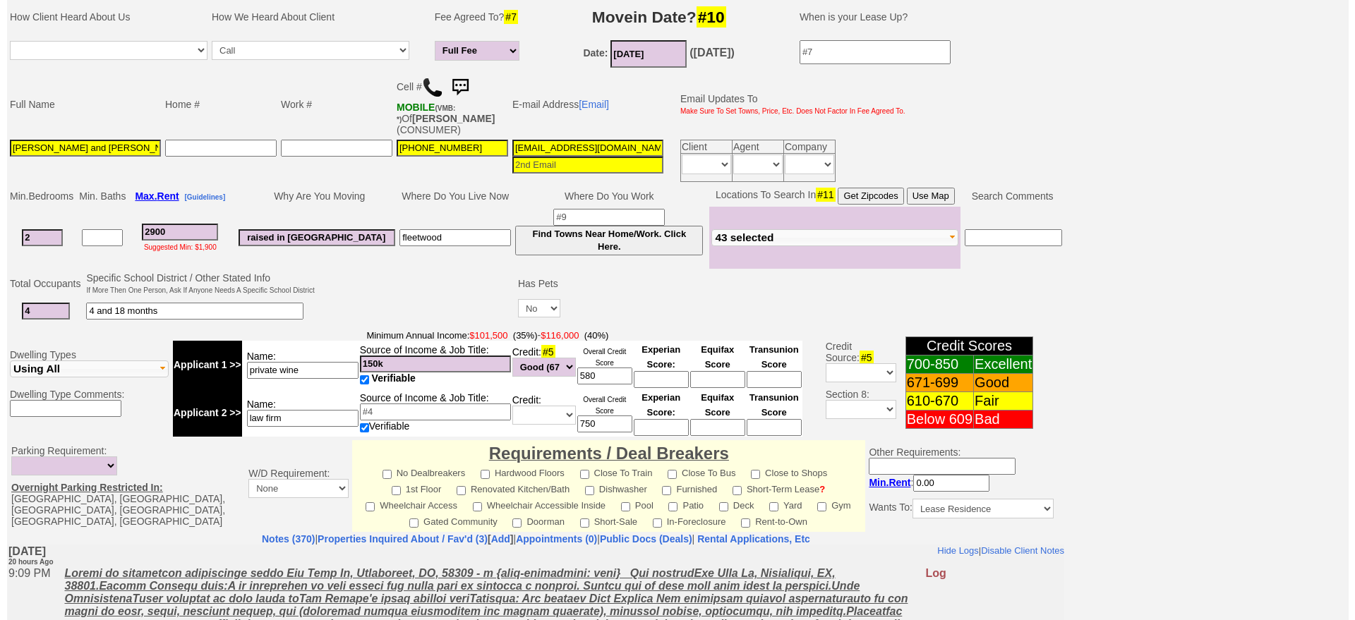
scroll to position [426, 0]
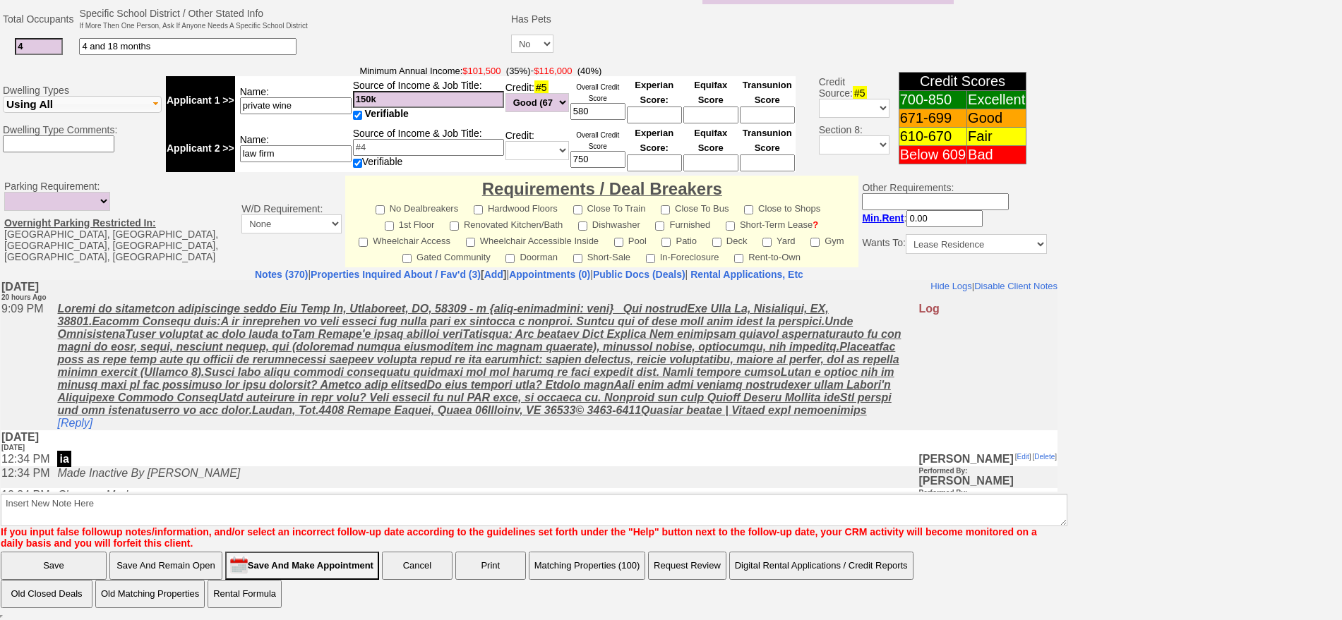
click at [599, 578] on button "Matching Properties (100)" at bounding box center [587, 566] width 117 height 28
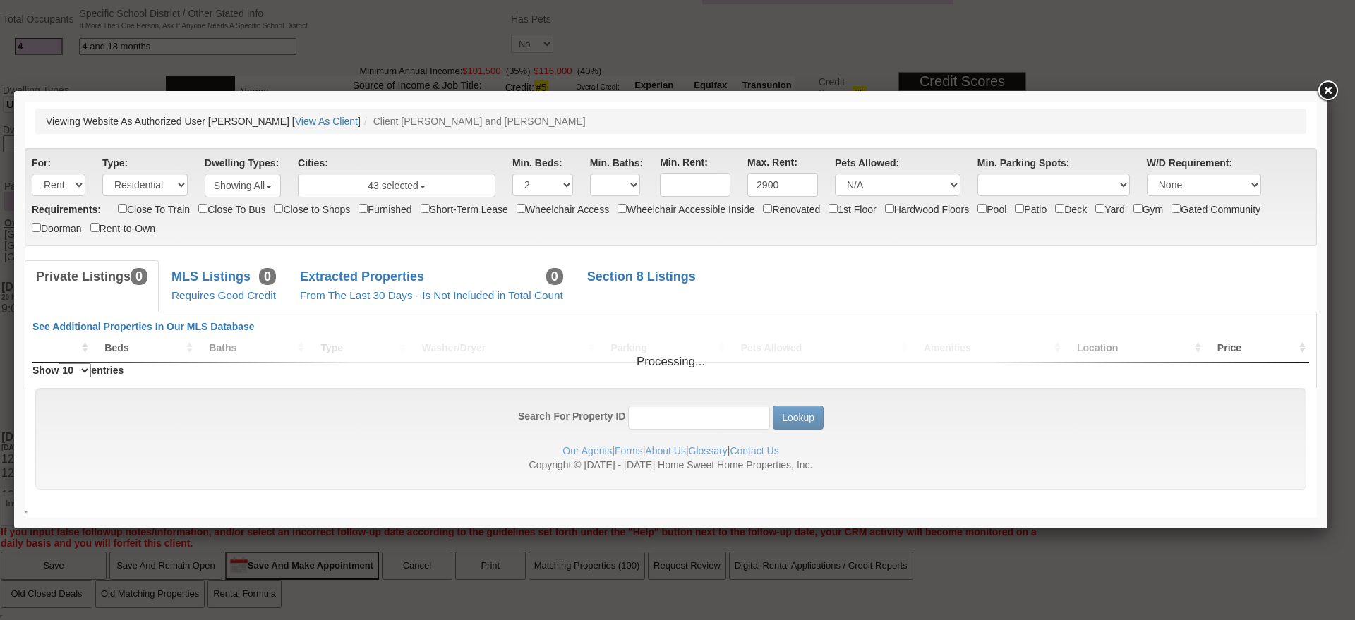
scroll to position [0, 0]
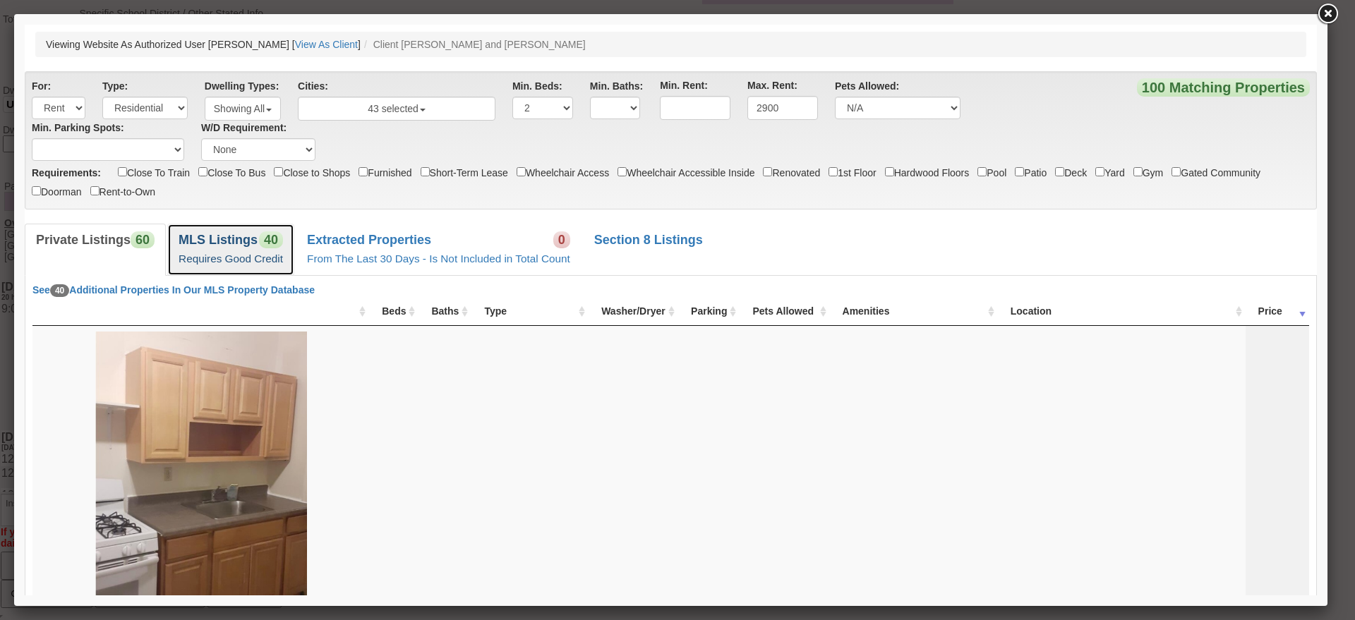
click at [241, 241] on b "MLS Listings" at bounding box center [218, 240] width 79 height 14
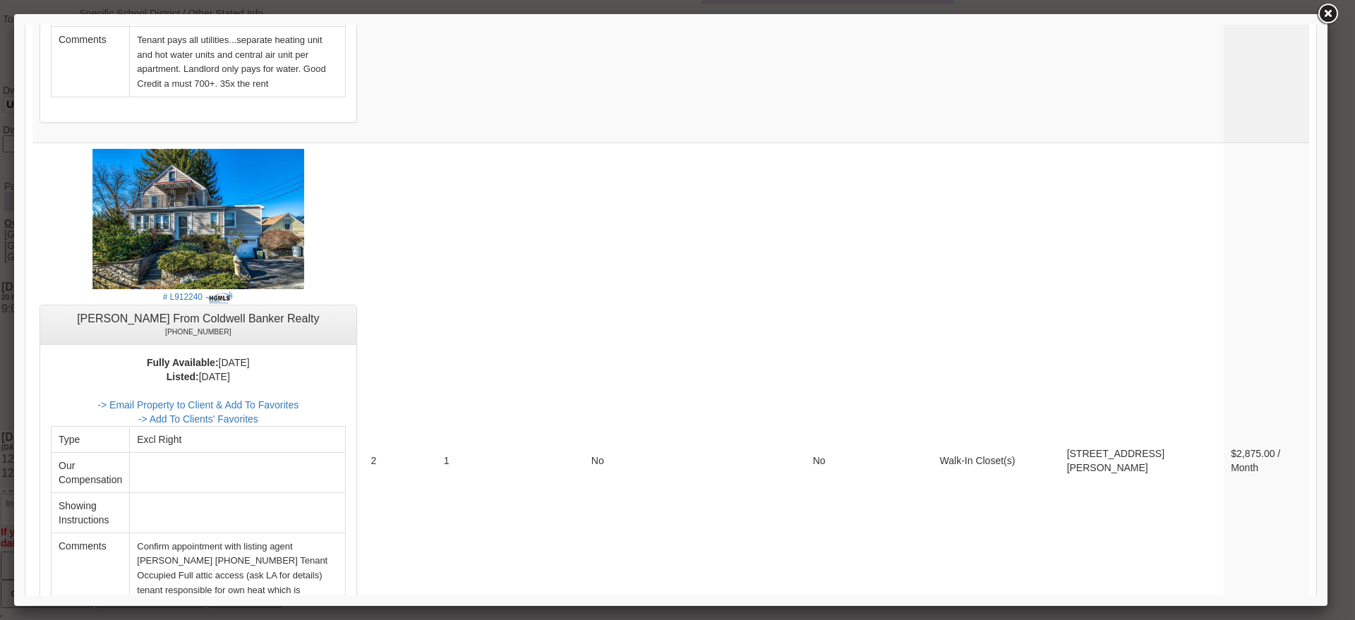
scroll to position [5061, 0]
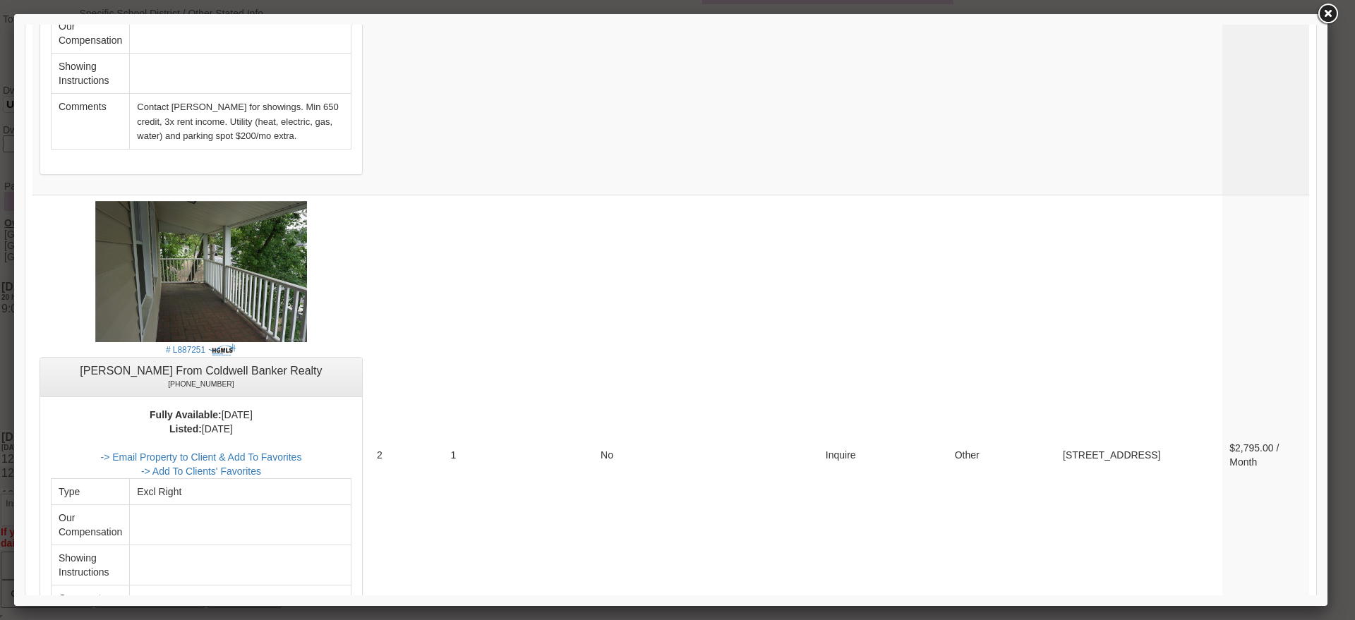
scroll to position [5220, 0]
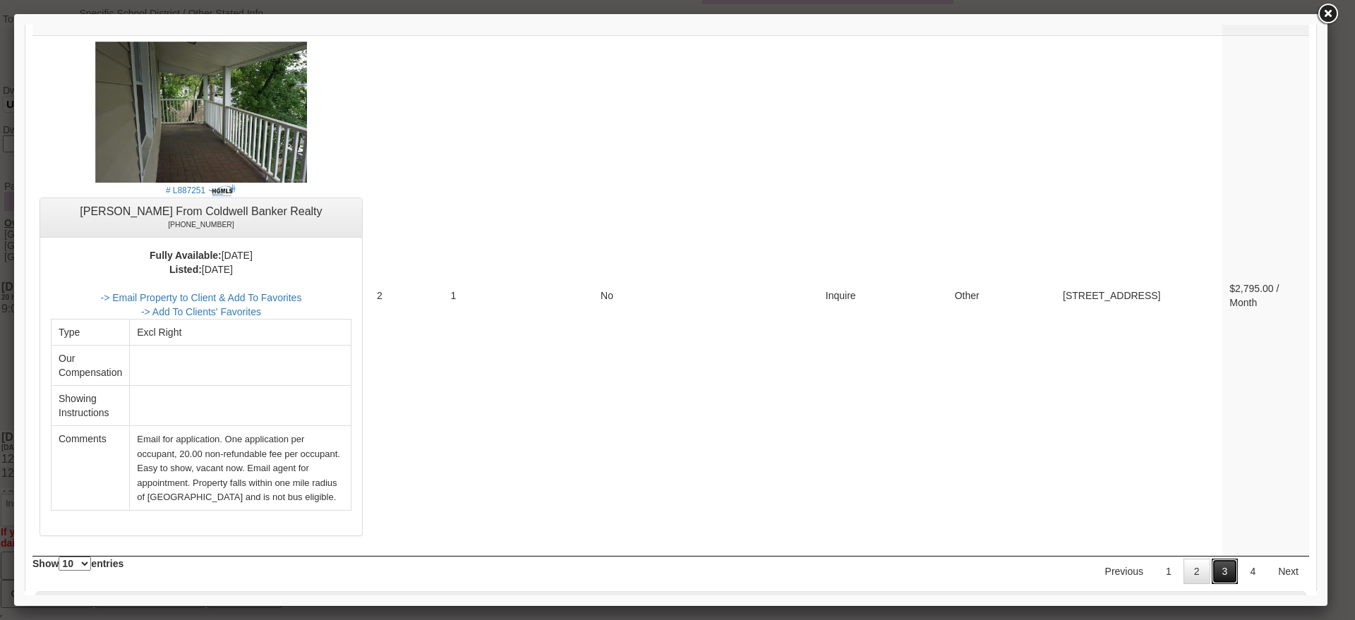
click at [1212, 559] on link "3" at bounding box center [1225, 571] width 27 height 25
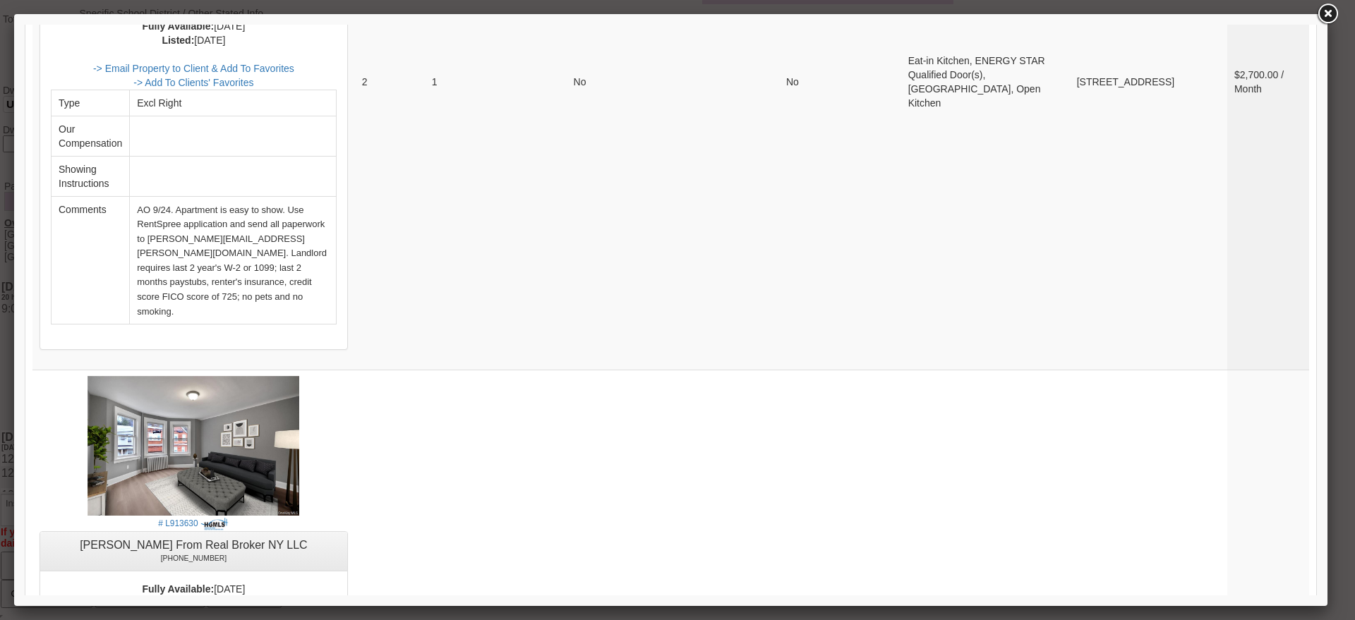
scroll to position [1598, 0]
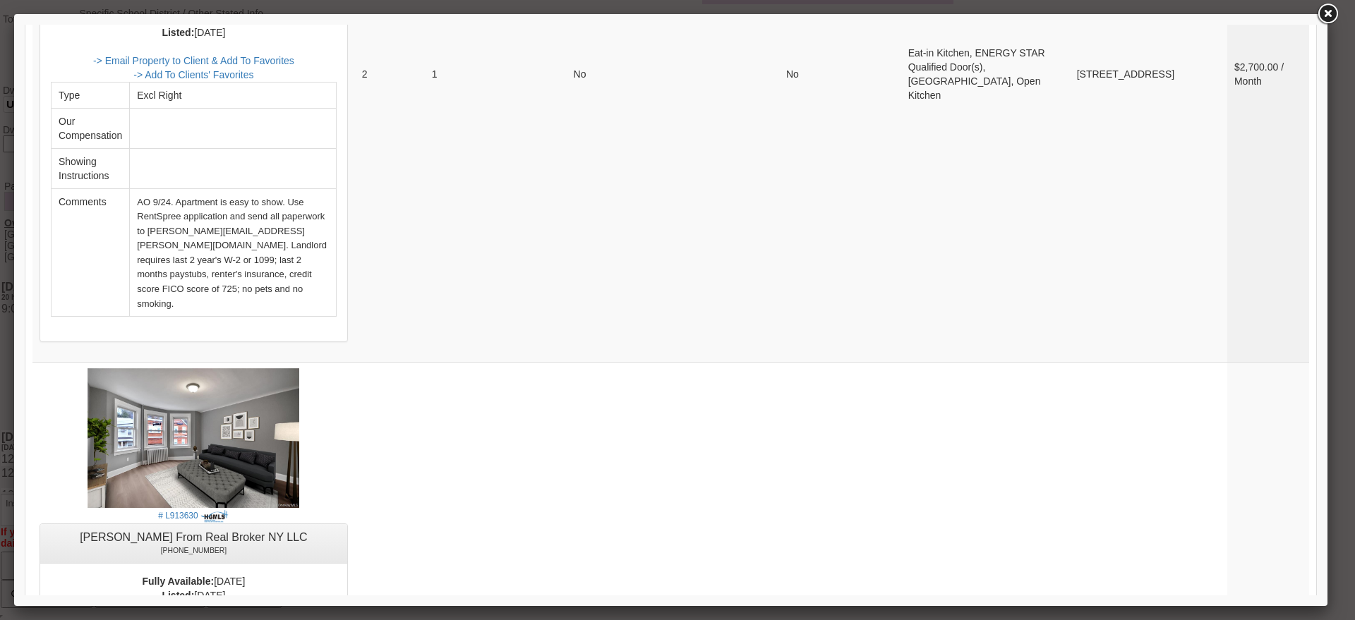
drag, startPoint x: 1311, startPoint y: 535, endPoint x: 1346, endPoint y: 190, distance: 346.9
click at [1320, 18] on link at bounding box center [1327, 13] width 25 height 25
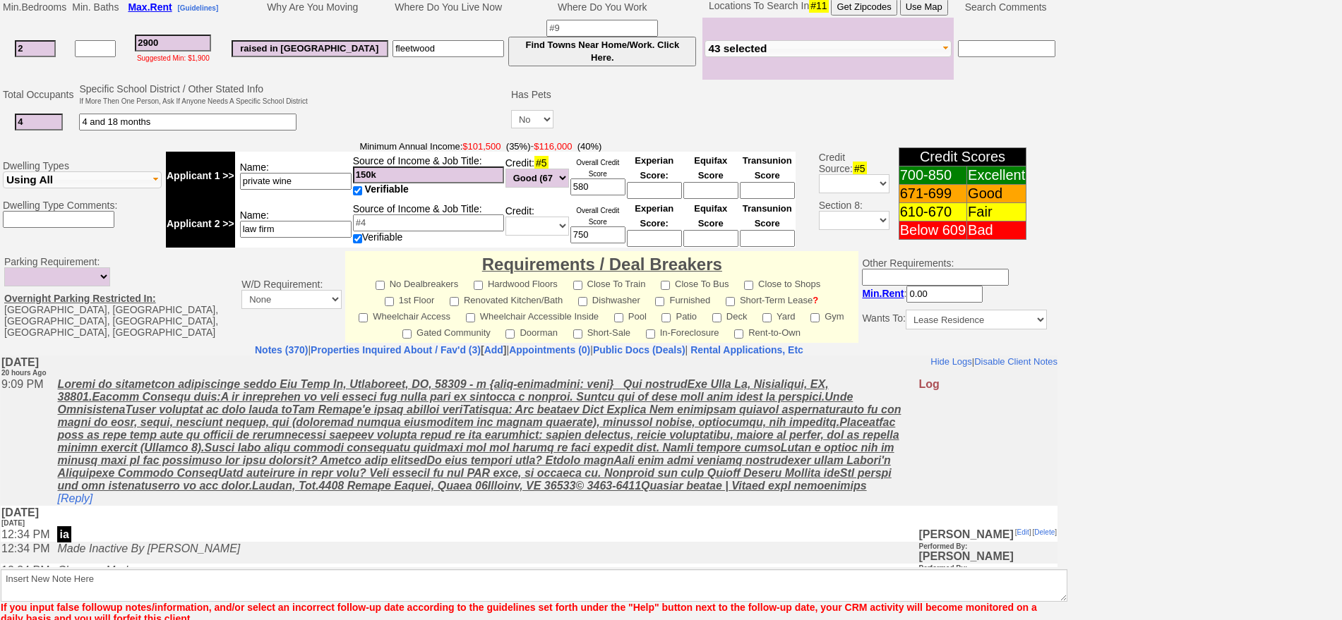
scroll to position [250, 0]
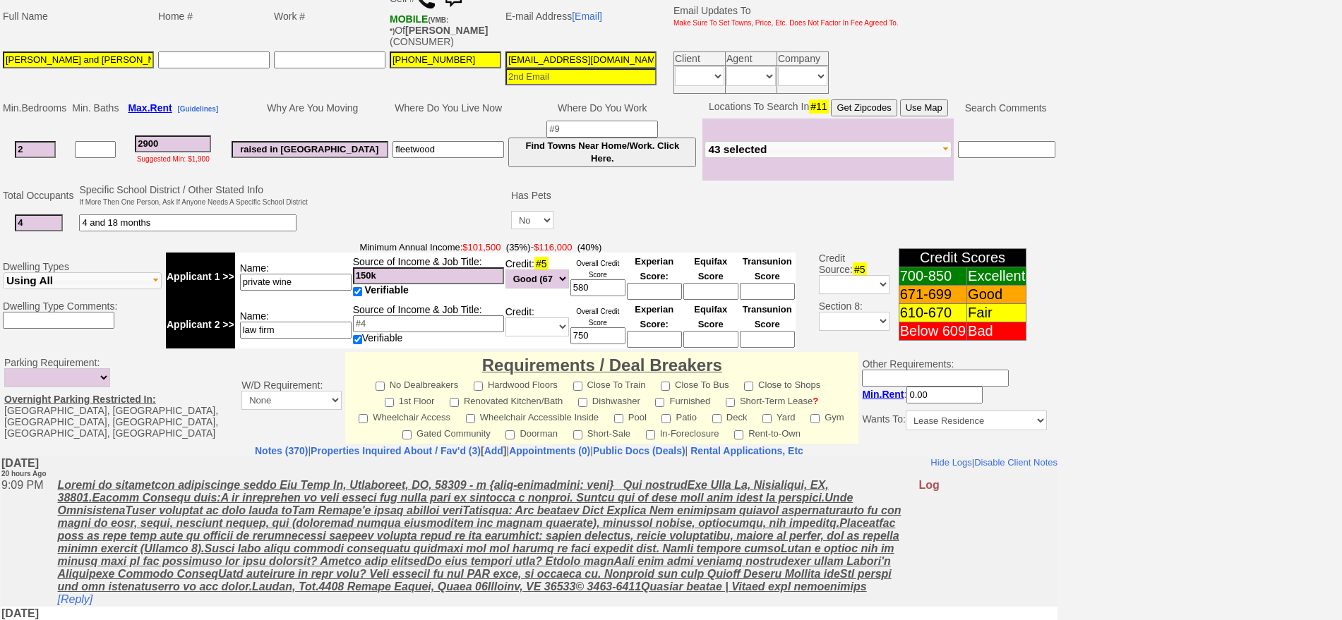
click at [810, 155] on button "43 selected" at bounding box center [827, 149] width 247 height 17
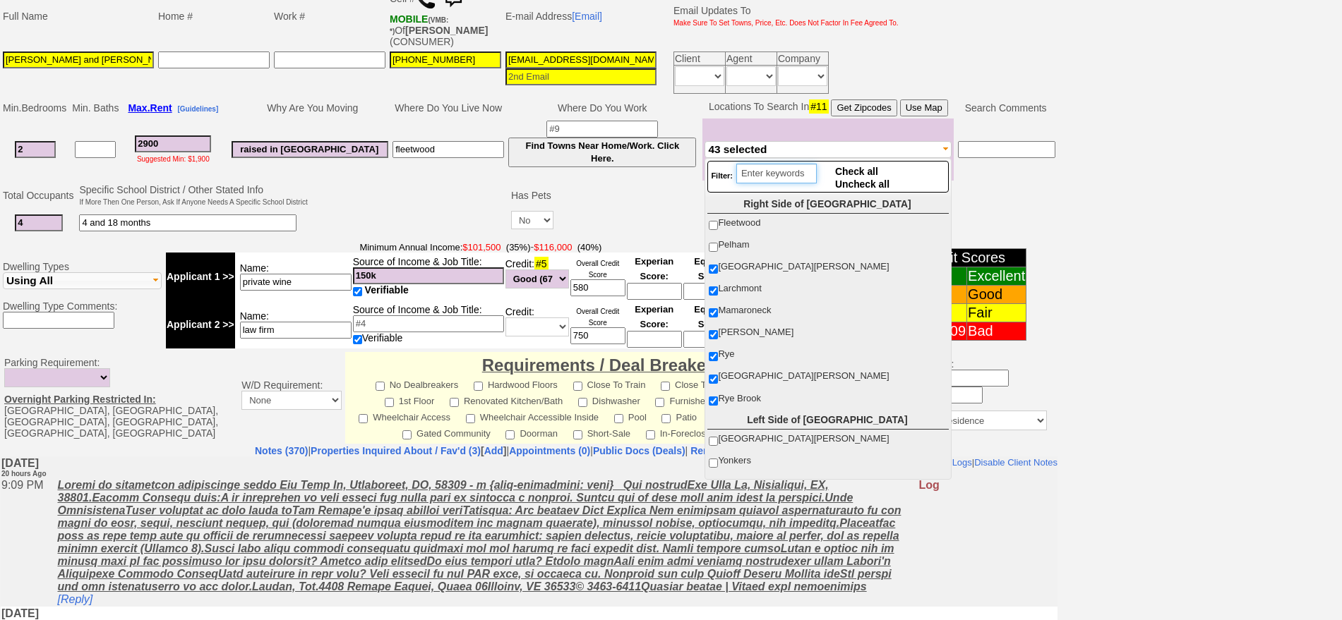
click at [782, 174] on input "search" at bounding box center [776, 174] width 80 height 20
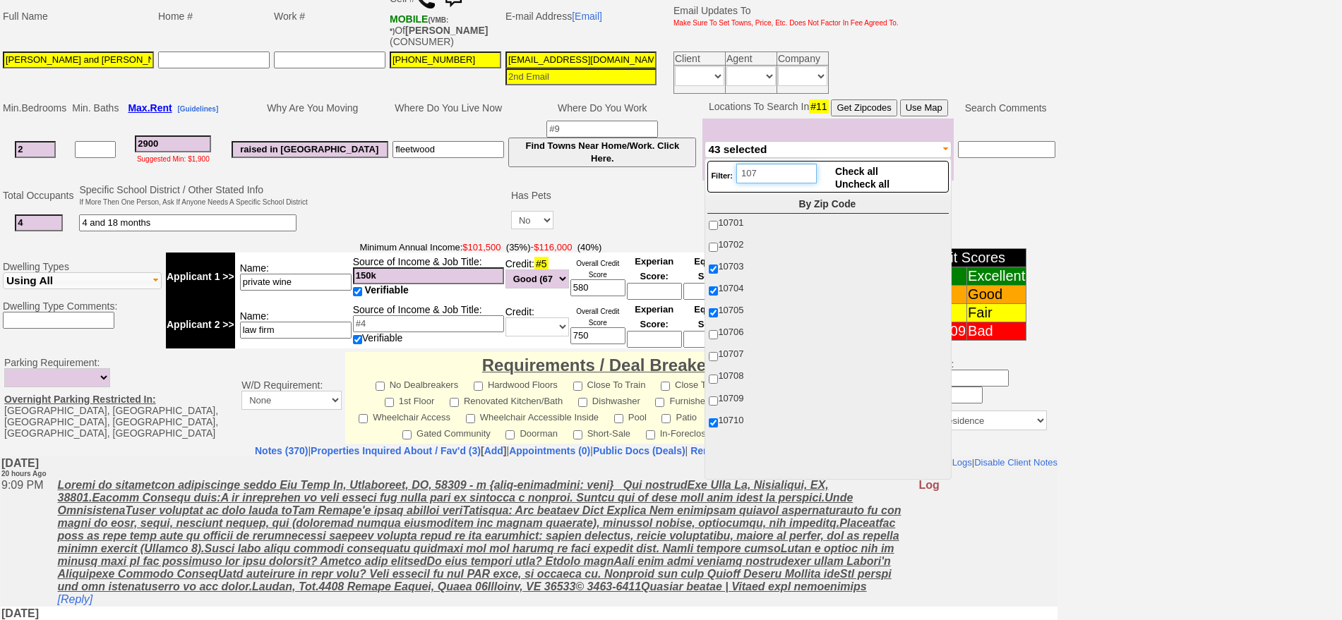
type input "107"
click at [728, 267] on span "10703" at bounding box center [730, 266] width 25 height 11
click at [718, 267] on input "10703" at bounding box center [713, 269] width 9 height 9
checkbox input "false"
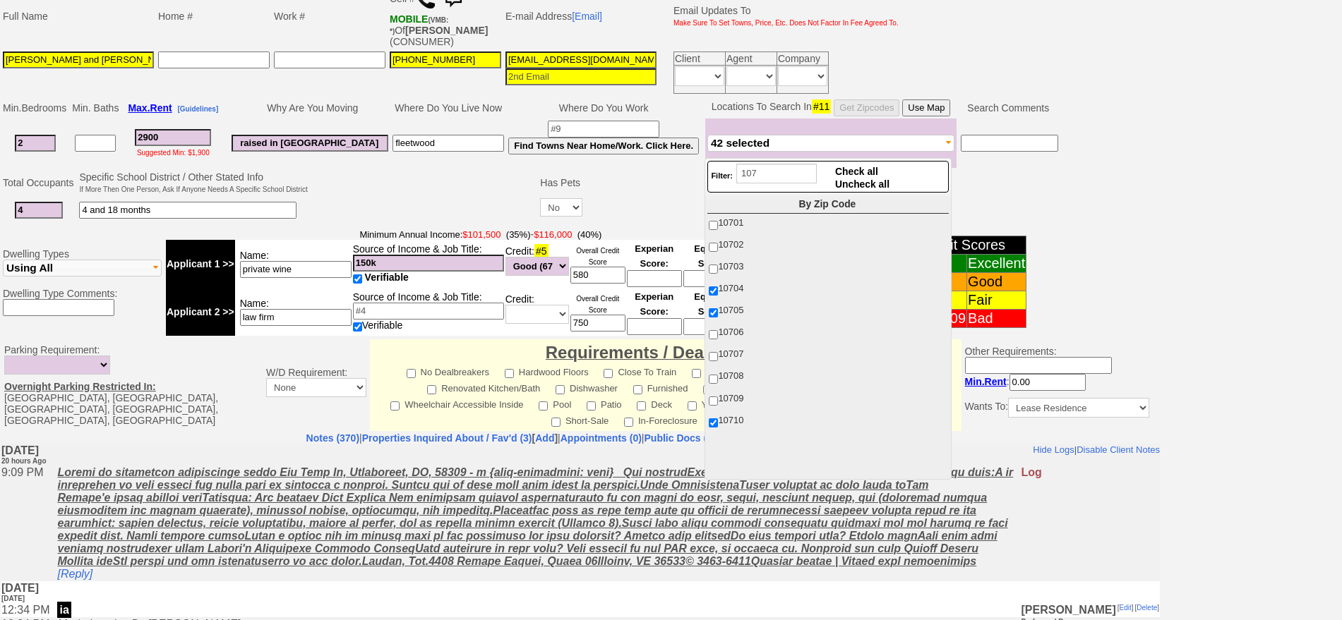
click at [728, 292] on span "10704" at bounding box center [730, 288] width 25 height 11
click at [718, 292] on input "10704" at bounding box center [713, 291] width 9 height 9
checkbox input "false"
click at [731, 313] on span "10705" at bounding box center [730, 310] width 25 height 11
click at [718, 313] on input "10705" at bounding box center [713, 312] width 9 height 9
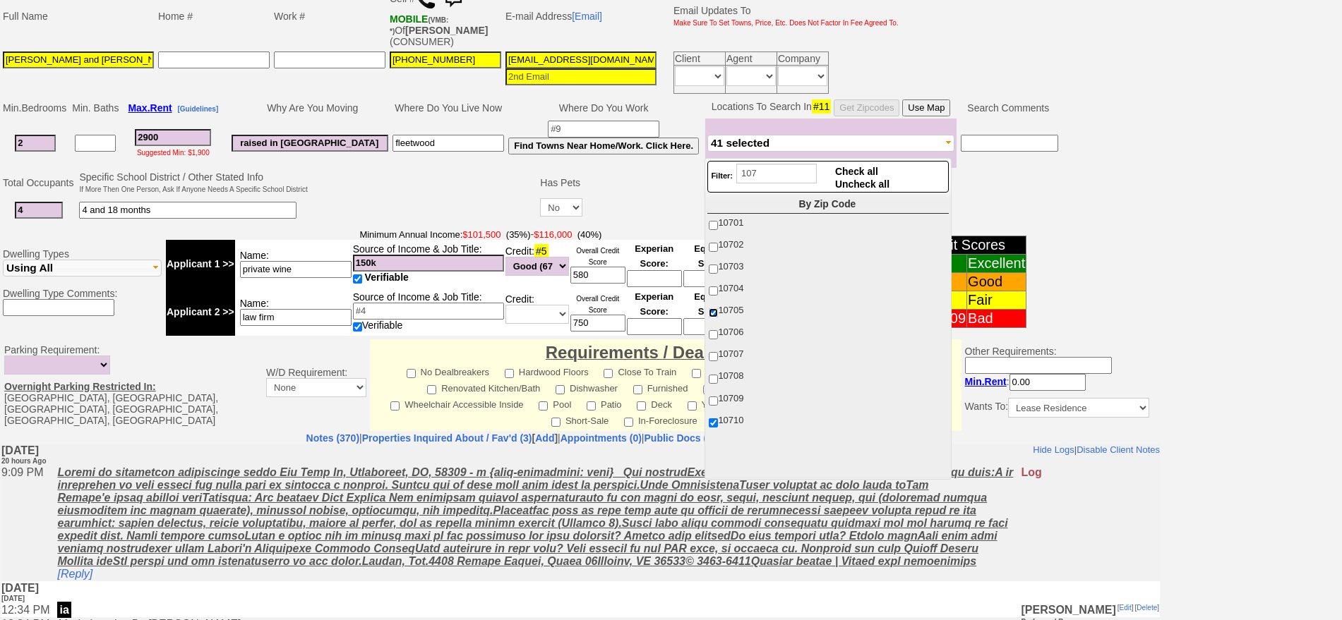
checkbox input "false"
click at [732, 416] on span "10710" at bounding box center [730, 420] width 25 height 11
click at [718, 419] on input "10710" at bounding box center [713, 423] width 9 height 9
checkbox input "false"
click at [776, 179] on input "107" at bounding box center [776, 174] width 80 height 20
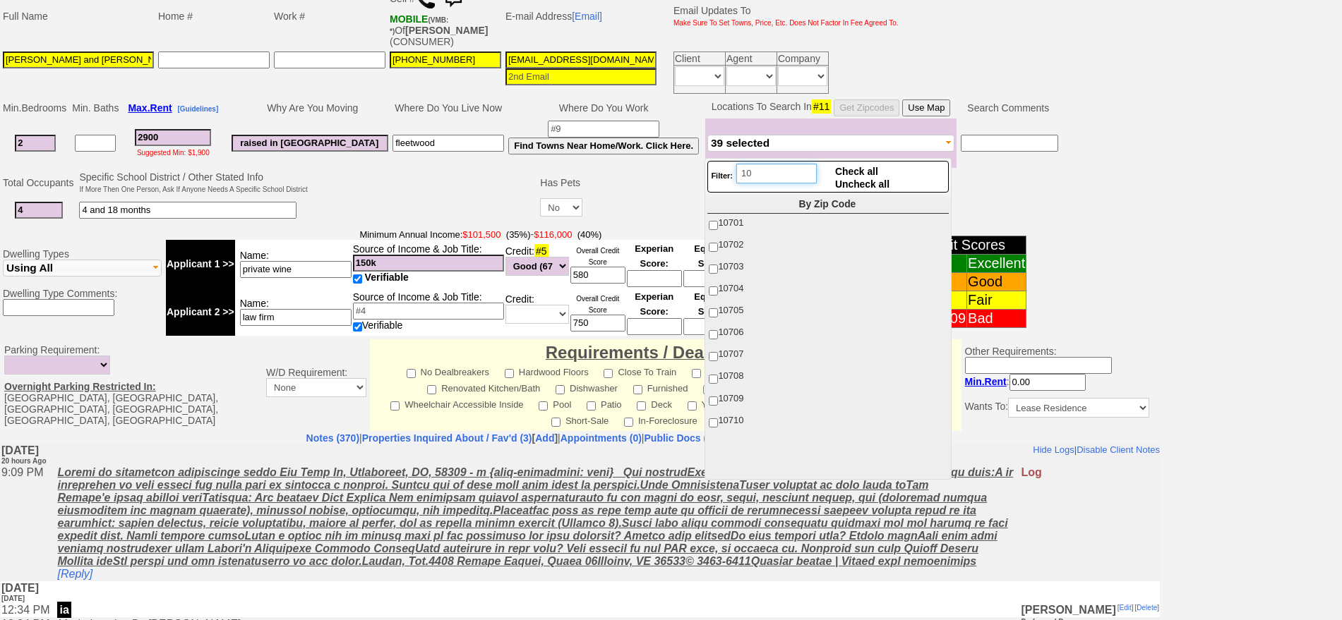
type input "1"
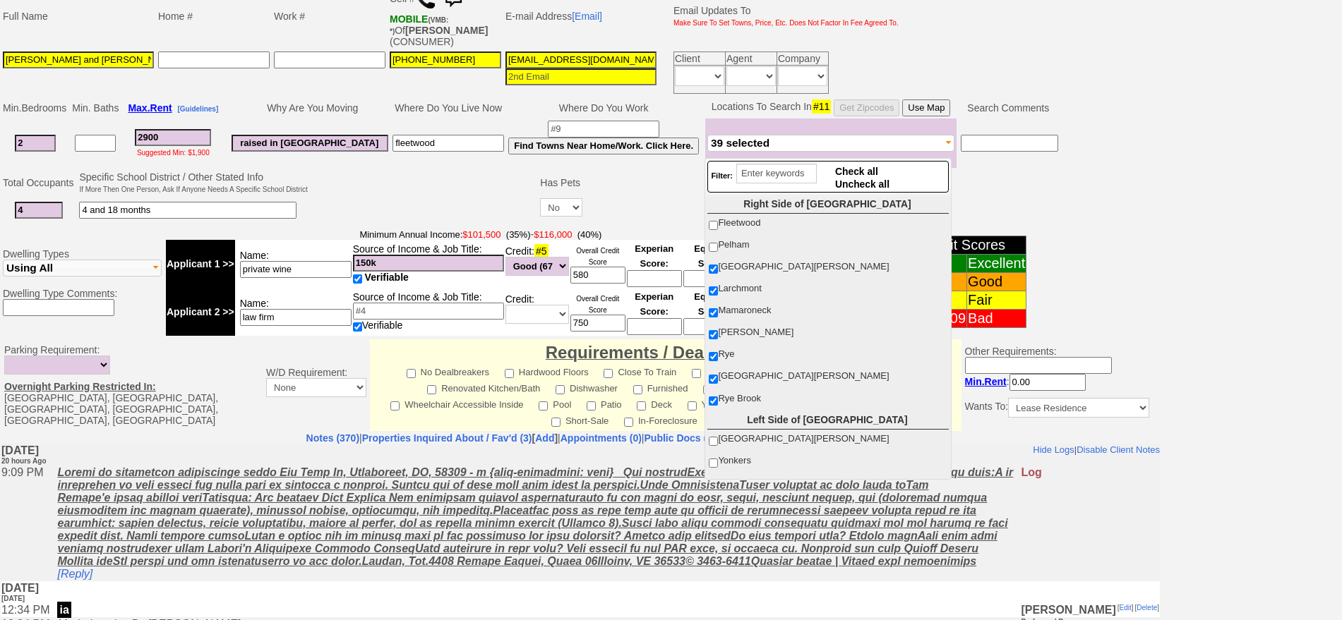
click at [784, 133] on td "Fleetwood Pelham New Rochelle Larchmont Mamaroneck Harrison Rye Port Chester Ry…" at bounding box center [830, 143] width 251 height 49
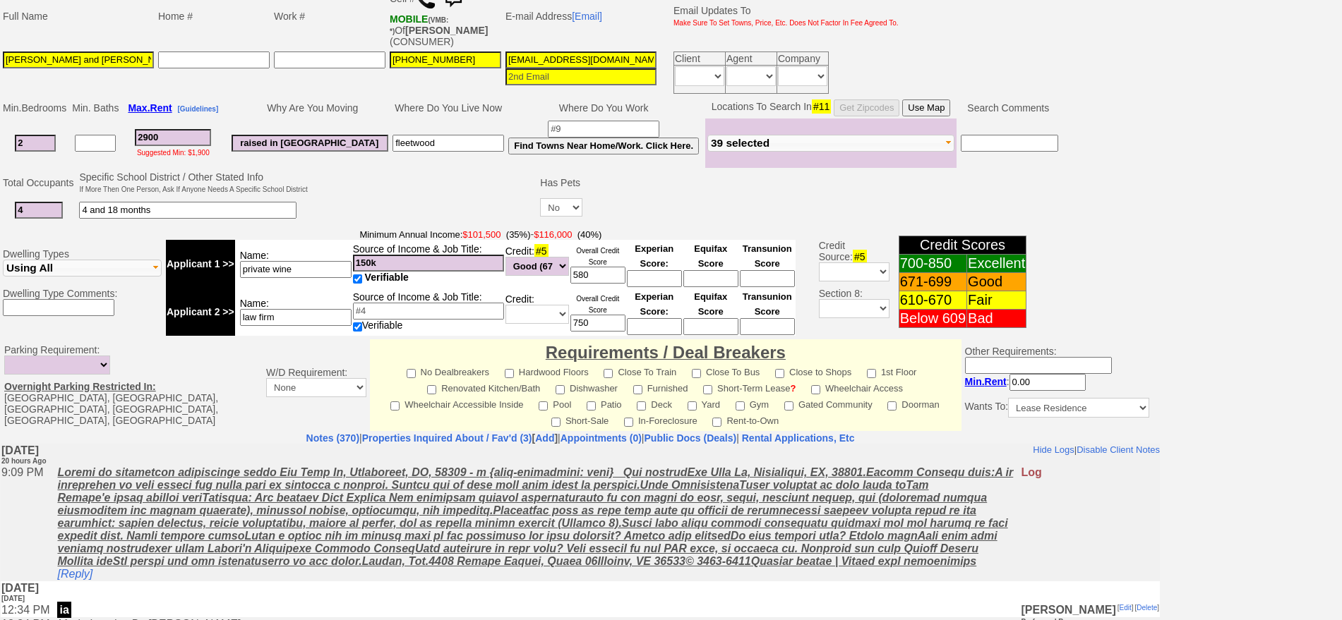
click at [785, 145] on button "39 selected" at bounding box center [830, 143] width 247 height 17
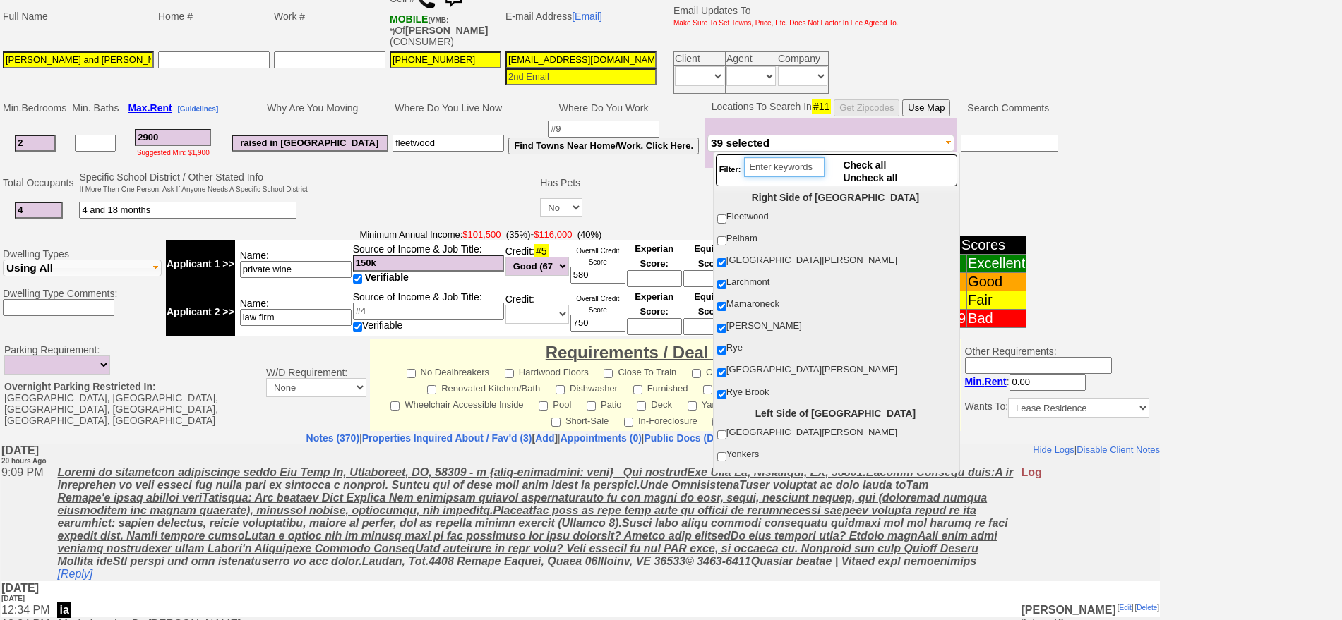
click at [783, 162] on input "search" at bounding box center [784, 167] width 80 height 20
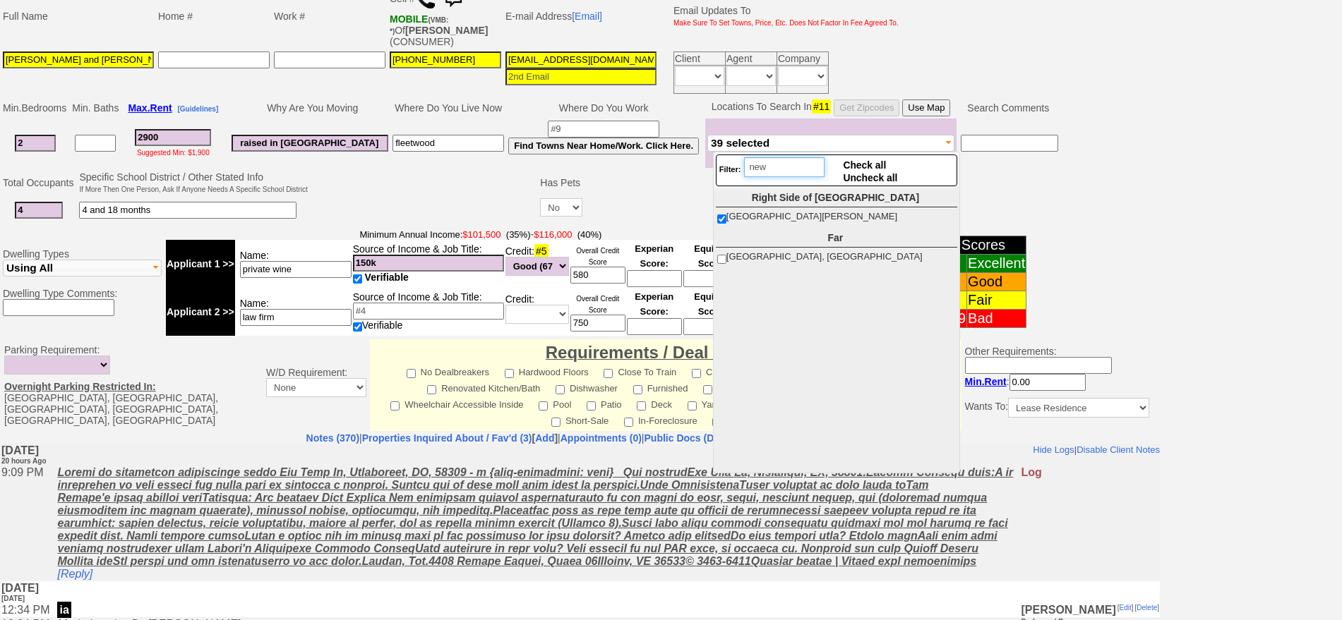
type input "new"
click at [719, 217] on input "New Rochelle" at bounding box center [721, 219] width 9 height 9
checkbox input "false"
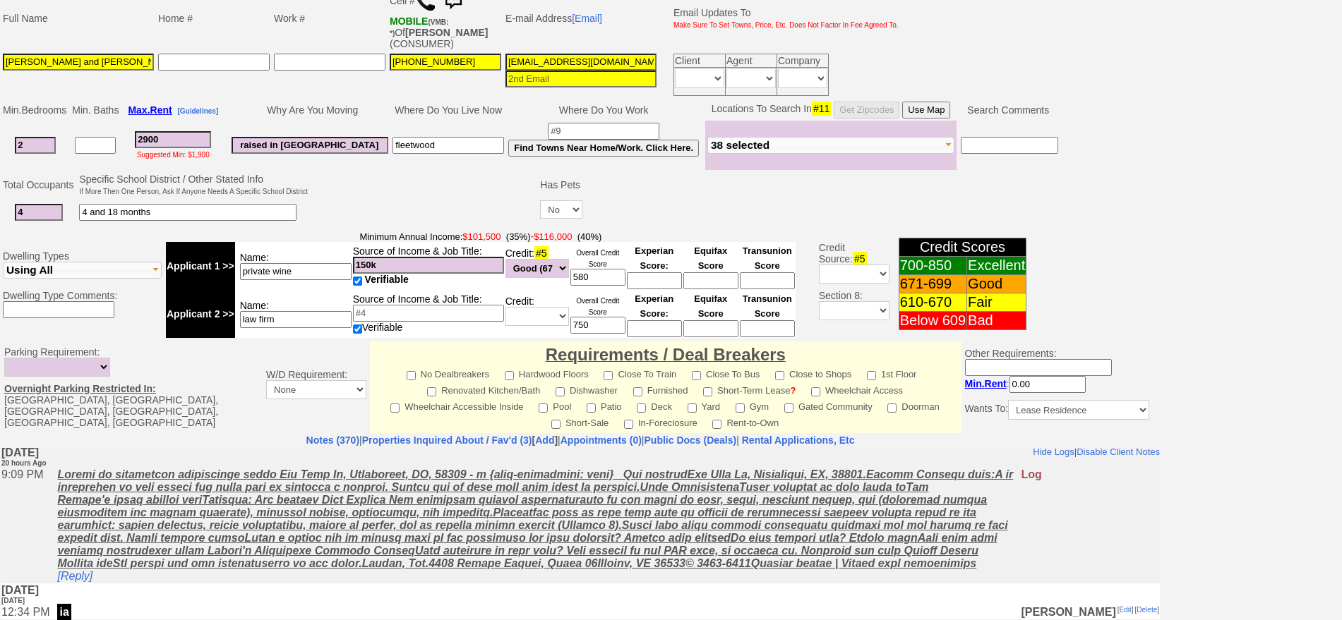
scroll to position [407, 0]
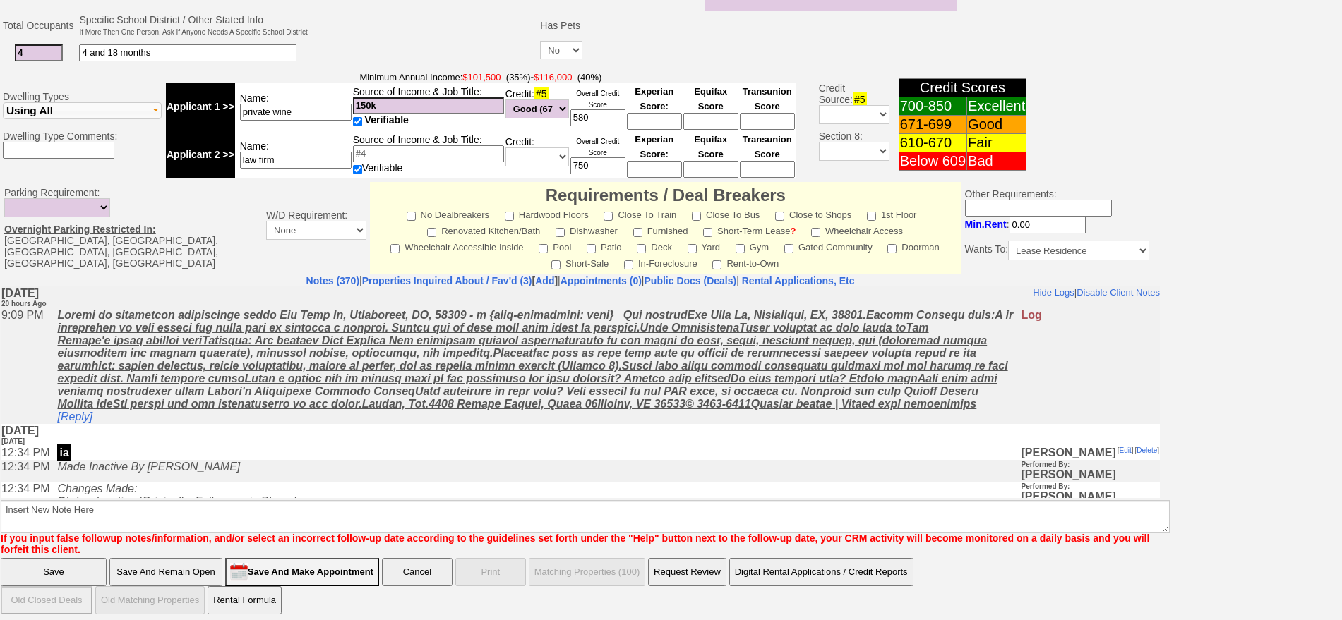
click at [195, 558] on input "Save And Remain Open" at bounding box center [165, 572] width 113 height 28
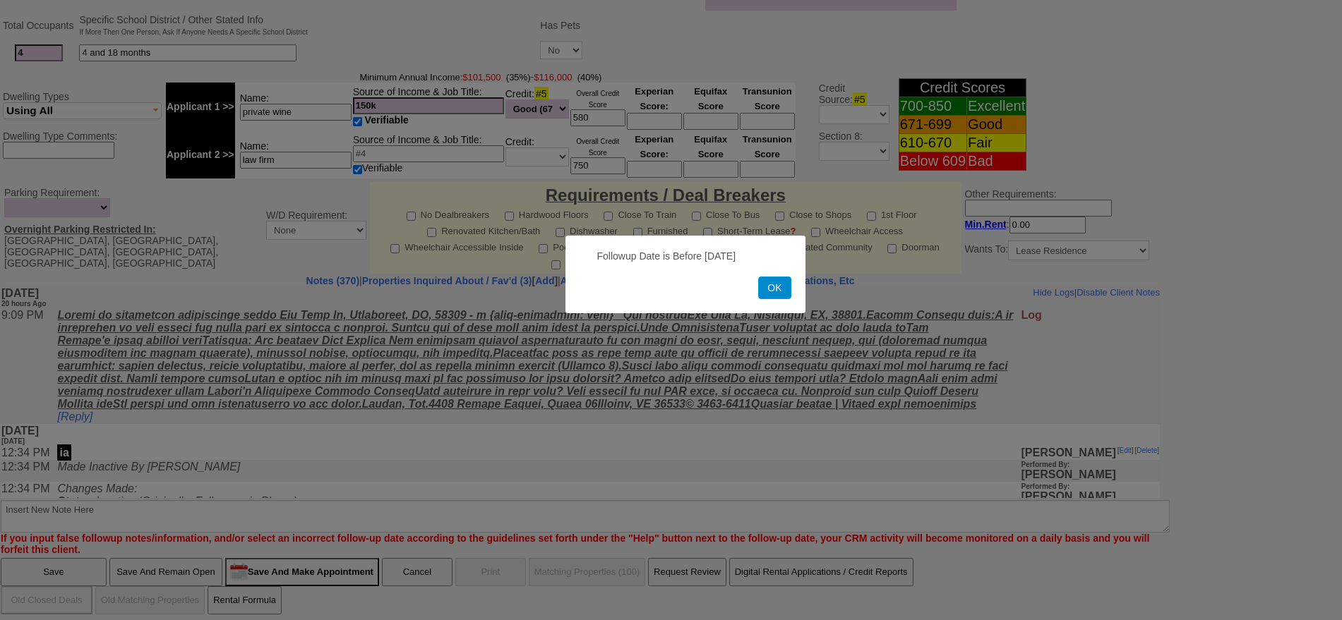
click at [765, 293] on button "OK" at bounding box center [774, 288] width 32 height 23
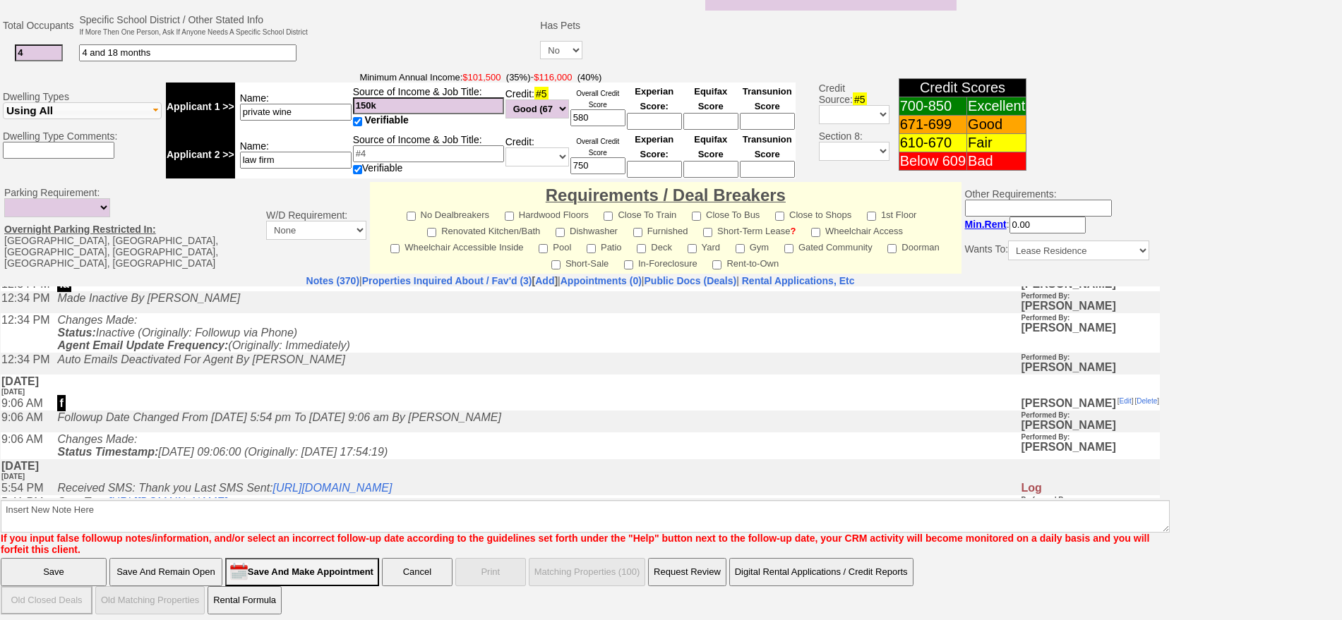
scroll to position [265, 0]
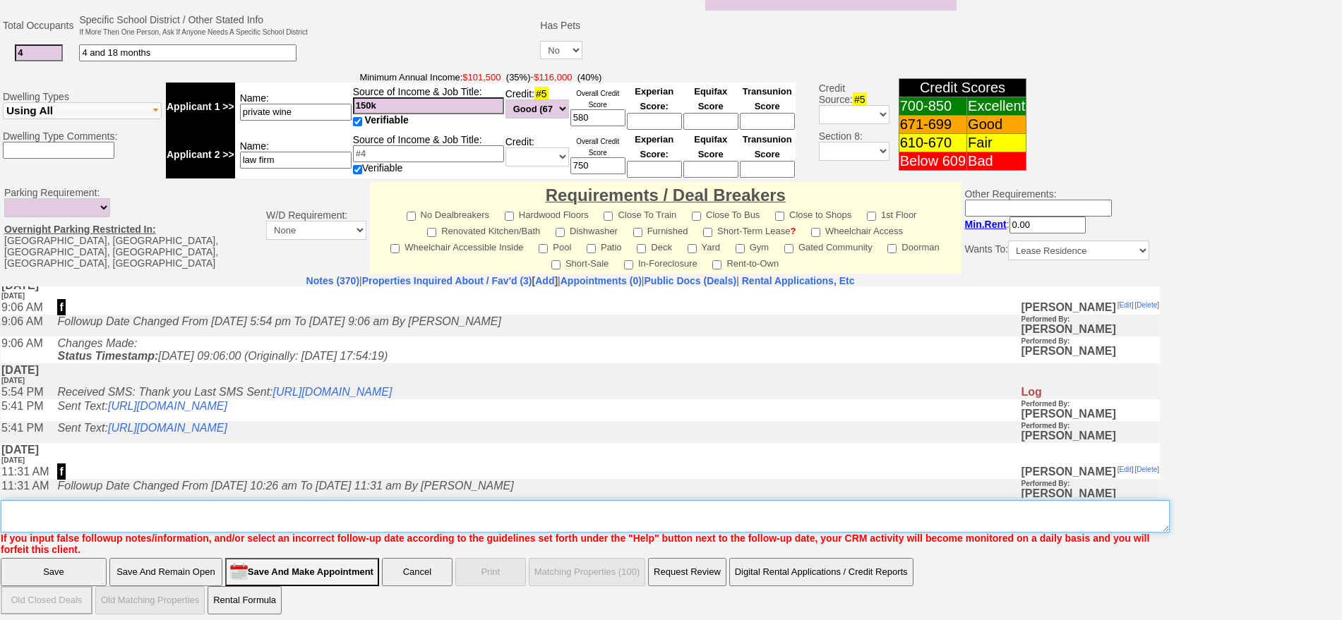
click at [205, 503] on textarea "Insert New Note Here" at bounding box center [585, 516] width 1169 height 32
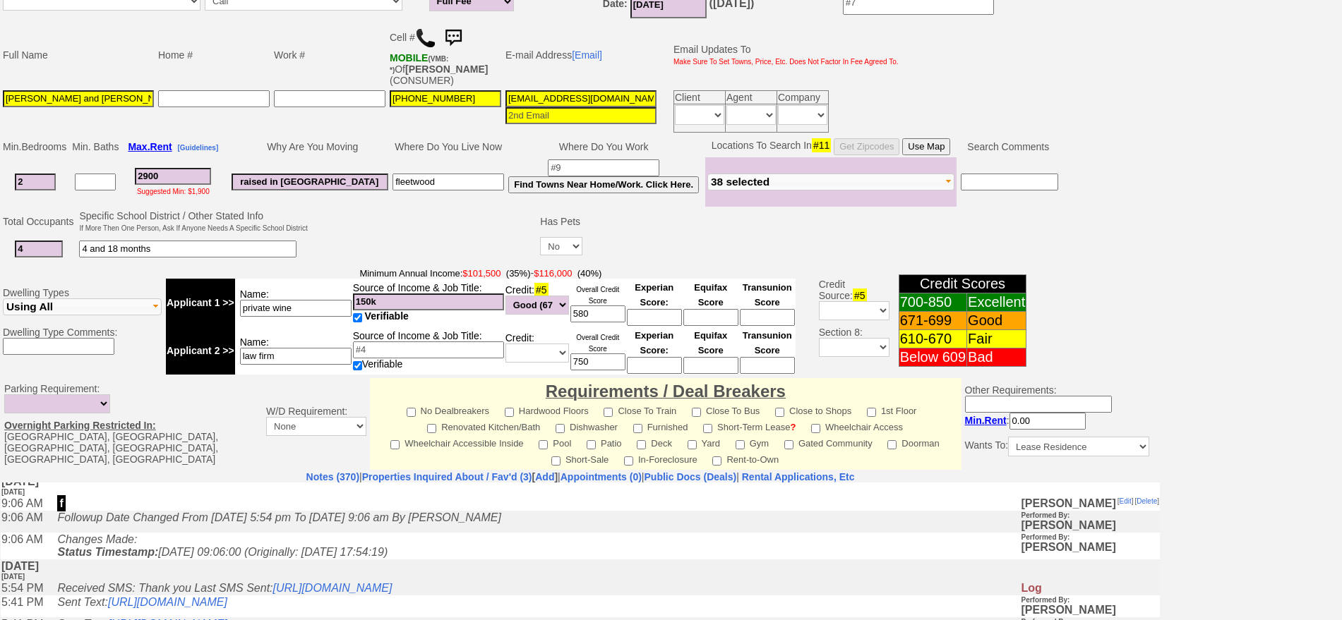
scroll to position [0, 0]
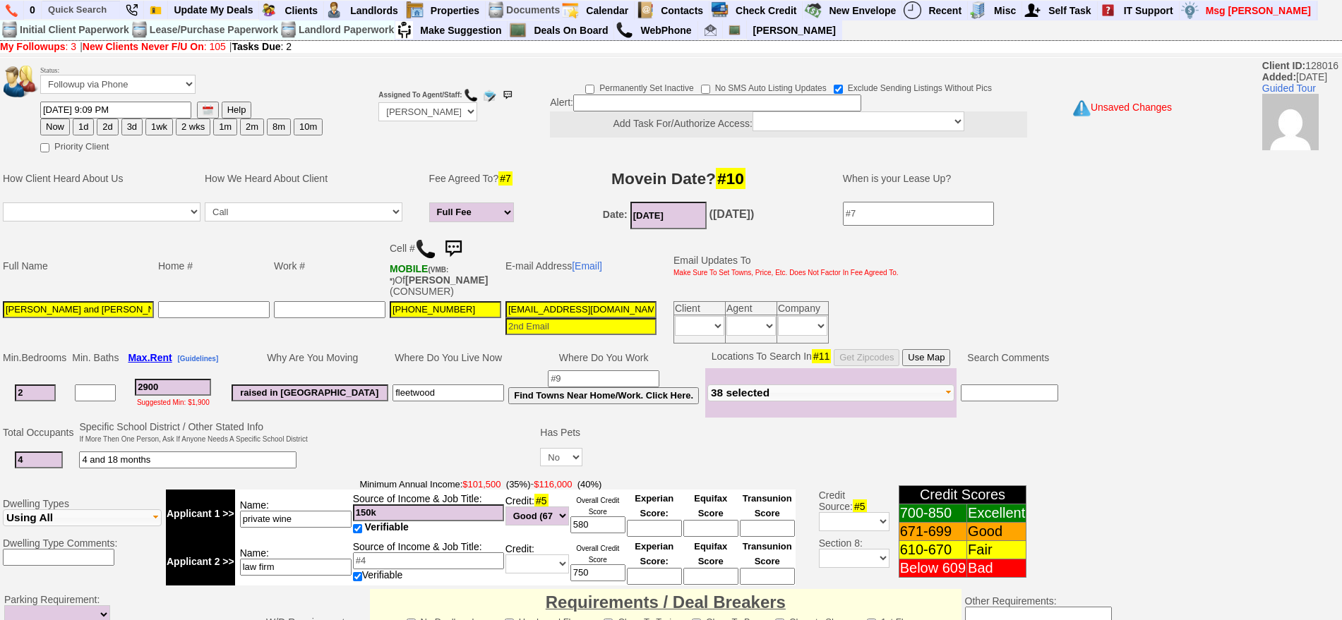
type textarea "f"
click at [84, 125] on button "1d" at bounding box center [83, 127] width 21 height 17
type input "10/01/2025 05:23 PM"
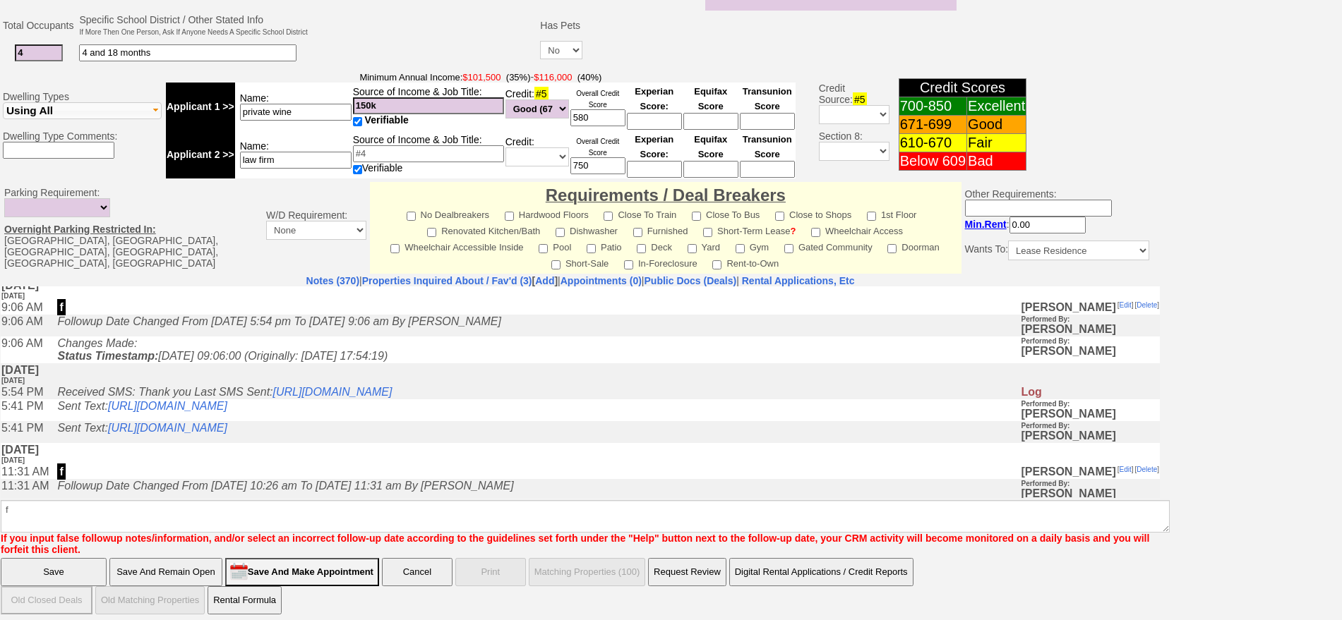
click at [188, 570] on input "Save And Remain Open" at bounding box center [165, 572] width 113 height 28
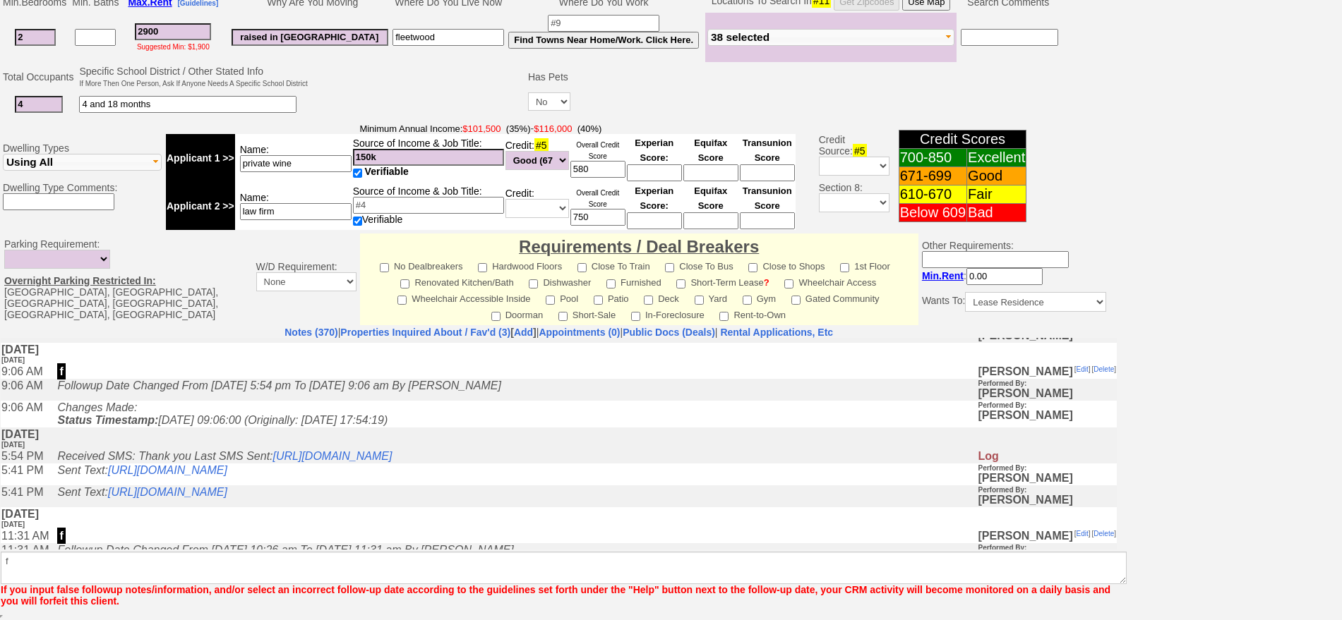
scroll to position [277, 0]
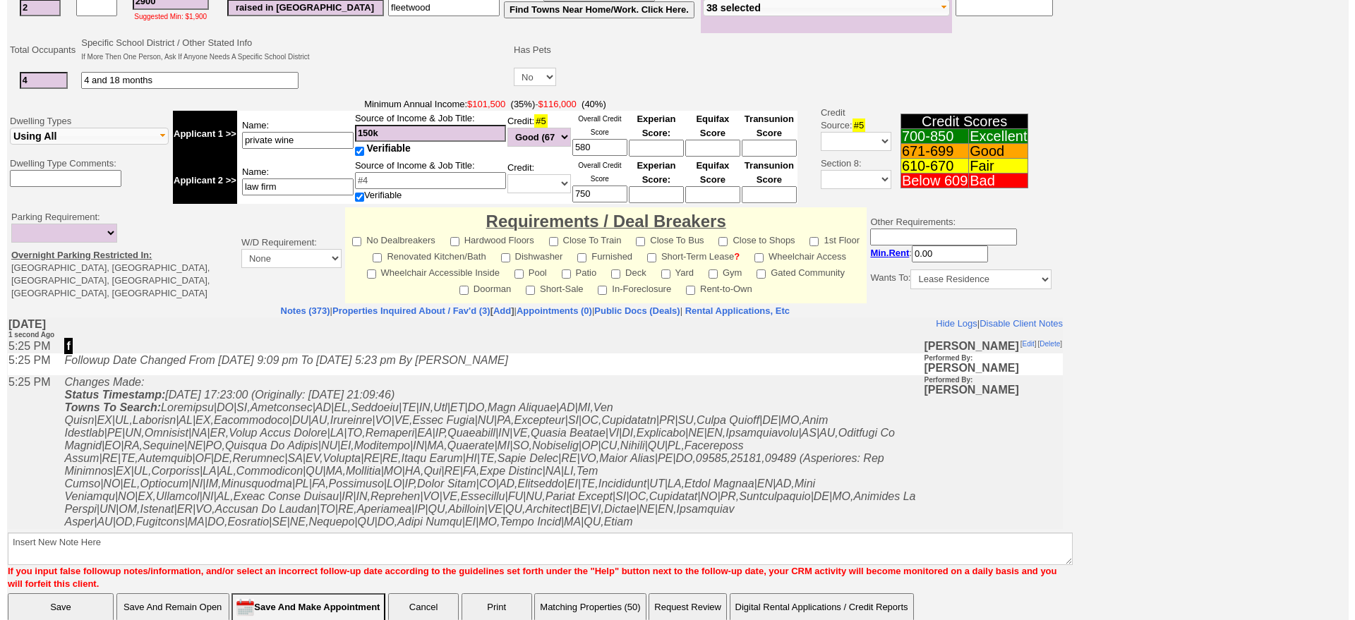
scroll to position [369, 0]
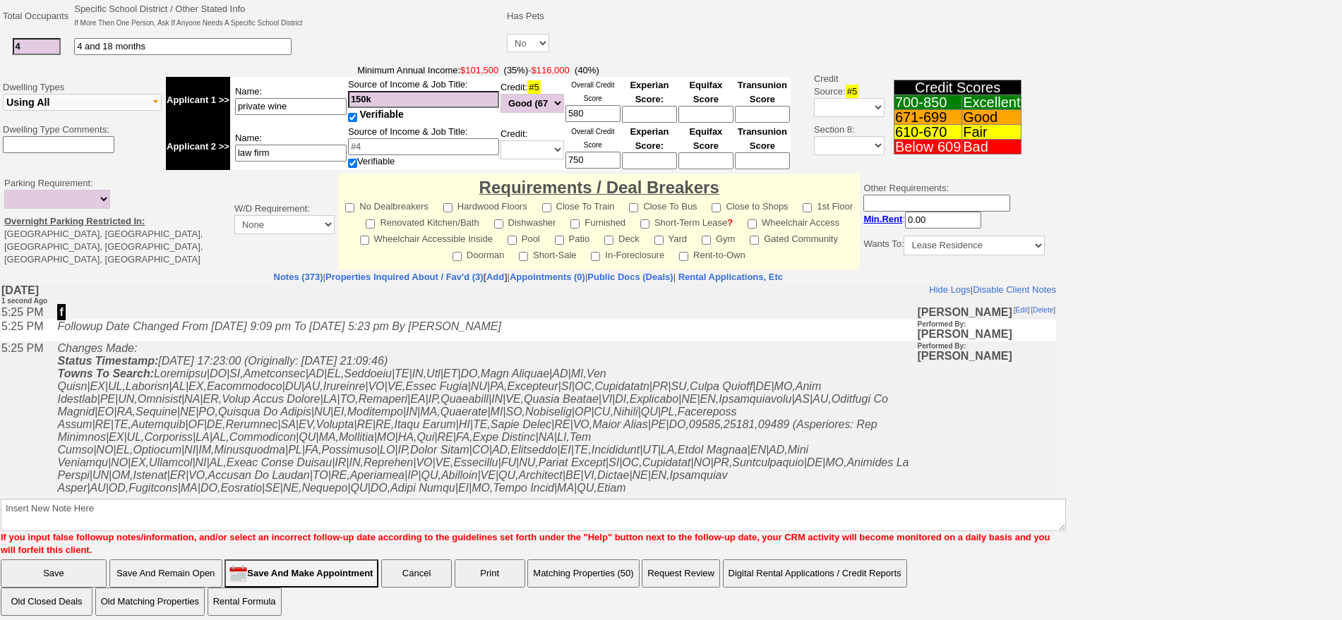
click at [567, 561] on button "Matching Properties (50)" at bounding box center [583, 574] width 112 height 28
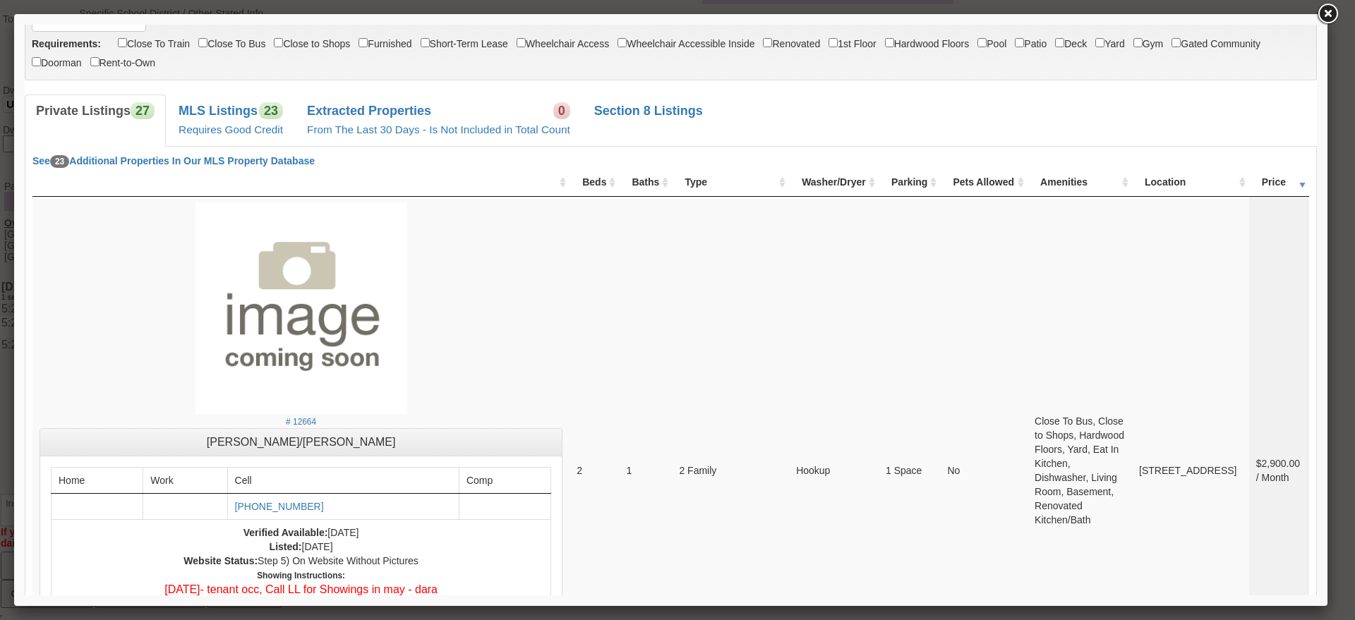
scroll to position [0, 0]
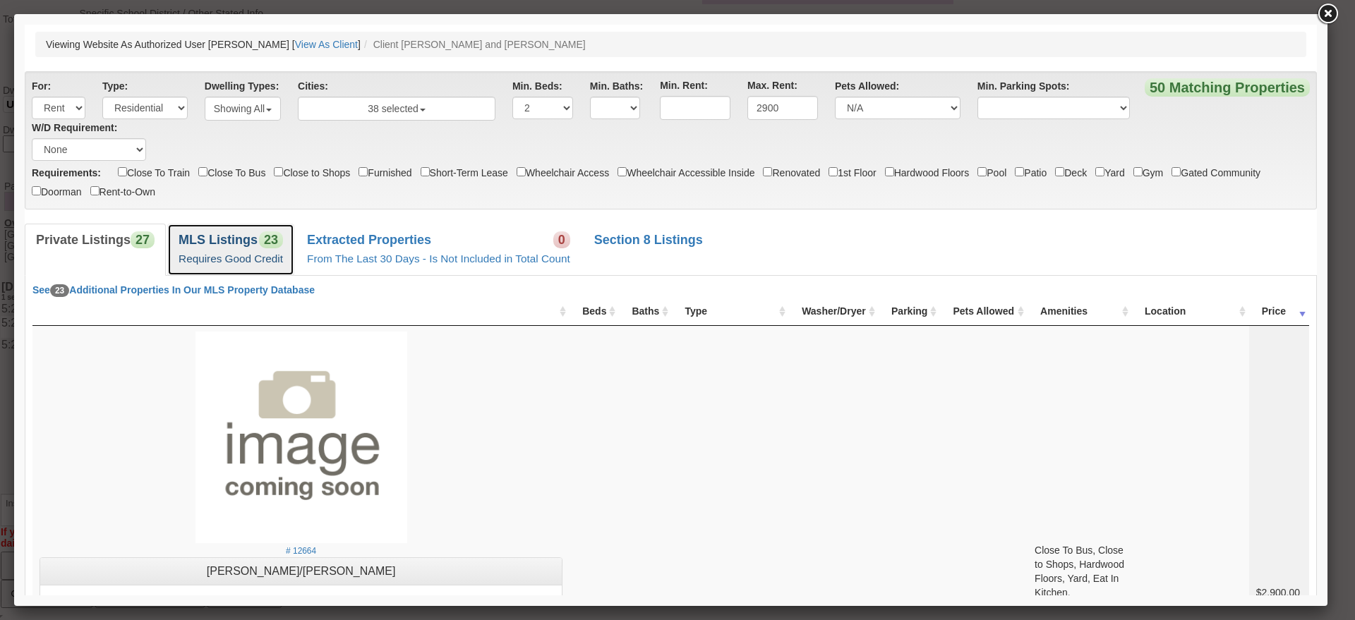
click at [258, 248] on link "MLS Listings 23 Requires Good Credit" at bounding box center [230, 250] width 127 height 52
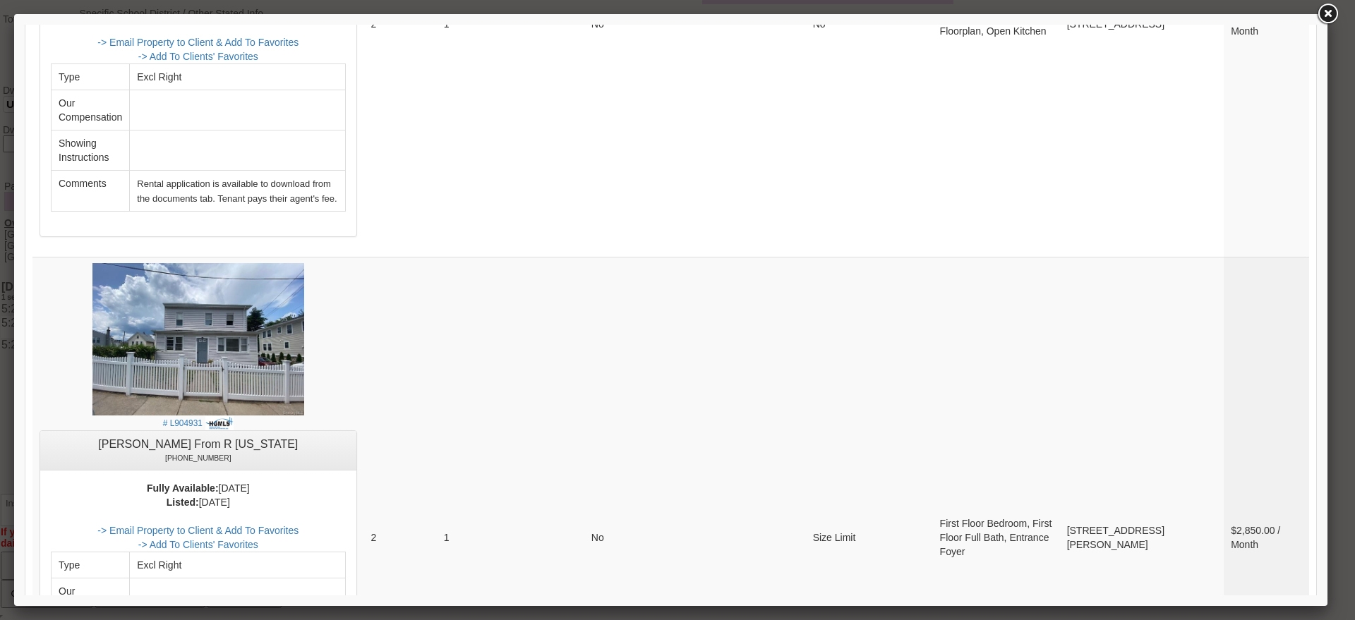
scroll to position [3424, 0]
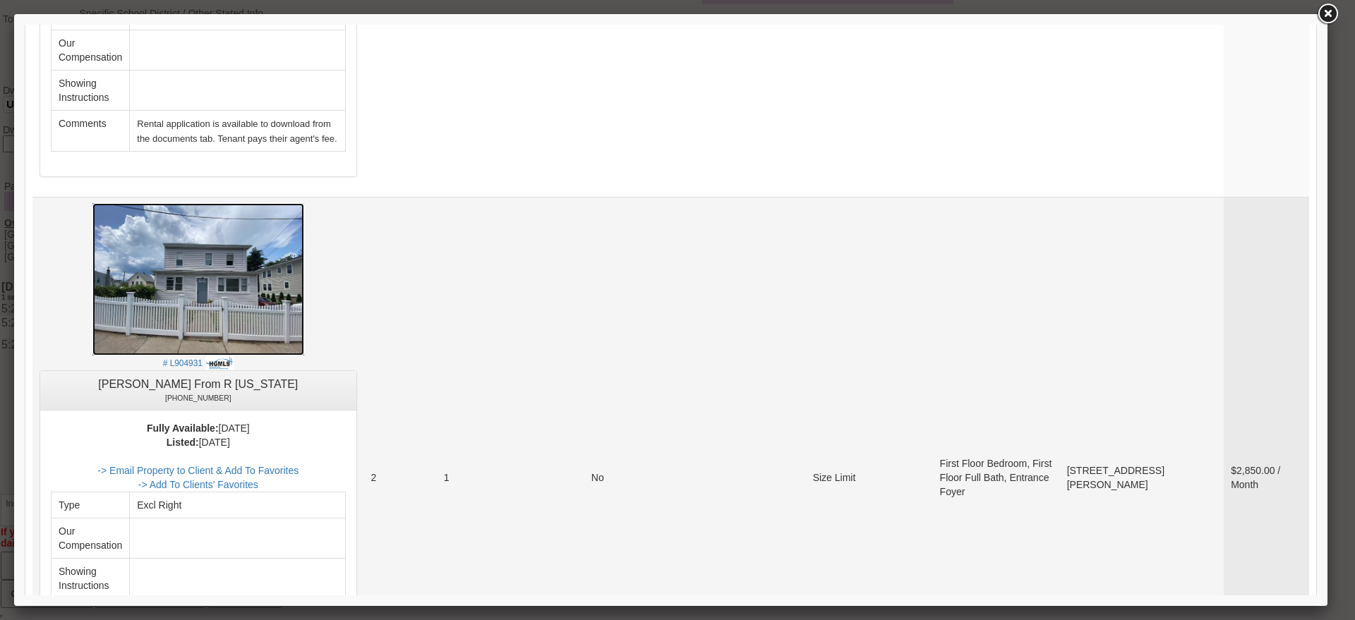
click at [238, 203] on img at bounding box center [198, 279] width 212 height 152
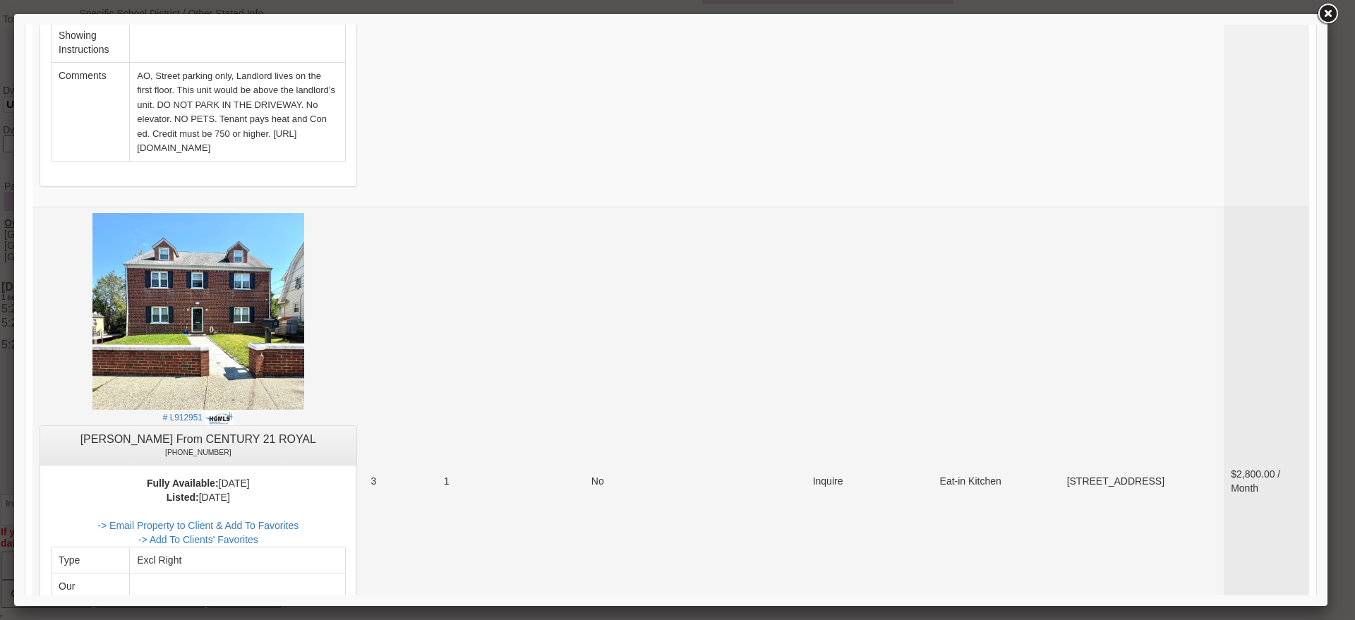
scroll to position [5012, 0]
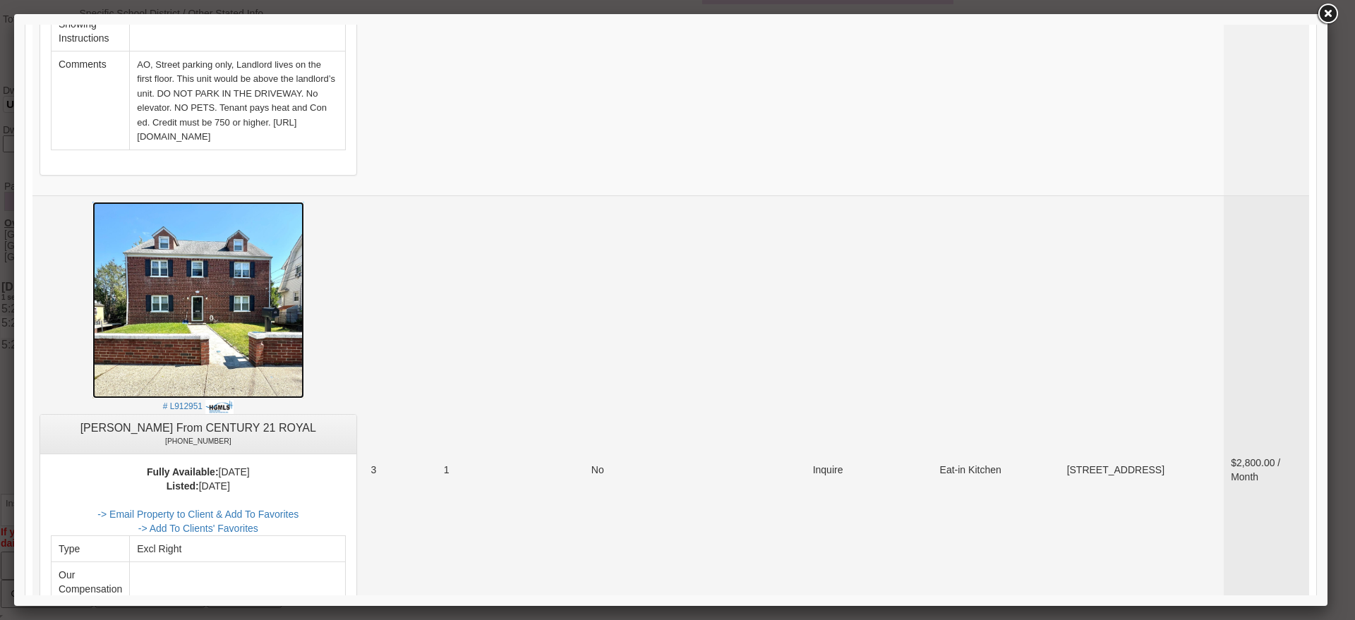
click at [253, 202] on img at bounding box center [198, 300] width 212 height 197
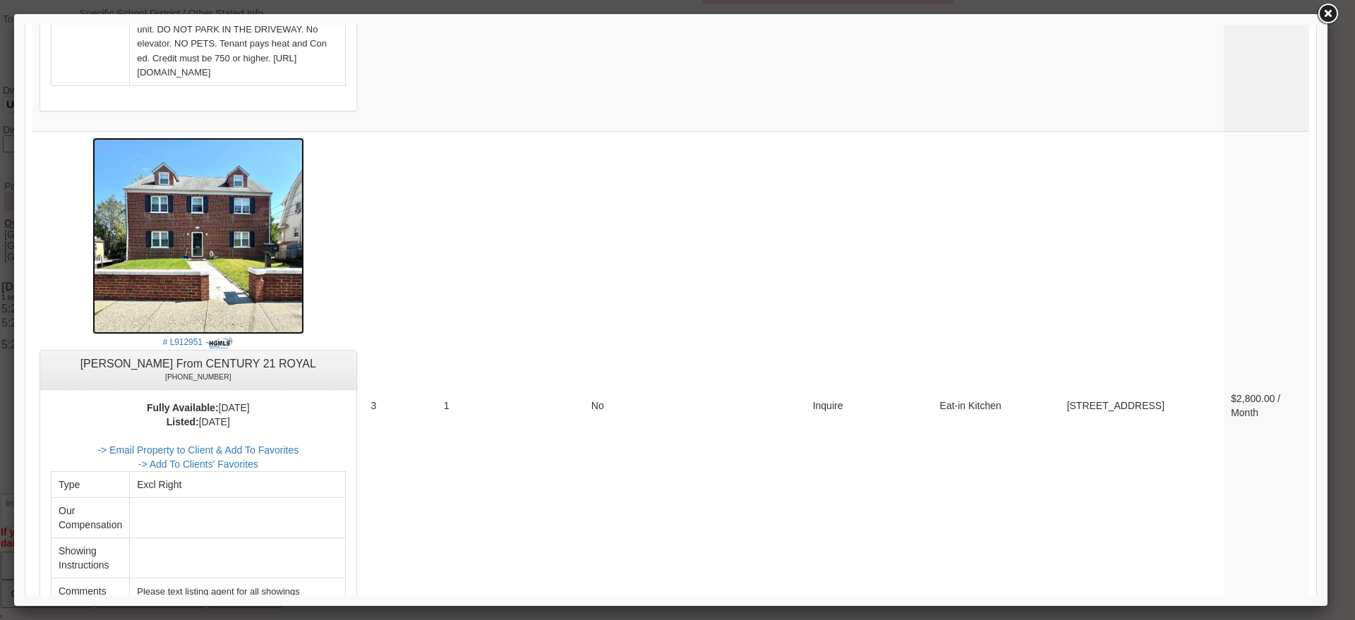
scroll to position [5100, 0]
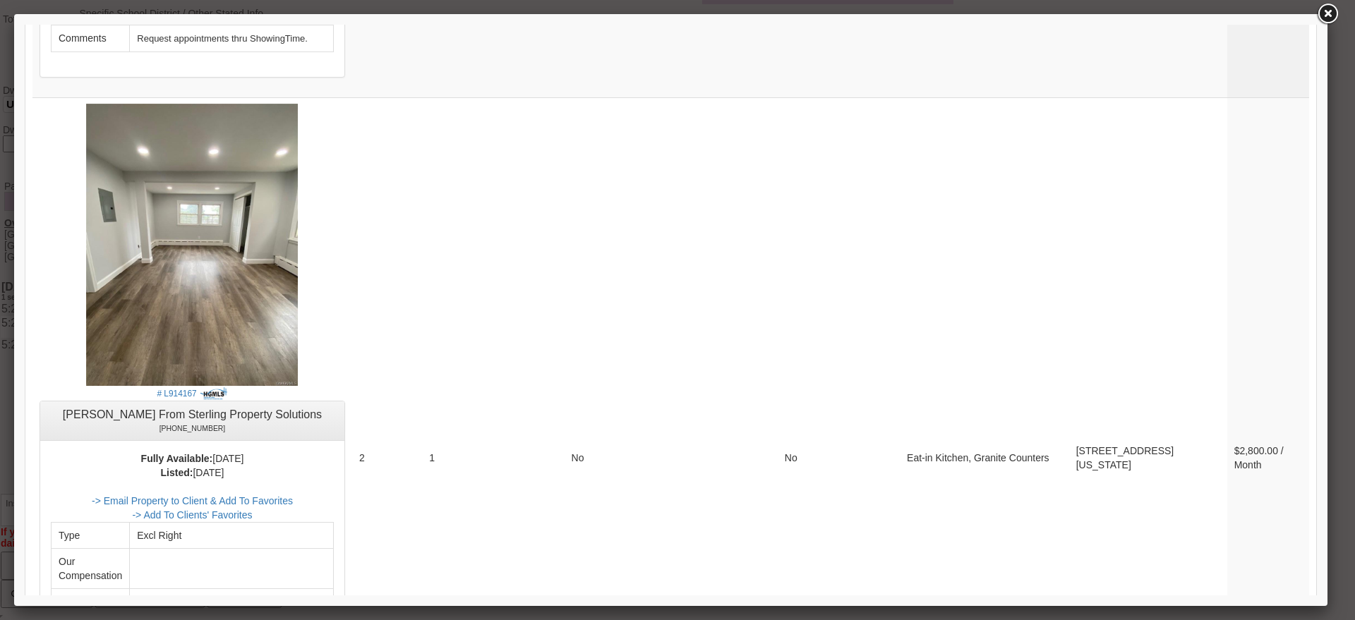
scroll to position [331, 0]
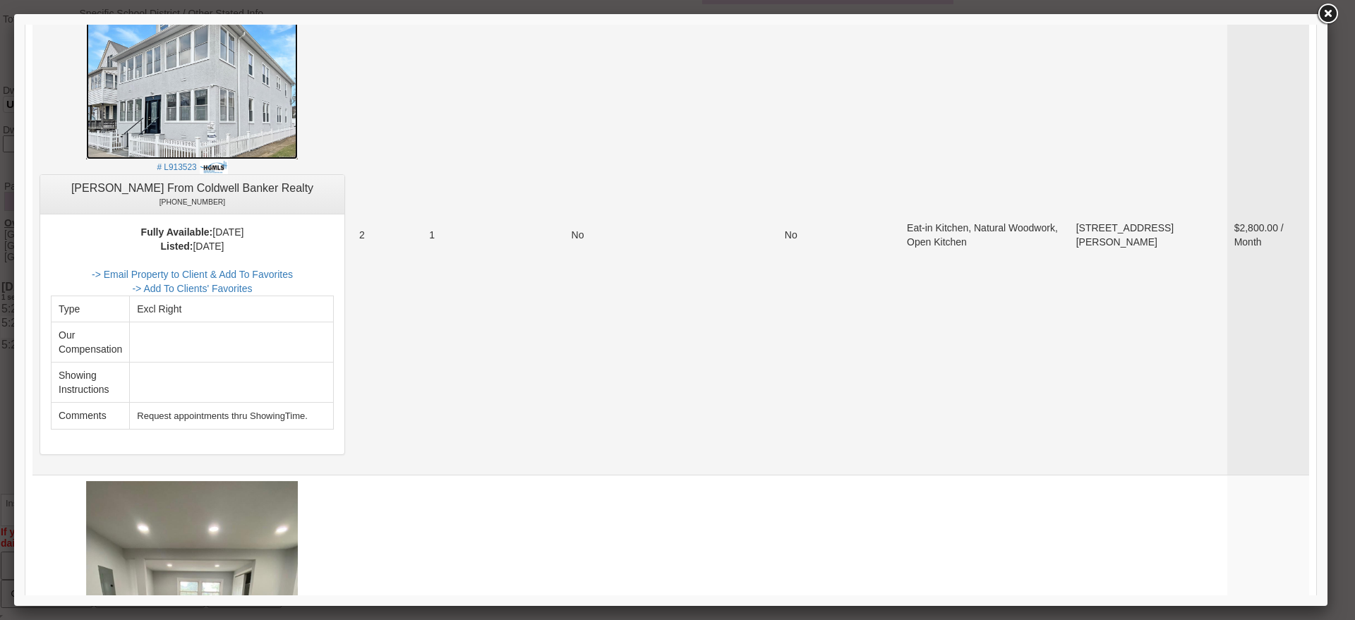
click at [256, 103] on img at bounding box center [192, 80] width 212 height 159
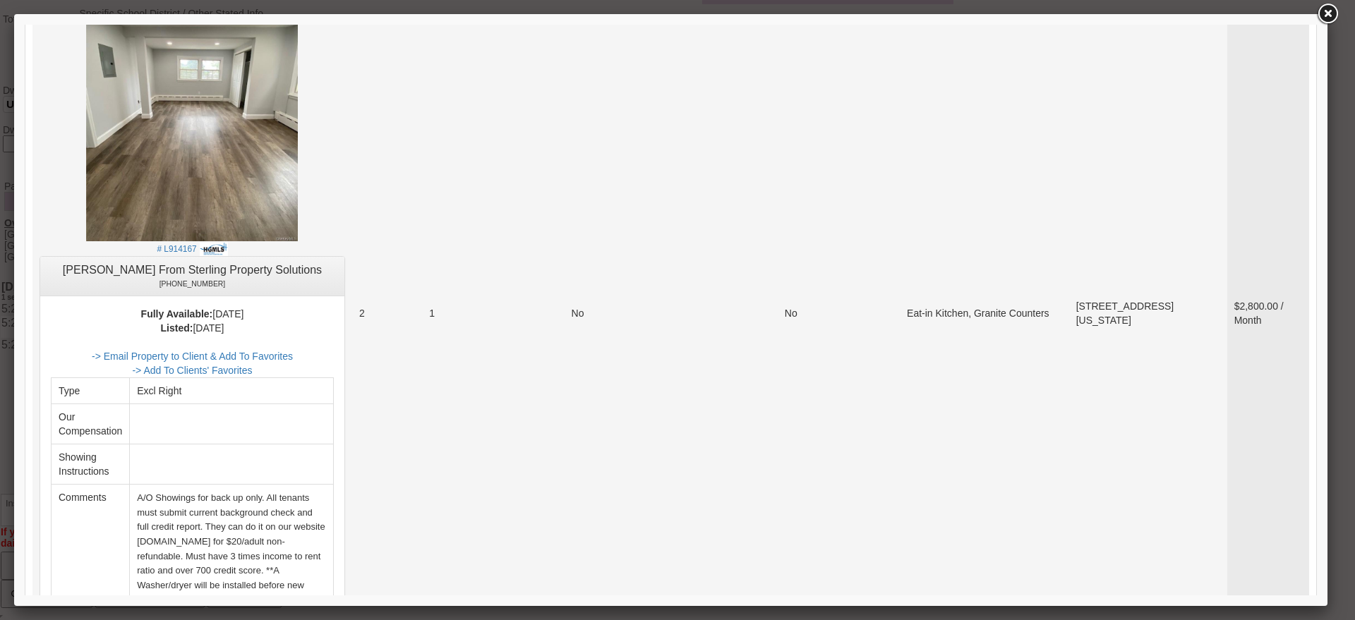
scroll to position [860, 0]
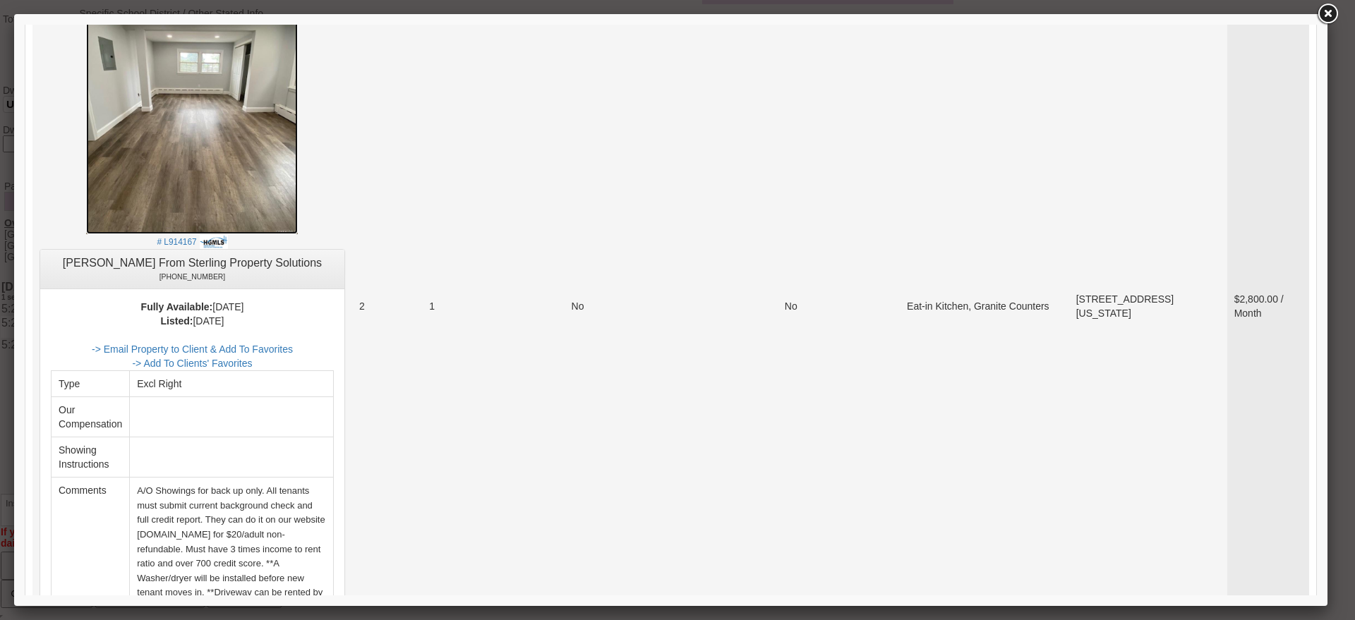
click at [260, 169] on img at bounding box center [192, 93] width 212 height 282
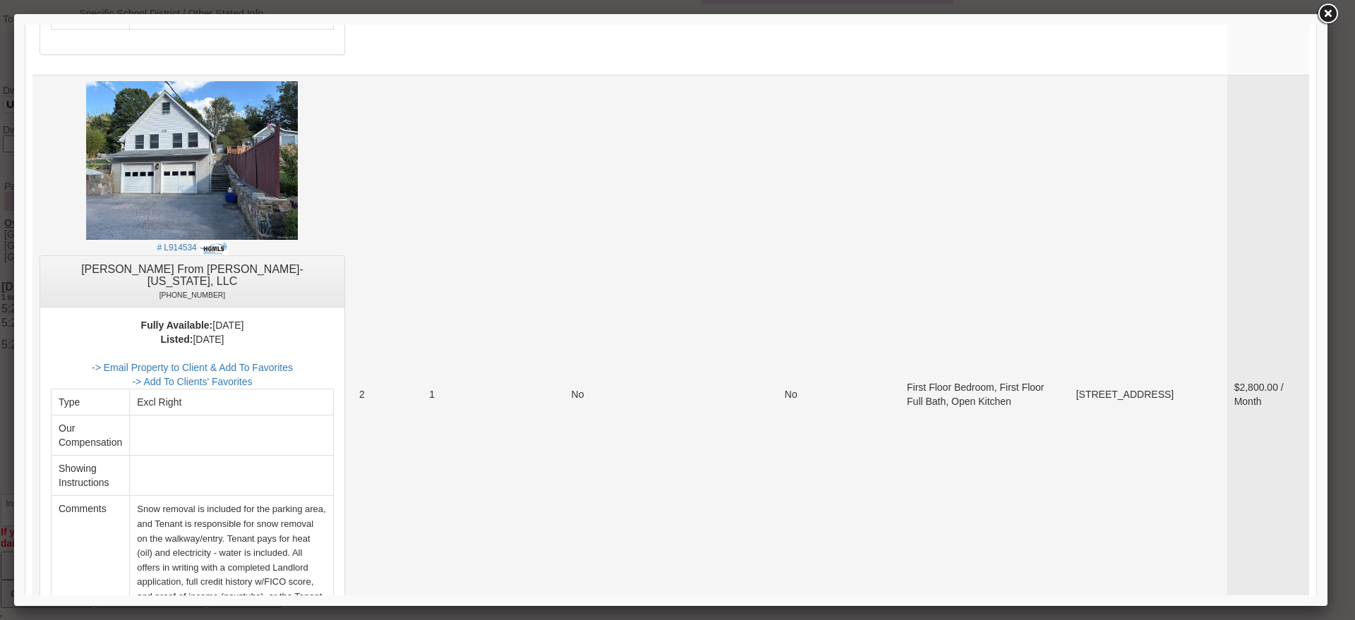
scroll to position [1478, 0]
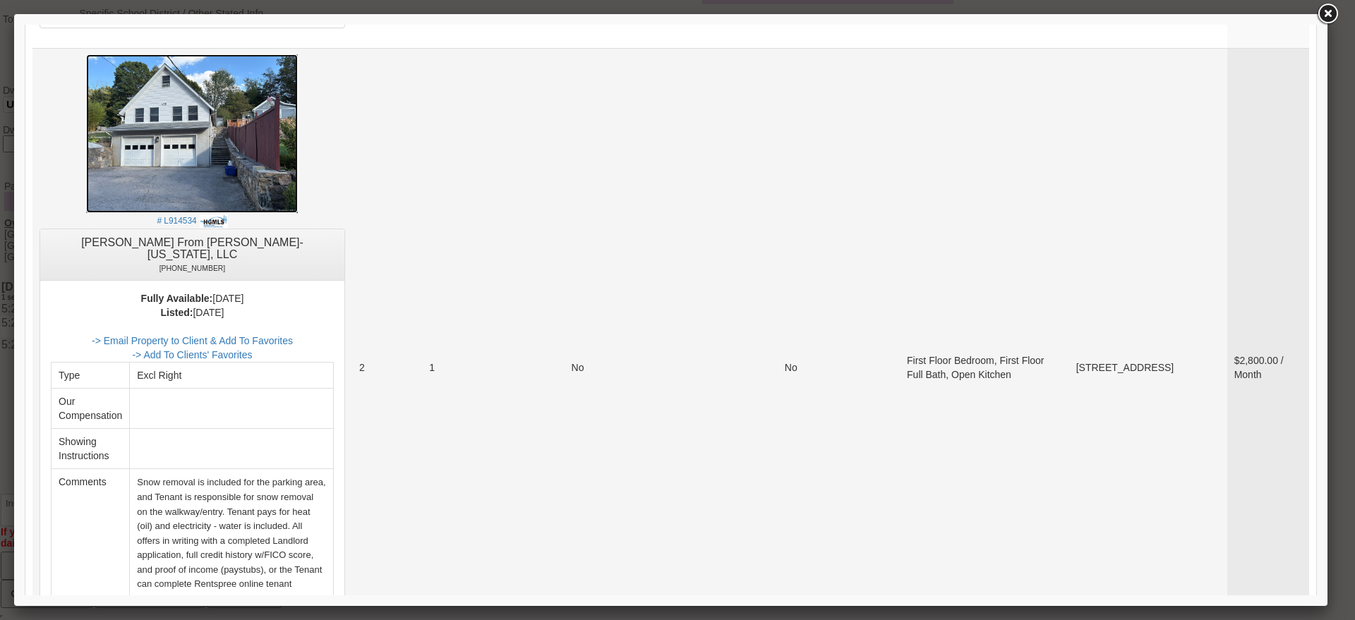
click at [238, 129] on img at bounding box center [192, 133] width 212 height 159
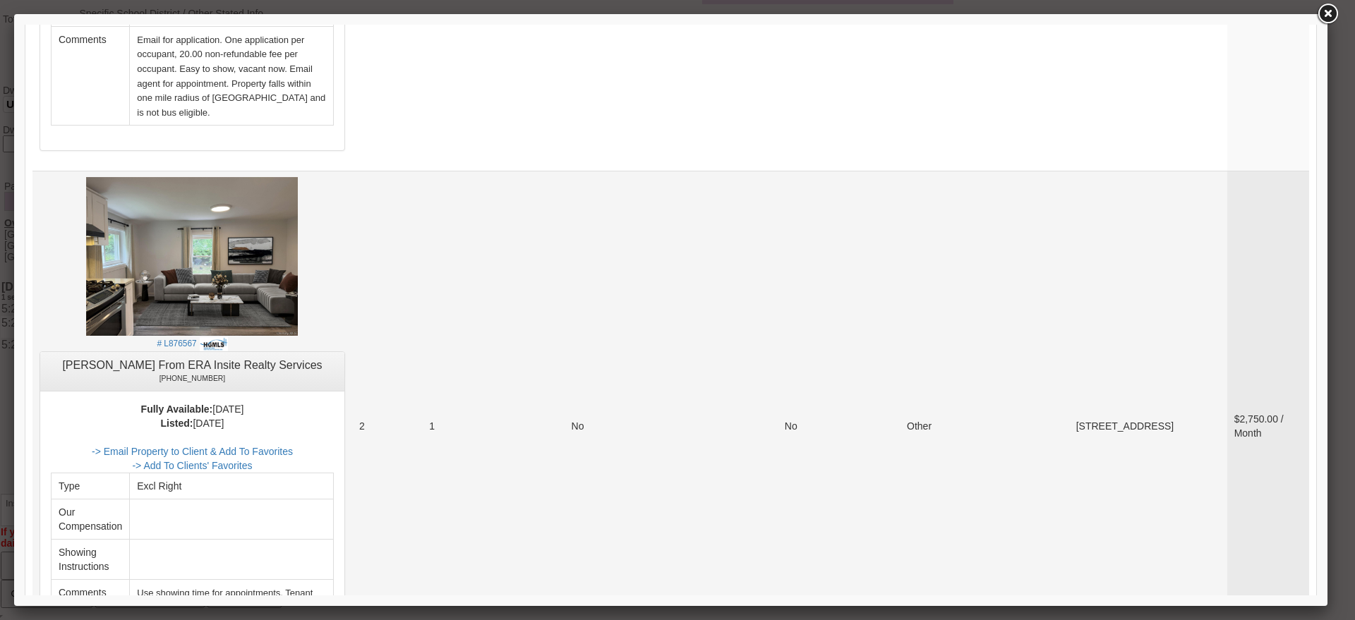
scroll to position [2537, 0]
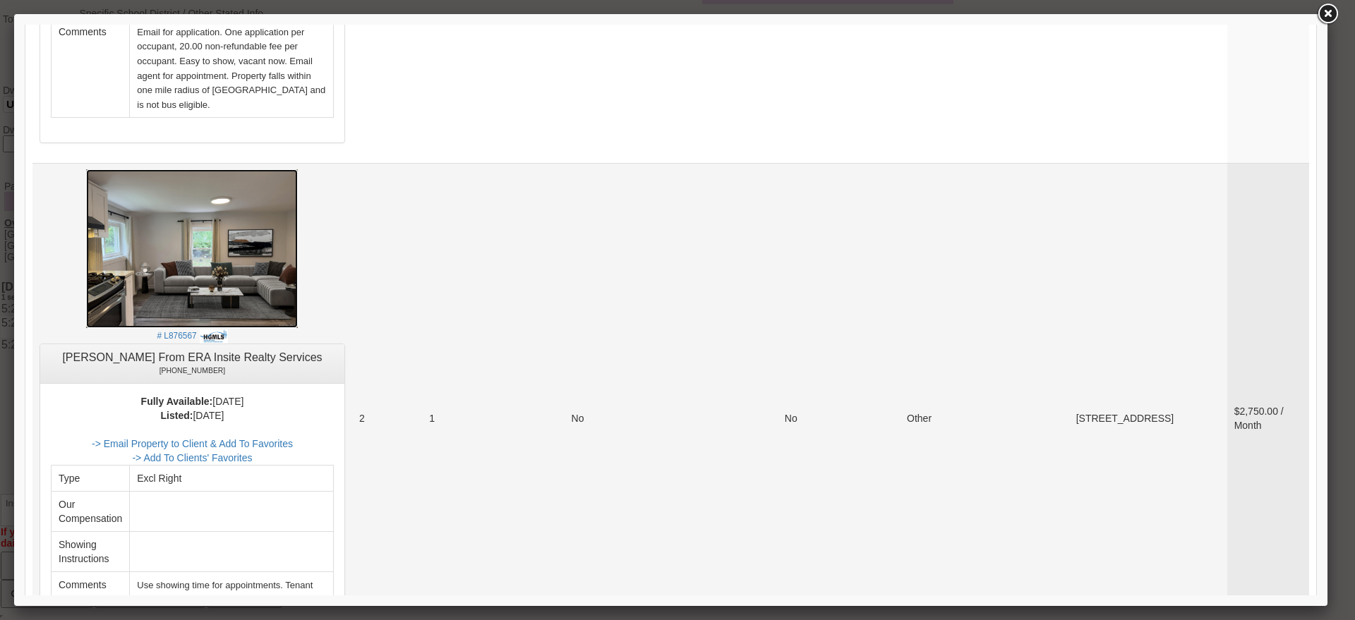
click at [205, 169] on img at bounding box center [192, 248] width 212 height 159
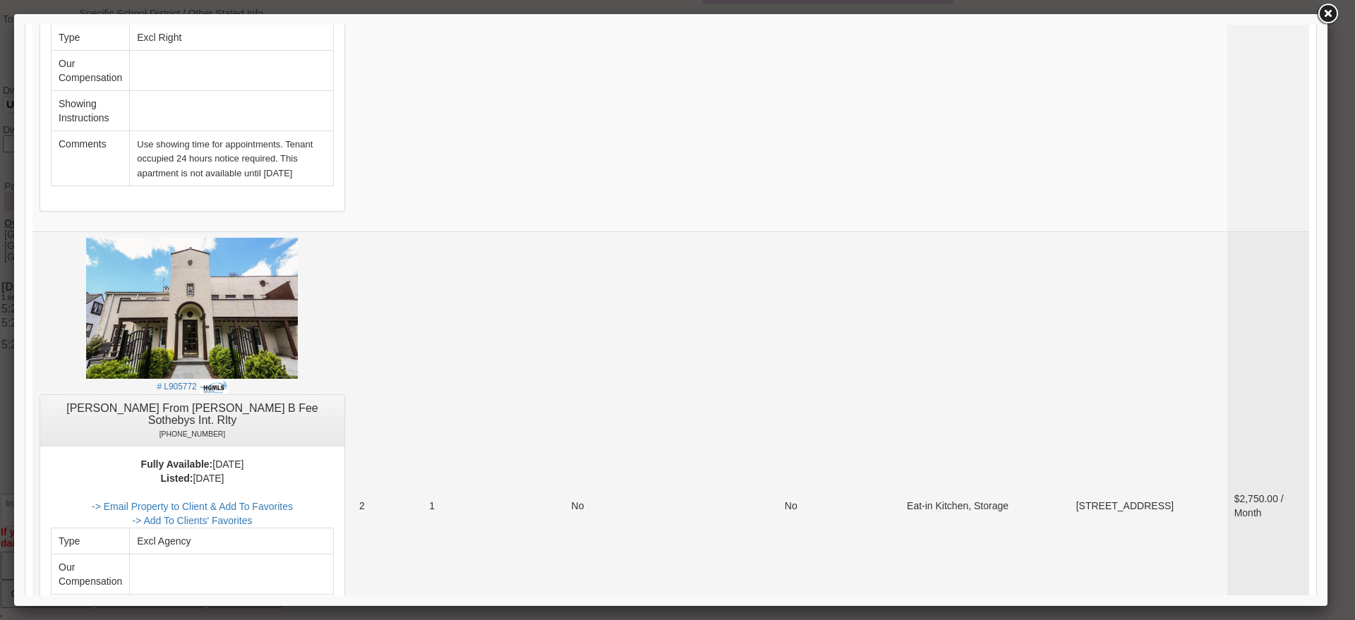
scroll to position [3066, 0]
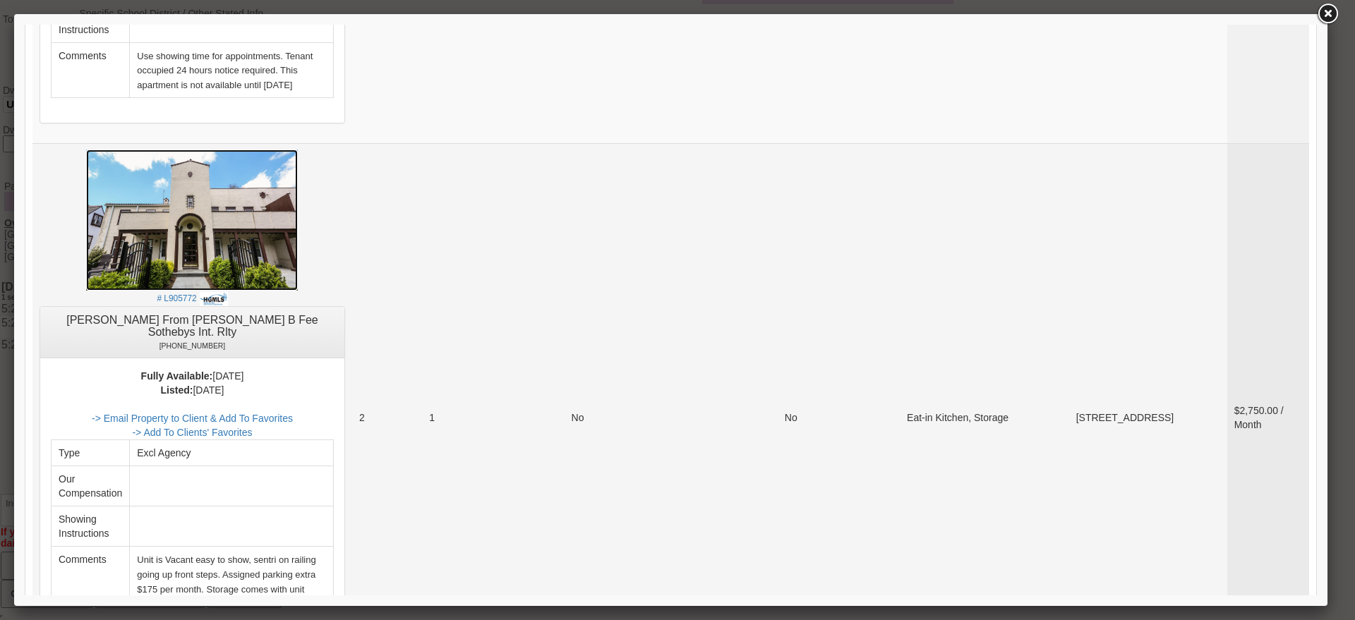
click at [239, 150] on img at bounding box center [192, 220] width 212 height 141
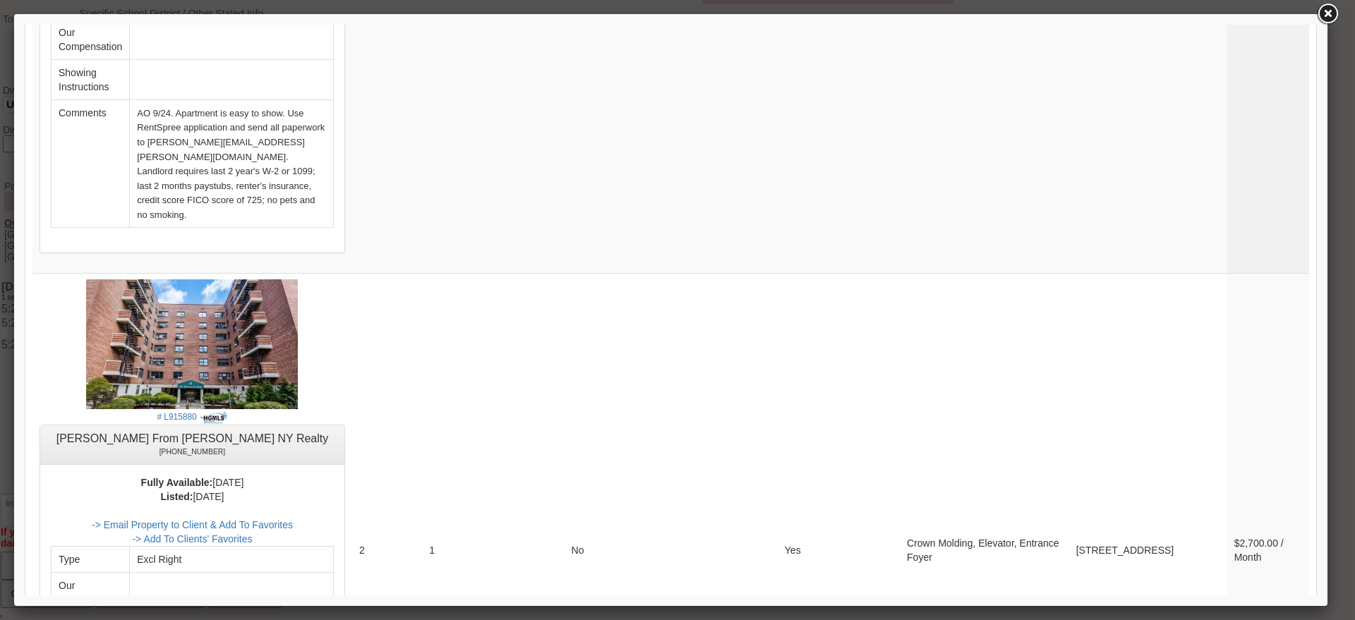
scroll to position [4037, 0]
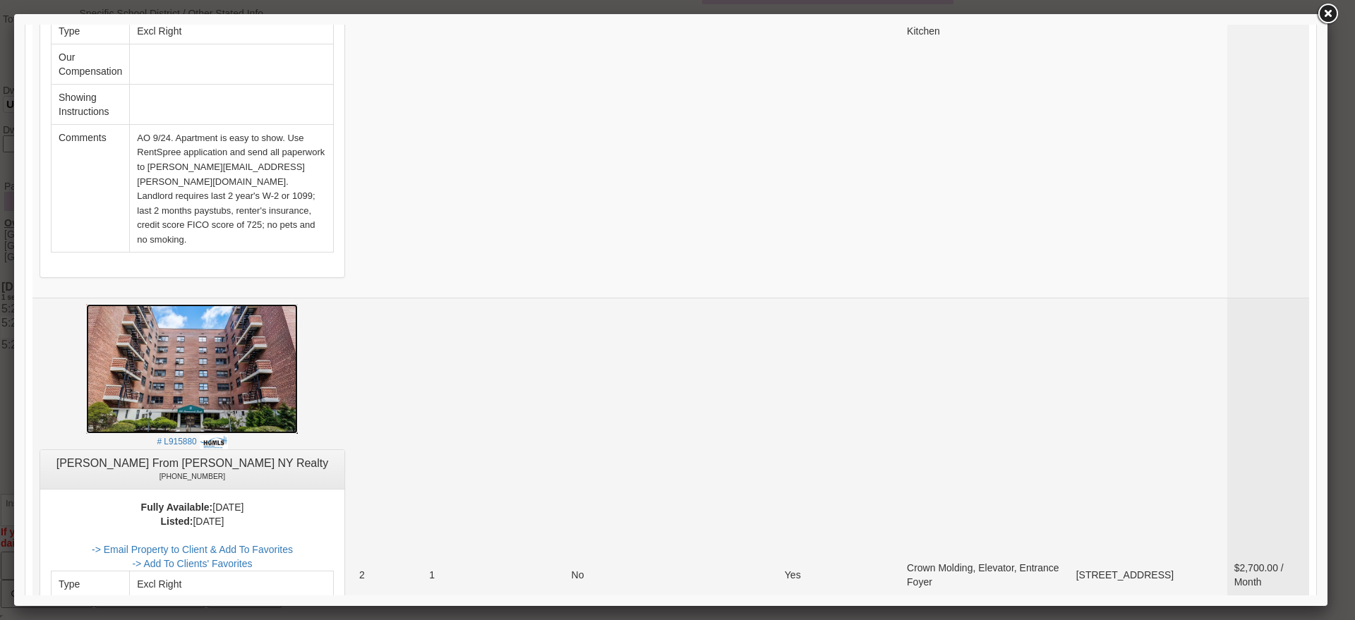
click at [277, 304] on img at bounding box center [192, 369] width 212 height 130
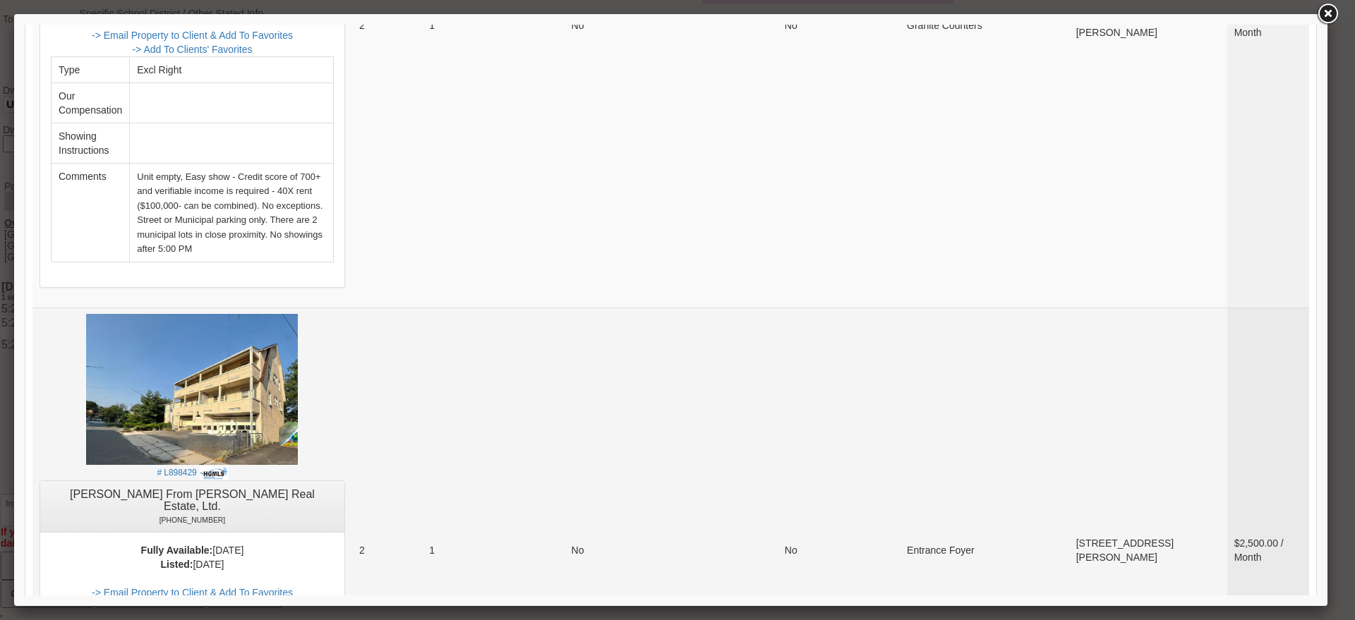
scroll to position [5184, 0]
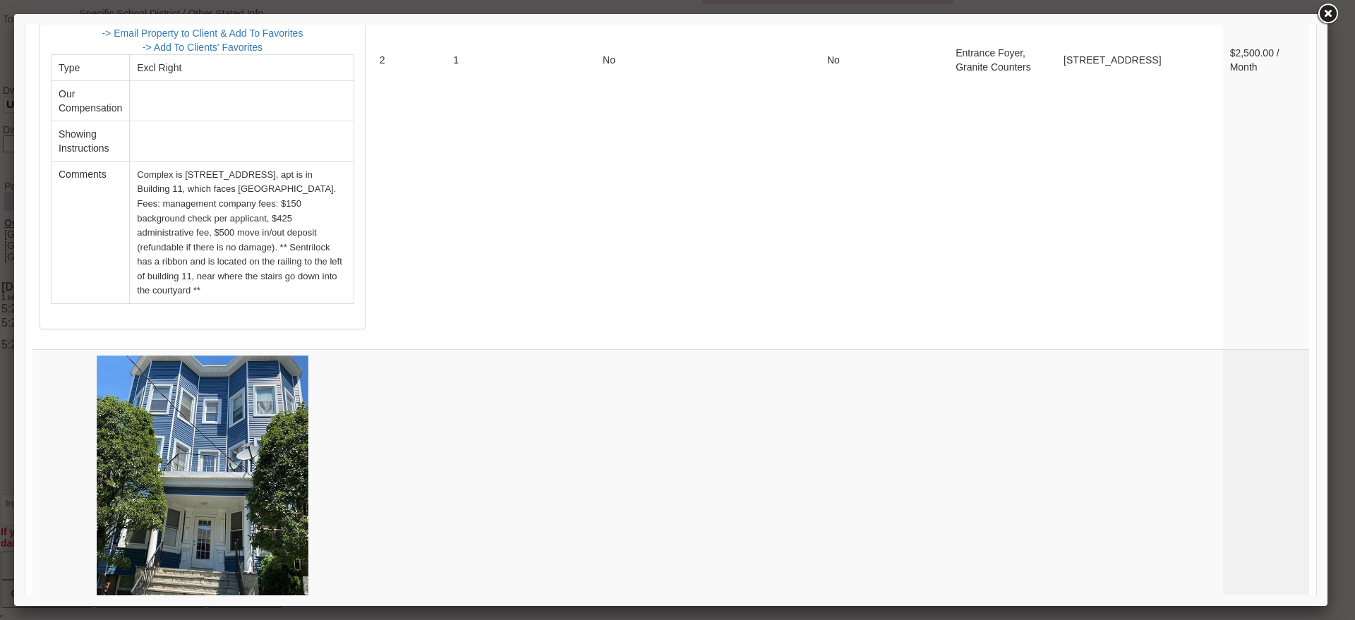
scroll to position [1803, 0]
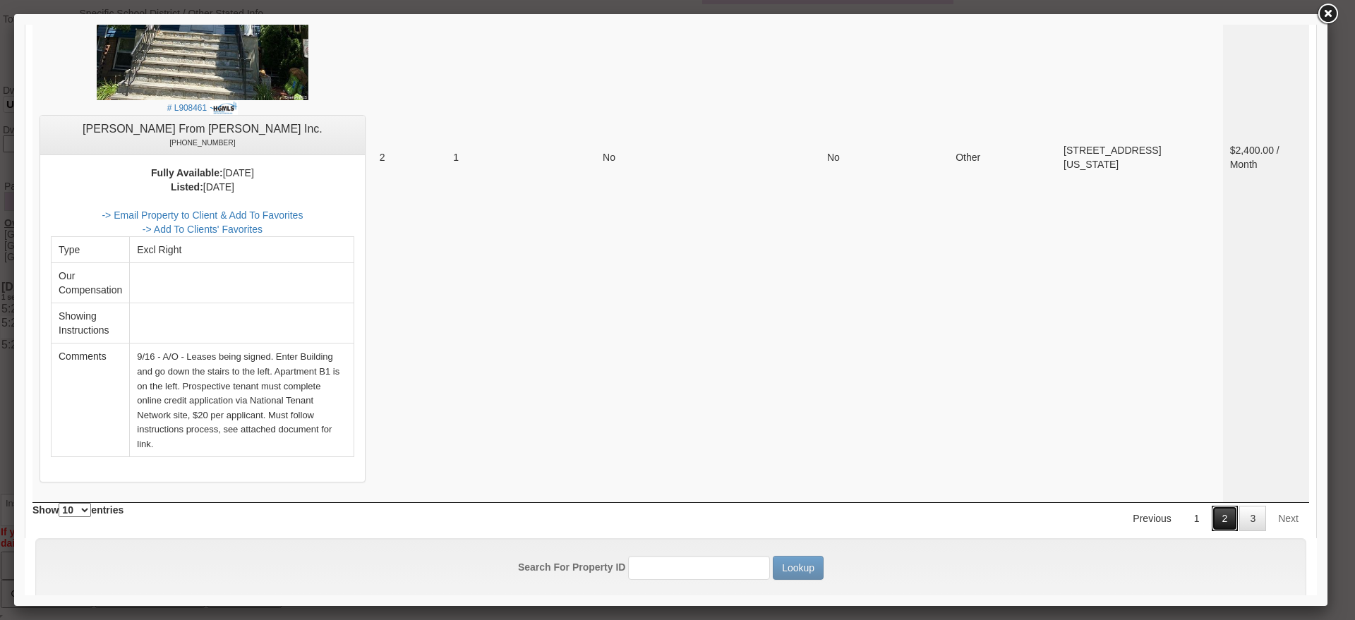
click at [1218, 506] on link "2" at bounding box center [1225, 518] width 27 height 25
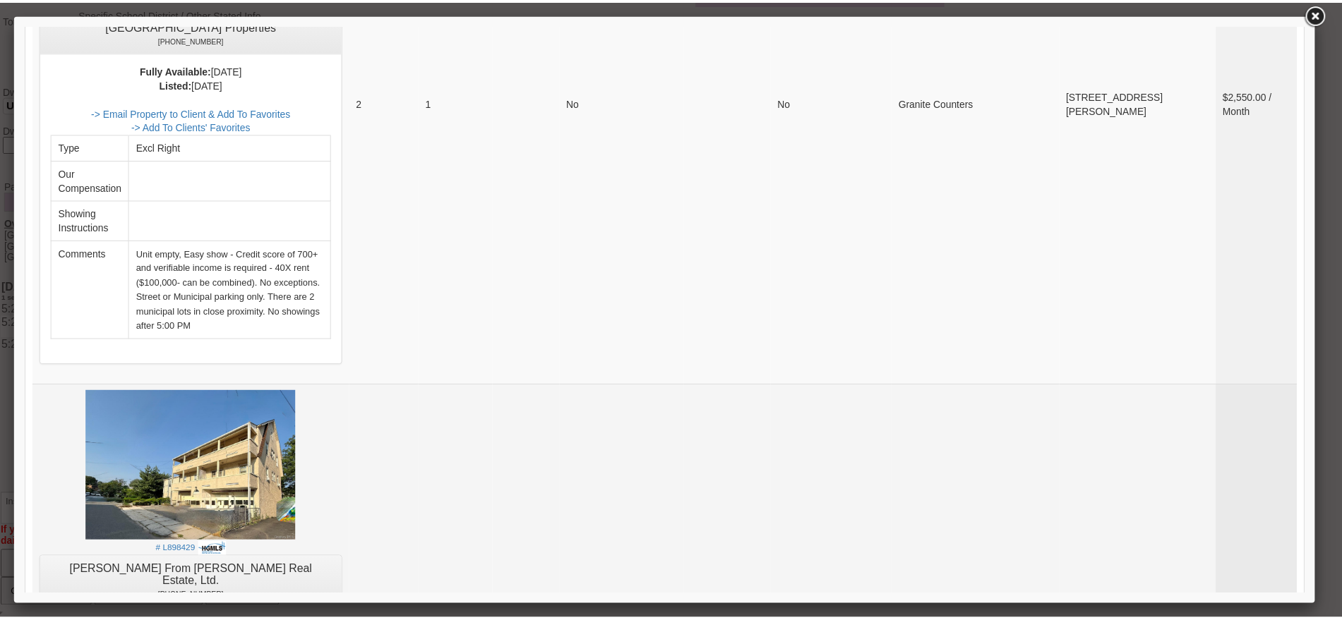
scroll to position [5186, 0]
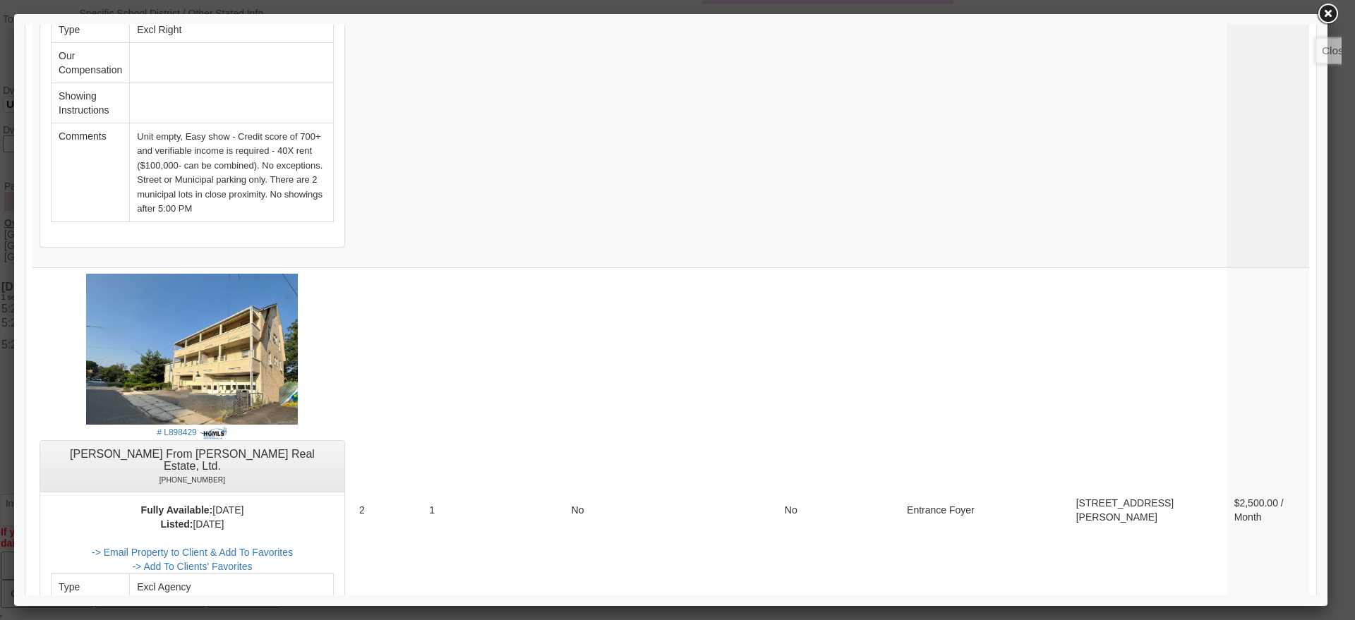
click at [1329, 19] on link at bounding box center [1327, 13] width 25 height 25
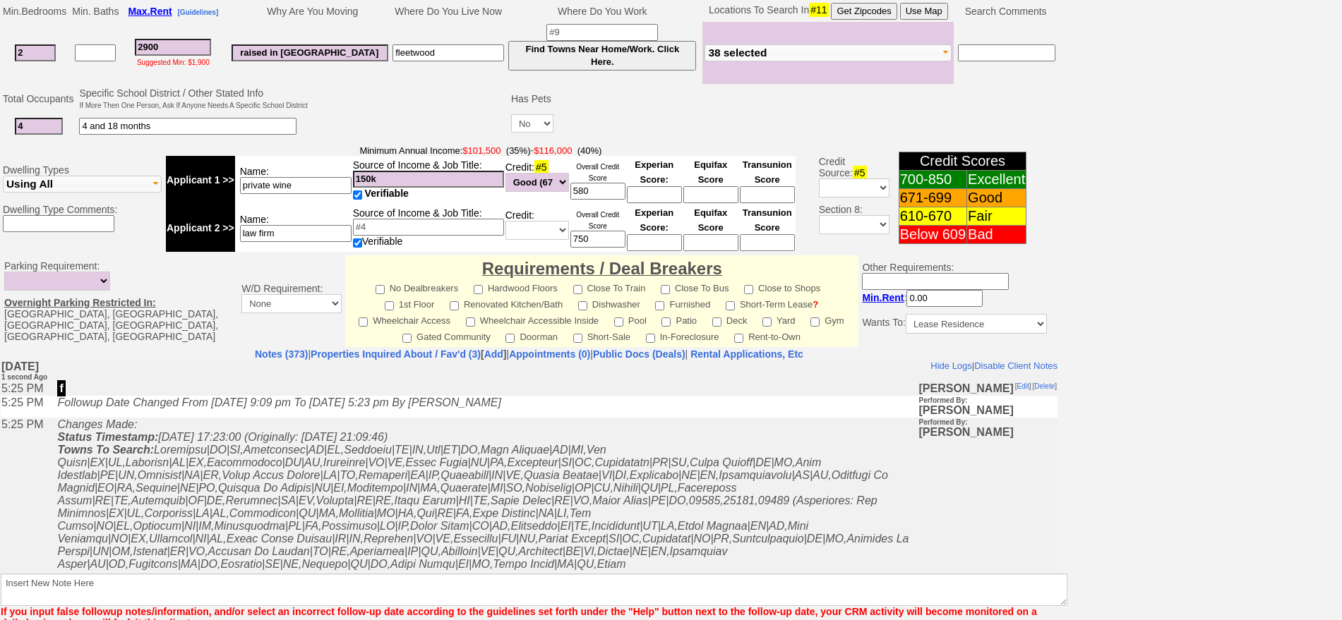
scroll to position [338, 0]
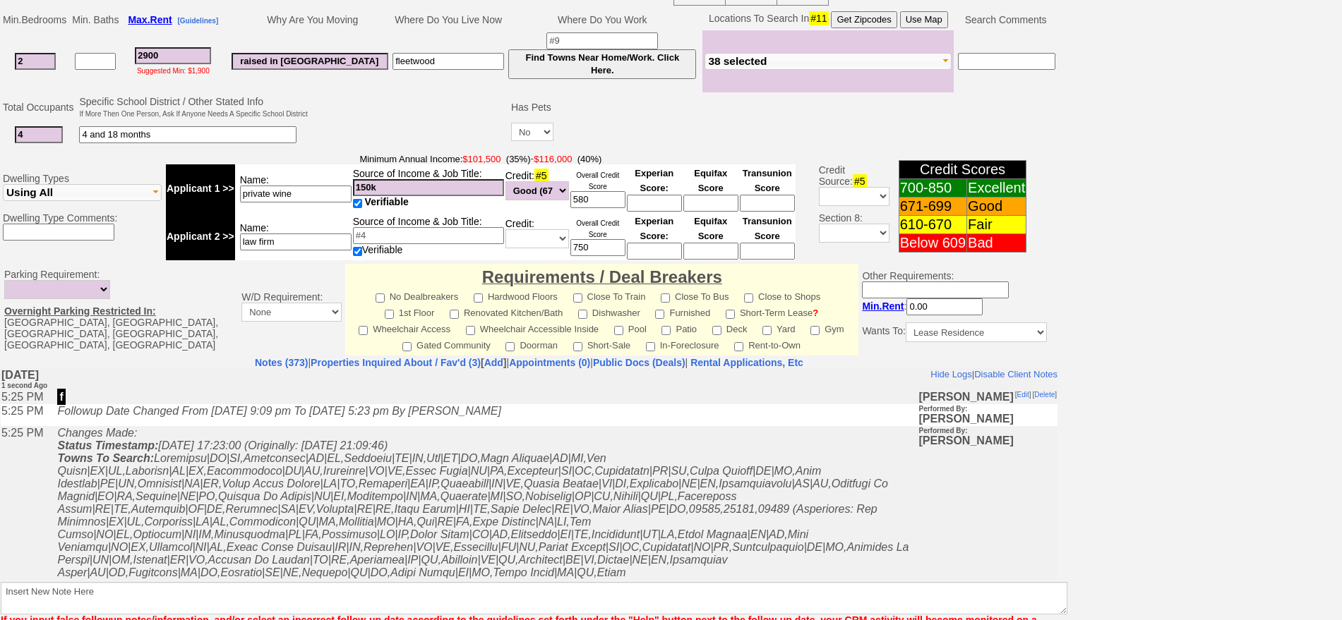
click at [432, 460] on icon "Changes Made: Status Timestamp: 2025-10-01 17:23:00 (Originally: 2025-09-29 21:…" at bounding box center [482, 508] width 851 height 164
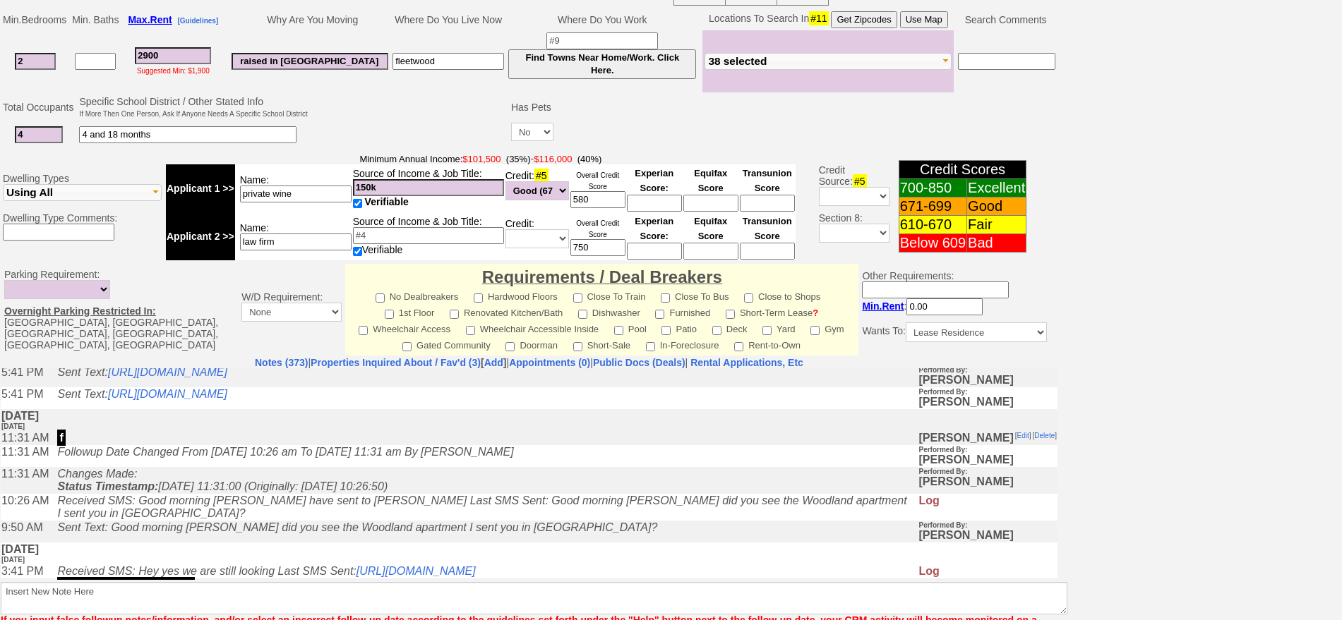
scroll to position [0, 0]
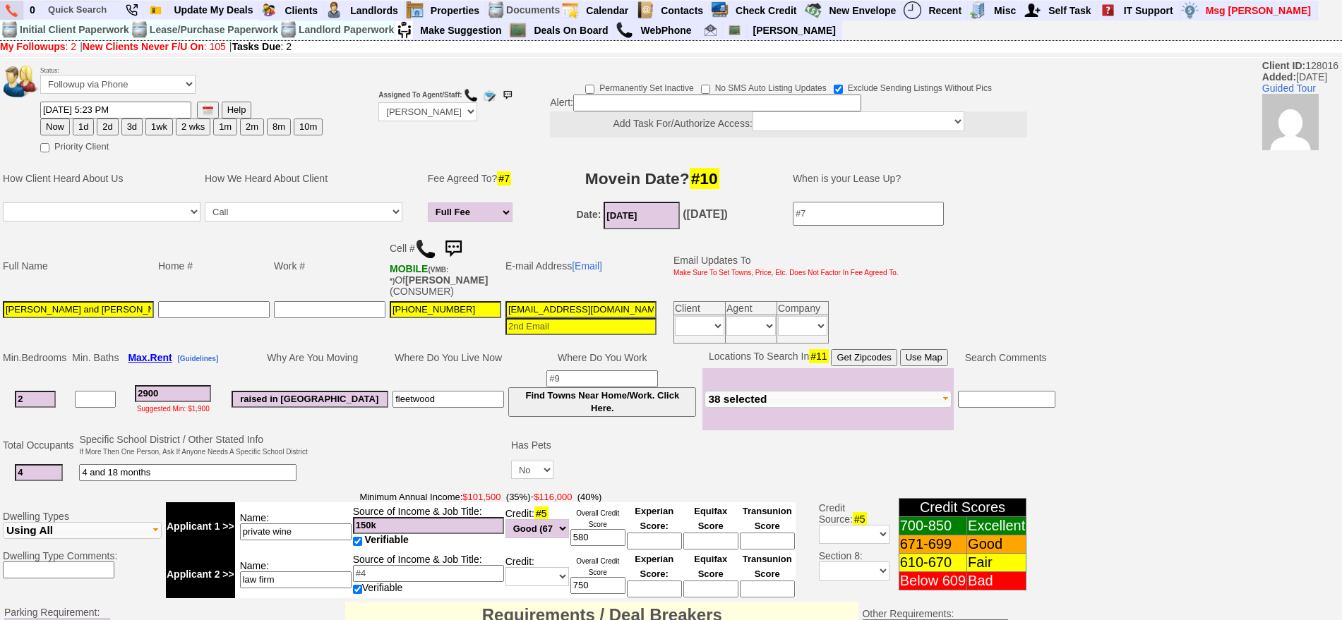
click at [3, 9] on link at bounding box center [12, 10] width 24 height 19
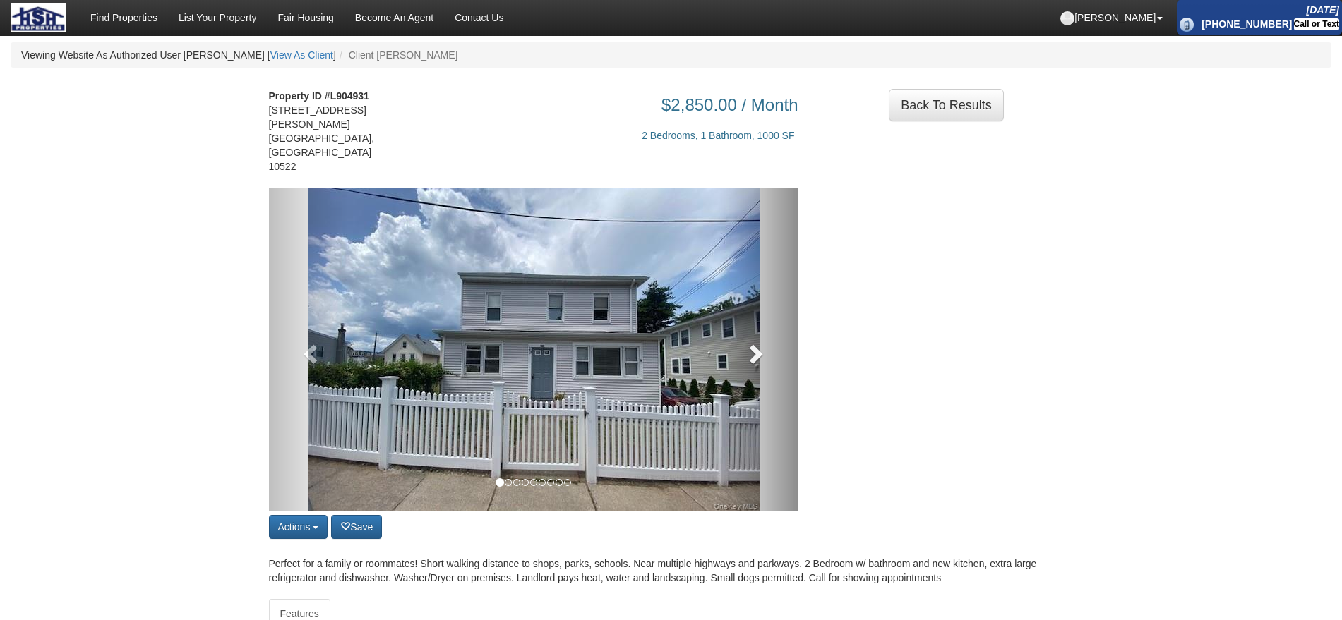
click at [771, 336] on link at bounding box center [759, 350] width 80 height 324
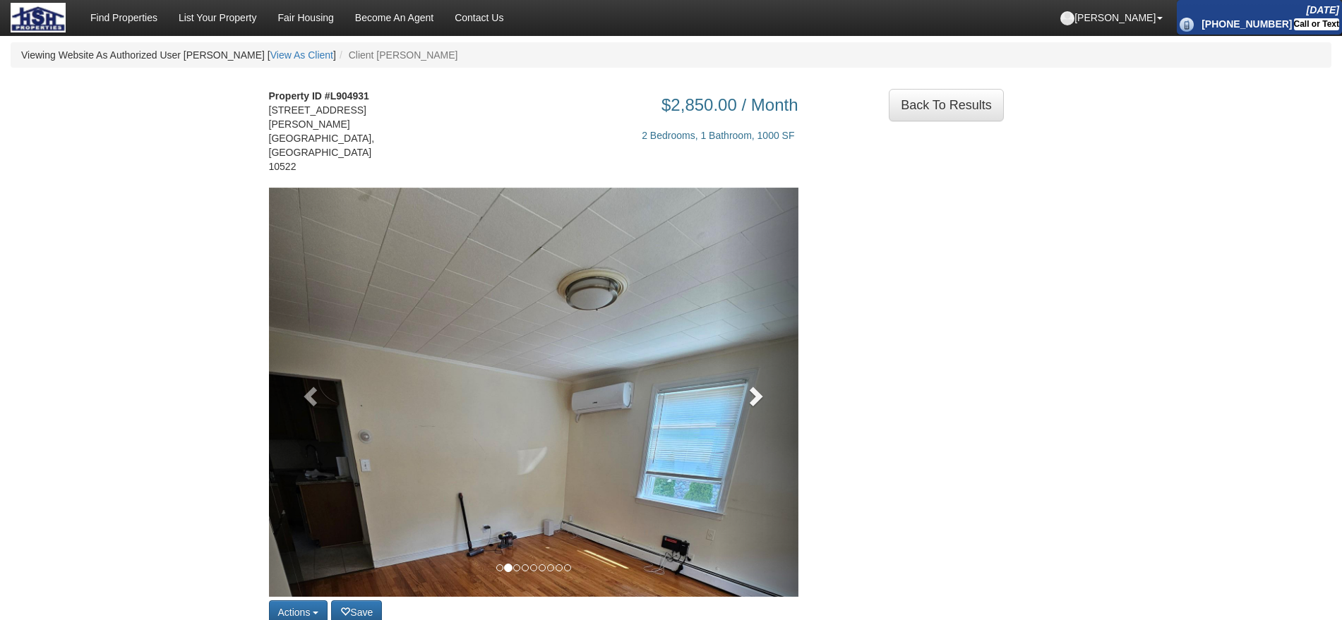
click at [771, 336] on link at bounding box center [759, 392] width 80 height 409
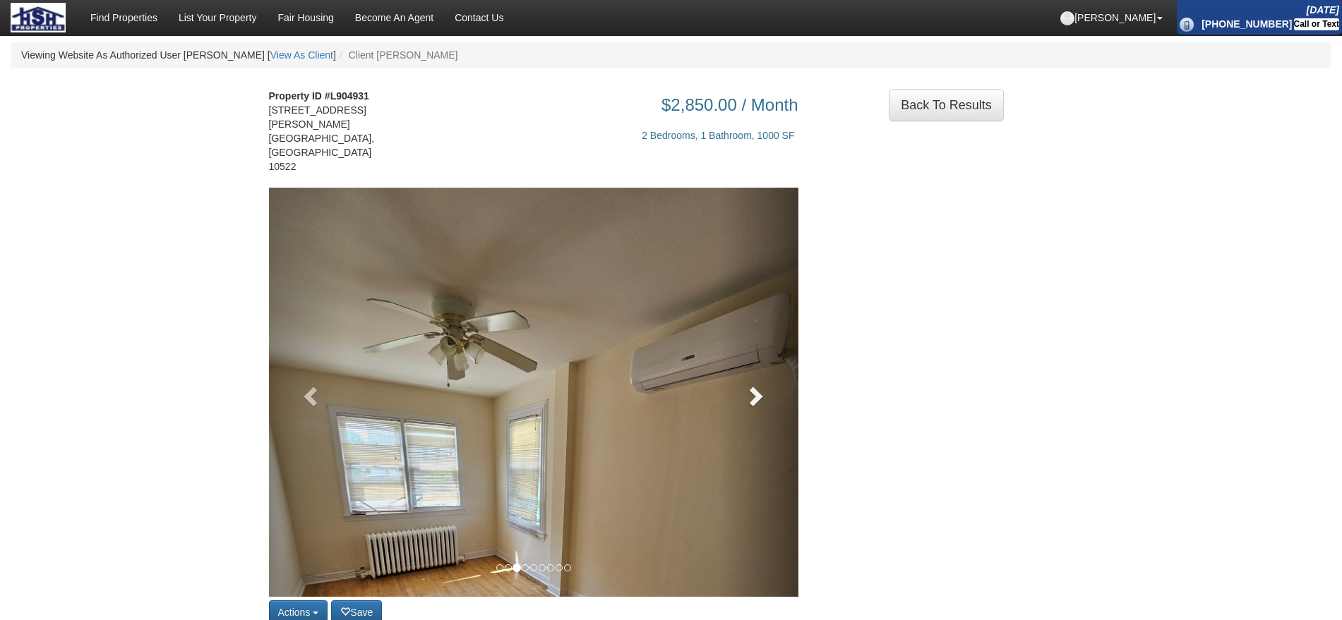
click at [771, 336] on link at bounding box center [759, 392] width 80 height 409
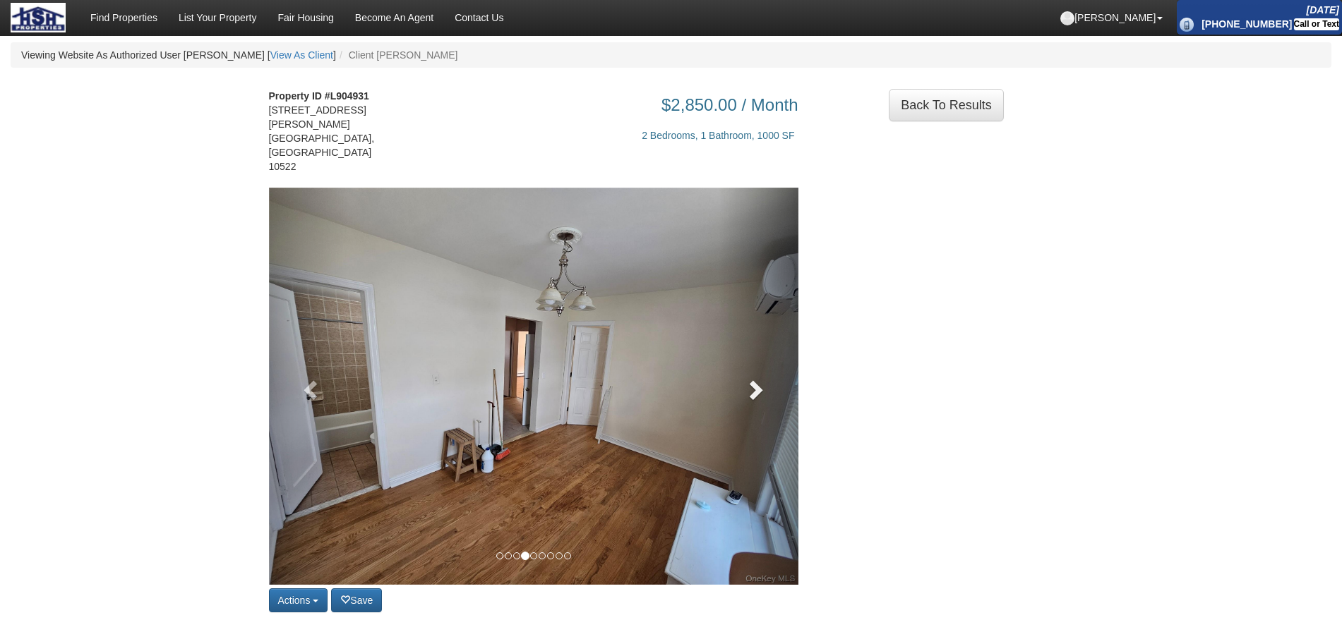
click at [771, 336] on link at bounding box center [759, 386] width 80 height 397
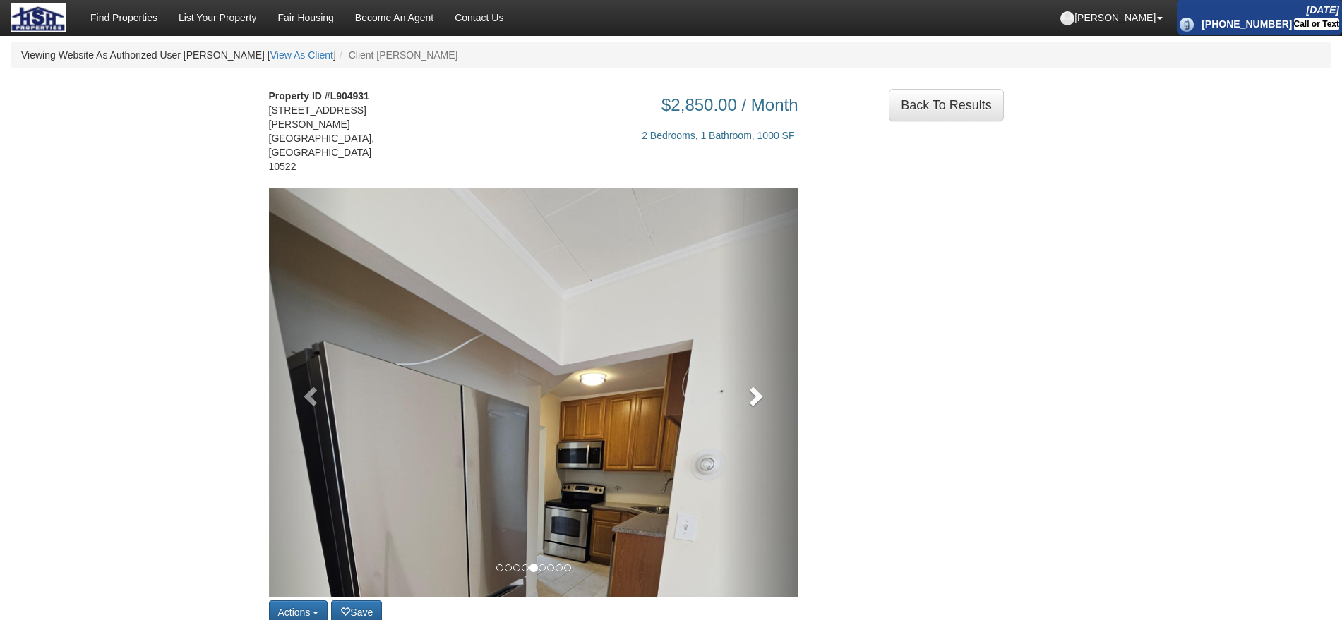
click at [771, 336] on link at bounding box center [759, 392] width 80 height 409
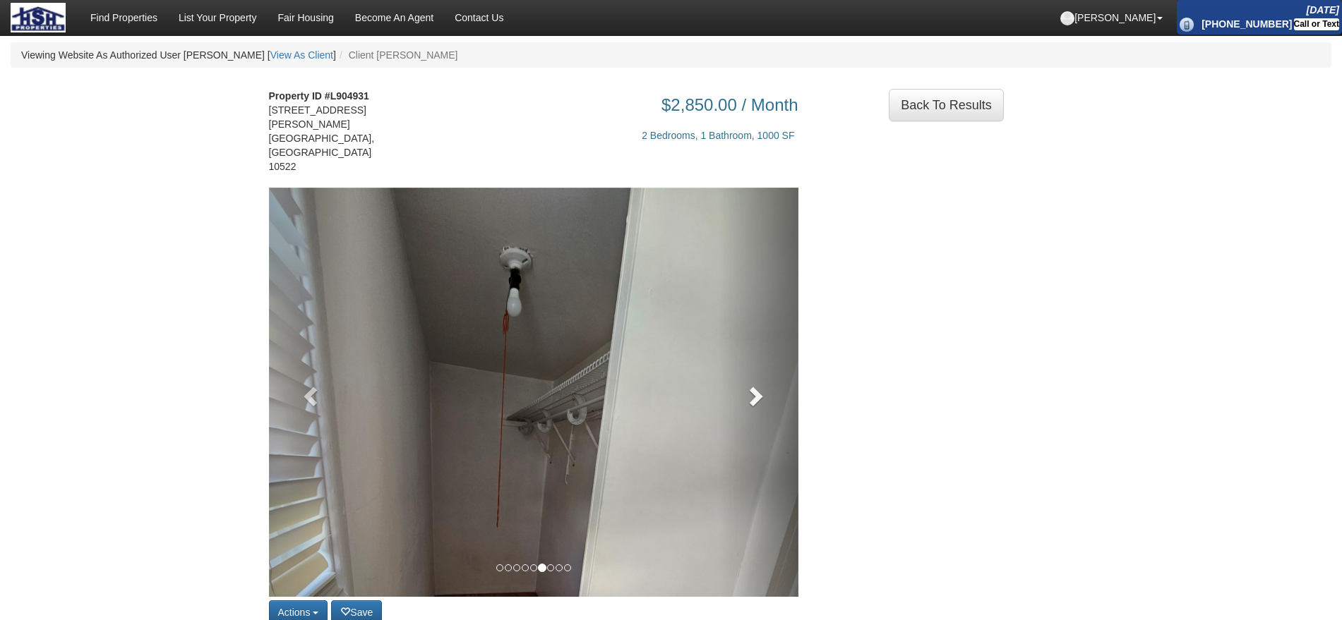
click at [771, 336] on link at bounding box center [759, 392] width 80 height 409
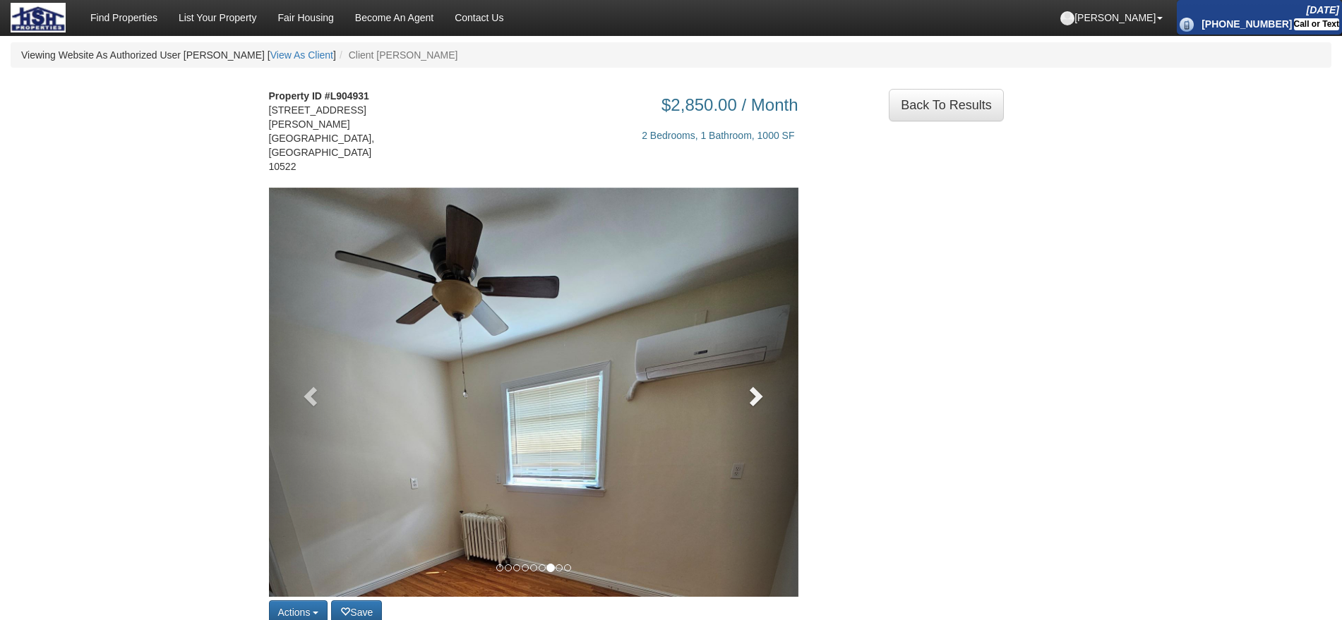
click at [771, 336] on link at bounding box center [759, 392] width 80 height 409
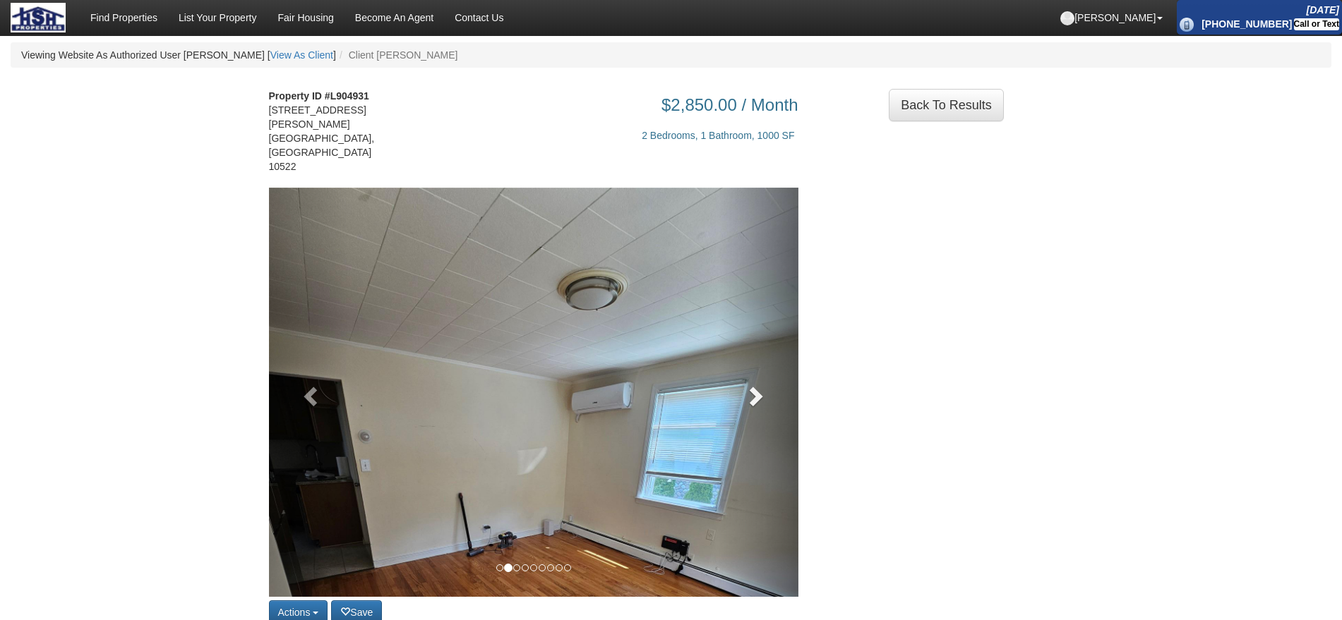
click at [756, 385] on span at bounding box center [754, 395] width 21 height 21
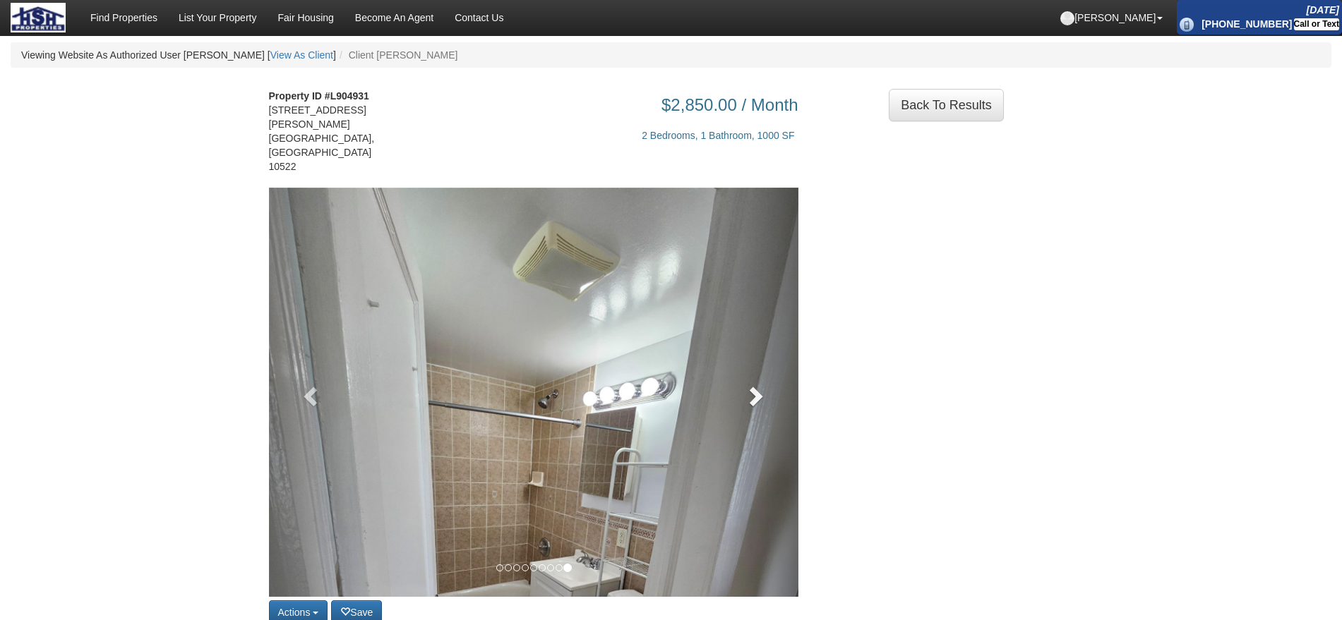
click at [748, 390] on link at bounding box center [759, 392] width 80 height 409
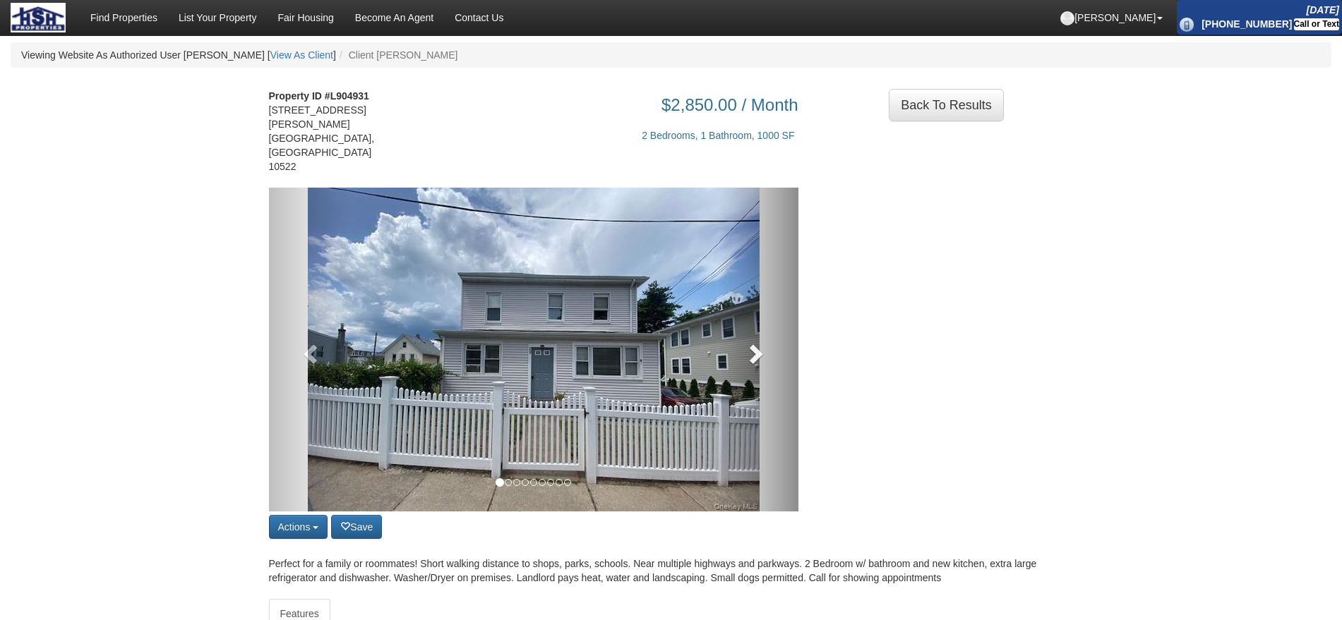
click at [748, 390] on link at bounding box center [759, 350] width 80 height 324
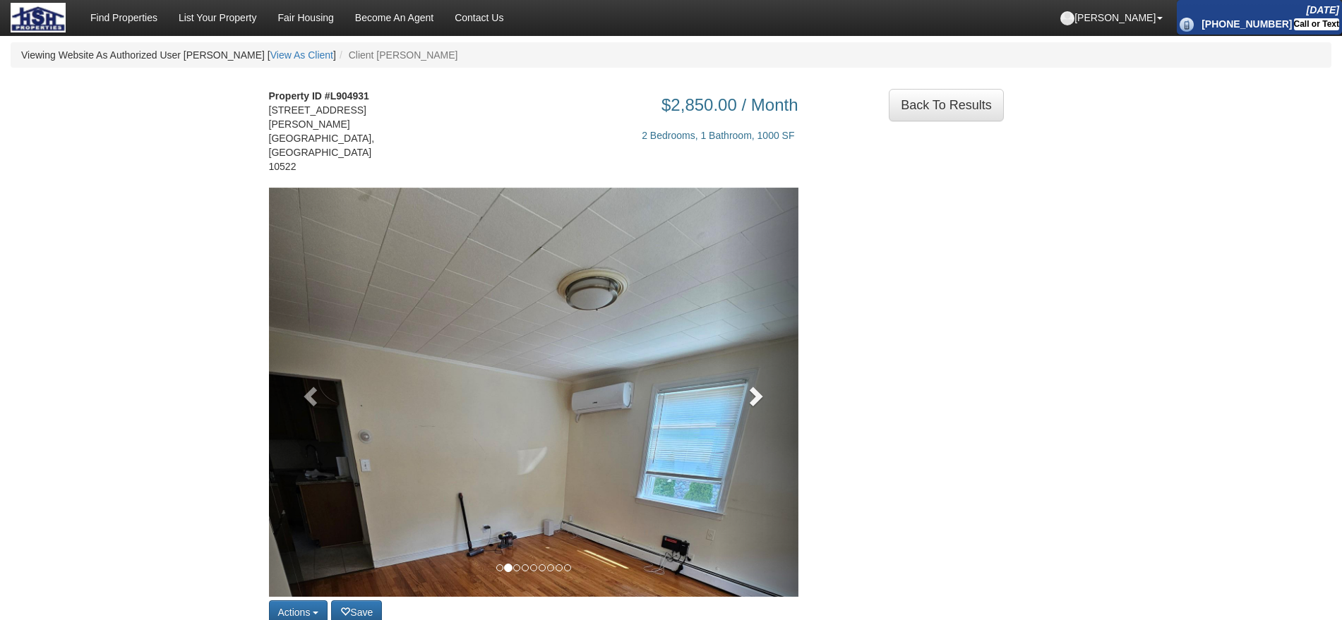
click at [749, 390] on link at bounding box center [759, 392] width 80 height 409
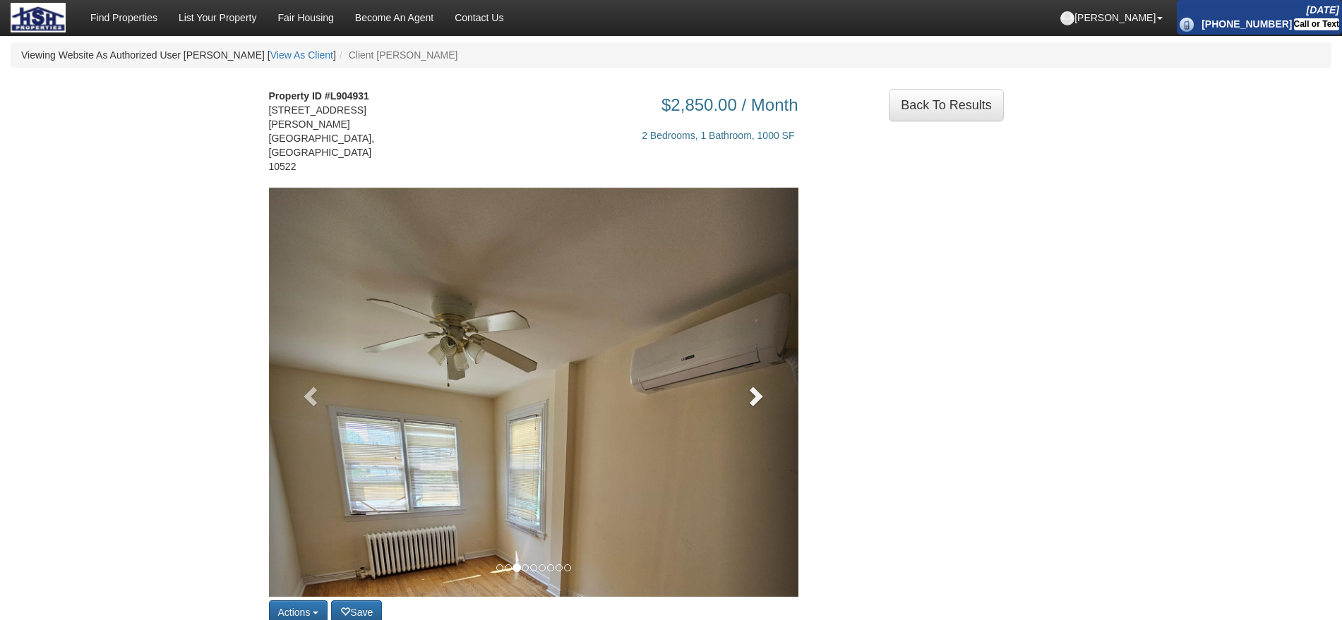
click at [749, 390] on link at bounding box center [759, 392] width 80 height 409
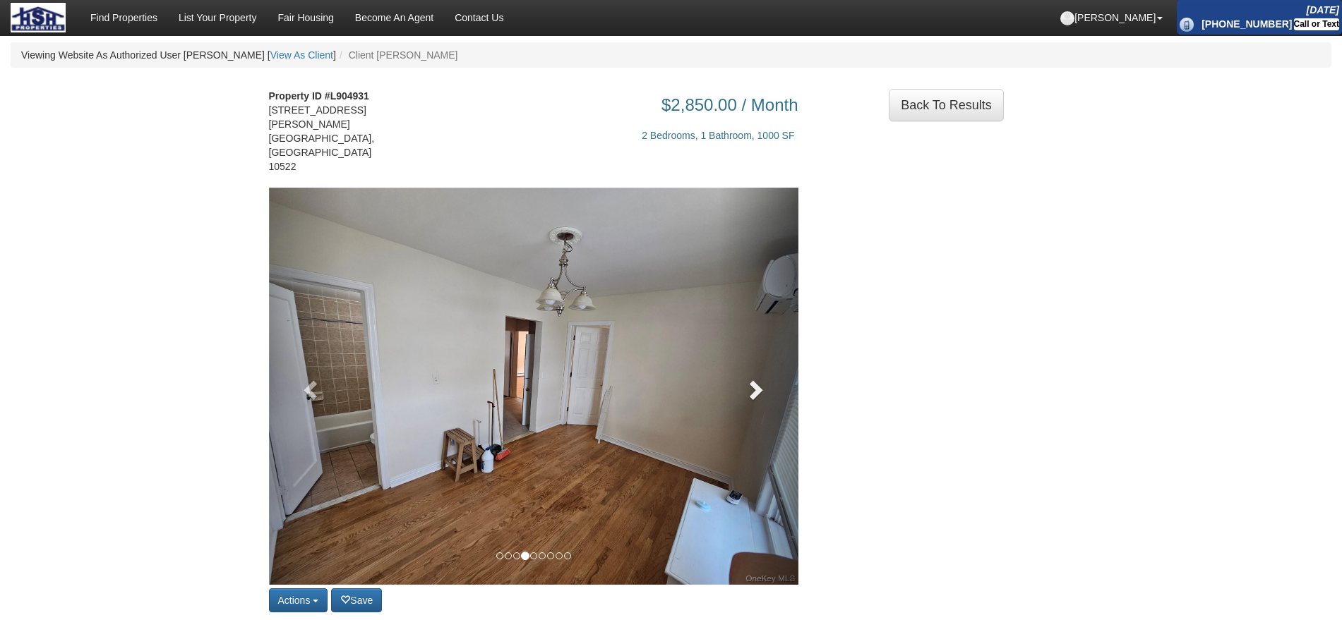
click at [749, 390] on link at bounding box center [759, 386] width 80 height 397
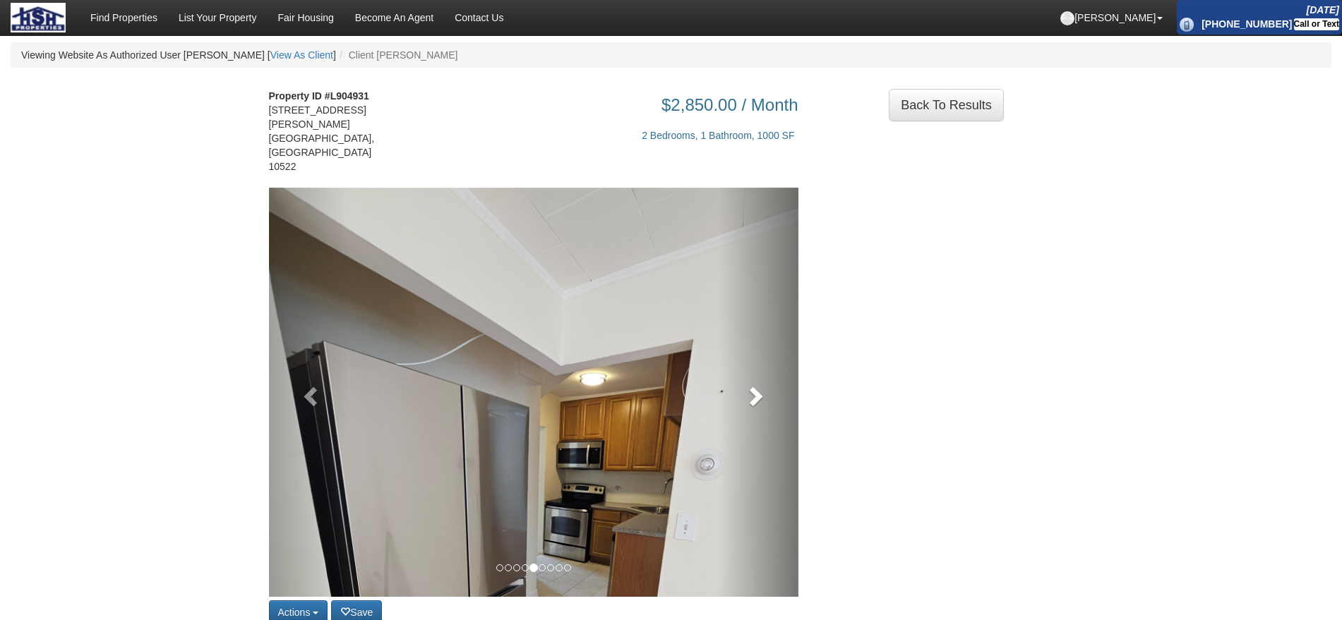
click at [749, 390] on link at bounding box center [759, 392] width 80 height 409
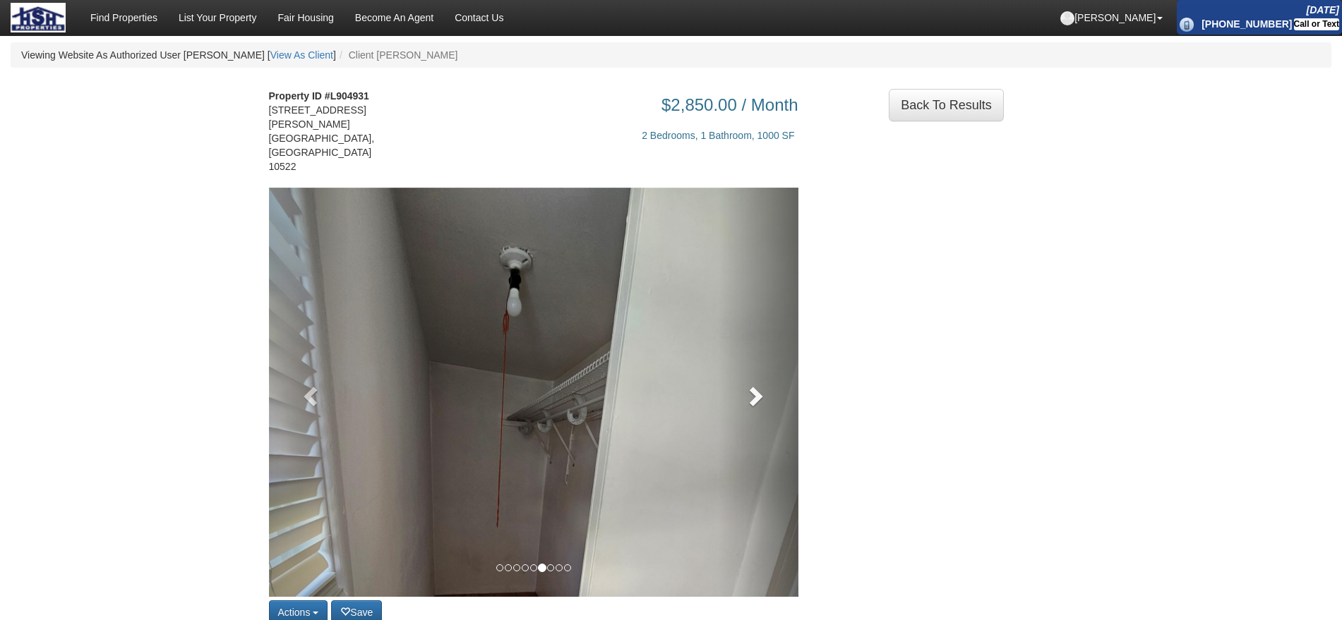
click at [749, 390] on link at bounding box center [759, 392] width 80 height 409
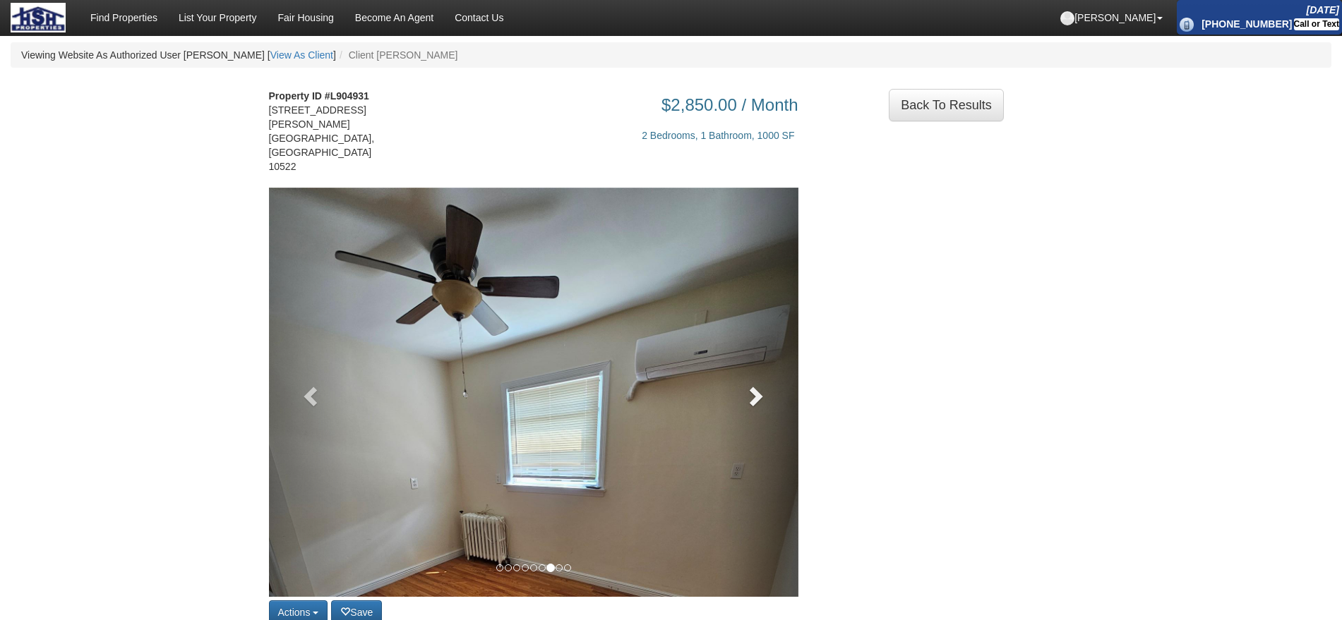
click at [749, 390] on link at bounding box center [759, 392] width 80 height 409
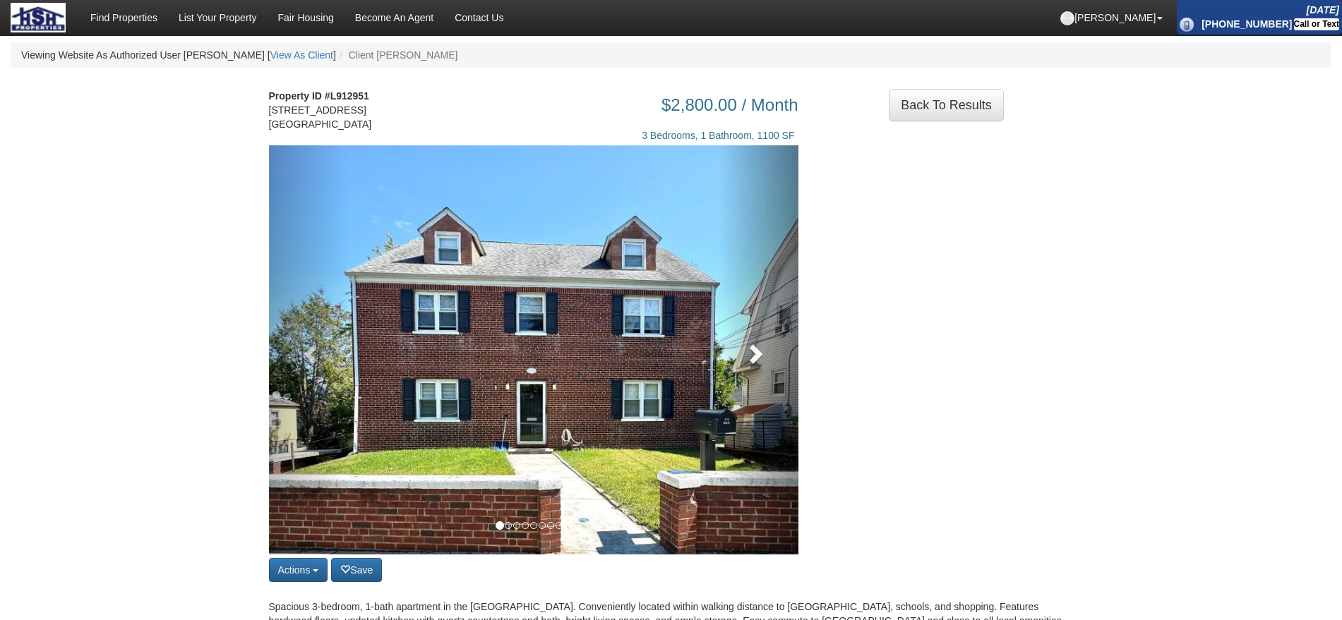
click at [764, 330] on link at bounding box center [759, 349] width 80 height 409
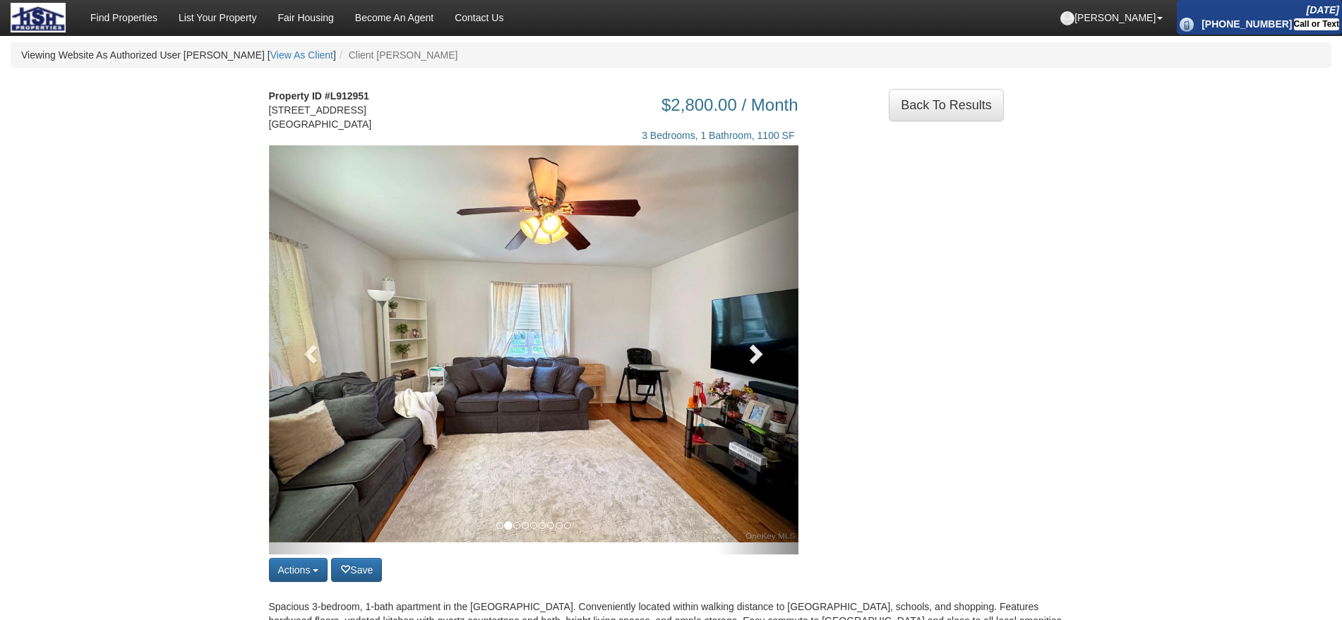
click at [764, 343] on span at bounding box center [754, 353] width 21 height 21
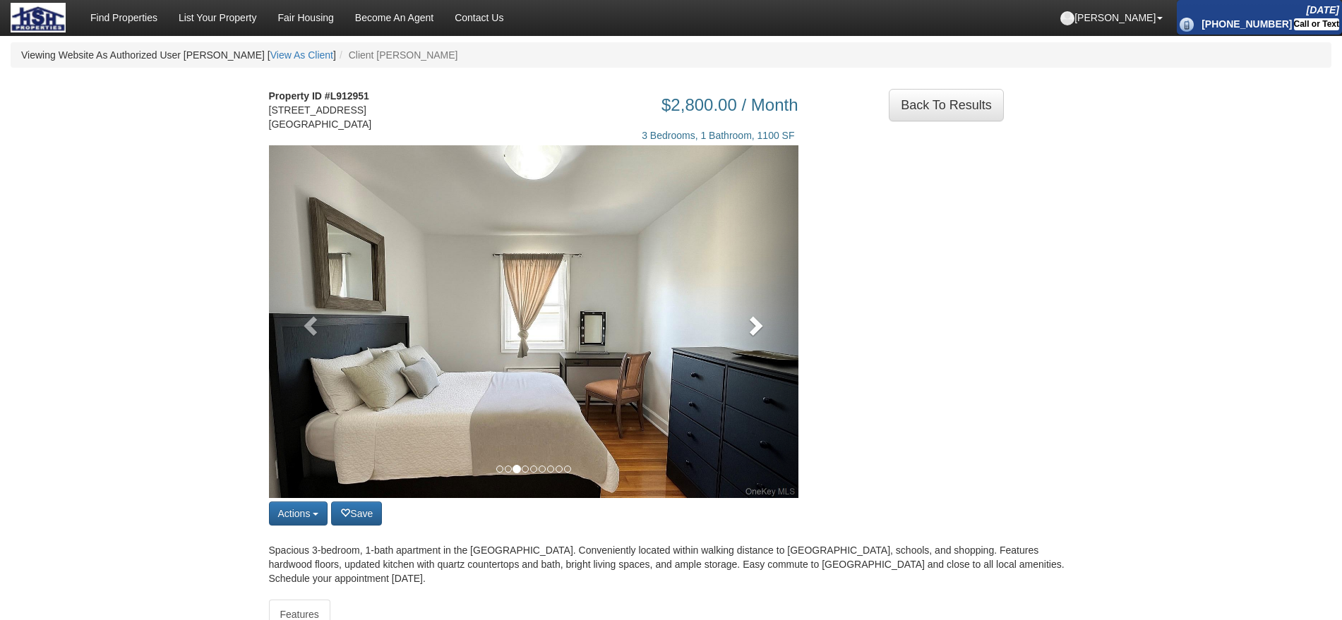
click at [764, 340] on link at bounding box center [759, 321] width 80 height 353
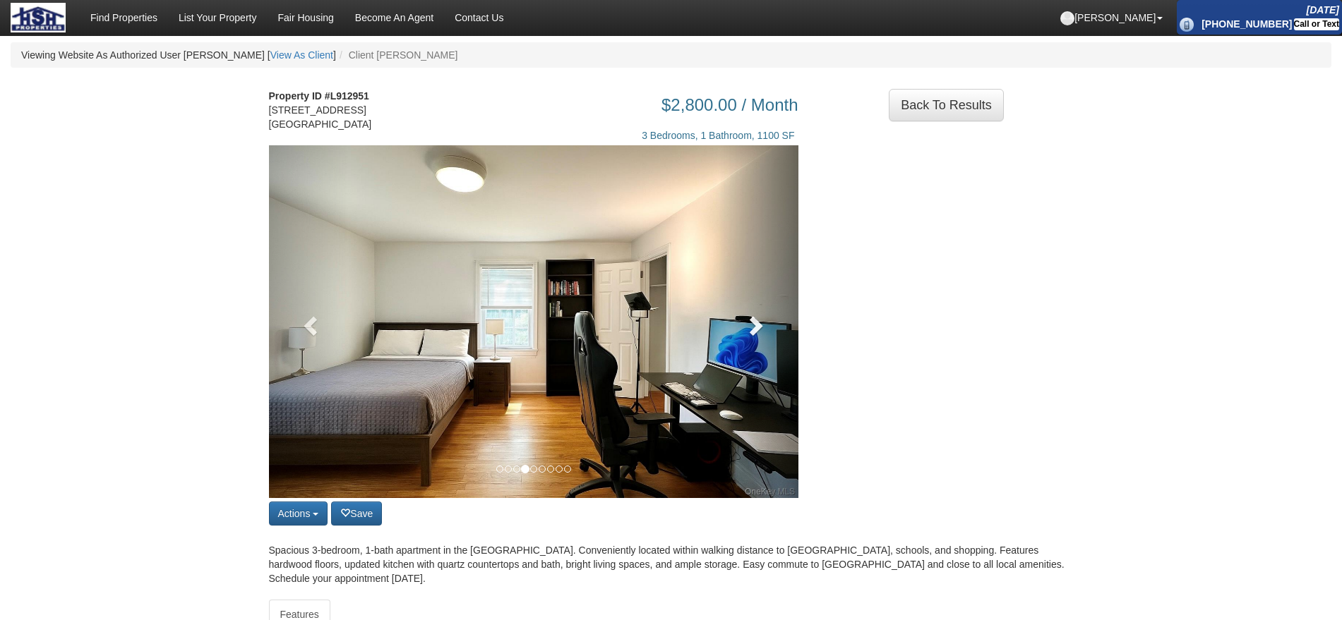
click at [764, 340] on link at bounding box center [759, 321] width 80 height 353
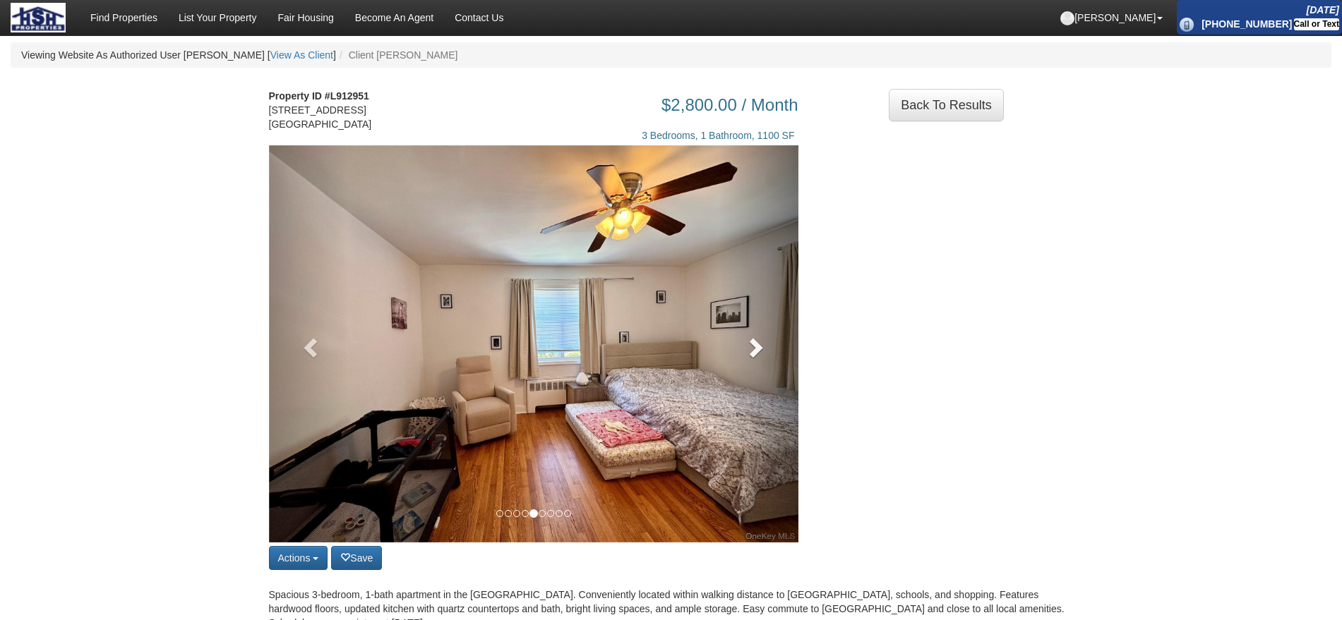
click at [764, 340] on span at bounding box center [754, 347] width 21 height 21
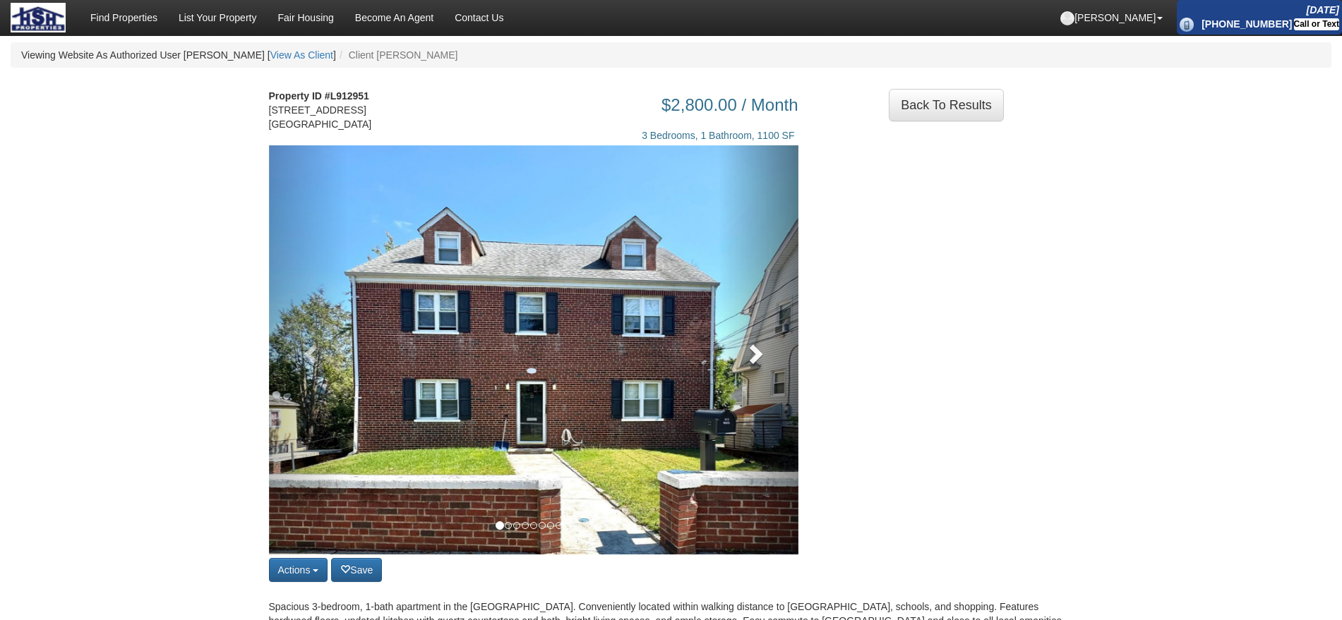
click at [740, 341] on link at bounding box center [759, 349] width 80 height 409
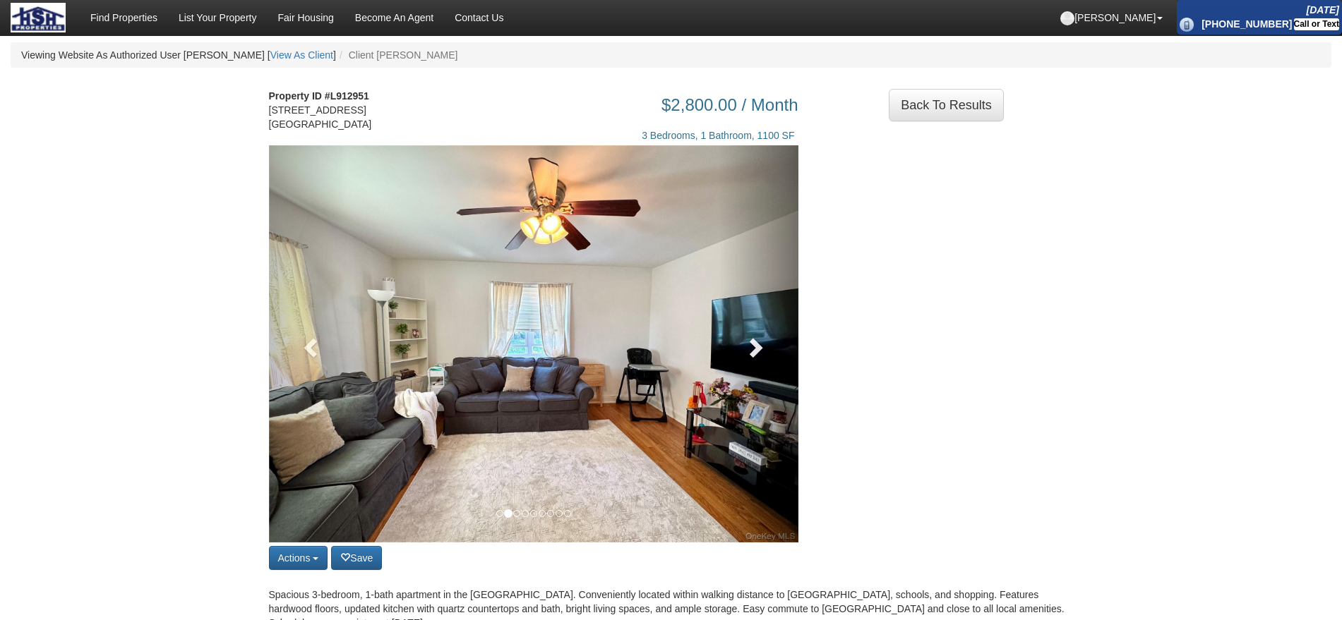
click at [740, 341] on link at bounding box center [759, 343] width 80 height 397
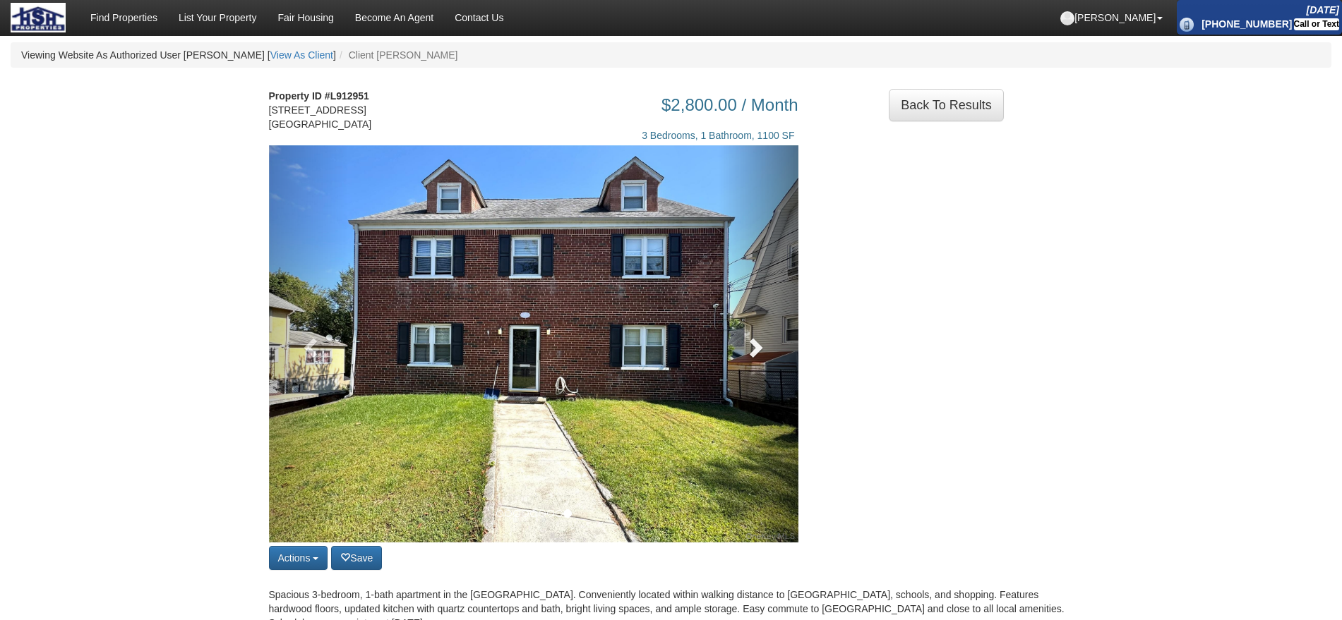
click at [735, 403] on link at bounding box center [759, 343] width 80 height 397
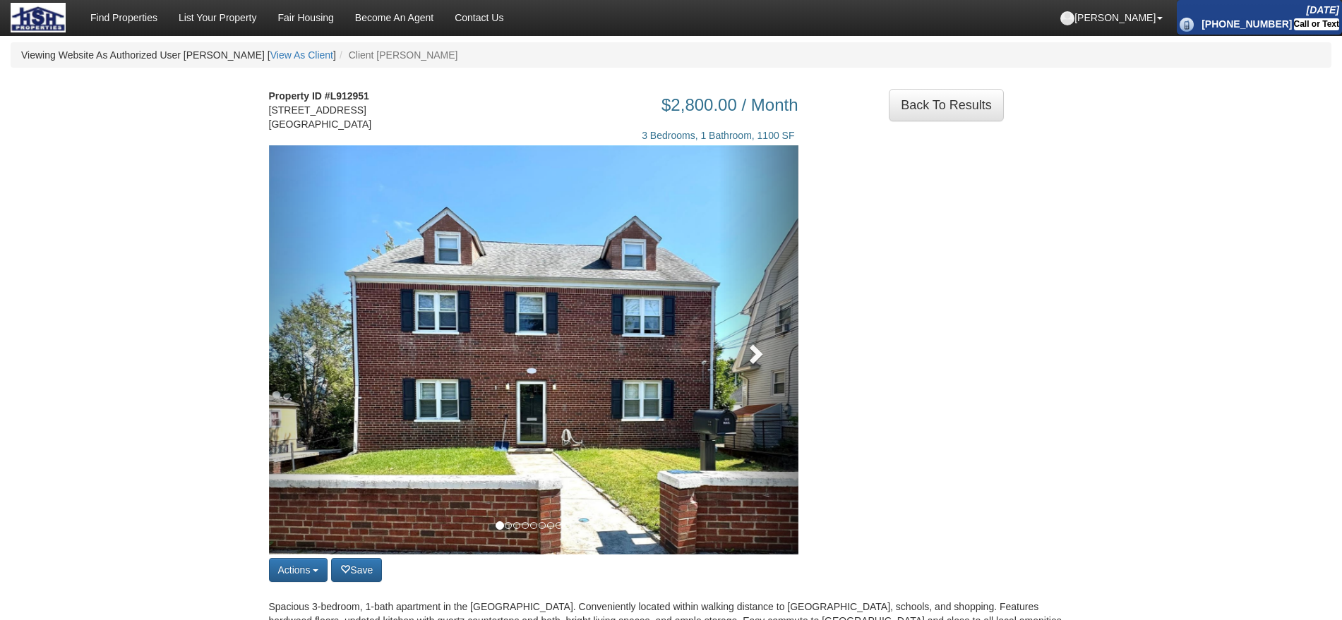
click at [743, 383] on link at bounding box center [759, 349] width 80 height 409
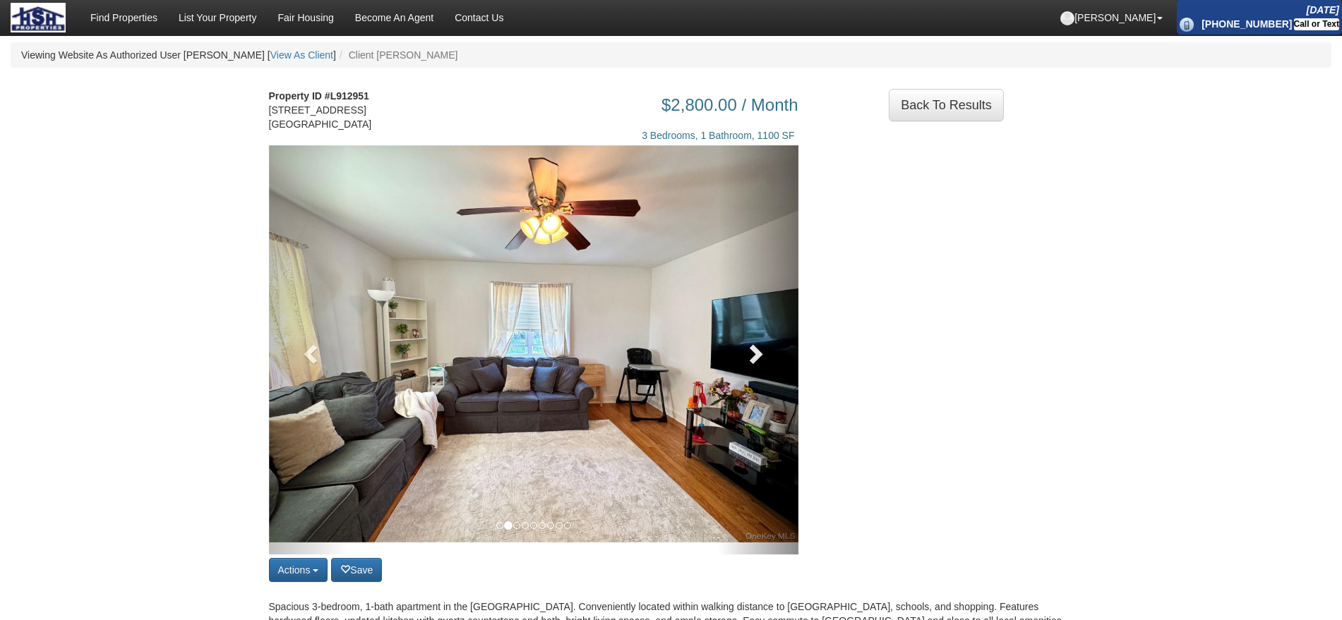
click at [743, 383] on link at bounding box center [759, 349] width 80 height 409
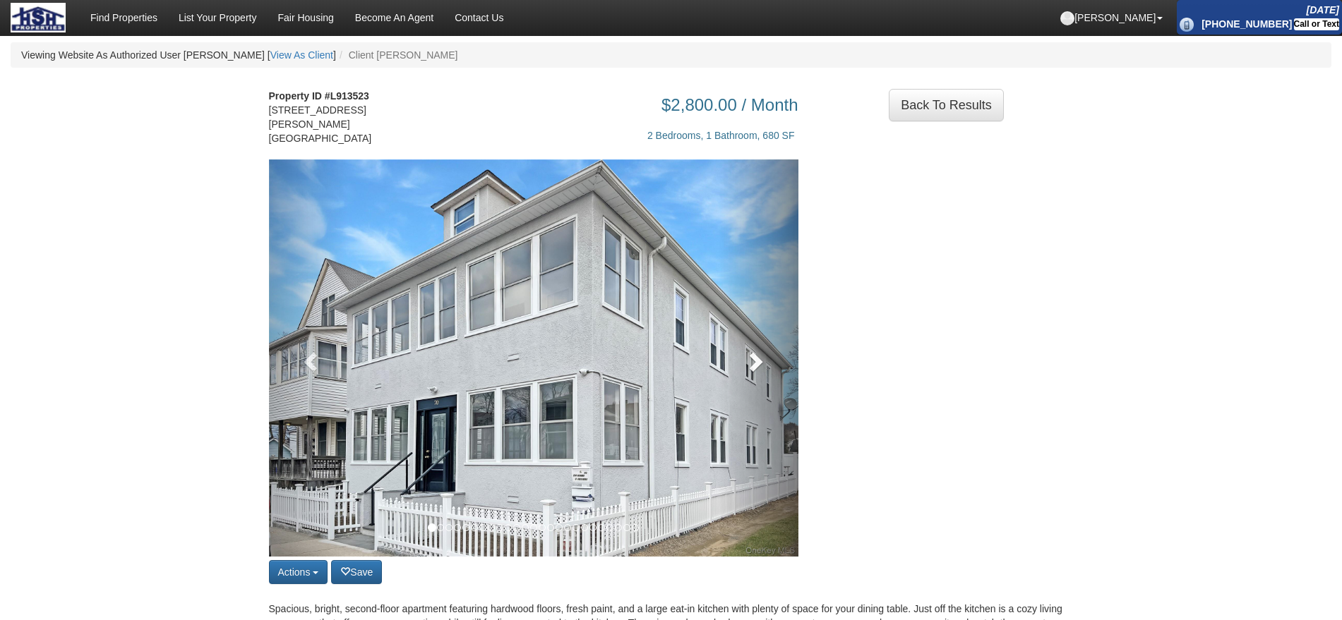
click at [767, 361] on link at bounding box center [759, 358] width 80 height 397
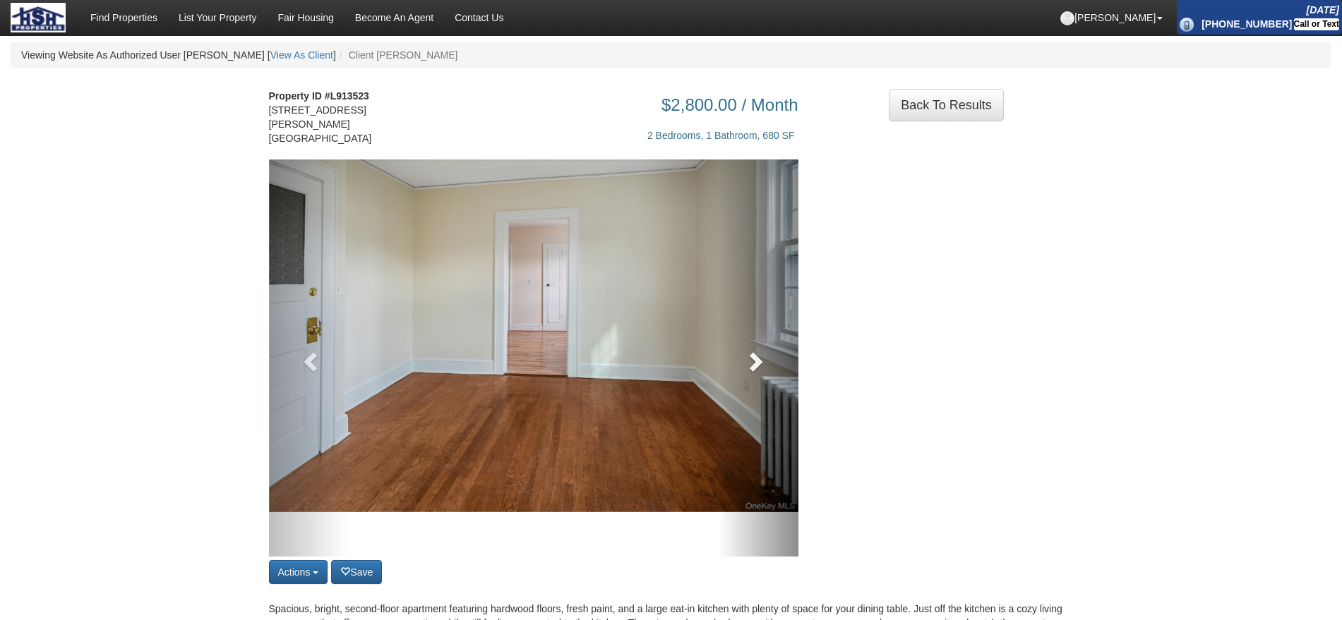
click at [767, 361] on link at bounding box center [759, 358] width 80 height 397
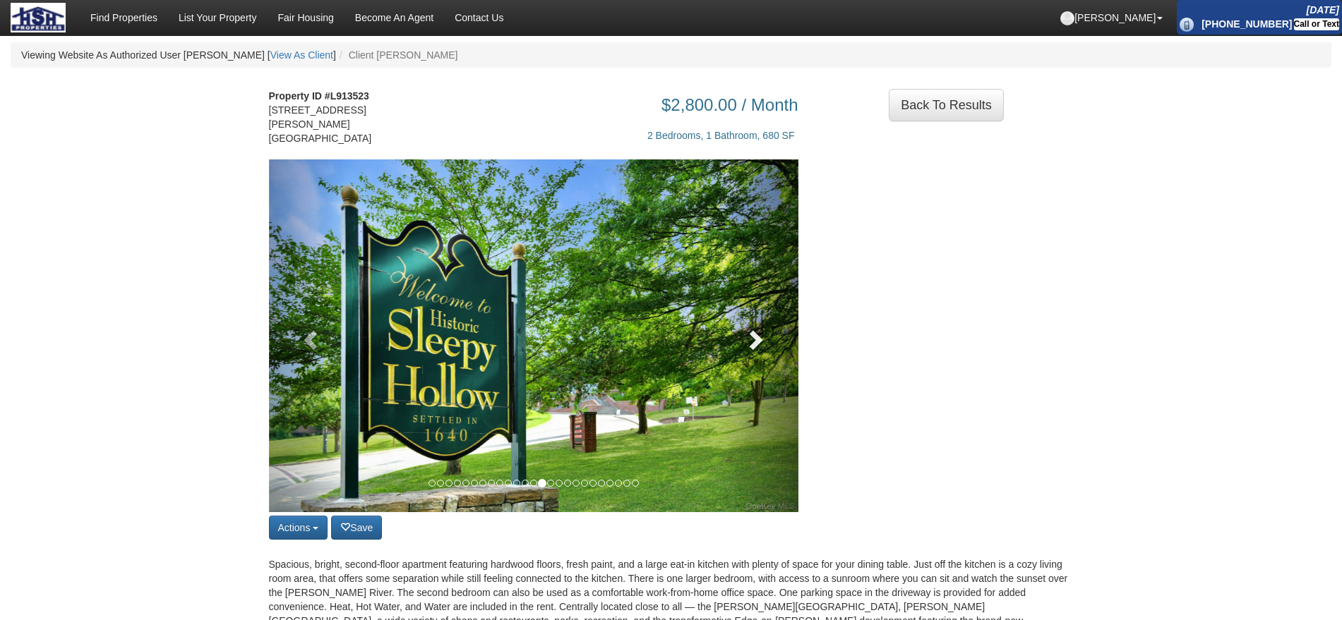
click at [759, 359] on link at bounding box center [759, 336] width 80 height 353
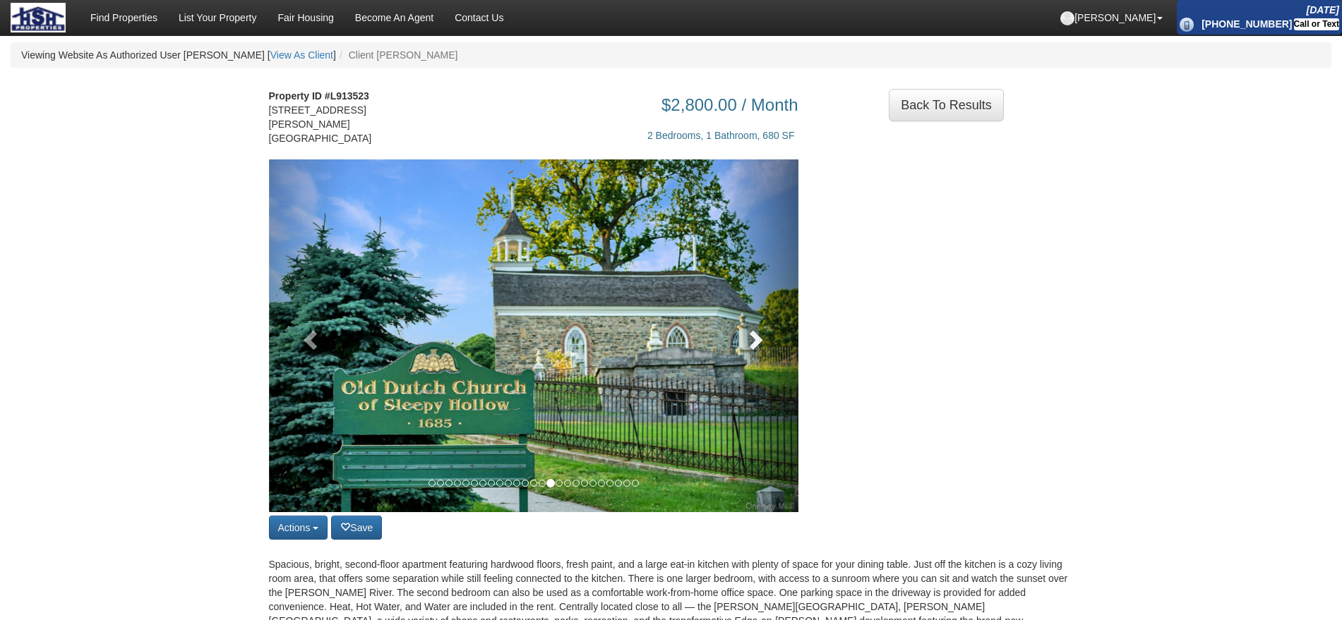
click at [759, 359] on link at bounding box center [759, 336] width 80 height 353
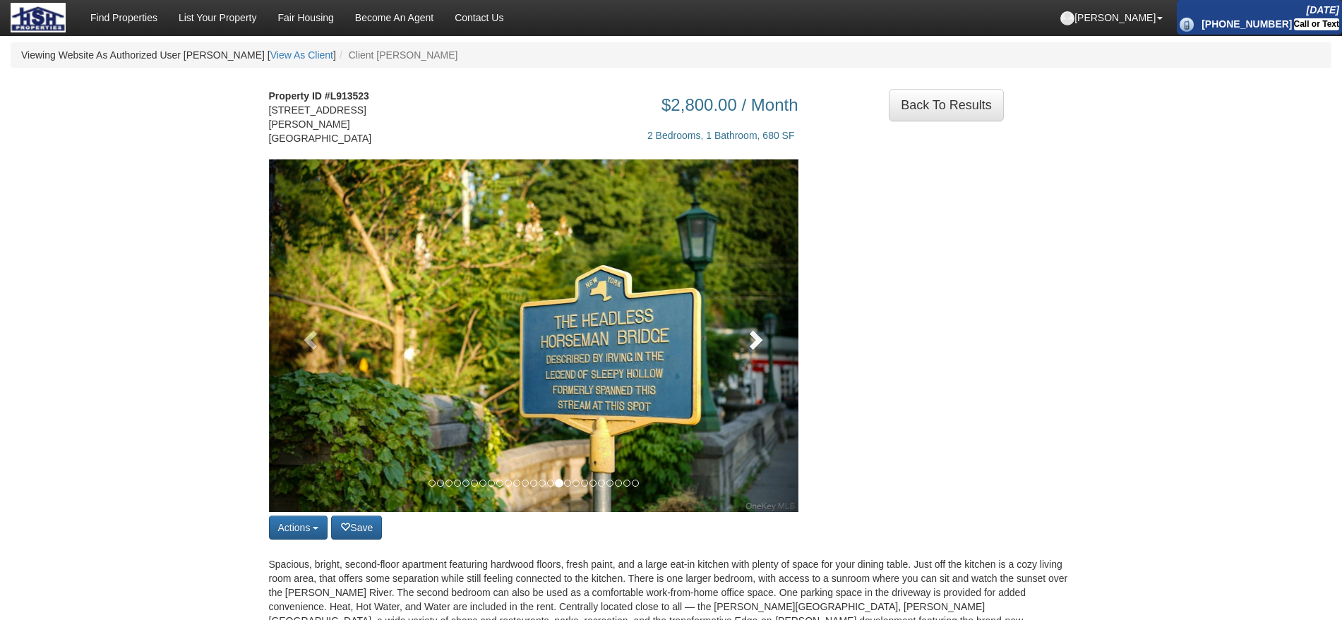
click at [759, 359] on link at bounding box center [759, 336] width 80 height 353
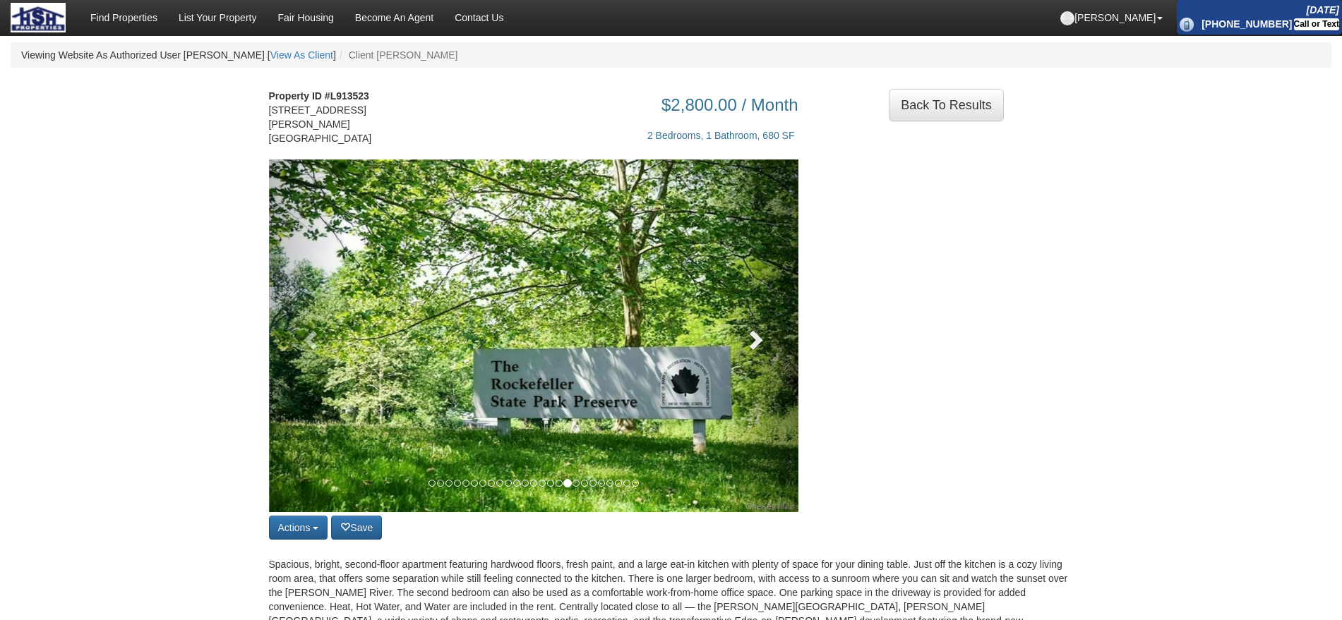
click at [759, 359] on link at bounding box center [759, 336] width 80 height 353
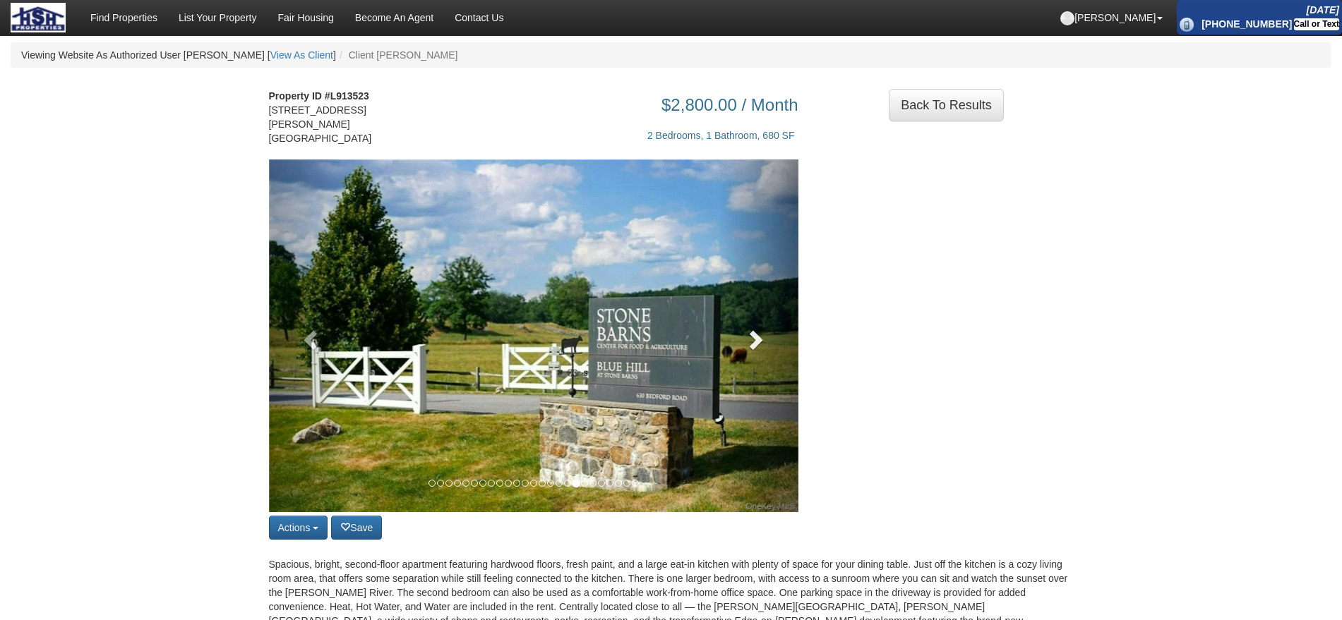
click at [759, 359] on link at bounding box center [759, 336] width 80 height 353
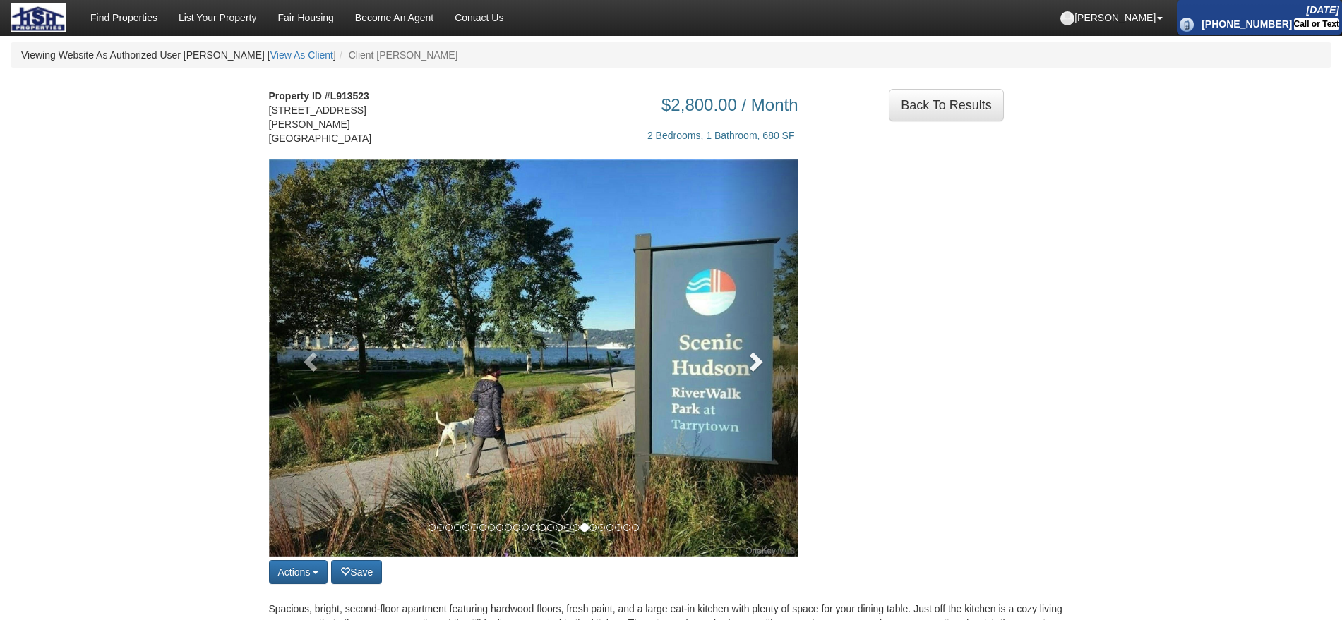
click at [759, 359] on span at bounding box center [754, 361] width 21 height 21
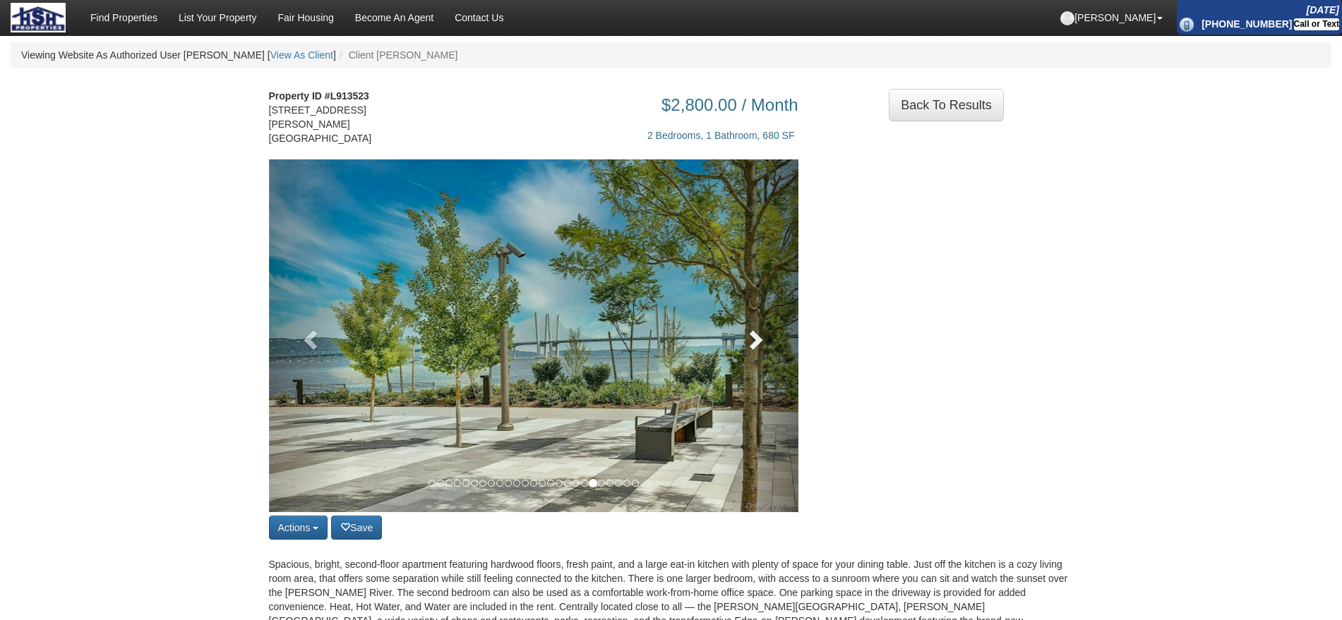
click at [759, 359] on link at bounding box center [759, 336] width 80 height 353
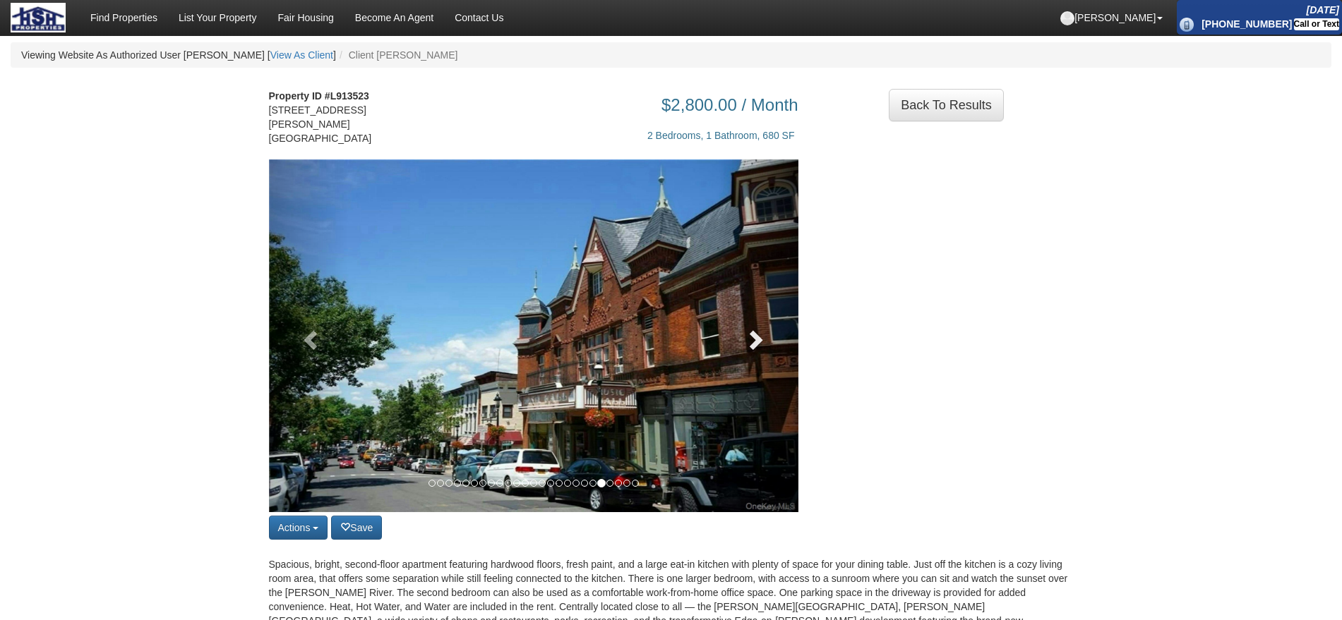
click at [759, 359] on link at bounding box center [759, 336] width 80 height 353
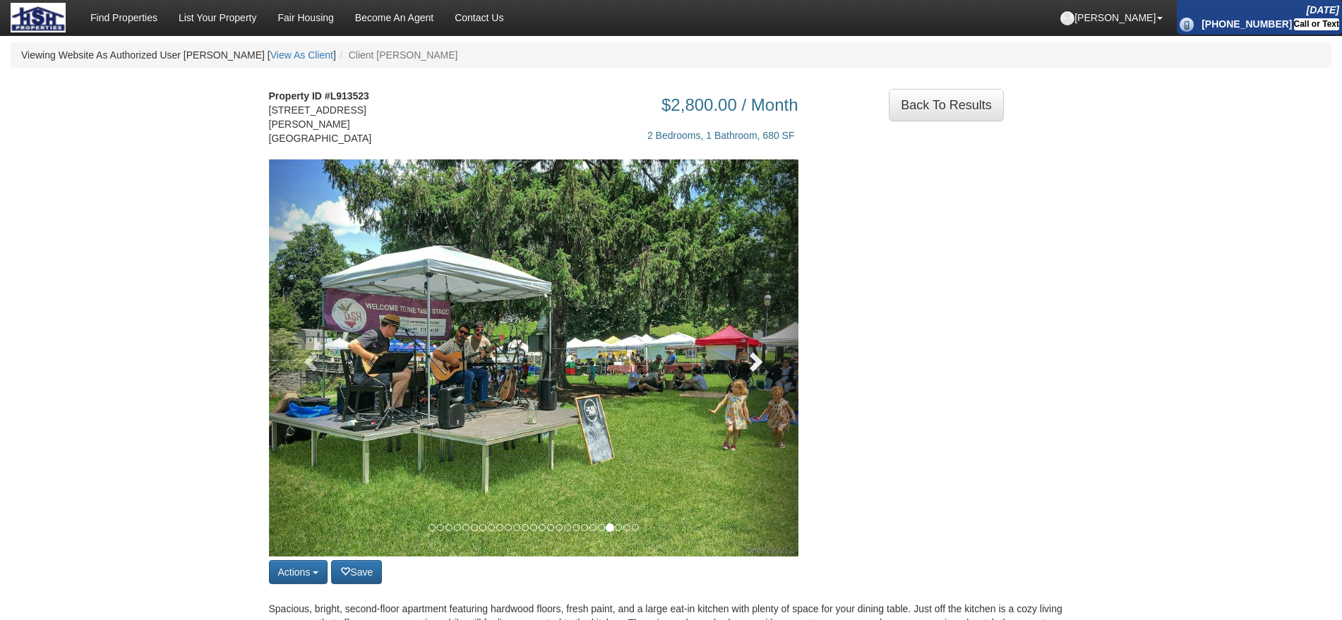
click at [759, 359] on link at bounding box center [759, 358] width 80 height 397
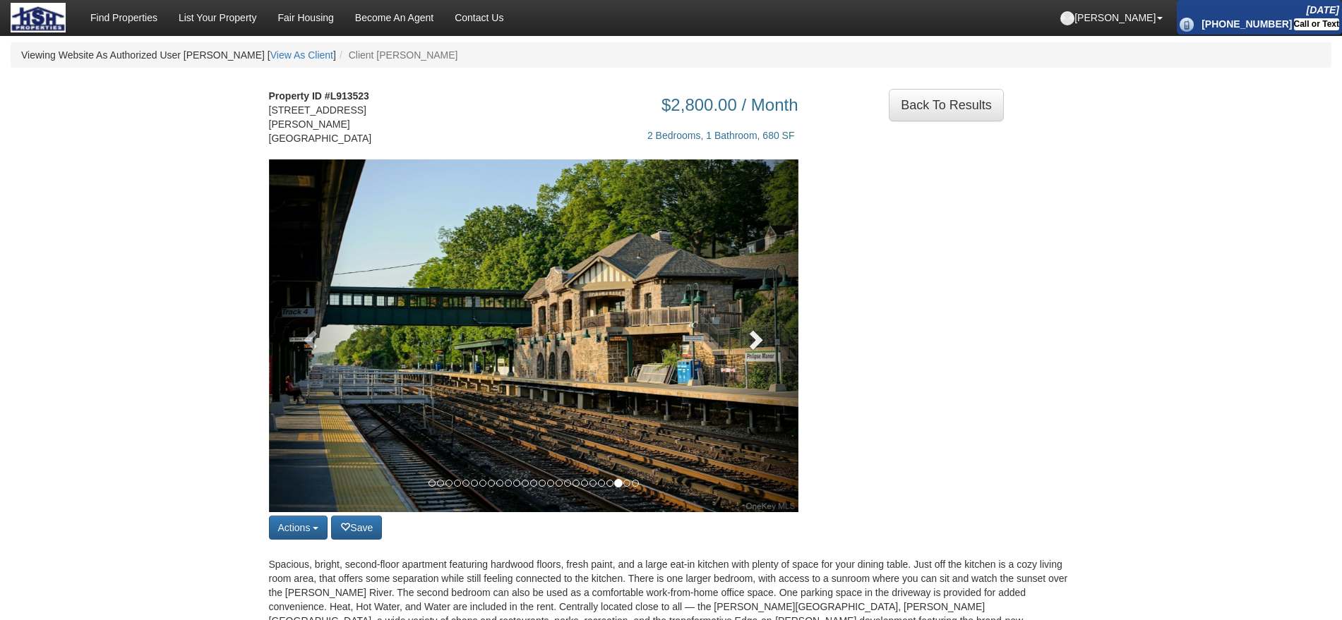
click at [786, 328] on link at bounding box center [759, 336] width 80 height 353
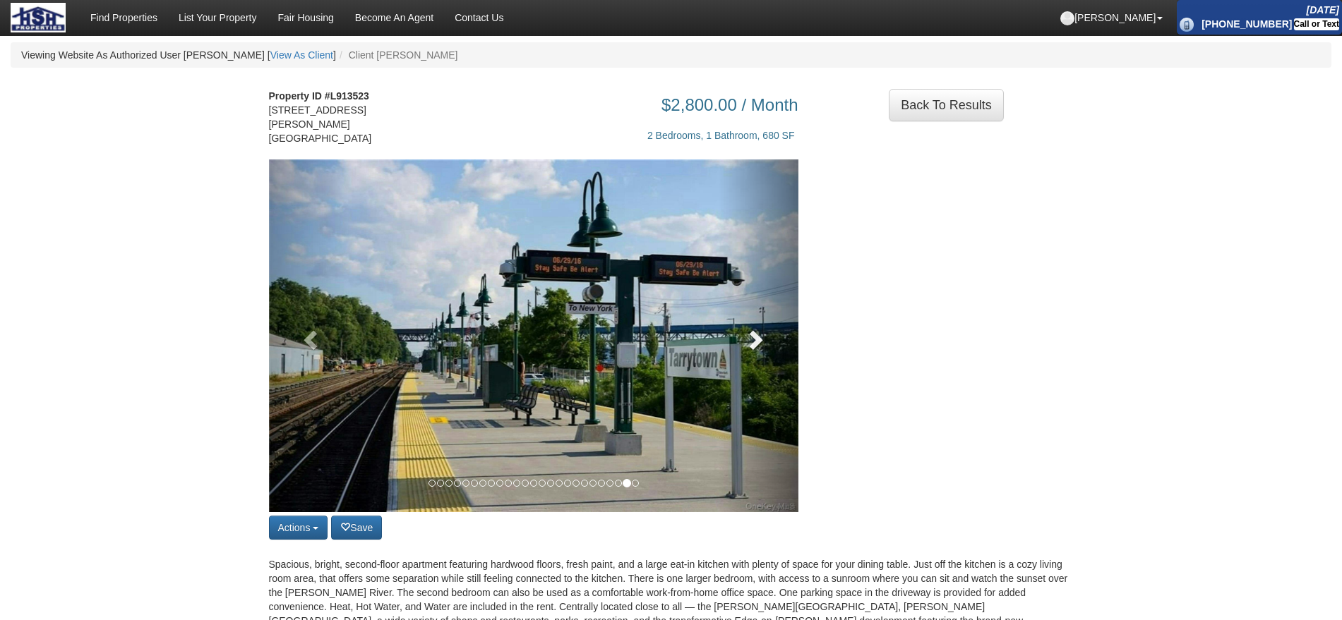
click at [762, 343] on span at bounding box center [754, 339] width 21 height 21
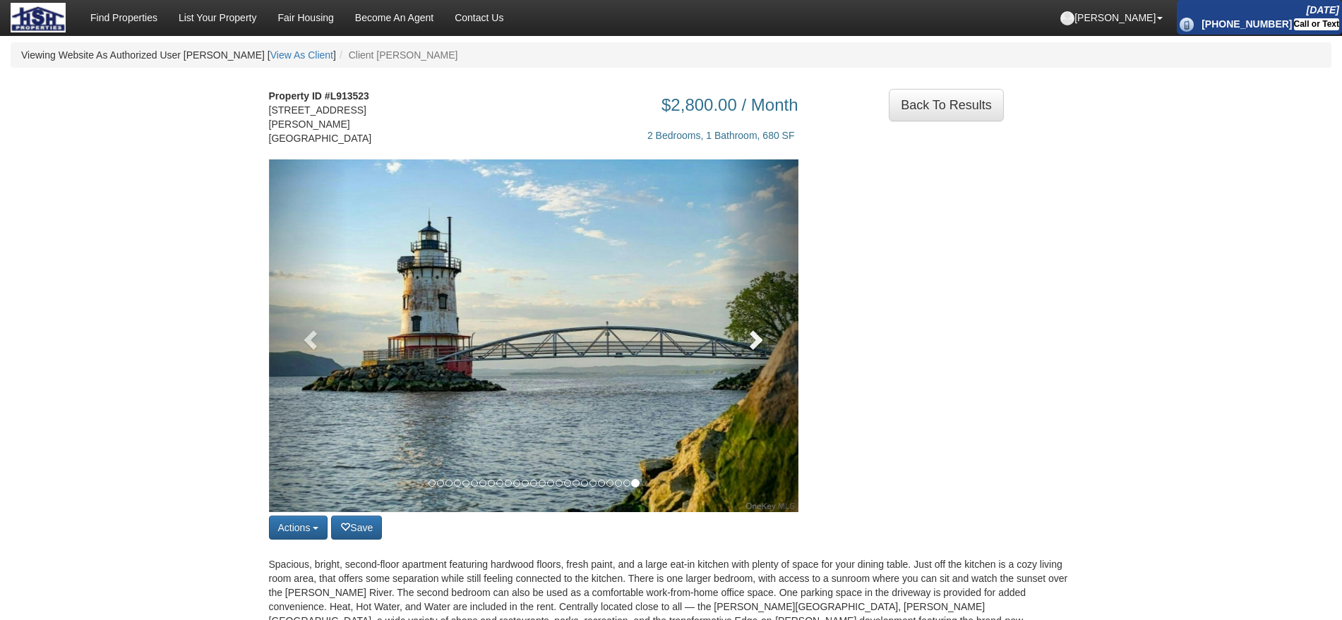
click at [762, 343] on span at bounding box center [754, 339] width 21 height 21
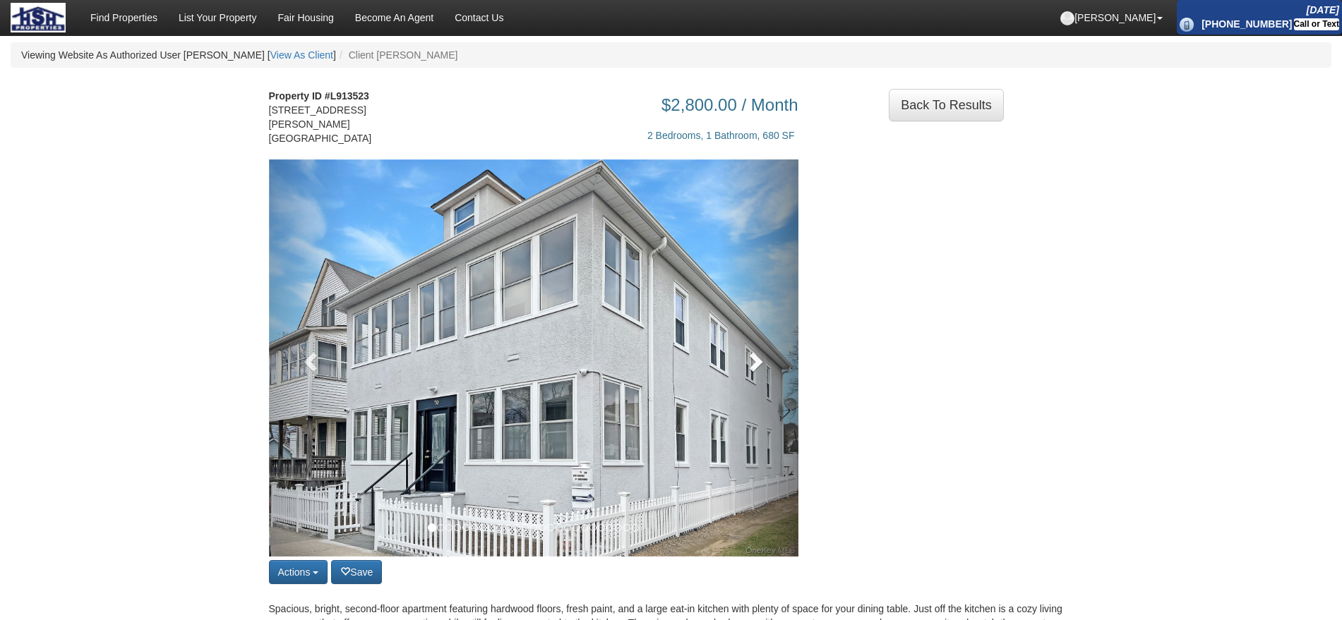
click at [762, 343] on link at bounding box center [759, 358] width 80 height 397
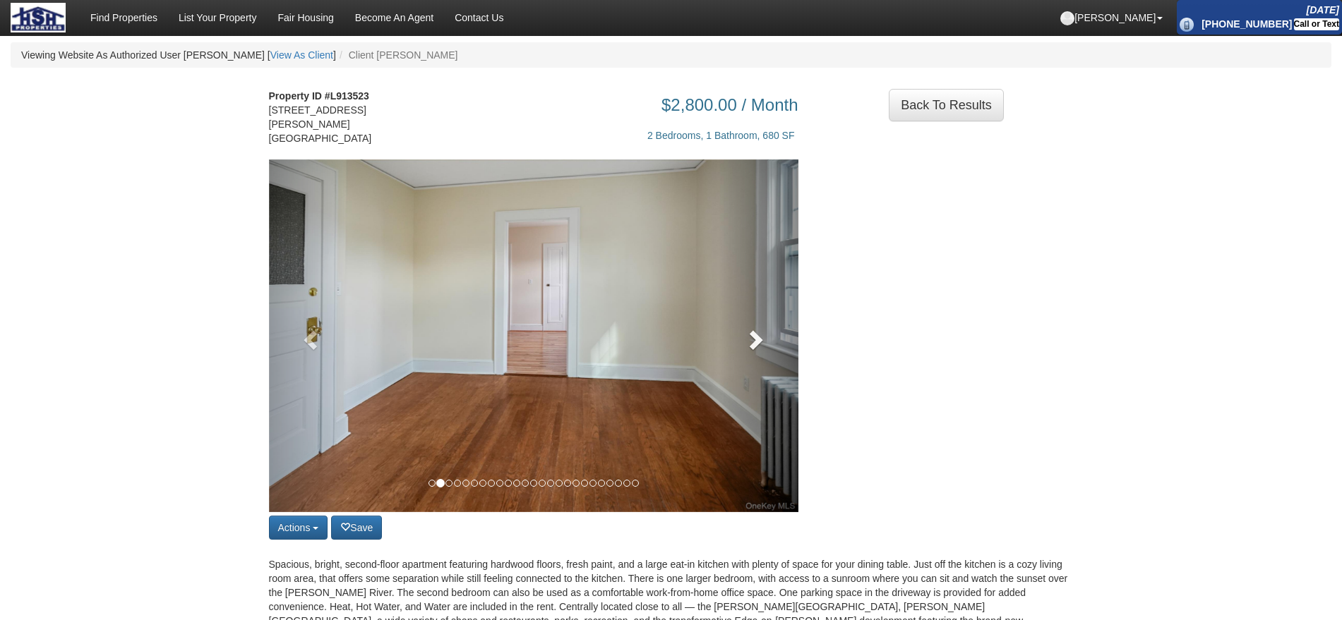
click at [762, 343] on span at bounding box center [754, 339] width 21 height 21
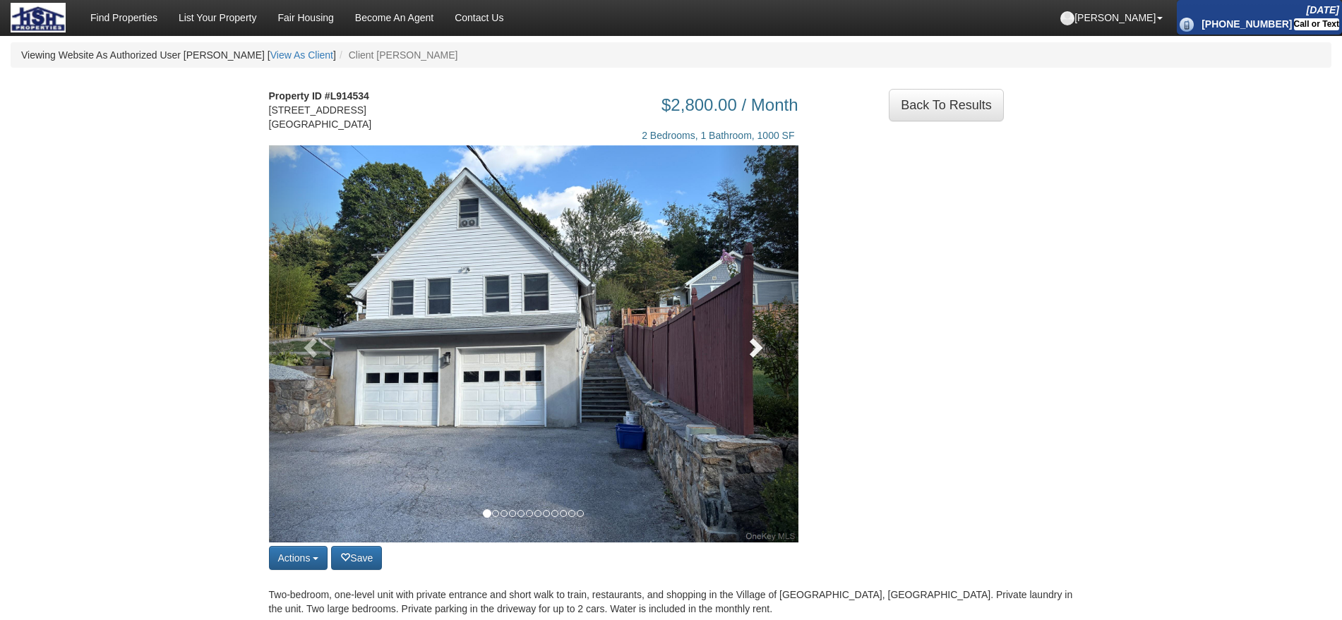
click at [763, 358] on span at bounding box center [754, 347] width 21 height 21
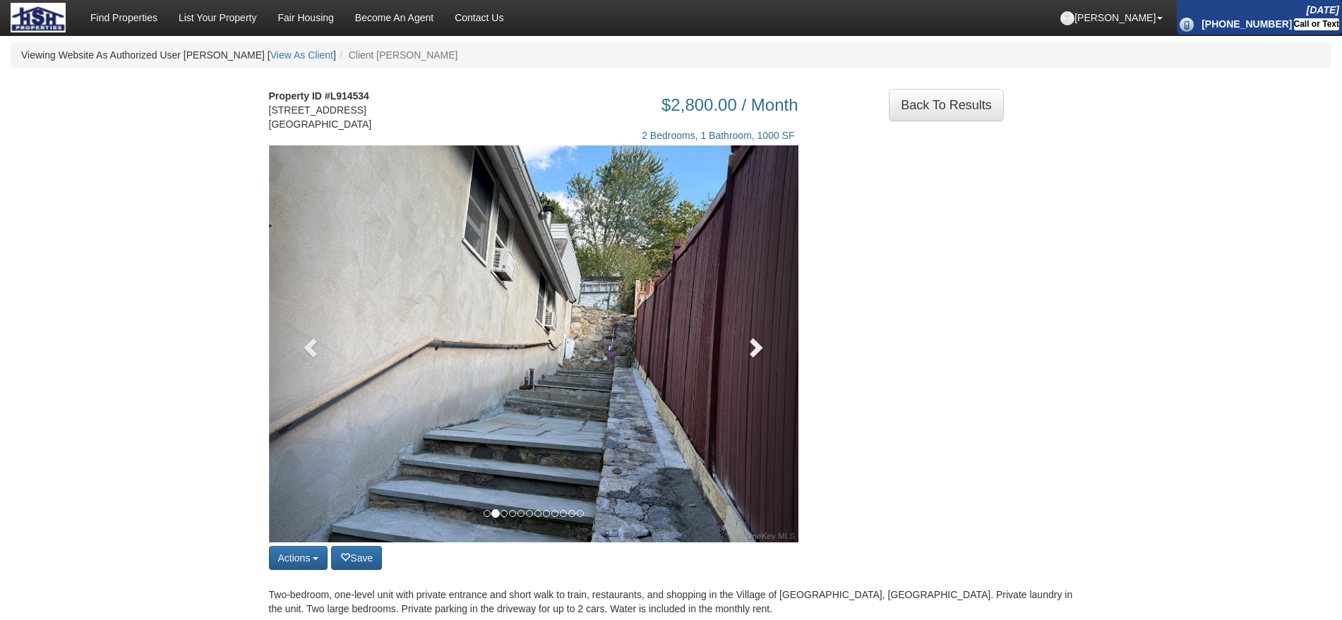
click at [763, 358] on span at bounding box center [754, 347] width 21 height 21
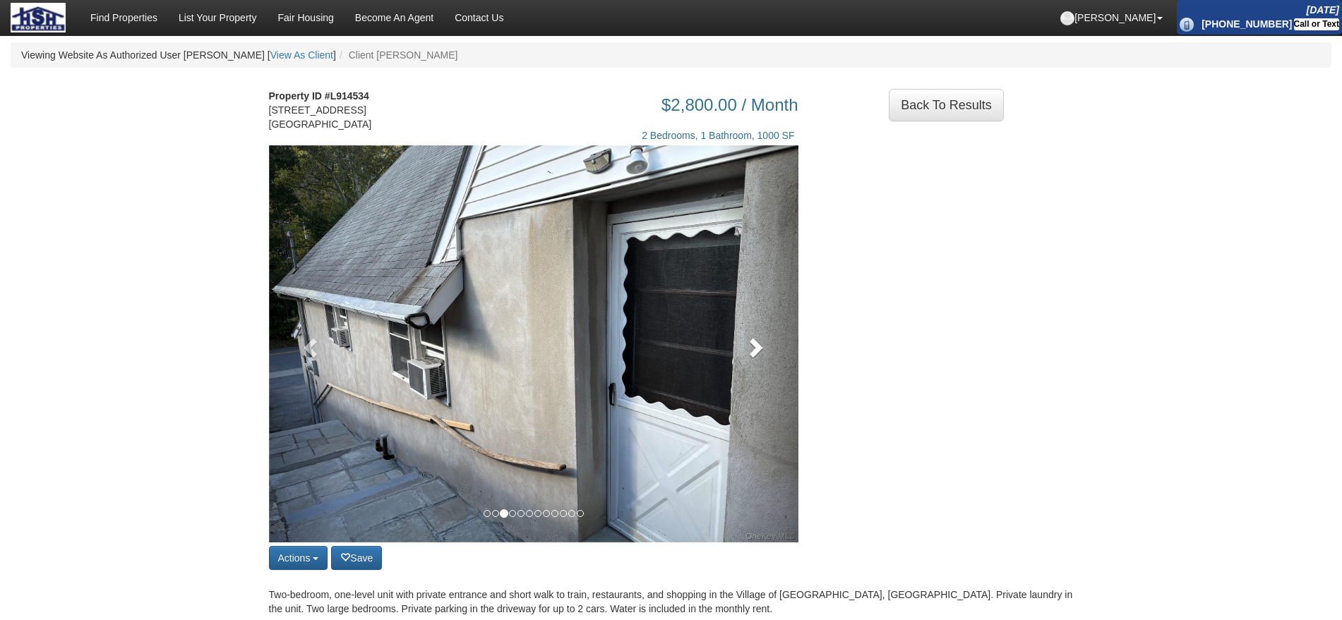
click at [763, 358] on span at bounding box center [754, 347] width 21 height 21
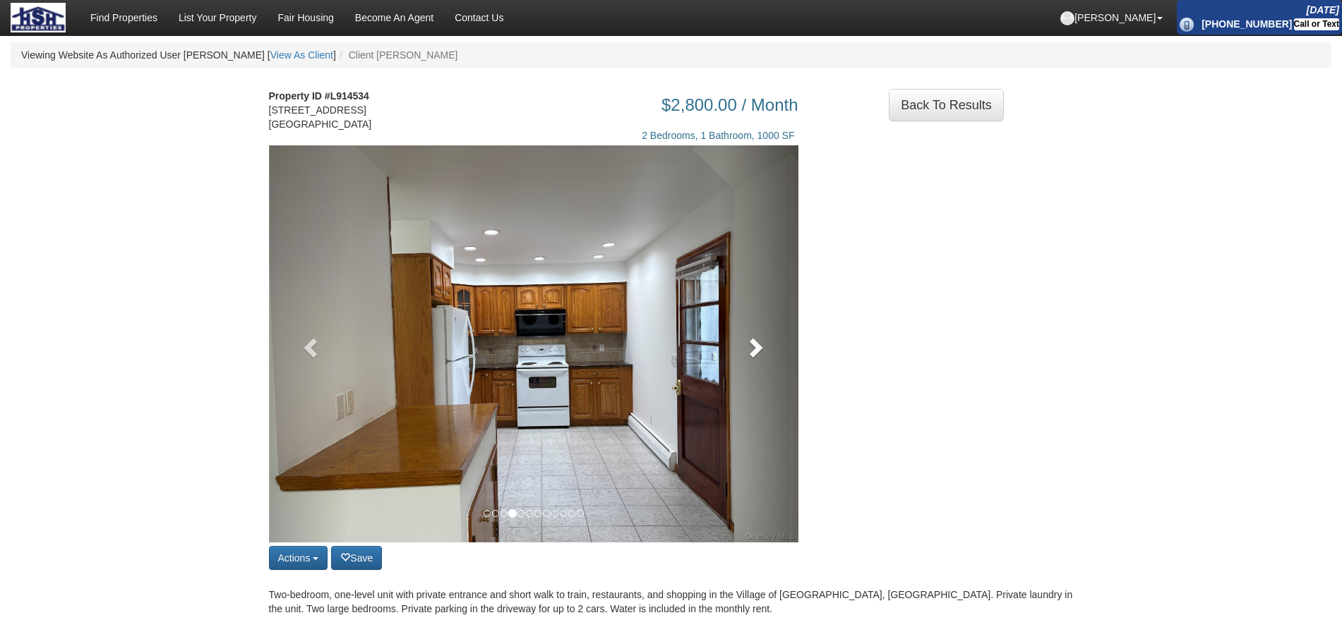
click at [763, 358] on span at bounding box center [754, 347] width 21 height 21
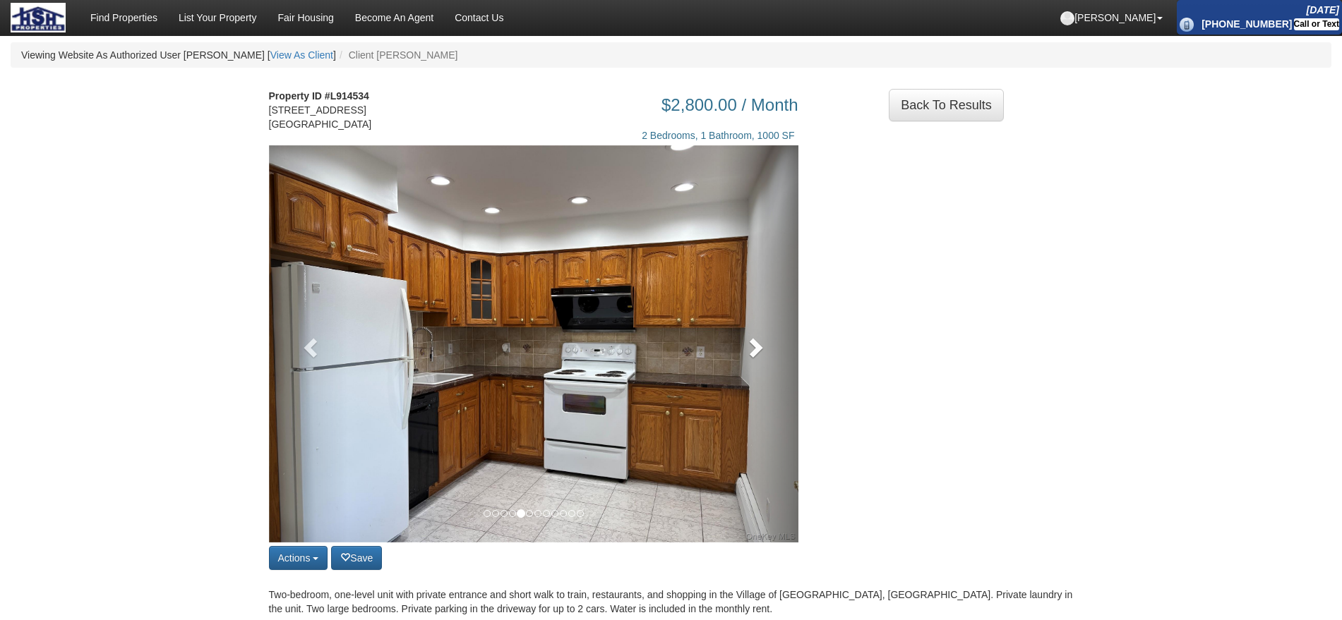
click at [763, 358] on span at bounding box center [754, 347] width 21 height 21
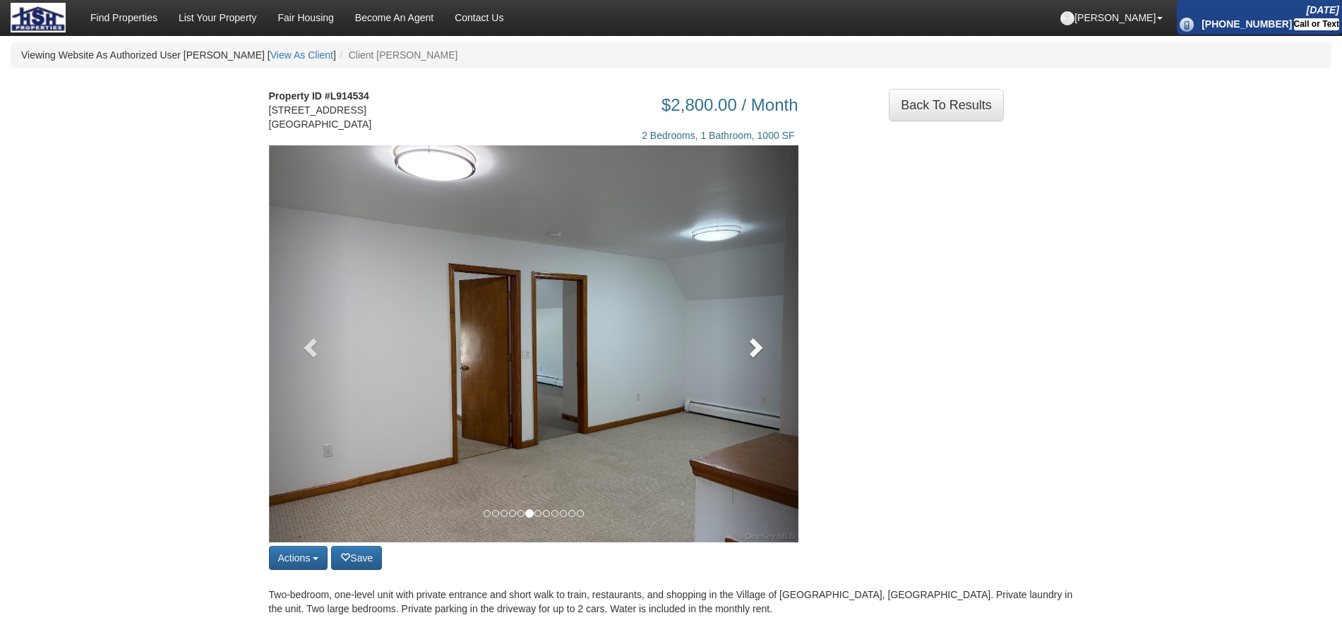
click at [763, 358] on span at bounding box center [754, 347] width 21 height 21
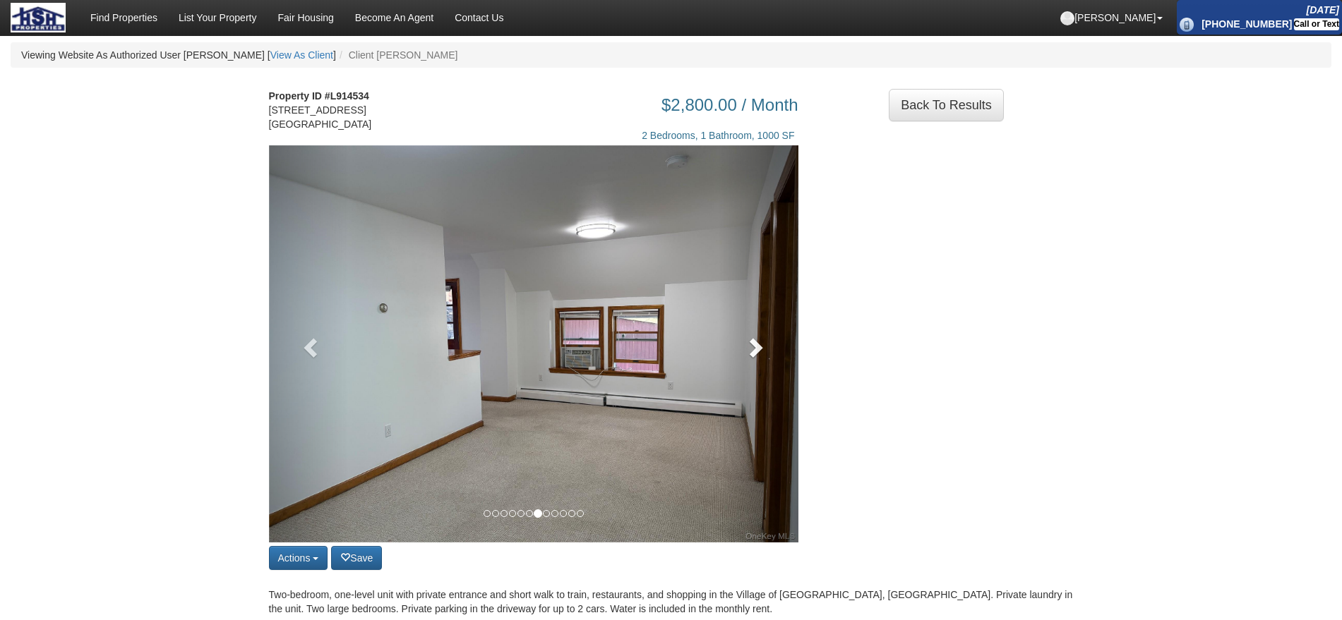
click at [763, 358] on span at bounding box center [754, 347] width 21 height 21
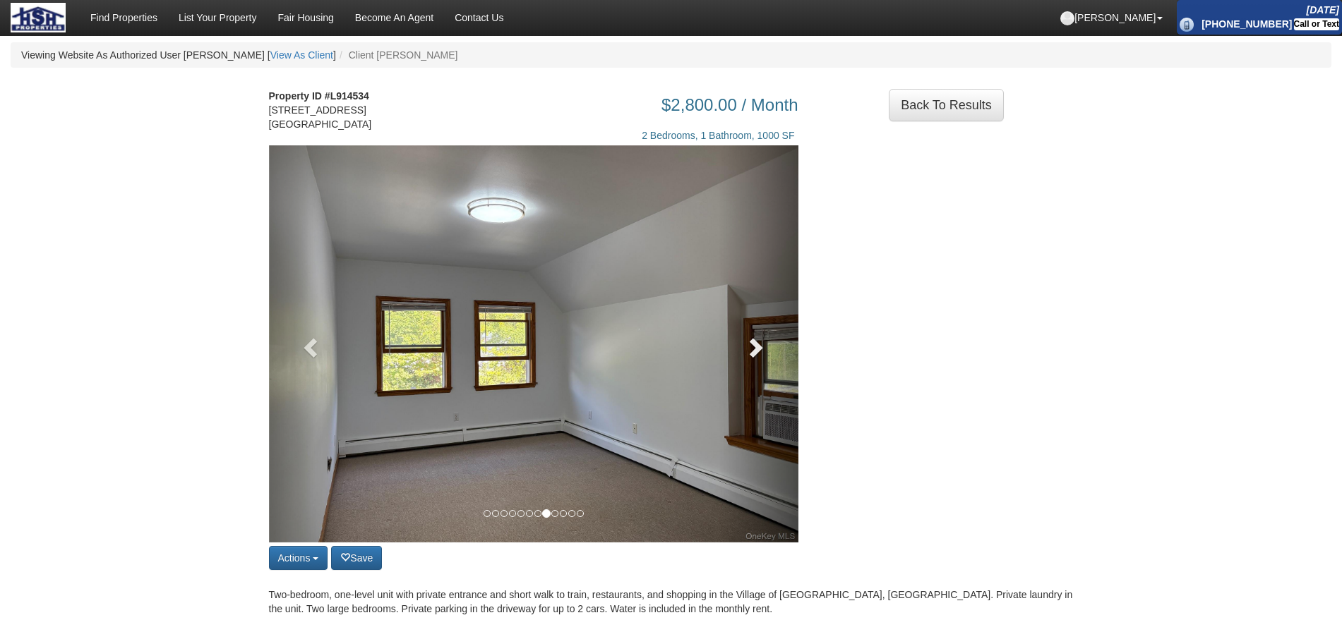
click at [763, 358] on span at bounding box center [754, 347] width 21 height 21
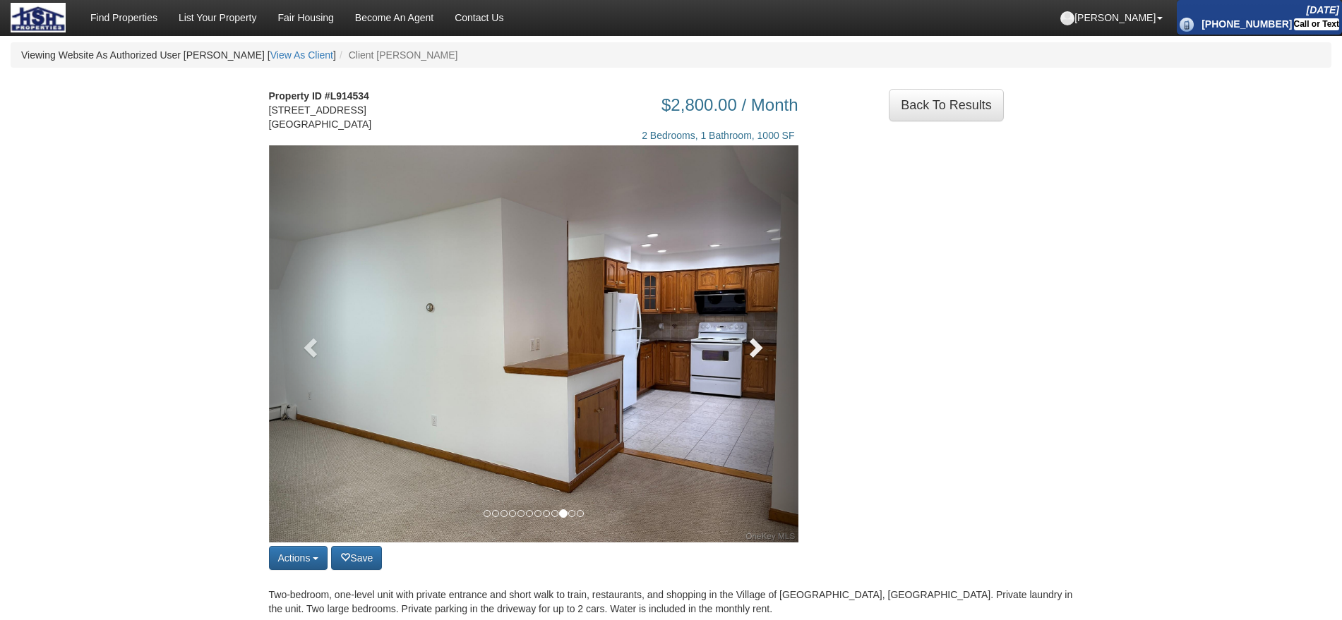
click at [721, 298] on link at bounding box center [759, 343] width 80 height 397
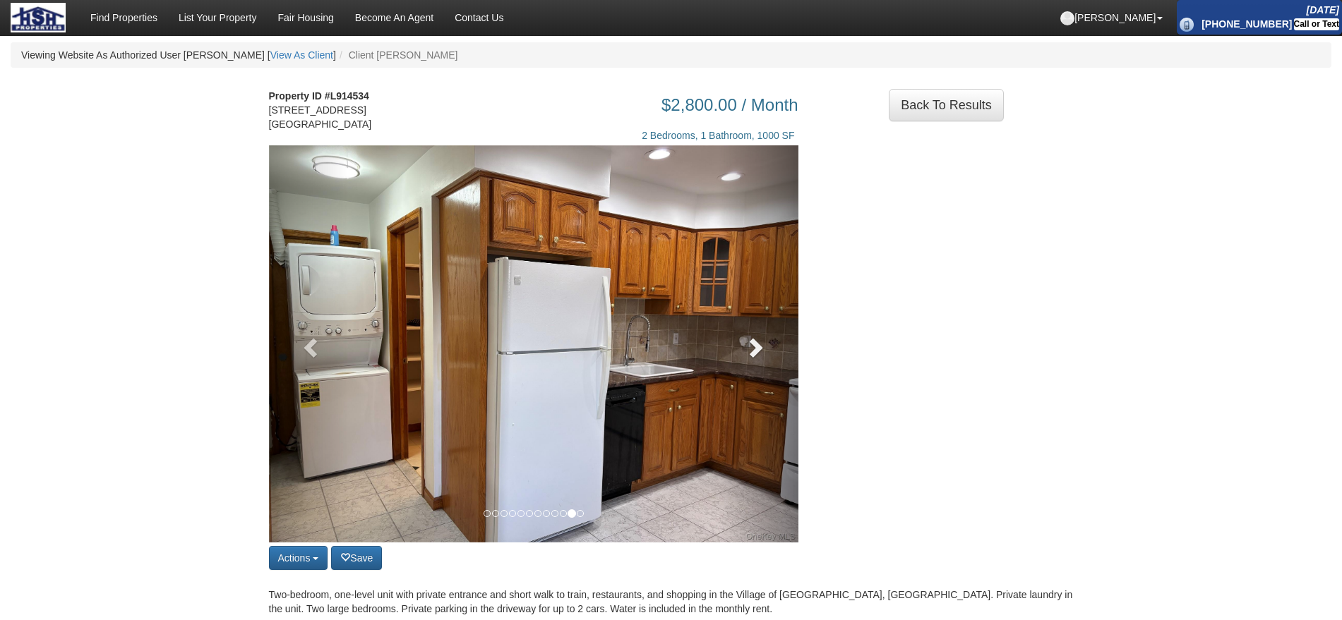
click at [750, 344] on link at bounding box center [759, 343] width 80 height 397
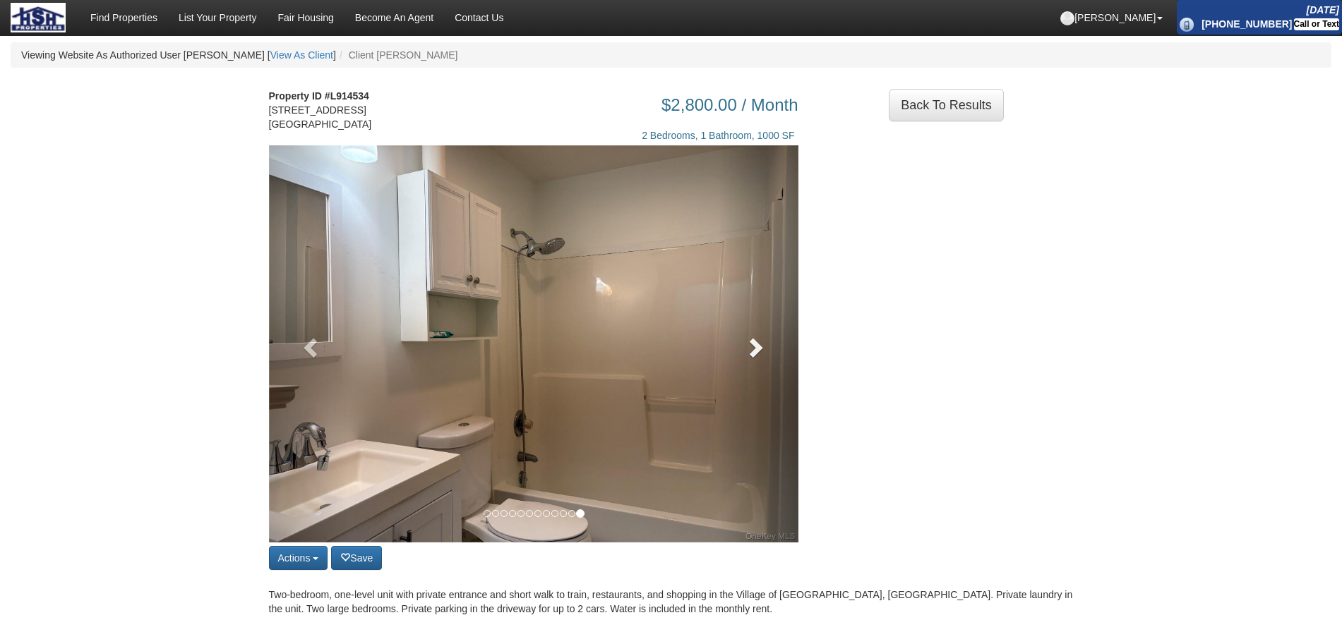
click at [750, 344] on link at bounding box center [759, 343] width 80 height 397
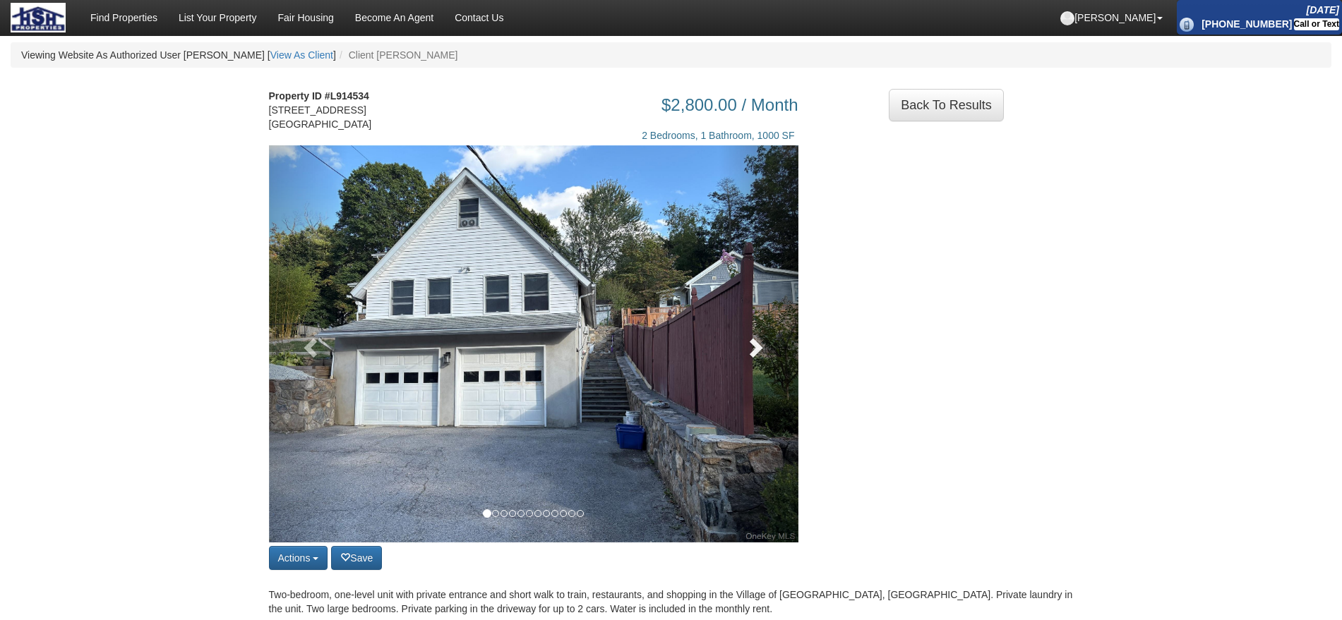
click at [750, 344] on link at bounding box center [759, 343] width 80 height 397
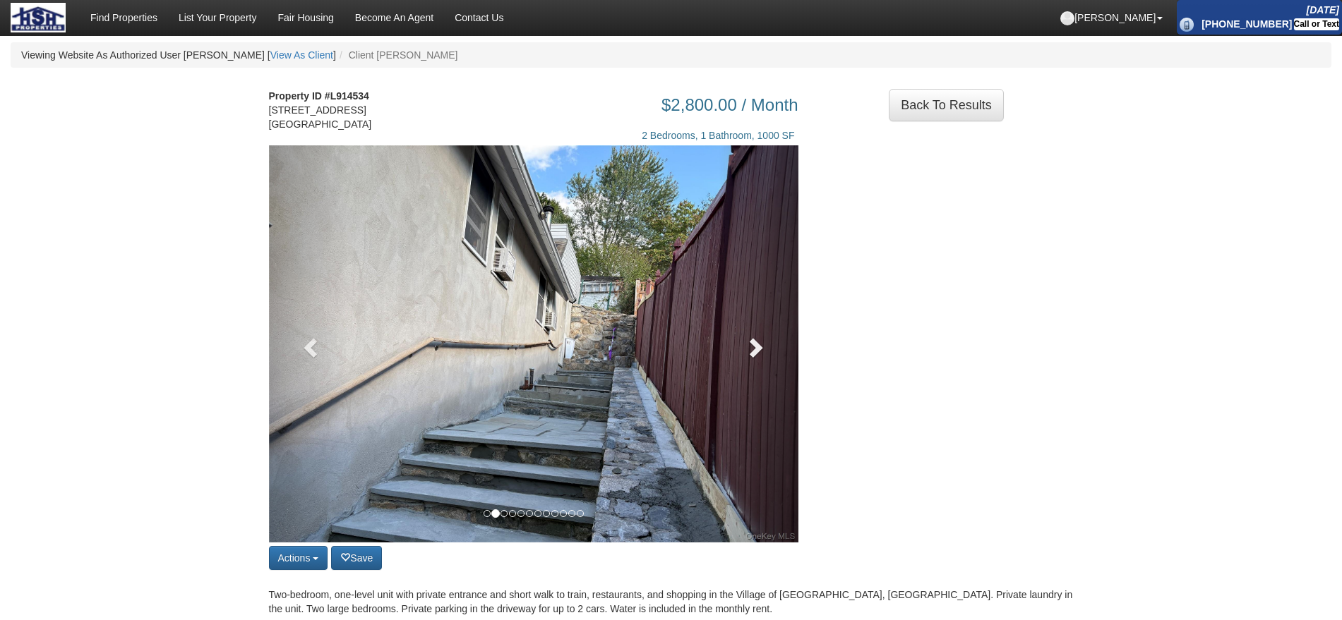
click at [750, 344] on link at bounding box center [759, 343] width 80 height 397
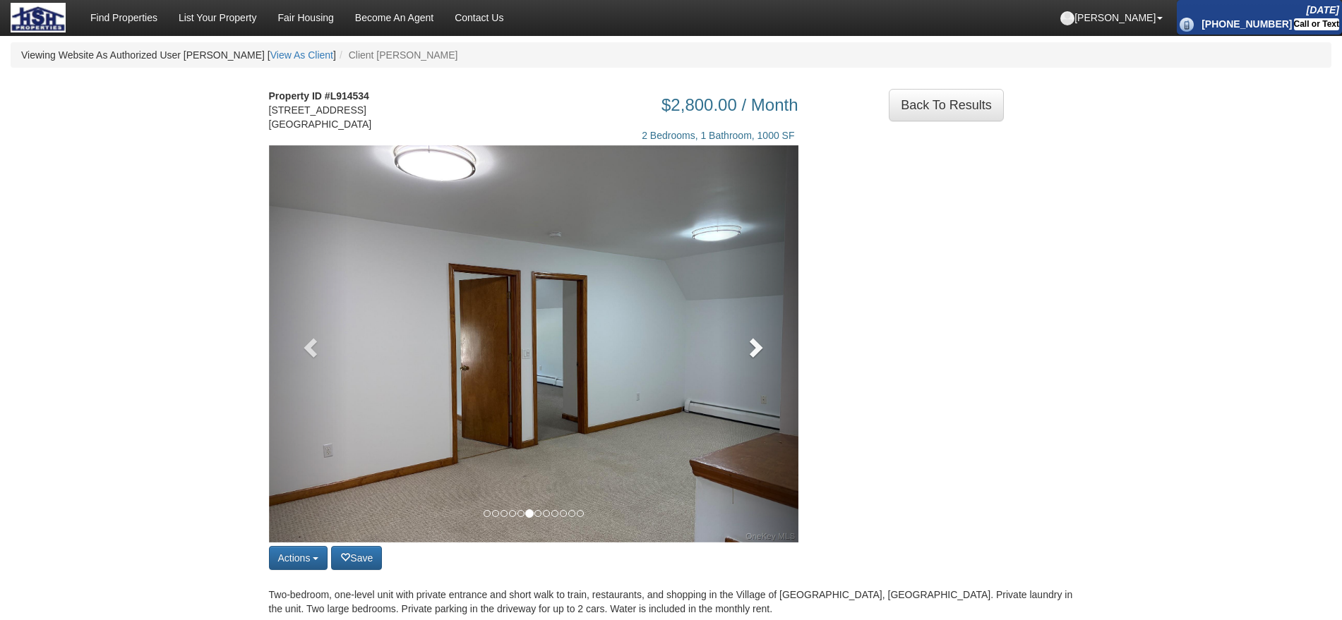
click at [757, 377] on link at bounding box center [759, 343] width 80 height 397
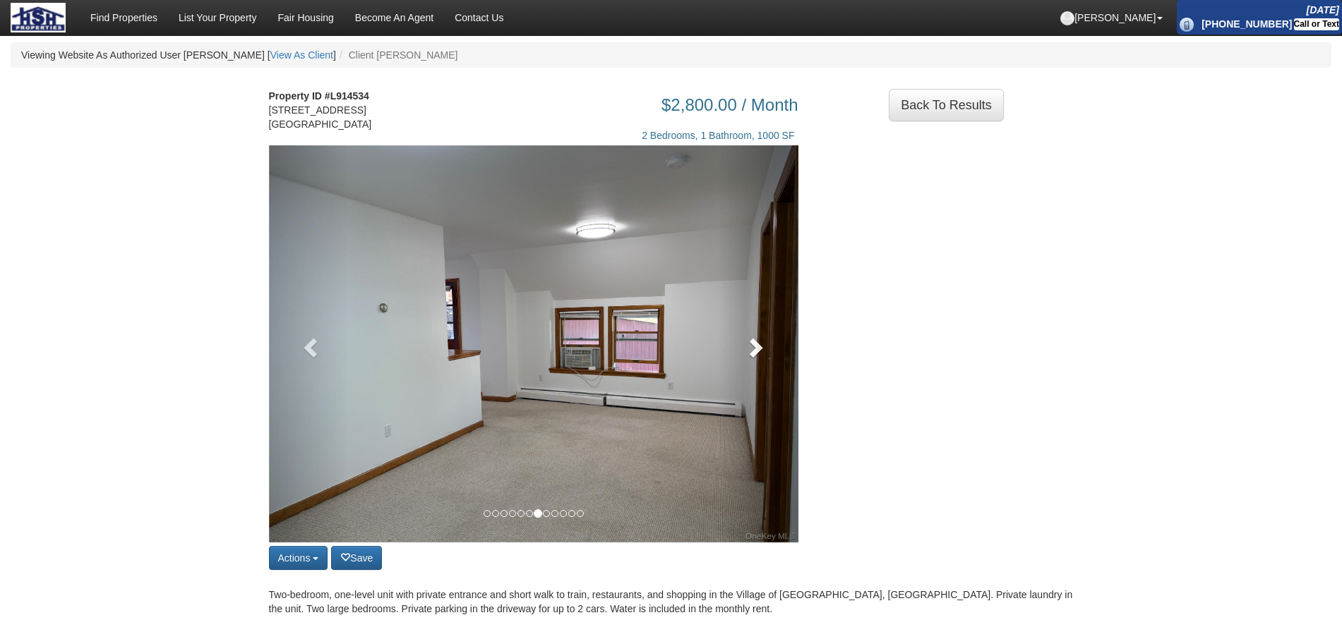
click at [757, 377] on link at bounding box center [759, 343] width 80 height 397
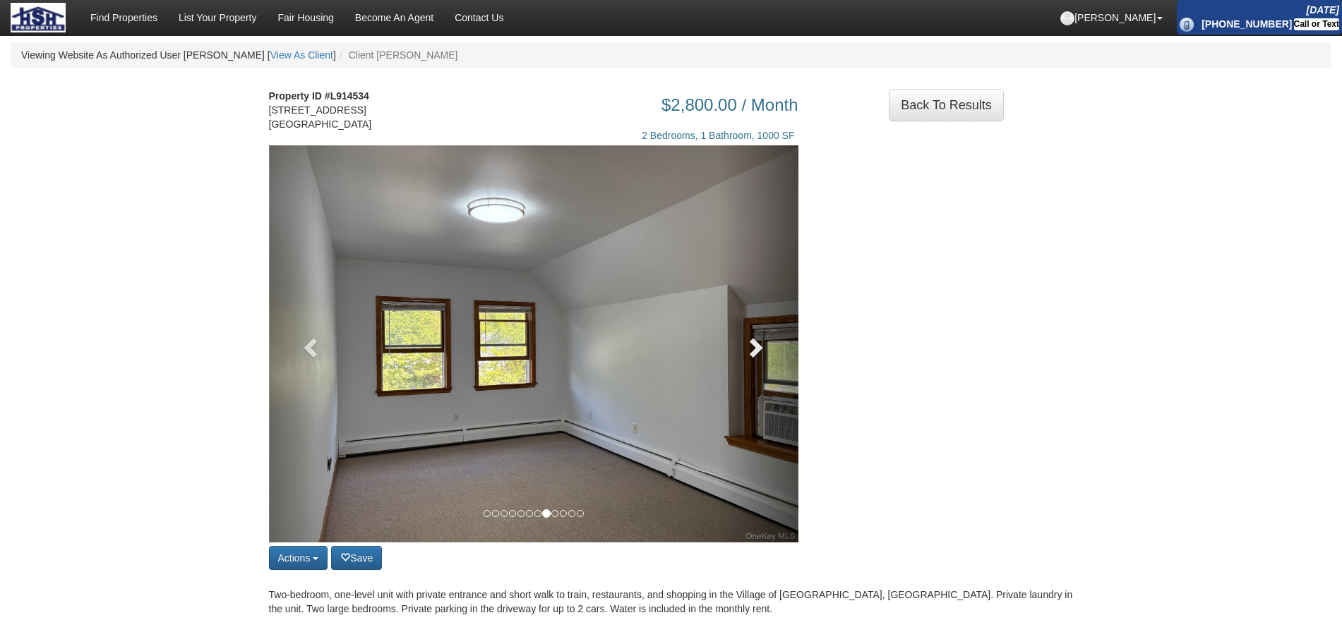
click at [757, 377] on link at bounding box center [759, 343] width 80 height 397
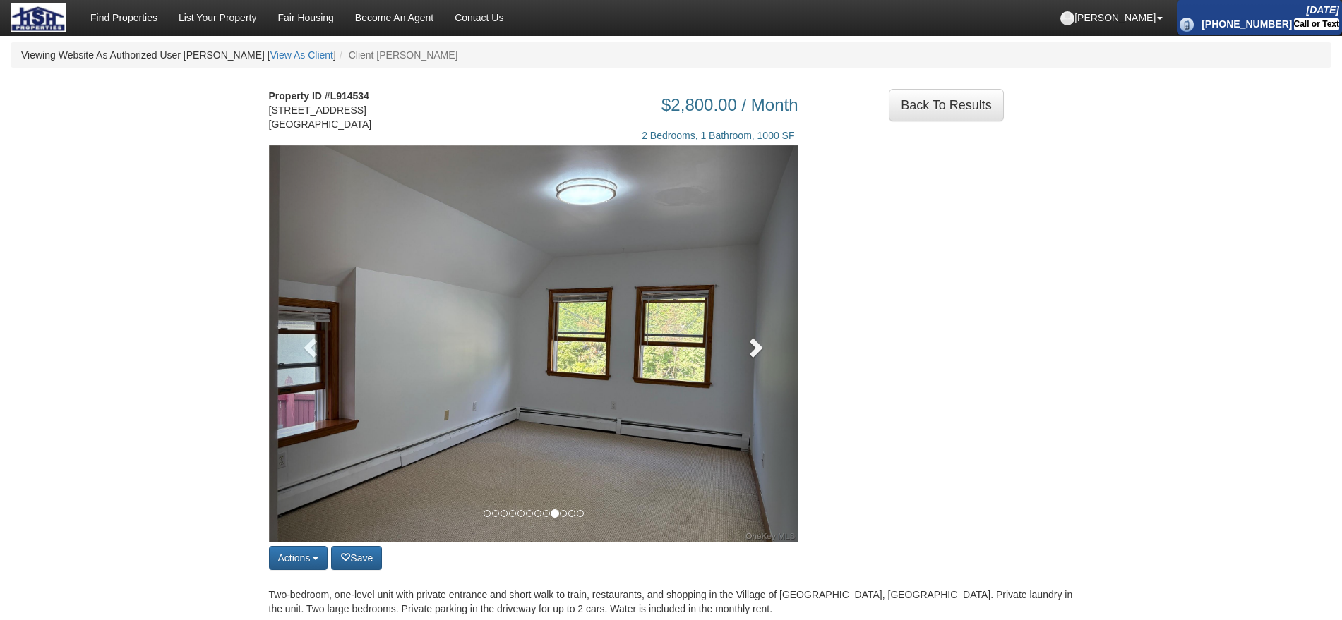
click at [757, 377] on link at bounding box center [759, 343] width 80 height 397
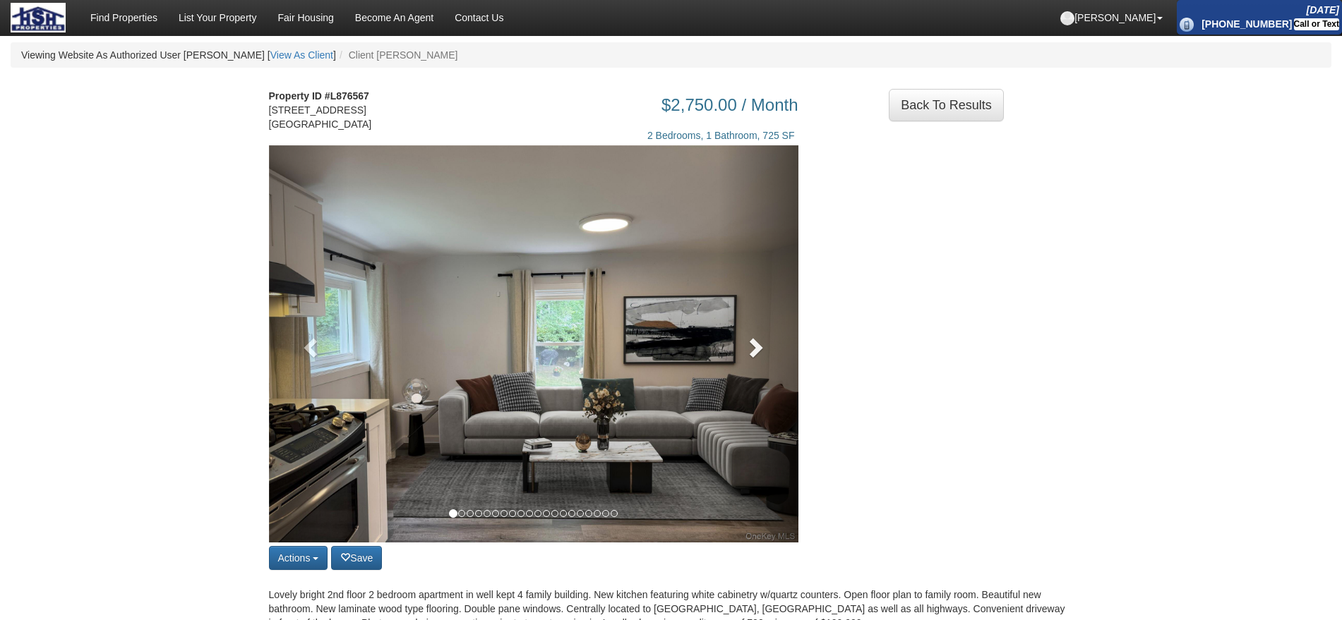
click at [739, 383] on link at bounding box center [759, 343] width 80 height 397
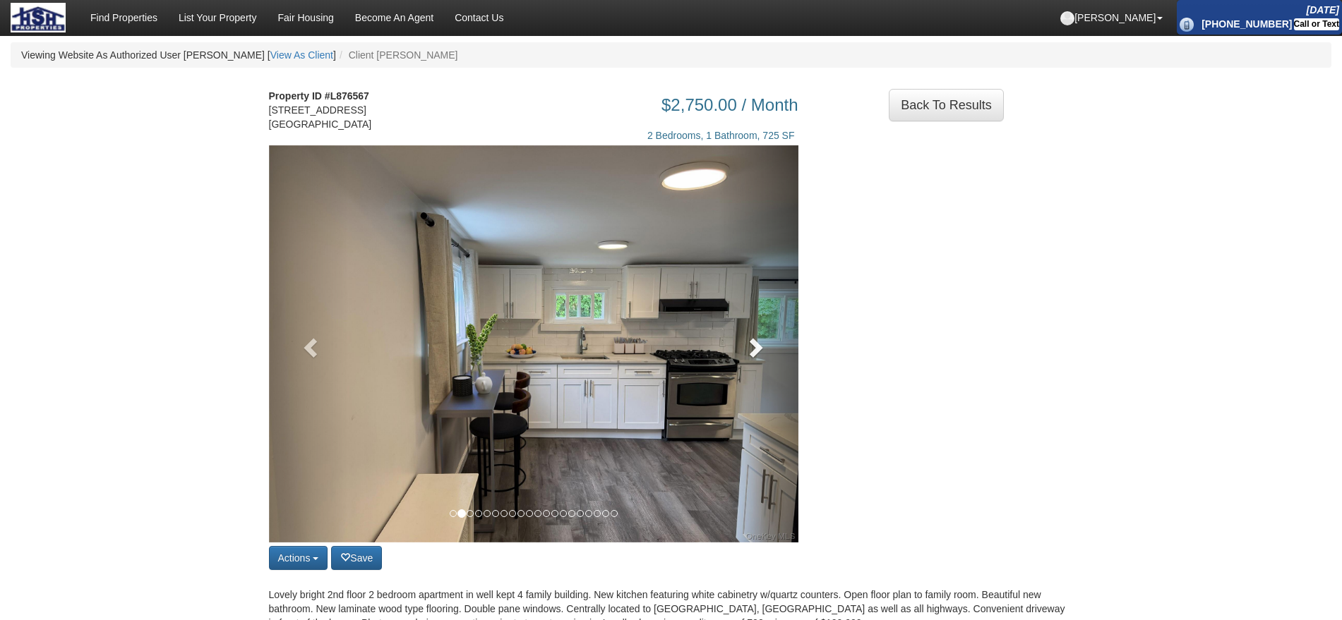
click at [753, 358] on span at bounding box center [754, 347] width 21 height 21
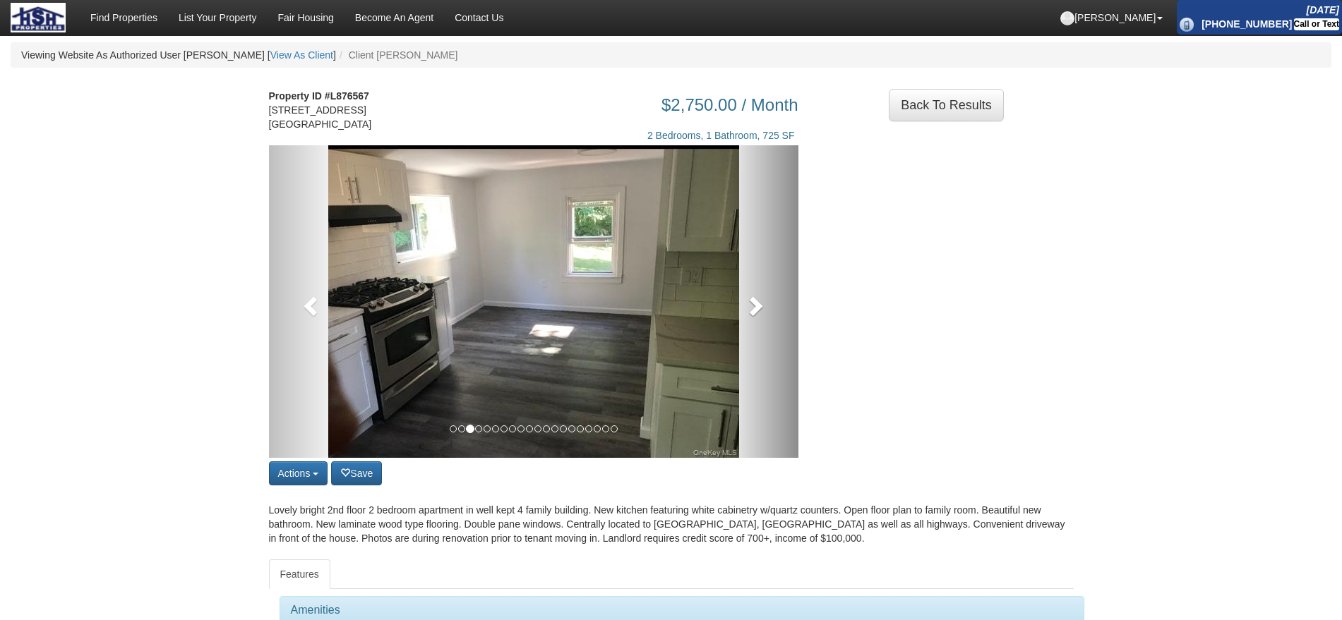
click at [753, 369] on link at bounding box center [759, 301] width 80 height 313
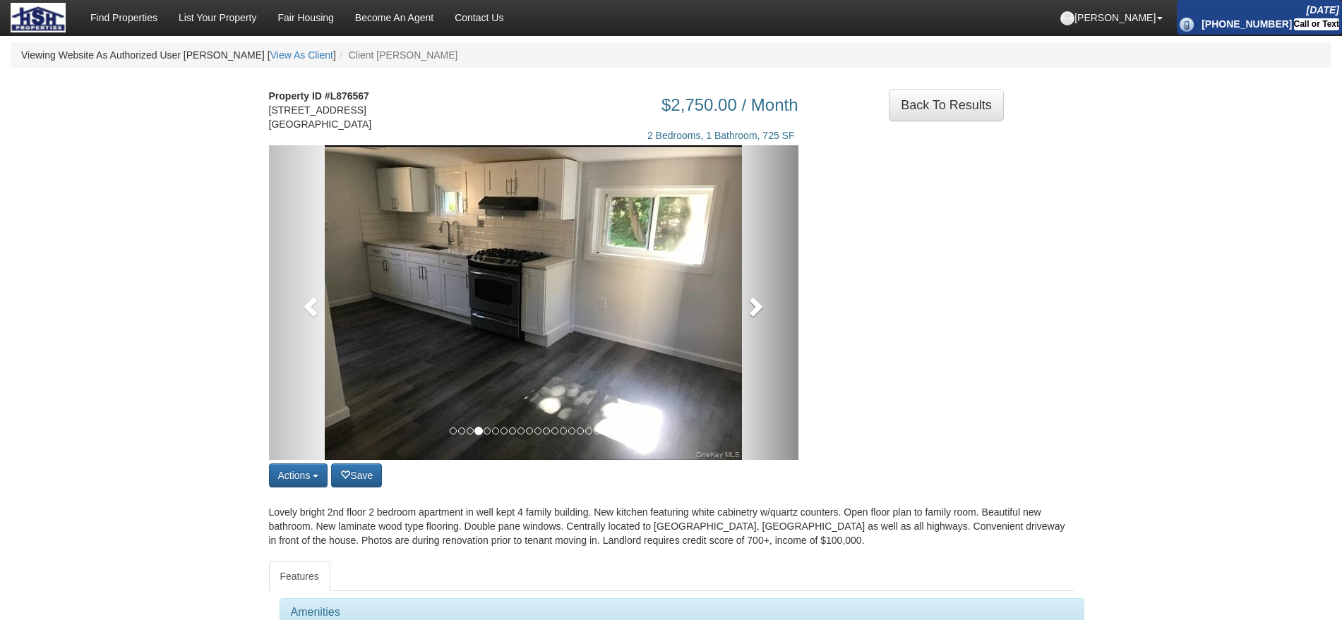
click at [753, 369] on link at bounding box center [759, 302] width 80 height 315
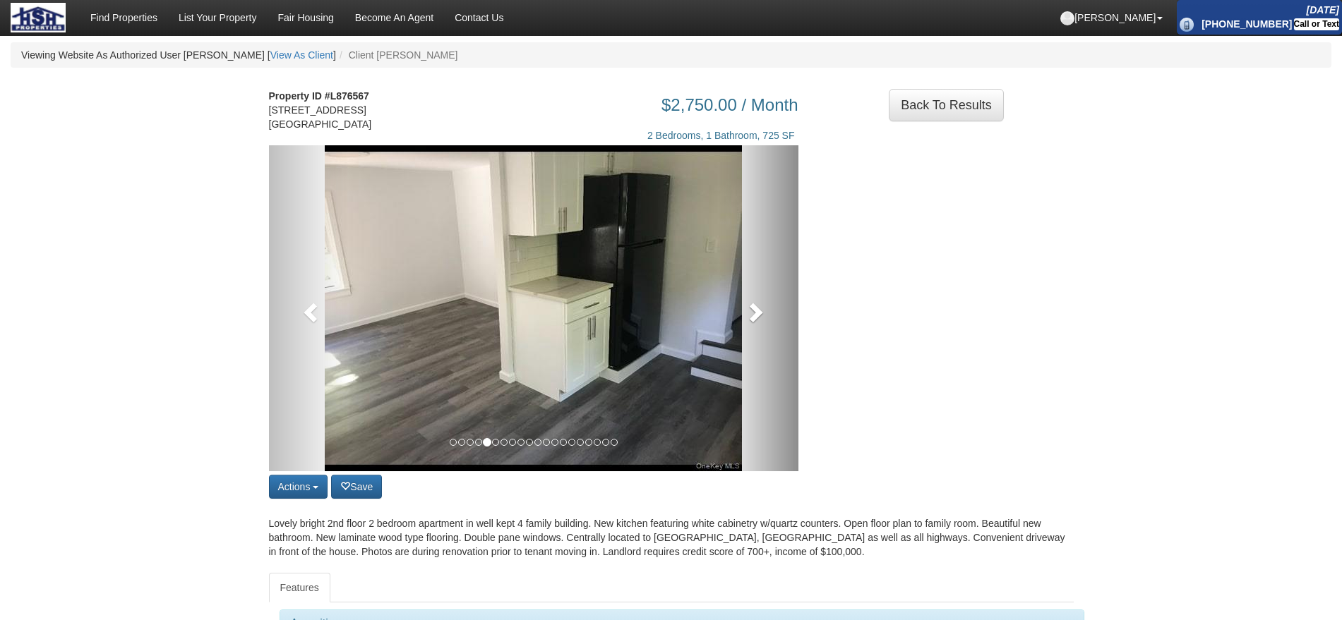
click at [753, 369] on link at bounding box center [759, 308] width 80 height 326
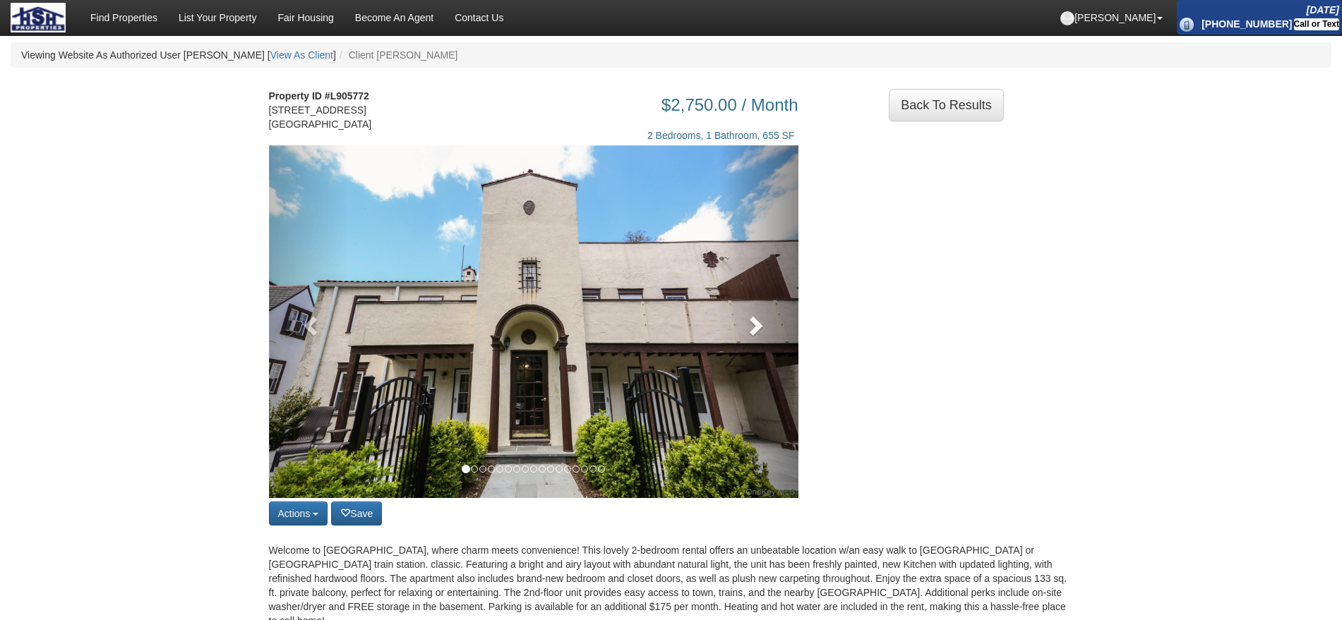
click at [774, 365] on link at bounding box center [759, 321] width 80 height 353
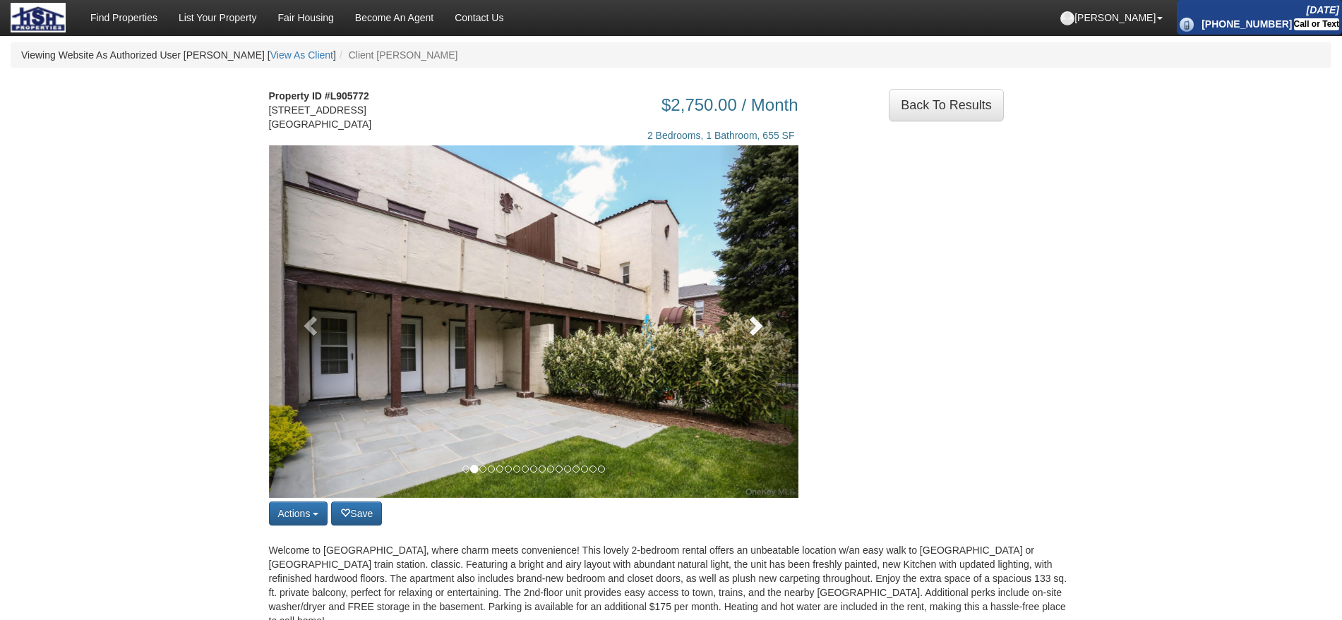
click at [743, 347] on link at bounding box center [759, 321] width 80 height 353
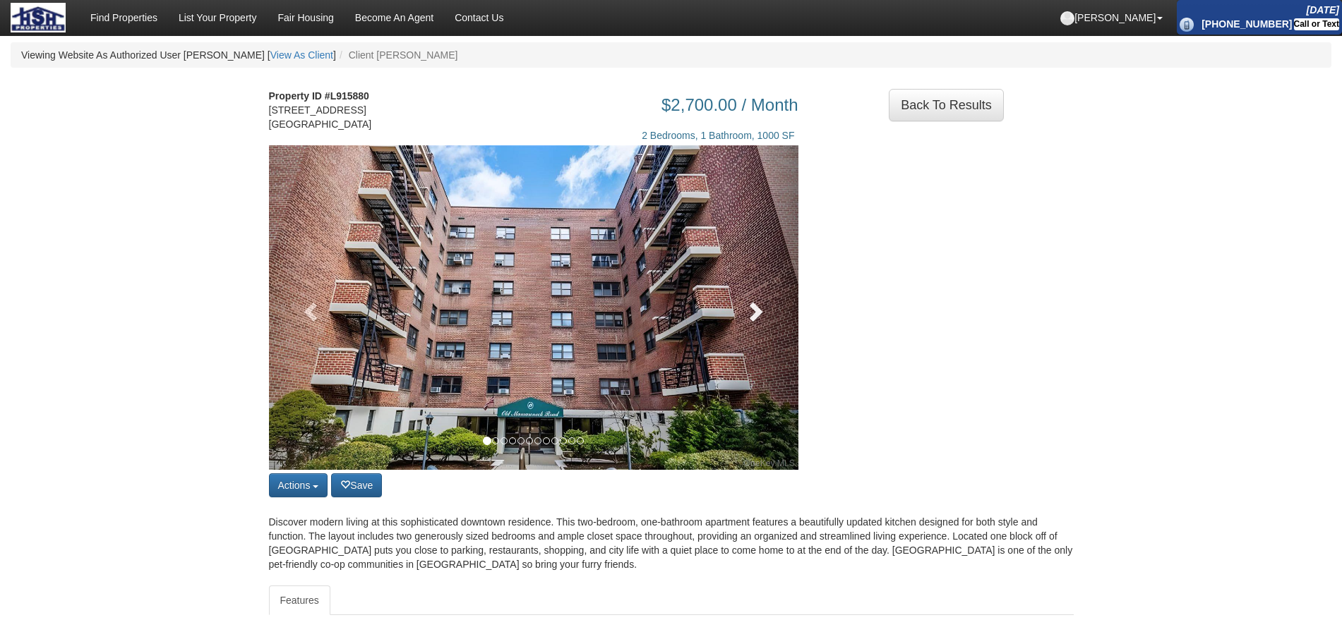
click at [741, 346] on link at bounding box center [759, 307] width 80 height 325
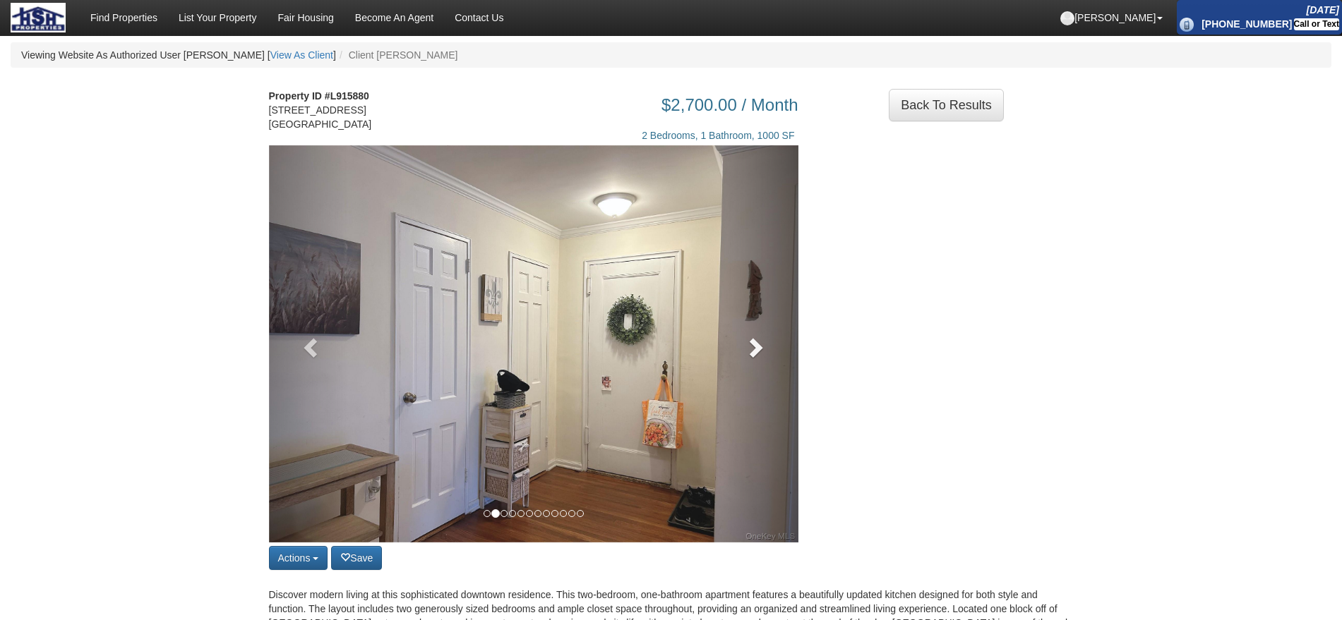
click at [741, 346] on link at bounding box center [759, 343] width 80 height 397
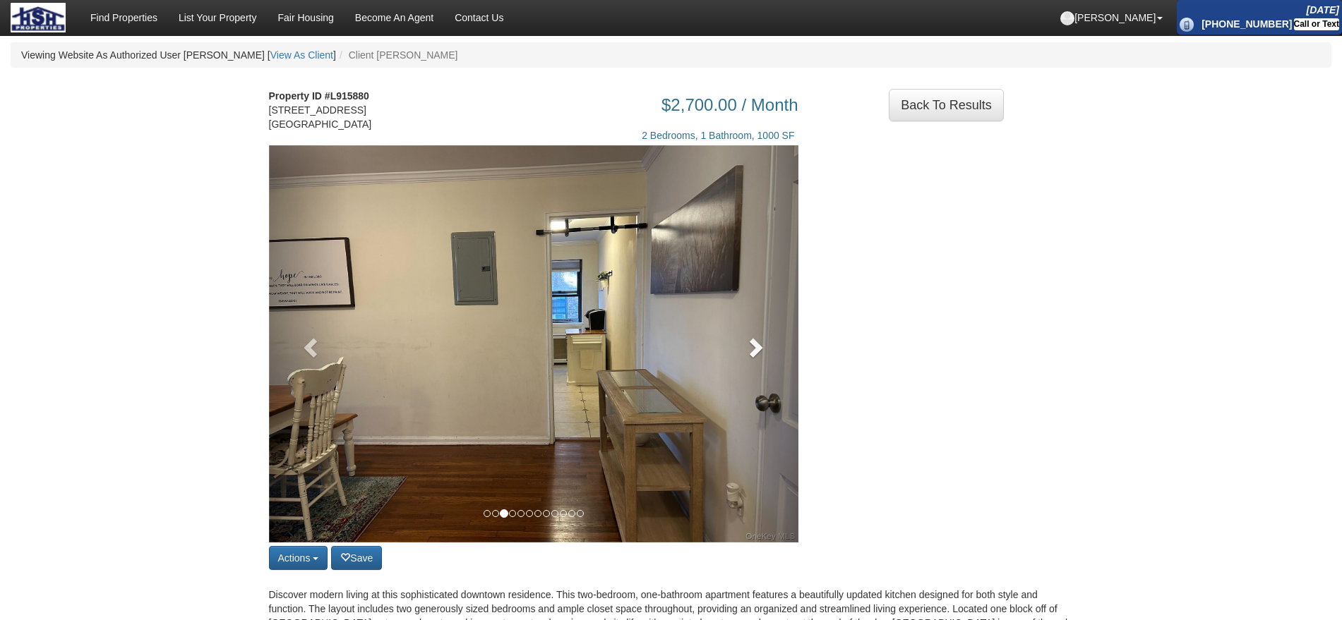
click at [741, 346] on link at bounding box center [759, 343] width 80 height 397
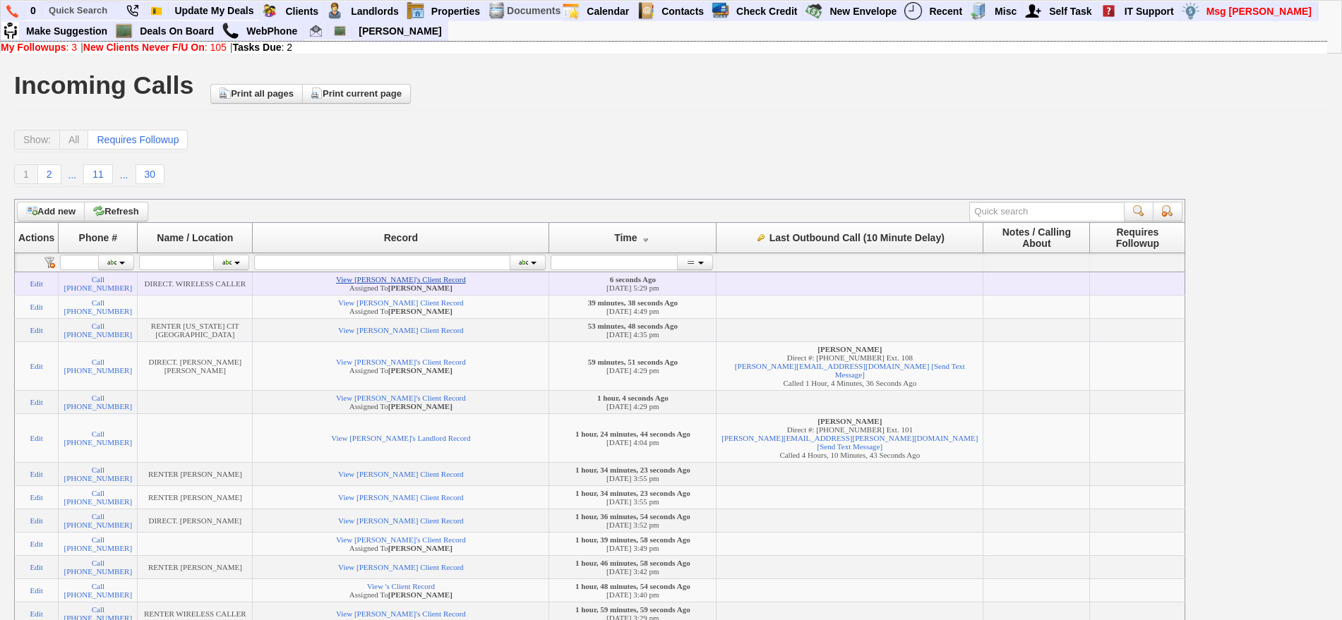
click at [432, 284] on link "View [PERSON_NAME]'s Client Record" at bounding box center [401, 279] width 130 height 8
click at [71, 6] on input "text" at bounding box center [82, 10] width 78 height 18
type input "naranjo"
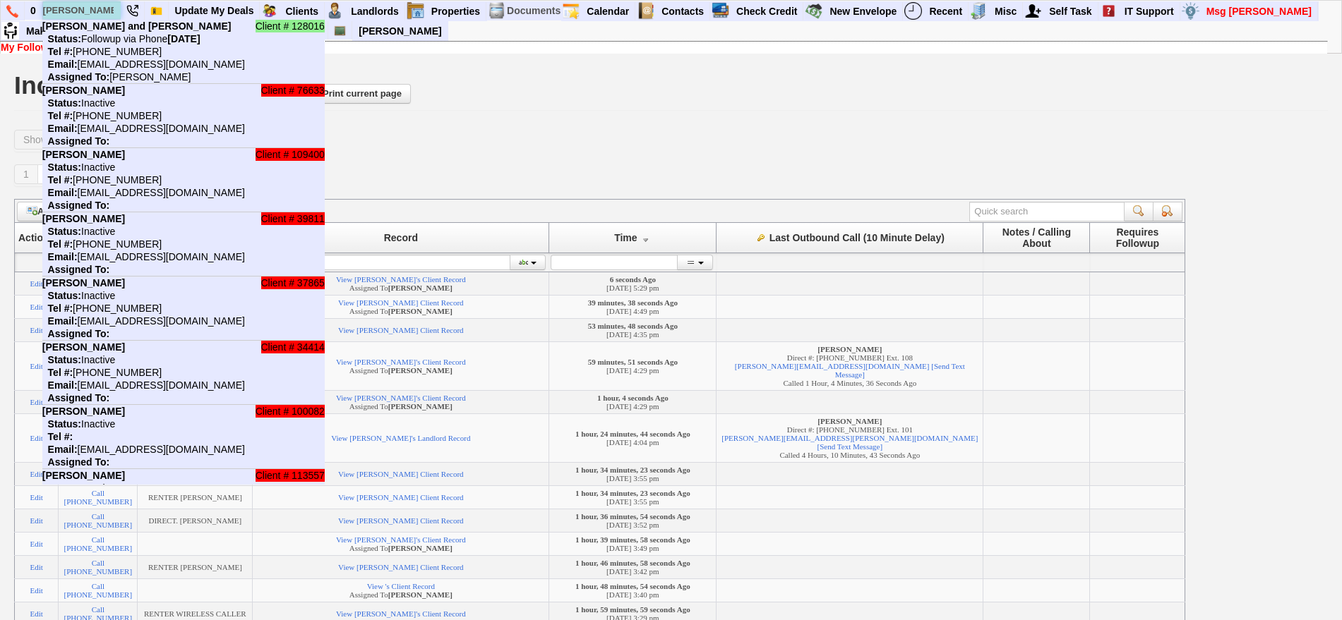
click at [103, 10] on input "naranjo" at bounding box center [82, 10] width 78 height 18
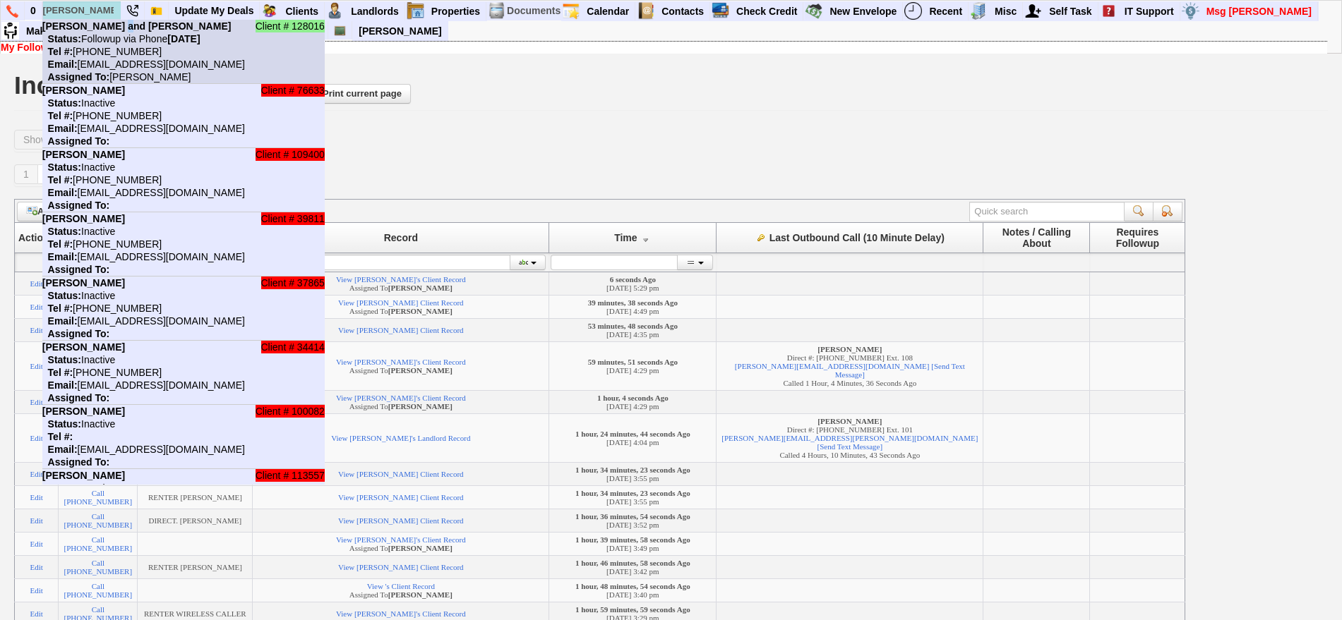
click at [118, 30] on b "Joseph Naranjo and Vanessa Winston" at bounding box center [136, 25] width 189 height 11
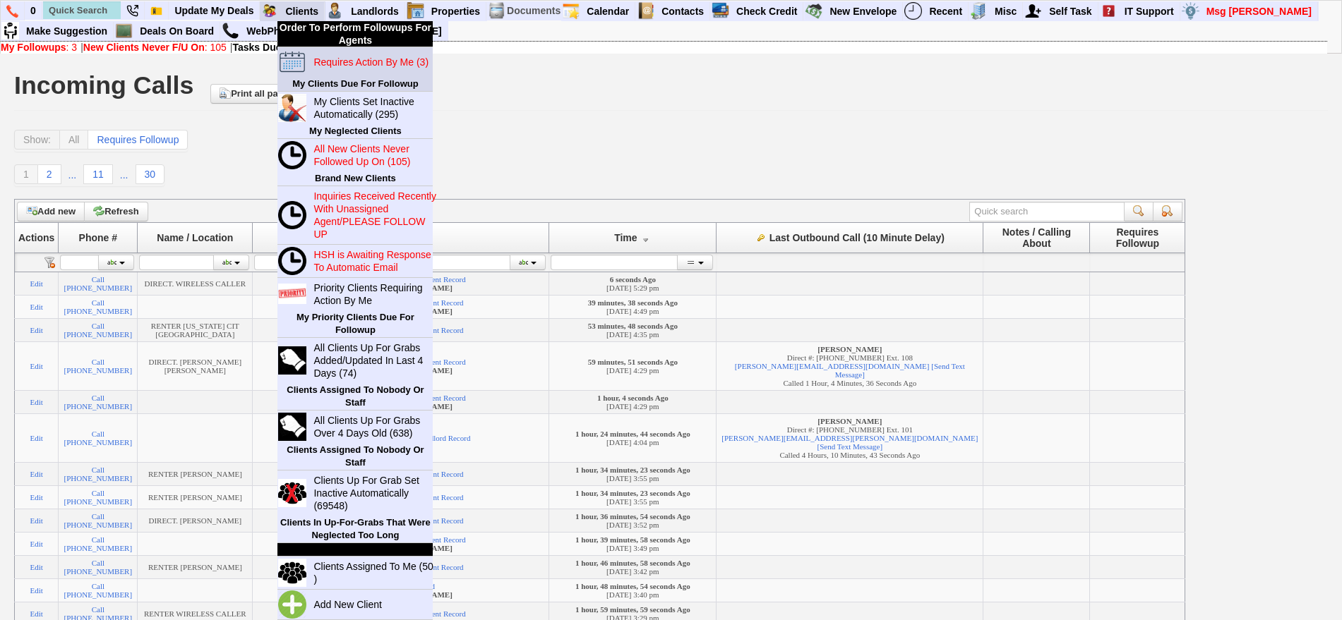
click at [336, 61] on blink "Requires Action By Me (3)" at bounding box center [370, 61] width 115 height 11
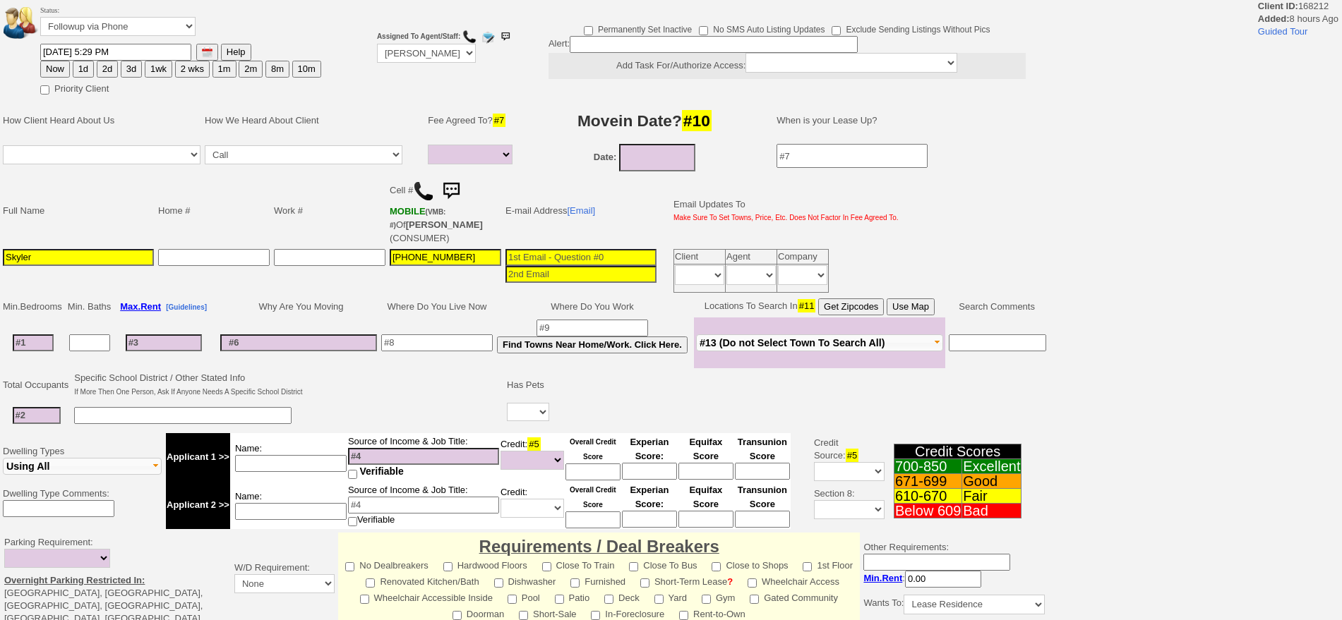
select select
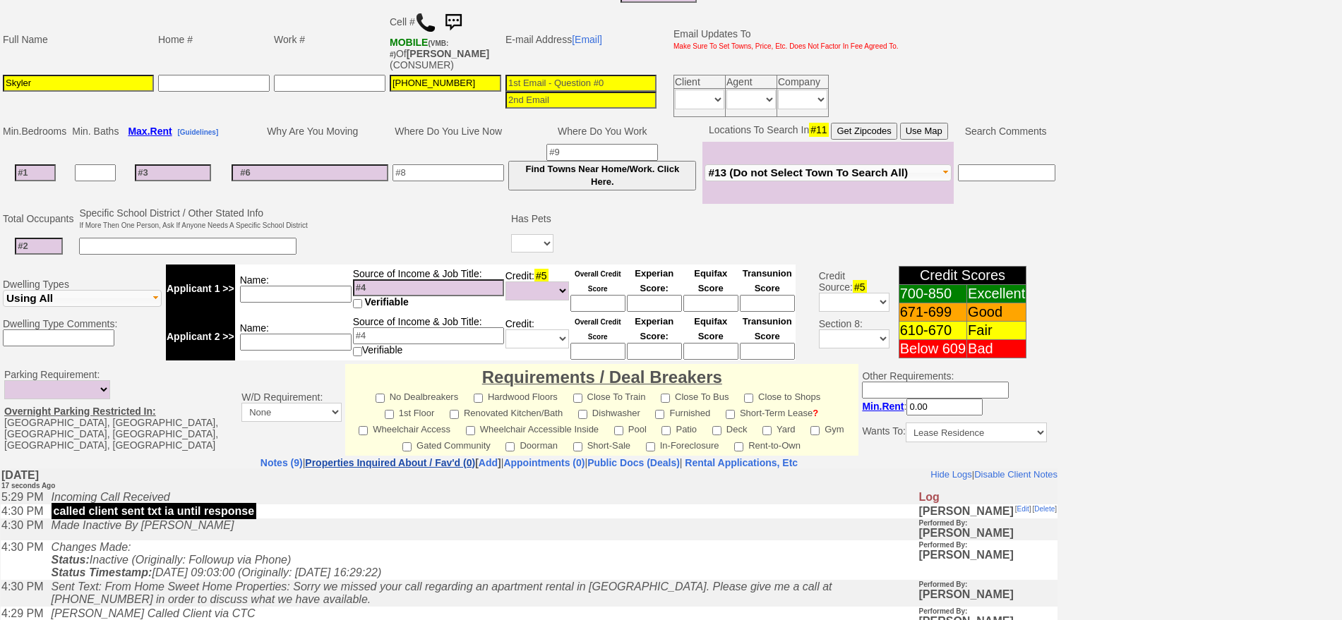
scroll to position [58, 0]
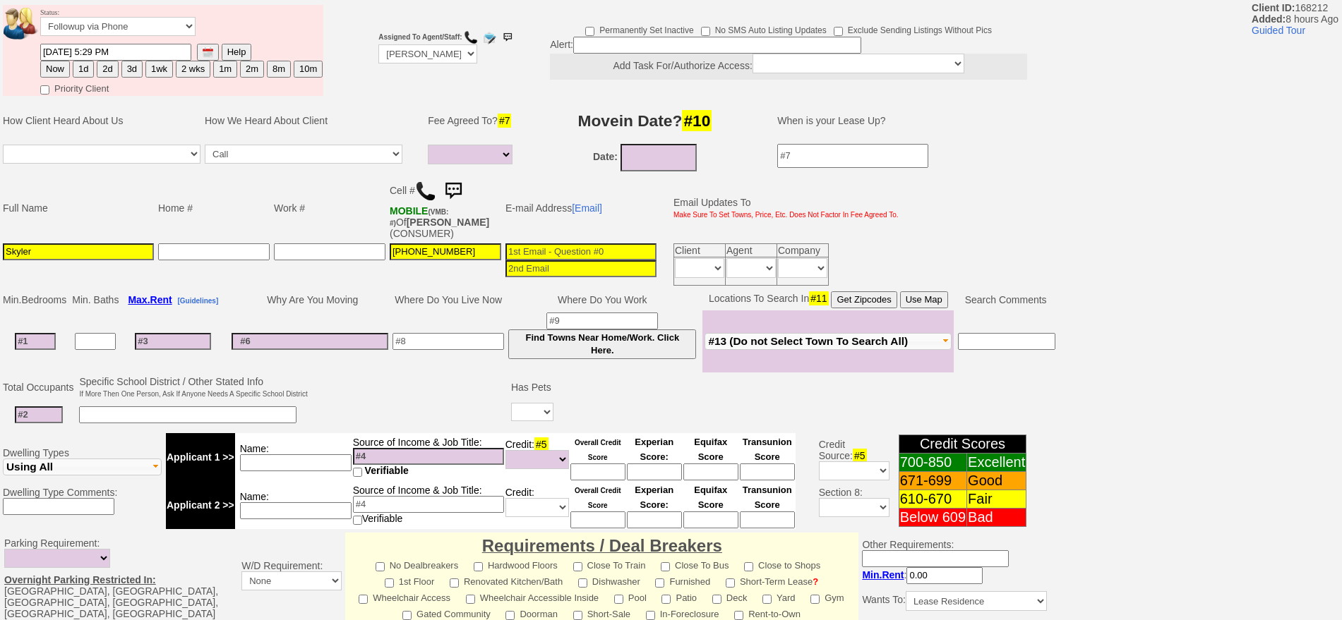
click at [20, 338] on input at bounding box center [35, 341] width 41 height 17
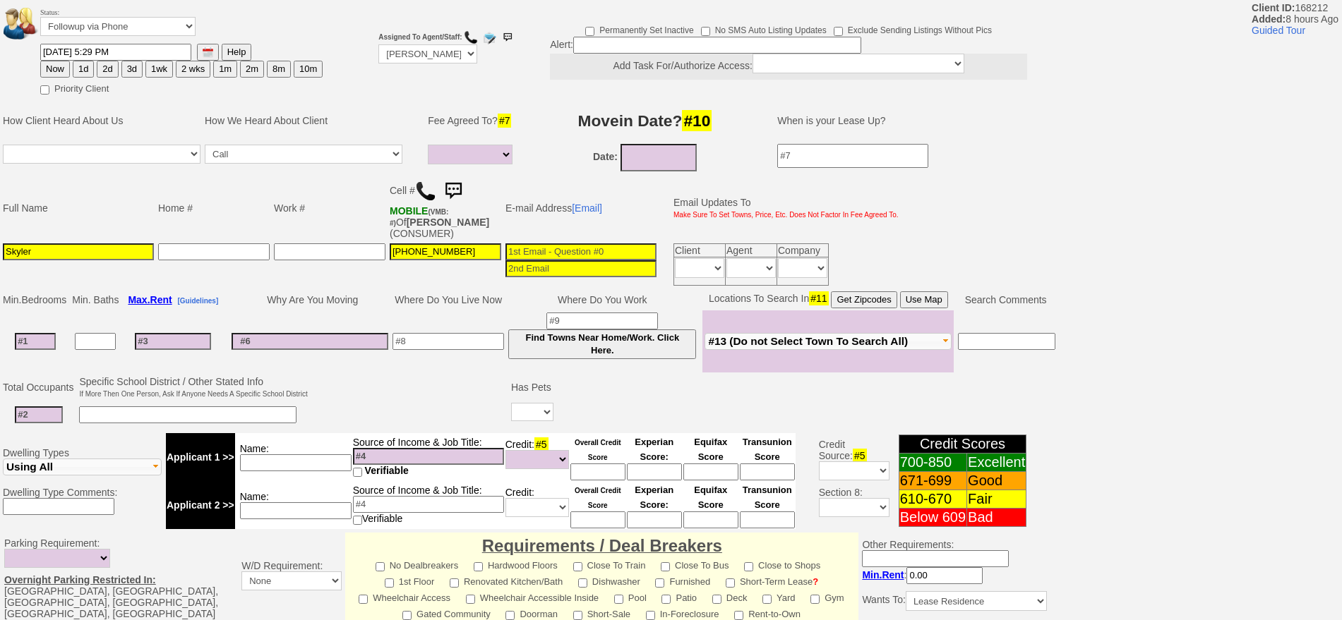
type input "3"
select select
type input "3"
click at [187, 336] on input at bounding box center [173, 336] width 76 height 17
select select
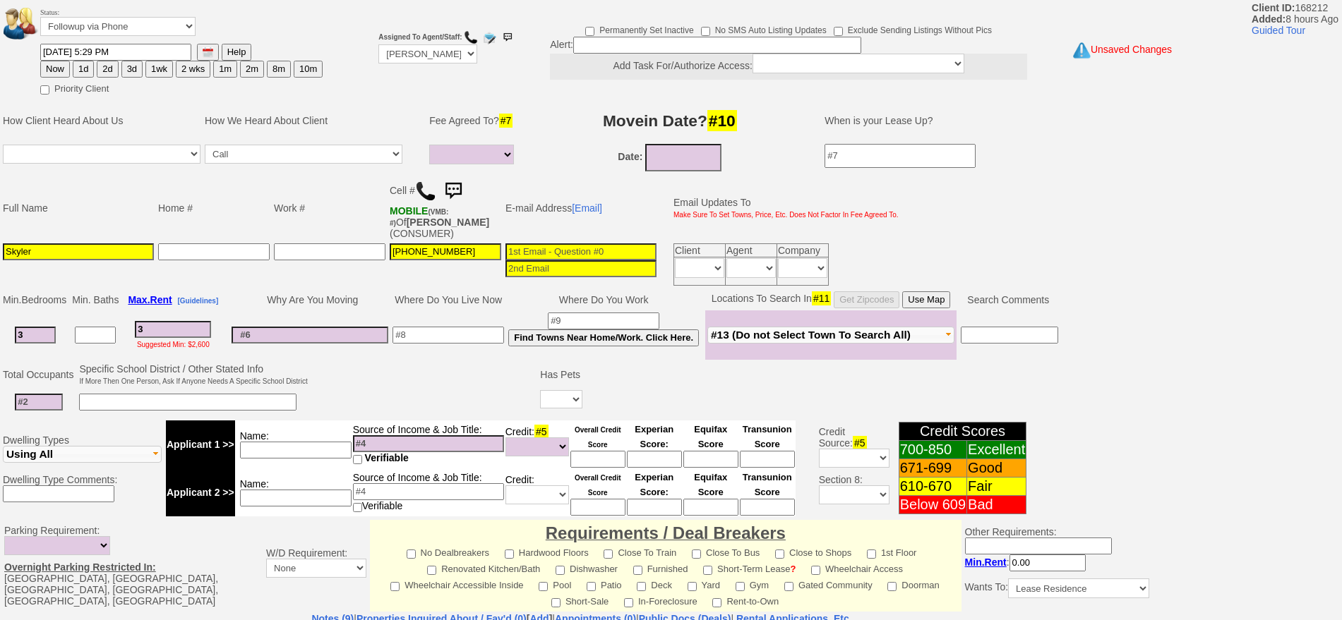
type input "35"
select select
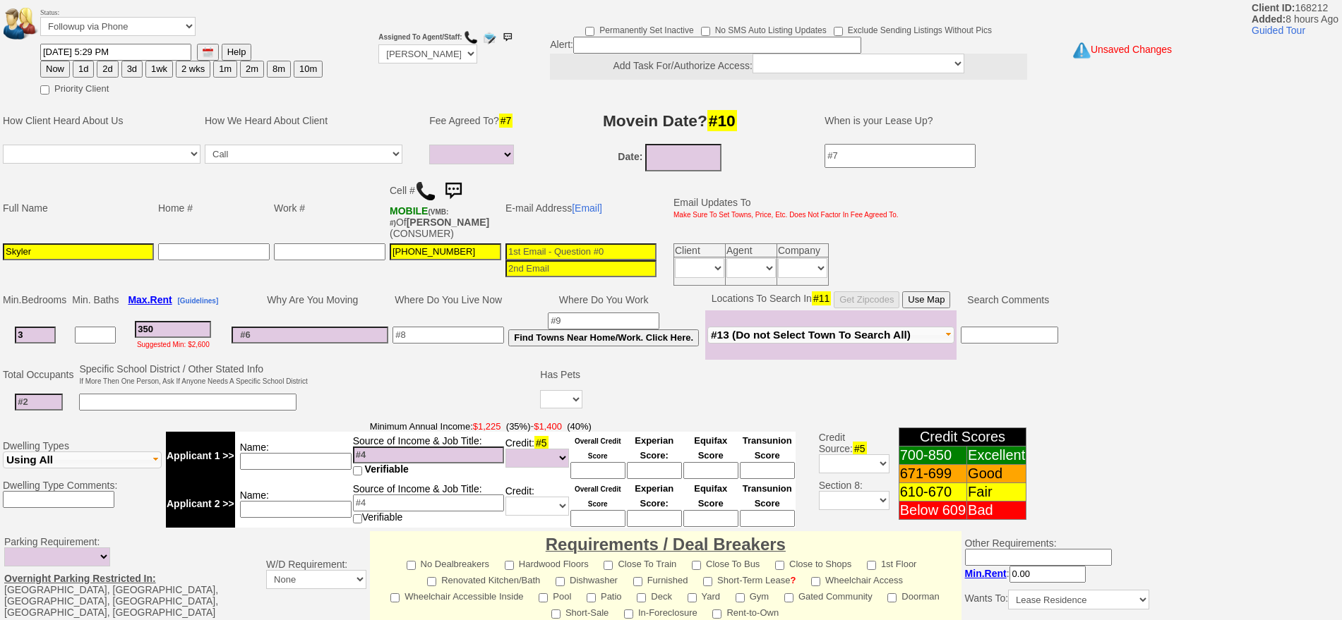
type input "3500"
select select
type input "3500"
select select
click at [39, 407] on input at bounding box center [39, 402] width 48 height 17
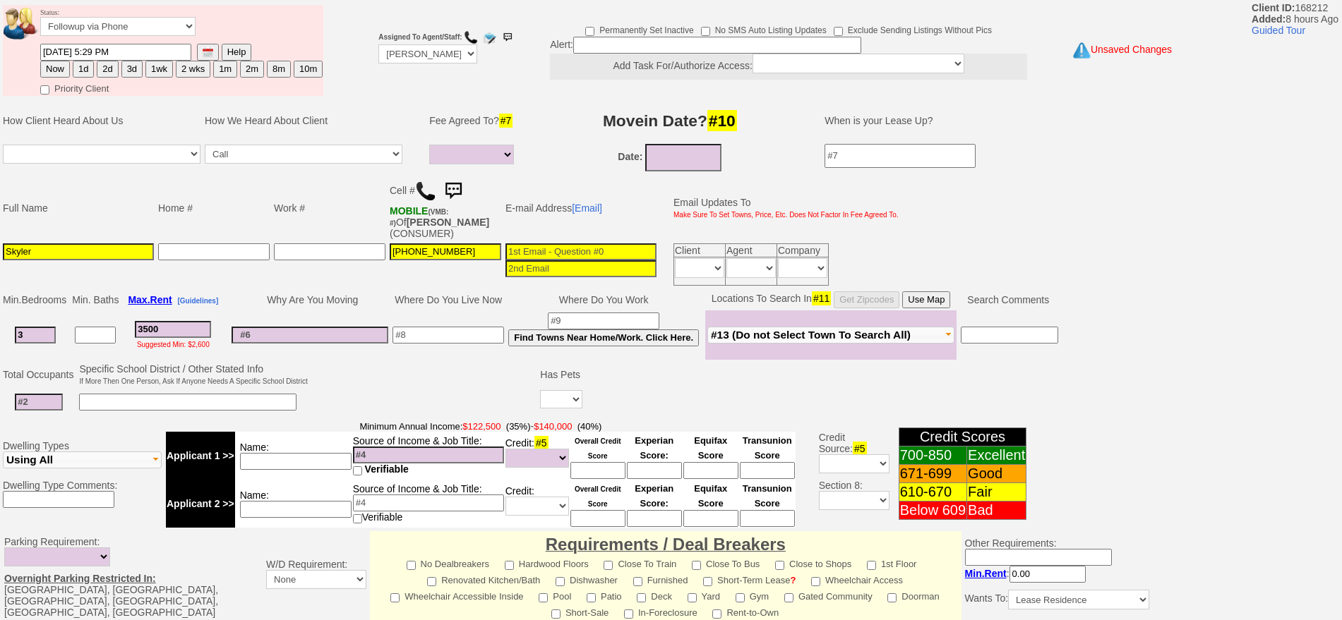
click at [30, 400] on input at bounding box center [39, 402] width 48 height 17
type input "5"
click at [560, 396] on select "Yes No" at bounding box center [561, 399] width 42 height 18
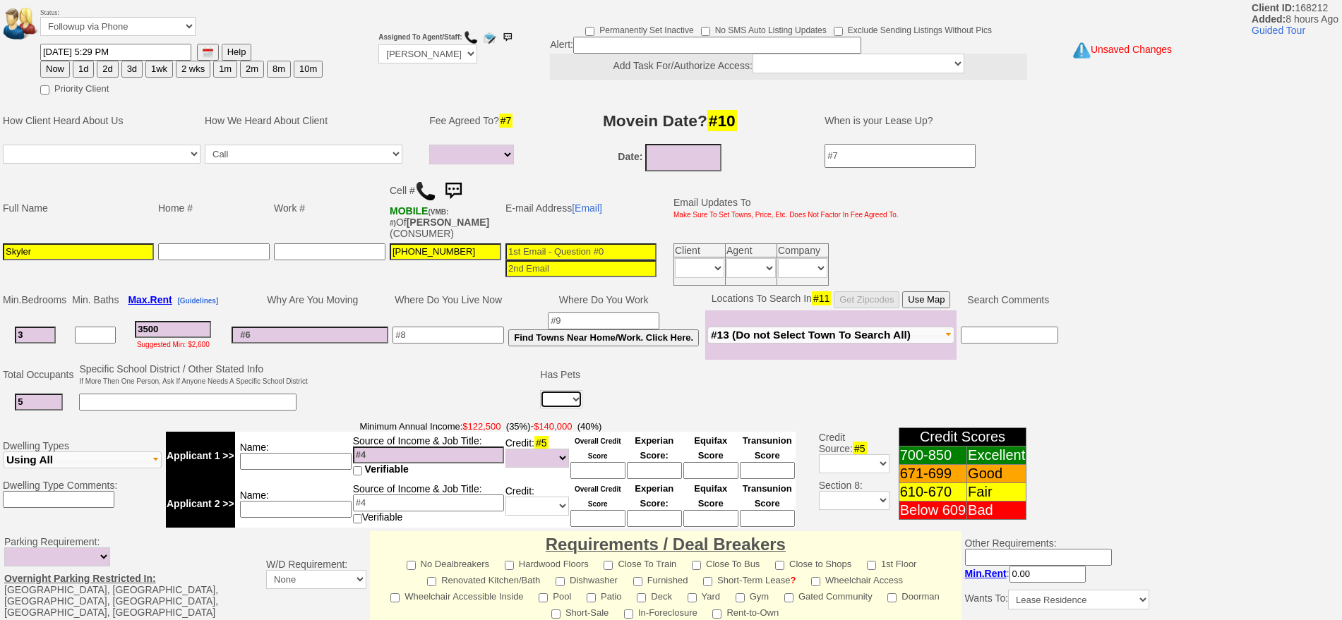
select select "No"
click at [540, 390] on select "Yes No" at bounding box center [561, 399] width 42 height 18
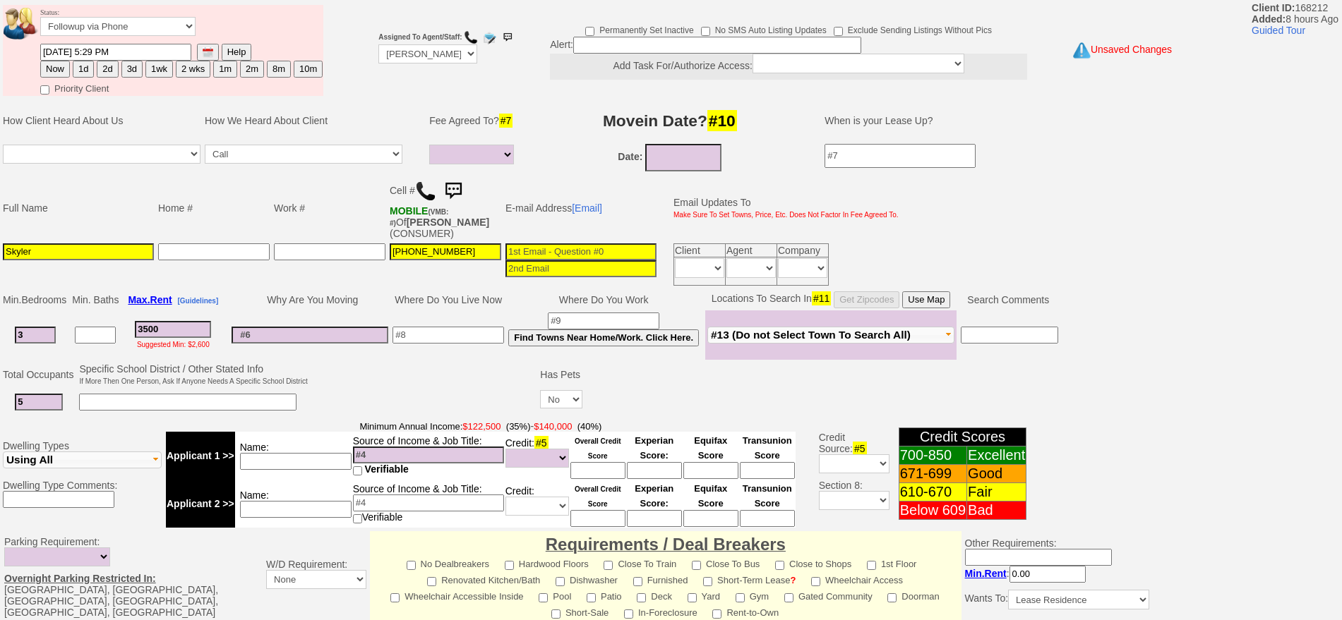
click at [433, 340] on input at bounding box center [448, 335] width 112 height 17
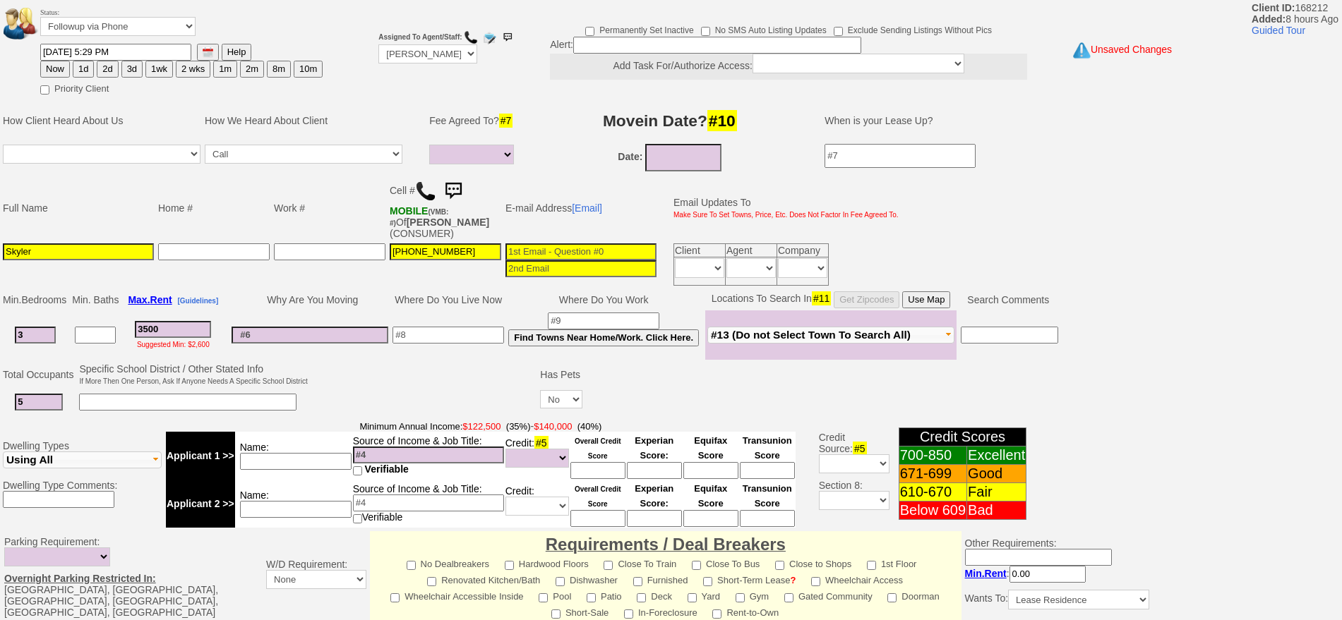
click at [277, 335] on input at bounding box center [310, 335] width 157 height 17
click at [175, 332] on input "3500" at bounding box center [173, 329] width 76 height 17
drag, startPoint x: 184, startPoint y: 331, endPoint x: 133, endPoint y: 328, distance: 50.9
click at [133, 328] on td "3500 Suggested Min: $2,600" at bounding box center [173, 335] width 104 height 49
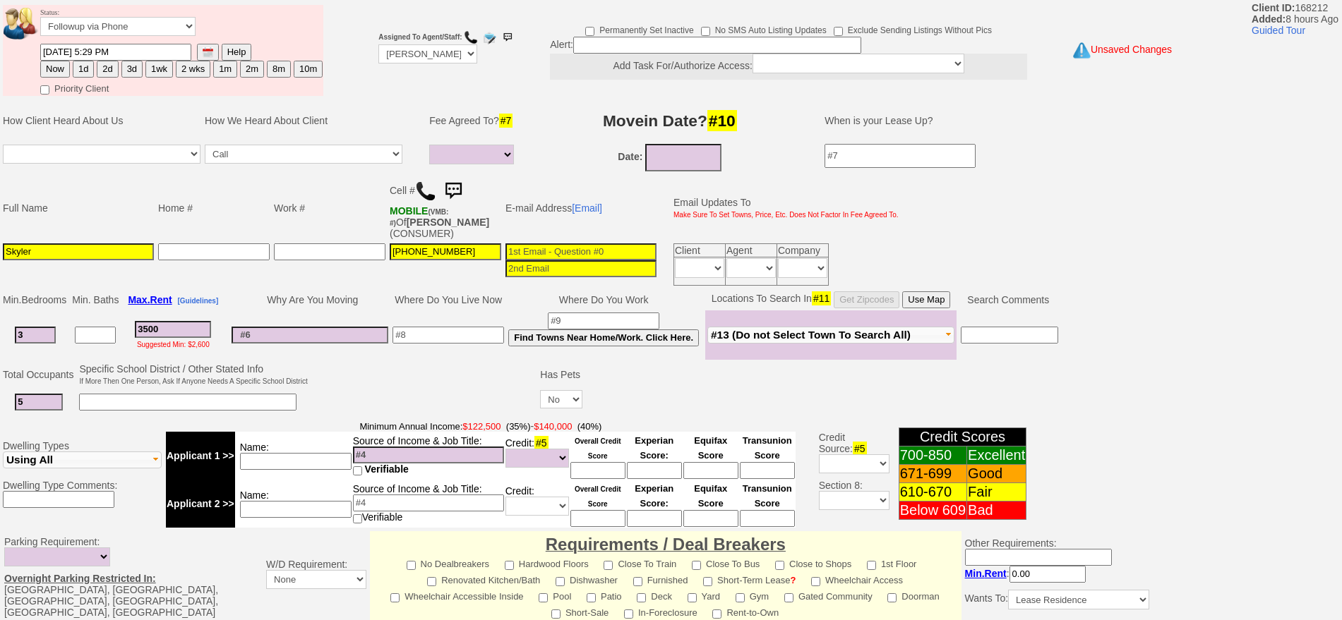
select select
type input "3"
select select
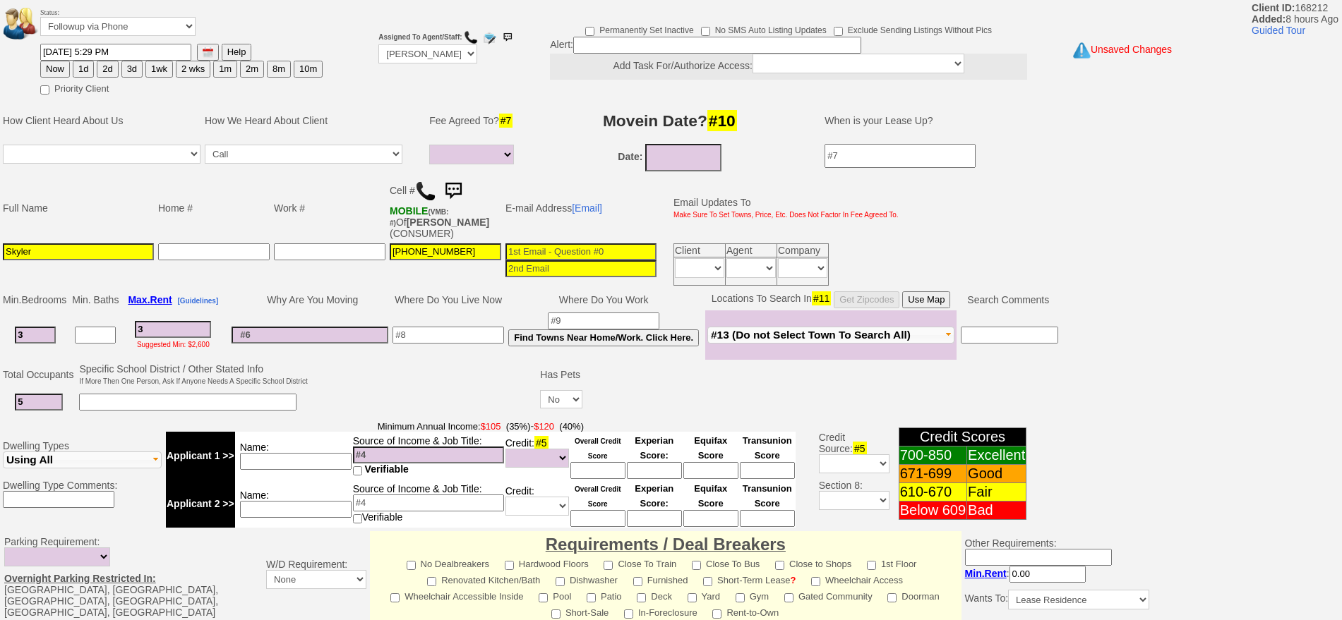
type input "35"
select select
type input "3500"
select select
click at [934, 303] on button "Use Map" at bounding box center [926, 300] width 48 height 17
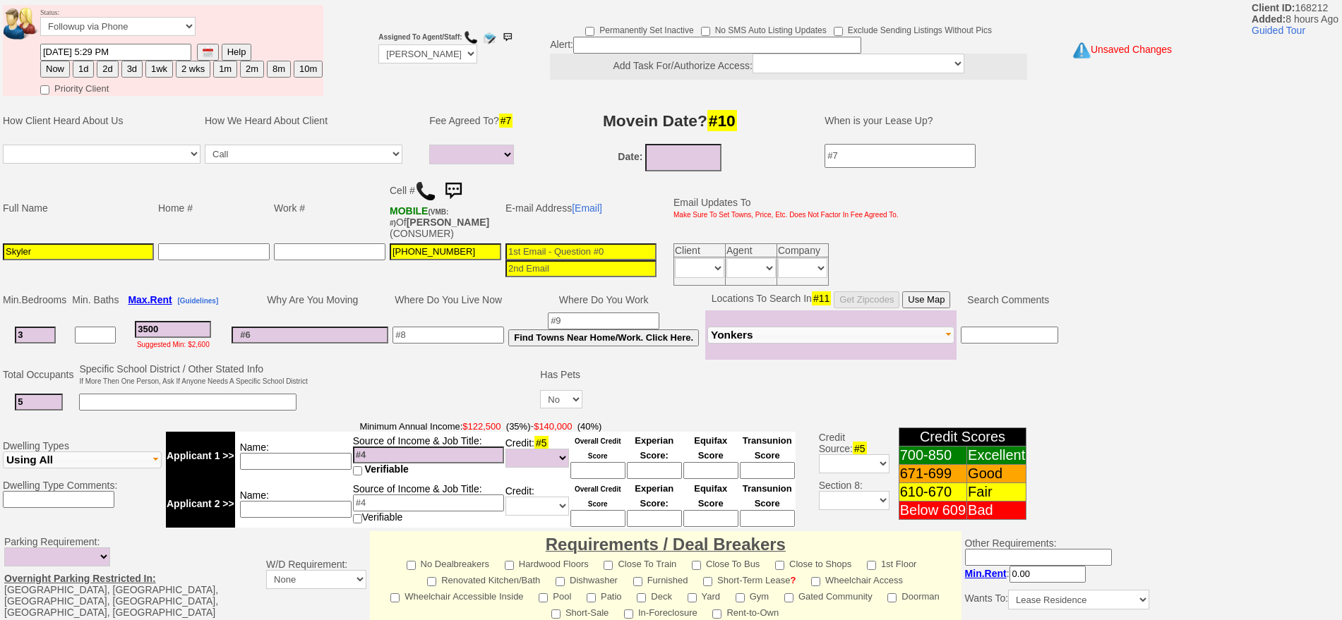
click at [425, 335] on input at bounding box center [448, 335] width 112 height 17
type input "yonkers"
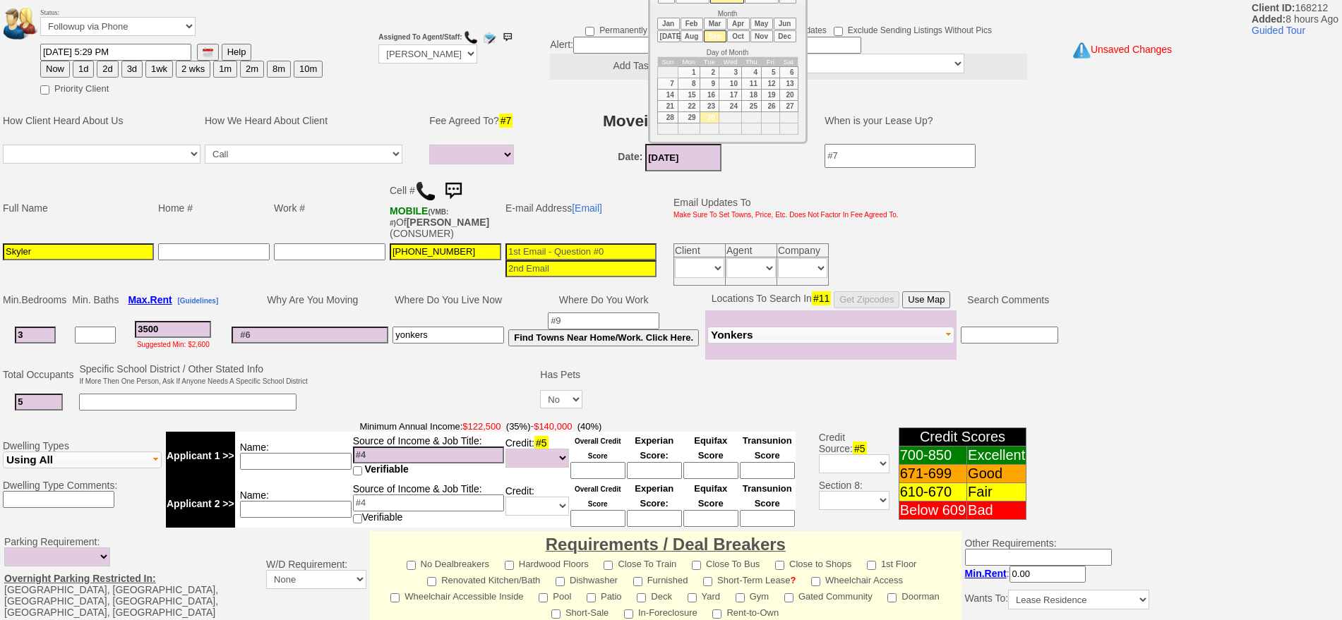
click at [683, 160] on input "09/30/2025" at bounding box center [683, 158] width 76 height 28
click at [745, 38] on li "Oct" at bounding box center [738, 36] width 23 height 12
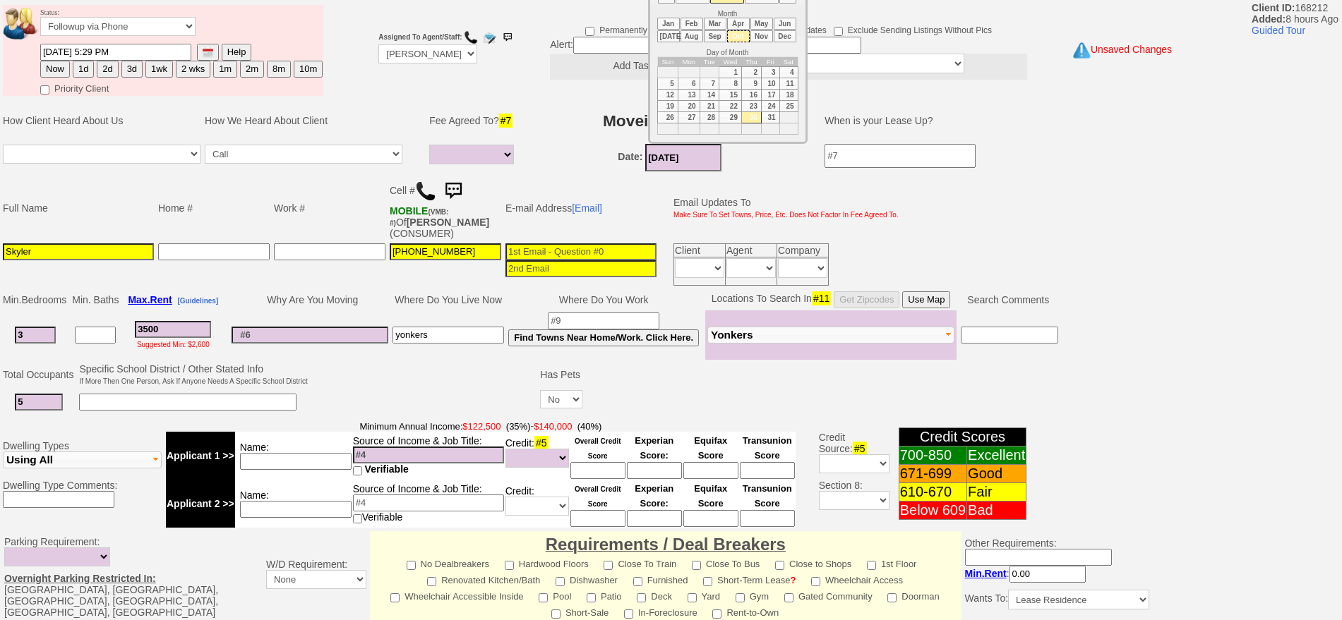
click at [735, 95] on td "15" at bounding box center [730, 94] width 23 height 11
type input "10/15/2025"
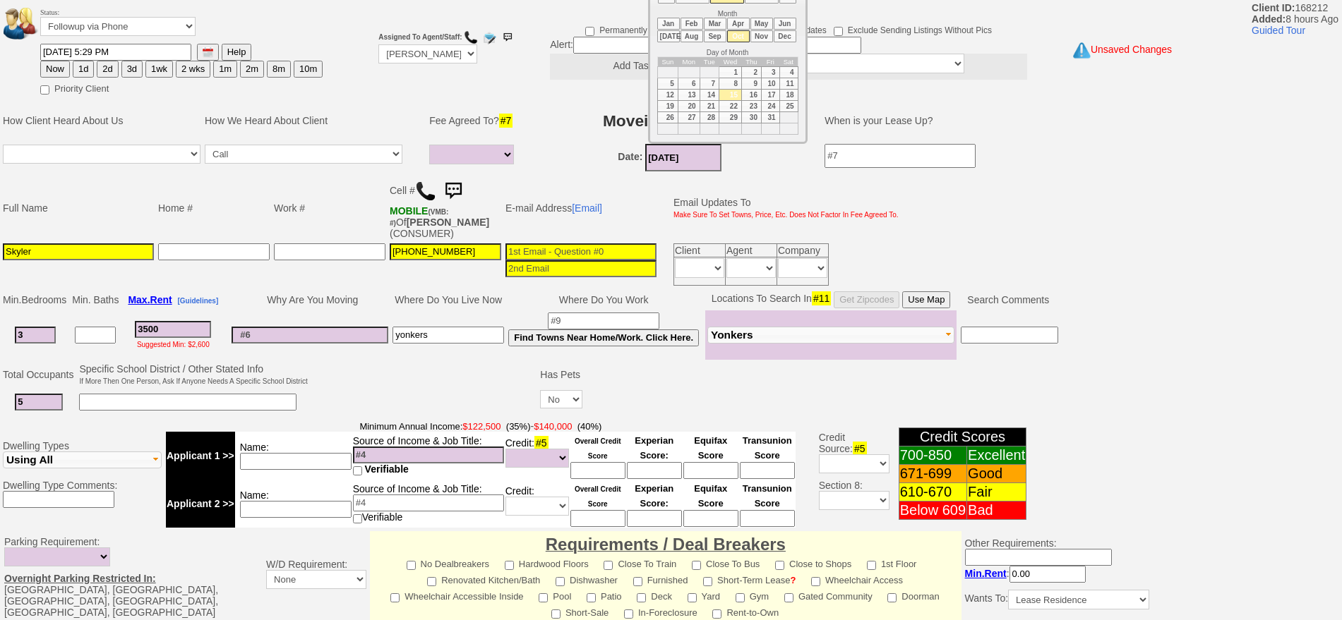
click at [312, 411] on td at bounding box center [424, 389] width 229 height 56
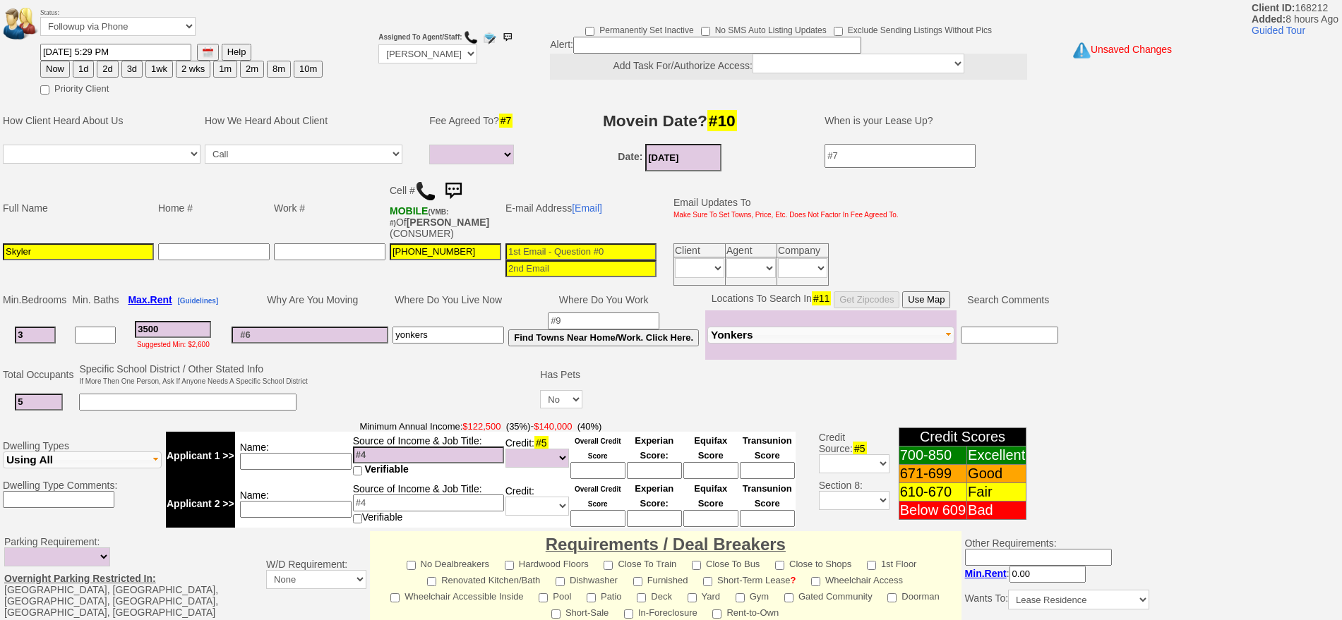
click at [317, 466] on input at bounding box center [296, 461] width 112 height 17
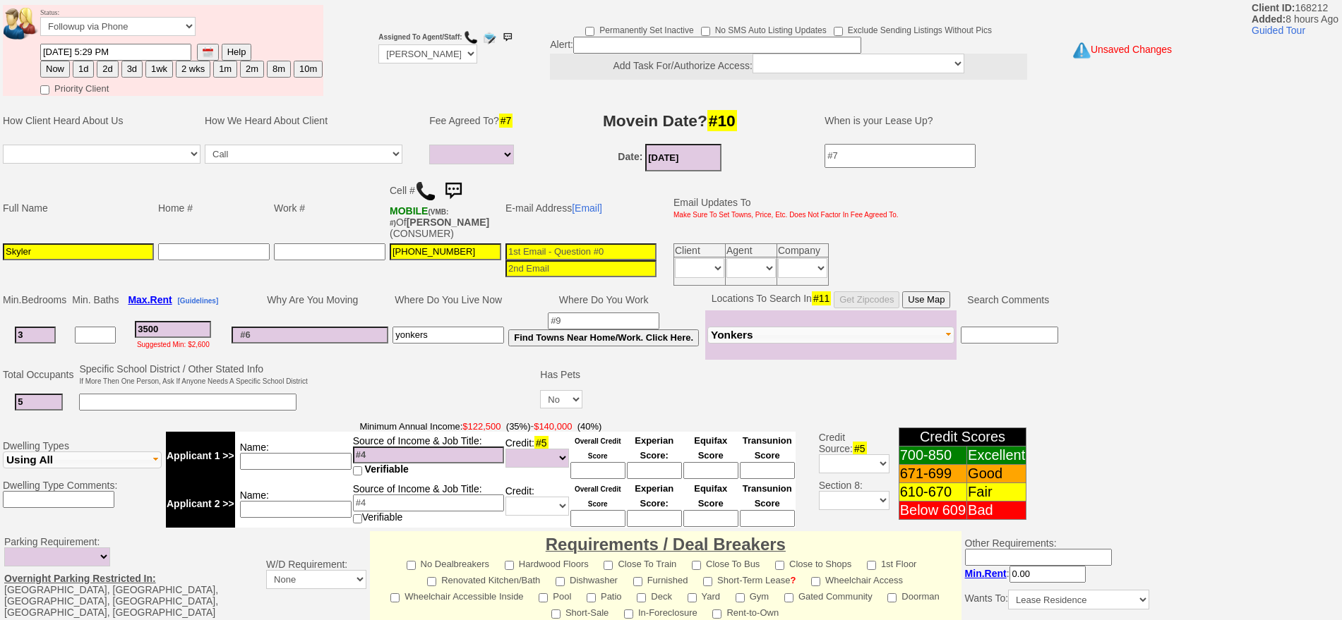
click at [276, 338] on input at bounding box center [310, 335] width 157 height 17
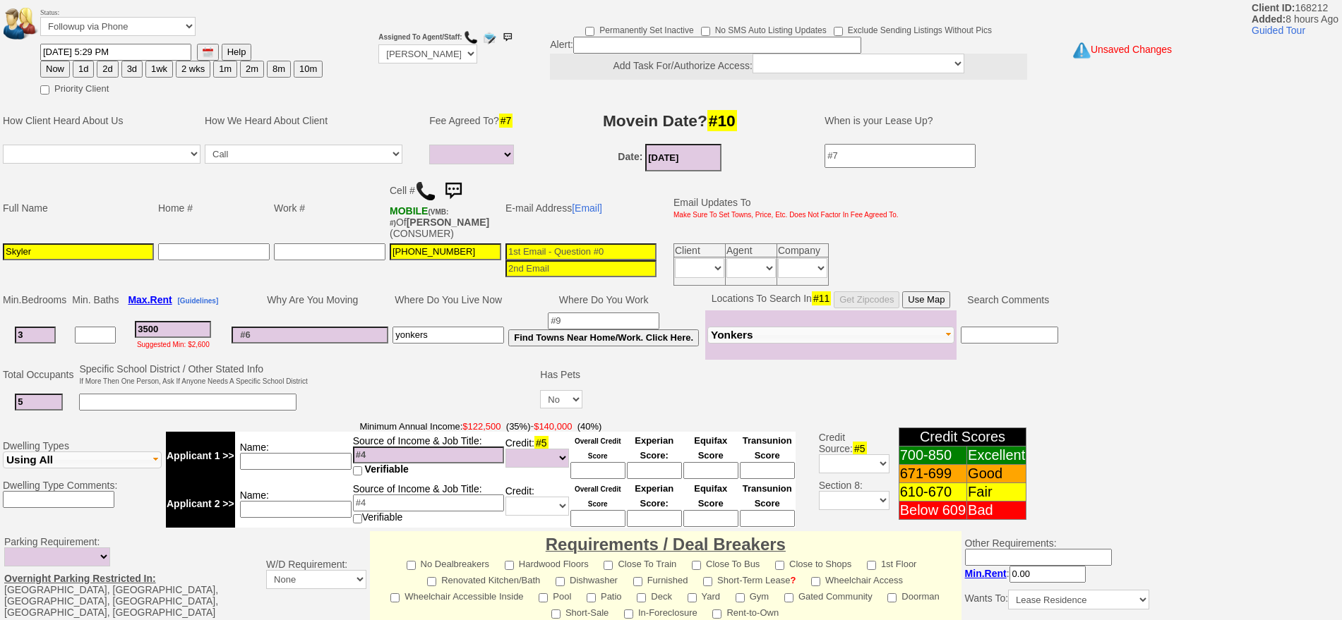
click at [188, 332] on input "3500" at bounding box center [173, 329] width 76 height 17
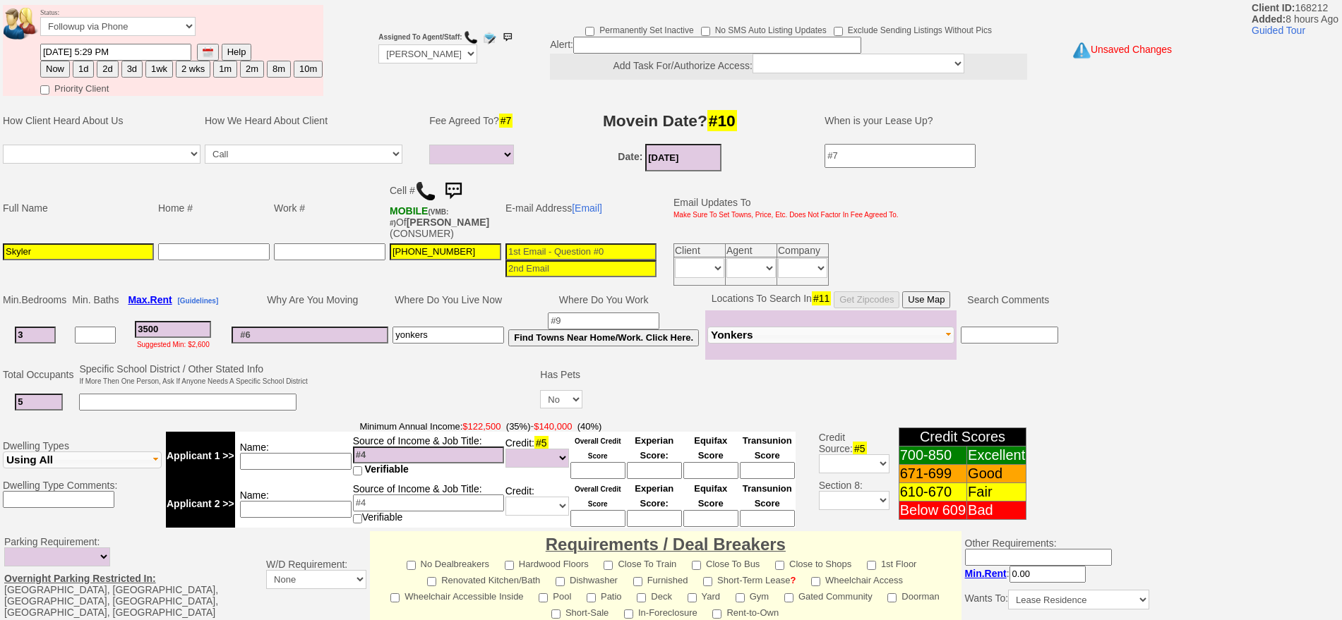
click at [311, 460] on input at bounding box center [296, 461] width 112 height 17
click at [428, 456] on input at bounding box center [428, 455] width 151 height 17
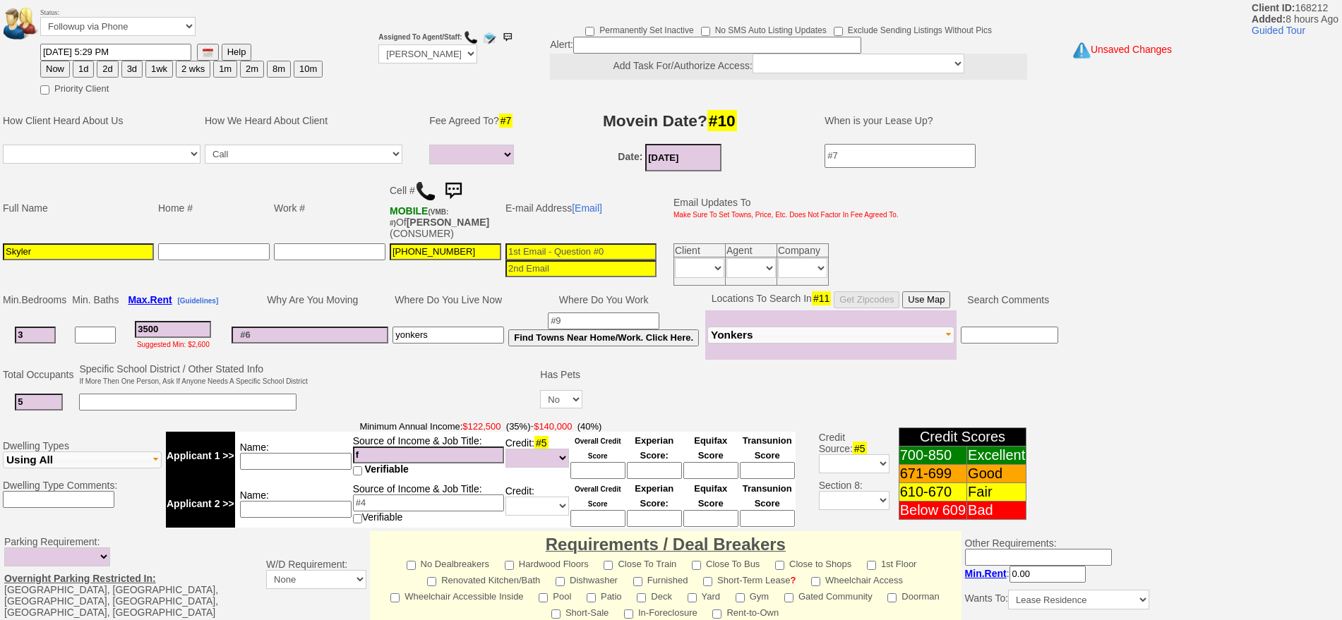
type input "f"
click at [310, 449] on td "Name:" at bounding box center [293, 456] width 117 height 48
click at [401, 451] on input "f" at bounding box center [428, 455] width 151 height 17
click at [301, 461] on input at bounding box center [296, 461] width 112 height 17
click at [294, 460] on input at bounding box center [296, 461] width 112 height 17
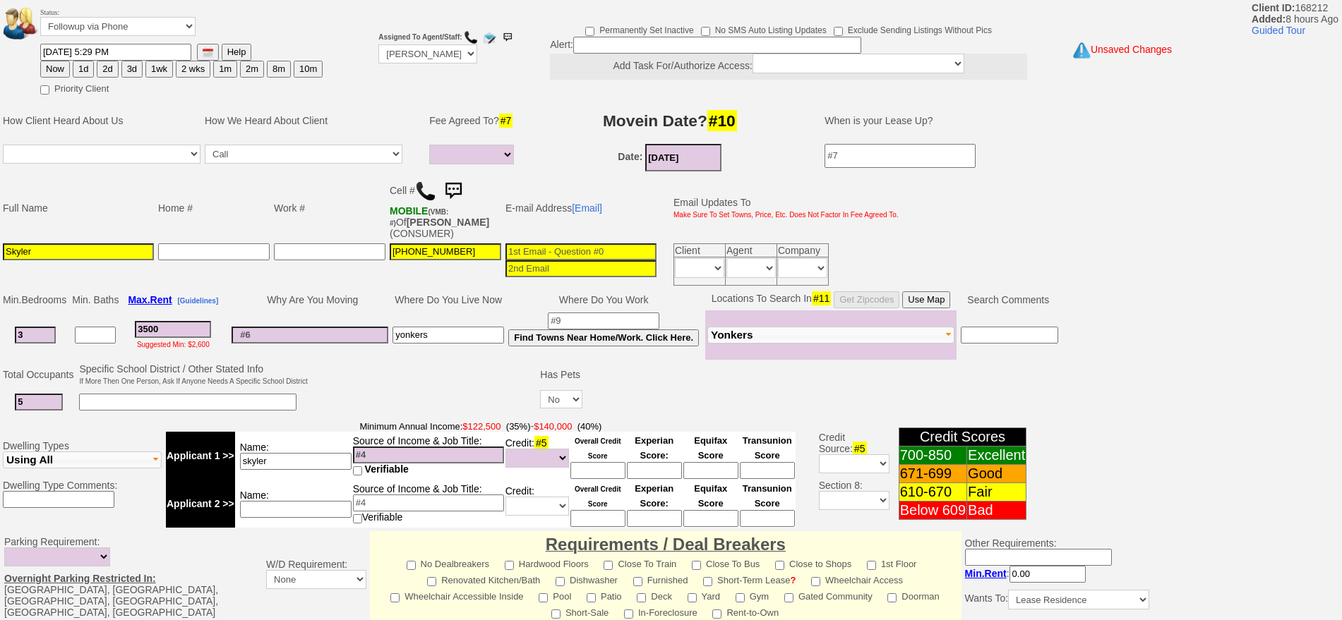
click at [390, 458] on input at bounding box center [428, 455] width 151 height 17
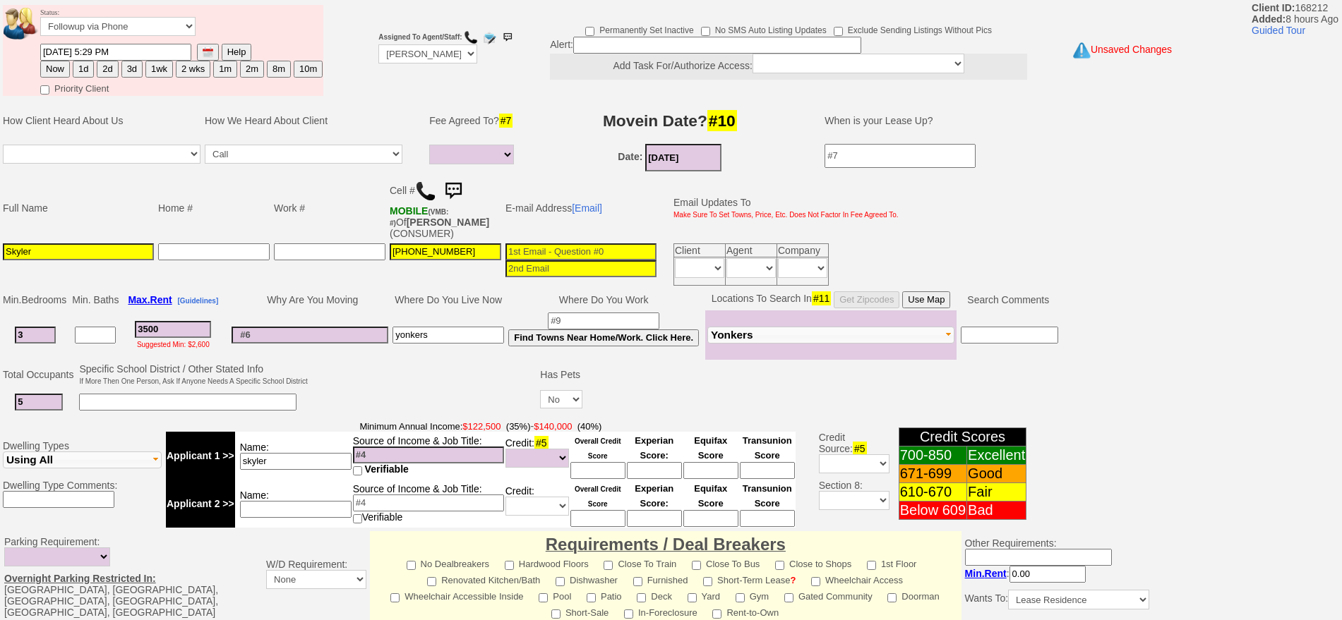
click at [311, 471] on td "Name: skyler" at bounding box center [293, 456] width 117 height 48
click at [319, 465] on input "skyler" at bounding box center [296, 461] width 112 height 17
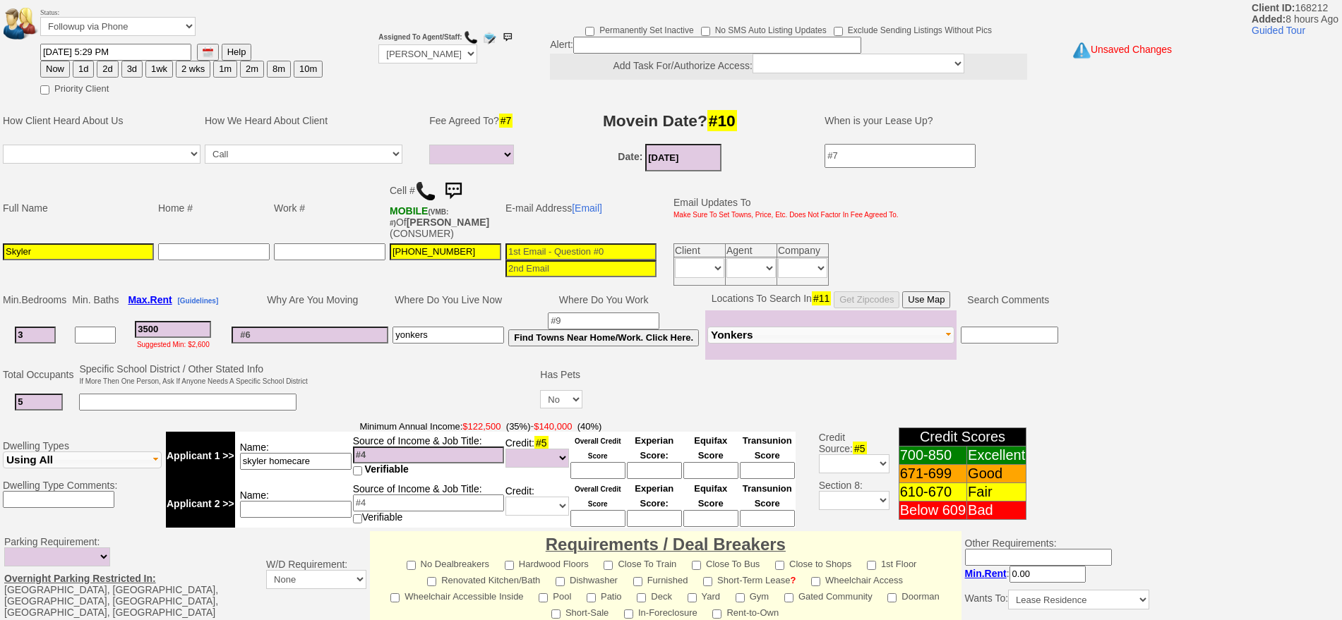
type input "skyler homecare"
click at [387, 458] on input at bounding box center [428, 455] width 151 height 17
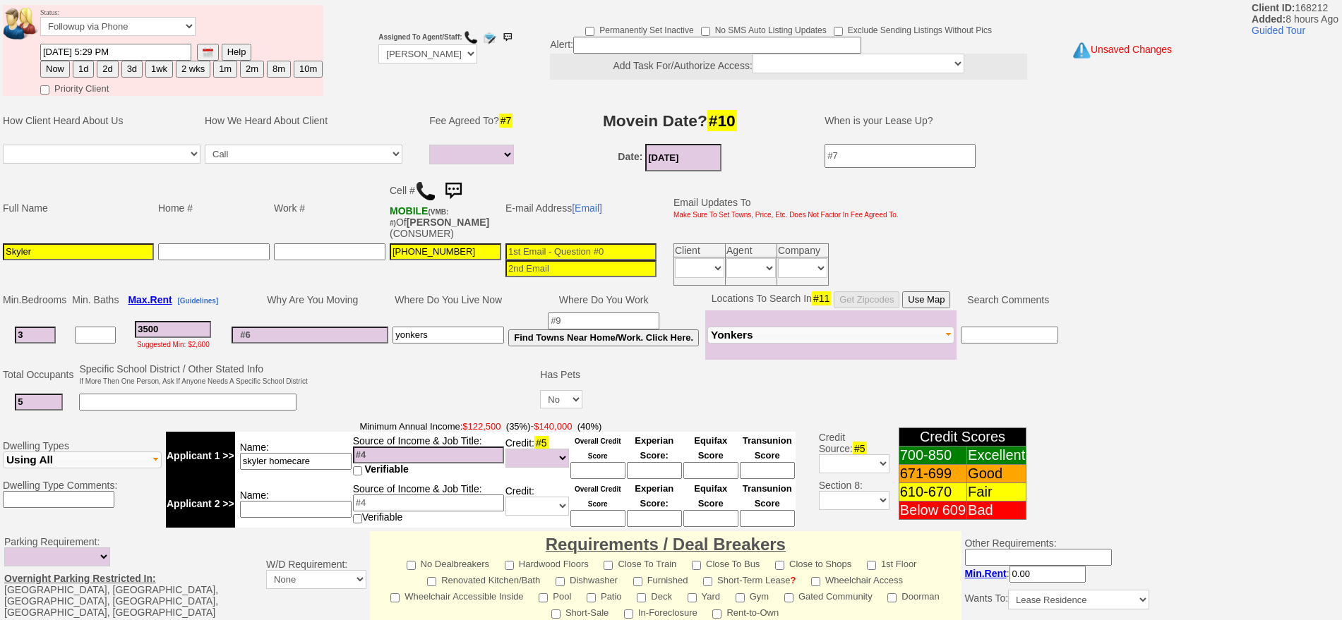
click at [419, 458] on input at bounding box center [428, 455] width 151 height 17
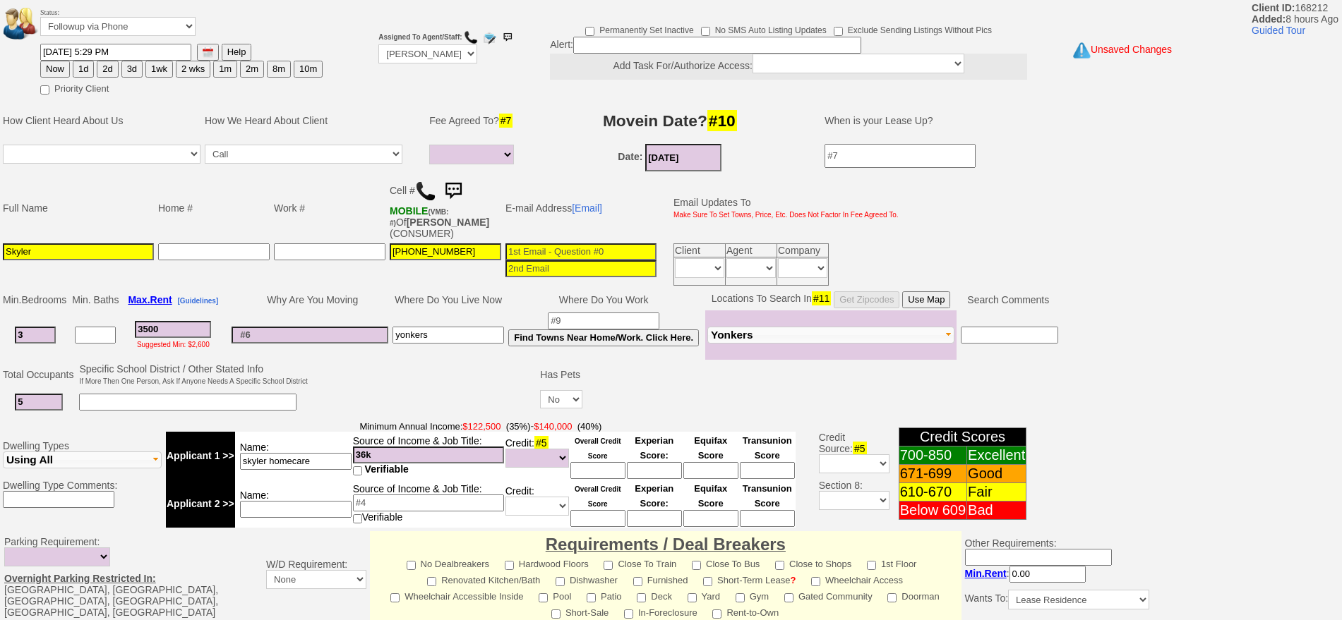
type input "36k"
click at [296, 512] on input at bounding box center [296, 509] width 112 height 17
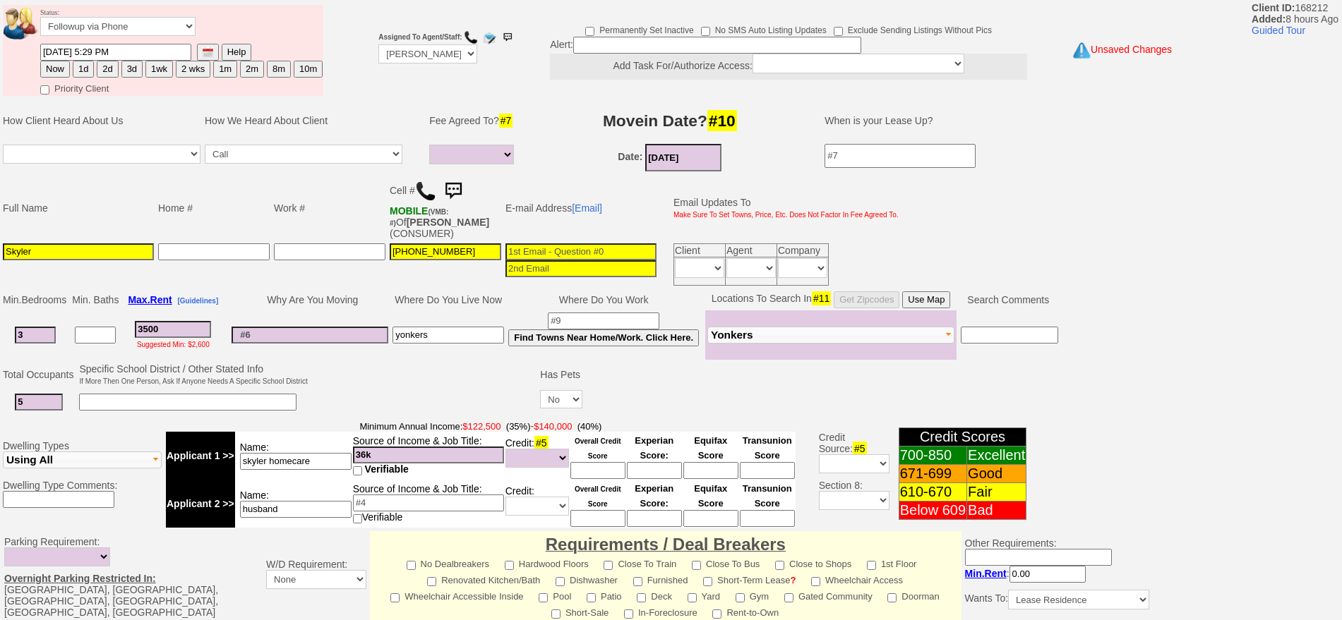
type input "husband"
click at [374, 505] on input at bounding box center [428, 503] width 151 height 17
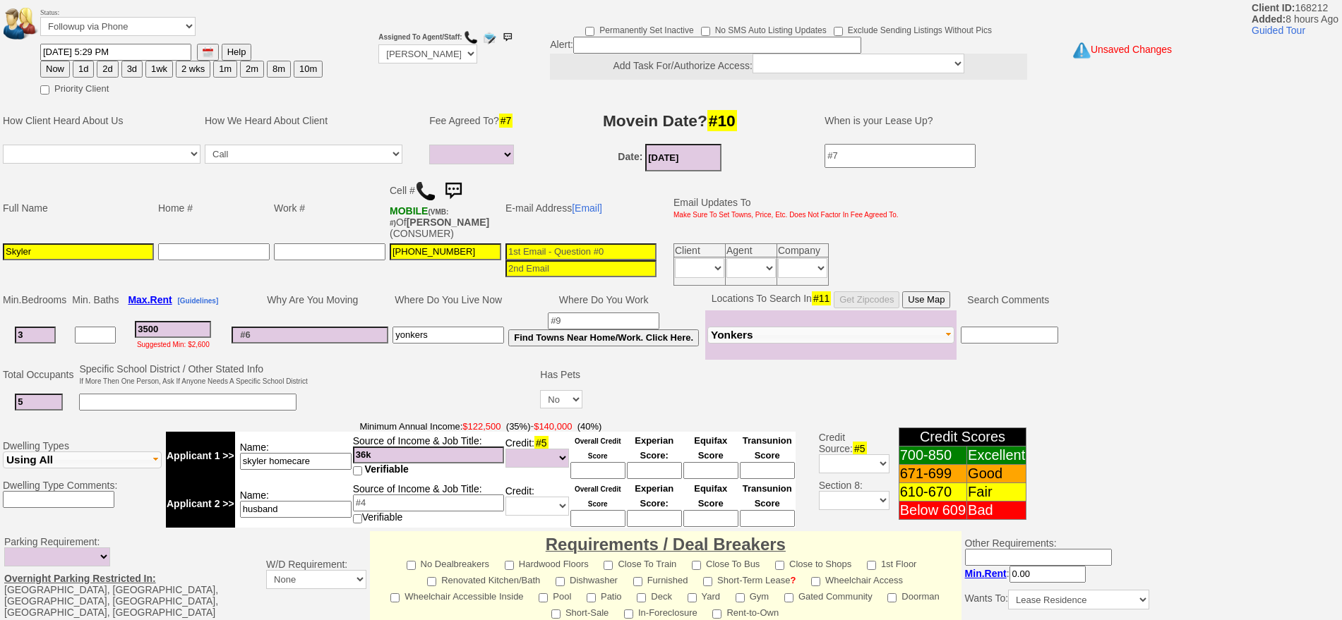
click at [560, 249] on input at bounding box center [580, 252] width 151 height 17
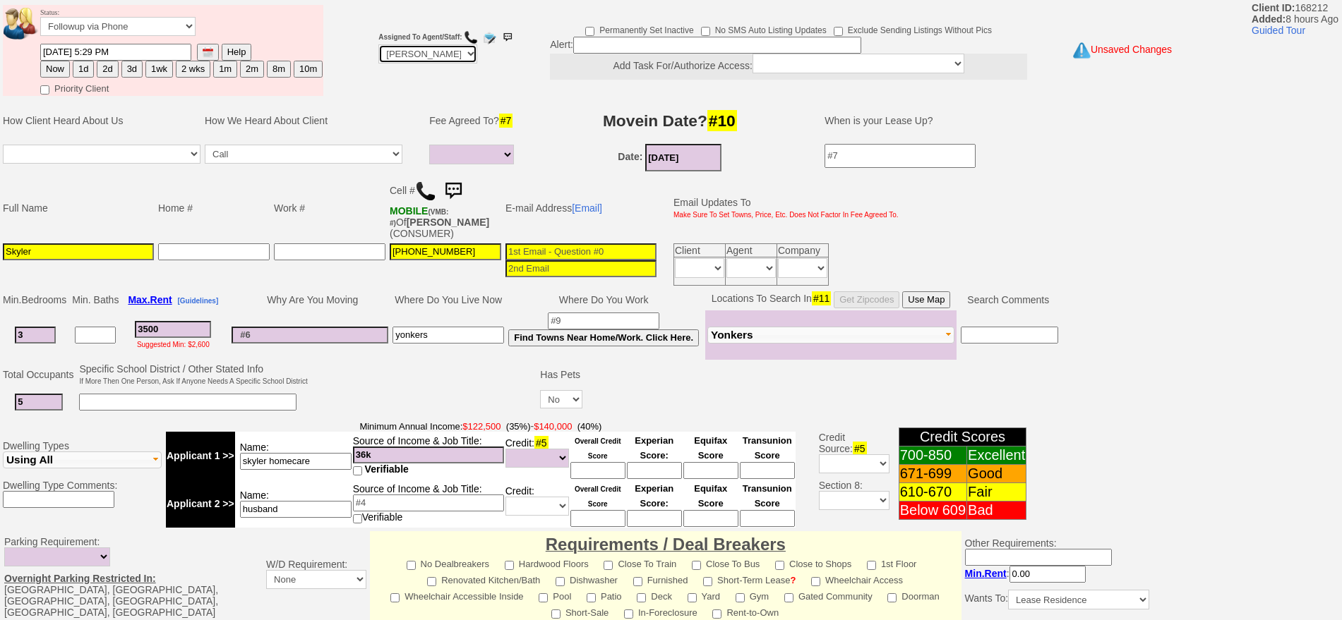
click at [388, 49] on select "Up-For-Grabs ***** STAFF ***** Bob Bruno 914-419-3579 Cristy Liberto 914-486-10…" at bounding box center [427, 53] width 99 height 19
select select "Up-For-Grabs"
click at [378, 44] on select "Up-For-Grabs ***** STAFF ***** Bob Bruno 914-419-3579 Cristy Liberto 914-486-10…" at bounding box center [427, 53] width 99 height 19
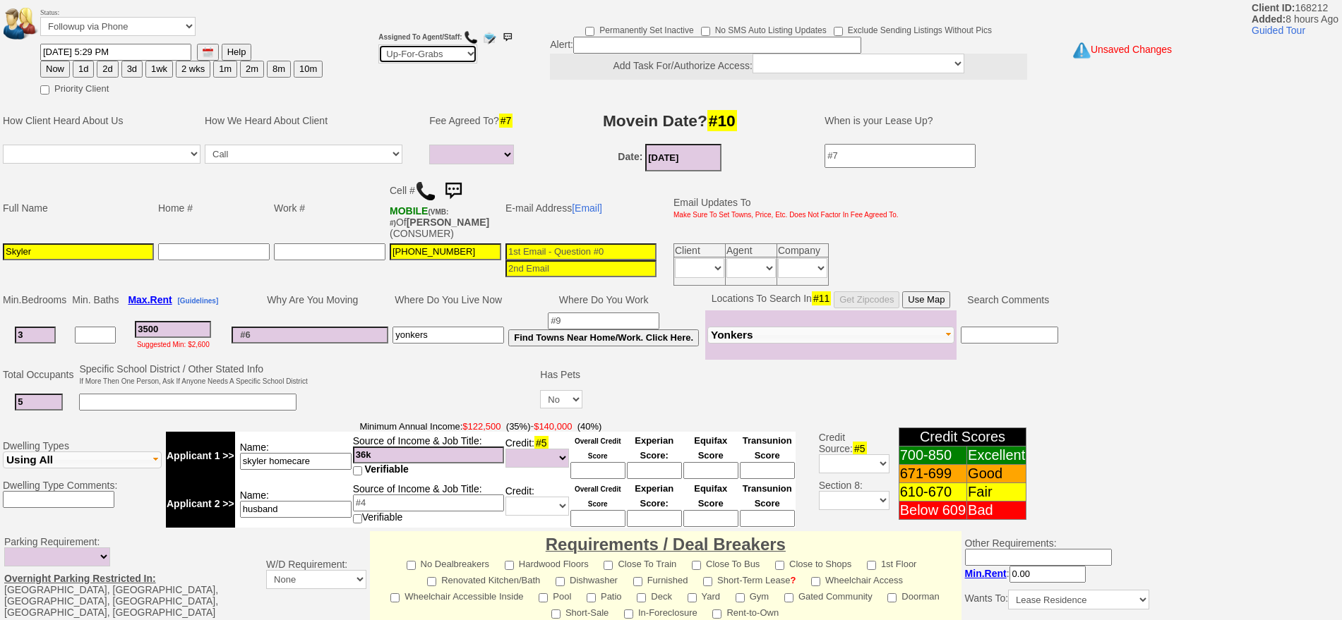
scroll to position [407, 0]
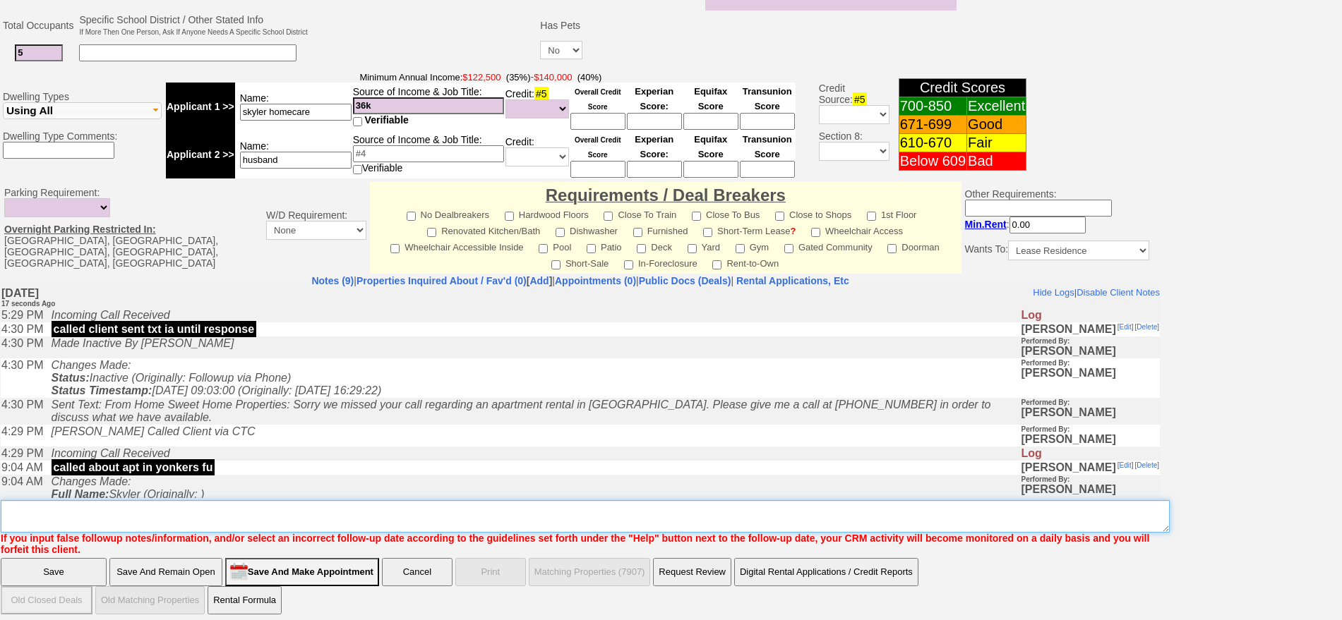
click at [479, 510] on textarea "Insert New Note Here" at bounding box center [585, 516] width 1169 height 32
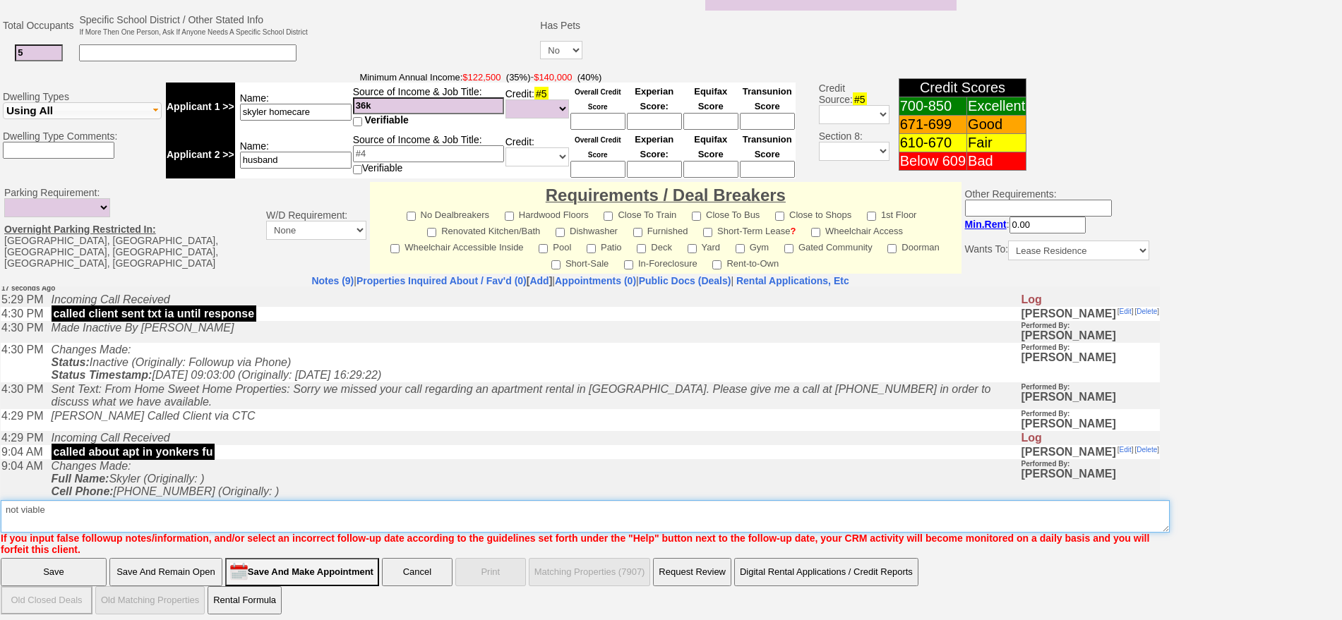
scroll to position [0, 0]
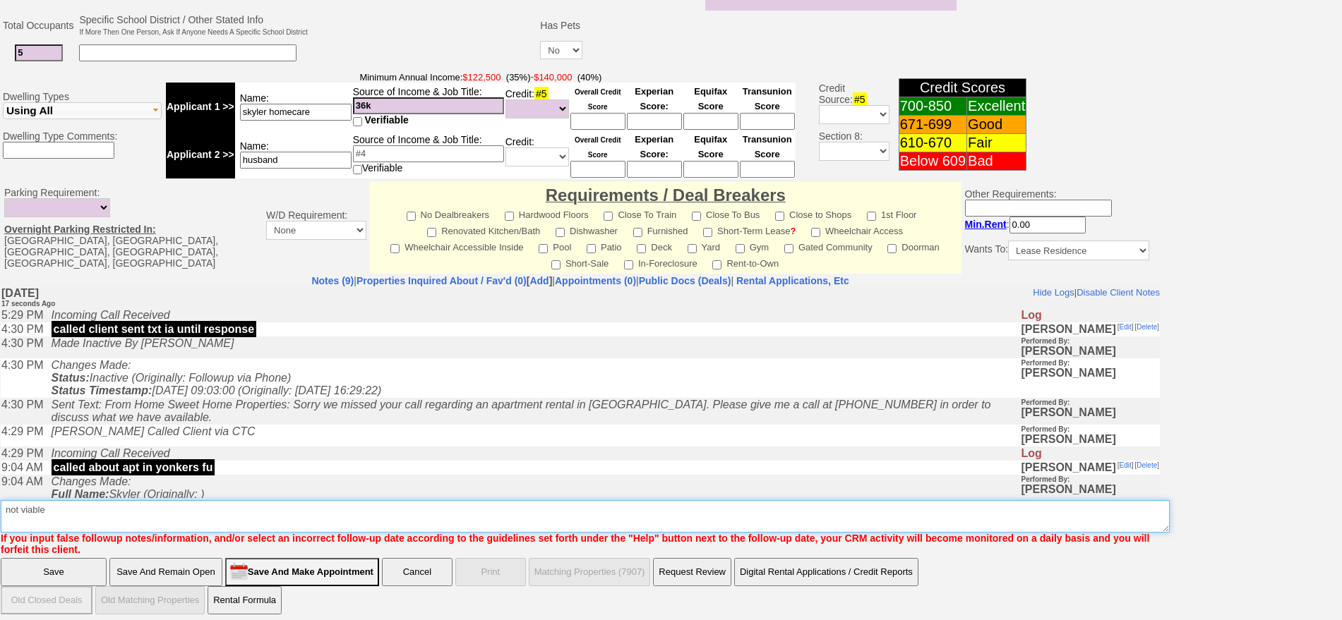
type textarea "not viable"
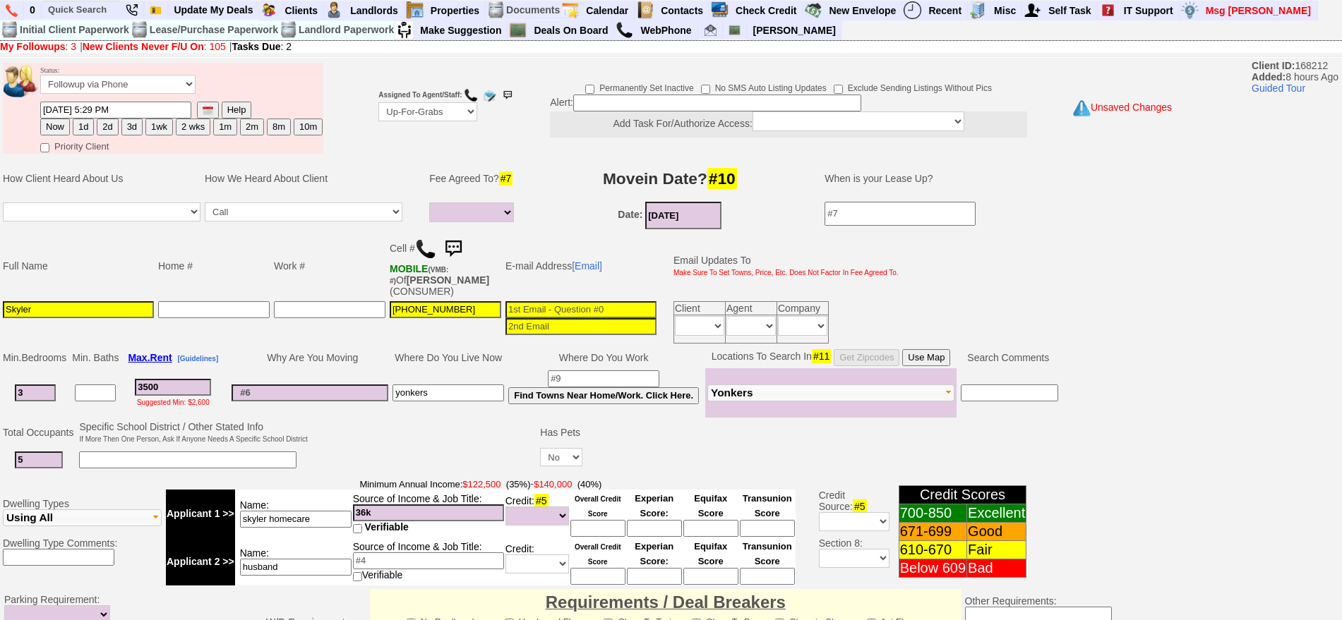
click at [573, 311] on input at bounding box center [580, 309] width 151 height 17
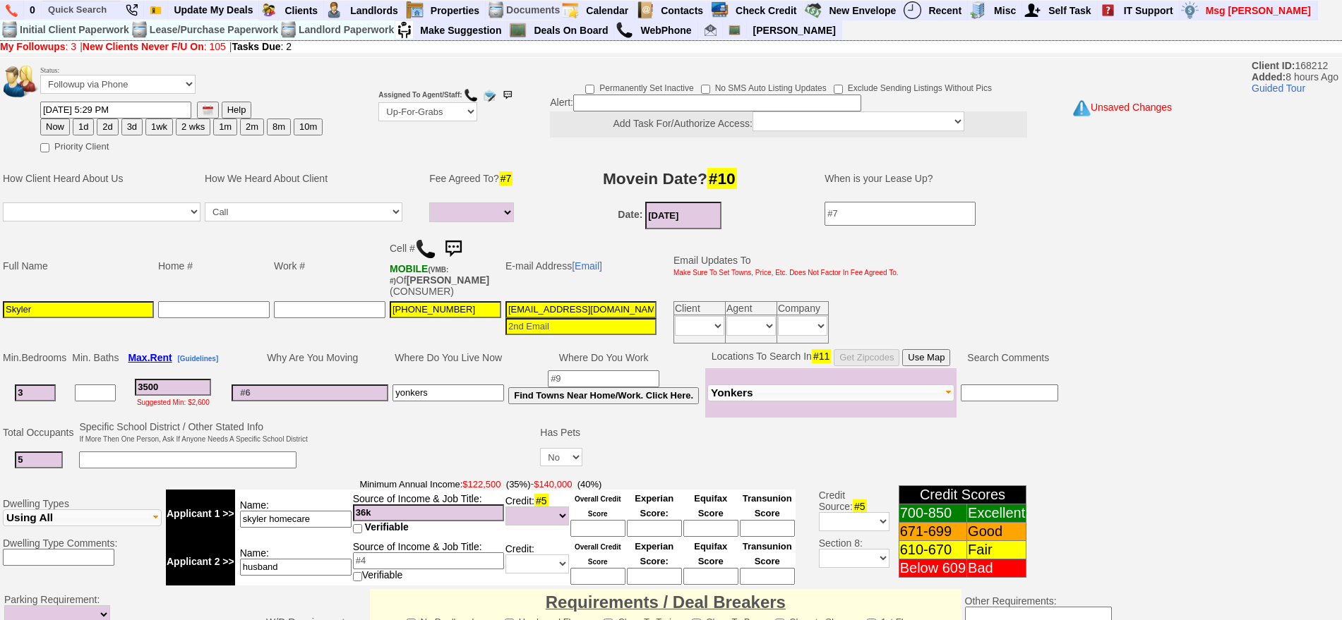
click at [524, 308] on input "skylervargas05@gmail.com" at bounding box center [580, 309] width 151 height 17
click at [527, 308] on input "skylervargas05@gmail.com" at bounding box center [580, 309] width 151 height 17
click at [531, 311] on input "skylervargas05@gmail.com" at bounding box center [580, 309] width 151 height 17
type input "skylarvargas05@gmail.com"
click at [81, 305] on input "Skyler" at bounding box center [78, 309] width 151 height 17
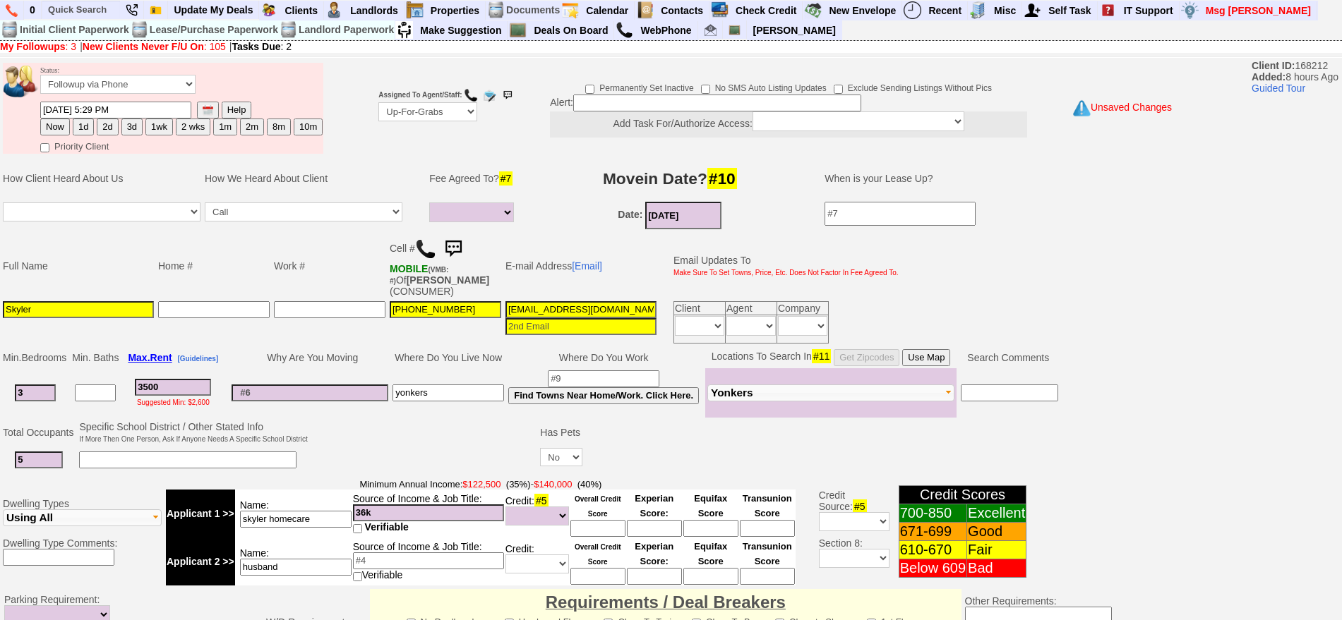
click at [28, 306] on input "Skyler" at bounding box center [78, 309] width 151 height 17
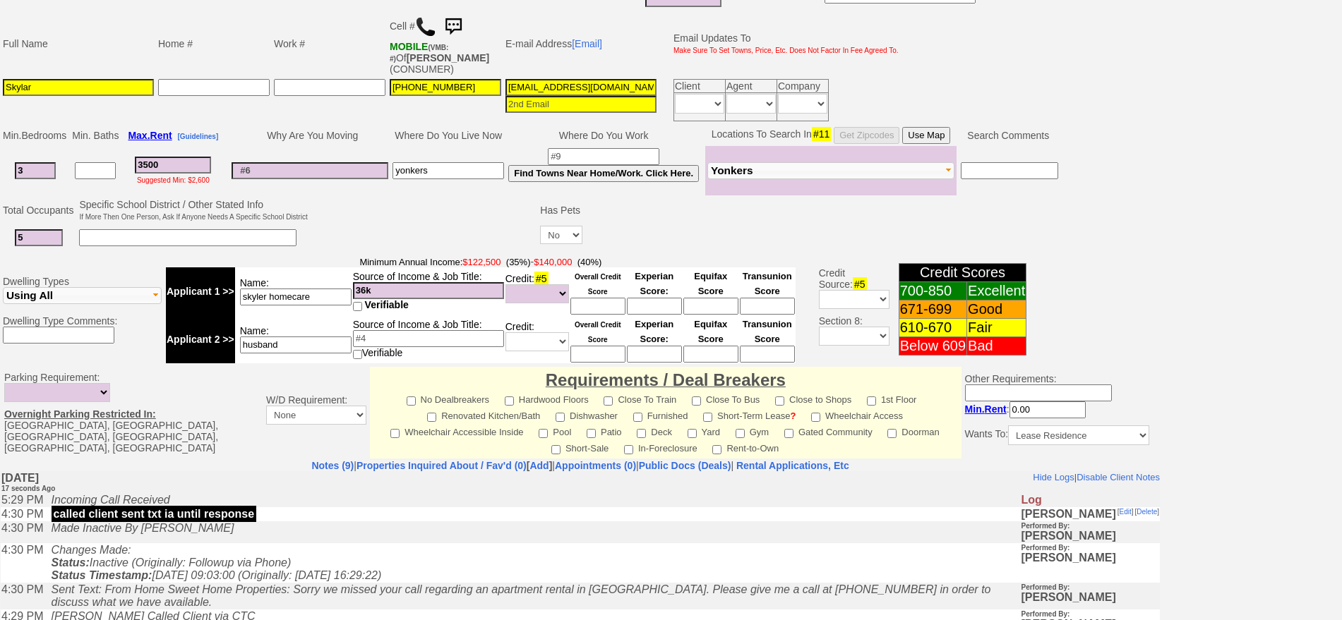
scroll to position [265, 0]
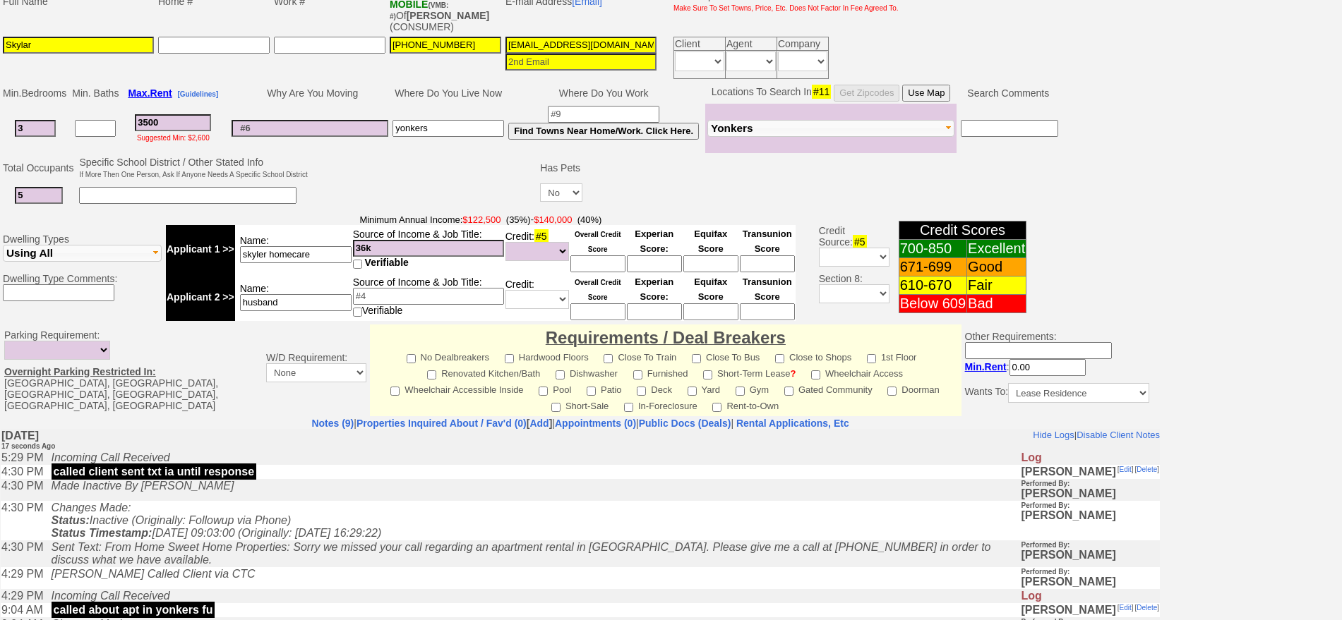
type input "Skylar"
click at [307, 299] on input "husband" at bounding box center [296, 302] width 112 height 17
click at [413, 297] on input at bounding box center [428, 296] width 151 height 17
click at [329, 298] on input "husband" at bounding box center [296, 302] width 112 height 17
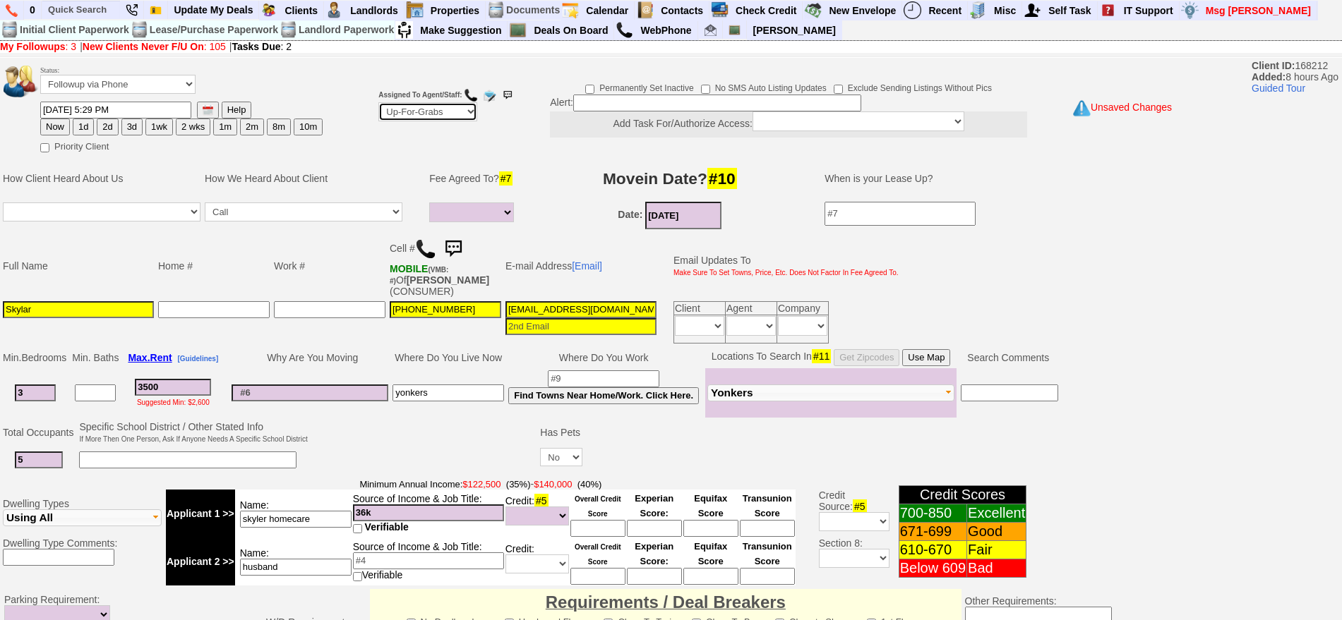
click at [397, 112] on select "Up-For-Grabs ***** STAFF ***** Bob Bruno 914-419-3579 Cristy Liberto 914-486-10…" at bounding box center [427, 111] width 99 height 19
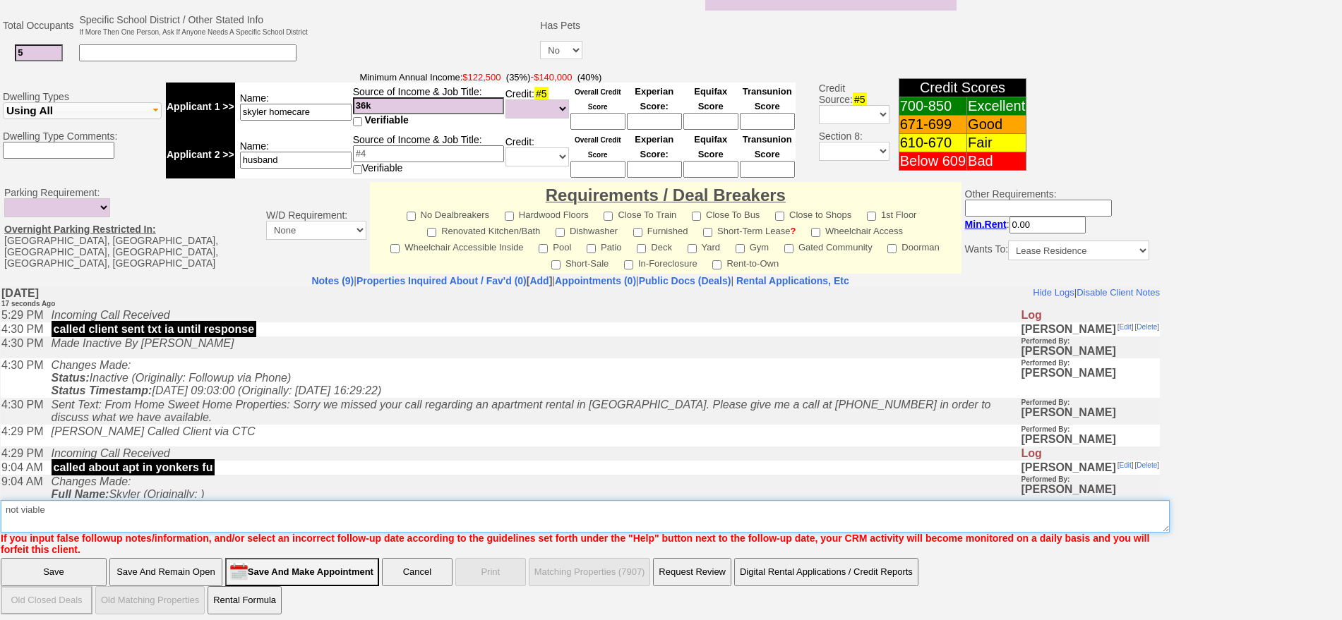
drag, startPoint x: 342, startPoint y: 509, endPoint x: 351, endPoint y: 505, distance: 10.1
click at [346, 508] on textarea "Insert New Note Here" at bounding box center [585, 516] width 1169 height 32
type textarea "not viable ufg"
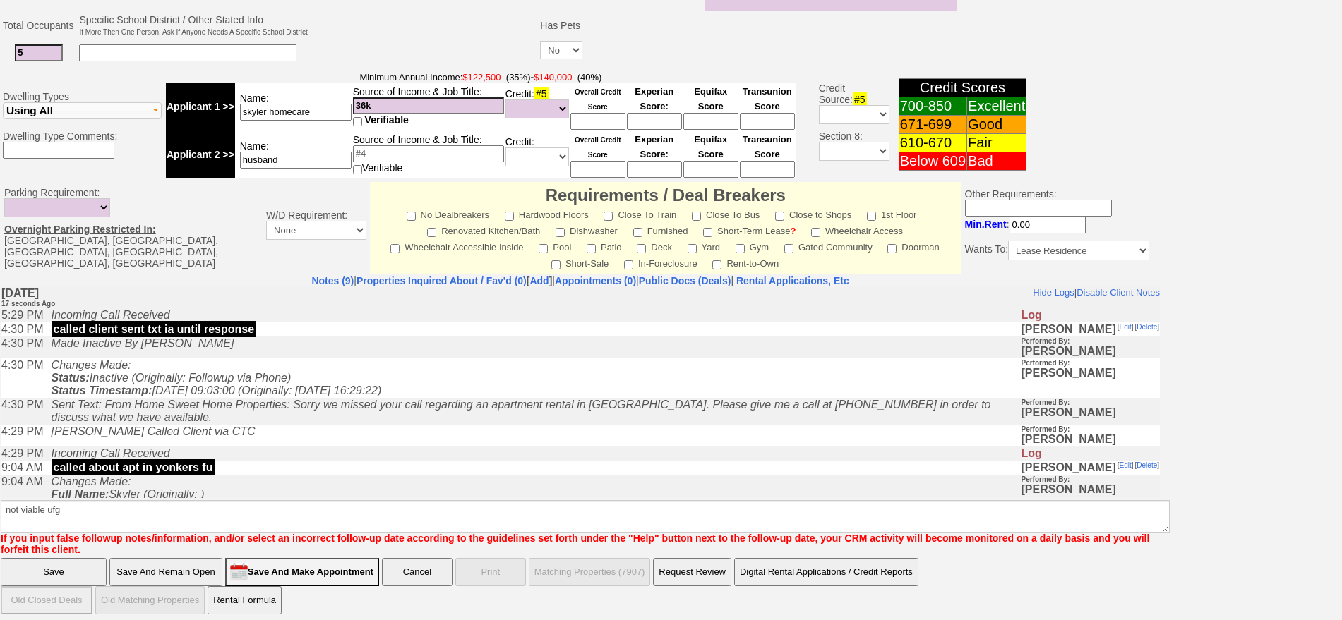
click input "Save" at bounding box center [54, 572] width 106 height 28
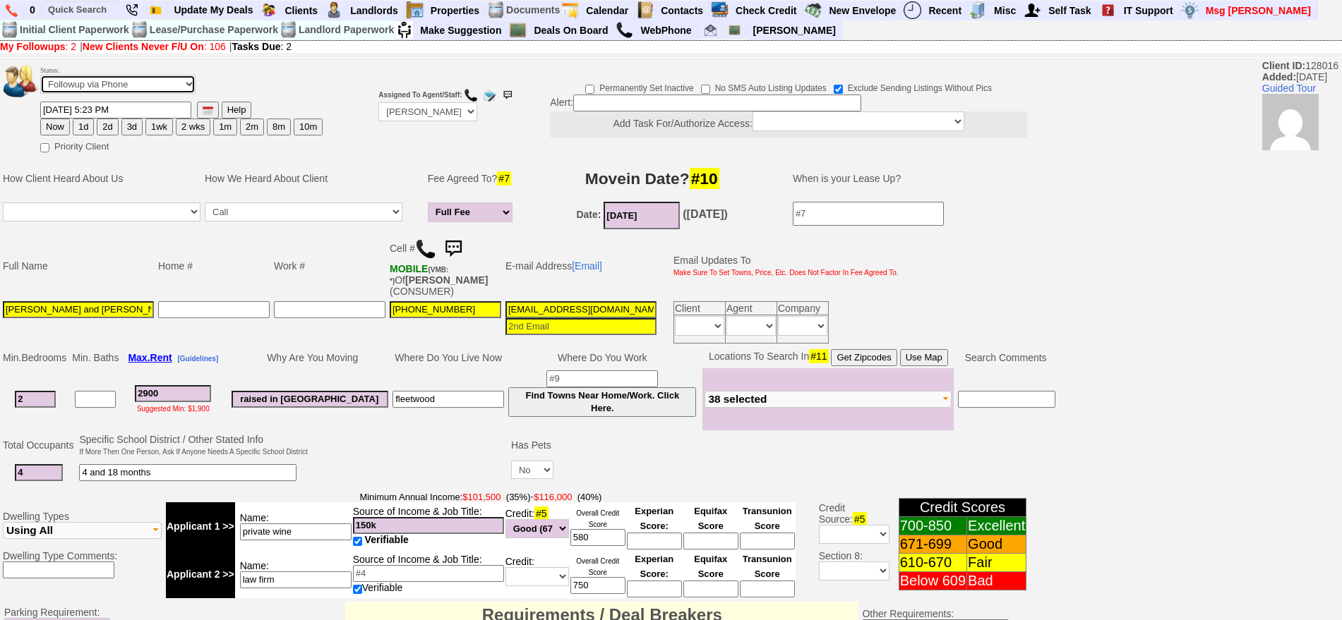
click at [138, 83] on select "Followup via Phone Followup via Email Followup When Section 8 Property Found De…" at bounding box center [117, 84] width 155 height 19
click at [157, 90] on select "Followup via Phone Followup via Email Followup When Section 8 Property Found De…" at bounding box center [117, 84] width 155 height 19
select select "Inactive"
click at [40, 80] on select "Followup via Phone Followup via Email Followup When Section 8 Property Found De…" at bounding box center [117, 84] width 155 height 19
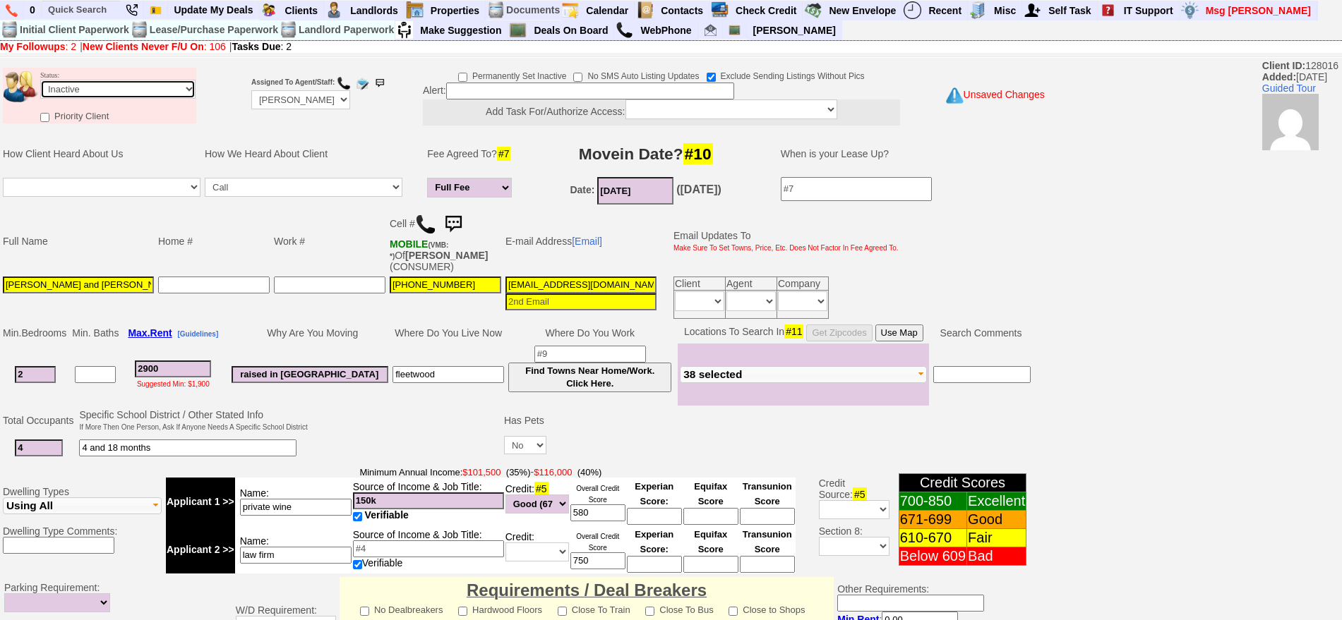
scroll to position [402, 0]
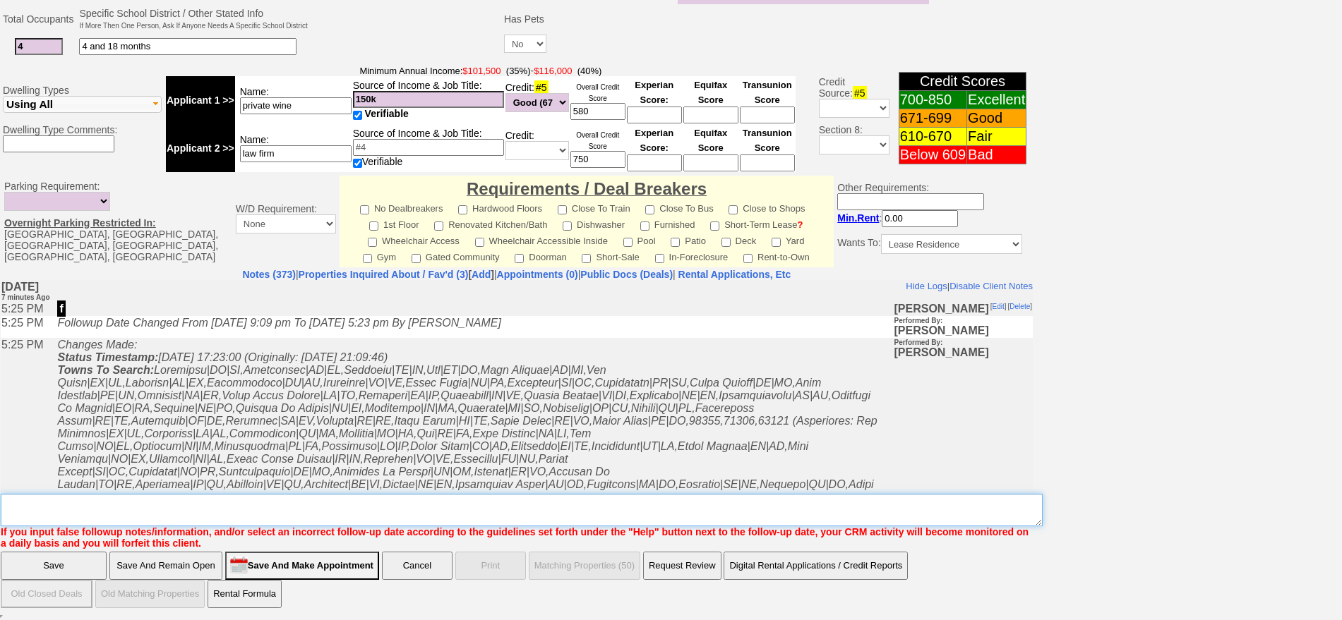
click at [699, 505] on textarea "Insert New Note Here" at bounding box center [522, 510] width 1042 height 32
type textarea "tirekickers ia"
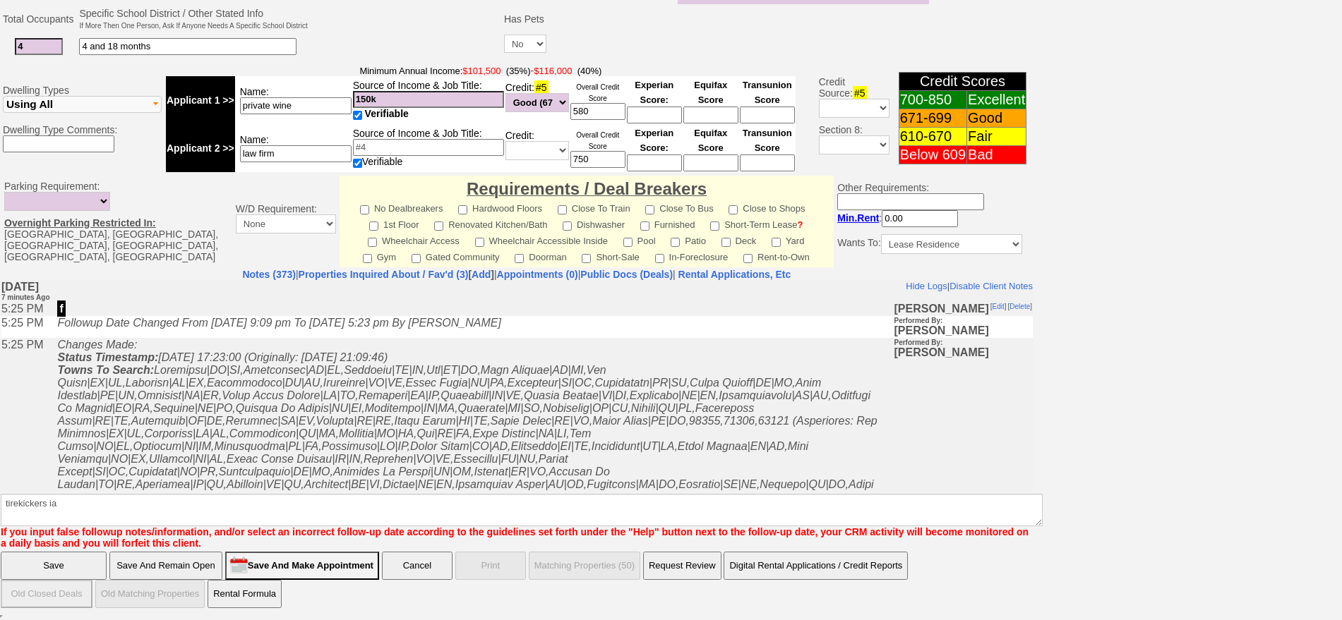
click input "Save" at bounding box center [54, 566] width 106 height 28
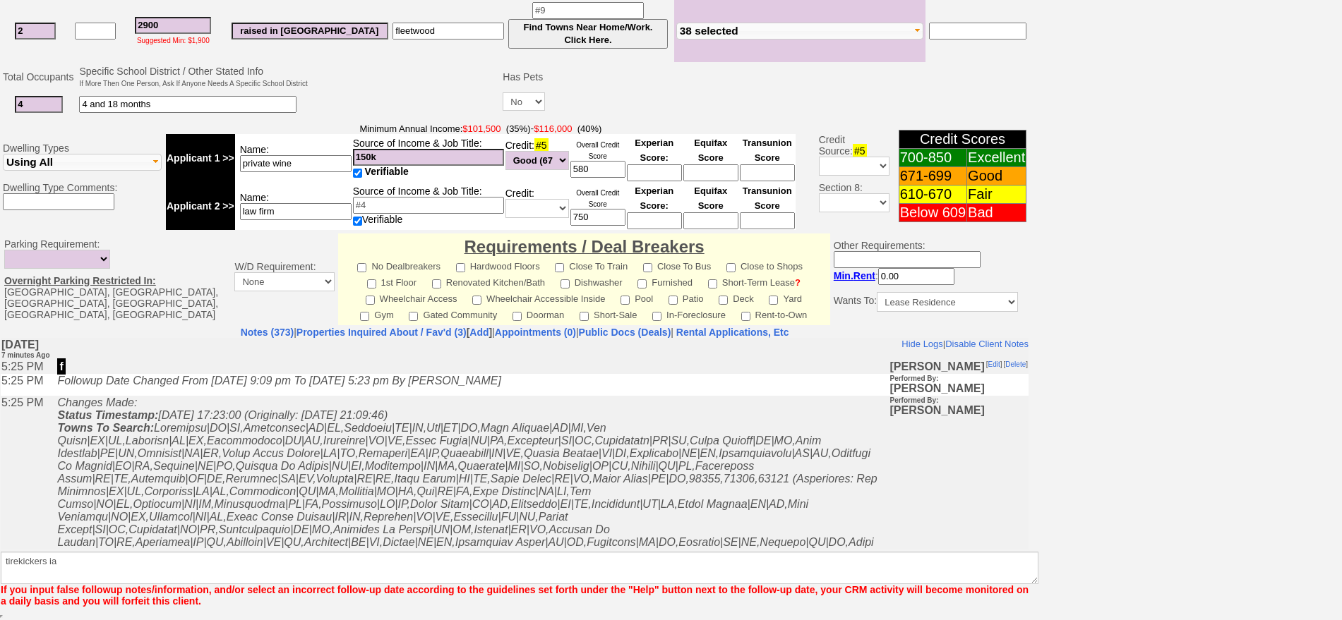
scroll to position [344, 0]
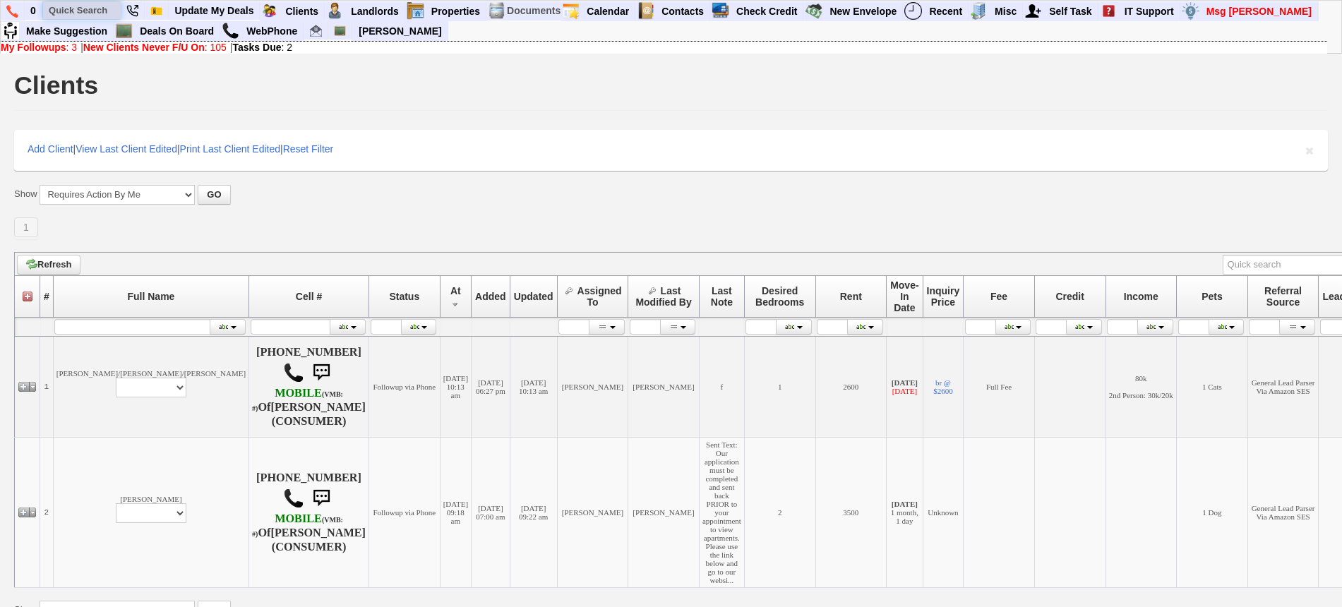
click at [90, 6] on input "text" at bounding box center [82, 10] width 78 height 18
paste input "[PHONE_NUMBER]"
type input "[PHONE_NUMBER]"
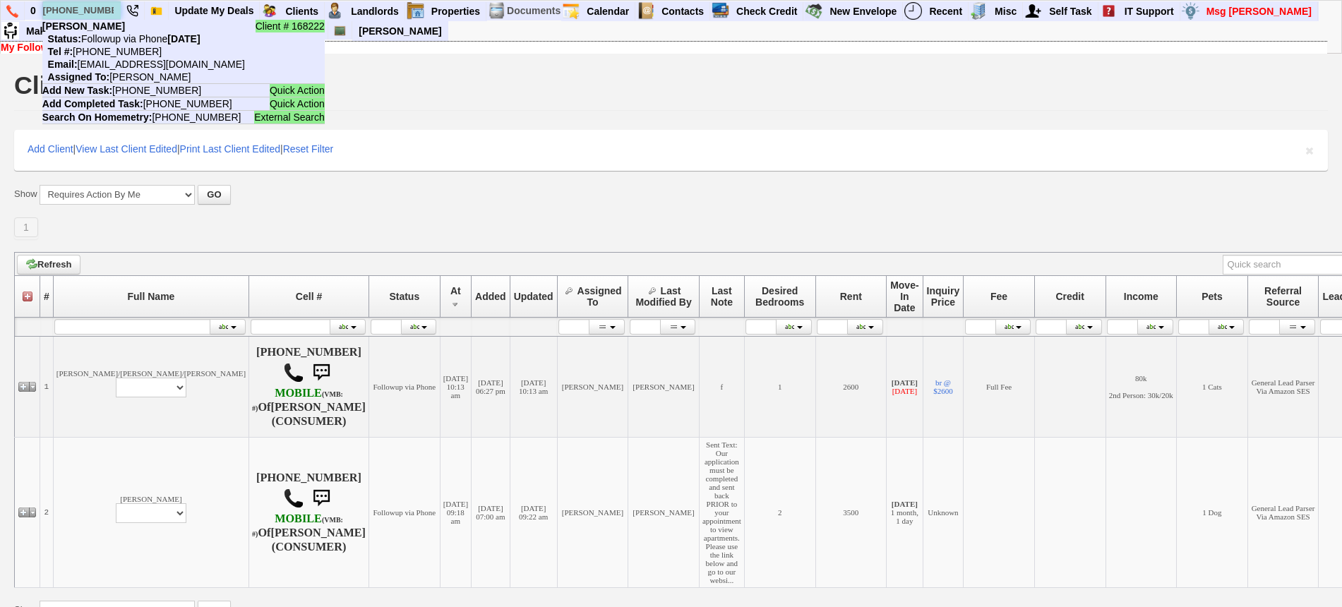
click at [61, 2] on input "[PHONE_NUMBER]" at bounding box center [82, 10] width 78 height 18
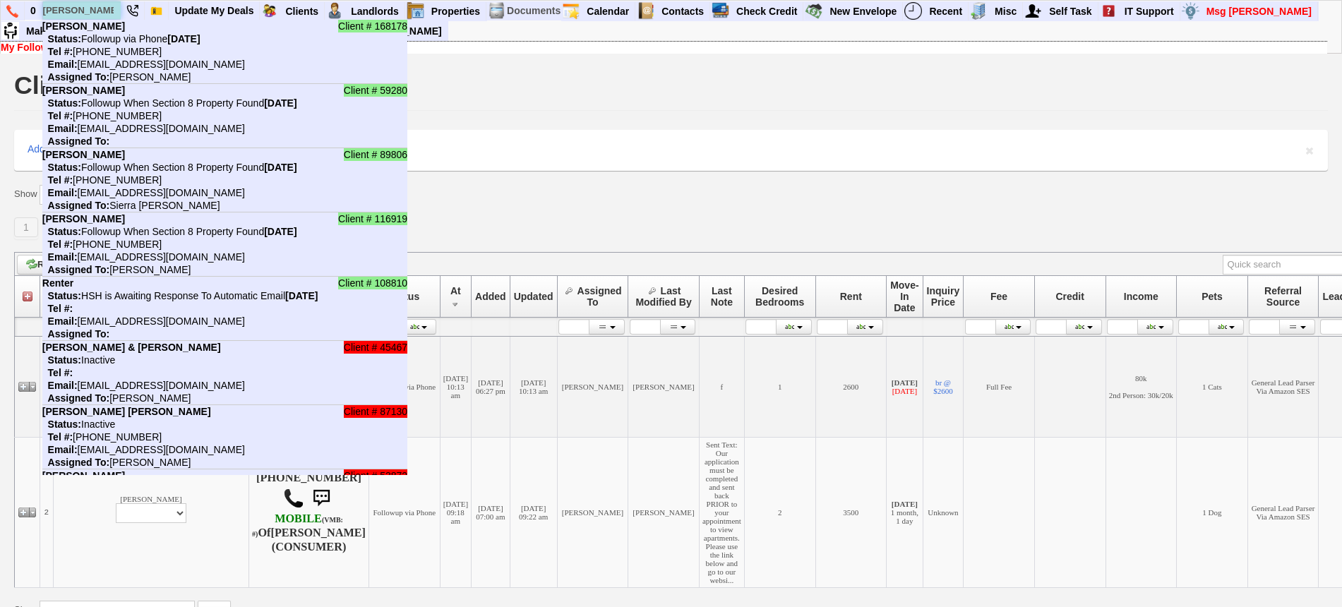
click at [102, 7] on input "[PERSON_NAME]" at bounding box center [82, 10] width 78 height 18
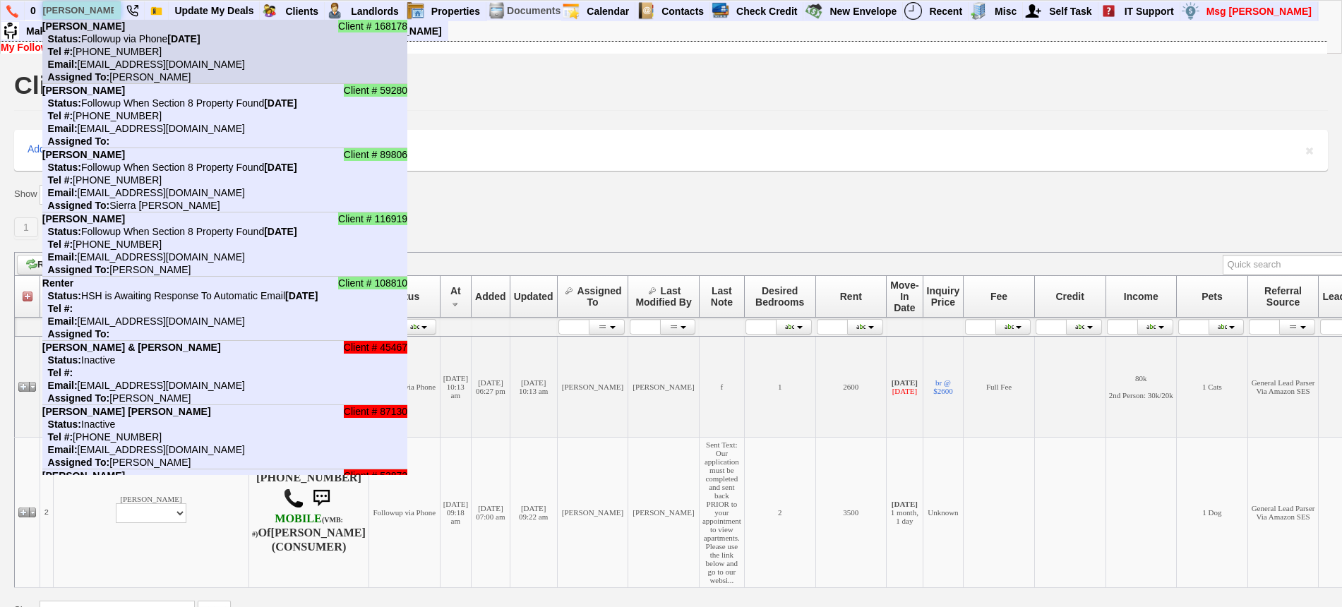
type input "[PERSON_NAME]"
click at [114, 42] on nobr "Status: Followup via Phone [DATE]" at bounding box center [121, 38] width 158 height 11
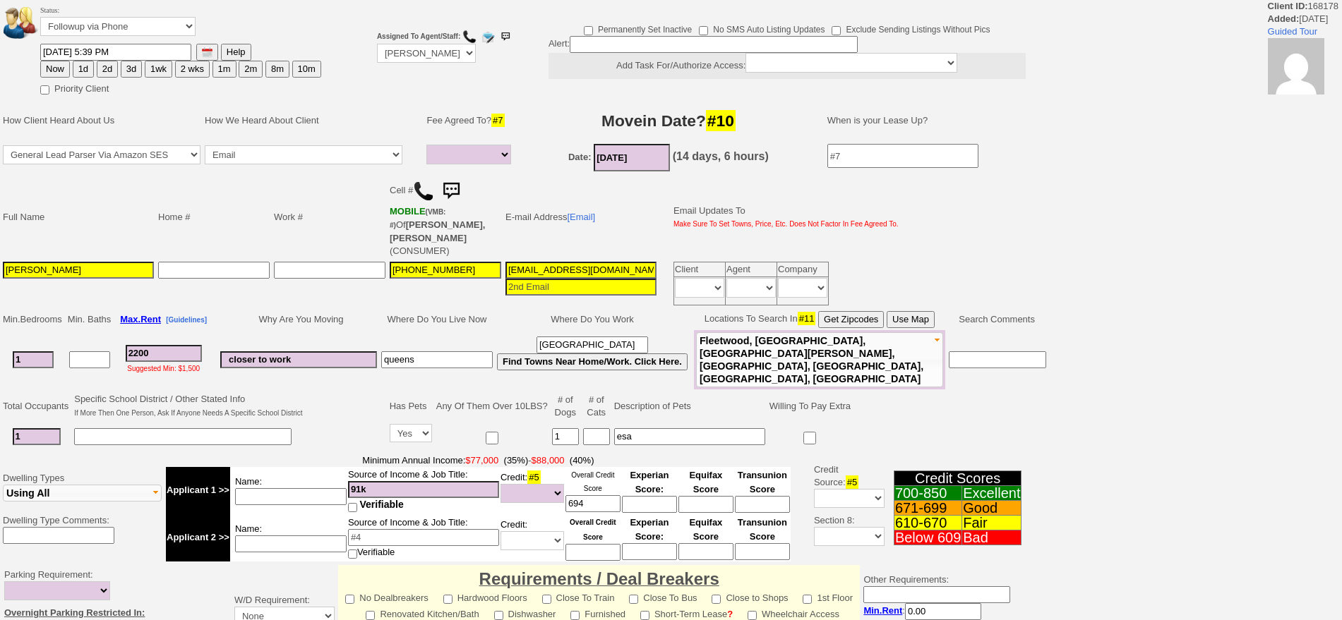
select select
click at [474, 309] on td "Where Do You Live Now" at bounding box center [437, 319] width 116 height 21
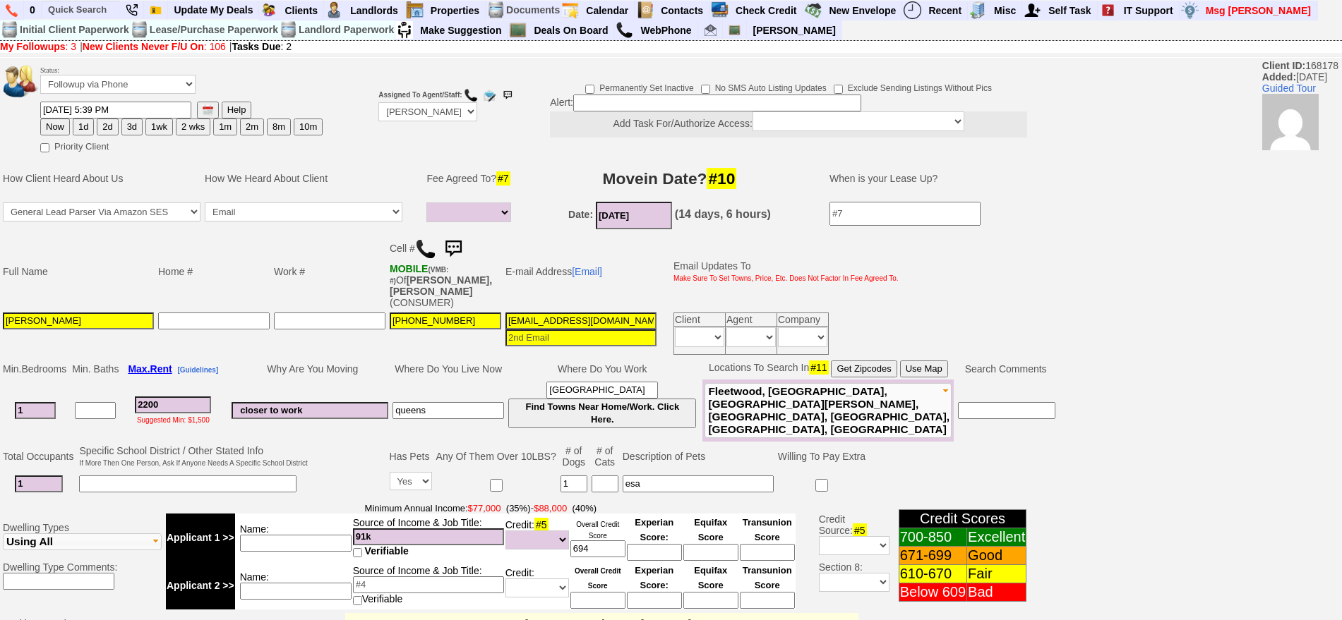
click at [466, 172] on td "Fee Agreed To? #7" at bounding box center [470, 178] width 93 height 42
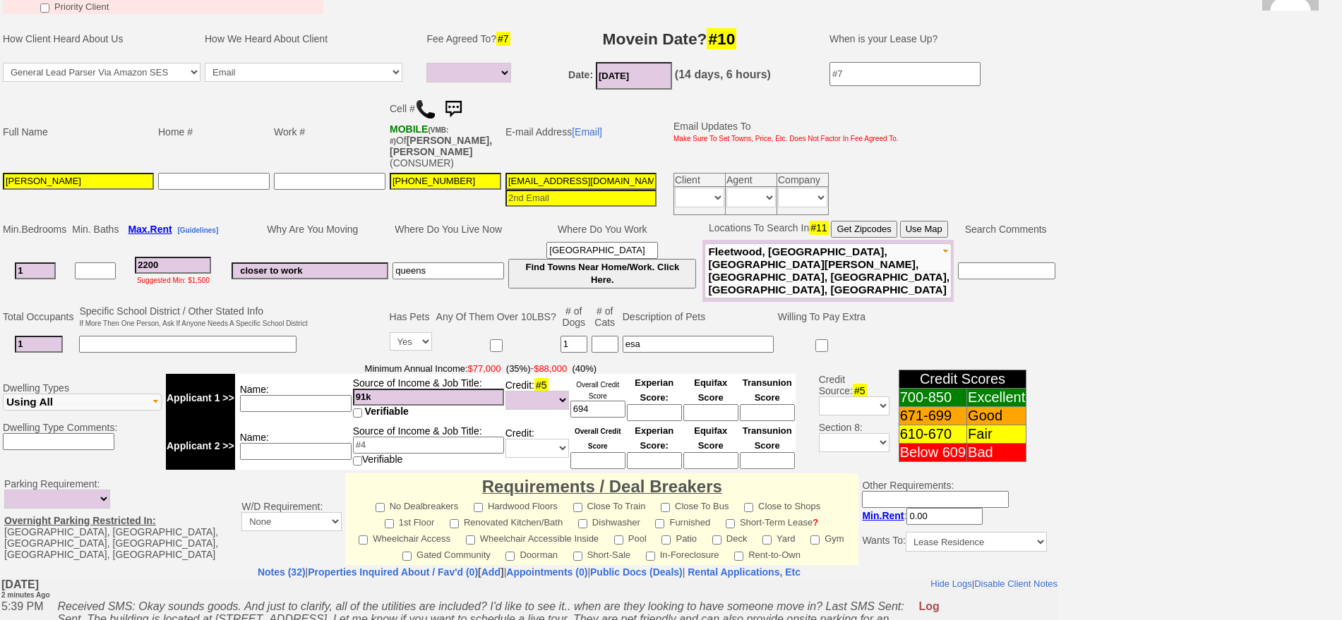
scroll to position [353, 0]
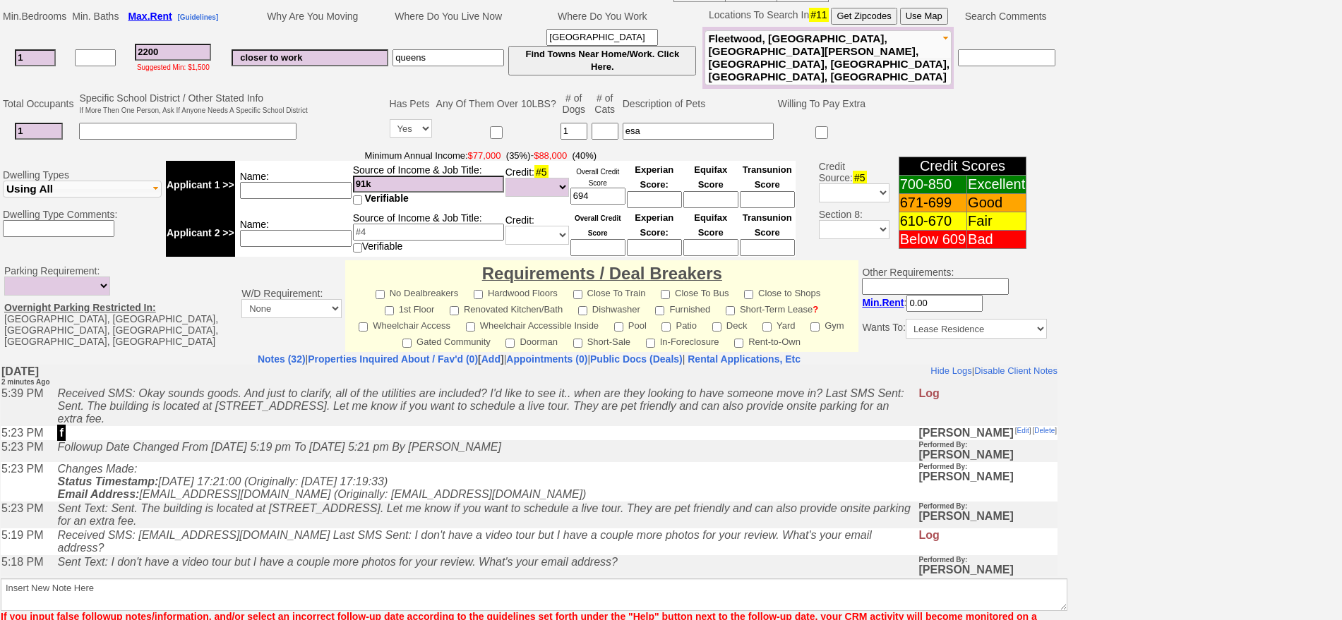
click at [403, 465] on td "Changes Made: Status Timestamp: [DATE] 17:21:00 (Originally: [DATE] 17:19:33) E…" at bounding box center [483, 482] width 867 height 40
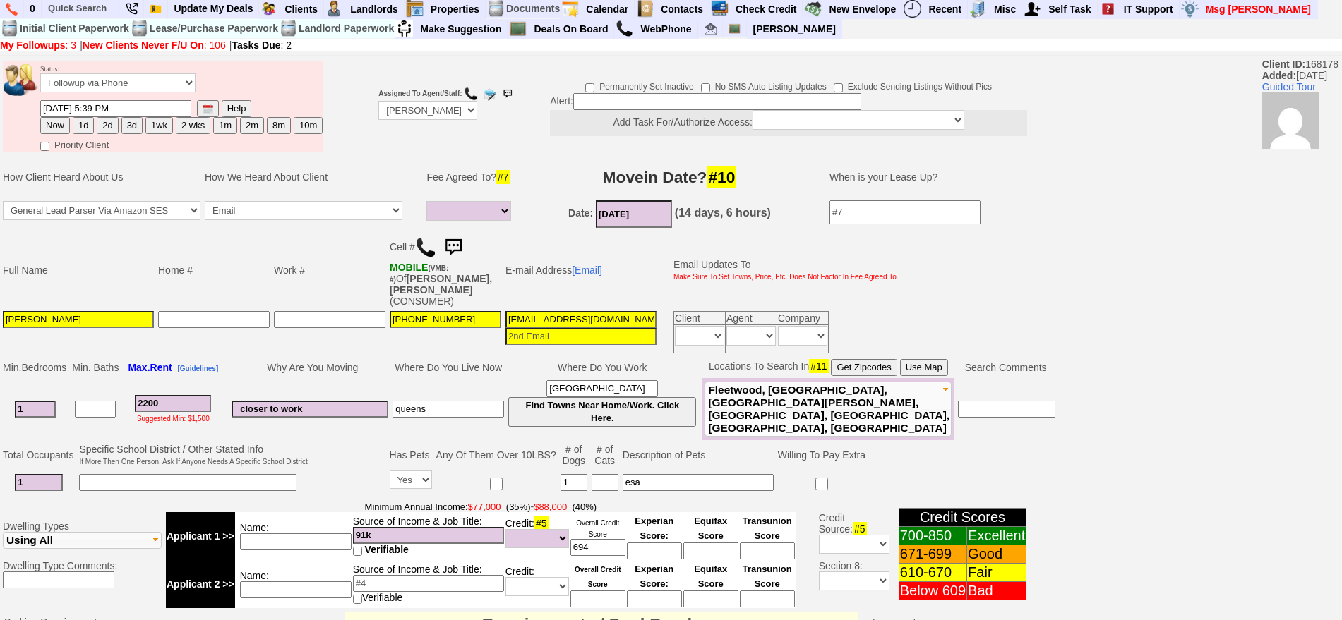
scroll to position [0, 0]
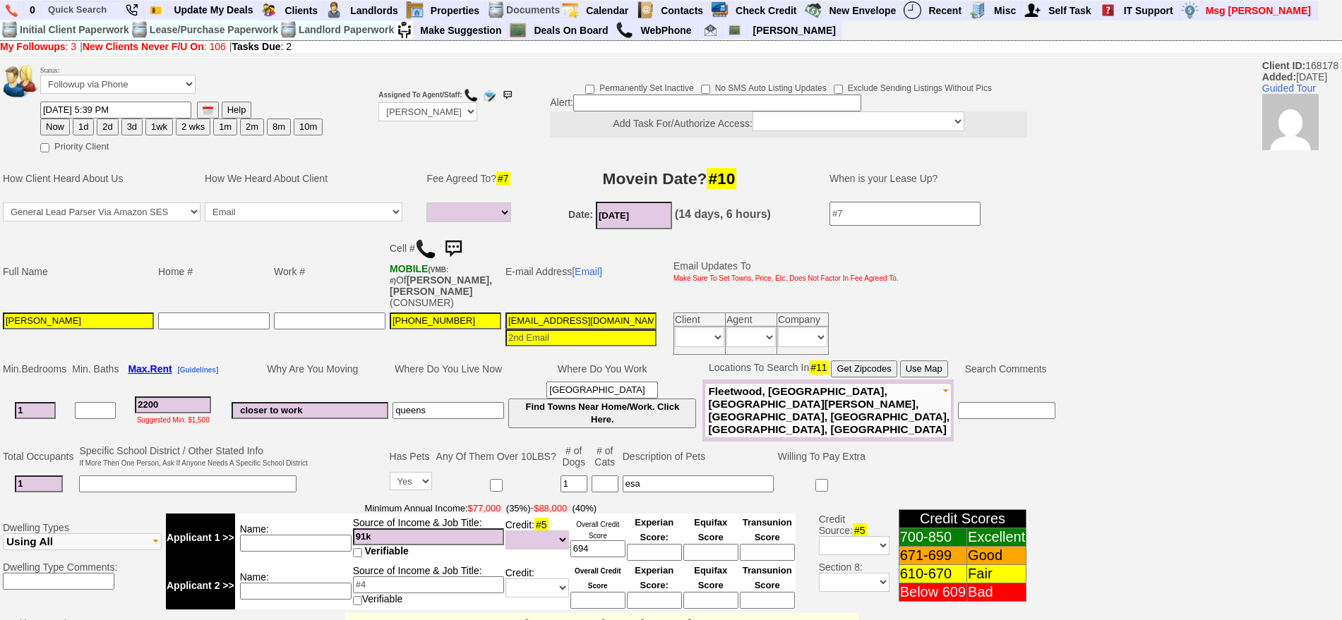
click at [510, 251] on td "E-mail Address [Email]" at bounding box center [580, 272] width 155 height 78
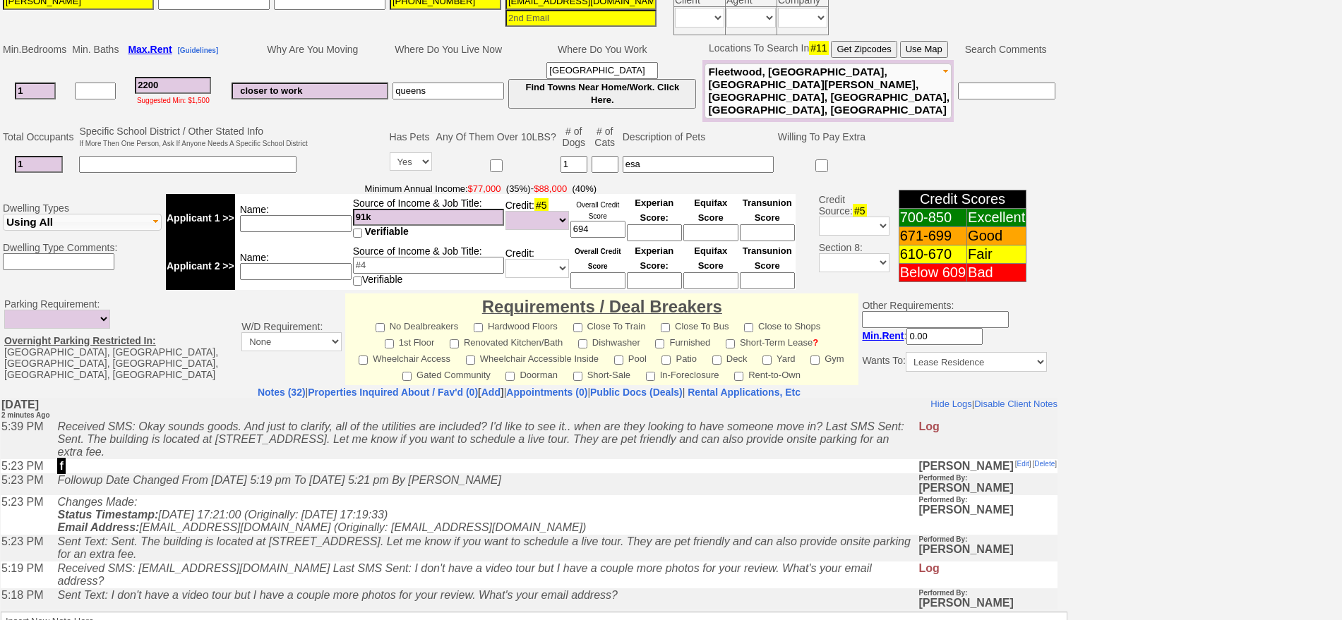
scroll to position [338, 0]
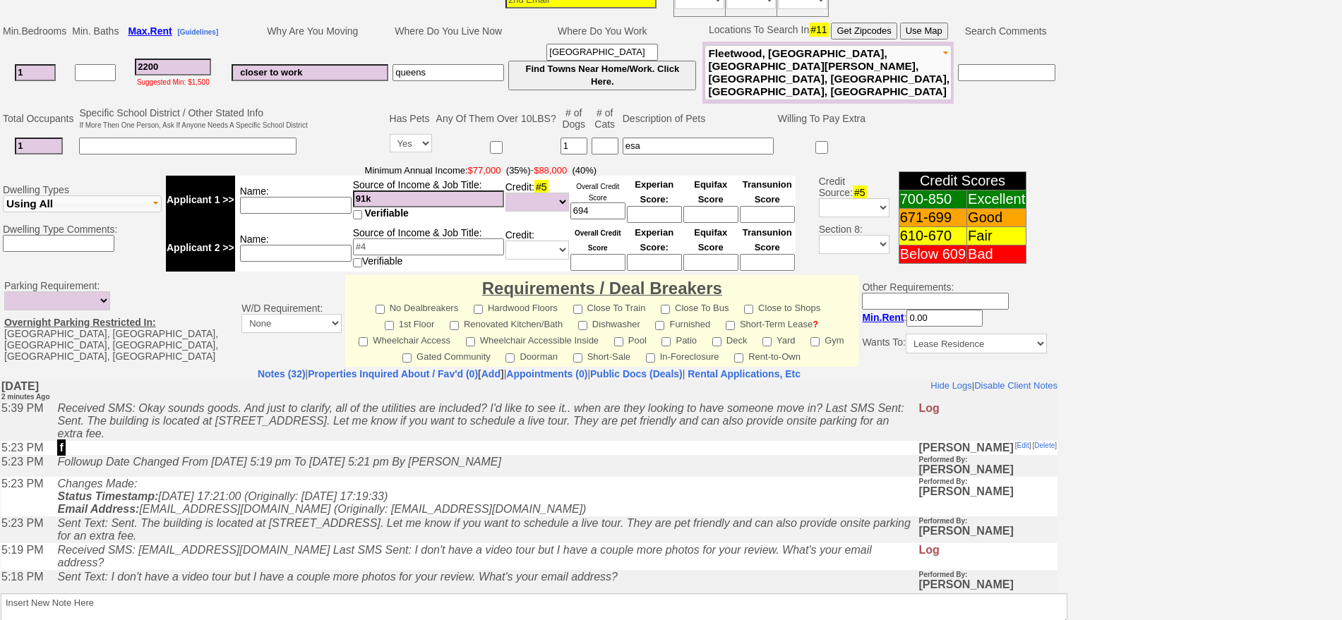
click at [399, 467] on icon "Followup Date Changed From [DATE] 5:19 pm To [DATE] 5:21 pm By [PERSON_NAME]" at bounding box center [278, 461] width 443 height 12
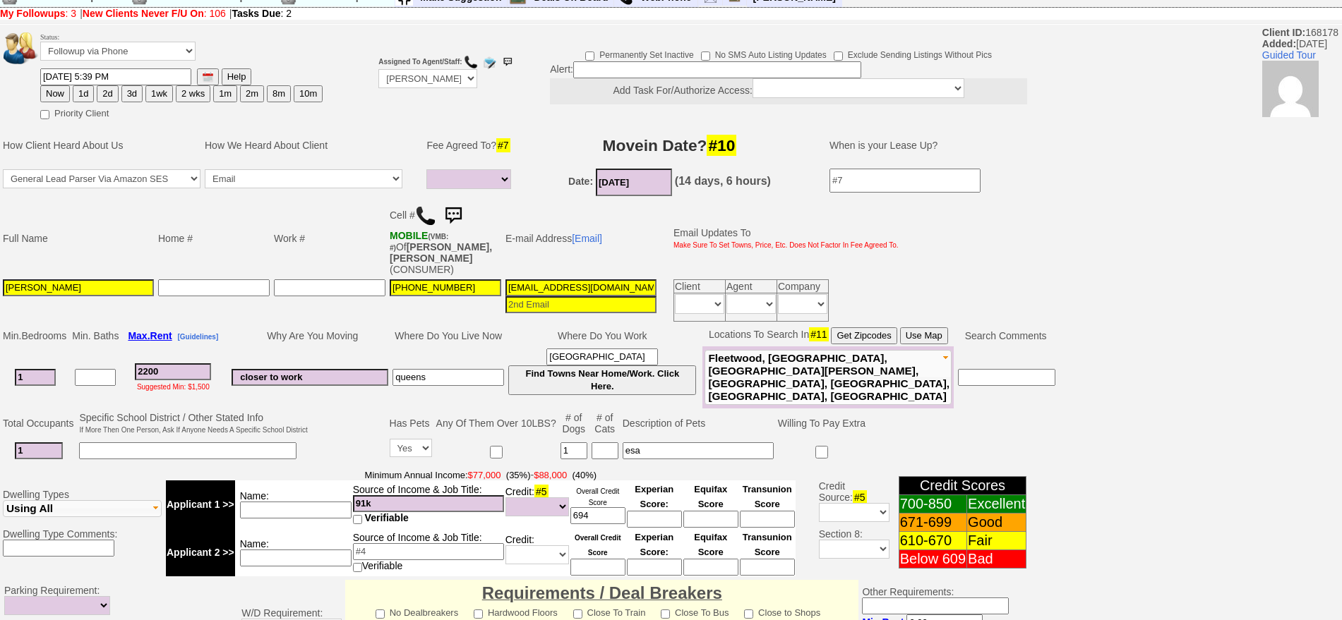
scroll to position [0, 0]
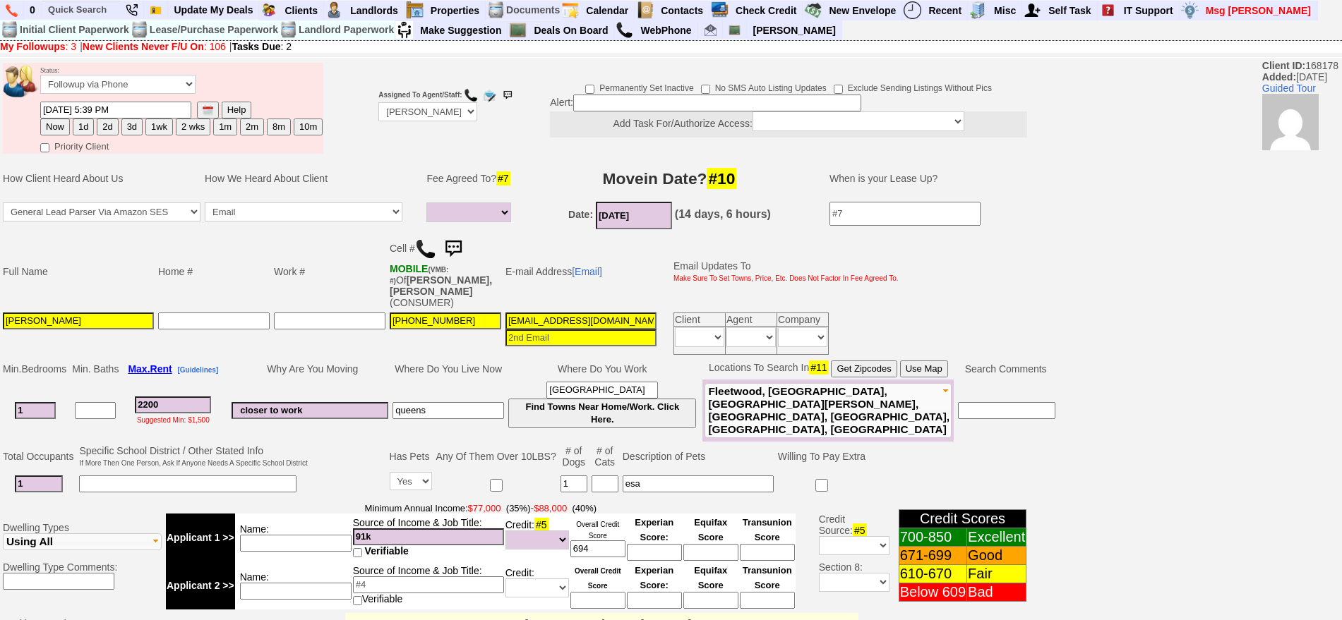
click at [458, 250] on img at bounding box center [453, 249] width 28 height 28
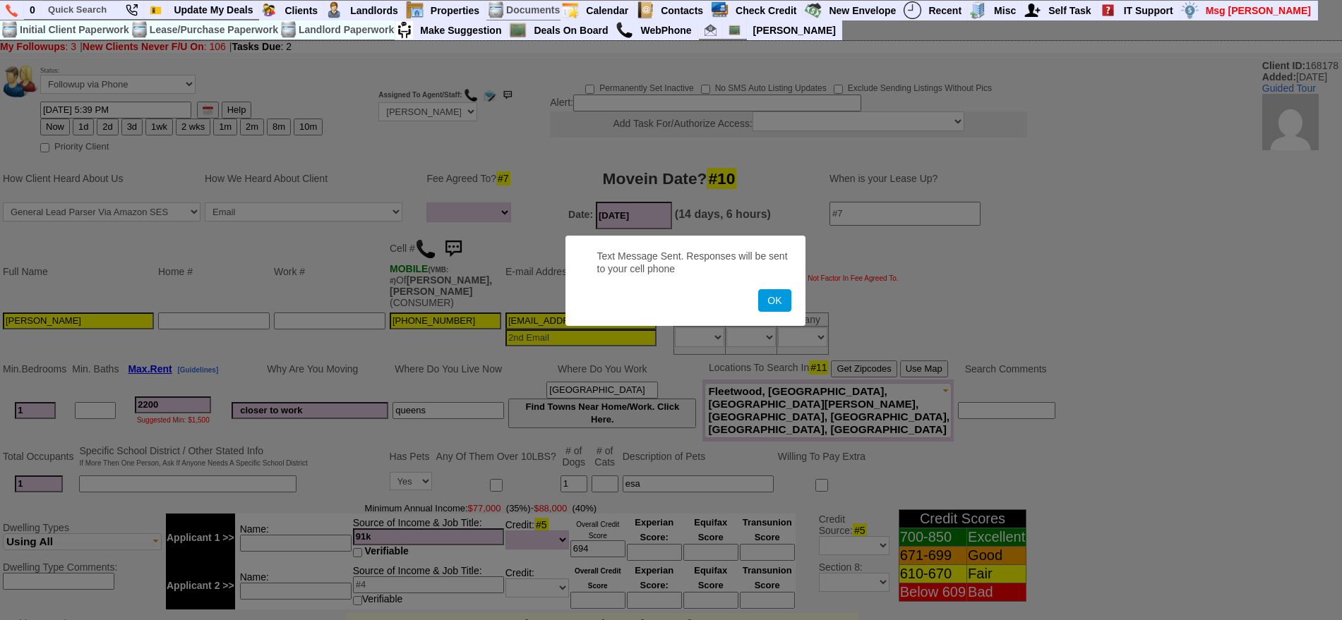
click at [758, 289] on button "OK" at bounding box center [774, 300] width 32 height 23
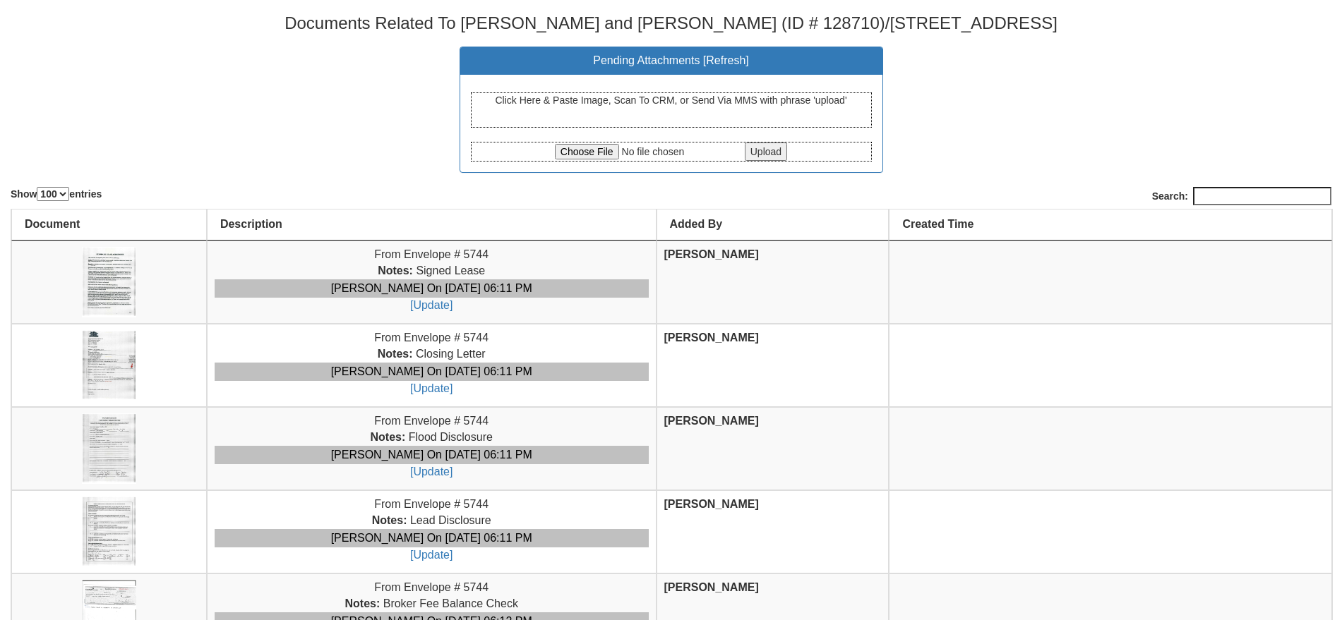
select select "100"
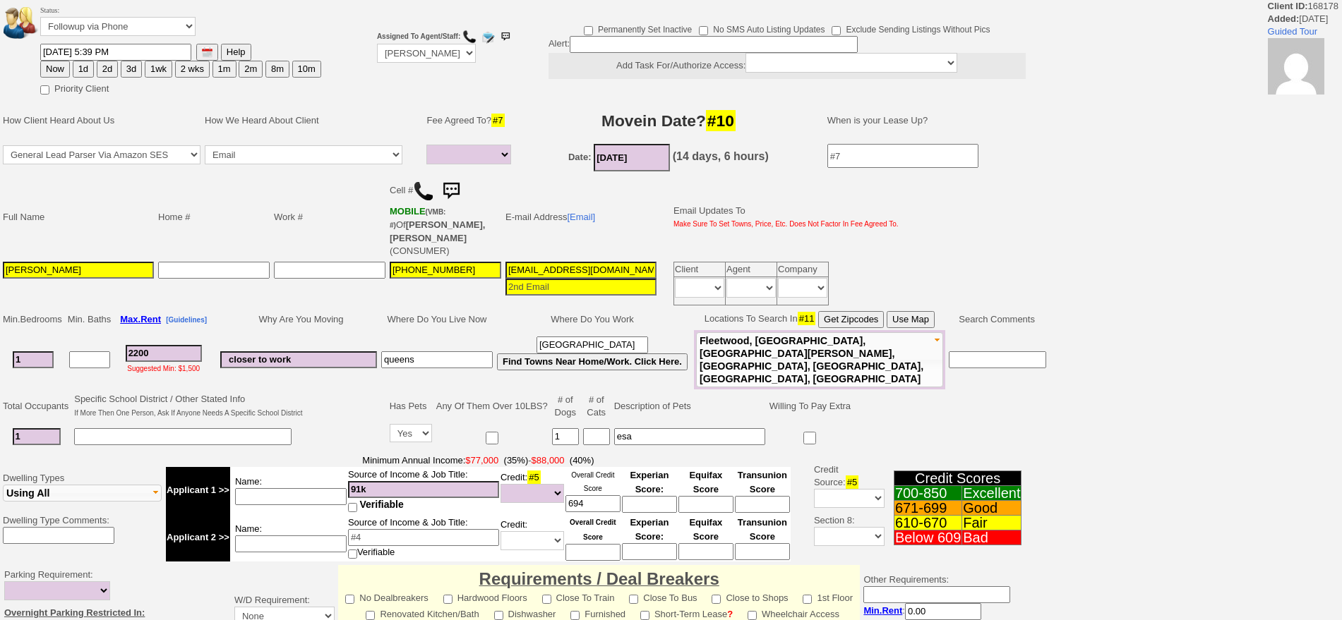
select select
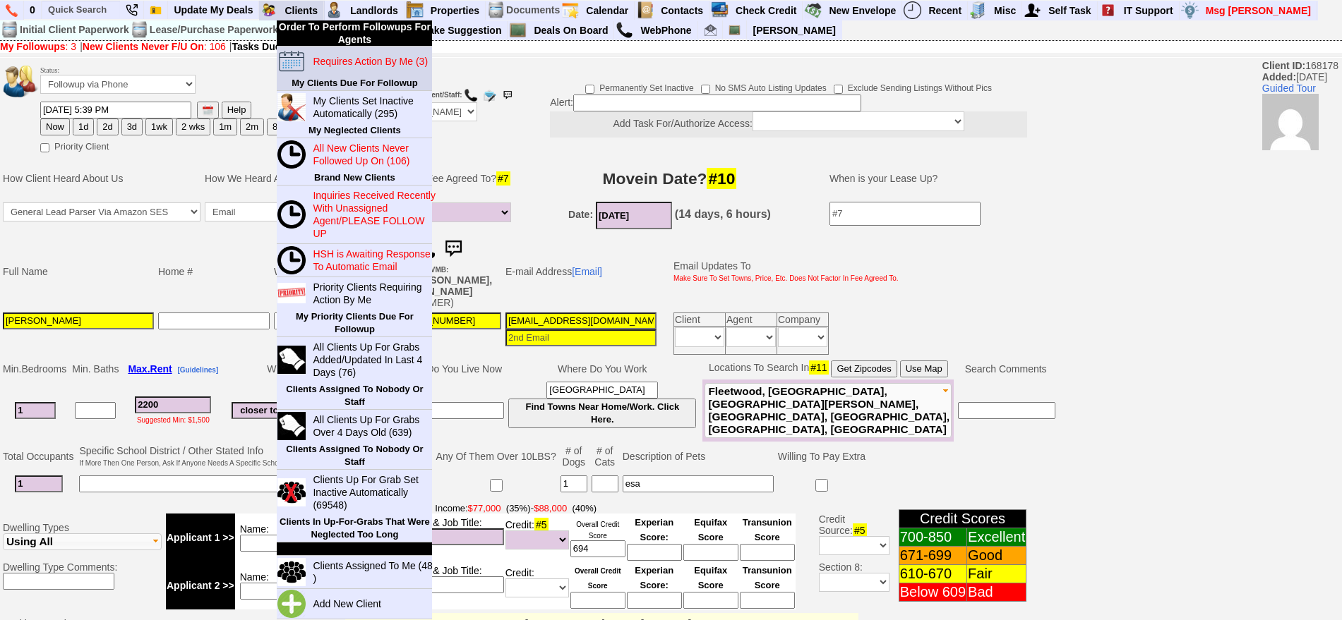
click at [344, 68] on link "Requires Action By Me (3)" at bounding box center [375, 61] width 136 height 18
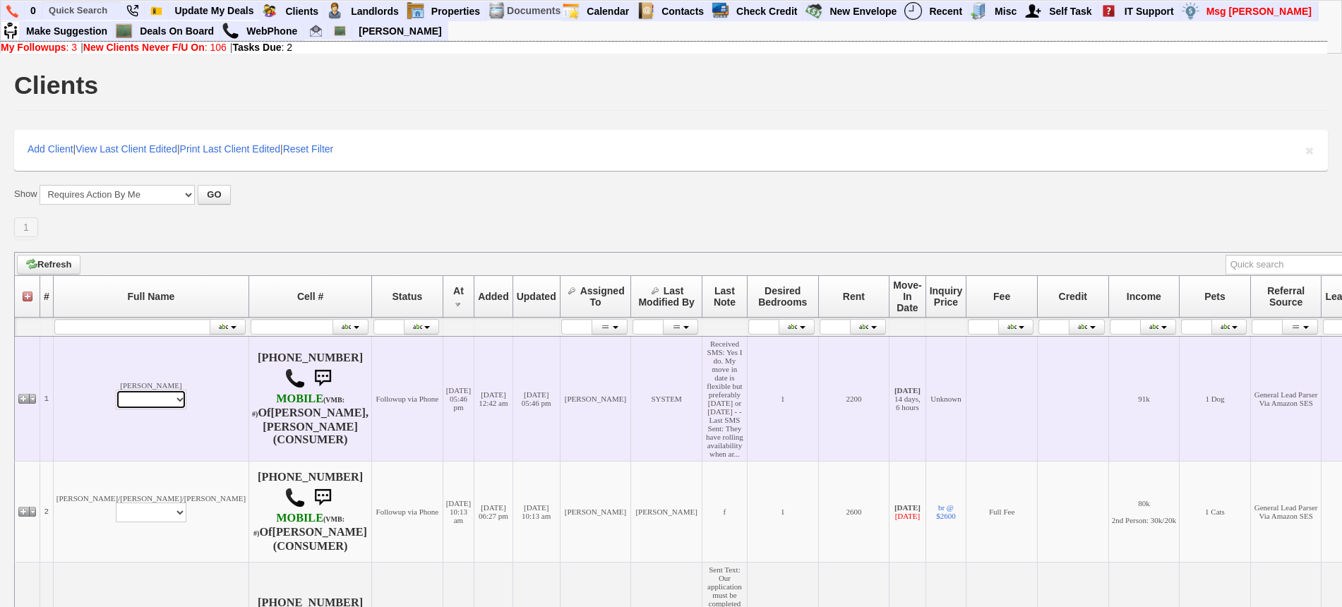
click at [116, 409] on select "Profile Edit Print Email Externally (Will Not Be Tracked In CRM) Closed Deals" at bounding box center [151, 400] width 71 height 20
select select "ChangeURL,/crm/custom/edit_client_form.php?redirect=%2Fcrm%2Fclients.php&id=168…"
click at [116, 399] on select "Profile Edit Print Email Externally (Will Not Be Tracked In CRM) Closed Deals" at bounding box center [151, 400] width 71 height 20
select select
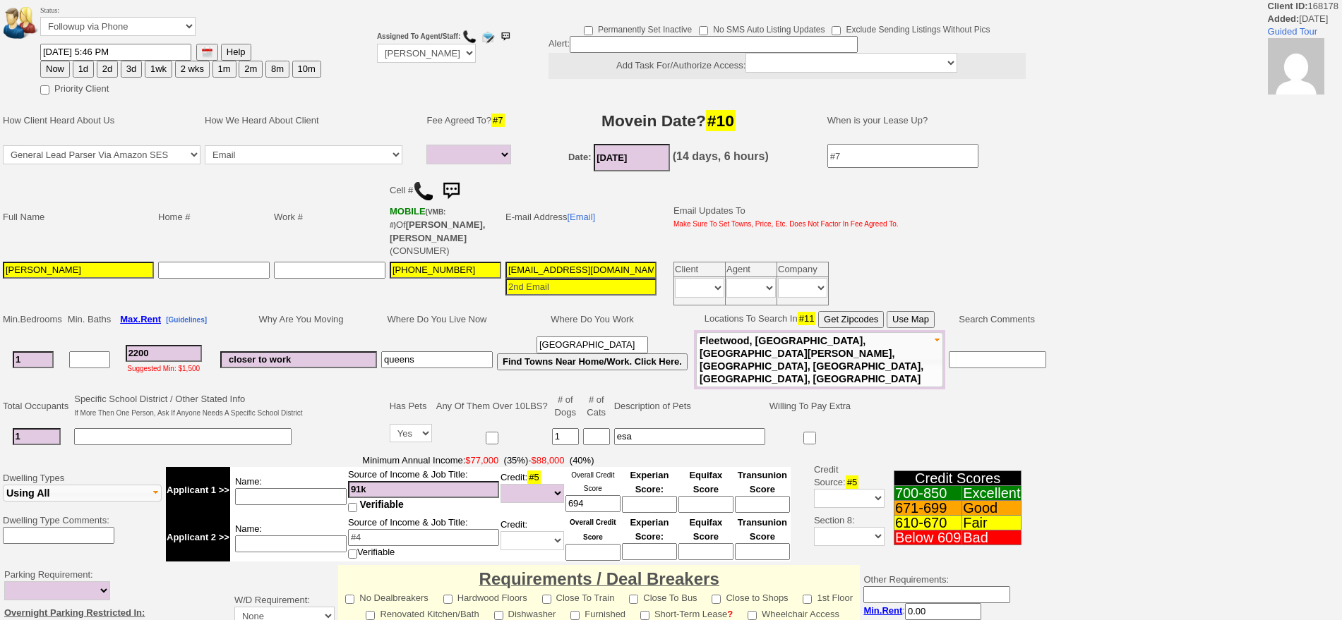
select select
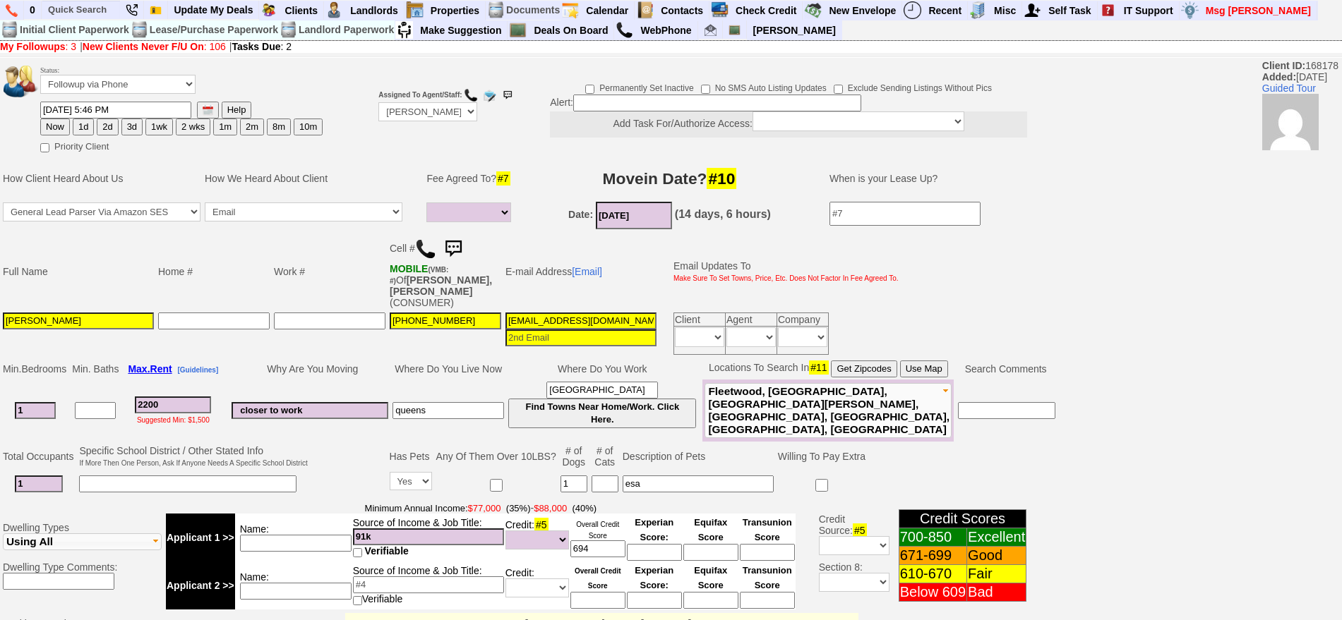
click at [464, 239] on img at bounding box center [453, 249] width 28 height 28
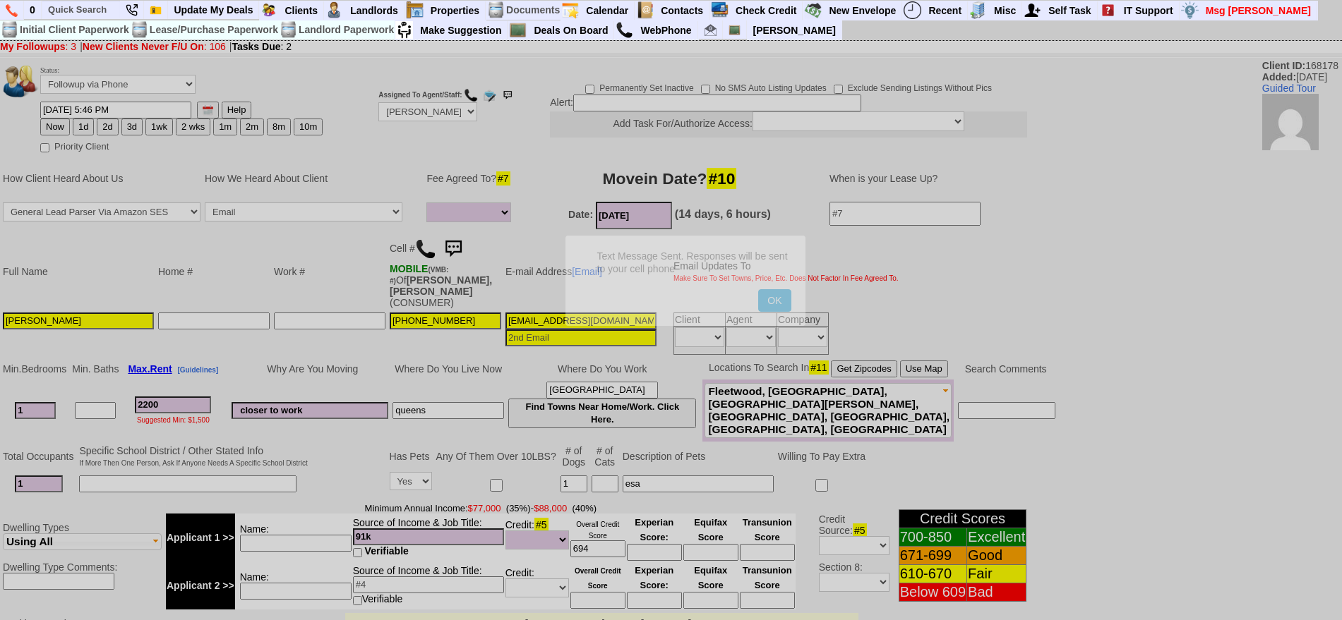
click at [758, 289] on button "OK" at bounding box center [774, 300] width 32 height 23
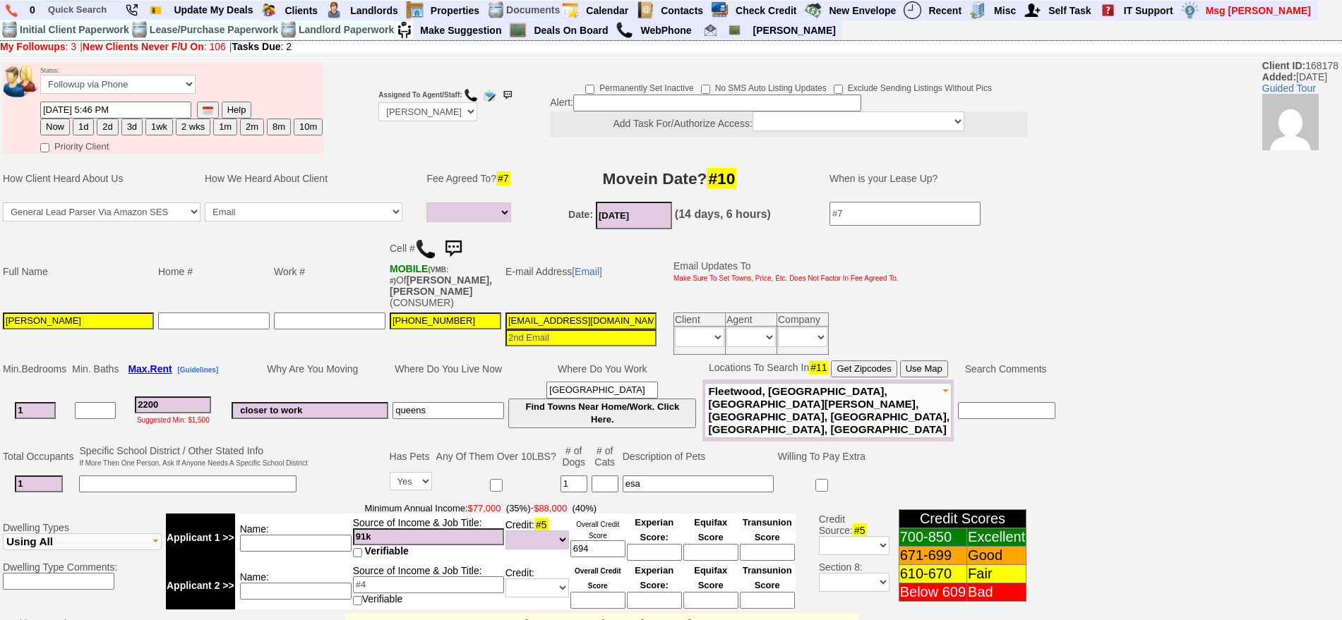
click at [461, 241] on img at bounding box center [453, 249] width 28 height 28
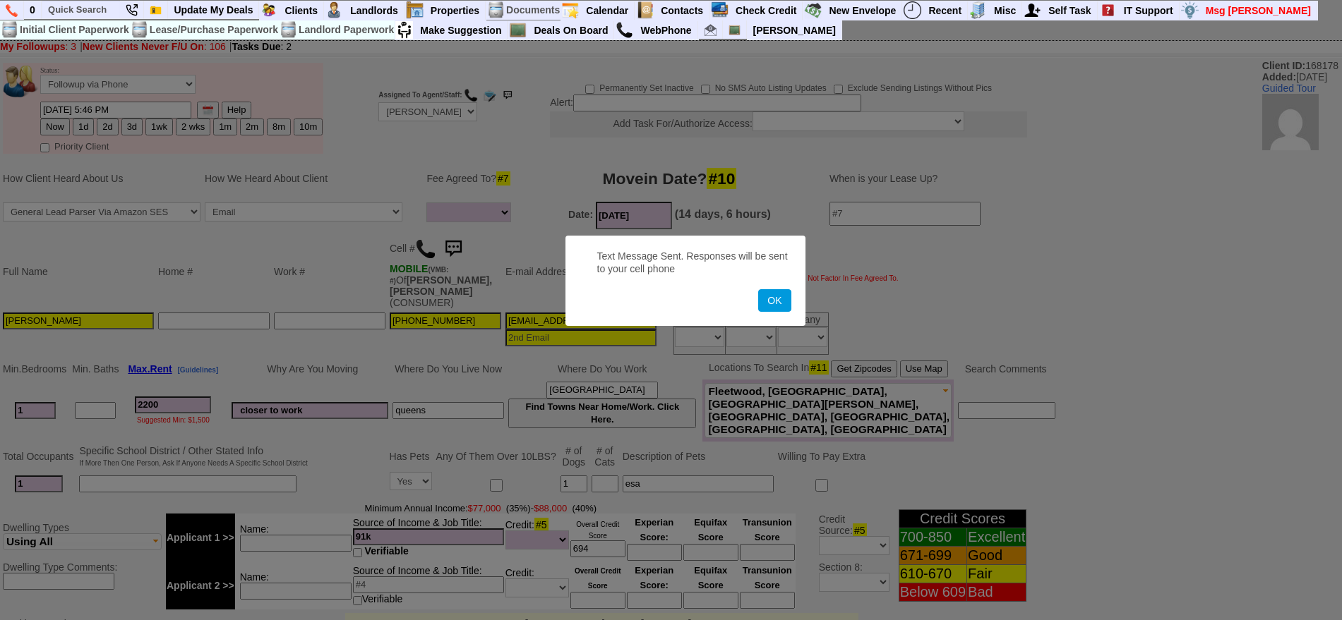
click at [758, 289] on button "OK" at bounding box center [774, 300] width 32 height 23
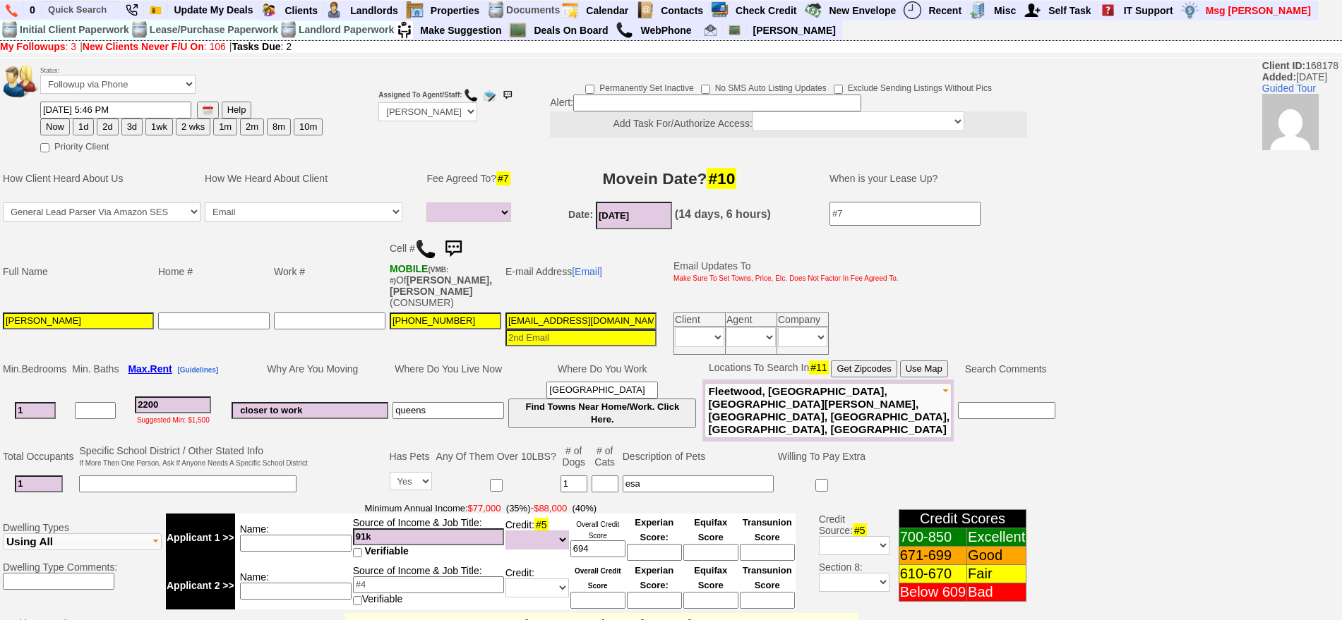
click at [467, 245] on img at bounding box center [453, 249] width 28 height 28
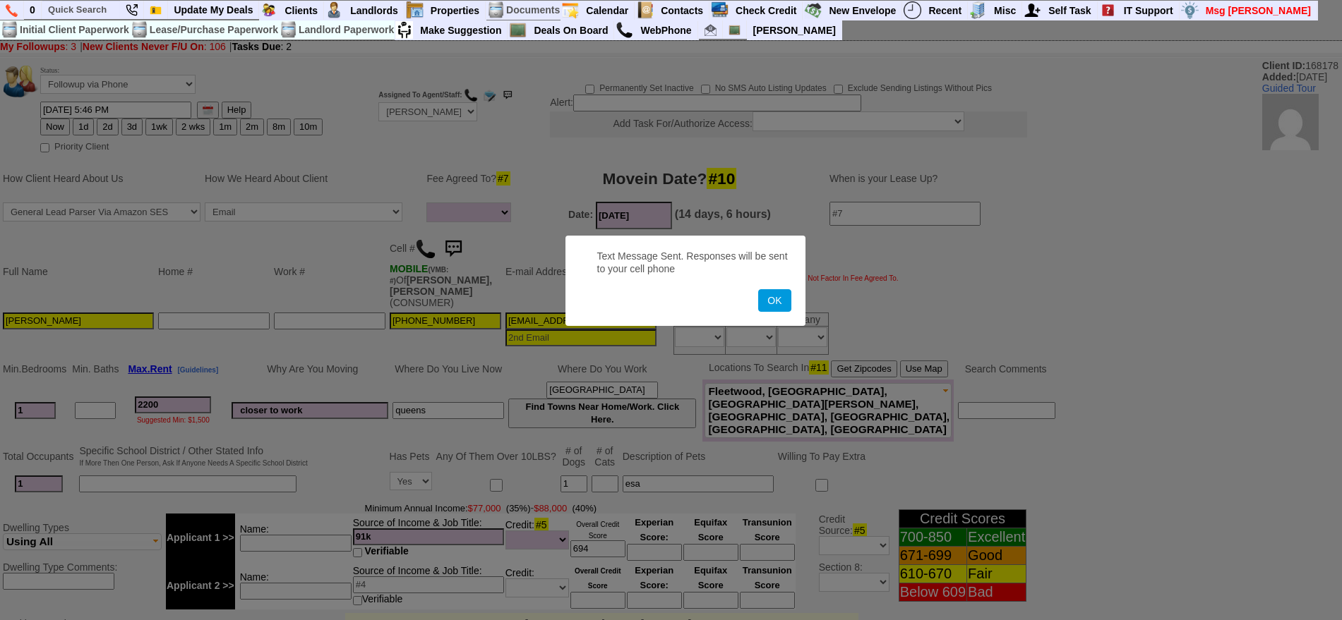
click at [758, 289] on button "OK" at bounding box center [774, 300] width 32 height 23
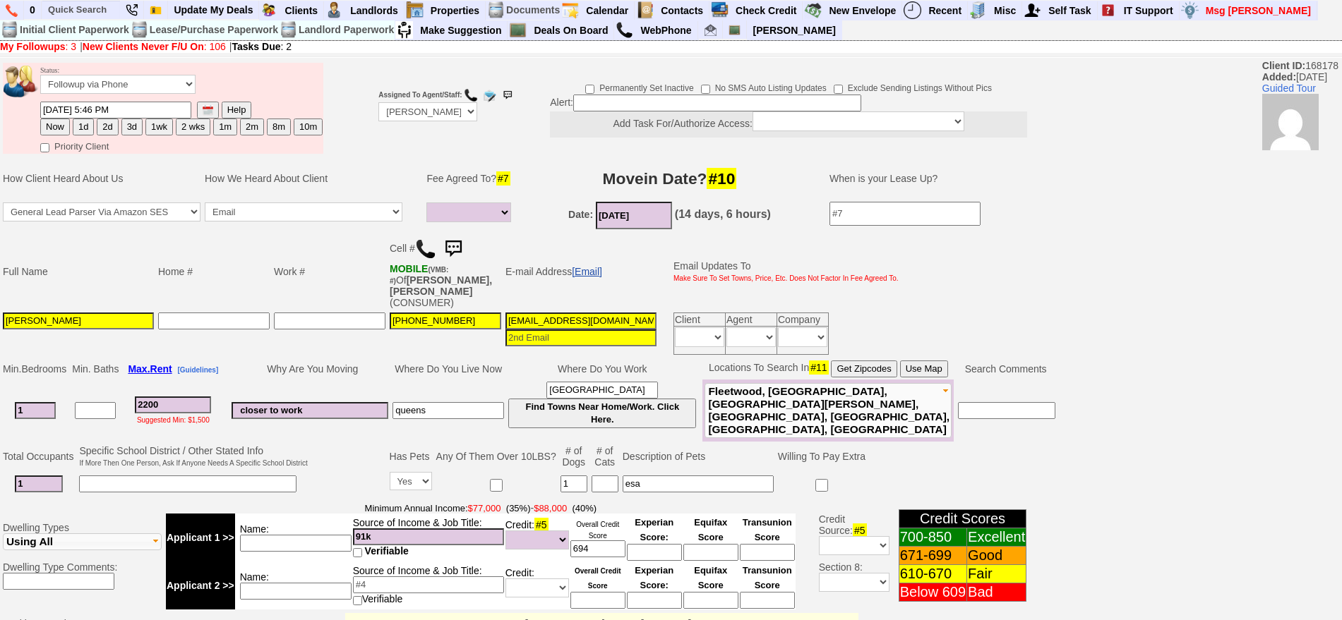
click at [600, 266] on link "[Email]" at bounding box center [587, 271] width 30 height 11
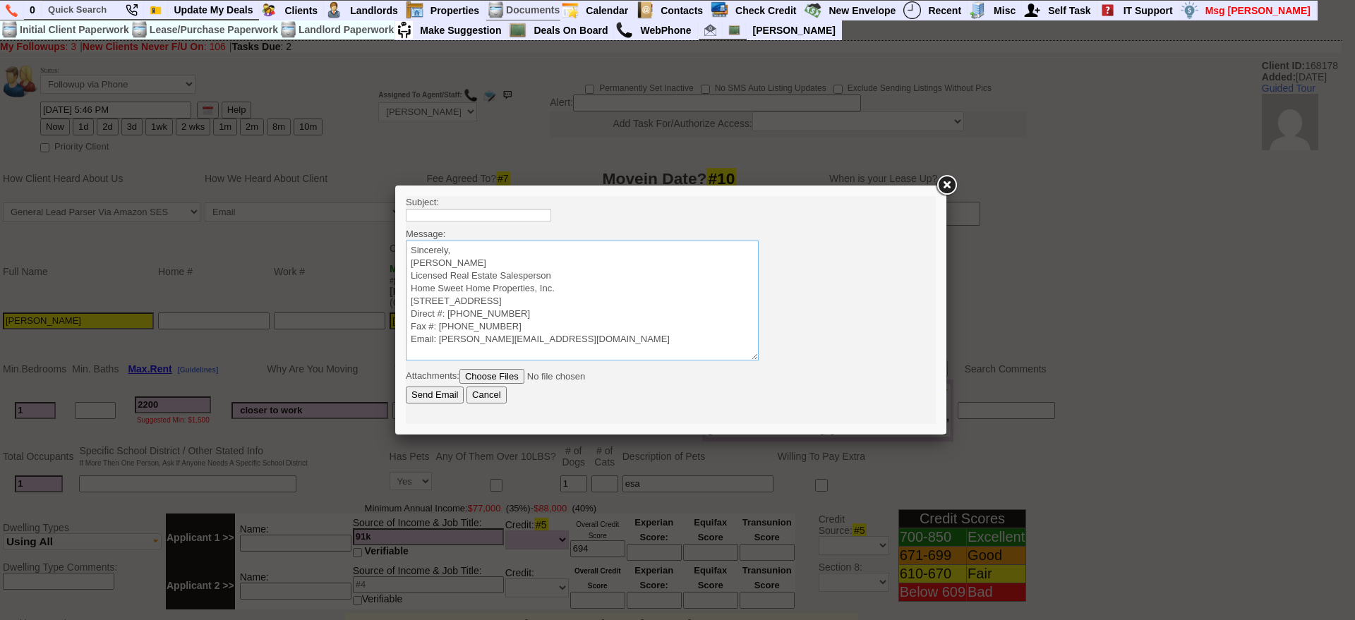
click at [567, 241] on textarea "Sincerely, Jorge Guerrero Licensed Real Estate Salesperson Home Sweet Home Prop…" at bounding box center [582, 301] width 353 height 120
paste textarea "Good Afternoon Diana Vanessa, It was a pleasure speaking with you! I am excited…"
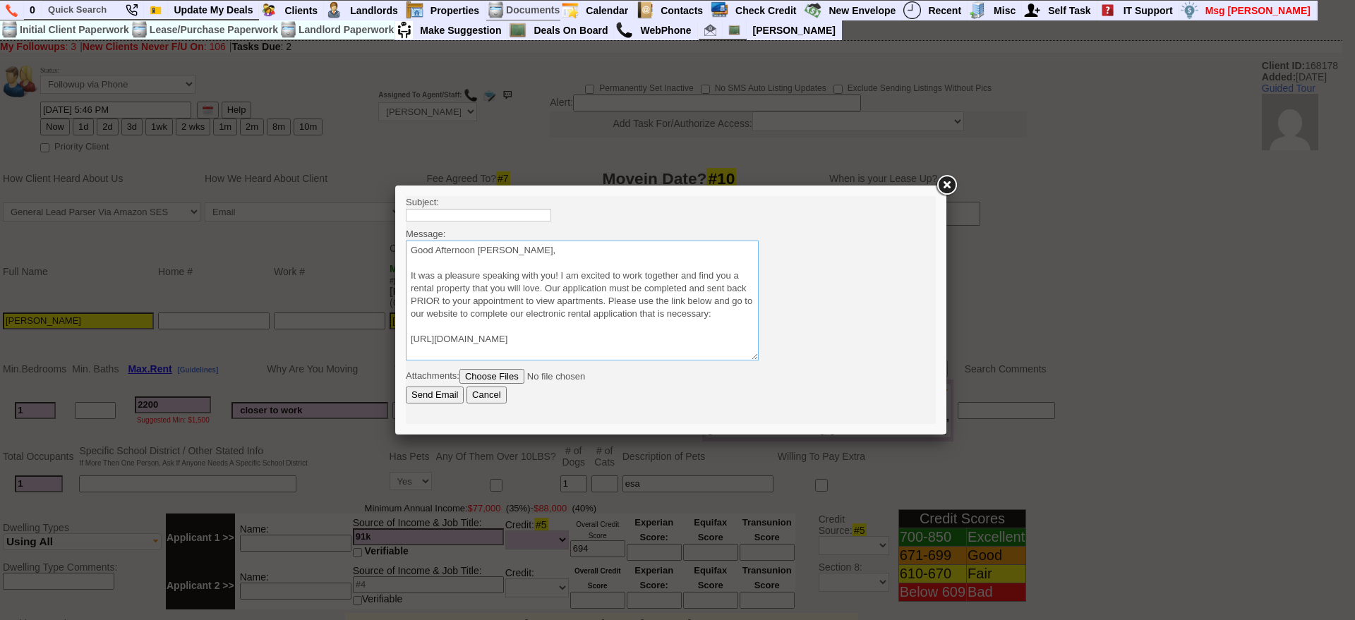
scroll to position [73, 0]
type textarea "Good Afternoon Diana Vanessa, It was a pleasure speaking with you! I am excited…"
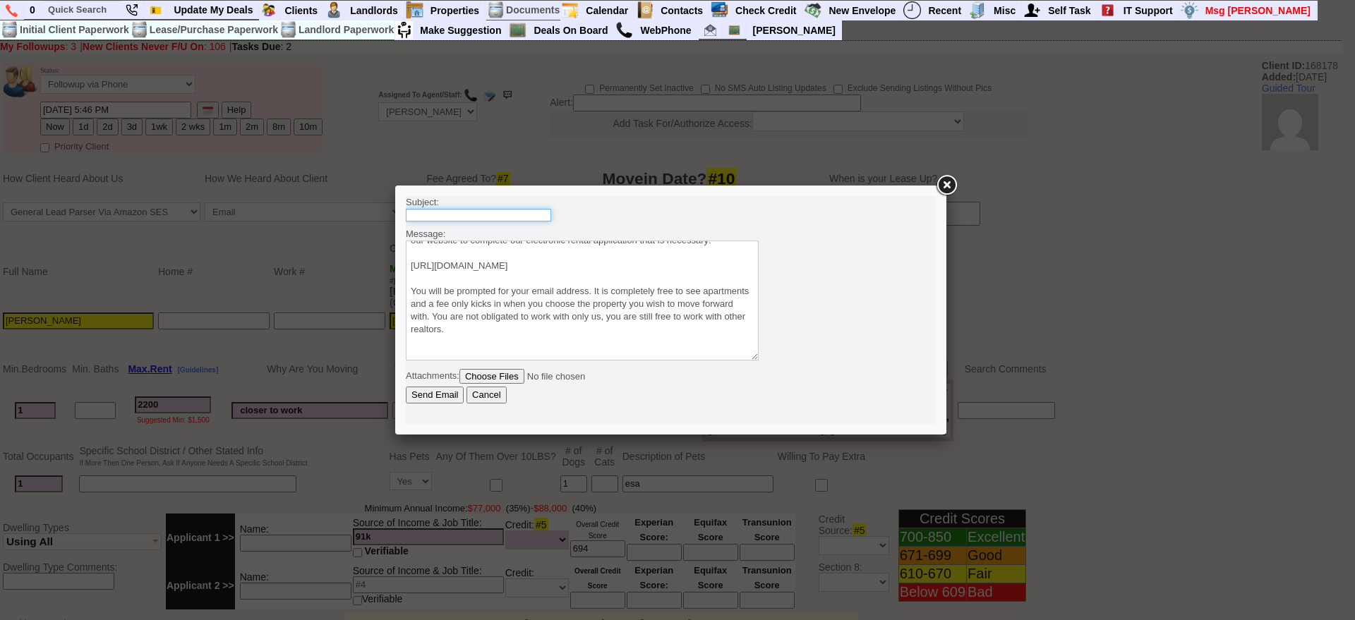
click at [519, 215] on input "text" at bounding box center [478, 215] width 145 height 13
type input "Viewing Rentals With Us"
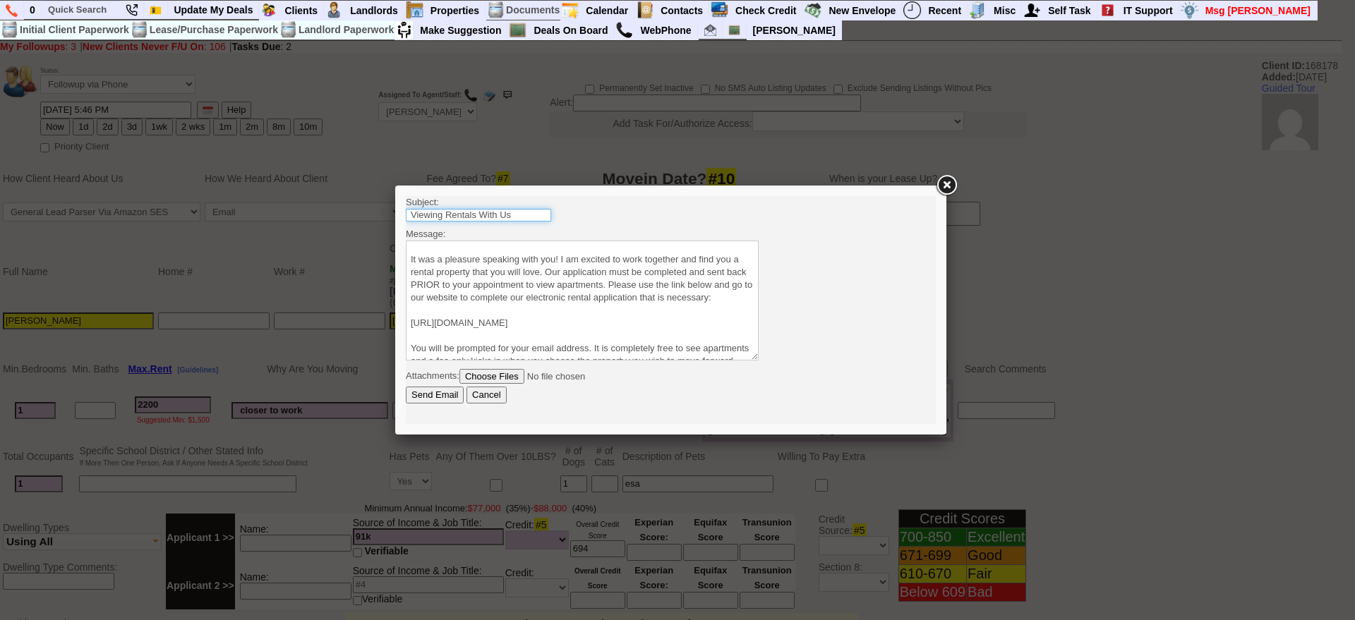
scroll to position [0, 0]
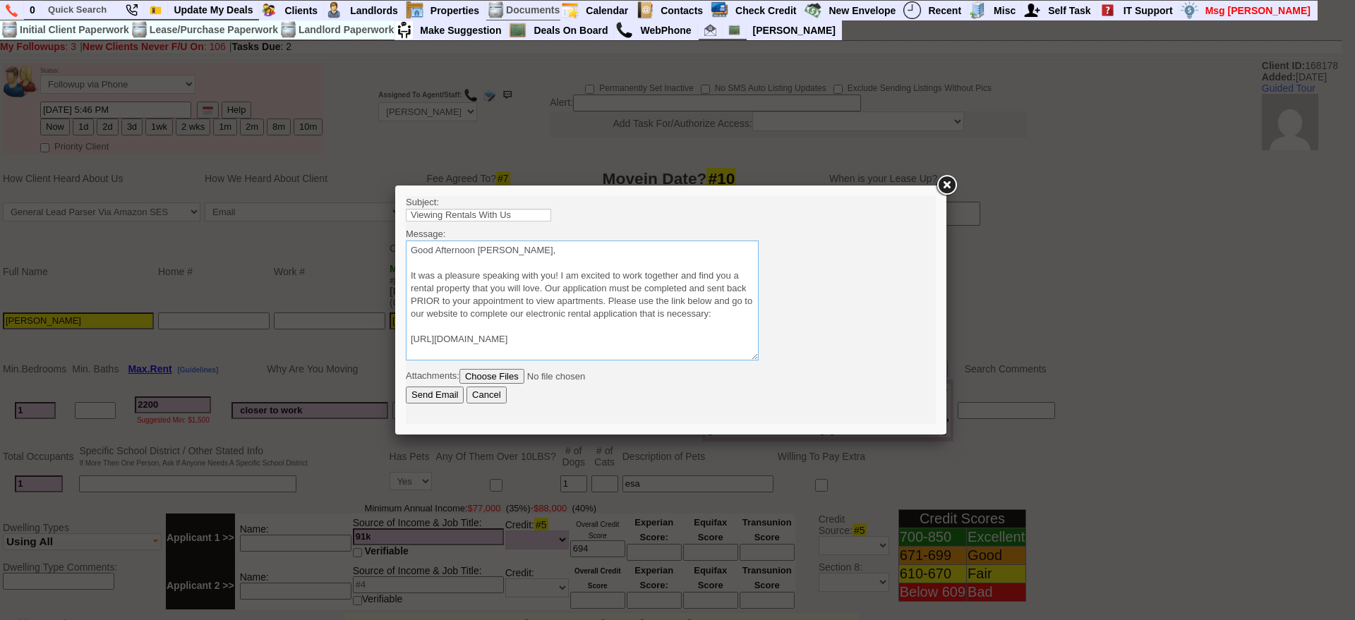
drag, startPoint x: 477, startPoint y: 249, endPoint x: 589, endPoint y: 251, distance: 112.2
click at [589, 251] on textarea "Sincerely, Jorge Guerrero Licensed Real Estate Salesperson Home Sweet Home Prop…" at bounding box center [582, 301] width 353 height 120
type textarea "Good Afternoon Lara It was a pleasure speaking with you! I am excited to work t…"
click at [439, 395] on input "Send Email" at bounding box center [435, 395] width 58 height 17
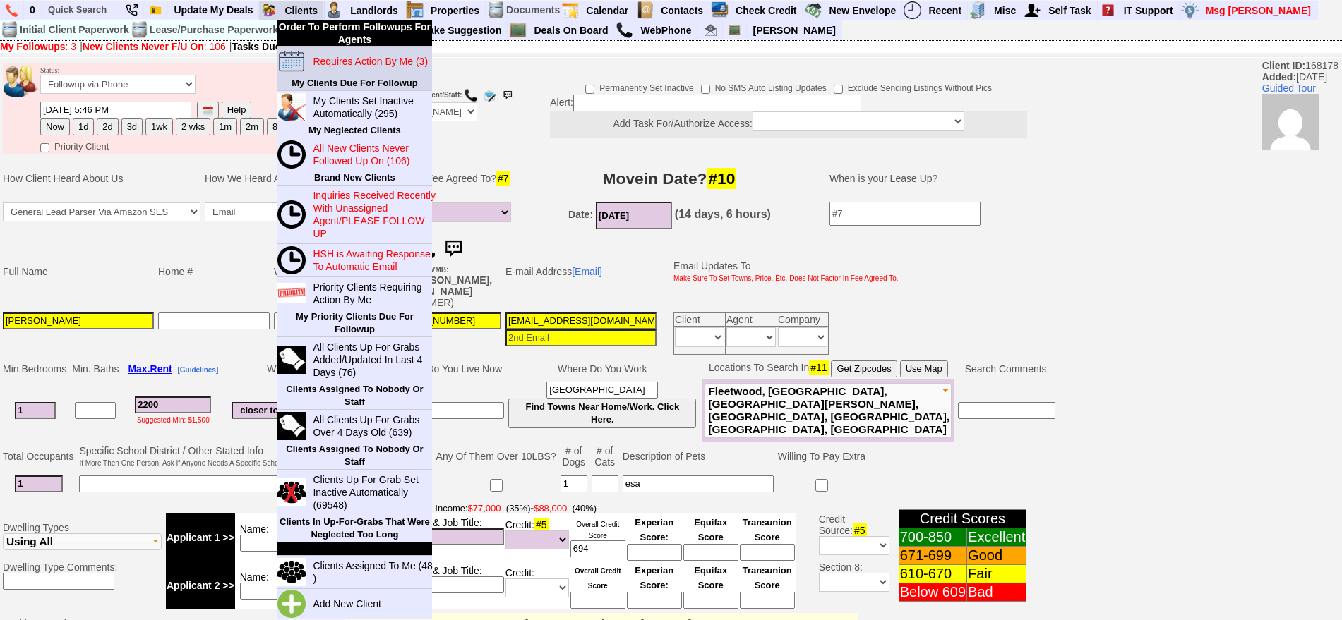
click at [368, 57] on blink "Requires Action By Me (3)" at bounding box center [370, 61] width 115 height 11
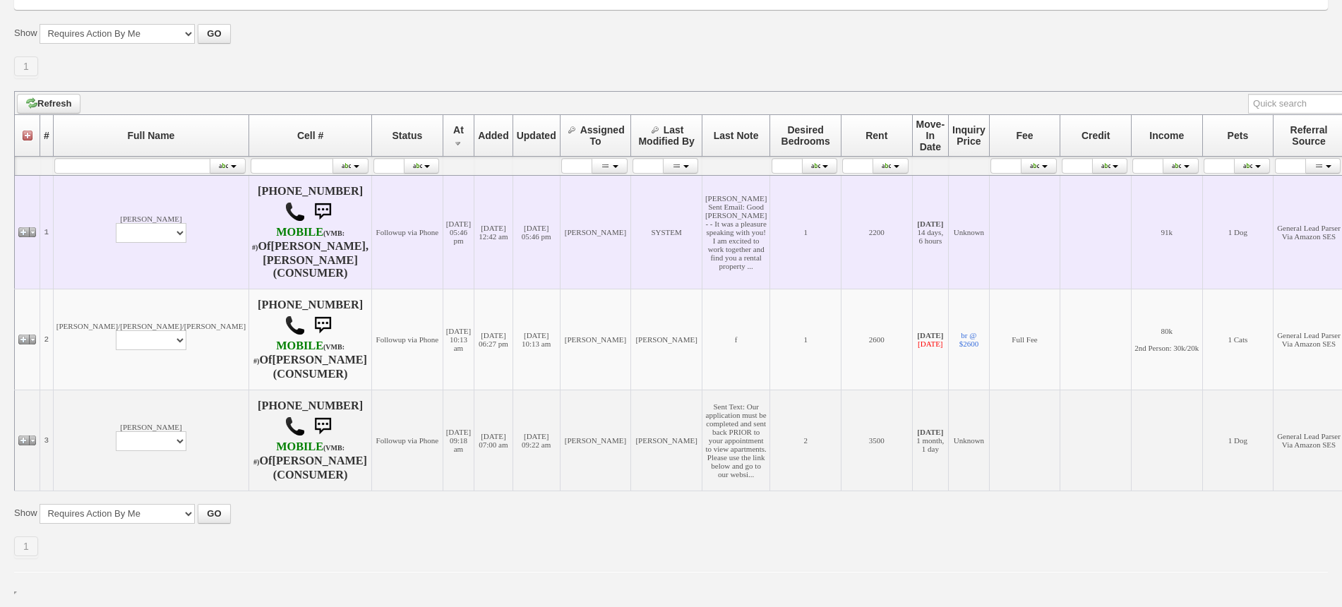
scroll to position [251, 0]
